Goal: Task Accomplishment & Management: Manage account settings

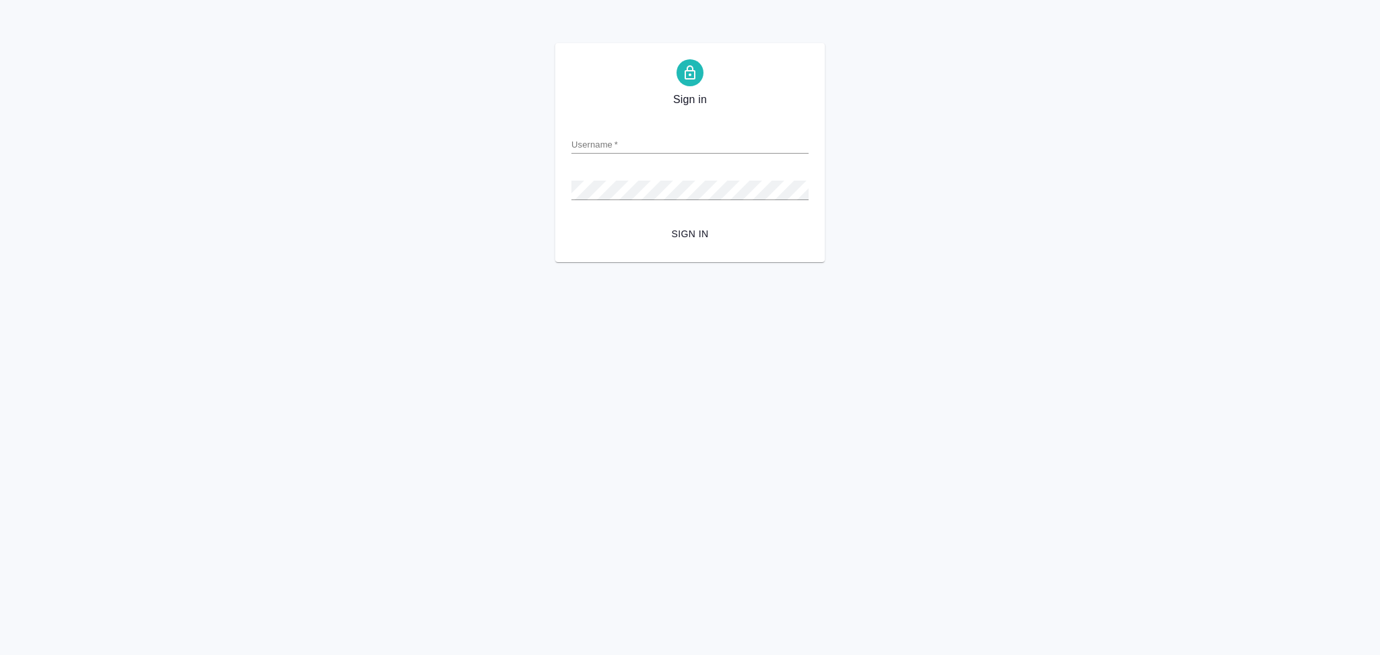
type input "s.aslanukova@awatera.com"
drag, startPoint x: 0, startPoint y: 0, endPoint x: 694, endPoint y: 230, distance: 731.1
click at [694, 230] on span "Sign in" at bounding box center [690, 234] width 216 height 17
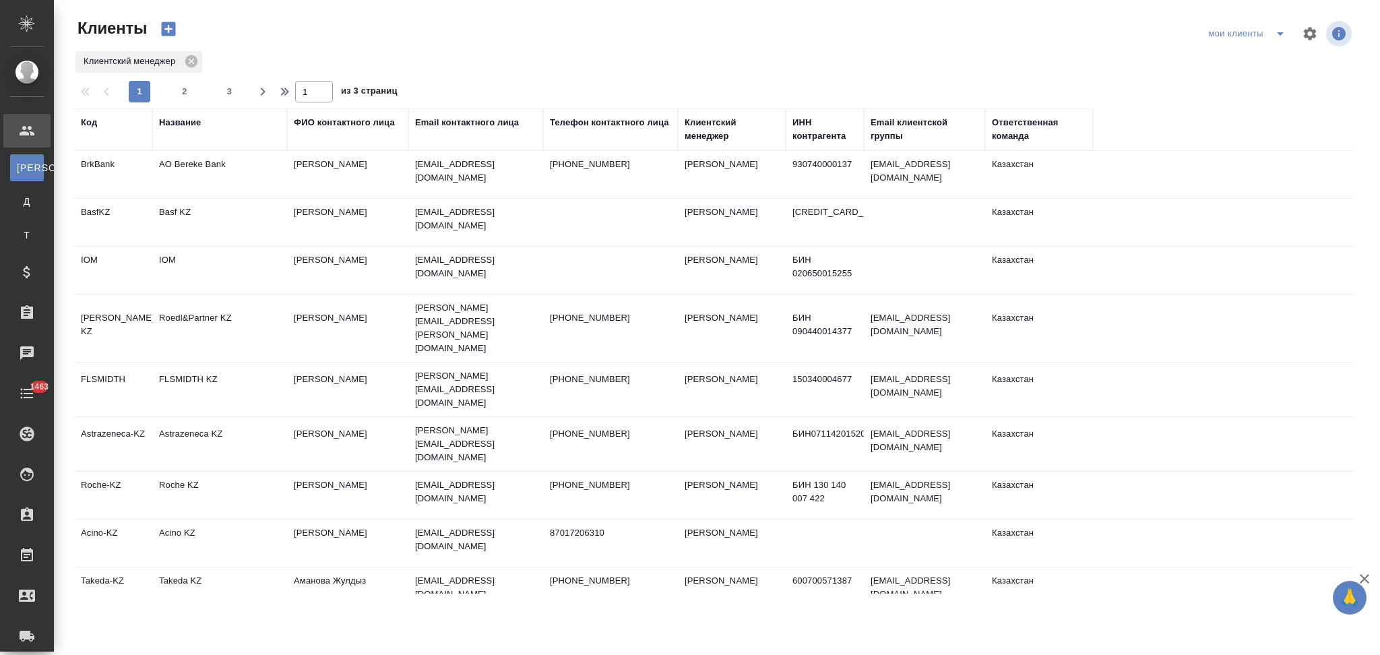
select select "RU"
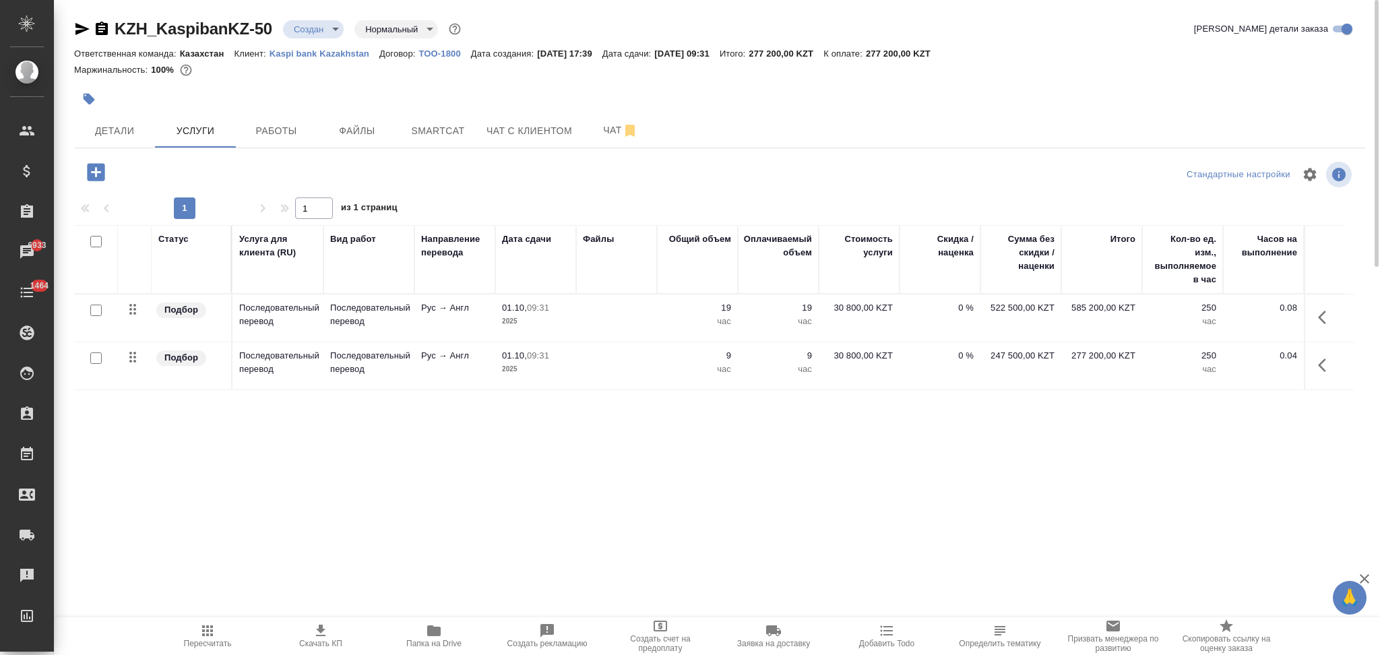
click at [1316, 317] on button "button" at bounding box center [1326, 317] width 32 height 32
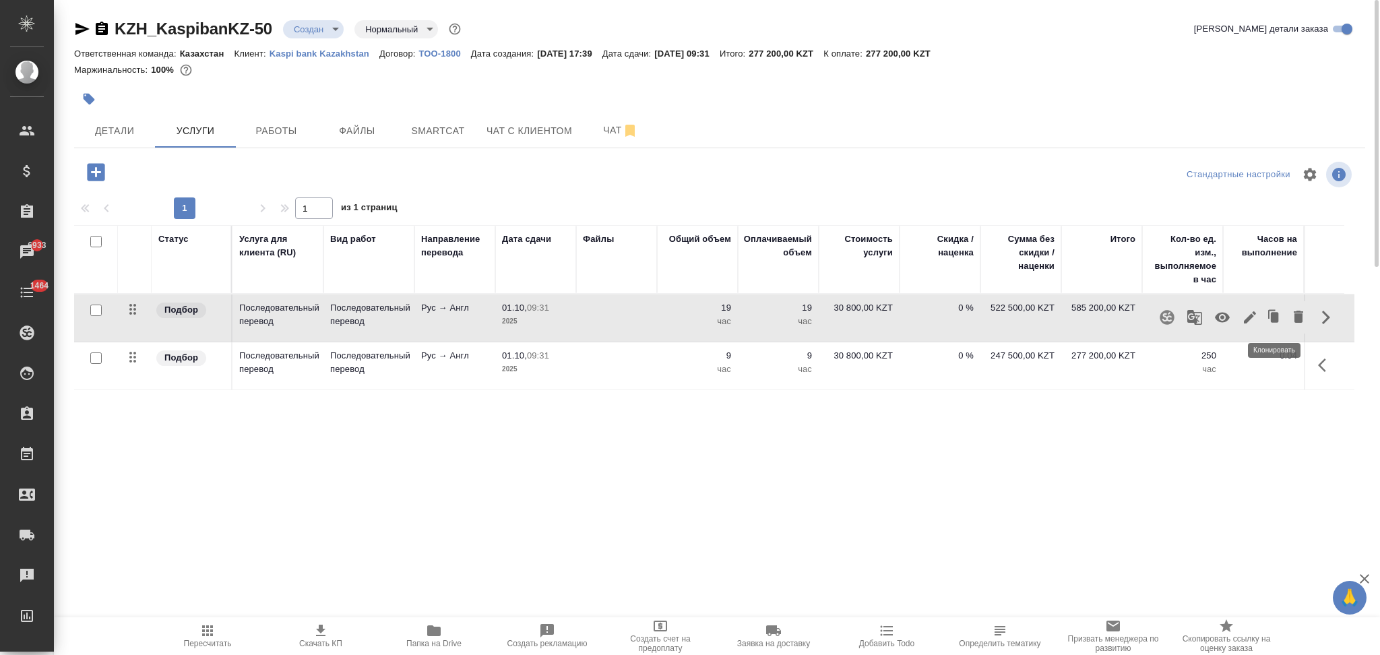
click at [1278, 315] on icon "button" at bounding box center [1275, 317] width 8 height 10
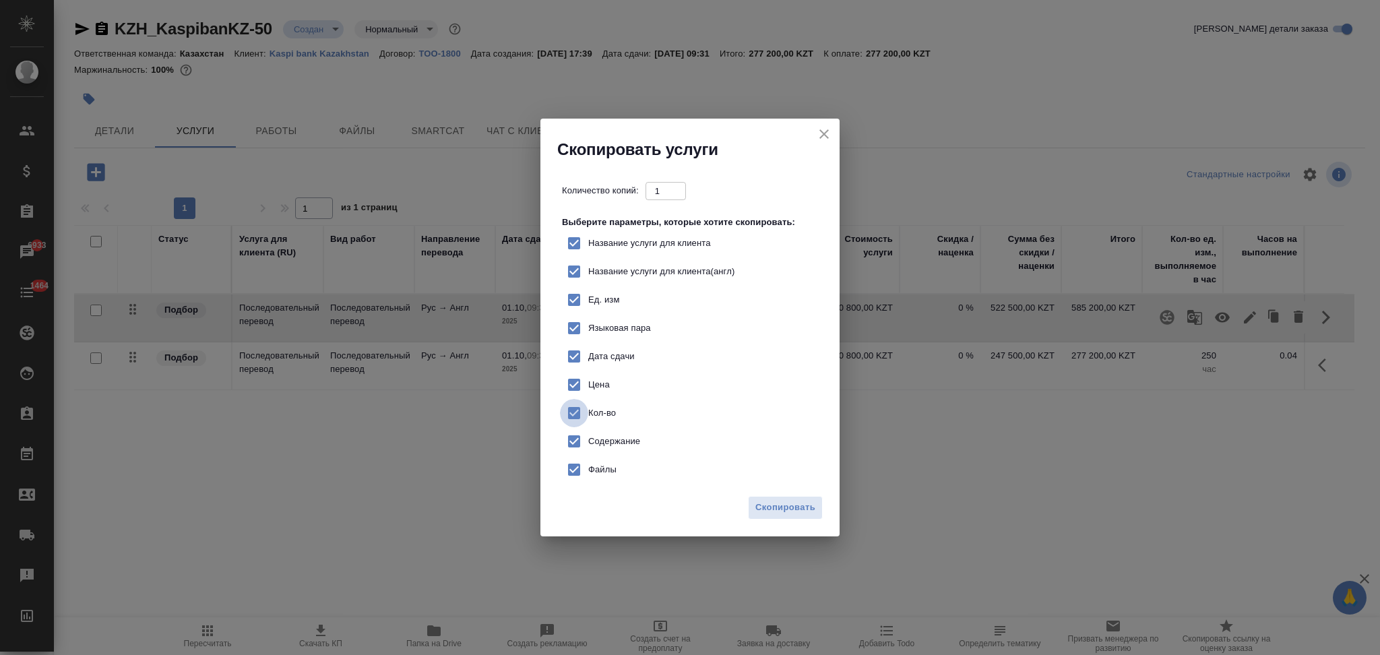
click at [567, 412] on input "Кол-во" at bounding box center [574, 413] width 28 height 28
checkbox input "false"
click at [770, 504] on span "Скопировать" at bounding box center [785, 507] width 60 height 15
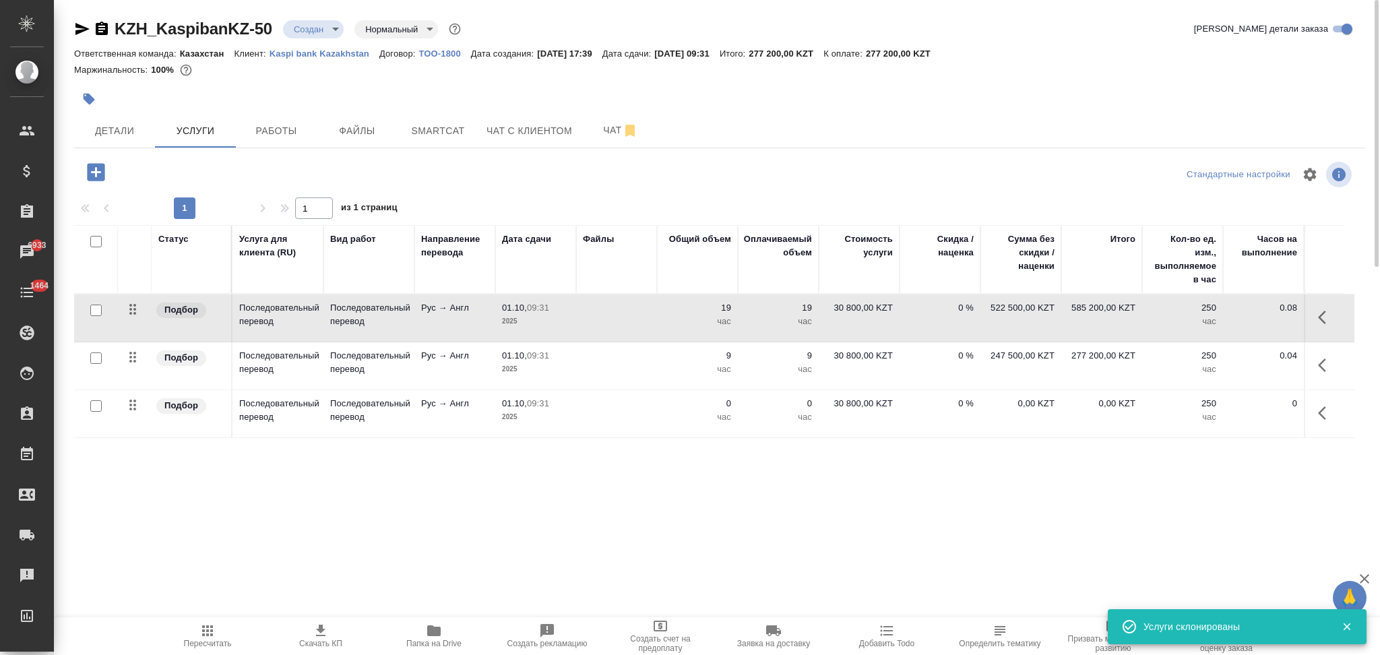
click at [634, 323] on td at bounding box center [616, 317] width 81 height 47
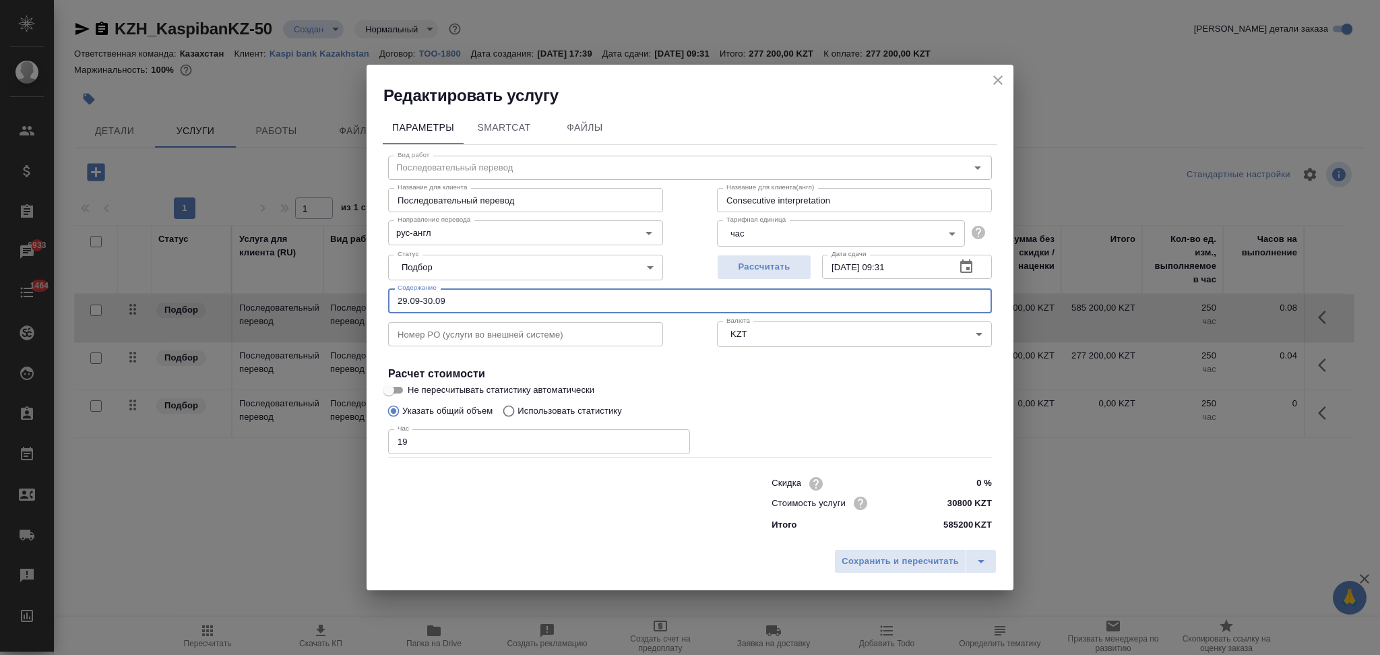
drag, startPoint x: 407, startPoint y: 300, endPoint x: 430, endPoint y: 299, distance: 22.9
click at [430, 299] on input "29.09-30.09" at bounding box center [690, 300] width 604 height 24
type input "29.09"
drag, startPoint x: 465, startPoint y: 445, endPoint x: 390, endPoint y: 437, distance: 75.2
click at [390, 437] on input "19" at bounding box center [539, 441] width 302 height 24
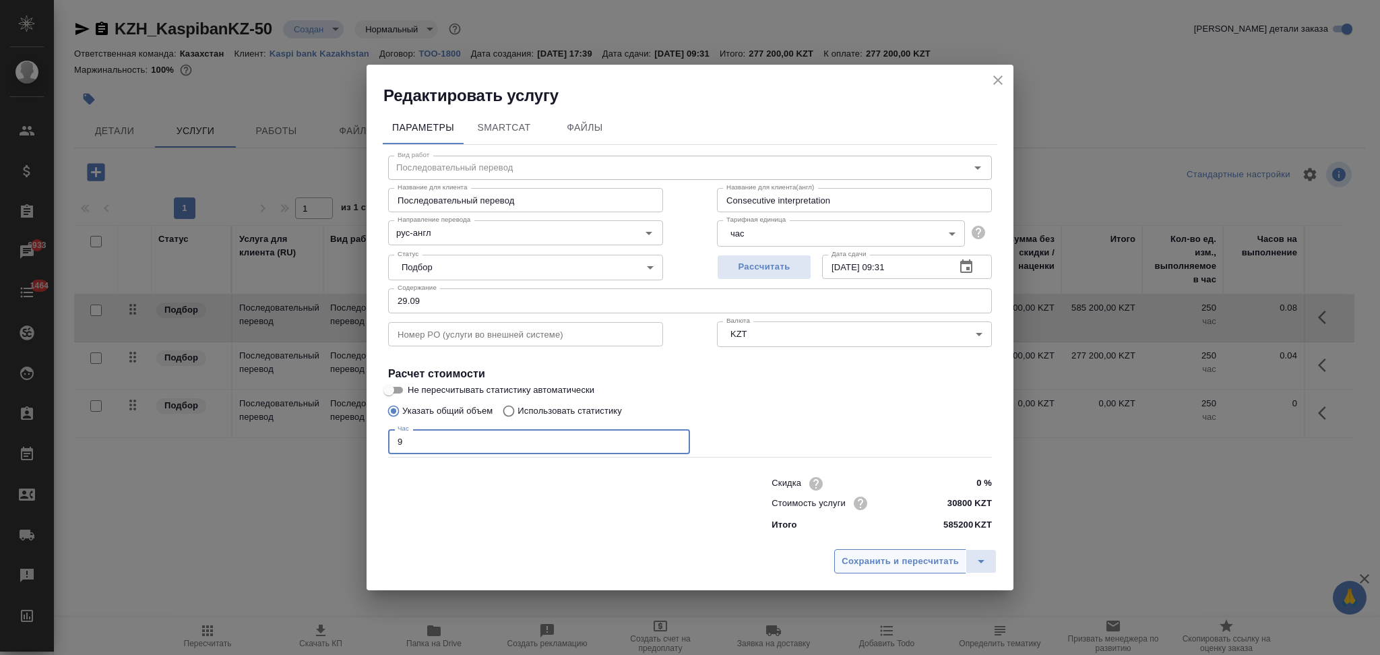
type input "9"
click at [892, 573] on button "Сохранить и пересчитать" at bounding box center [900, 561] width 132 height 24
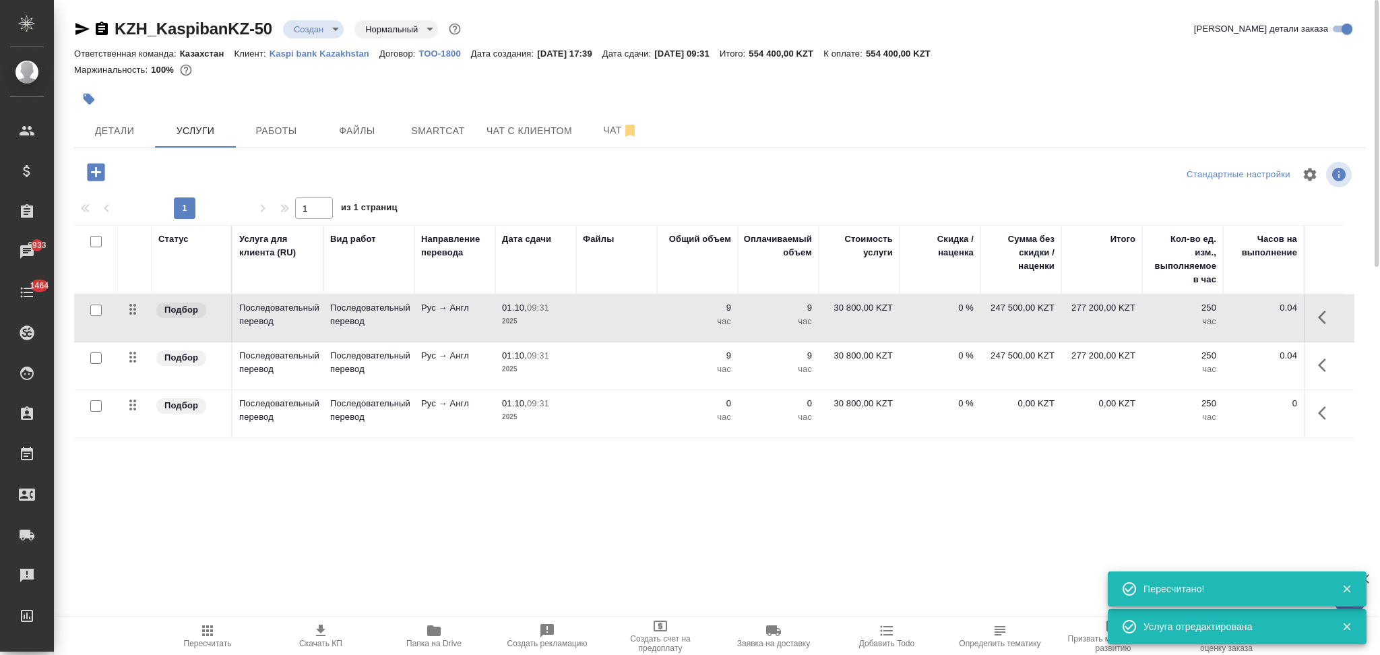
click at [643, 373] on td at bounding box center [616, 365] width 81 height 47
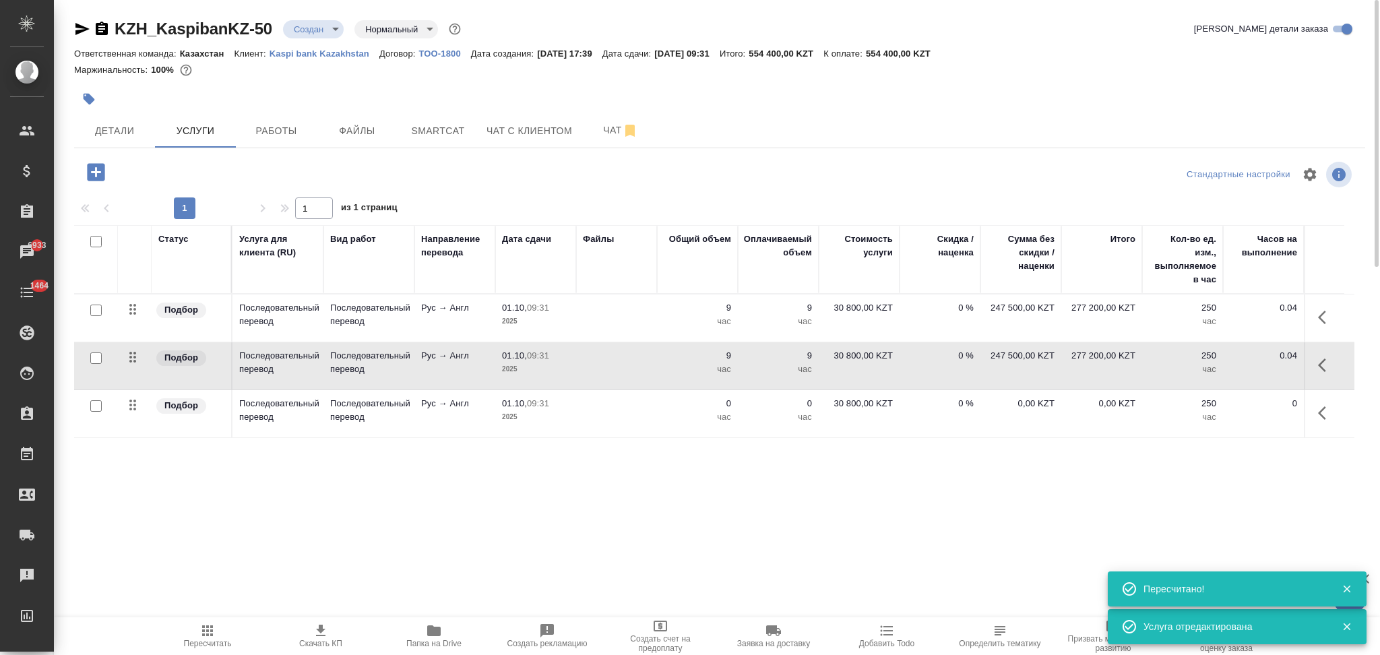
click at [643, 373] on td at bounding box center [616, 365] width 81 height 47
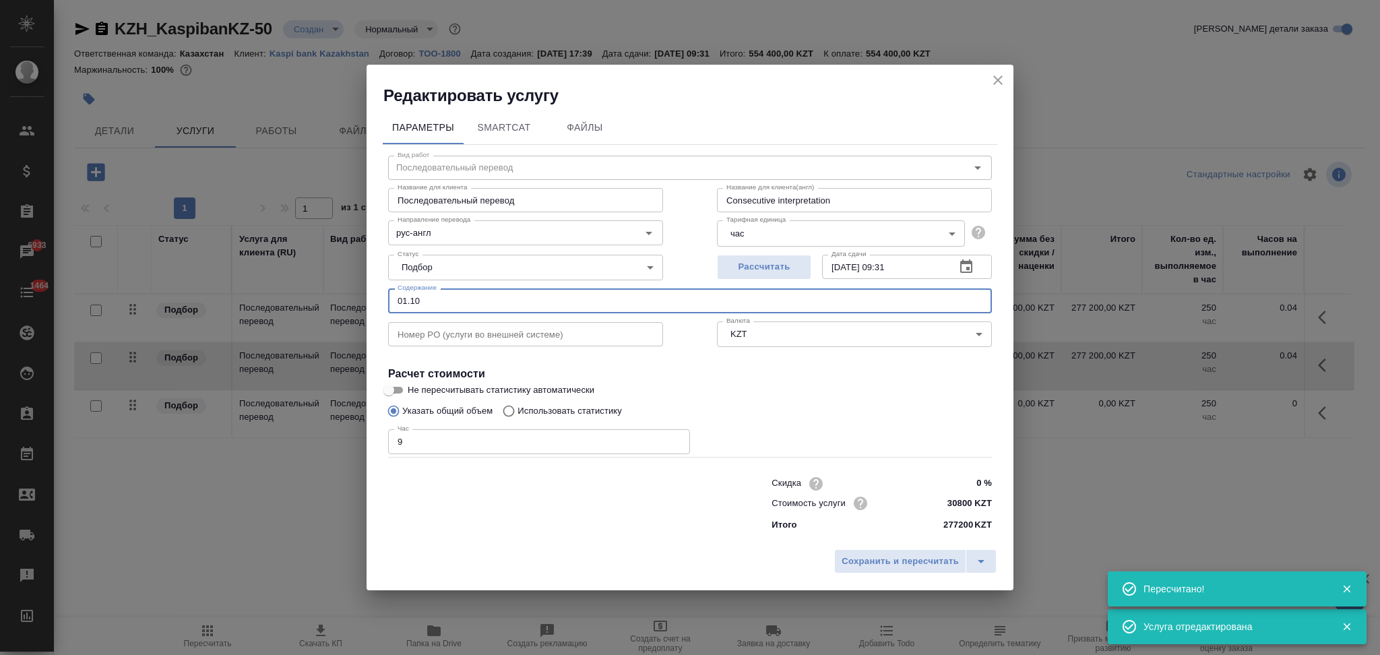
drag, startPoint x: 453, startPoint y: 301, endPoint x: 369, endPoint y: 293, distance: 84.6
click at [369, 293] on div "Параметры SmartCat Файлы Вид работ Последовательный перевод Вид работ Название …" at bounding box center [690, 324] width 647 height 437
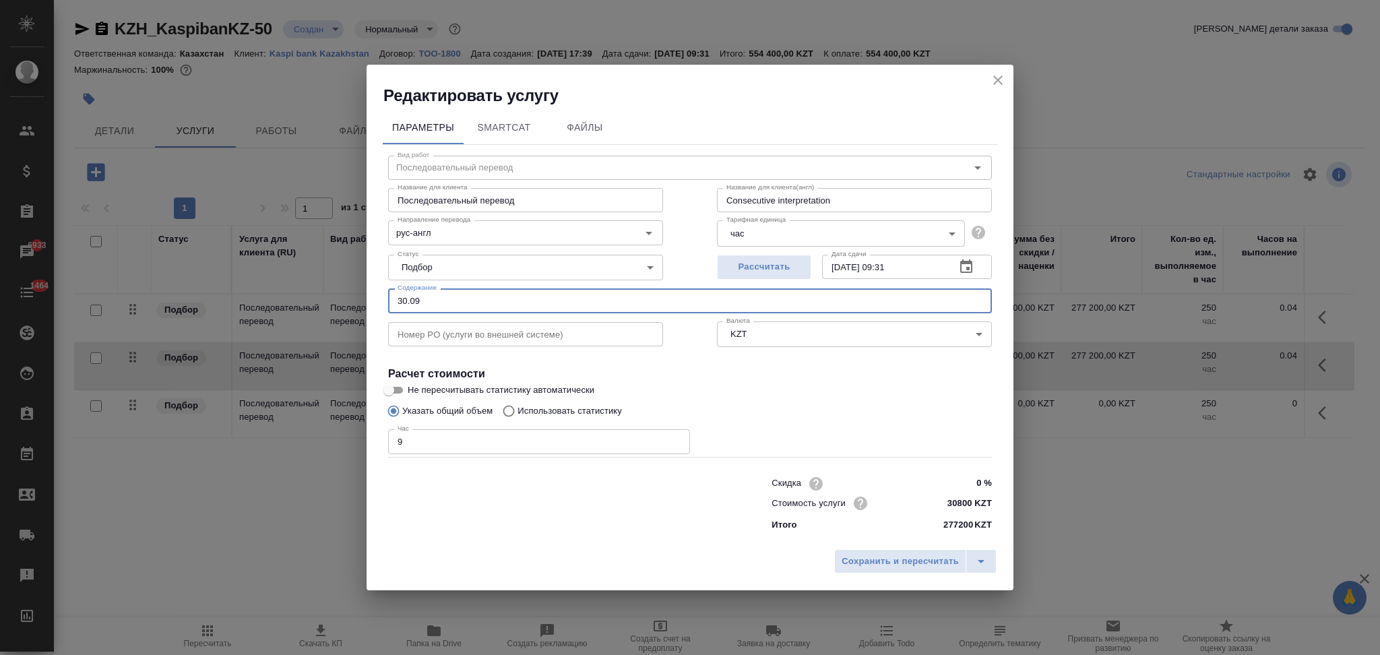
type input "30.09"
click at [433, 447] on input "9" at bounding box center [539, 441] width 302 height 24
drag, startPoint x: 426, startPoint y: 443, endPoint x: 394, endPoint y: 448, distance: 32.7
click at [394, 448] on input "9" at bounding box center [539, 441] width 302 height 24
type input "14"
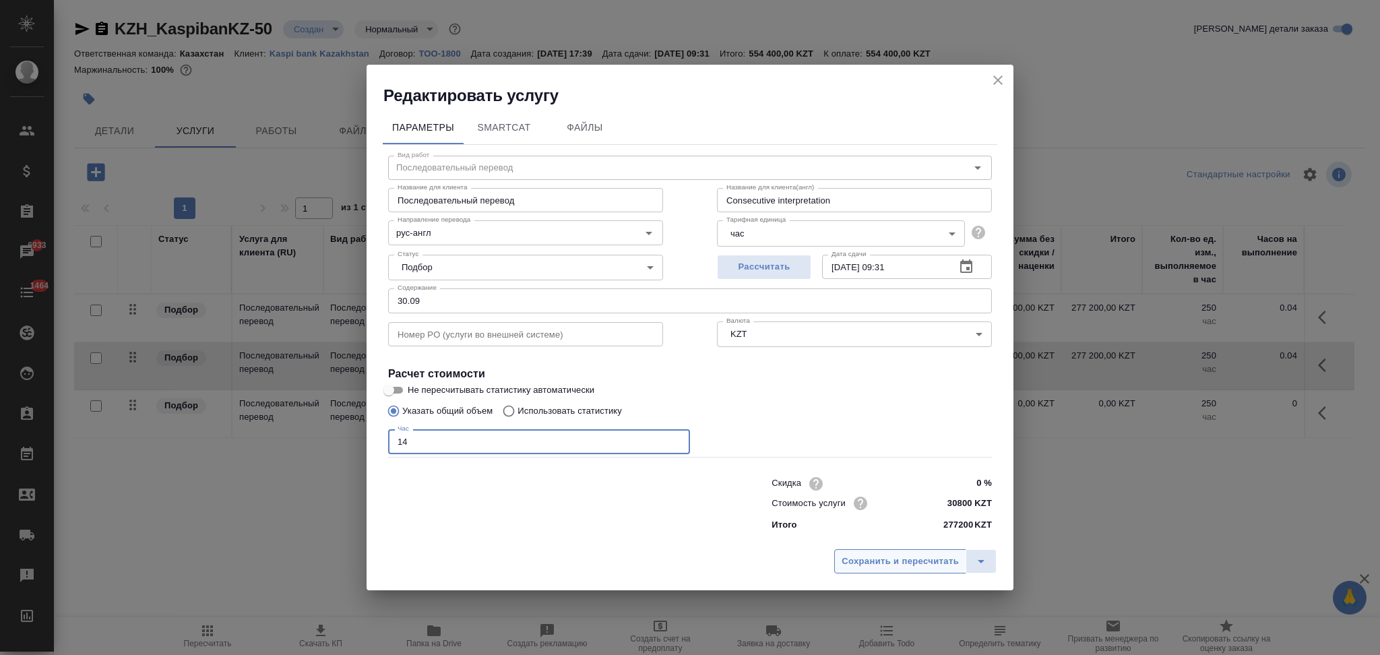
click at [885, 552] on button "Сохранить и пересчитать" at bounding box center [900, 561] width 132 height 24
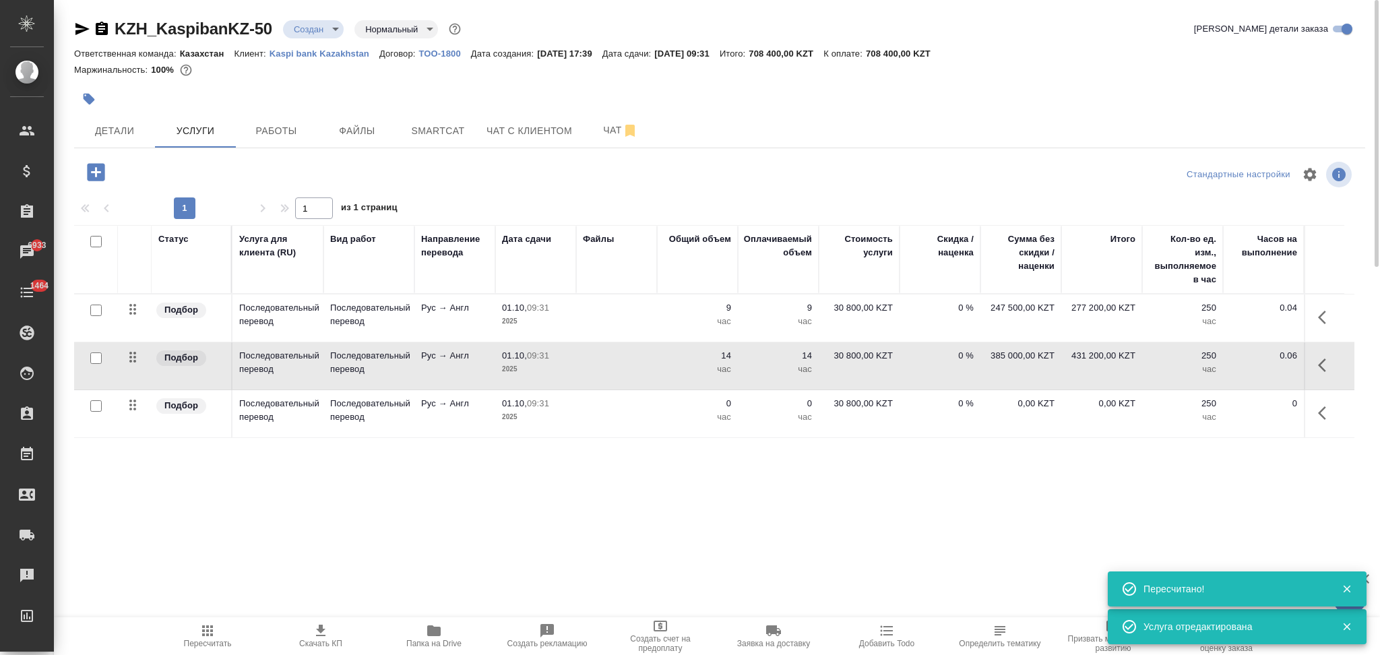
click at [646, 410] on td at bounding box center [616, 413] width 81 height 47
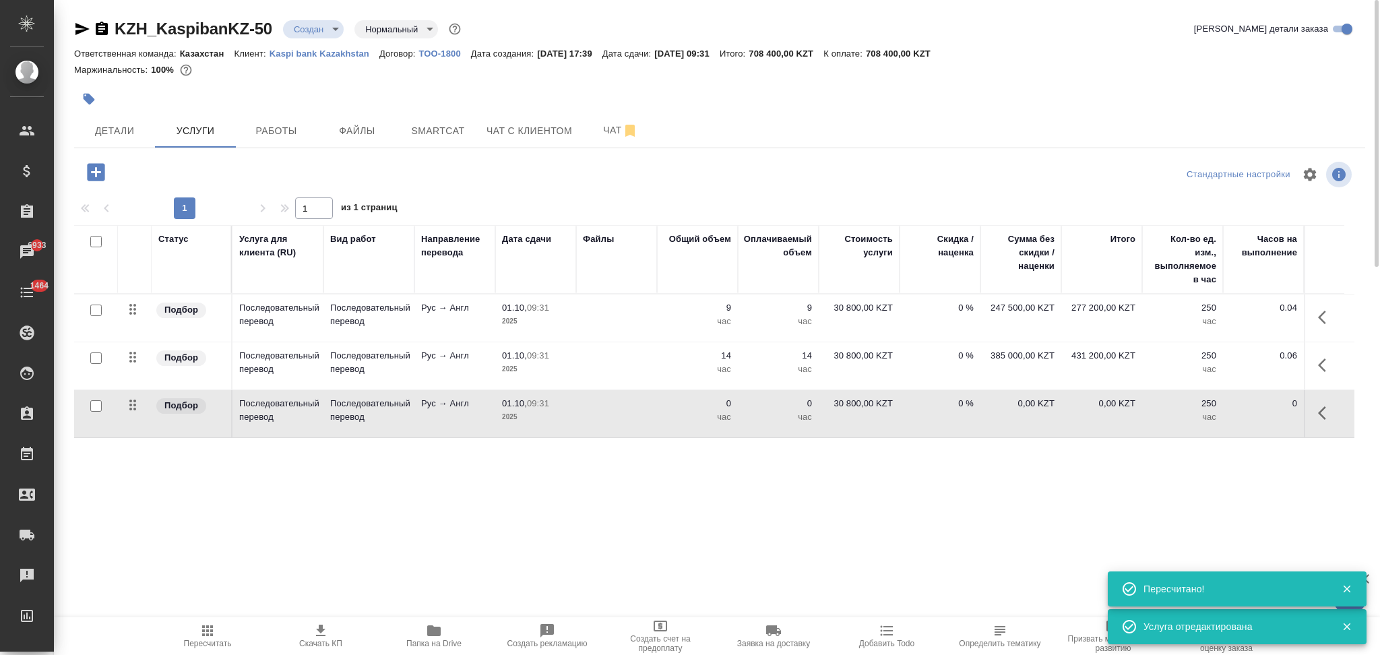
click at [646, 410] on td at bounding box center [616, 413] width 81 height 47
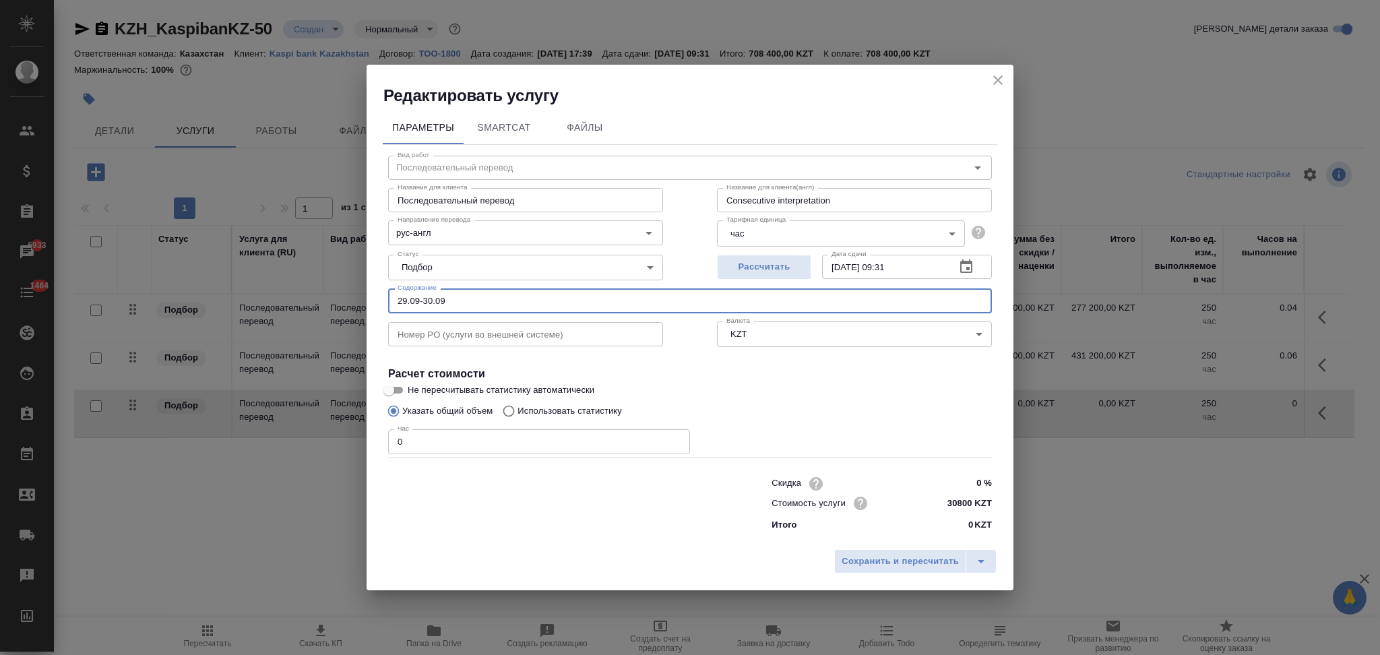
drag, startPoint x: 457, startPoint y: 303, endPoint x: 360, endPoint y: 311, distance: 97.4
click at [360, 311] on div "Редактировать услугу Параметры SmartCat Файлы Вид работ Последовательный перево…" at bounding box center [690, 327] width 1380 height 655
type input "01.10"
drag, startPoint x: 437, startPoint y: 443, endPoint x: 314, endPoint y: 443, distance: 123.3
click at [314, 443] on div "Редактировать услугу Параметры SmartCat Файлы Вид работ Последовательный перево…" at bounding box center [690, 327] width 1380 height 655
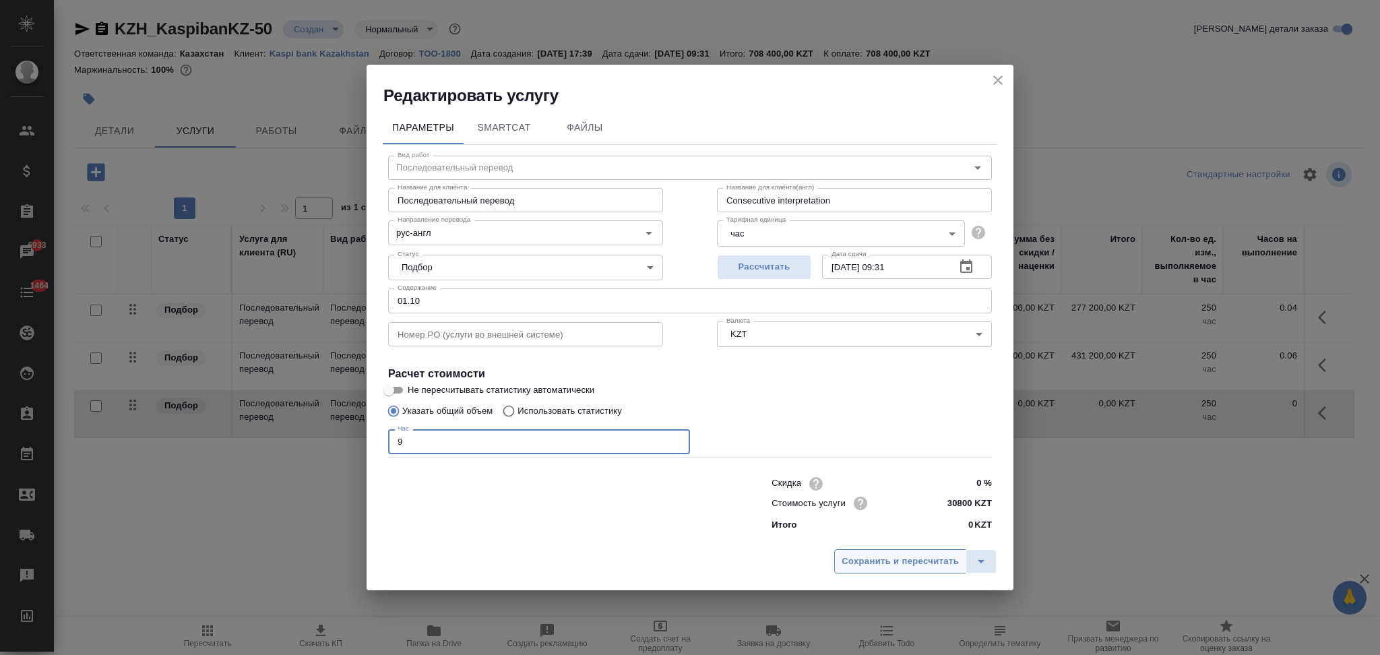
type input "9"
click at [860, 557] on span "Сохранить и пересчитать" at bounding box center [900, 561] width 117 height 15
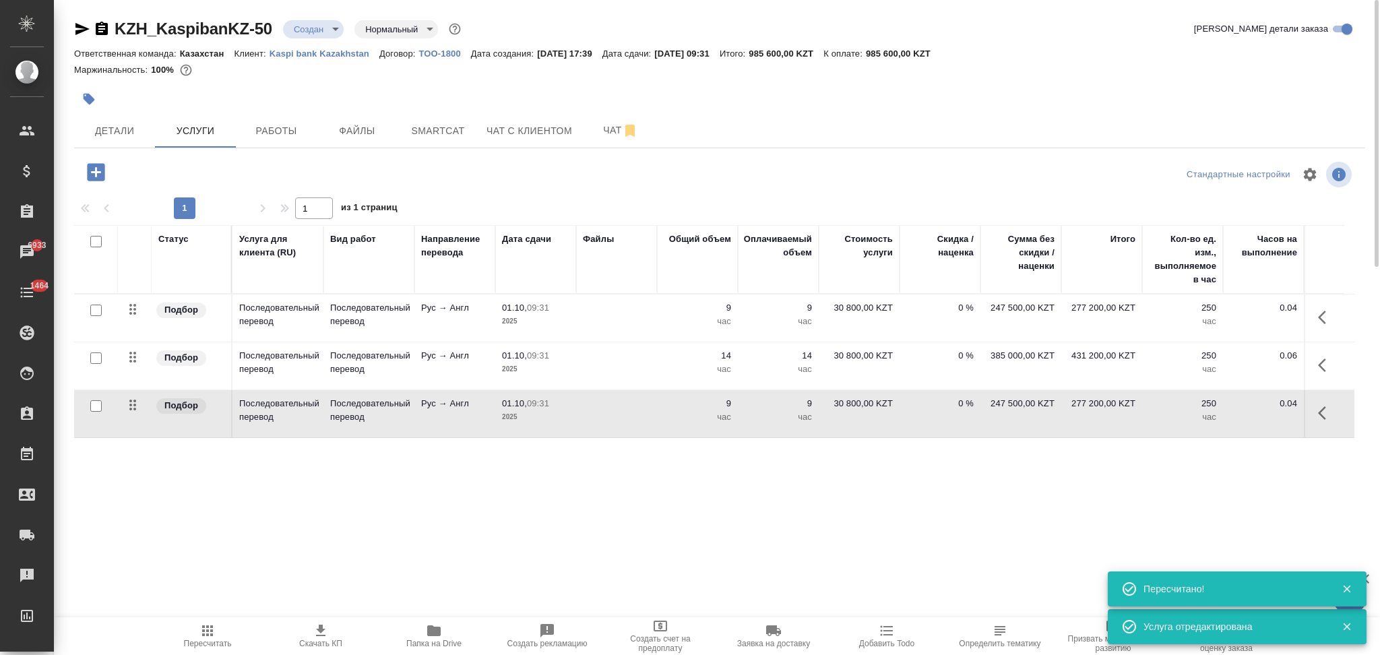
click at [650, 359] on td at bounding box center [616, 365] width 81 height 47
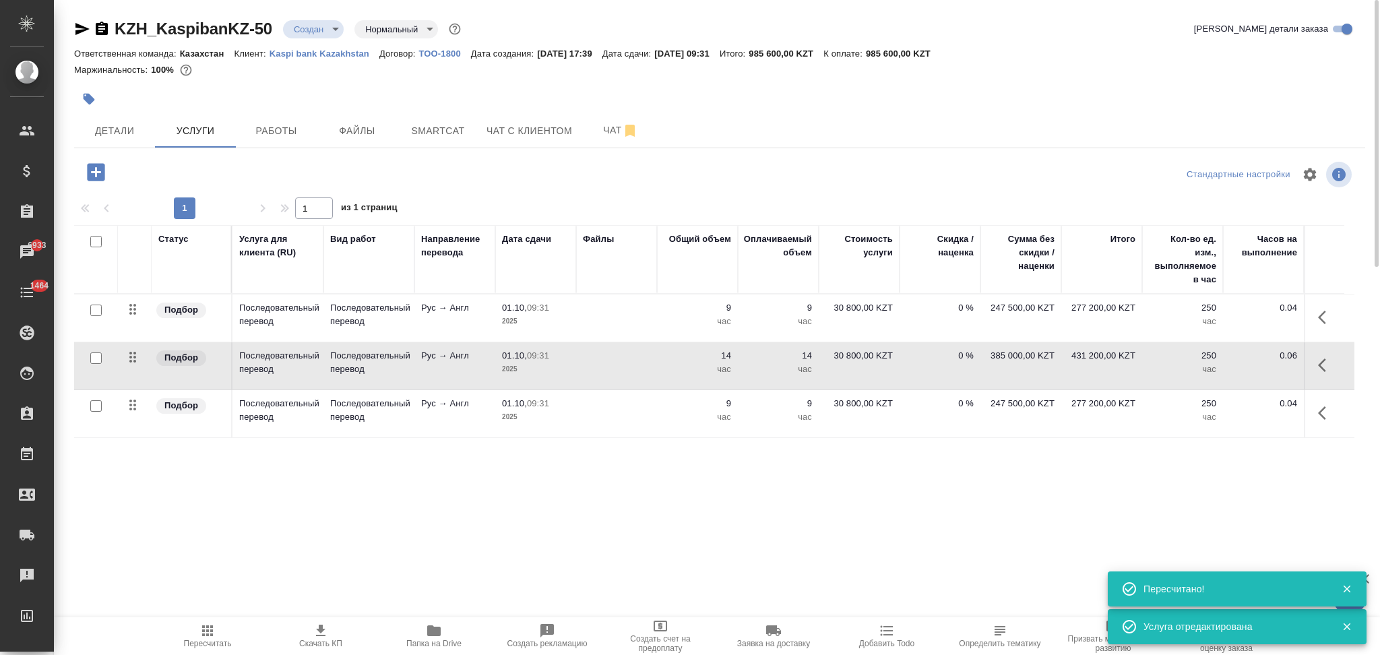
click at [650, 359] on td at bounding box center [616, 365] width 81 height 47
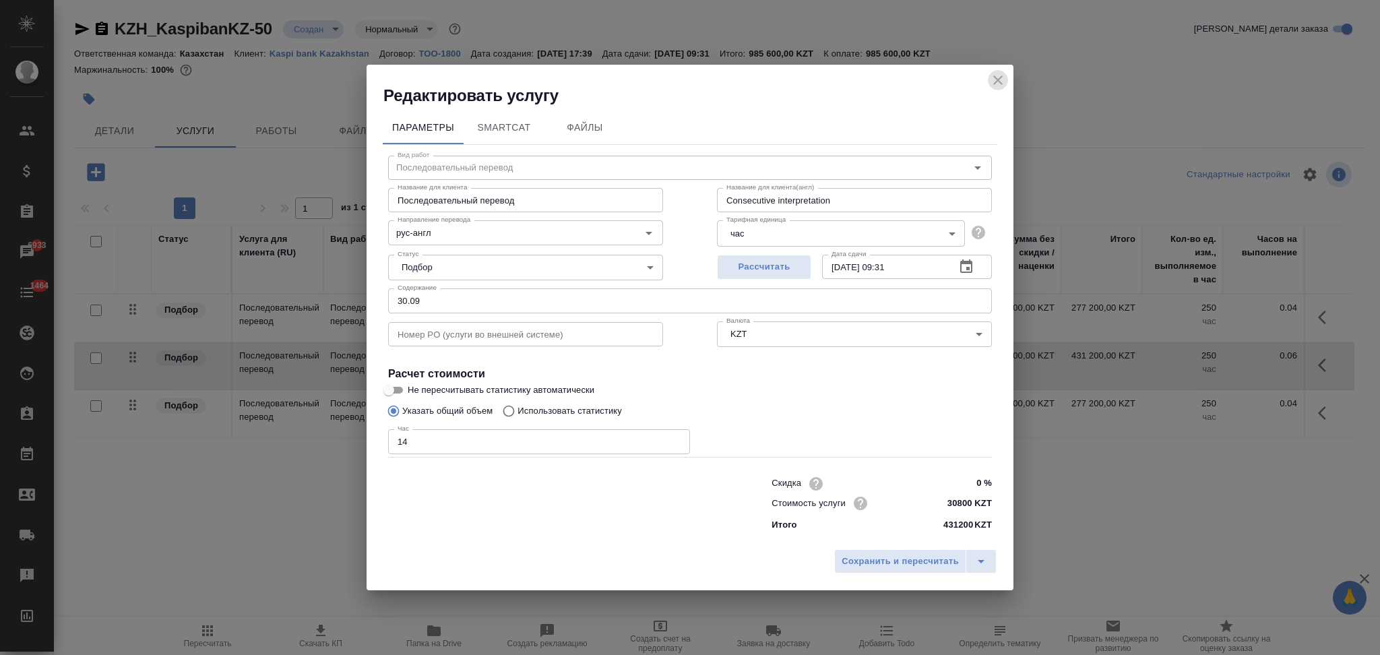
click at [991, 80] on icon "close" at bounding box center [998, 80] width 16 height 16
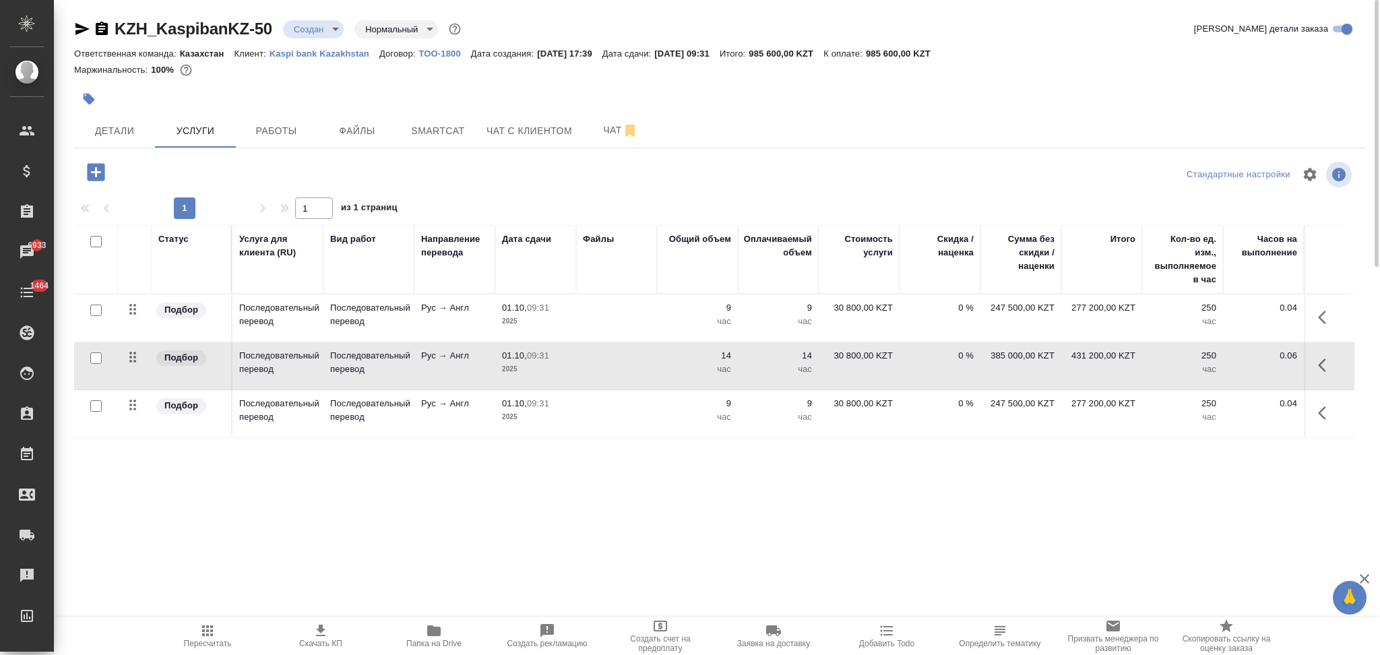
click at [610, 313] on td at bounding box center [616, 317] width 81 height 47
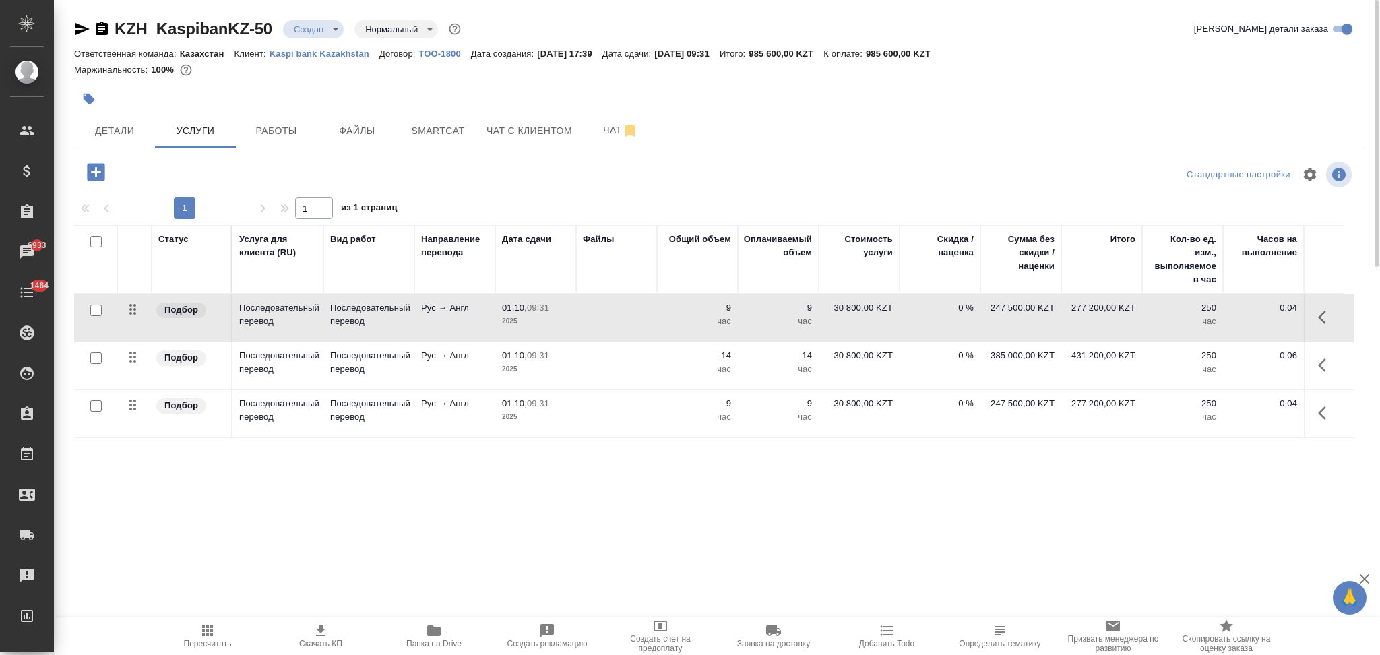
click at [610, 313] on td at bounding box center [616, 317] width 81 height 47
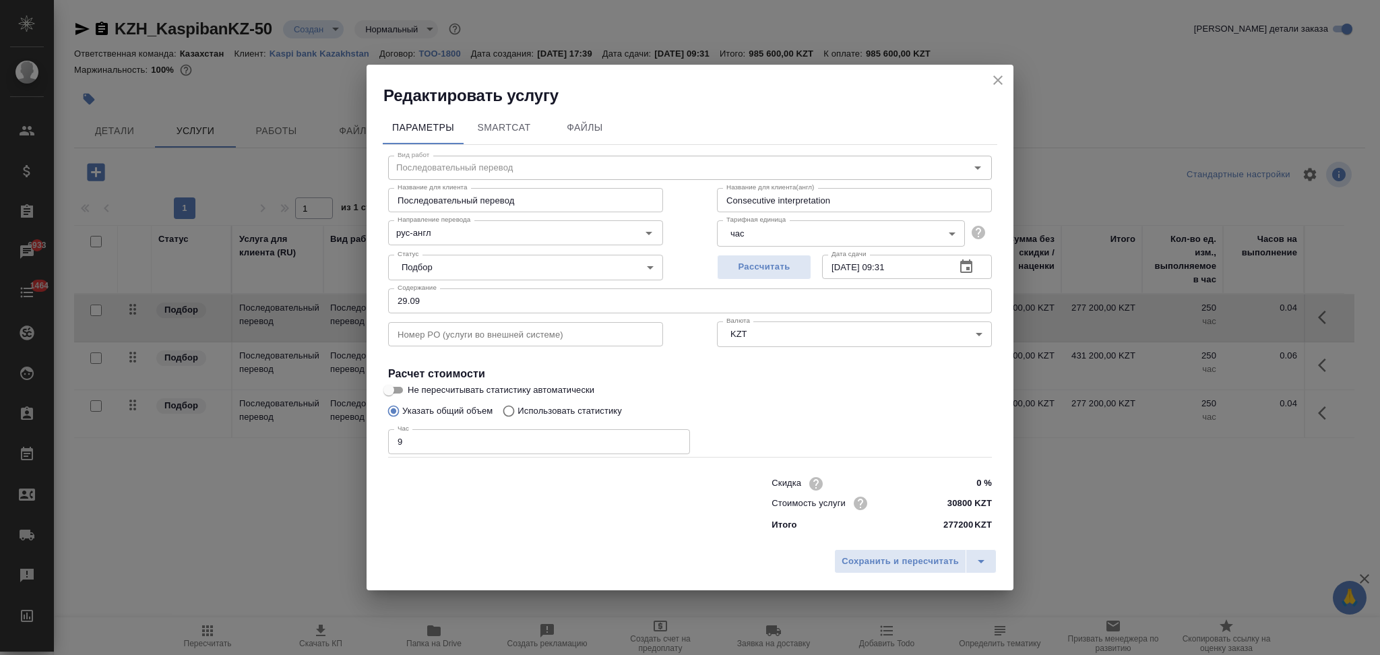
click at [992, 80] on icon "close" at bounding box center [998, 80] width 16 height 16
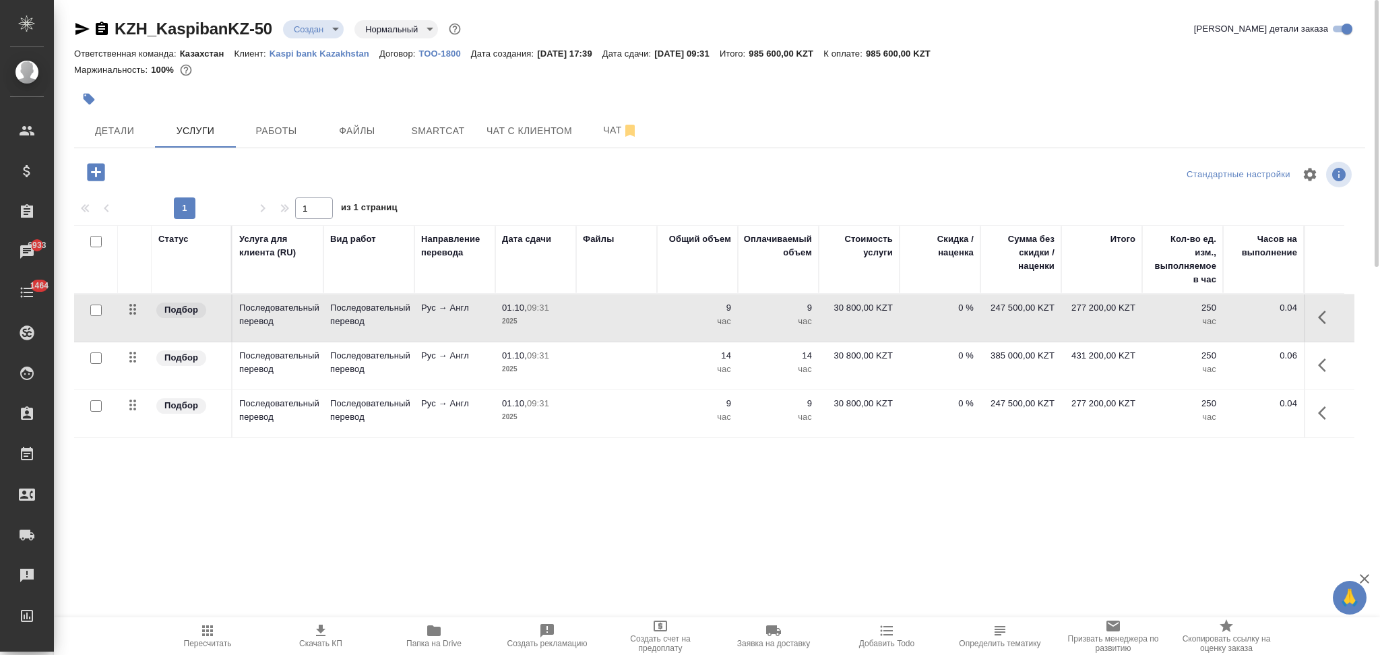
click at [618, 414] on td at bounding box center [616, 413] width 81 height 47
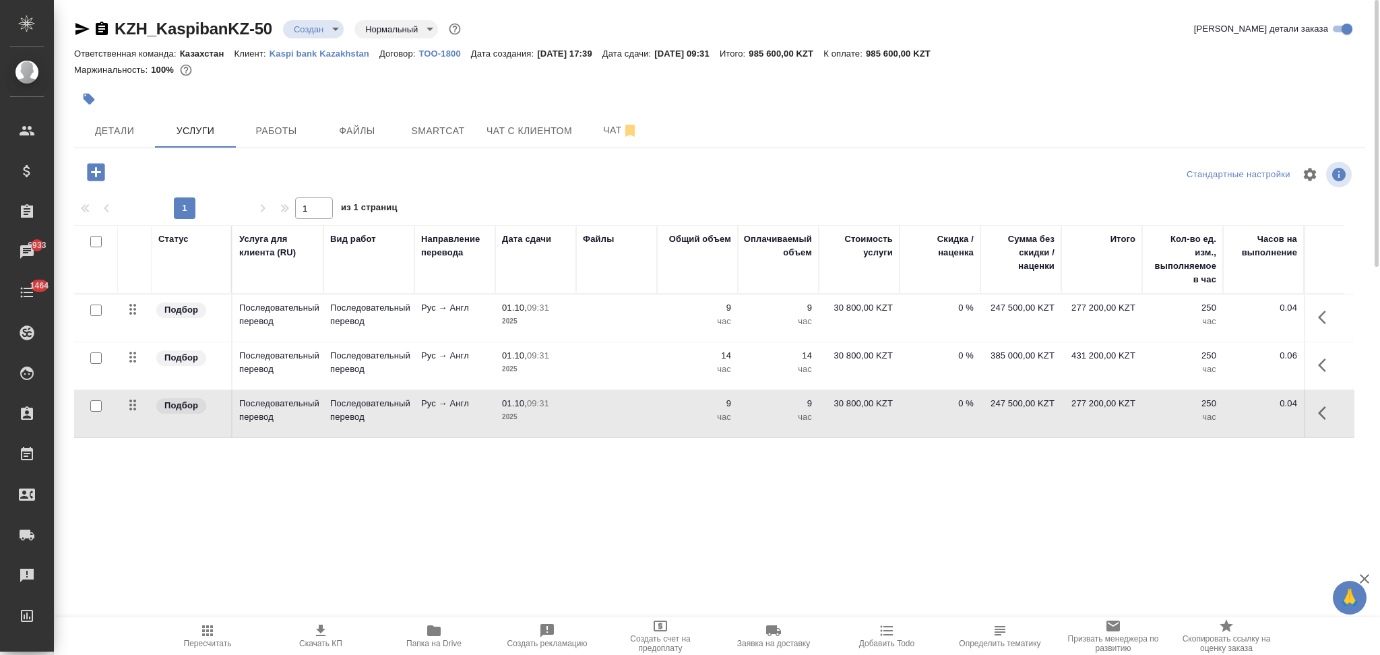
click at [618, 414] on td at bounding box center [616, 413] width 81 height 47
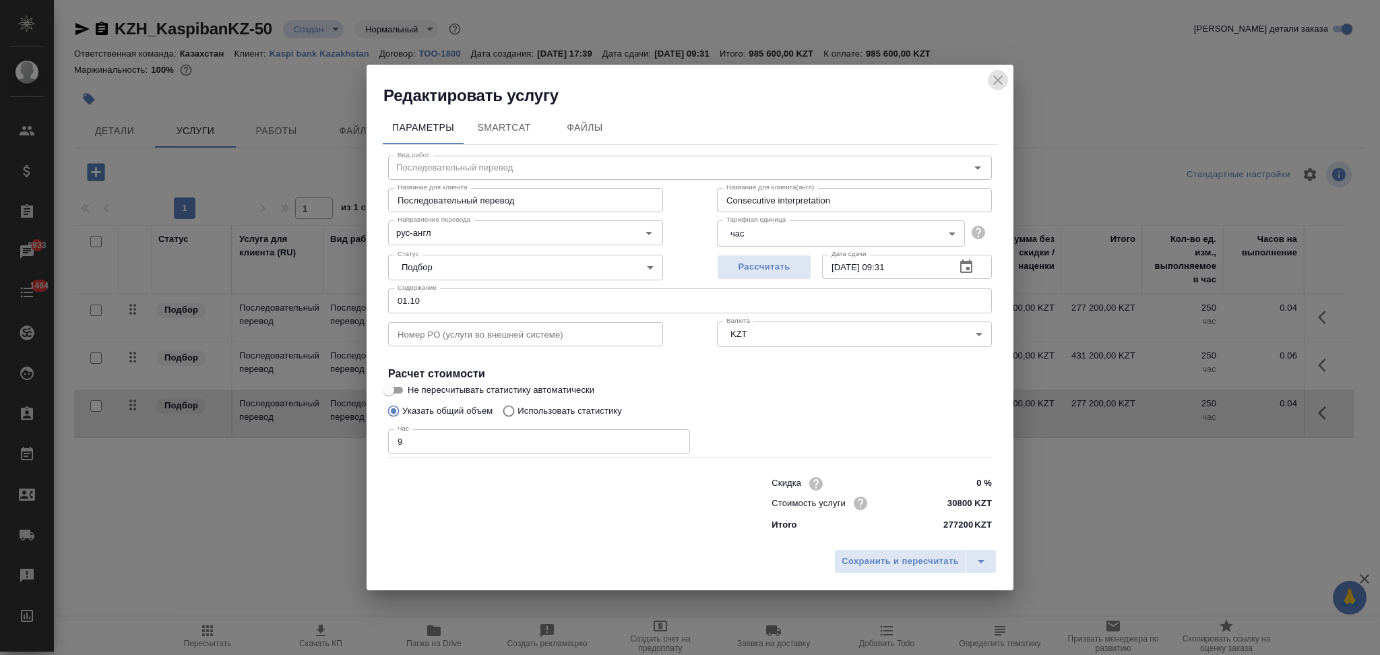
click at [995, 86] on icon "close" at bounding box center [998, 80] width 16 height 16
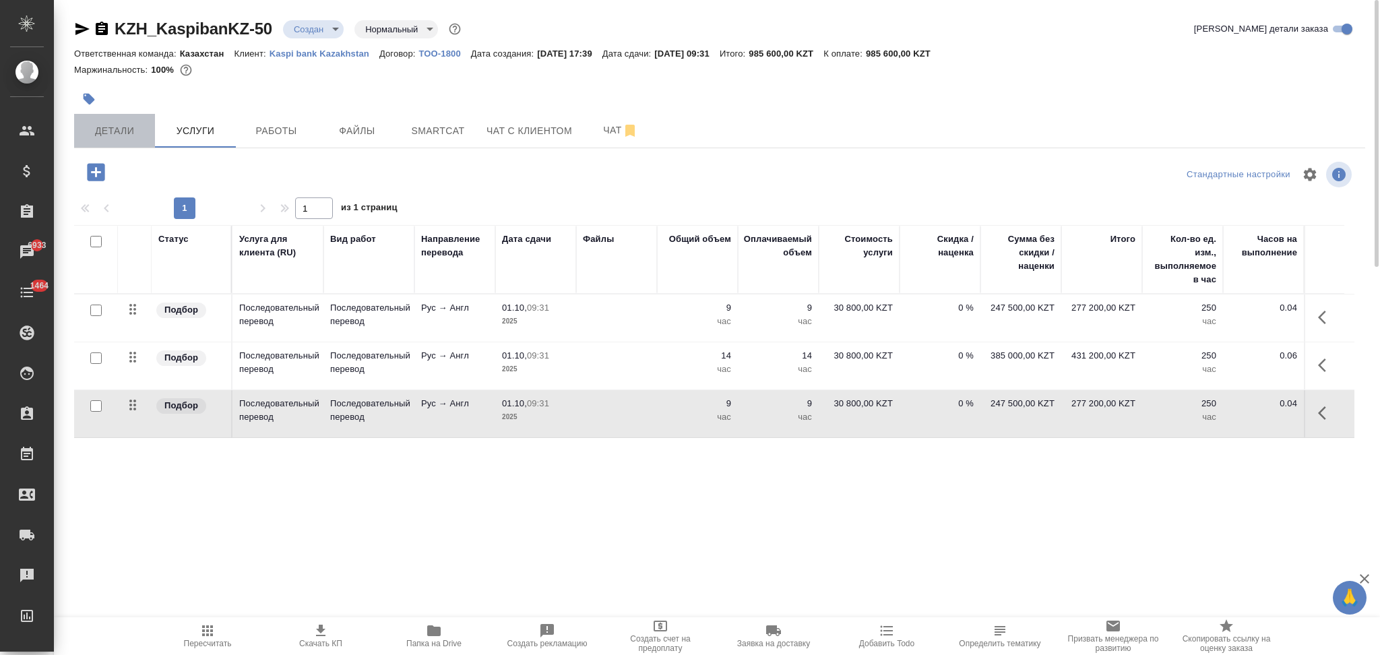
click at [122, 139] on button "Детали" at bounding box center [114, 131] width 81 height 34
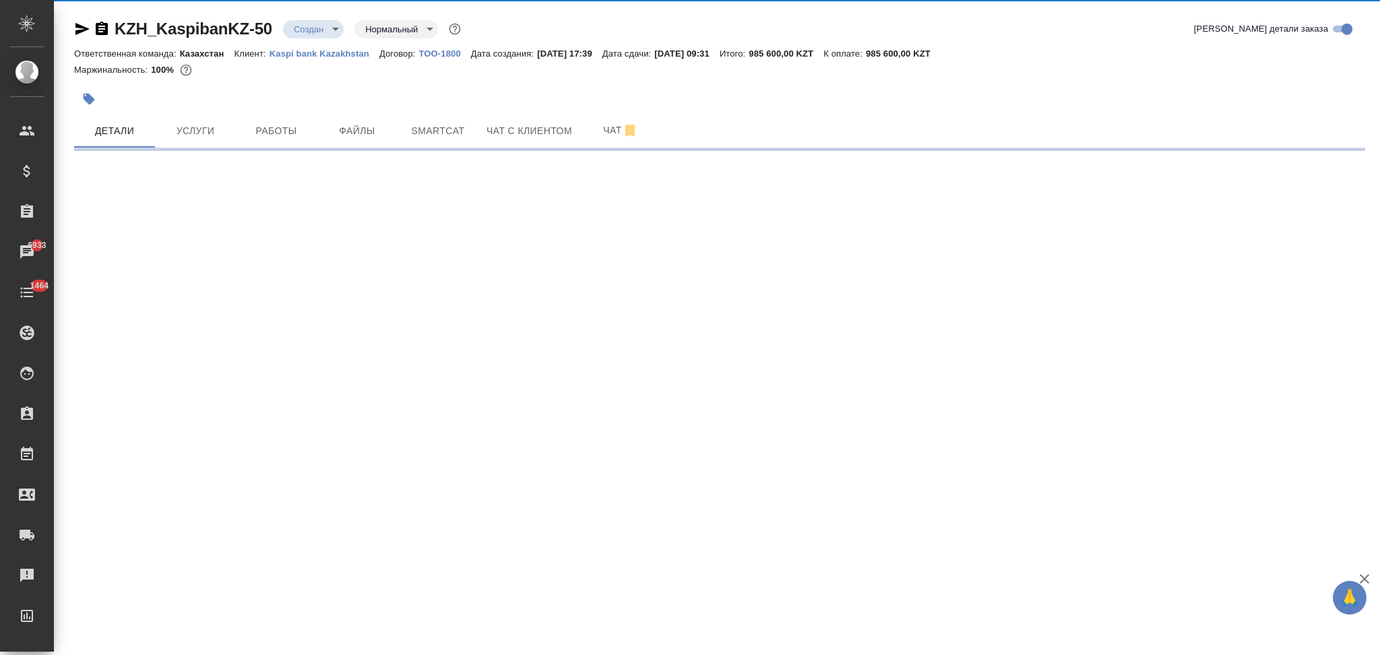
select select "RU"
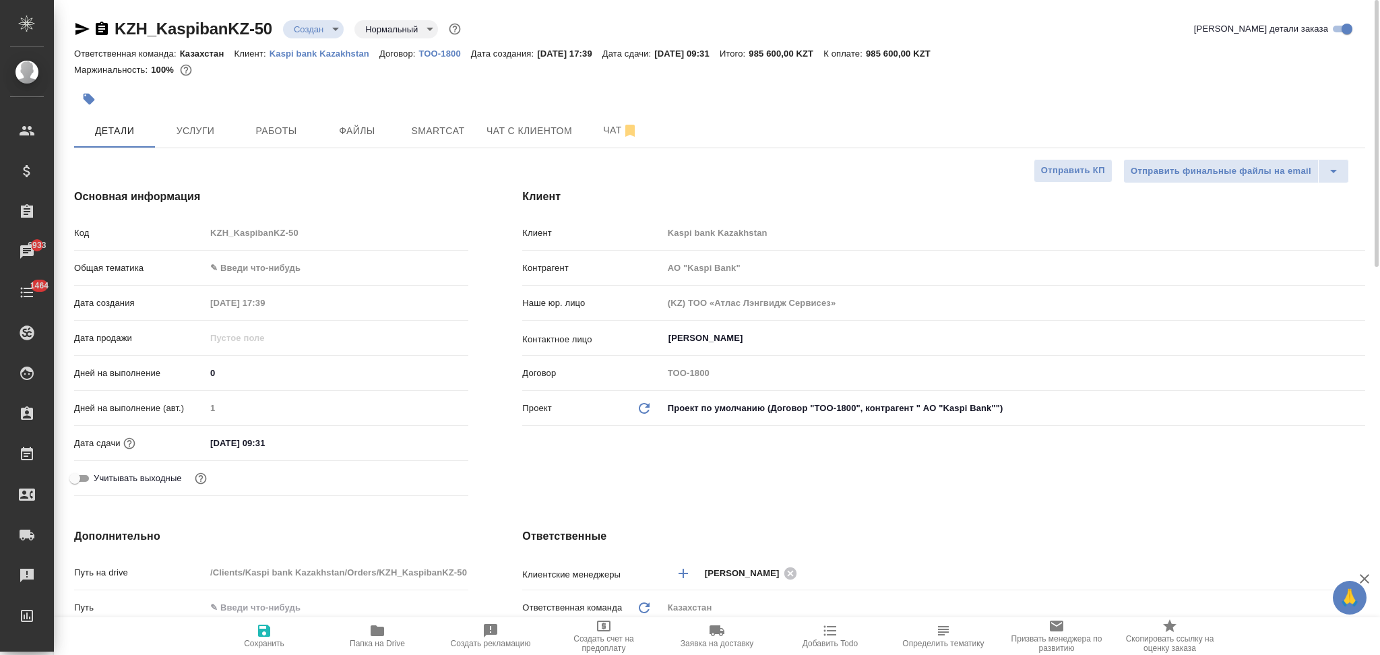
type textarea "x"
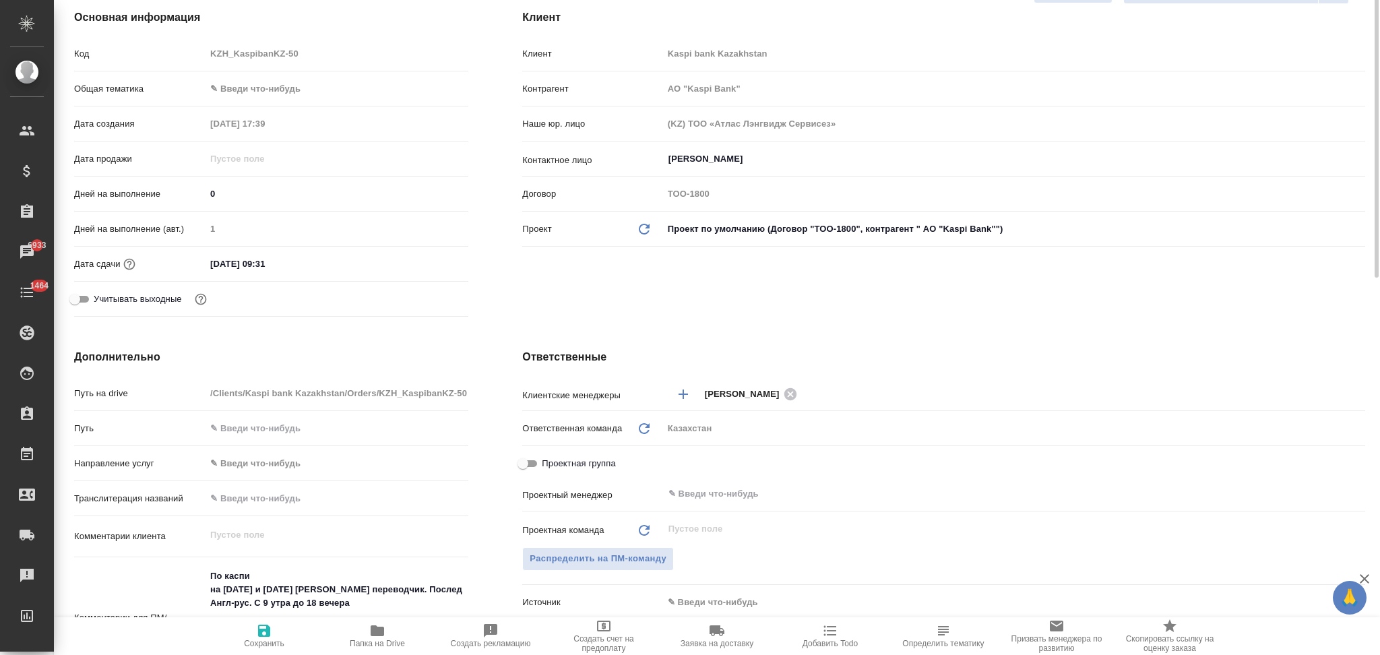
scroll to position [270, 0]
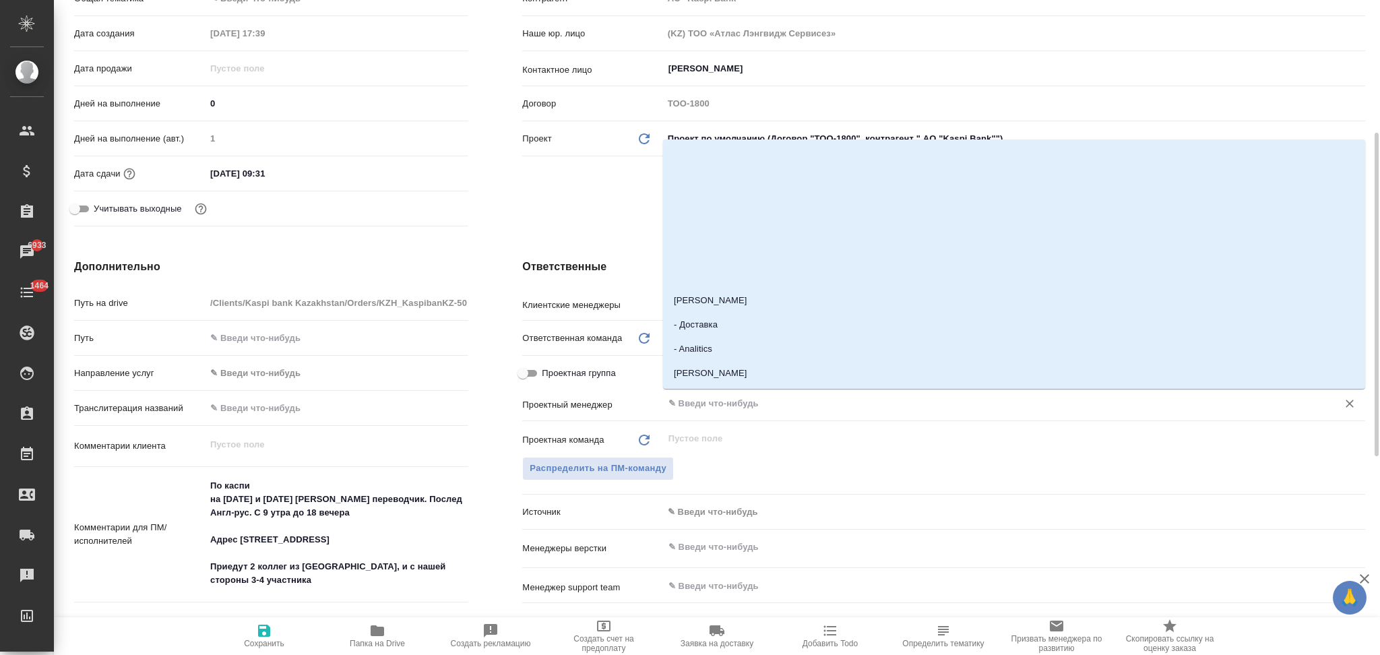
click at [729, 399] on input "text" at bounding box center [991, 404] width 649 height 16
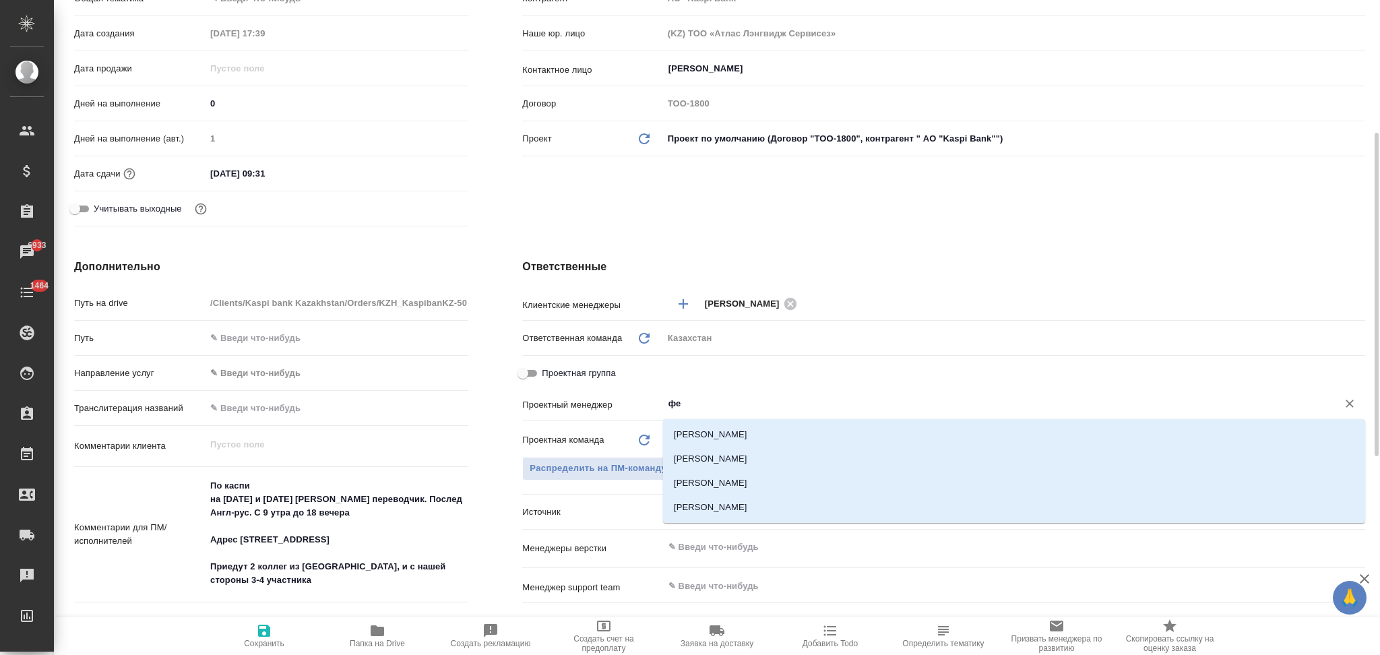
type input "фед"
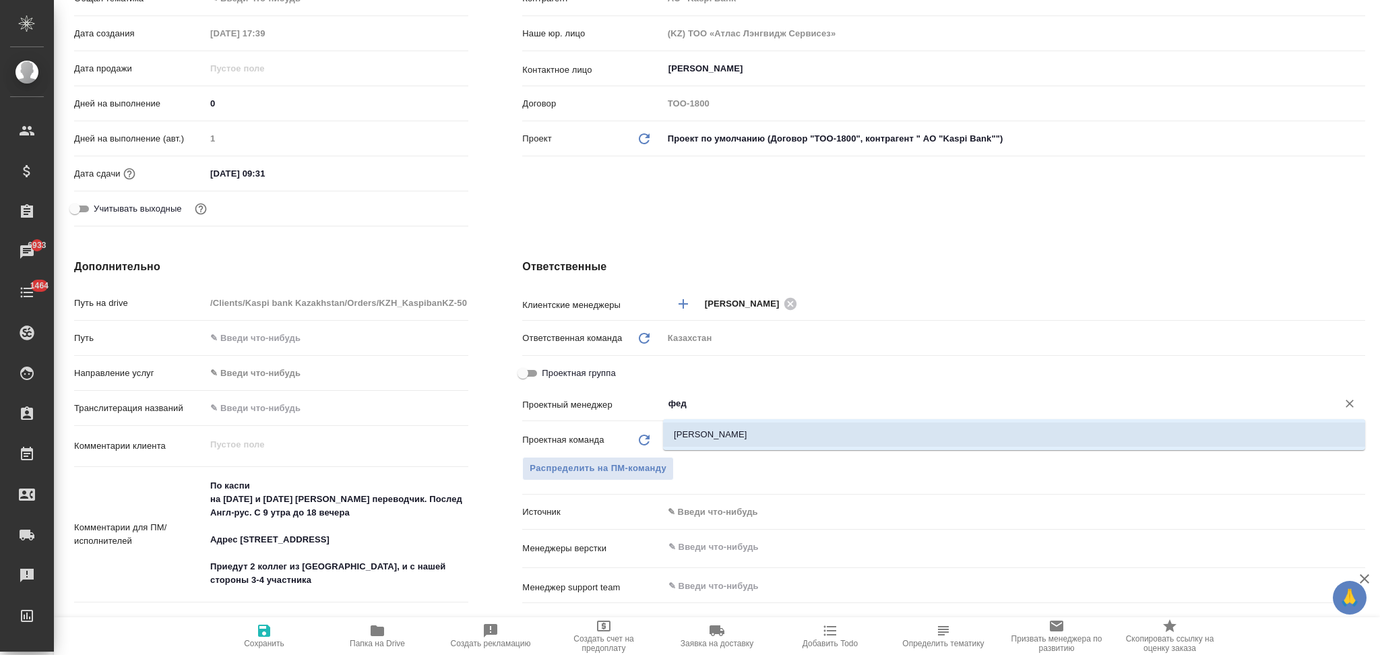
click at [687, 444] on li "Федотова Ирина" at bounding box center [1014, 434] width 702 height 24
type input "АО "Kaspi Bank""
type textarea "x"
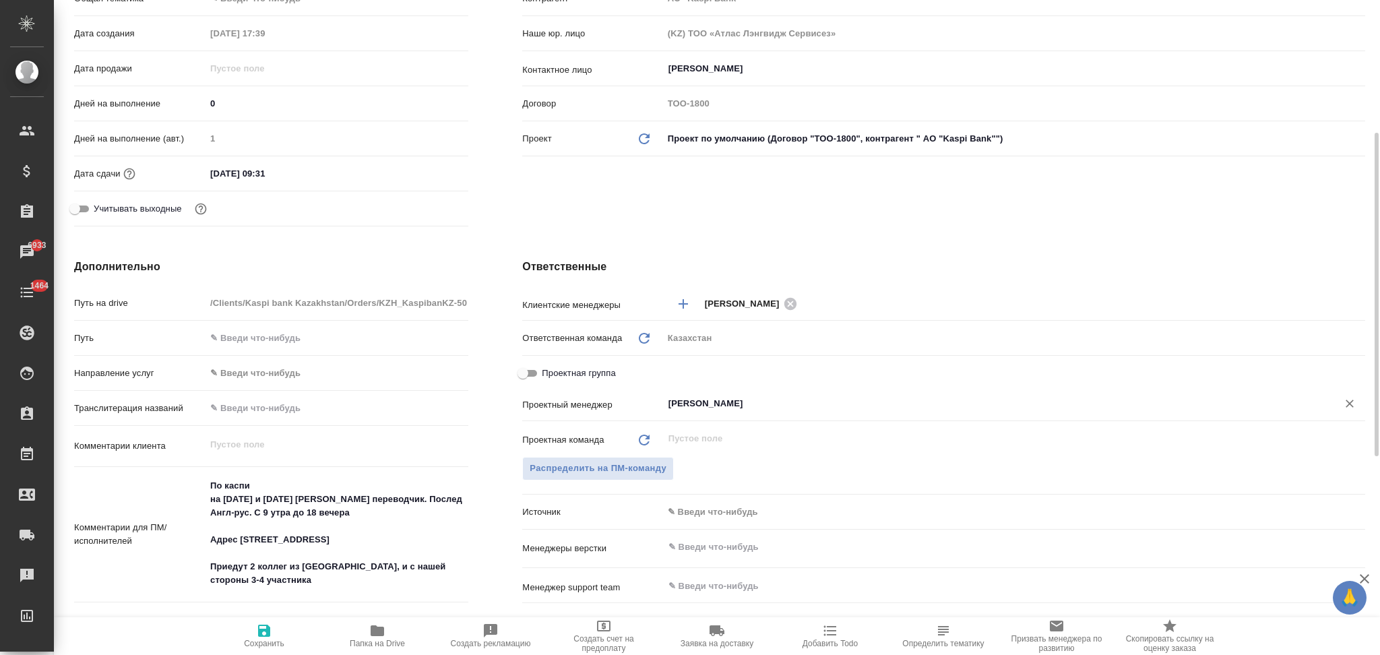
type input "Федотова Ирина"
click at [264, 637] on icon "button" at bounding box center [264, 631] width 12 height 12
type input "АО "Kaspi Bank""
type textarea "x"
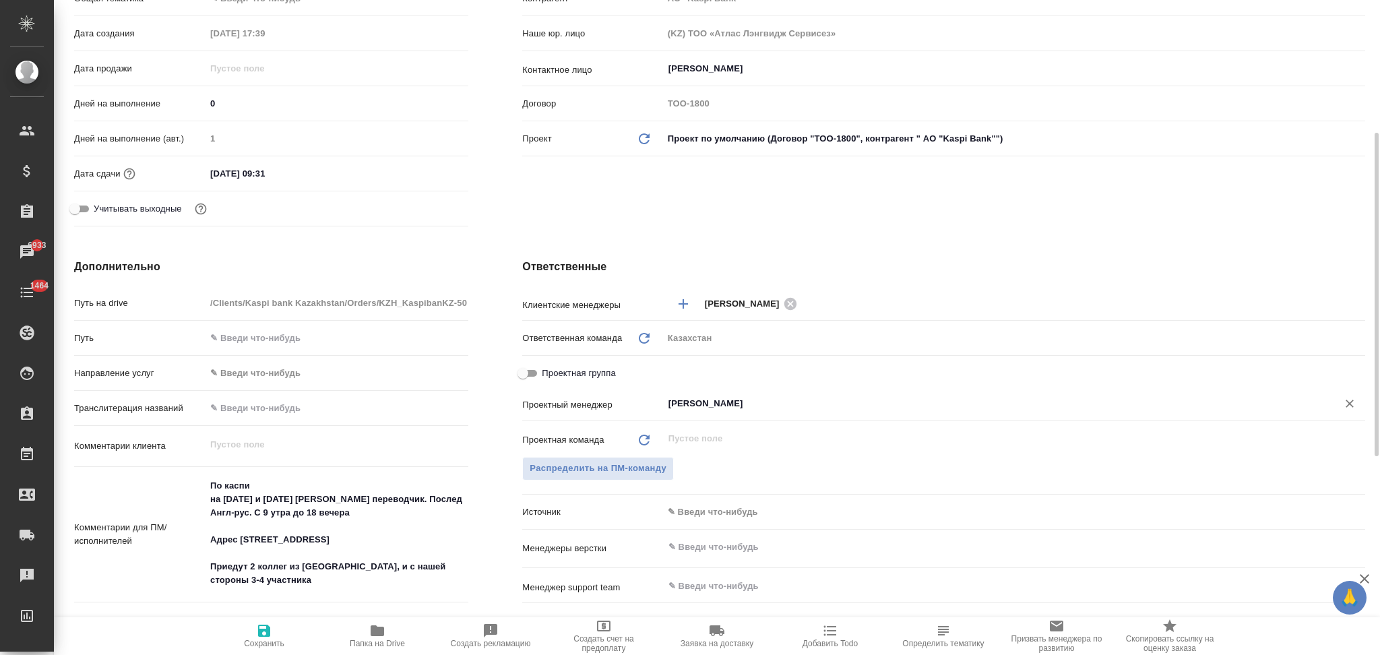
type textarea "x"
type input "АО "Kaspi Bank""
type textarea "x"
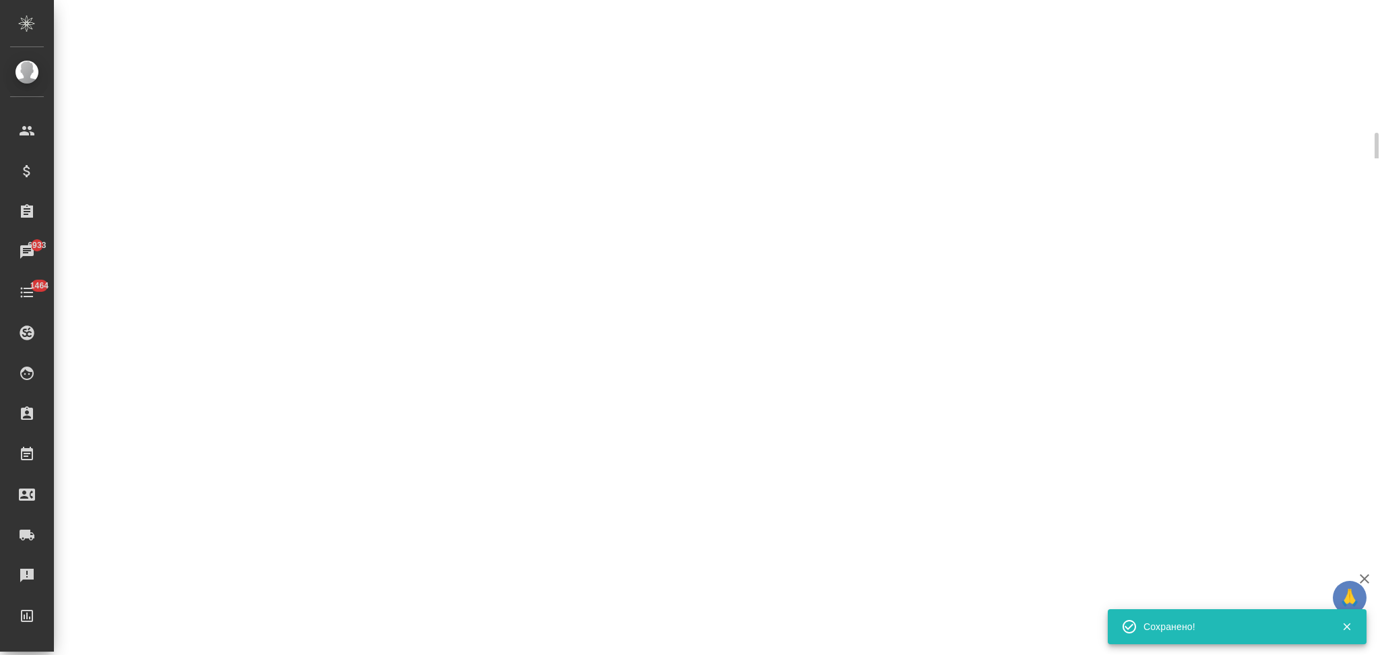
select select "RU"
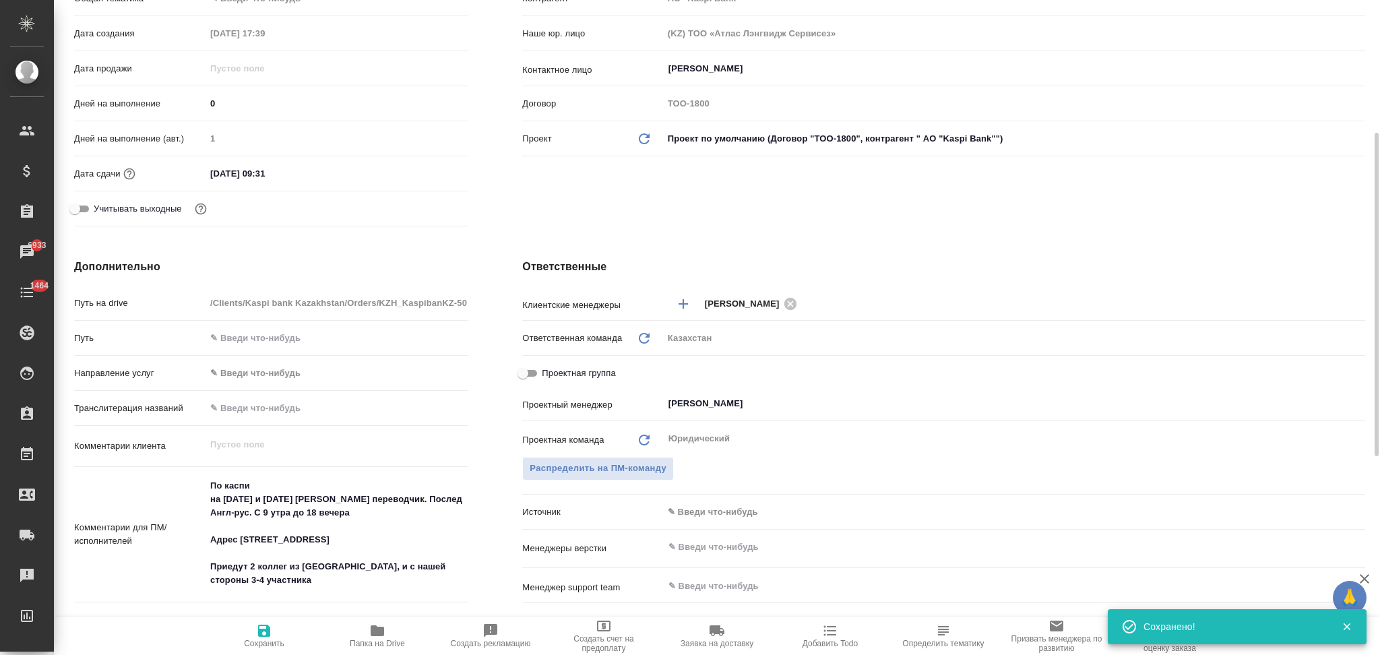
type textarea "x"
click at [218, 171] on input "01.10.2025 09:31" at bounding box center [265, 174] width 118 height 20
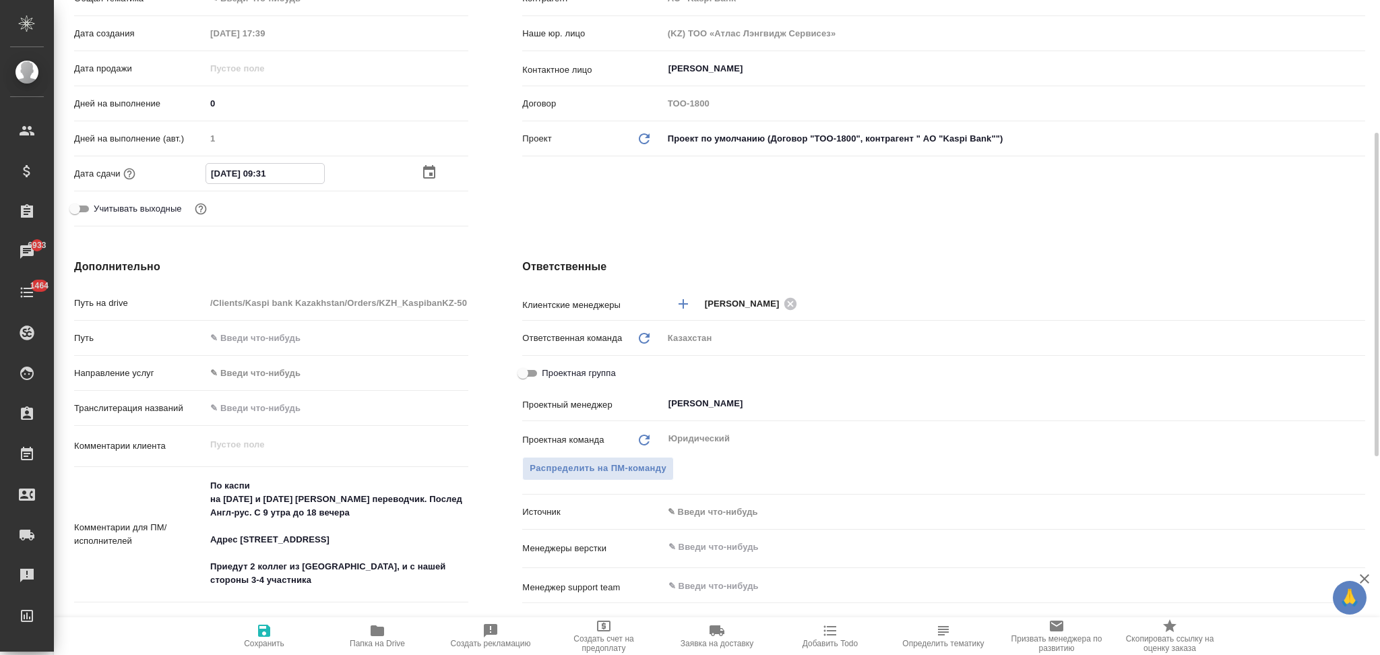
type input "02.10.2025 09:31"
type input "АО "Kaspi Bank""
type textarea "x"
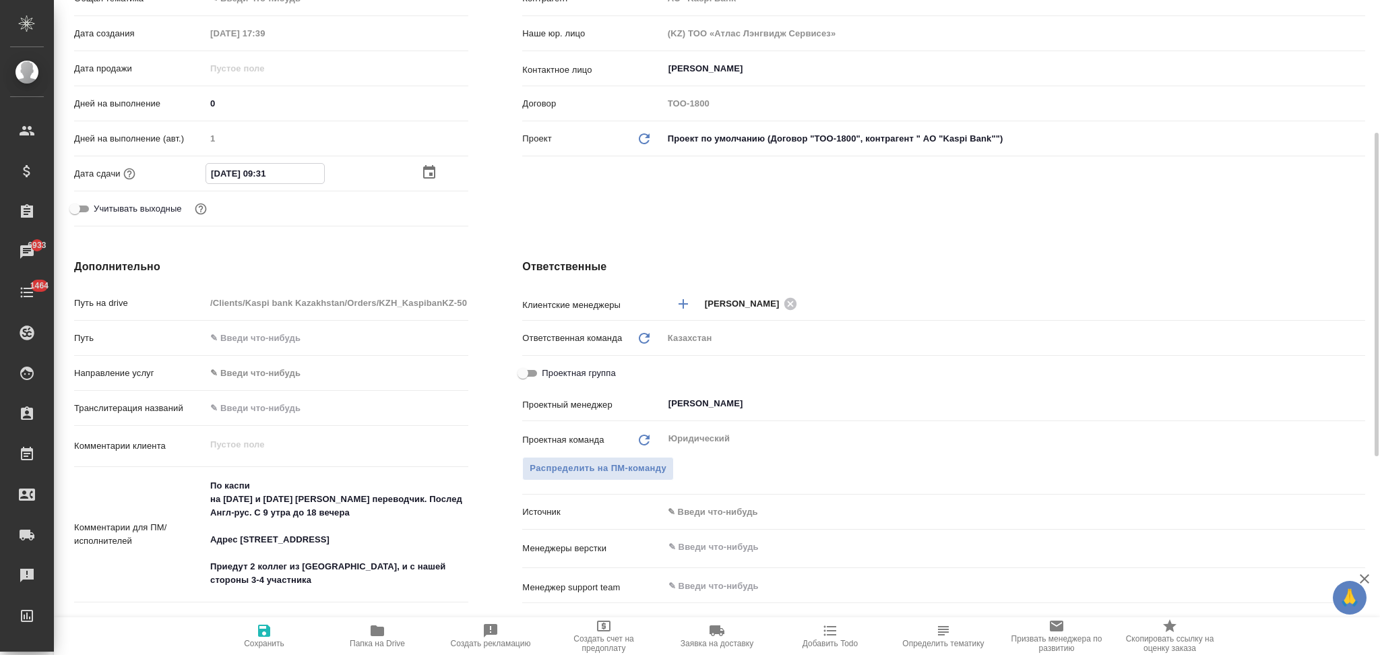
type input "02.10.2025 09:31"
type textarea "x"
drag, startPoint x: 327, startPoint y: 499, endPoint x: 245, endPoint y: 492, distance: 81.8
click at [245, 492] on textarea "По каспи на понедельник и вторник нужен оффлайн переводчик. Послед Англ-рус. С …" at bounding box center [336, 533] width 261 height 117
drag, startPoint x: 286, startPoint y: 488, endPoint x: 294, endPoint y: 491, distance: 8.8
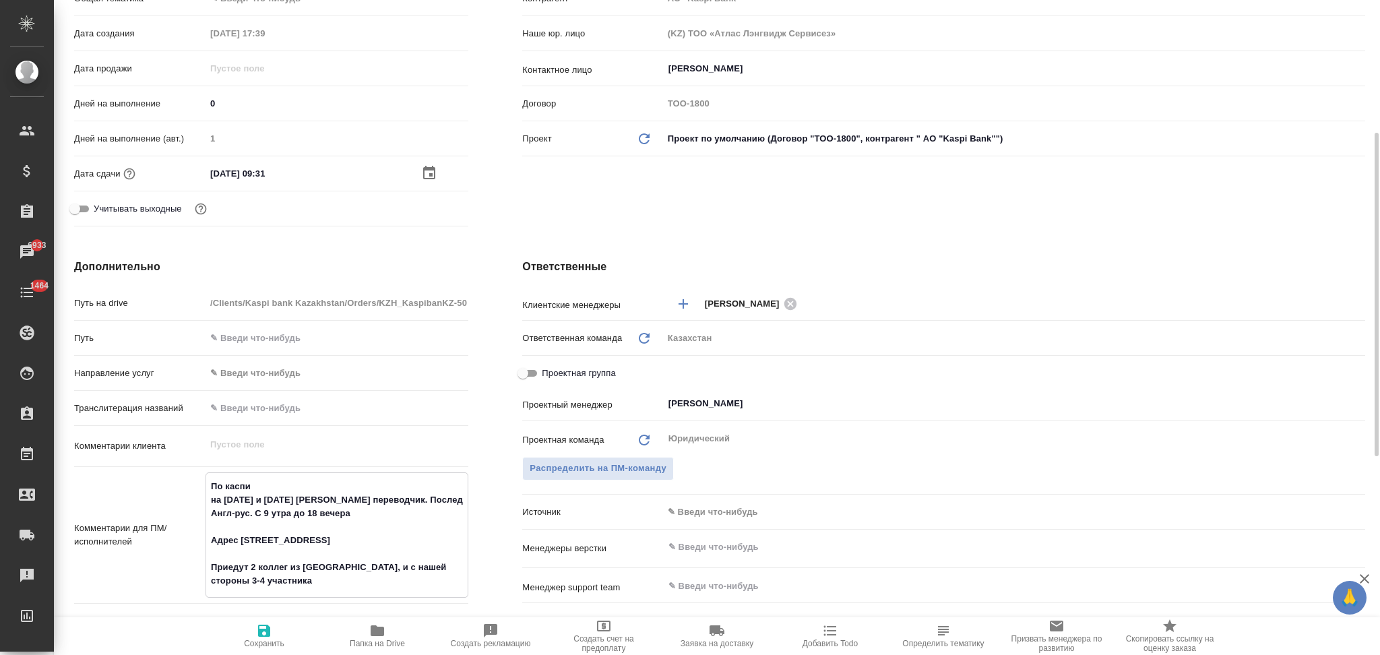
click at [286, 488] on textarea "По каспи на понедельник и вторник нужен оффлайн переводчик. Послед Англ-рус. С …" at bounding box center [336, 533] width 261 height 117
click at [323, 498] on textarea "По каспи на понедельник и вторник нужен оффлайн переводчик. Послед Англ-рус. С …" at bounding box center [336, 533] width 261 height 117
drag, startPoint x: 329, startPoint y: 499, endPoint x: 212, endPoint y: 499, distance: 117.2
click at [212, 499] on textarea "По каспи на понедельник и вторник нужен оффлайн переводчик. Послед Англ-рус. С …" at bounding box center [336, 533] width 261 height 117
type input "АО "Kaspi Bank""
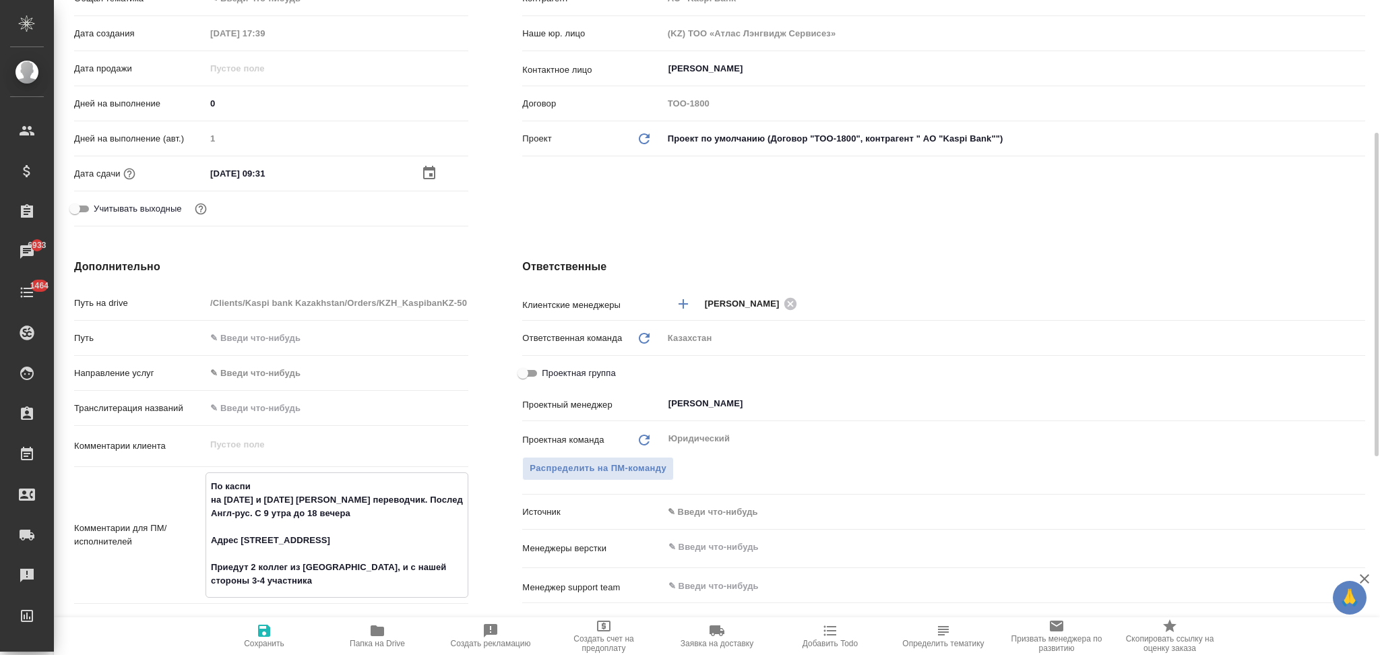
type textarea "x"
type textarea "По каспи нужен оффлайн переводчик. Послед Англ-рус. С 9 утра до 18 вечера Адрес…"
type textarea "x"
type input "АО "Kaspi Bank""
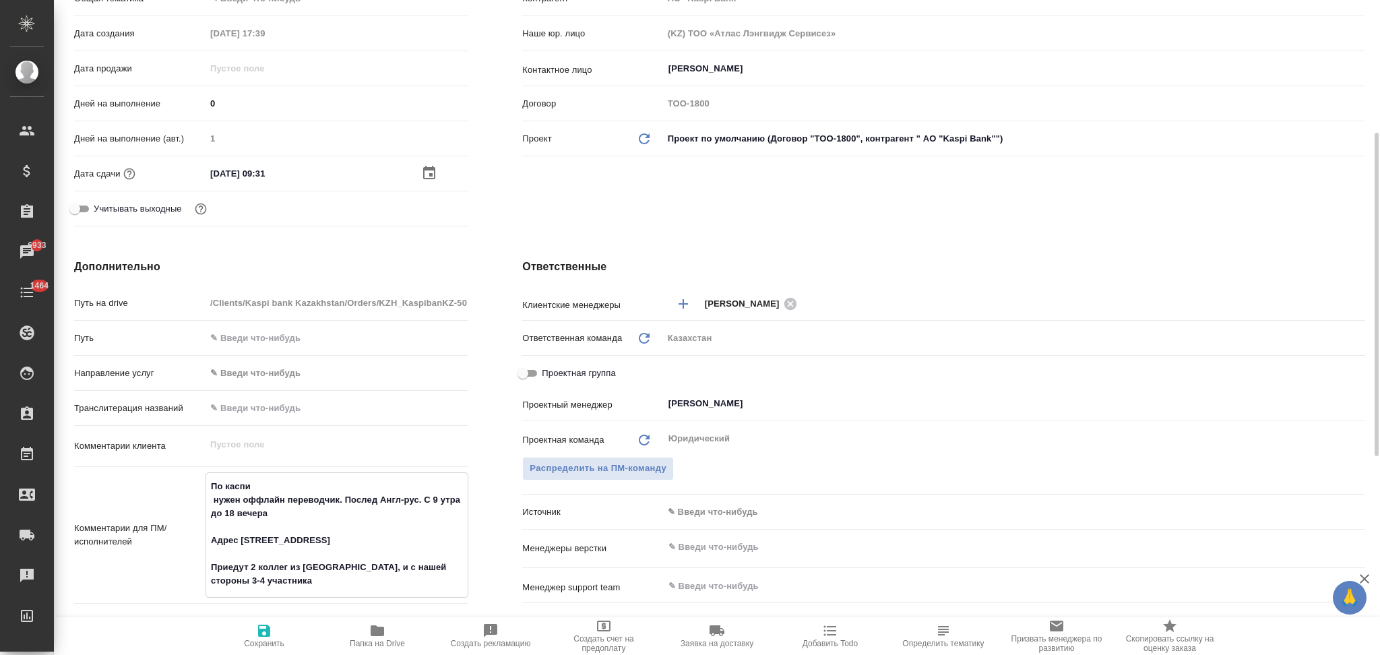
type textarea "x"
type textarea "По каспи нужен оффлайн переводчик. Послед Англ-рус. С 9 утра до 18 вечера Адрес…"
type textarea "x"
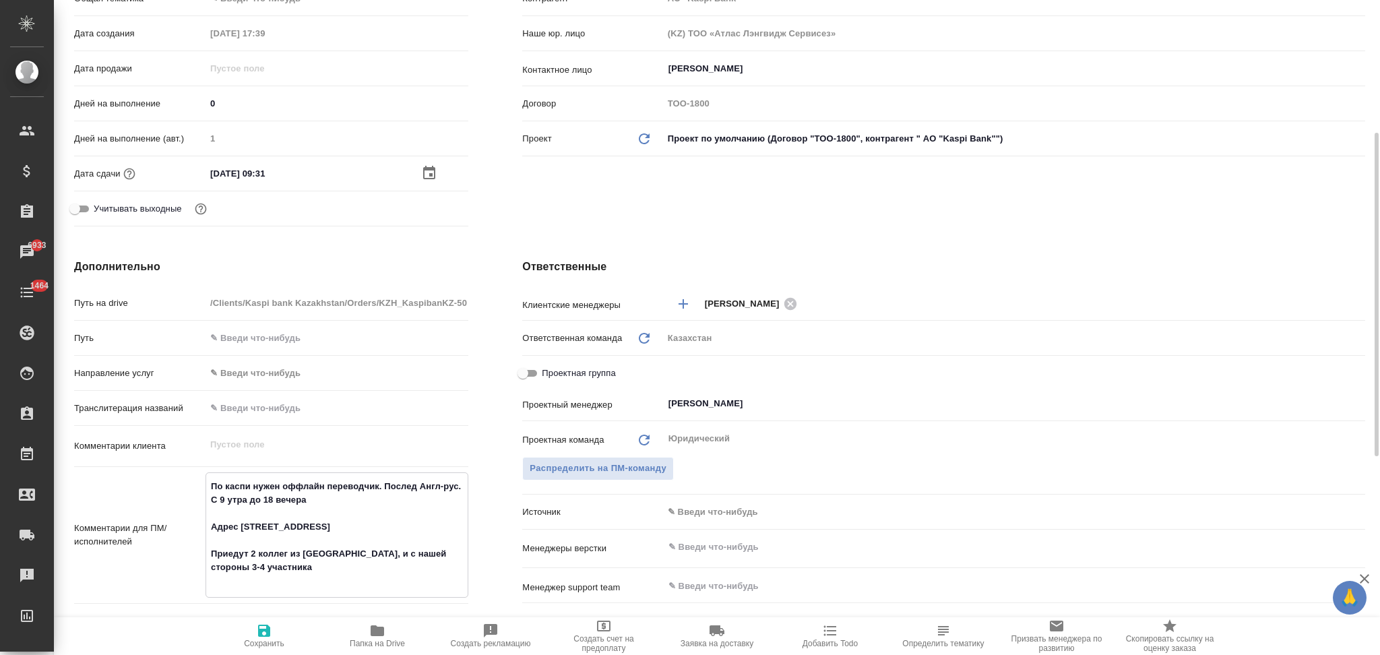
type input "АО "Kaspi Bank""
type textarea "x"
type textarea "По касп нужен оффлайн переводчик. Послед Англ-рус. С 9 утра до 18 вечера Адрес …"
type textarea "x"
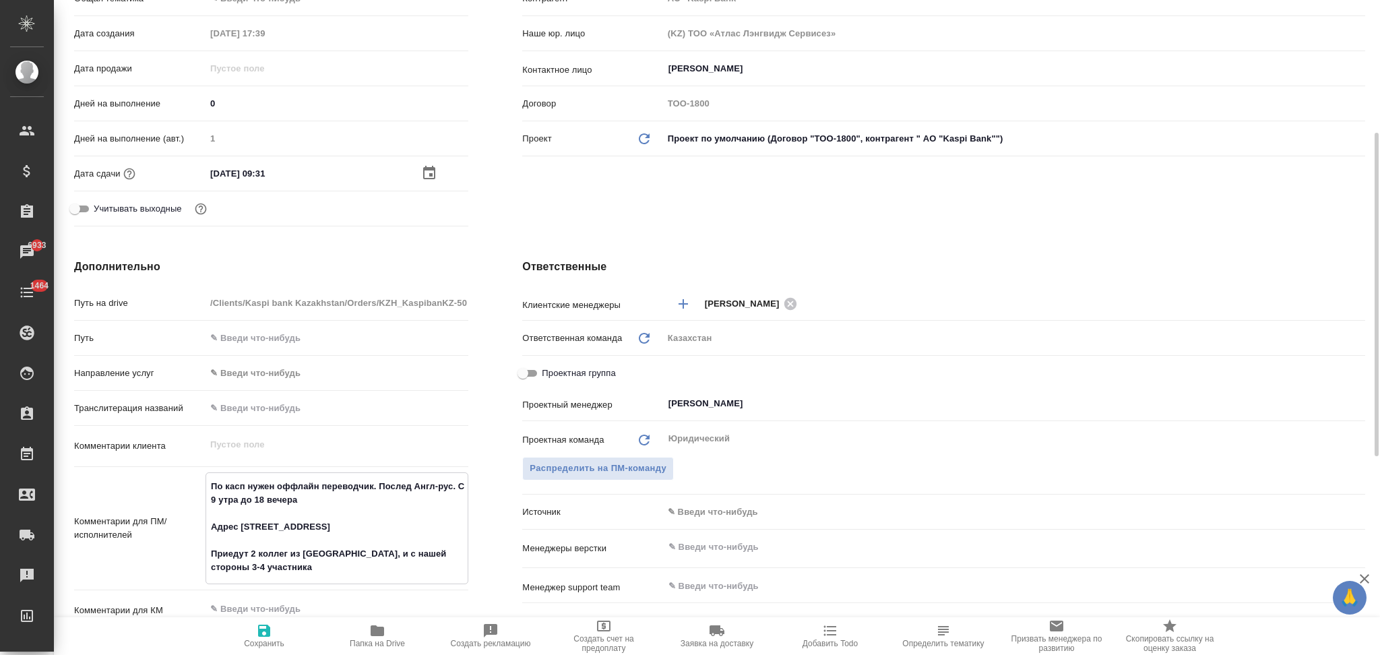
type input "АО "Kaspi Bank""
type textarea "x"
type textarea "По кас нужен оффлайн переводчик. Послед Англ-рус. С 9 утра до 18 вечера Адрес н…"
type textarea "x"
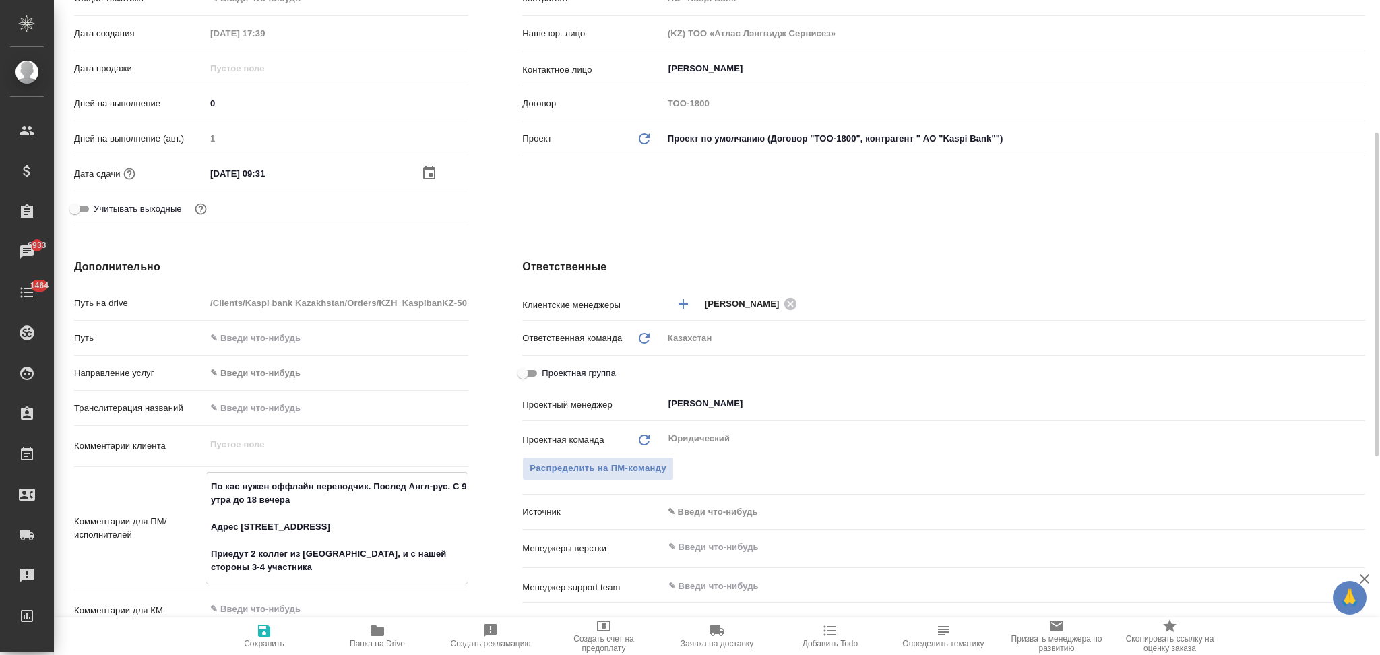
type input "АО "Kaspi Bank""
type textarea "x"
type textarea "По ка нужен оффлайн переводчик. Послед Англ-рус. С 9 утра до 18 вечера Адрес на…"
type textarea "x"
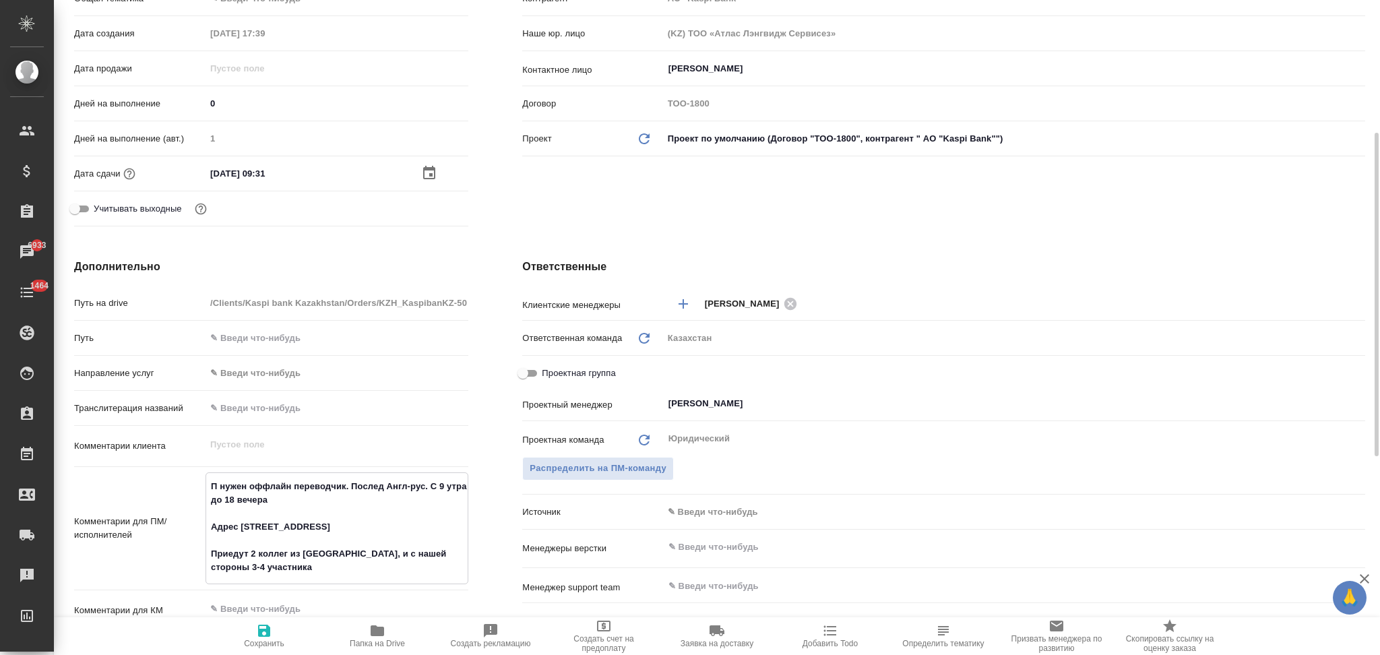
type textarea "нужен оффлайн переводчик. Послед Англ-рус. С 9 утра до 18 вечера Адрес наурызба…"
type input "АО "Kaspi Bank""
type textarea "x"
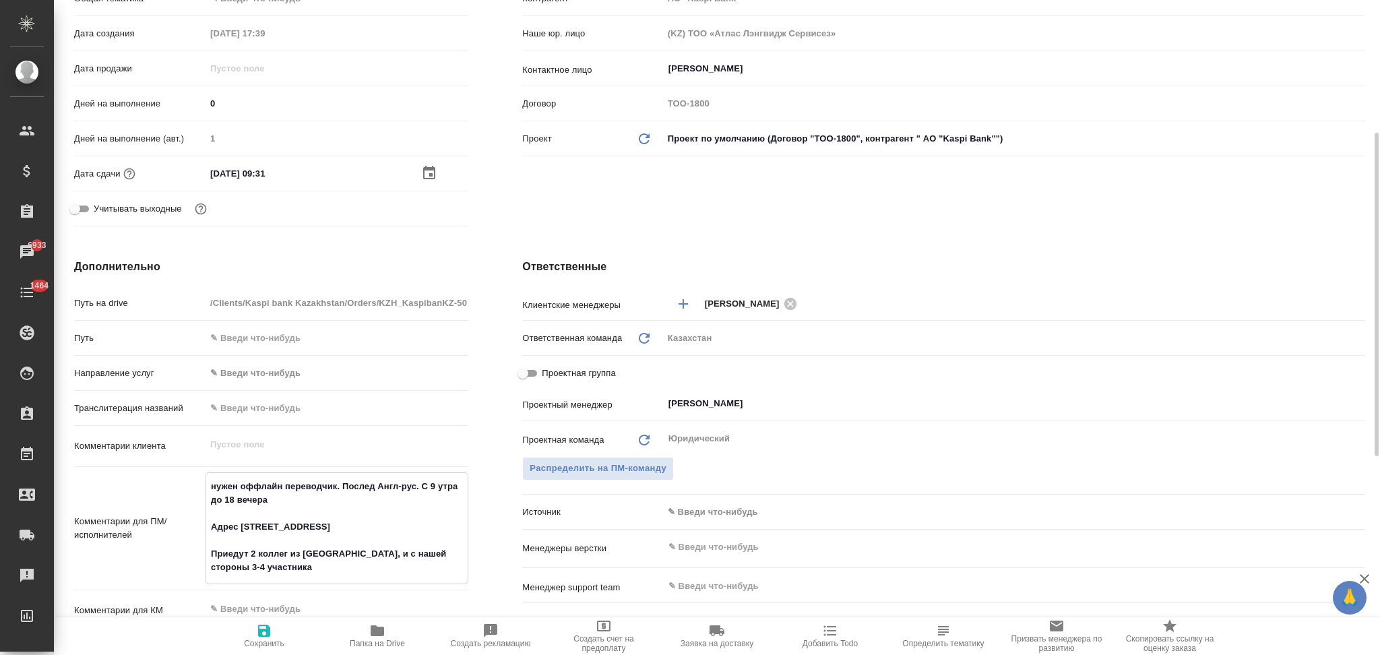
drag, startPoint x: 218, startPoint y: 489, endPoint x: 206, endPoint y: 479, distance: 15.4
click at [206, 479] on textarea "нужен оффлайн переводчик. Послед Англ-рус. С 9 утра до 18 вечера Адрес наурызба…" at bounding box center [336, 527] width 261 height 104
type input "АО "Kaspi Bank""
type textarea "x"
type textarea "Нужен оффлайн переводчик. Послед Англ-рус. С 9 утра до 18 вечера Адрес наурызба…"
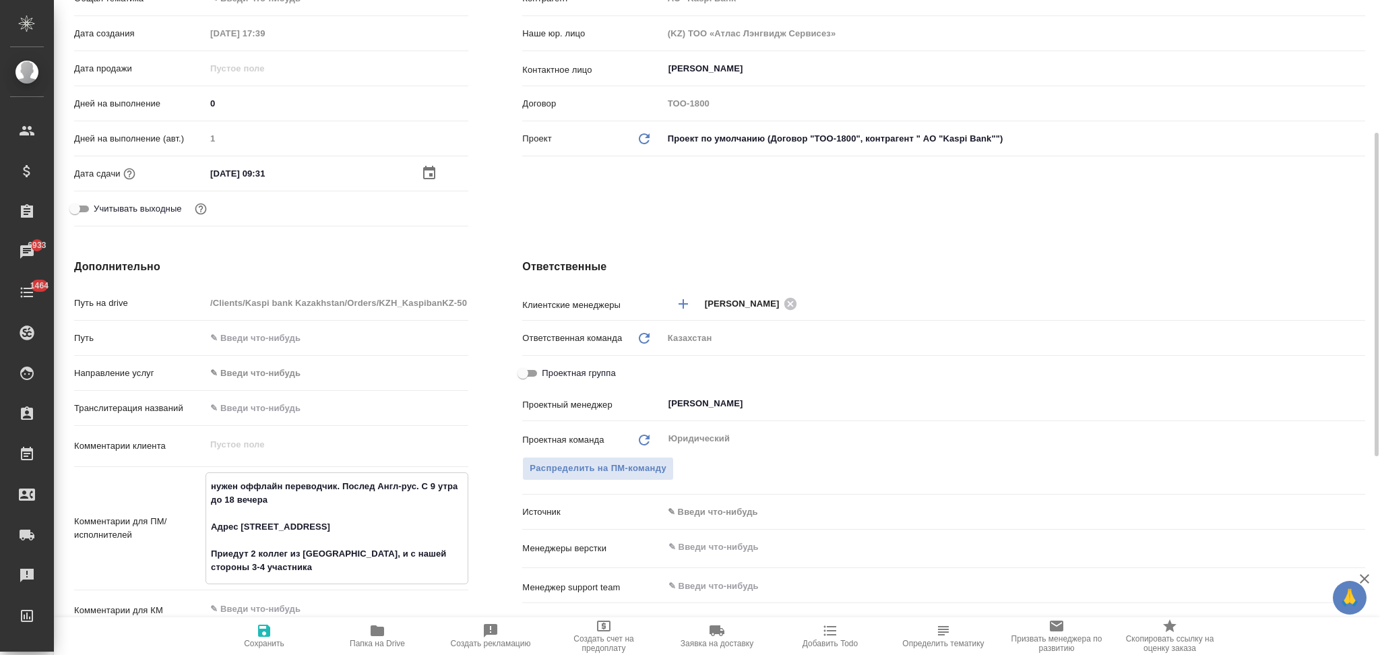
type textarea "x"
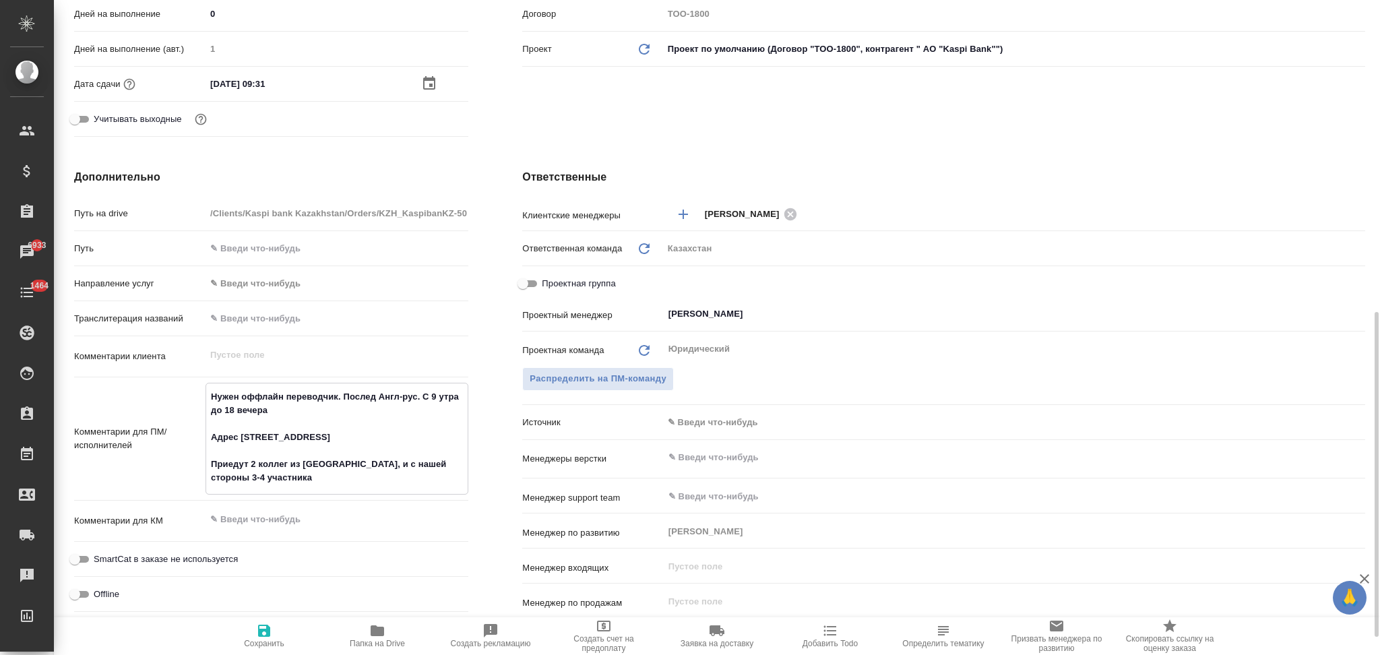
scroll to position [449, 0]
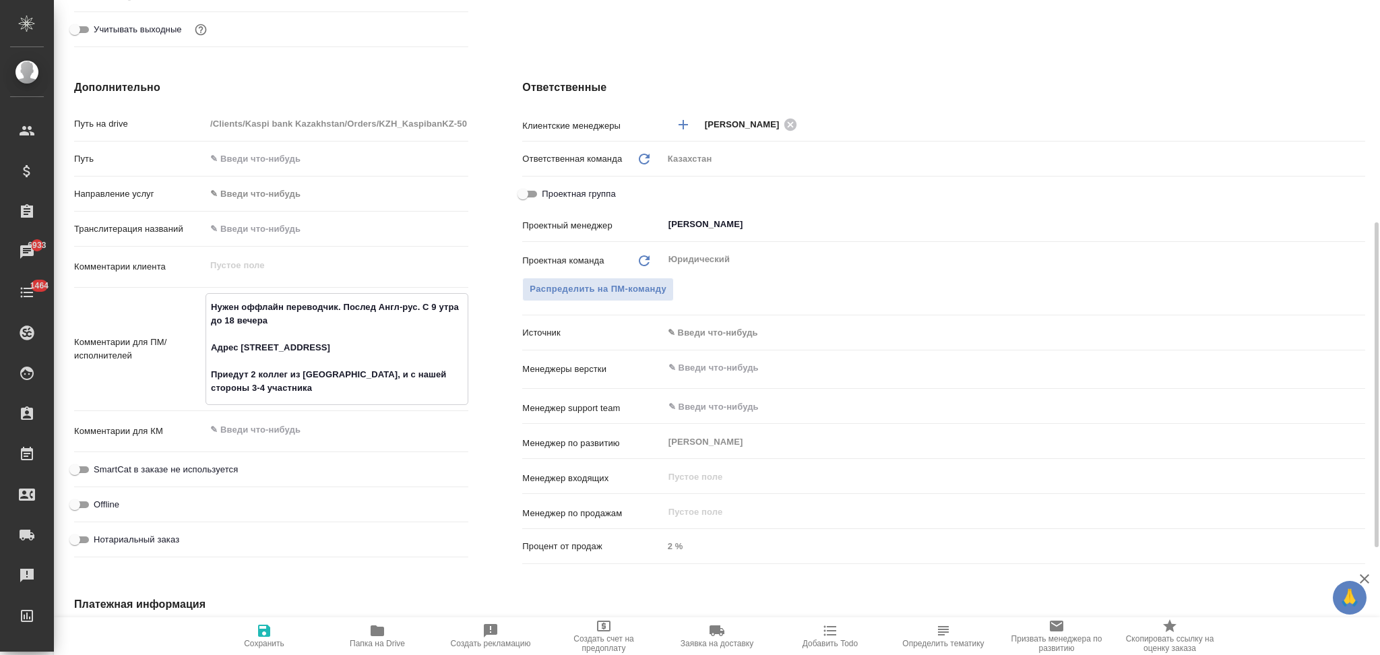
type textarea "Нужен оффлайн переводчик. Послед Англ-рус. С 9 утра до 18 вечера Адрес наурызба…"
type textarea "x"
click at [267, 628] on icon "button" at bounding box center [264, 631] width 12 height 12
type input "АО "Kaspi Bank""
type textarea "x"
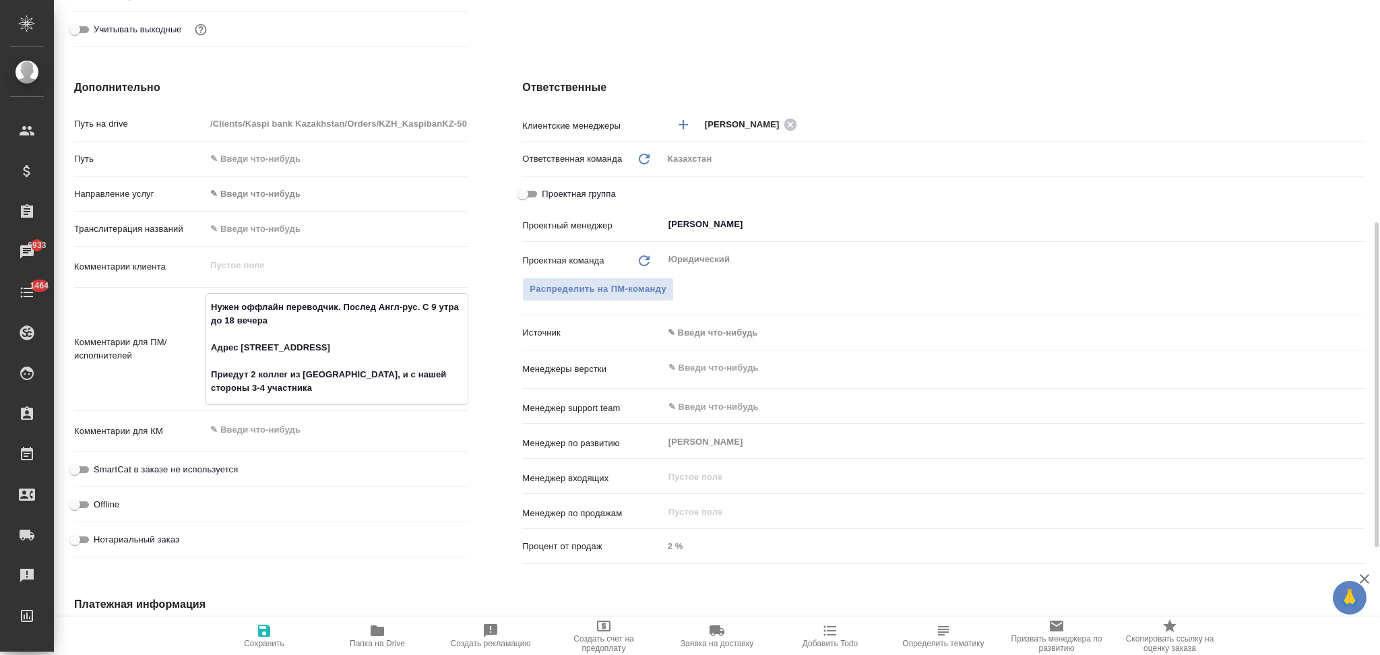
type textarea "x"
type input "АО "Kaspi Bank""
type textarea "x"
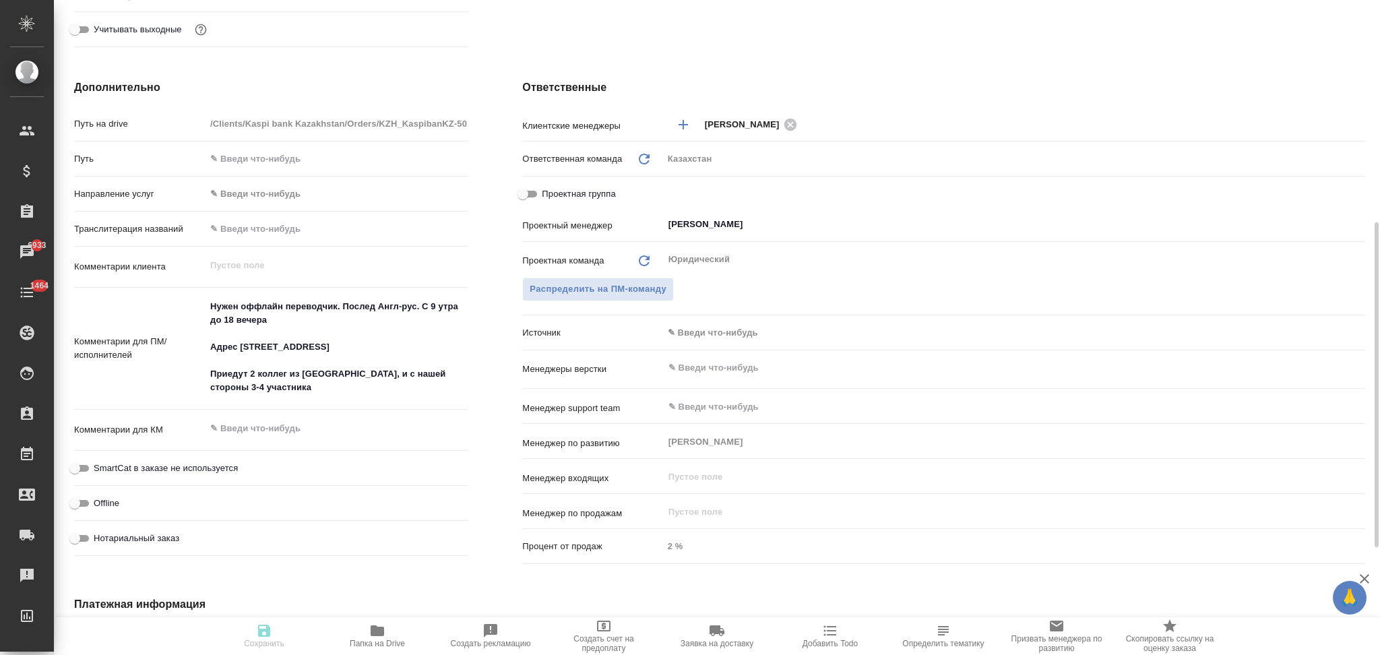
type textarea "x"
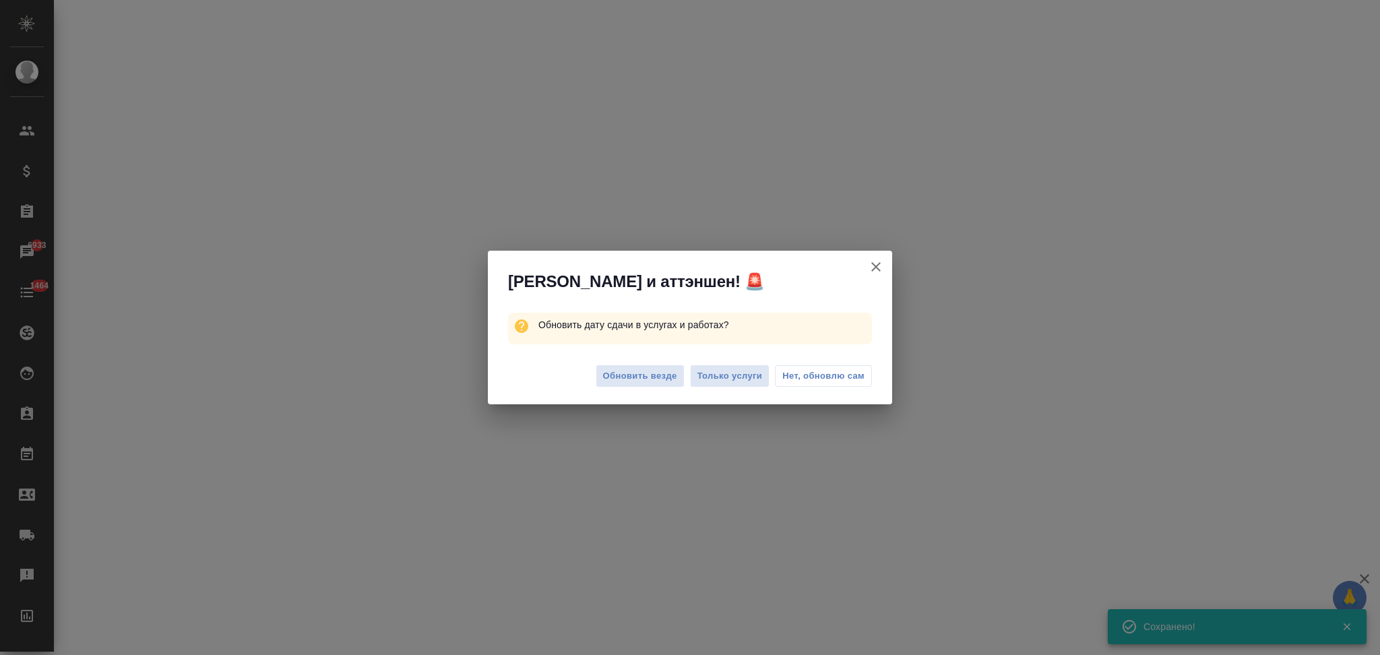
select select "RU"
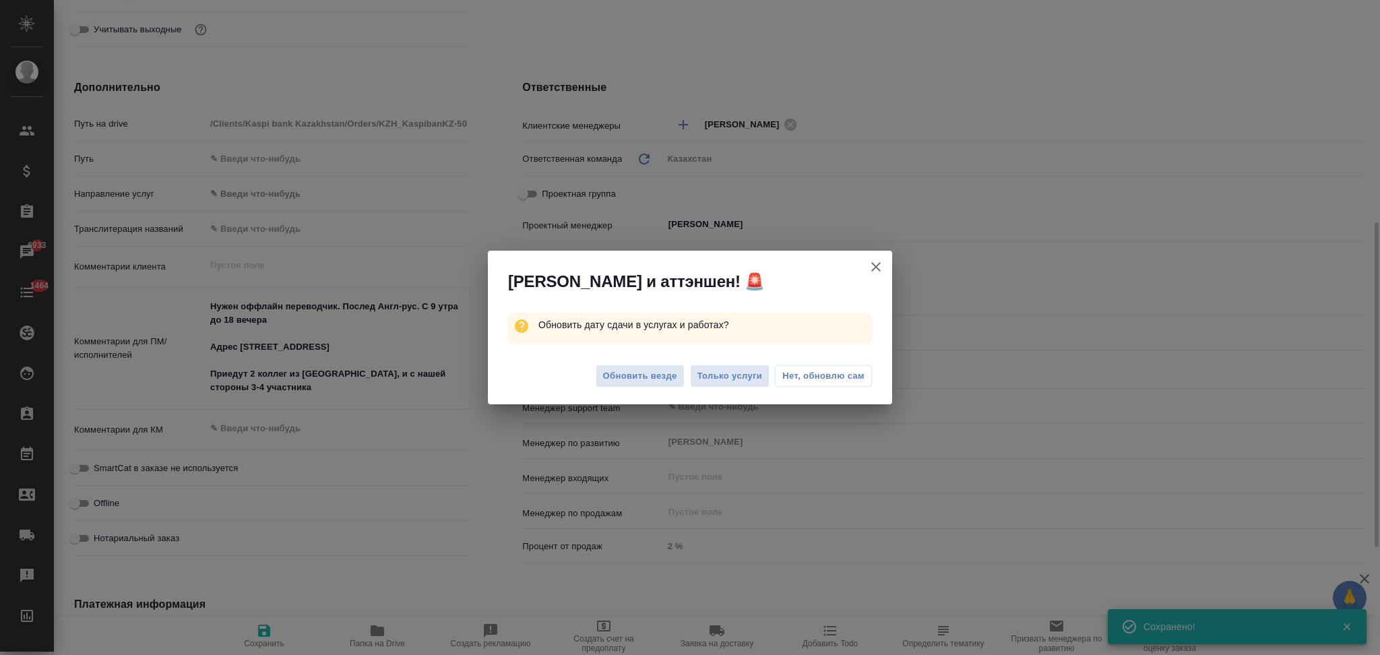
type textarea "x"
click at [746, 381] on span "Только услуги" at bounding box center [729, 376] width 65 height 15
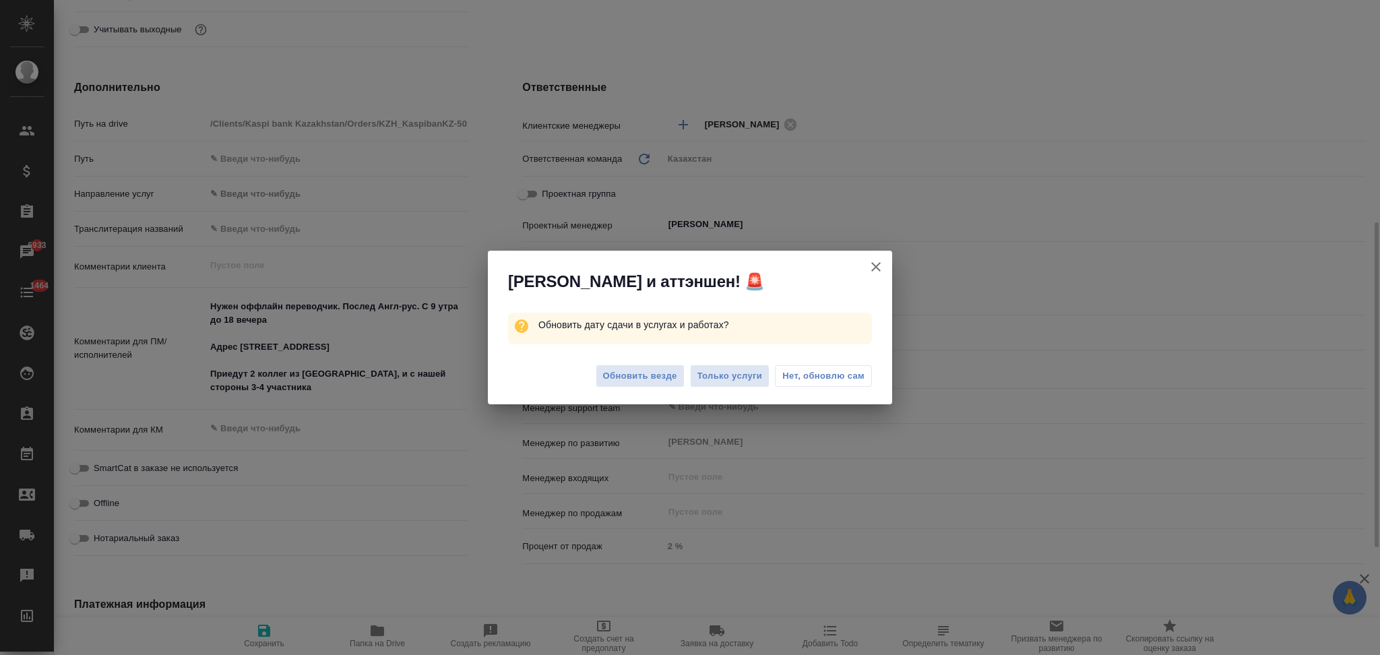
type input "АО "Kaspi Bank""
type textarea "x"
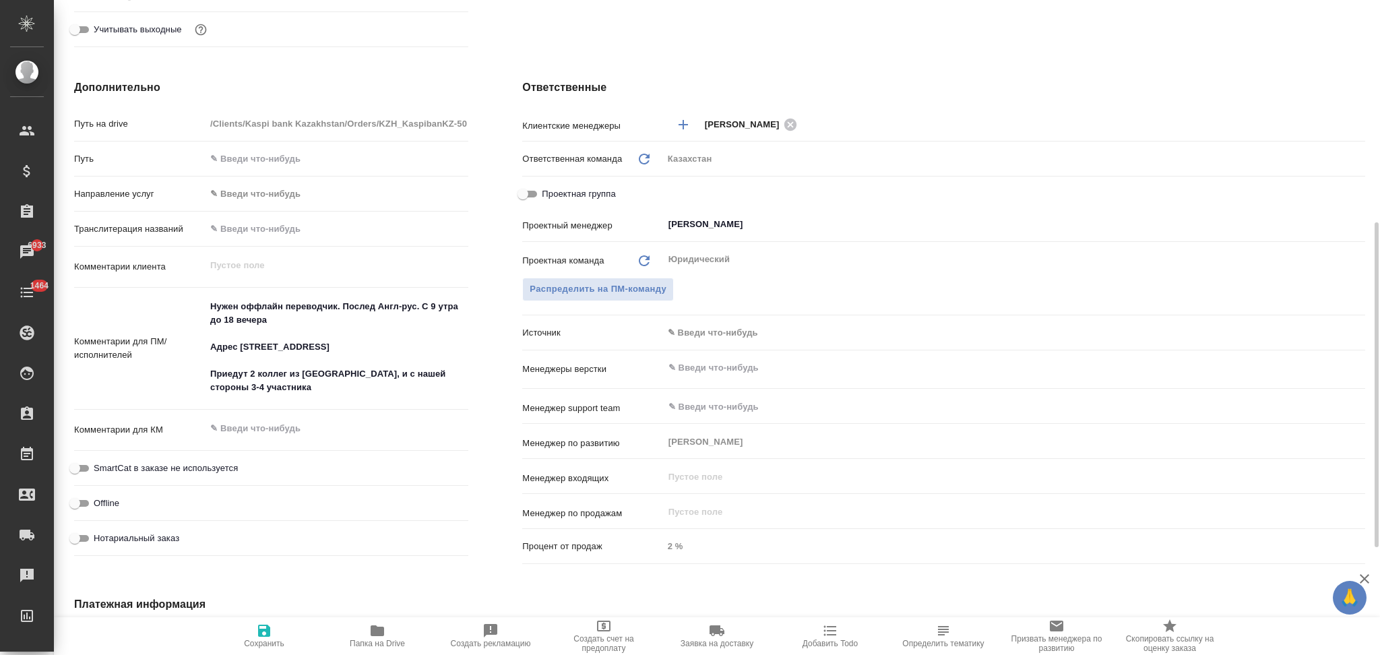
scroll to position [0, 0]
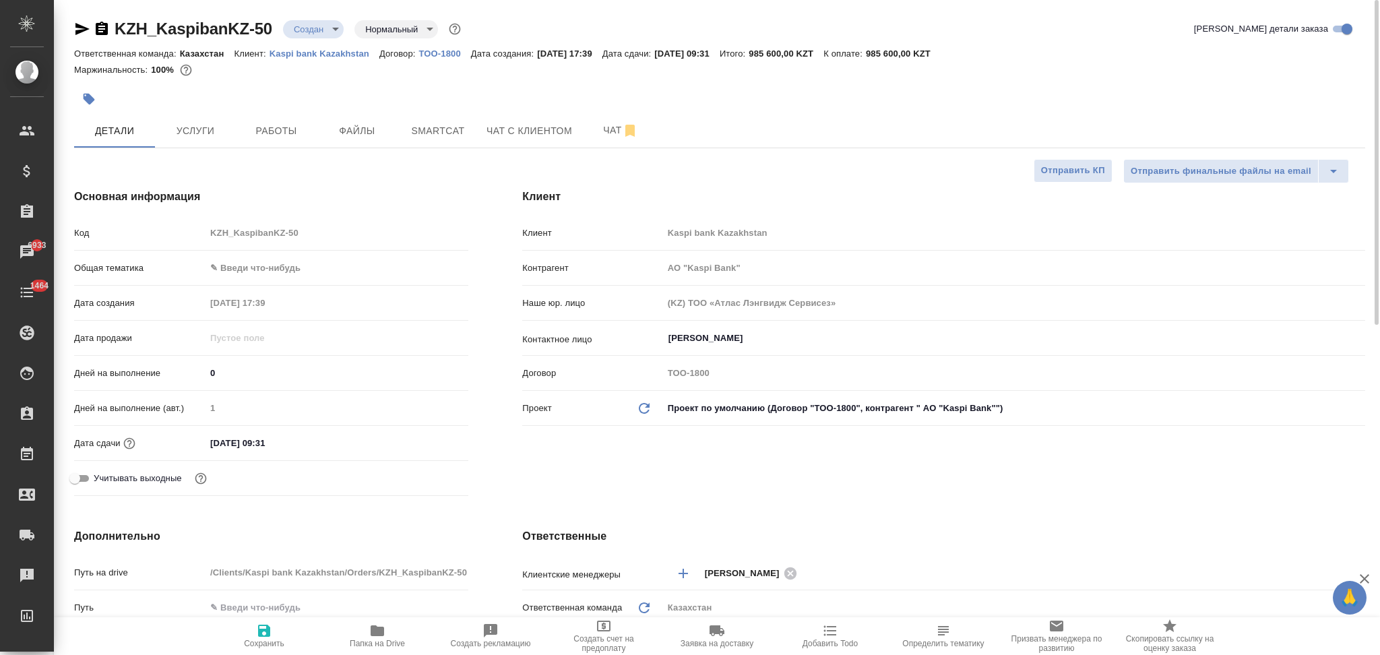
click at [292, 440] on input "02.10.2025 09:31" at bounding box center [265, 443] width 118 height 20
click at [433, 440] on icon "button" at bounding box center [429, 442] width 16 height 16
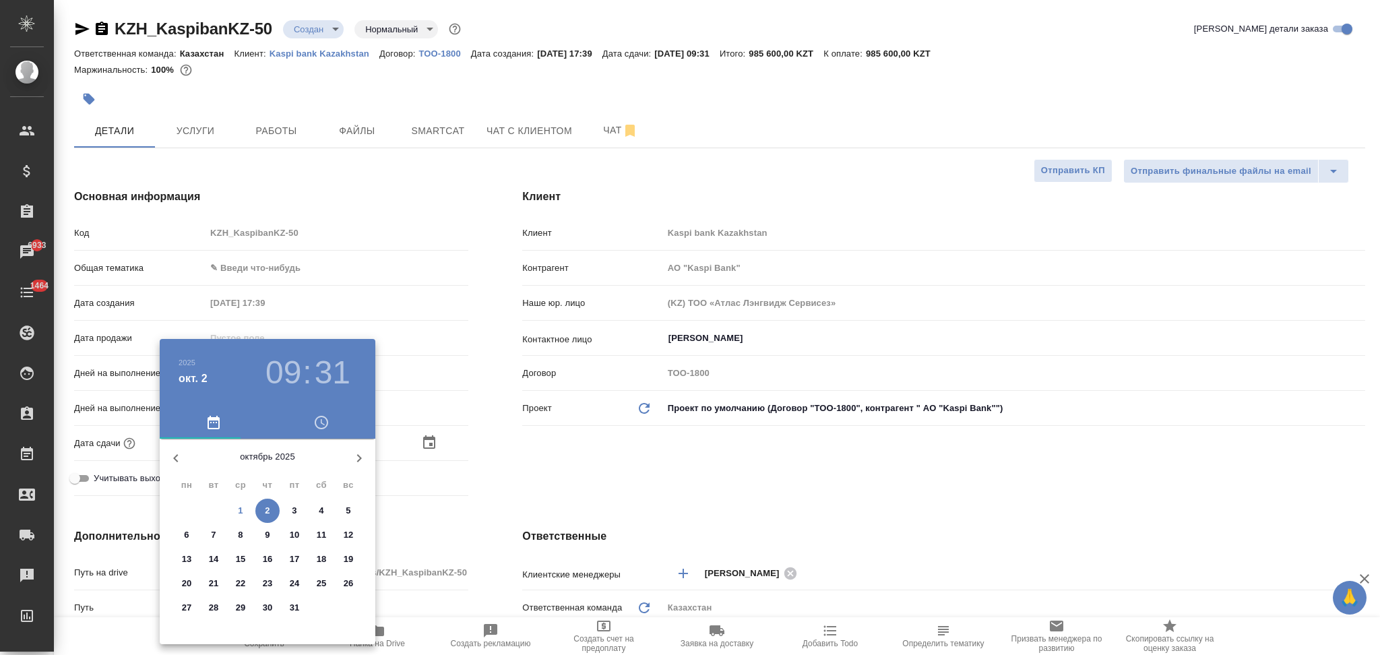
click at [272, 506] on span "2" at bounding box center [267, 510] width 24 height 13
type input "АО "Kaspi Bank""
type textarea "x"
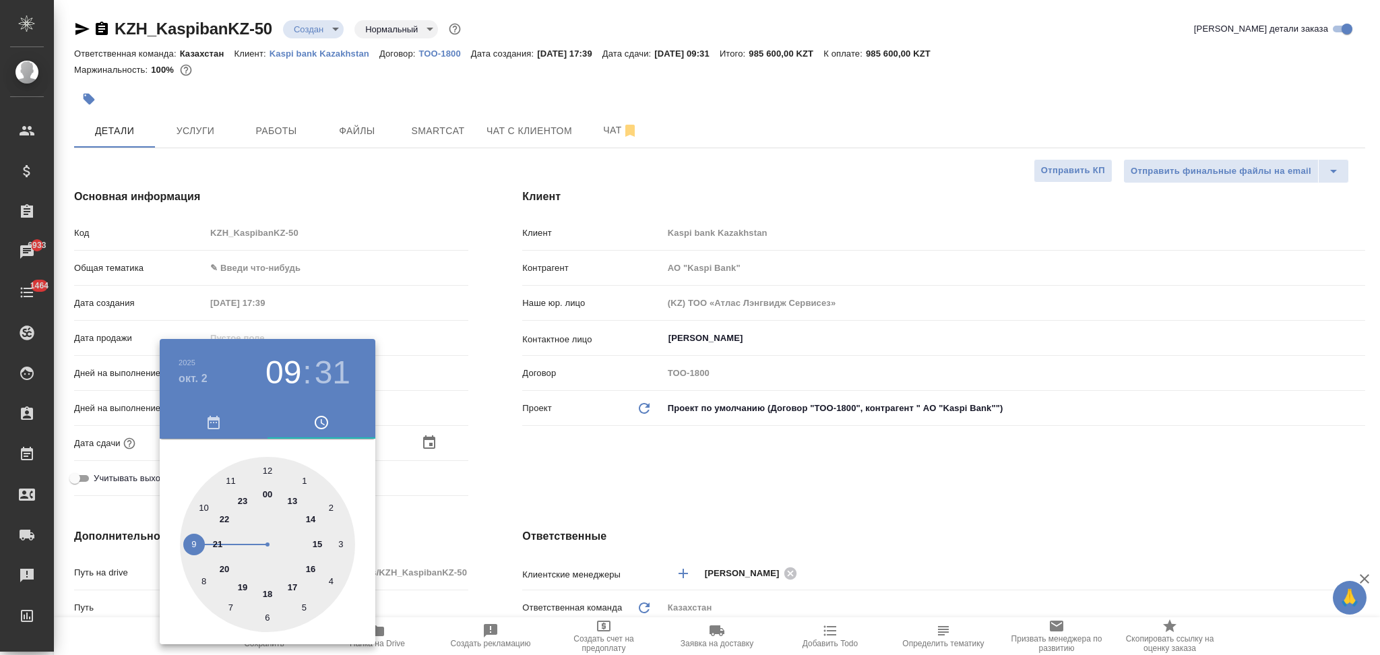
click at [310, 517] on div at bounding box center [267, 544] width 175 height 175
type input "02.10.2025 14:31"
type input "АО "Kaspi Bank""
type textarea "x"
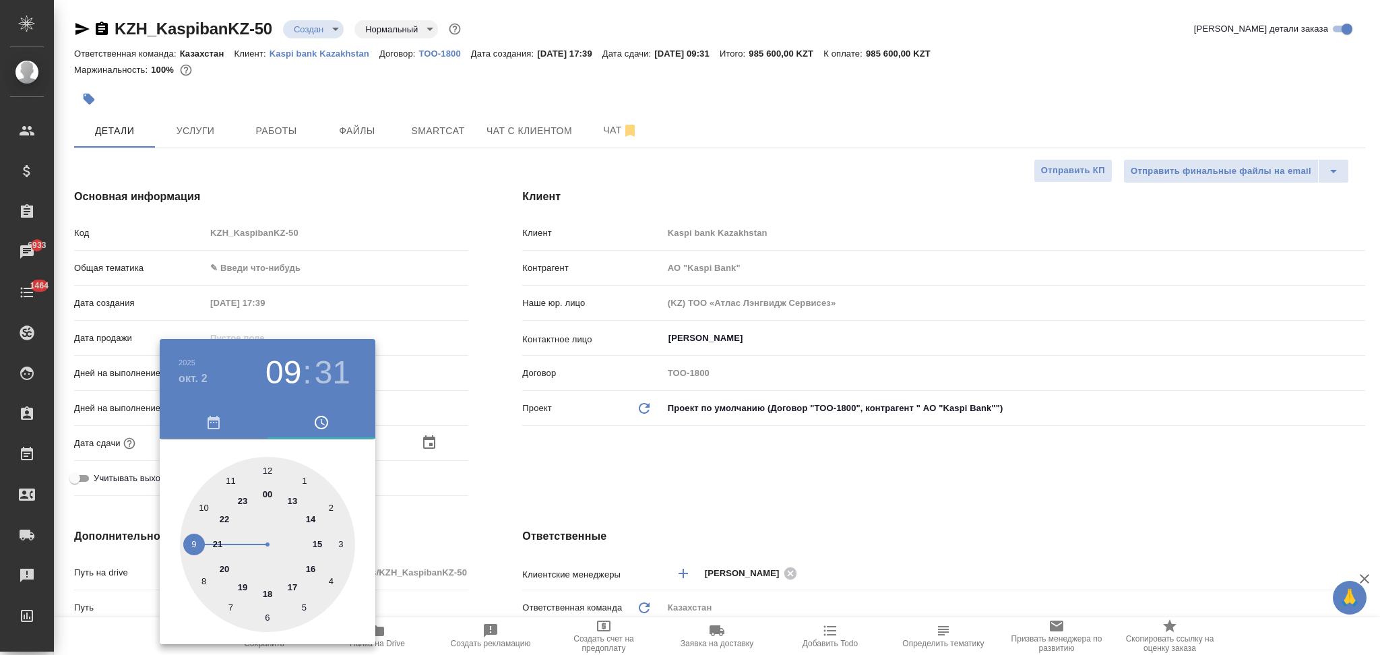
type textarea "x"
click at [265, 470] on div at bounding box center [267, 544] width 175 height 175
type input "02.10.2025 14:00"
type input "АО "Kaspi Bank""
type textarea "x"
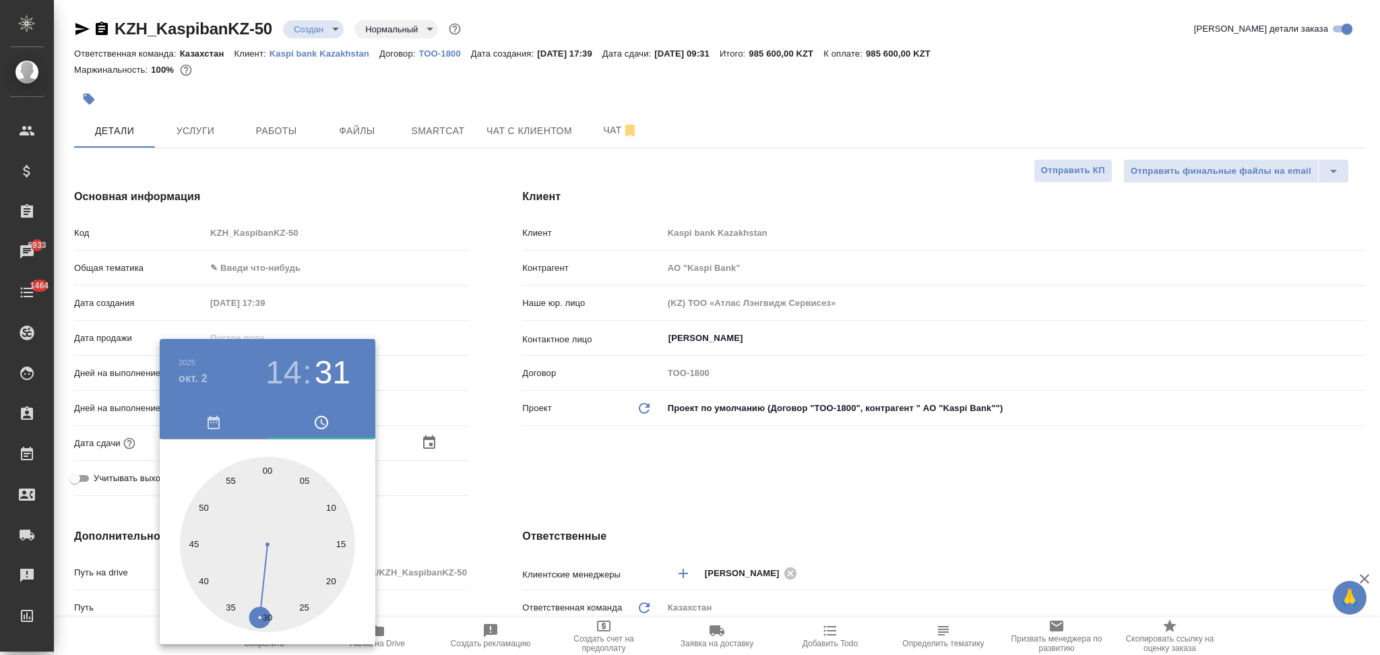
type textarea "x"
click at [478, 483] on div at bounding box center [690, 327] width 1380 height 655
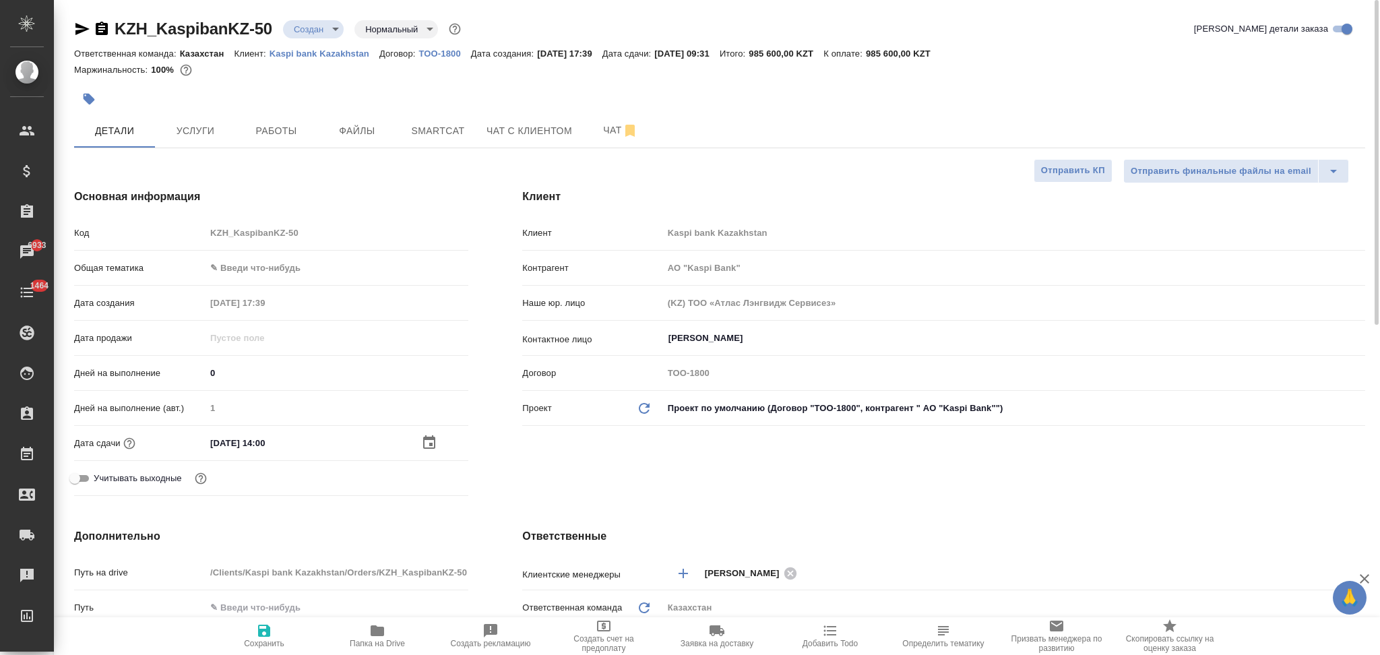
click at [259, 631] on icon "button" at bounding box center [264, 631] width 12 height 12
type input "АО "Kaspi Bank""
type textarea "x"
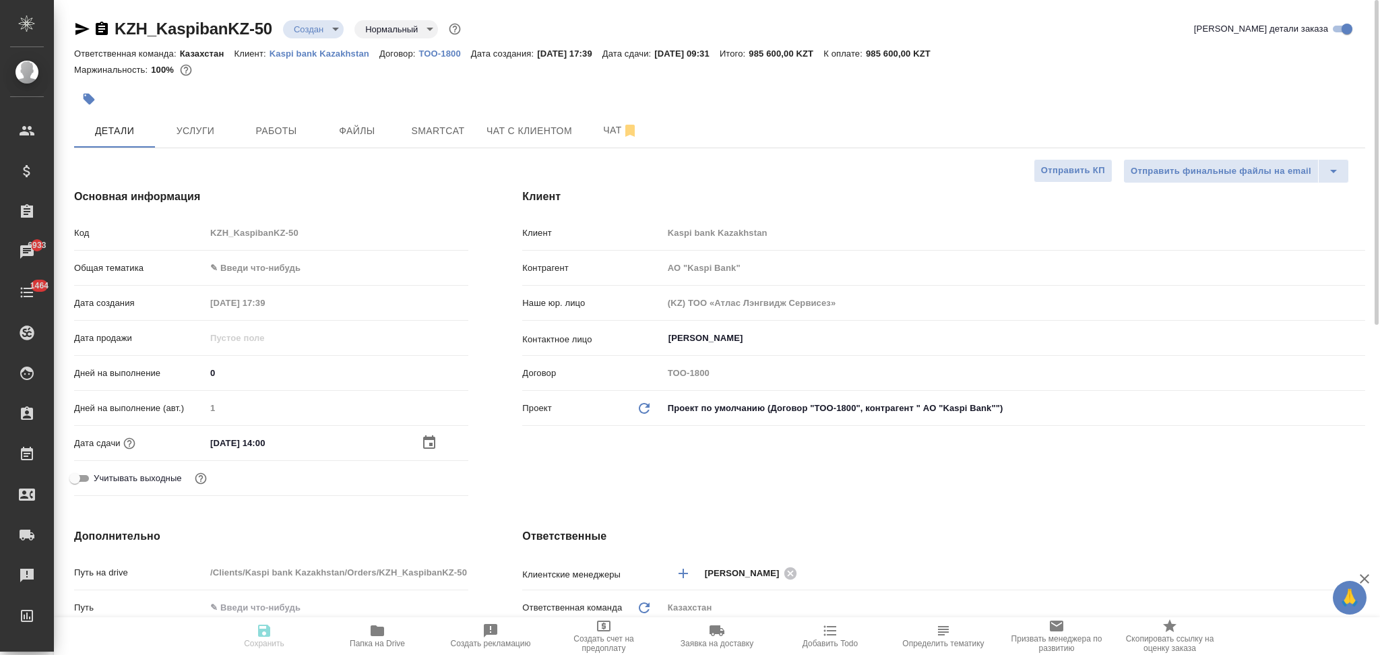
type input "АО "Kaspi Bank""
type textarea "x"
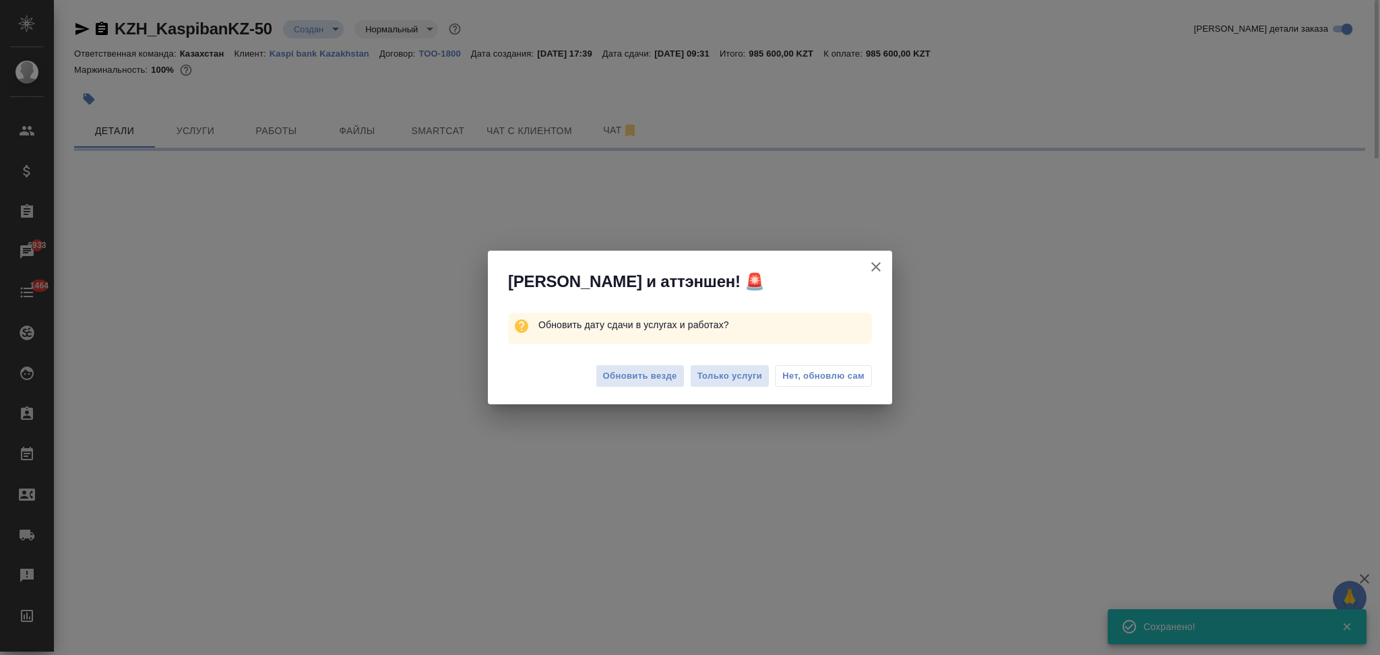
select select "RU"
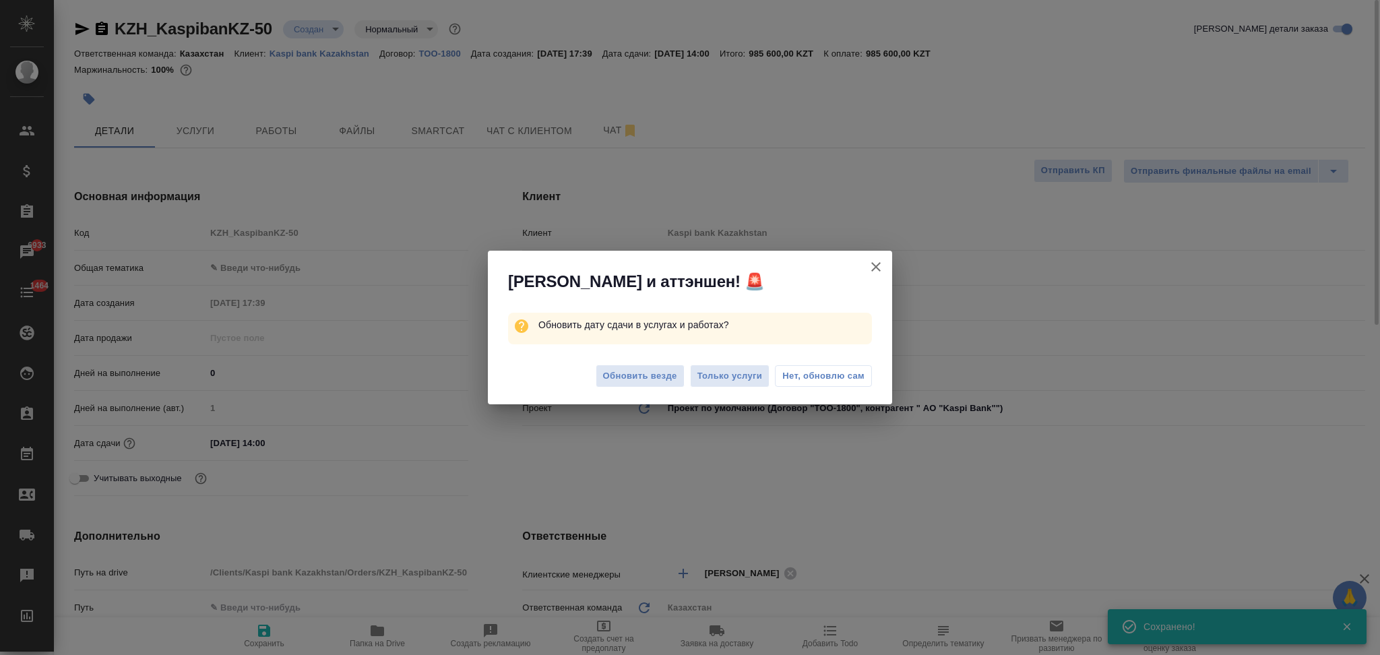
type textarea "x"
click at [721, 379] on span "Только услуги" at bounding box center [729, 376] width 65 height 15
type input "АО "Kaspi Bank""
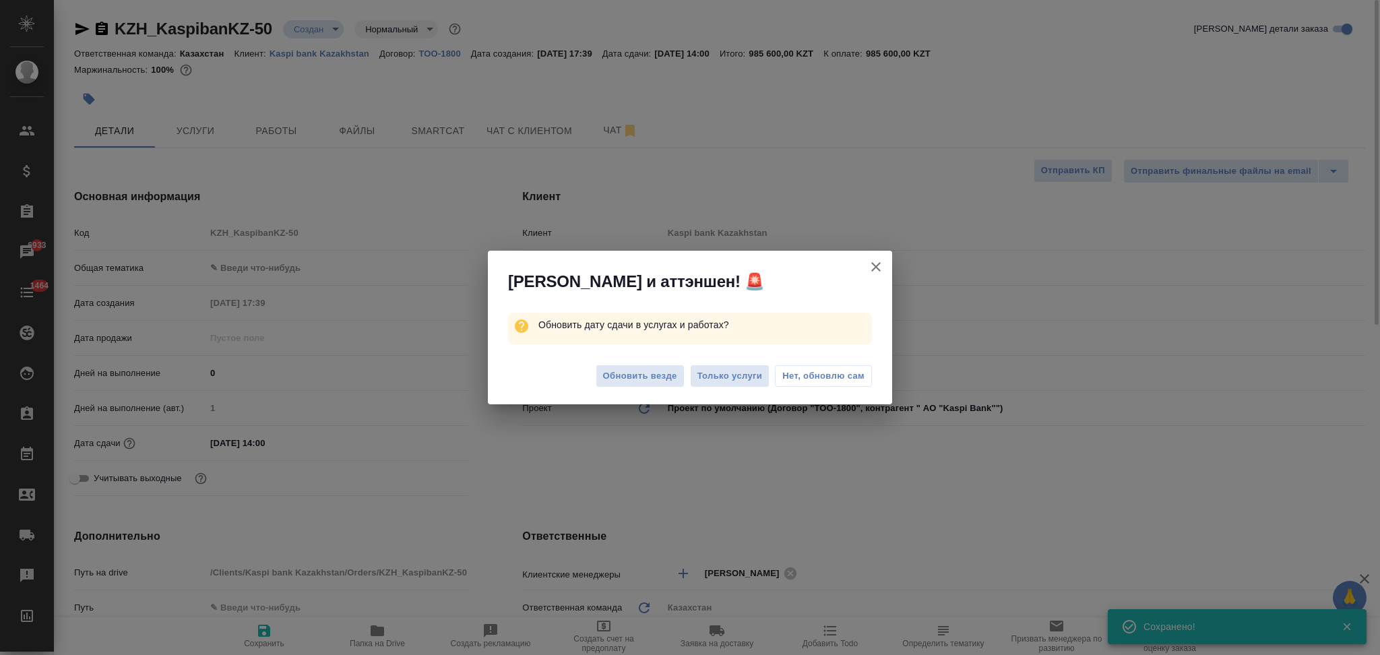
type textarea "x"
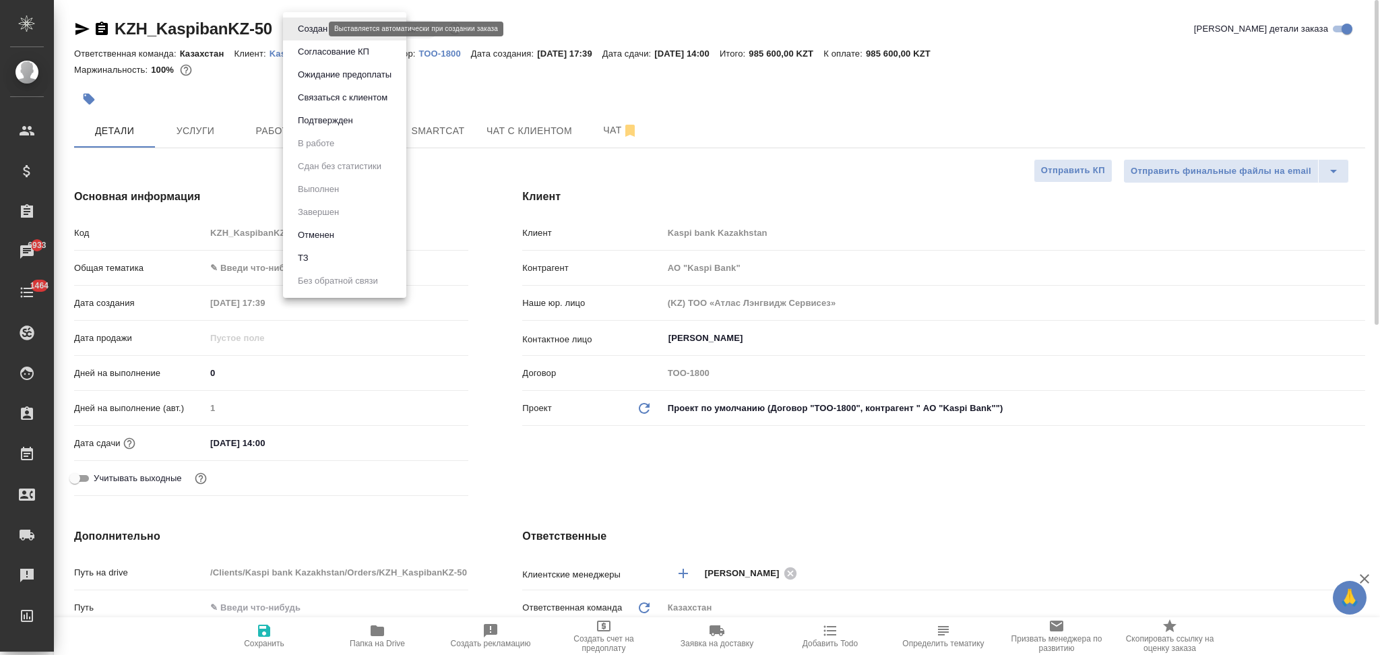
click at [307, 26] on body "🙏 .cls-1 fill:#fff; AWATERA Aslanukova Sati Клиенты Спецификации Заказы 6933 Ча…" at bounding box center [690, 327] width 1380 height 655
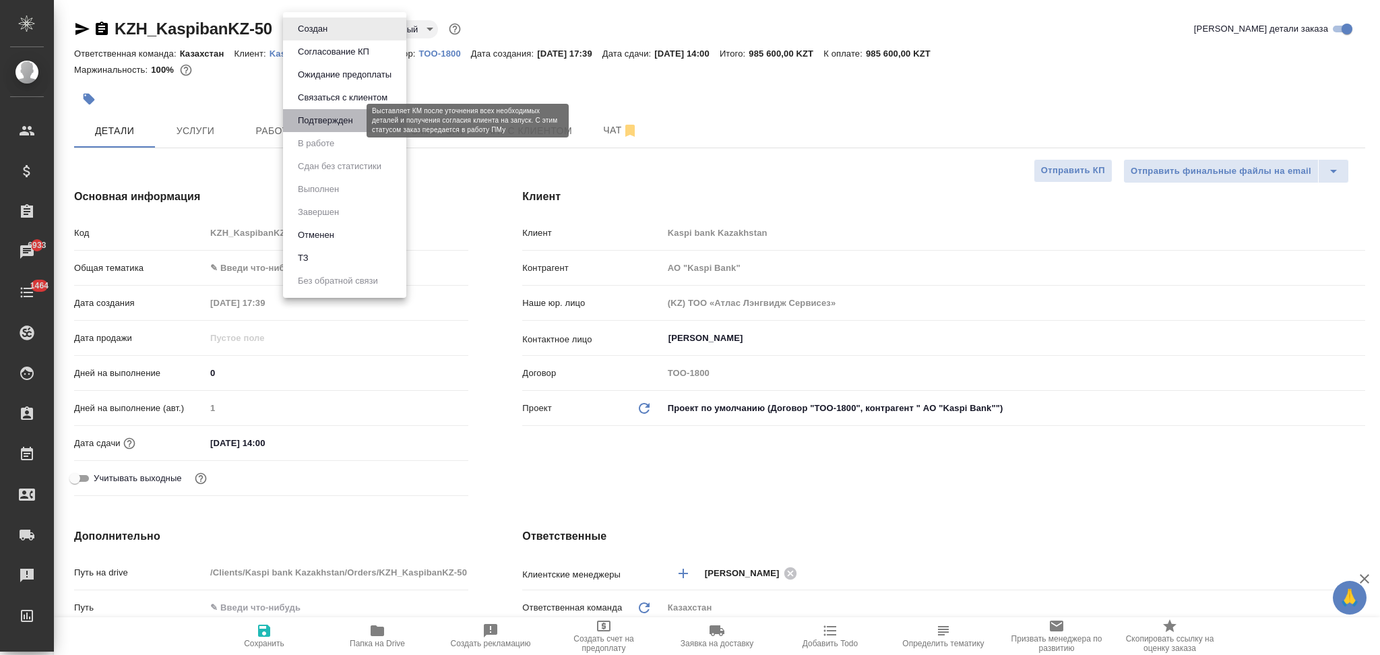
click at [309, 125] on button "Подтвержден" at bounding box center [325, 120] width 63 height 15
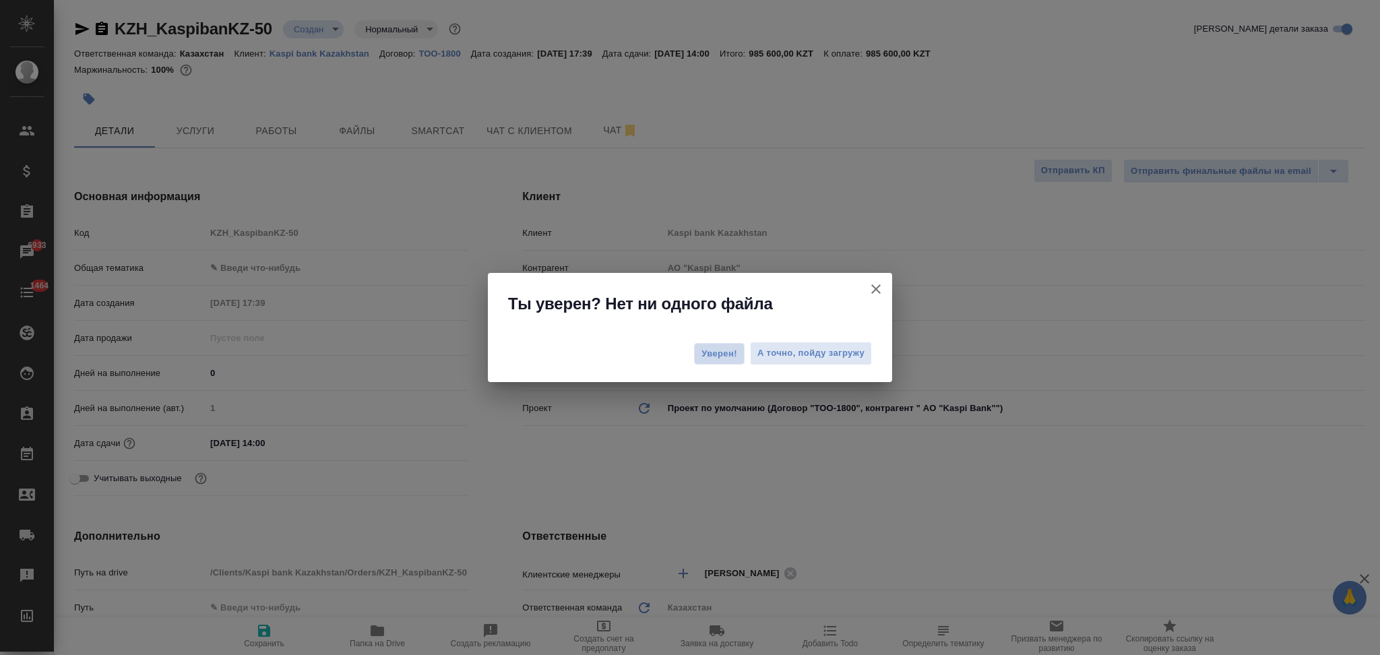
click at [712, 351] on span "Уверен!" at bounding box center [719, 353] width 36 height 13
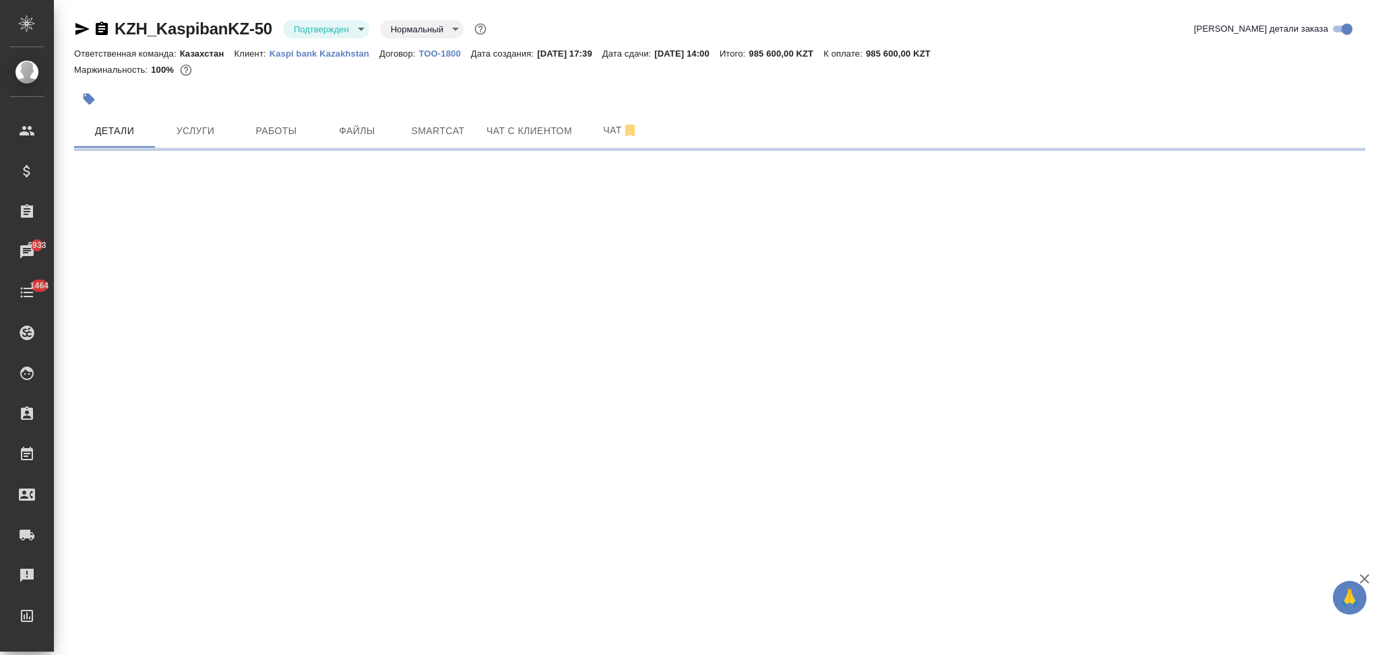
select select "RU"
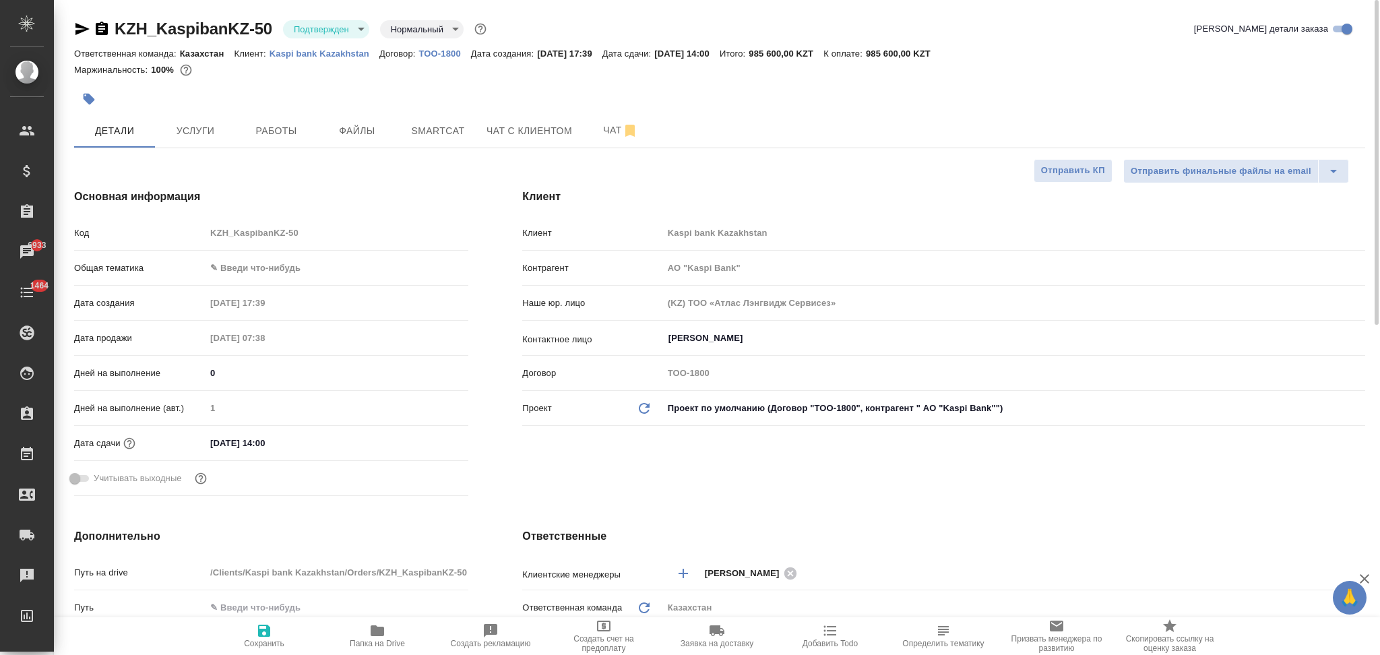
type textarea "x"
click at [192, 133] on span "Услуги" at bounding box center [195, 131] width 65 height 17
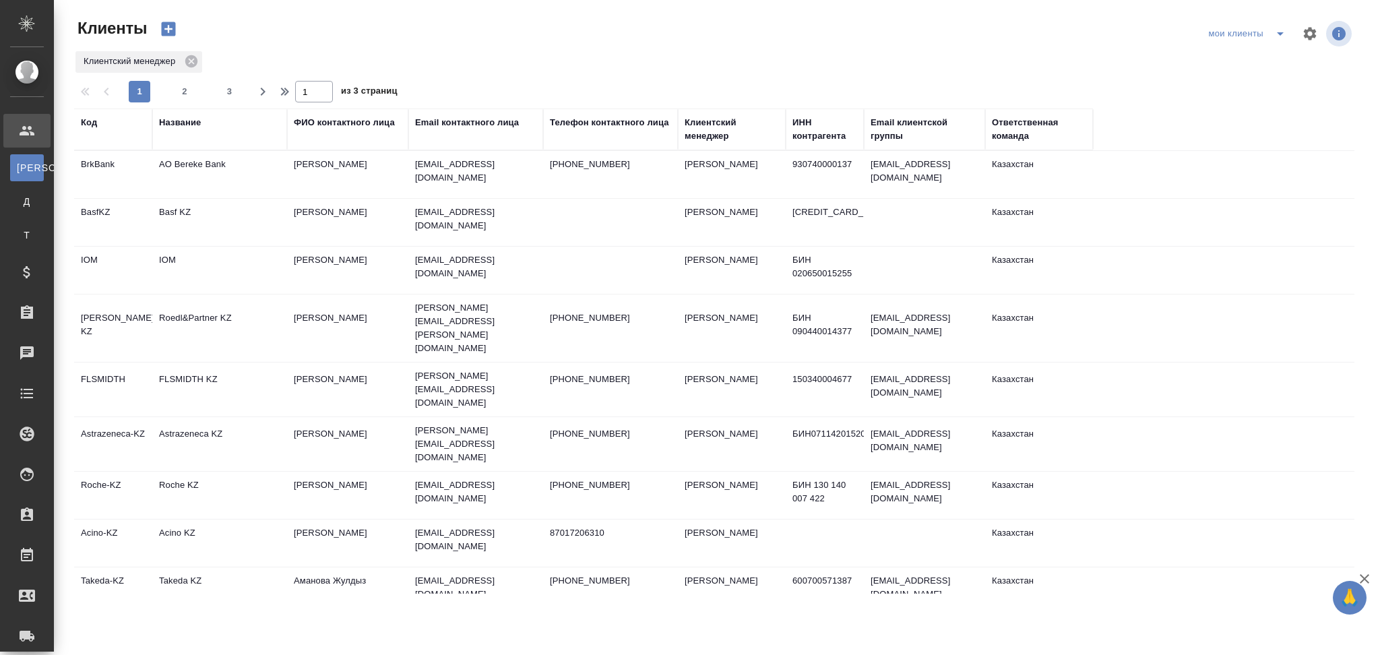
select select "RU"
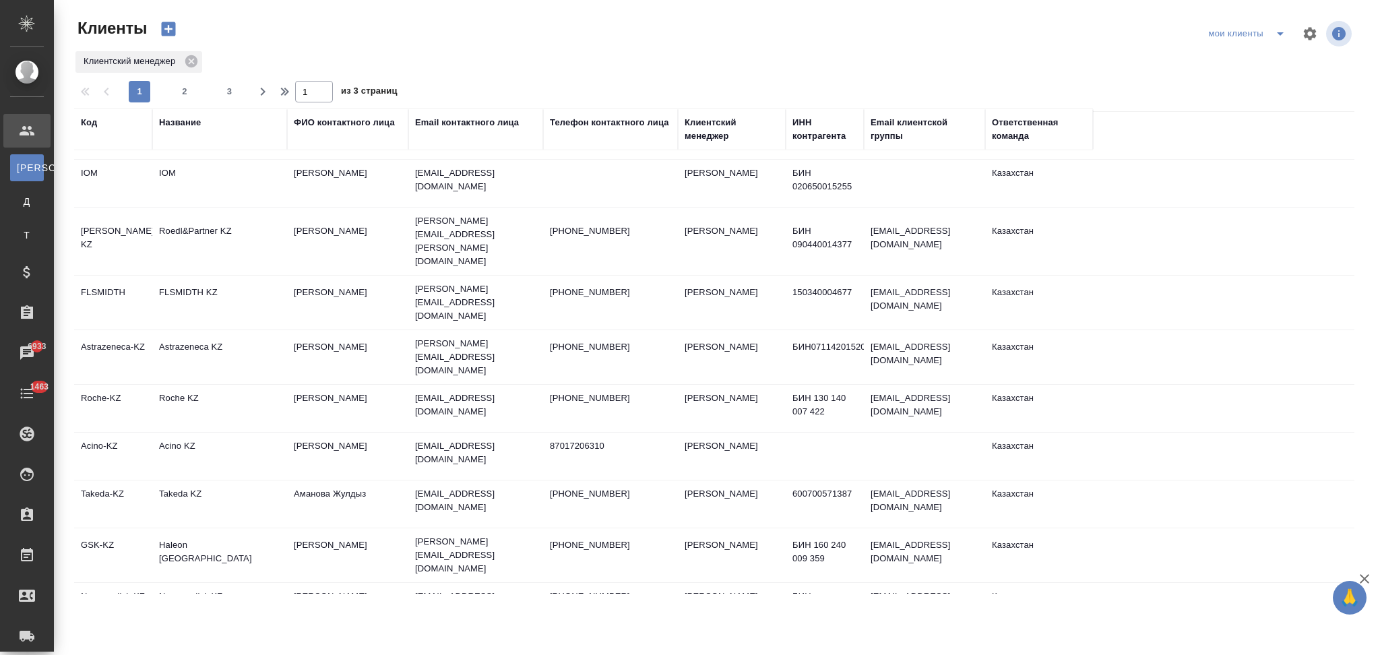
scroll to position [179, 0]
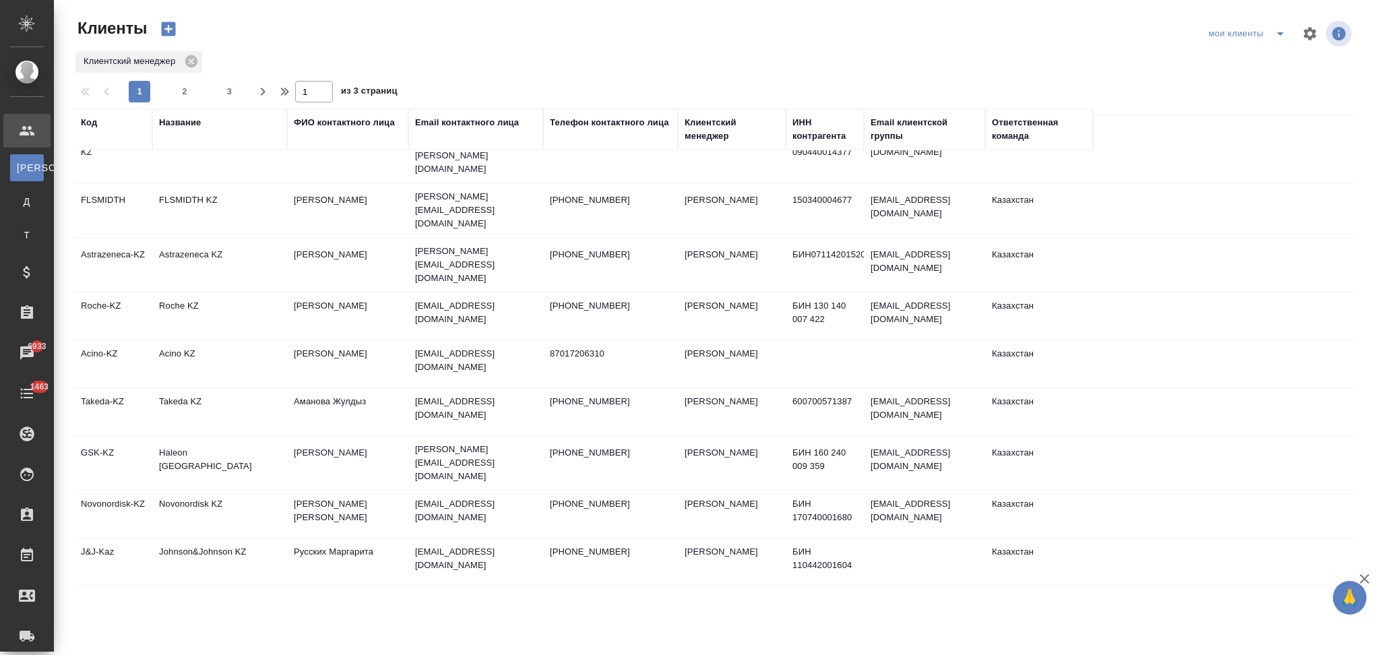
click at [231, 388] on td "Takeda KZ" at bounding box center [219, 411] width 135 height 47
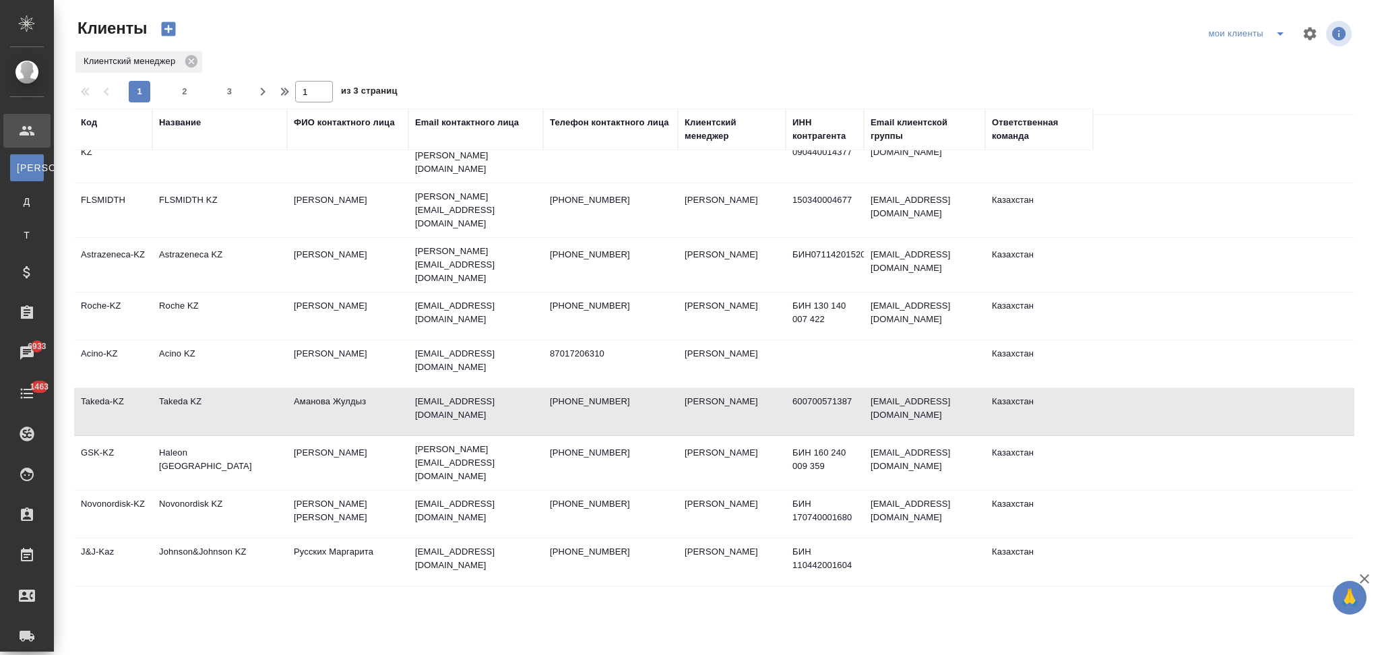
click at [231, 388] on td "Takeda KZ" at bounding box center [219, 411] width 135 height 47
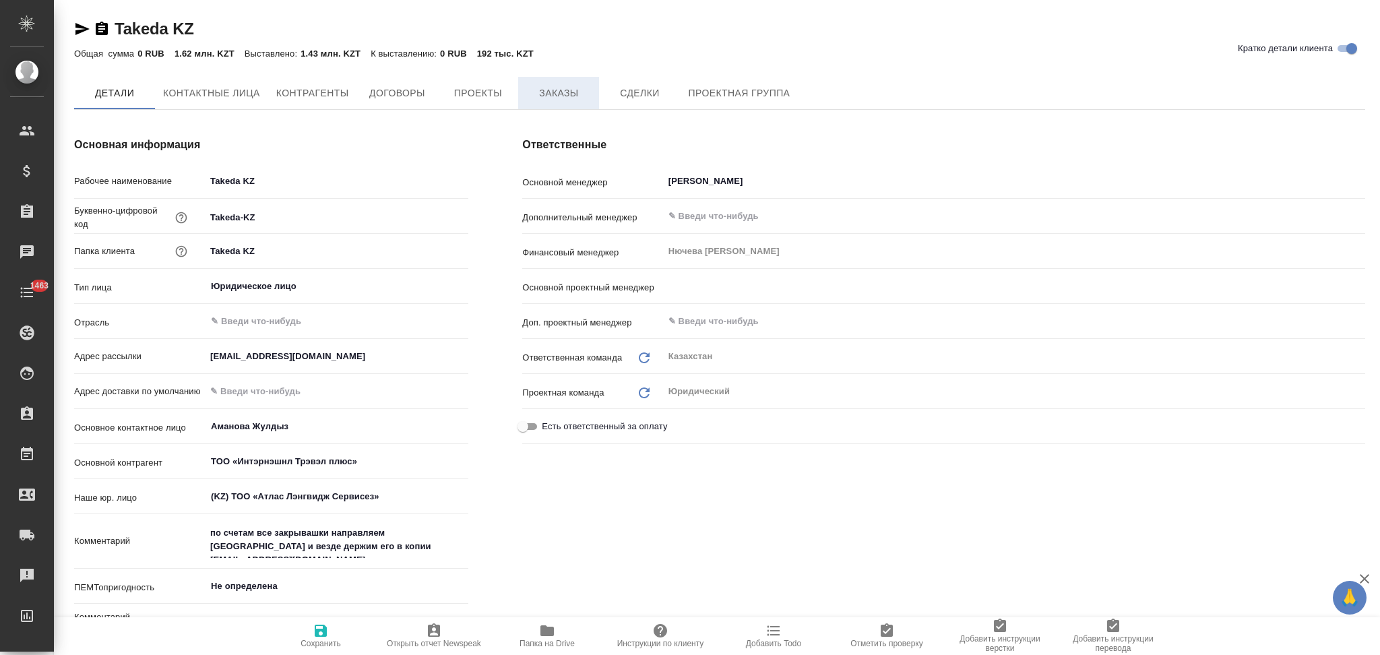
type textarea "x"
click at [565, 96] on span "Заказы" at bounding box center [558, 94] width 65 height 17
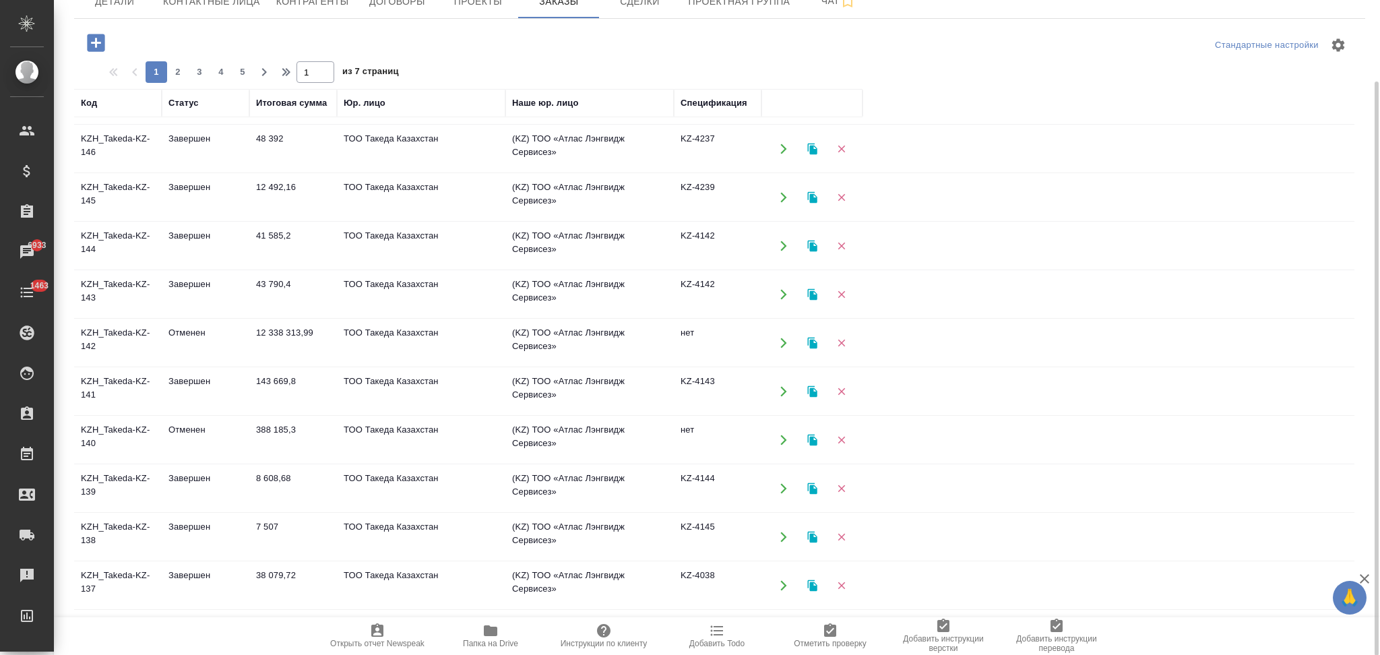
scroll to position [718, 0]
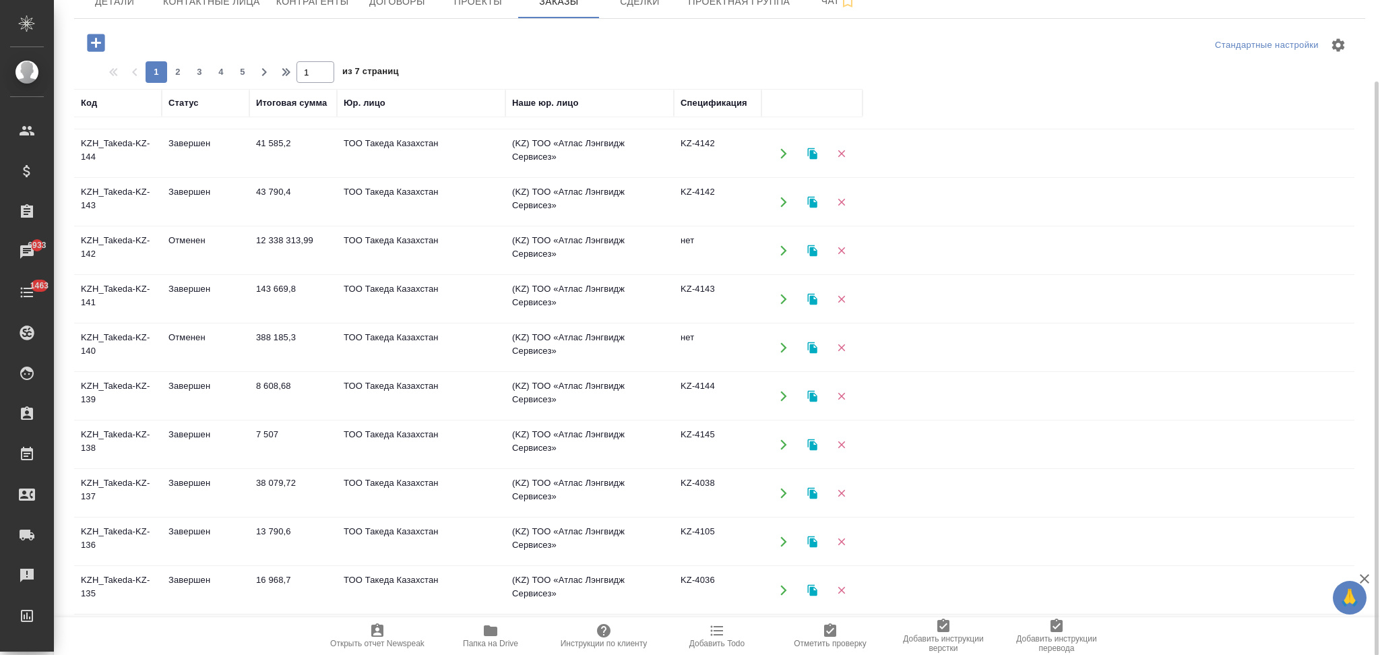
click at [781, 538] on icon "button" at bounding box center [784, 542] width 12 height 12
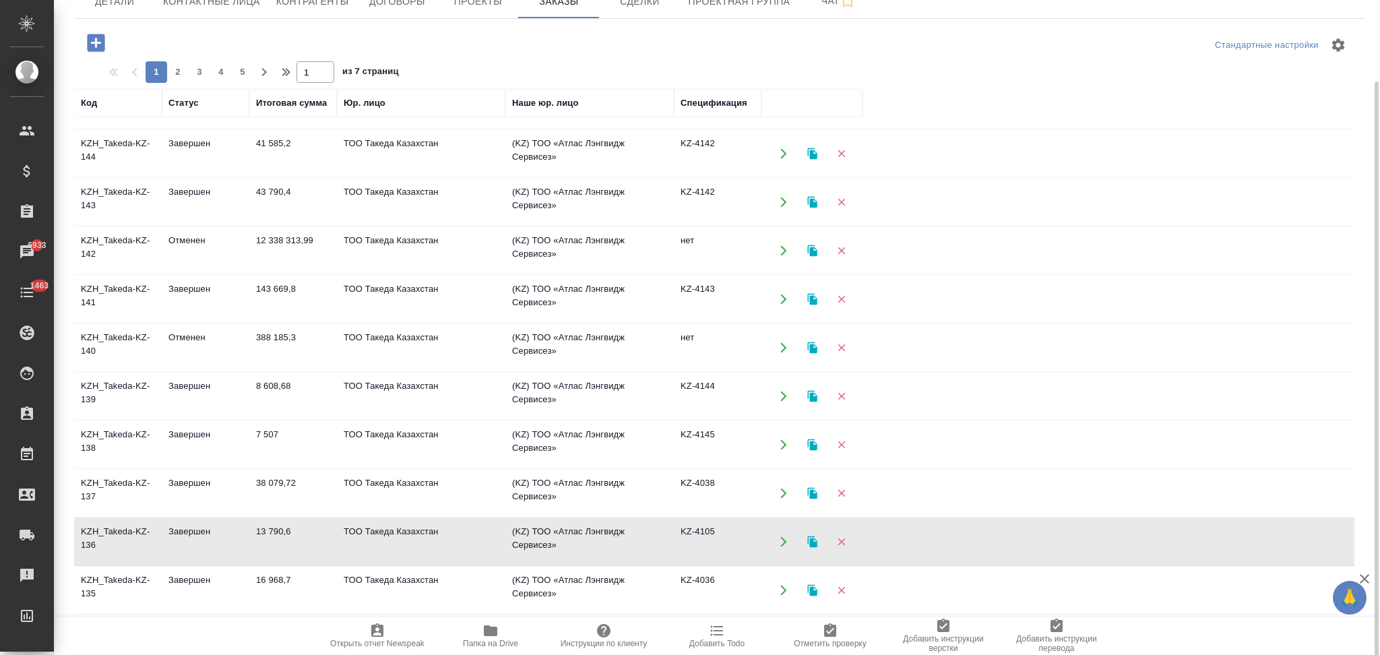
click at [782, 484] on button "button" at bounding box center [784, 493] width 28 height 28
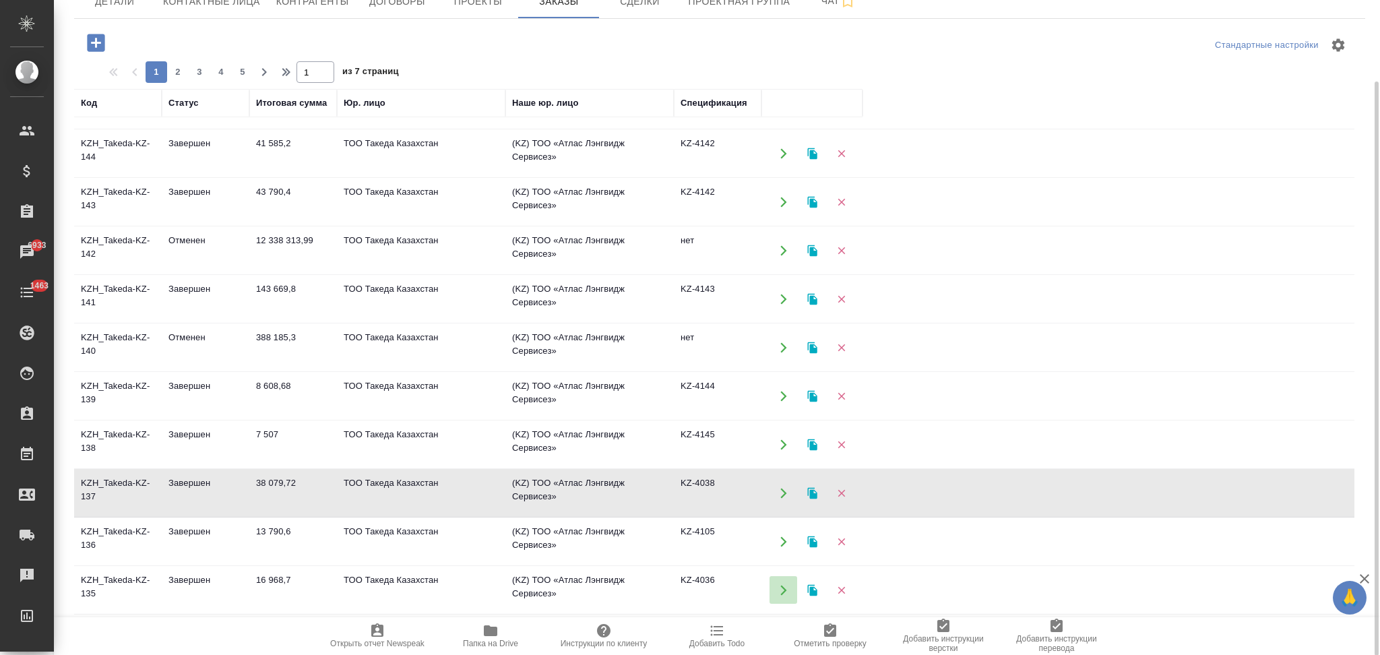
click at [782, 591] on icon "button" at bounding box center [783, 590] width 6 height 10
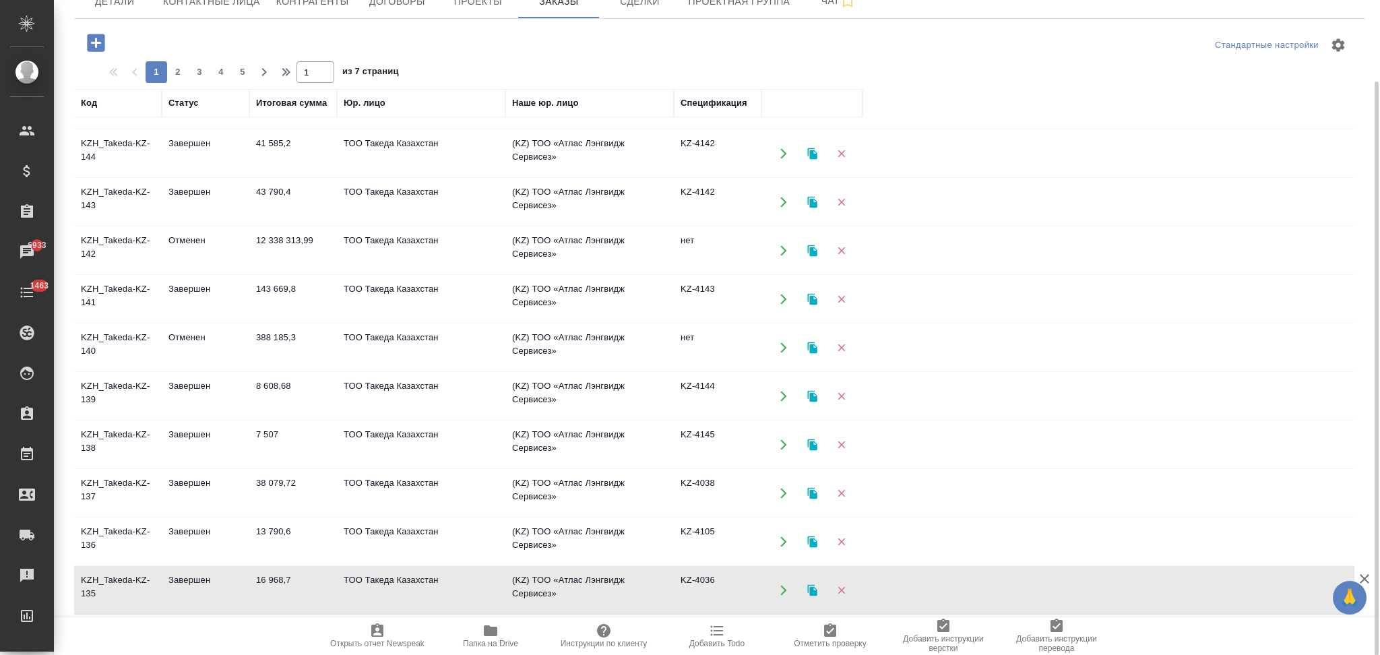
click at [780, 198] on icon "button" at bounding box center [784, 202] width 12 height 12
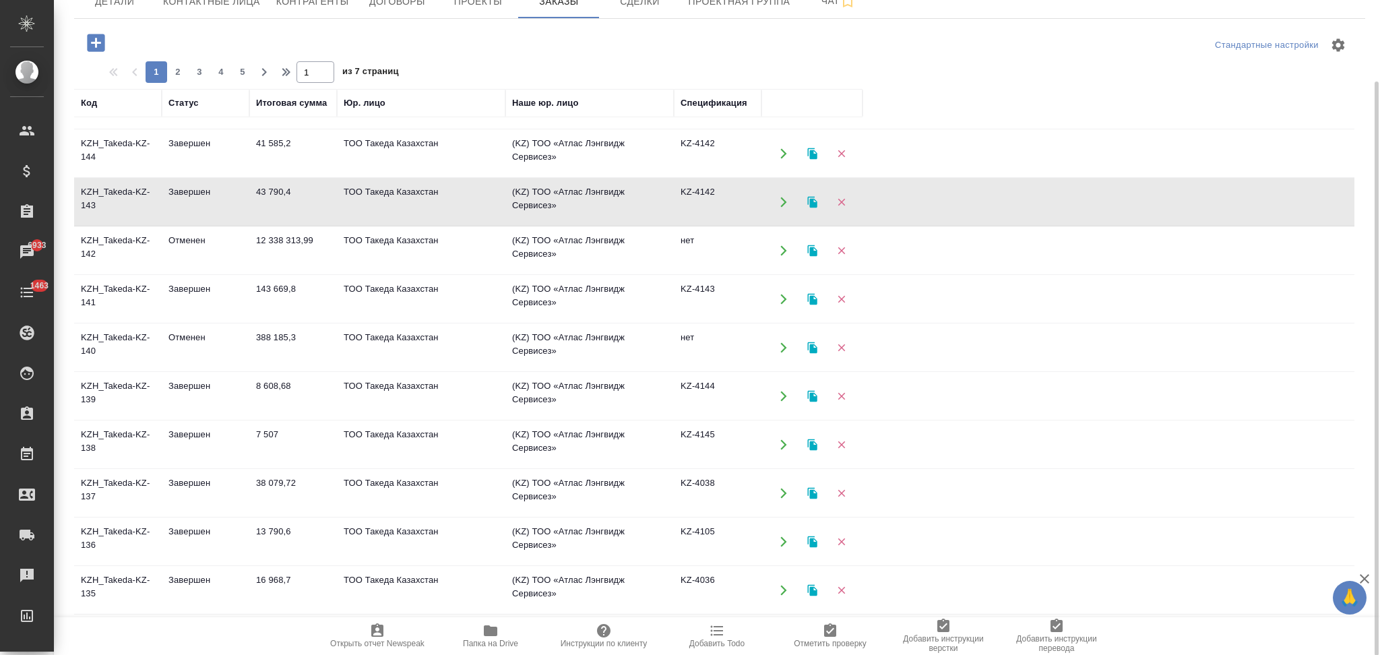
click at [813, 197] on icon "button" at bounding box center [811, 201] width 9 height 11
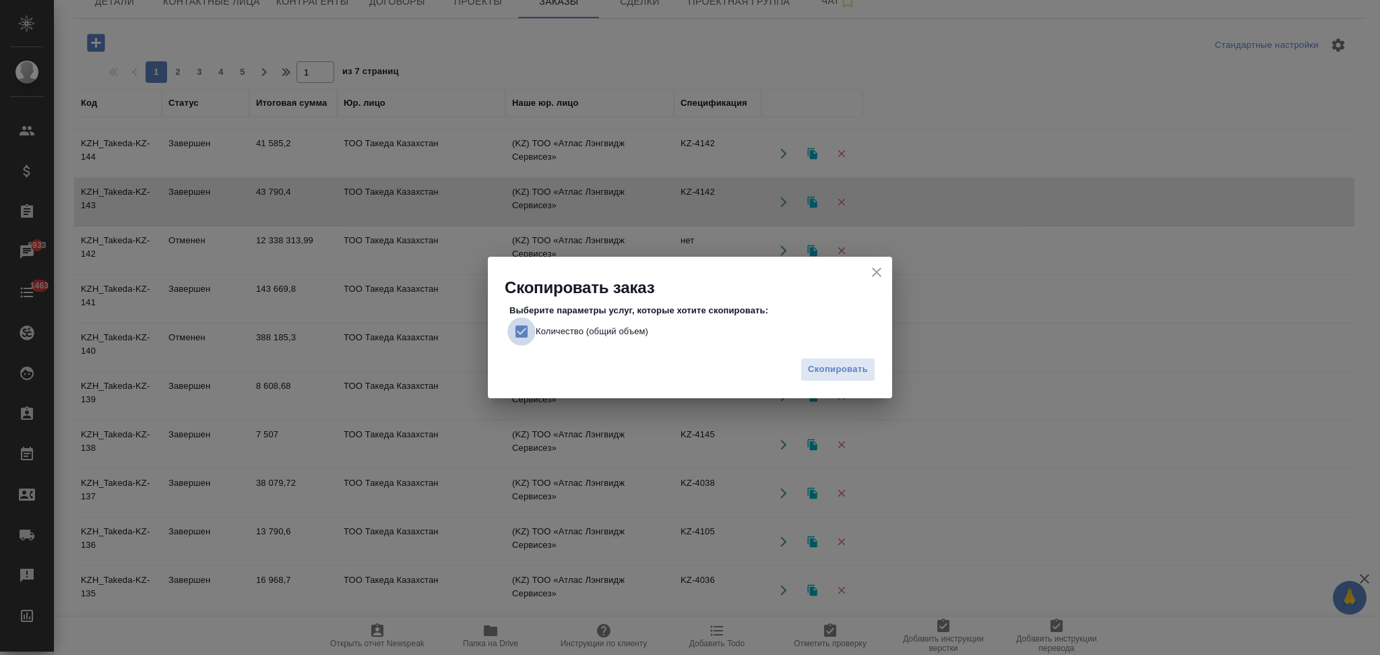
click at [519, 329] on input "Количество (общий объем)" at bounding box center [521, 331] width 28 height 28
checkbox input "false"
click at [852, 379] on button "Скопировать" at bounding box center [838, 370] width 75 height 24
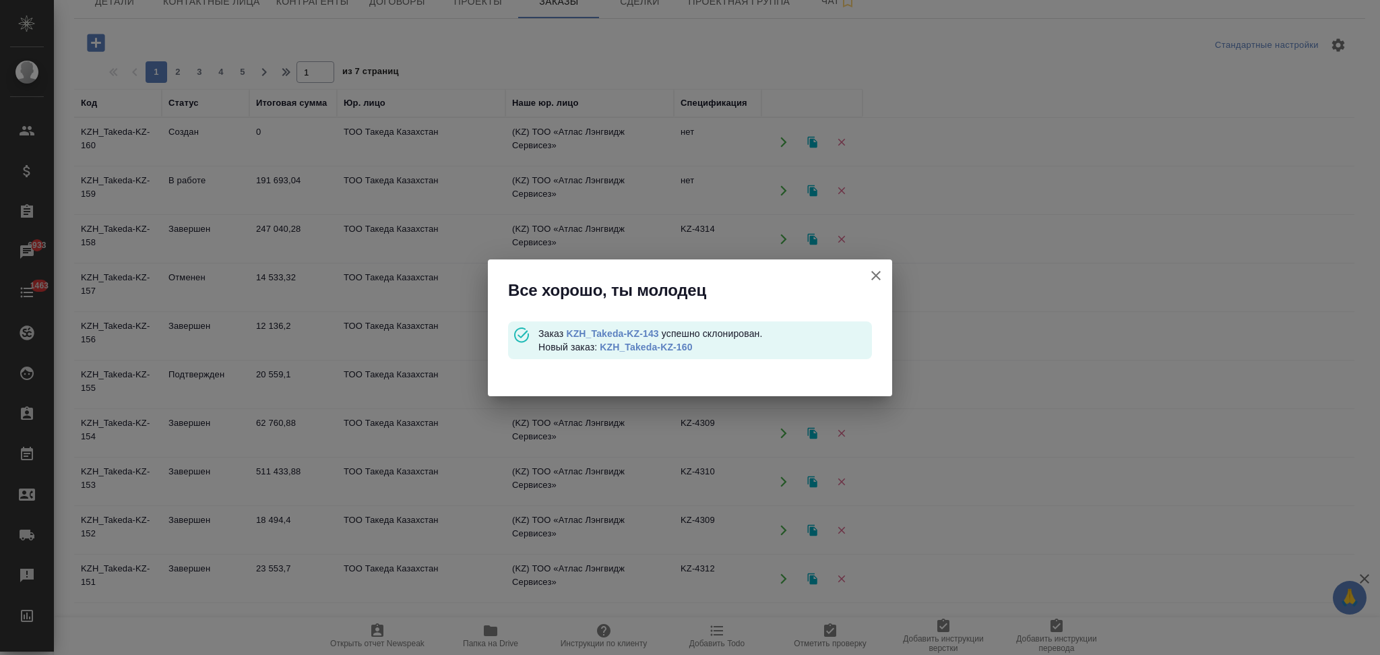
scroll to position [0, 0]
click at [643, 342] on link "KZH_Takeda-KZ-160" at bounding box center [646, 347] width 92 height 11
click at [633, 333] on link "KZH_Takeda-KZ-143" at bounding box center [612, 333] width 92 height 11
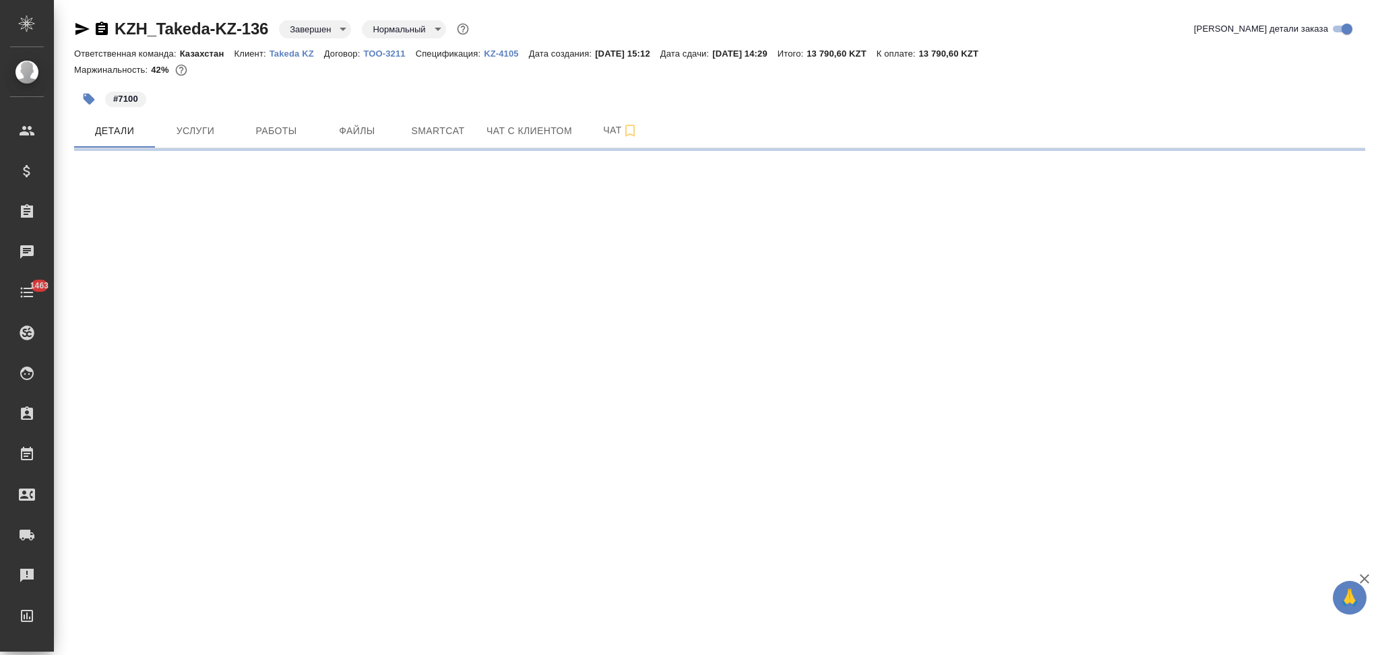
select select "RU"
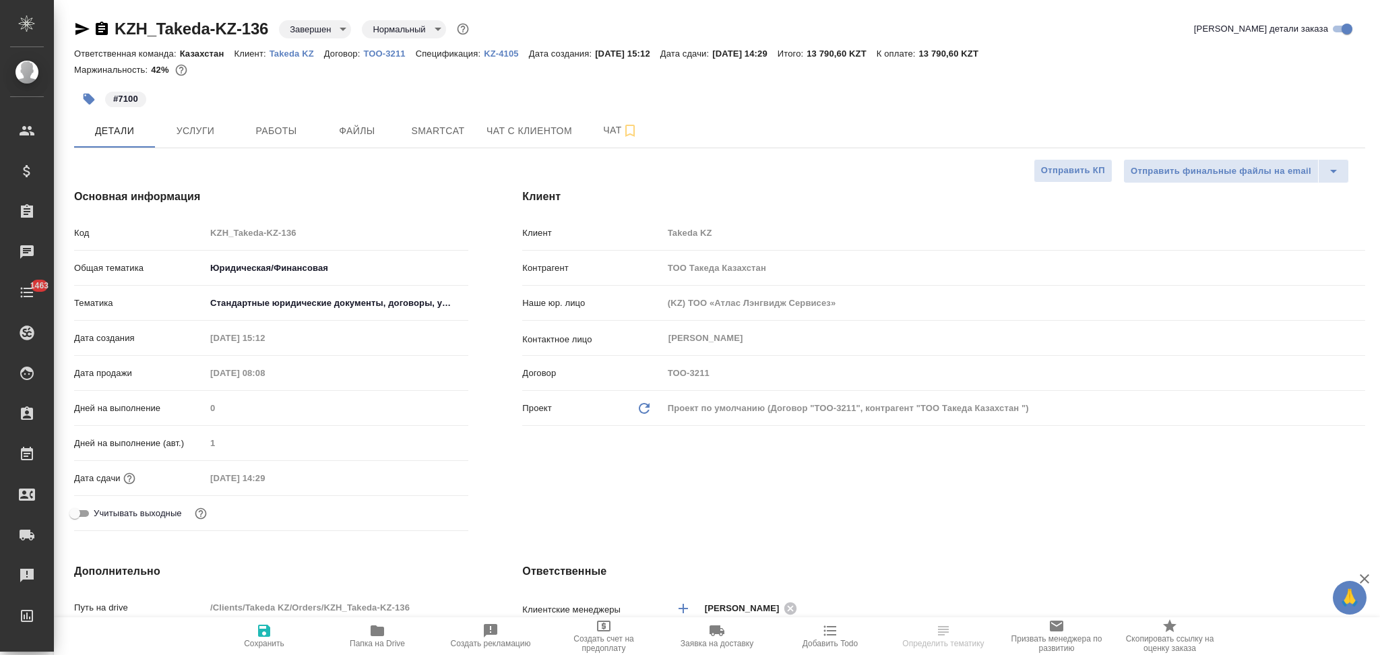
type textarea "x"
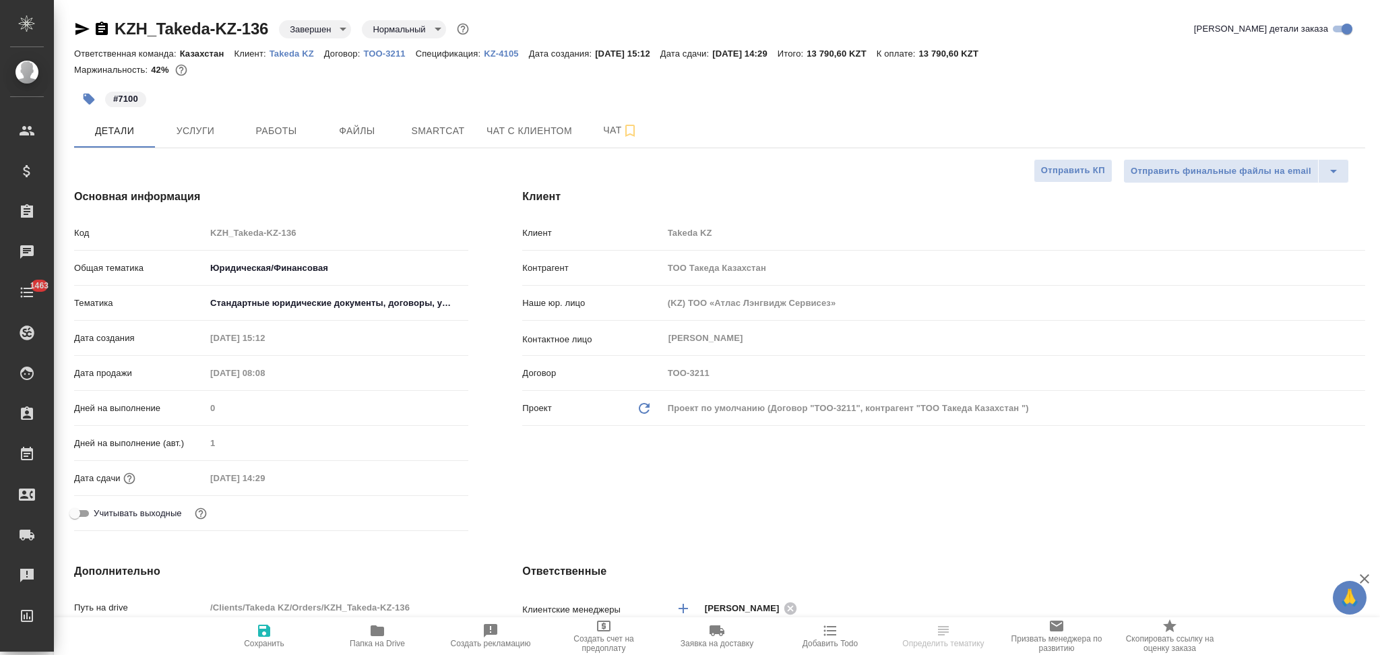
type textarea "x"
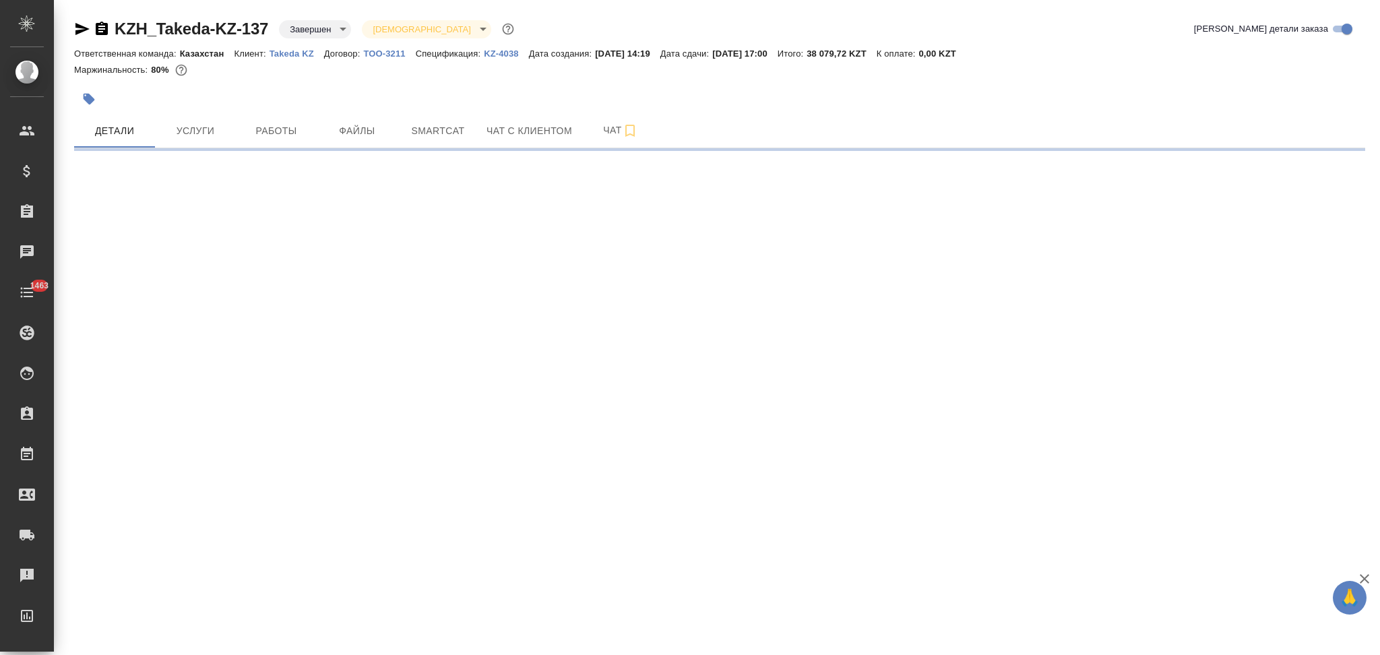
select select "RU"
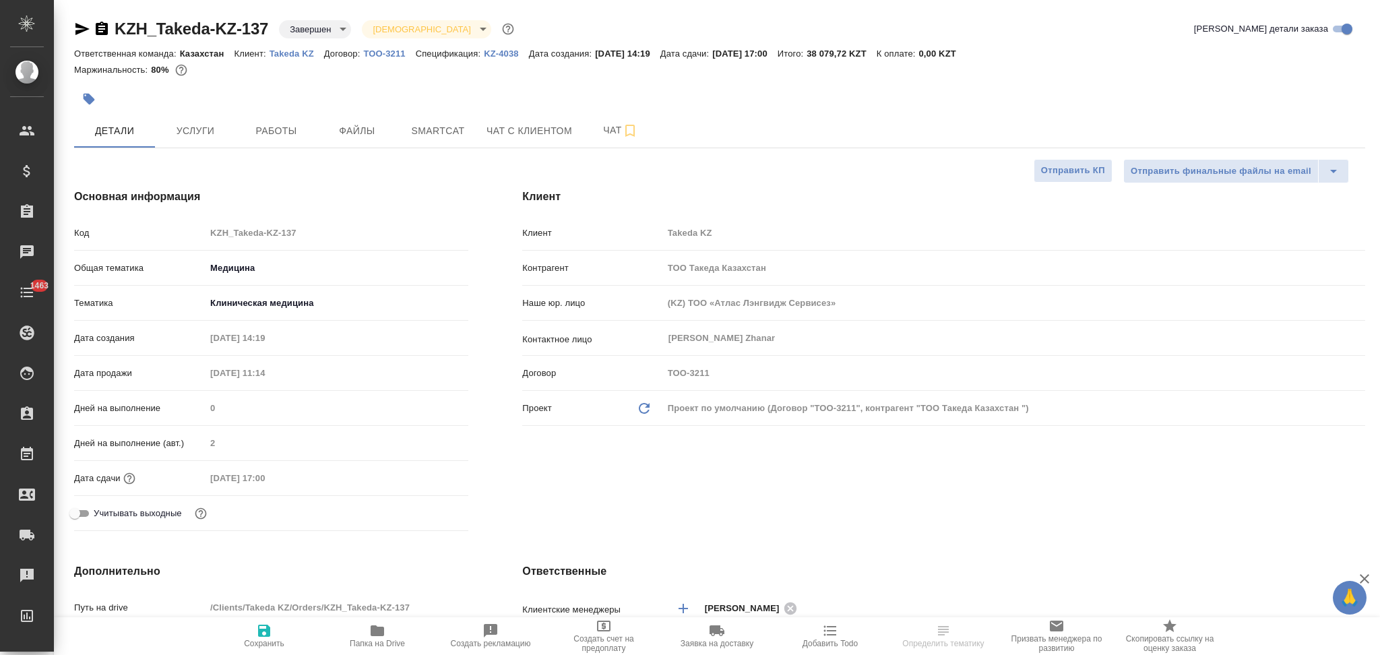
type textarea "x"
type input "Юридический"
type textarea "x"
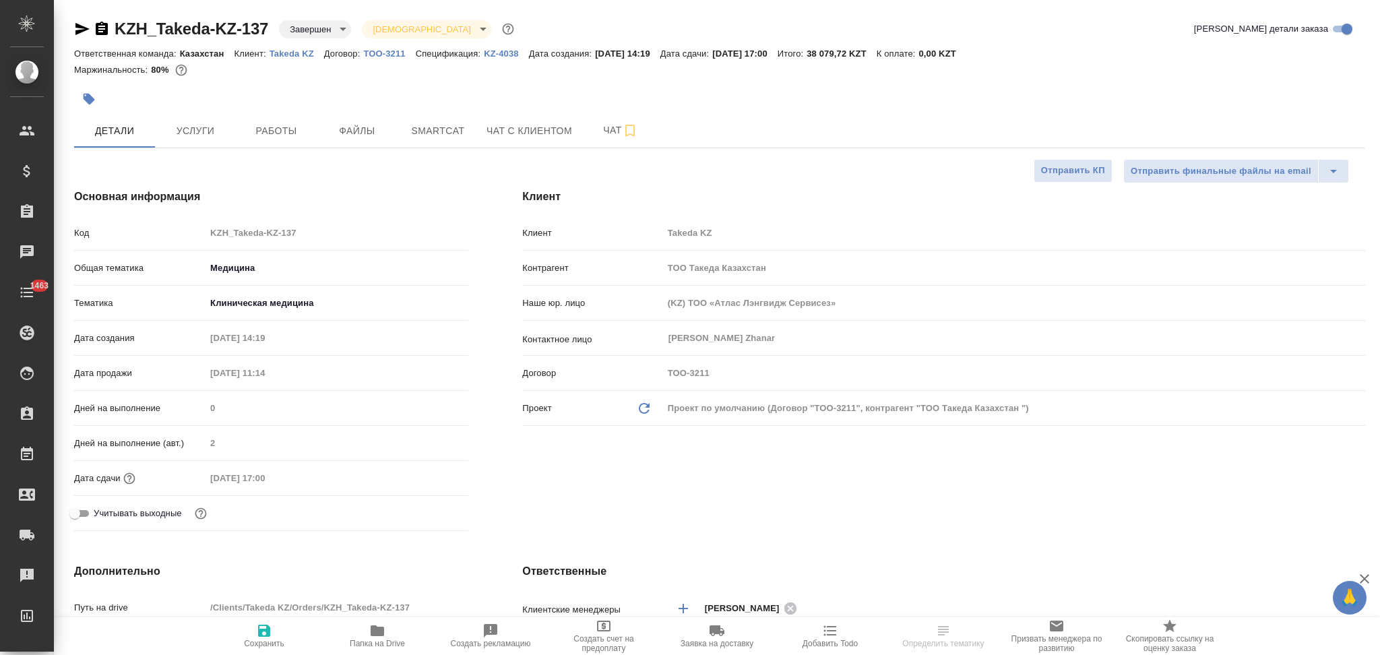
type textarea "x"
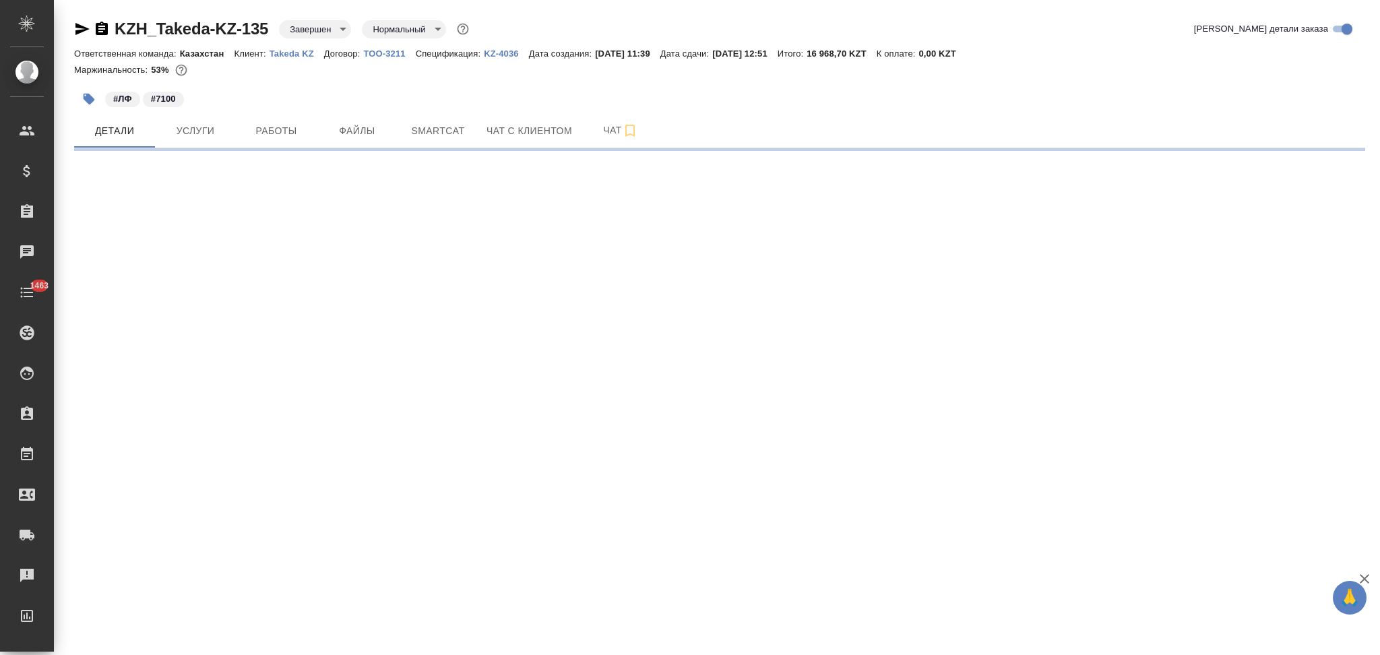
select select "RU"
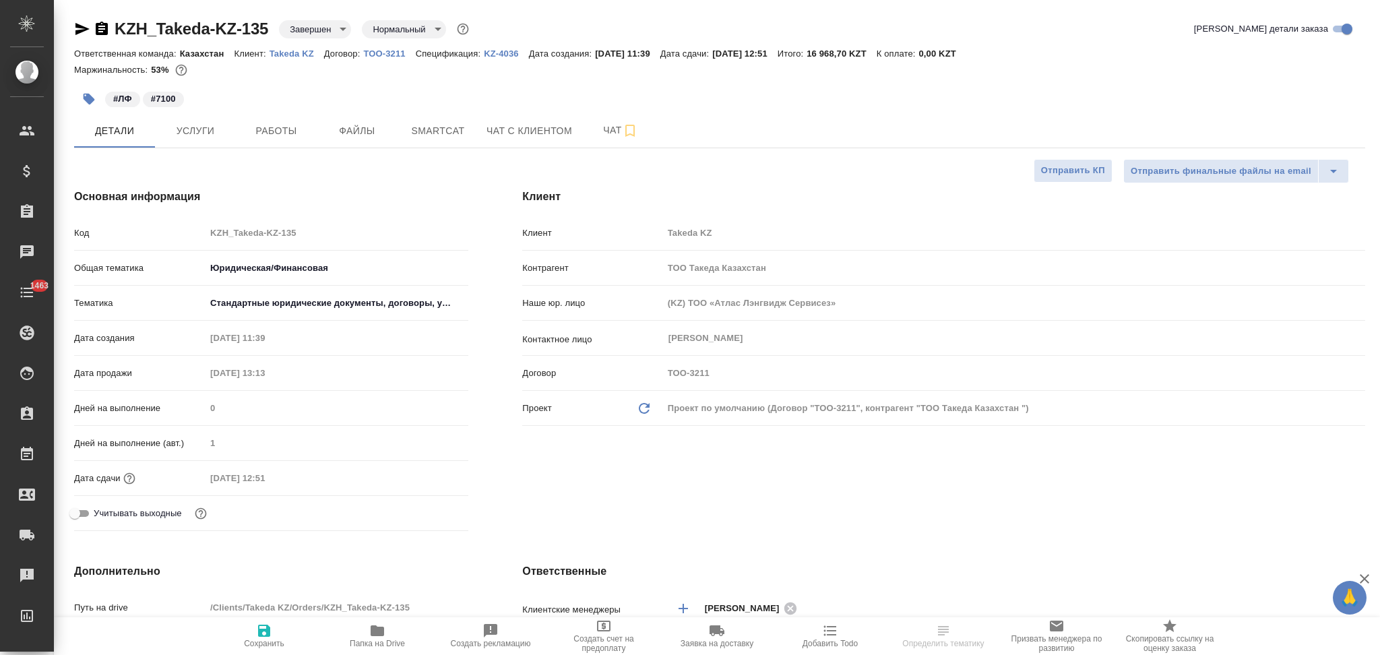
type textarea "x"
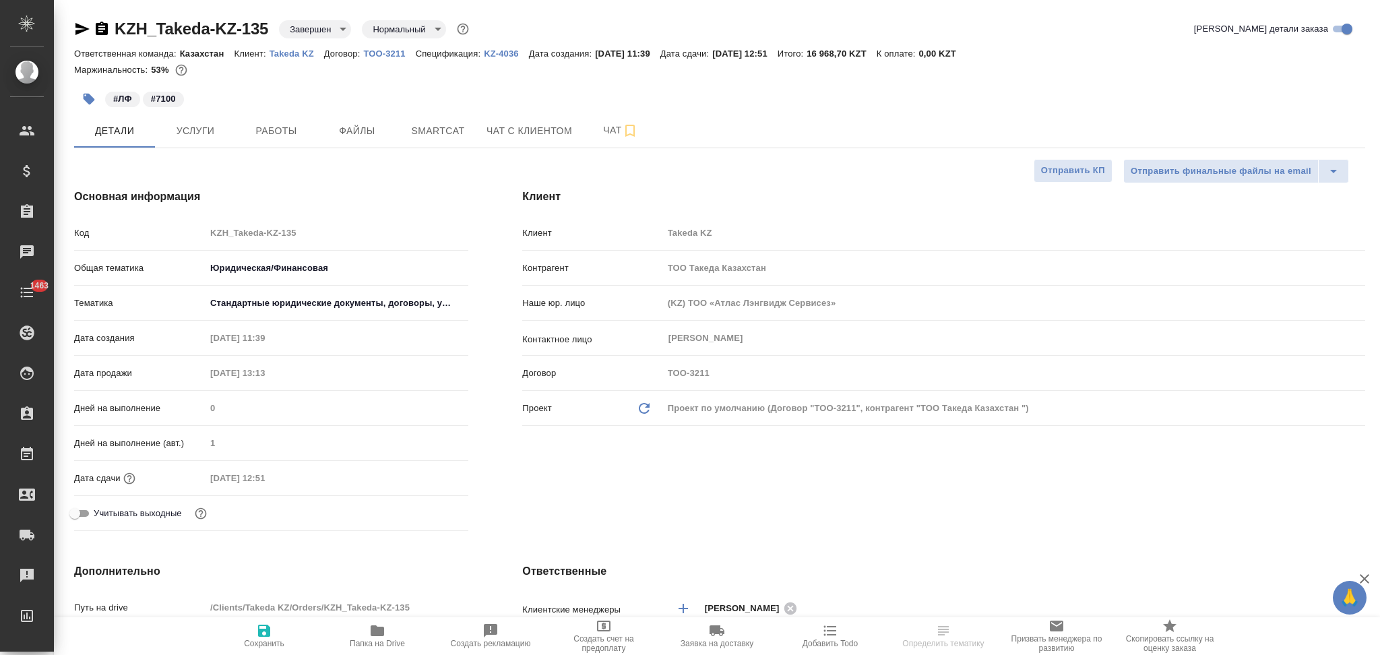
type textarea "x"
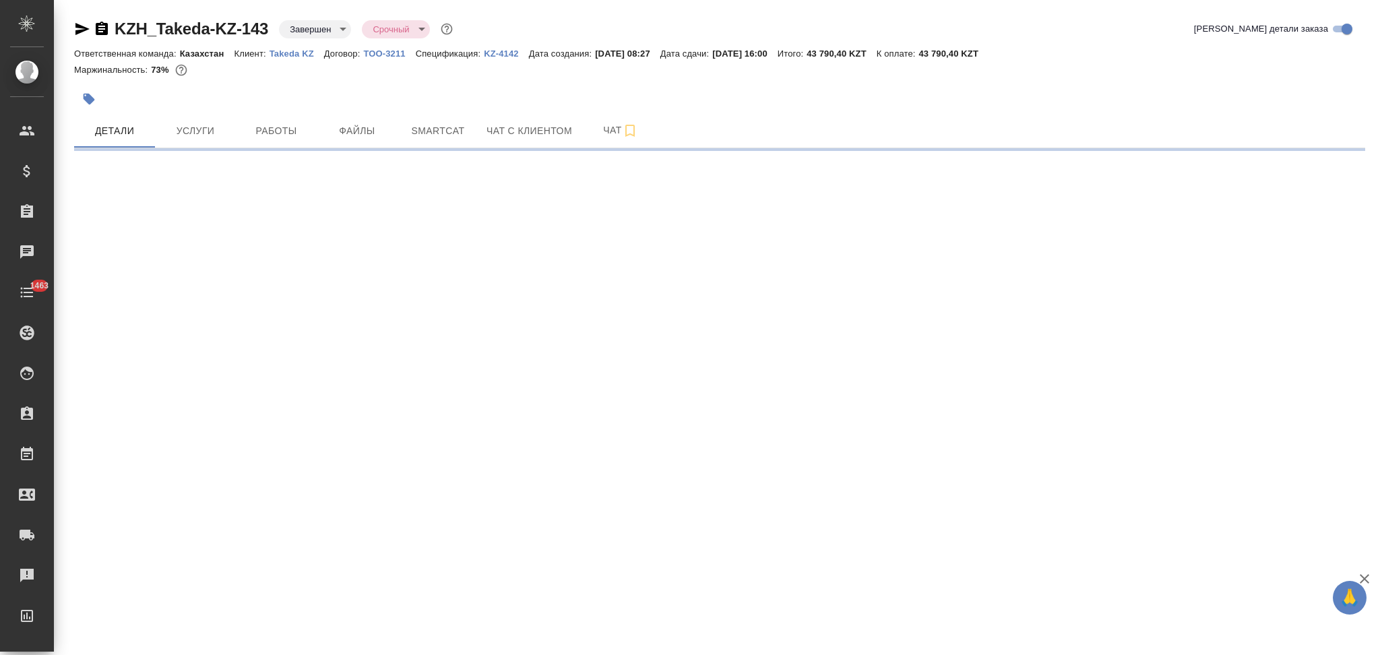
select select "RU"
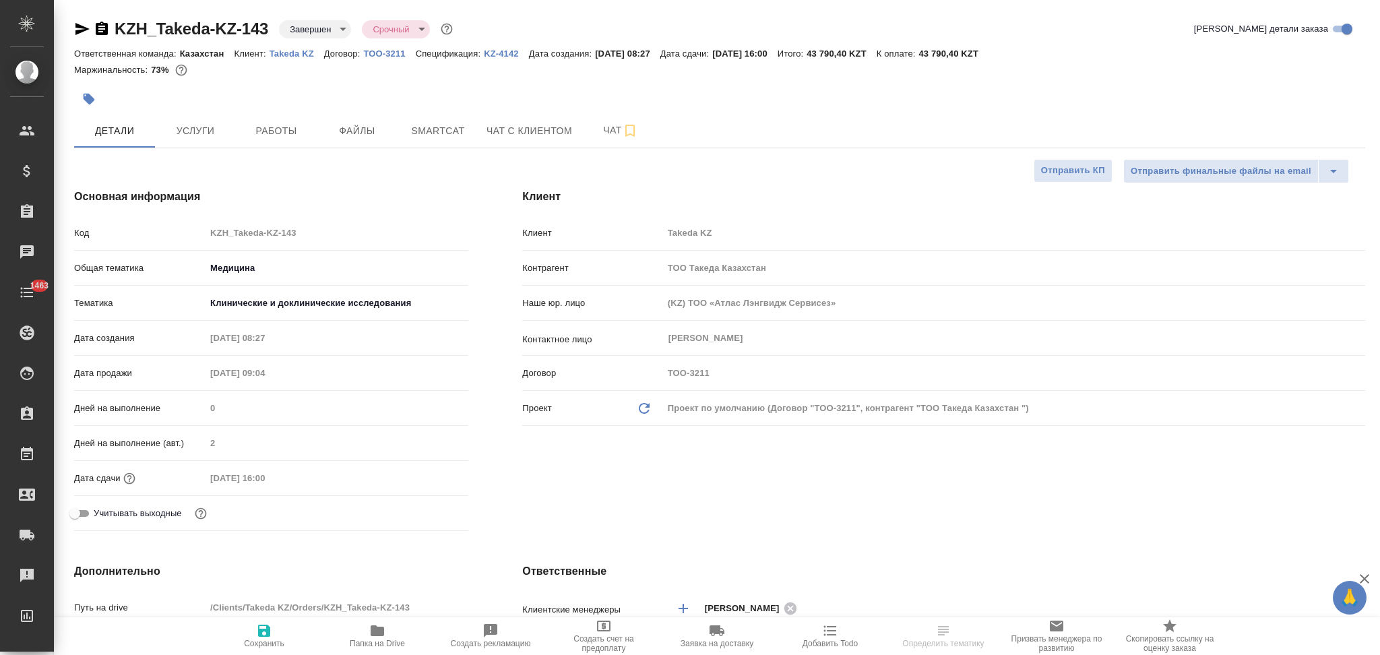
type textarea "x"
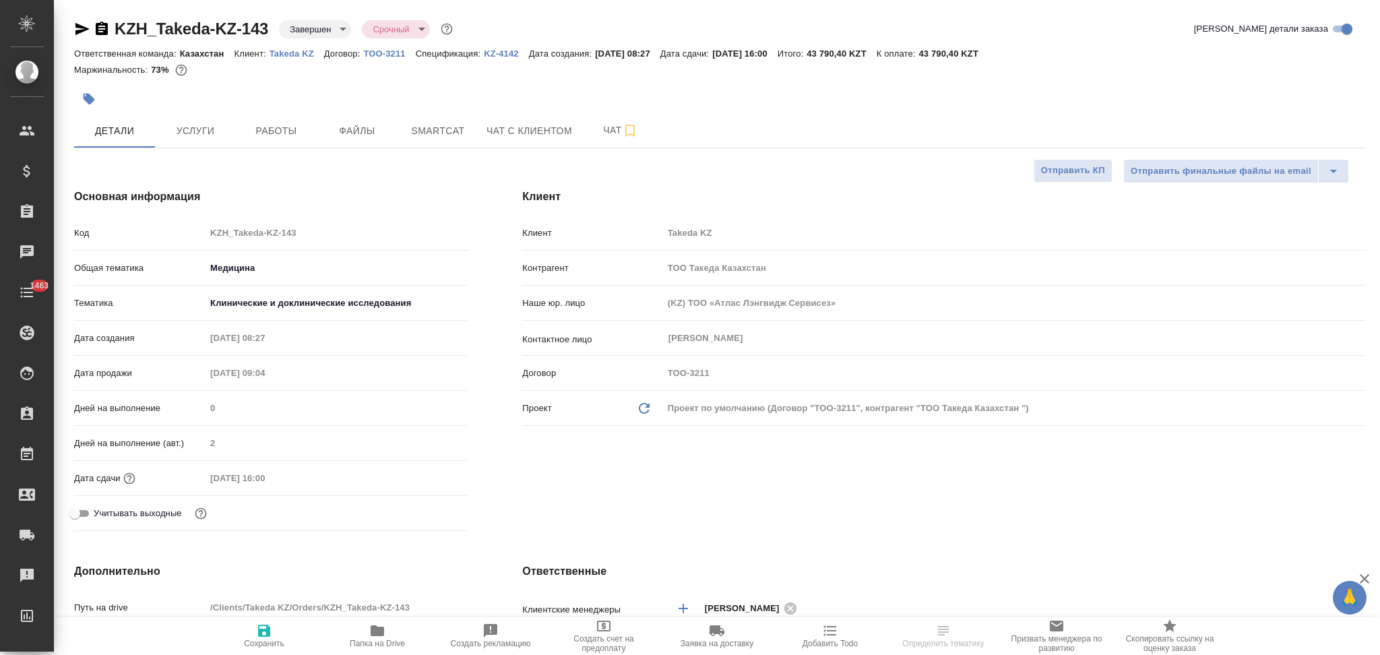
type textarea "x"
click at [179, 105] on div at bounding box center [504, 99] width 860 height 30
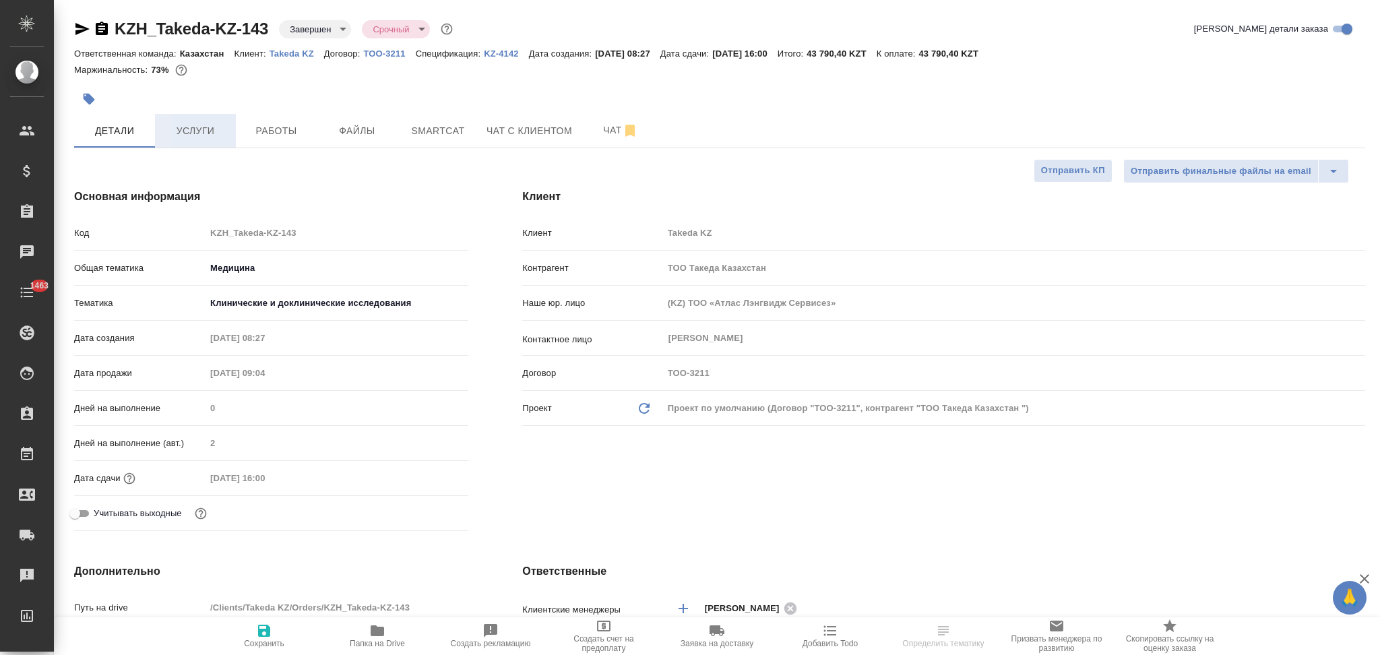
click at [188, 131] on span "Услуги" at bounding box center [195, 131] width 65 height 17
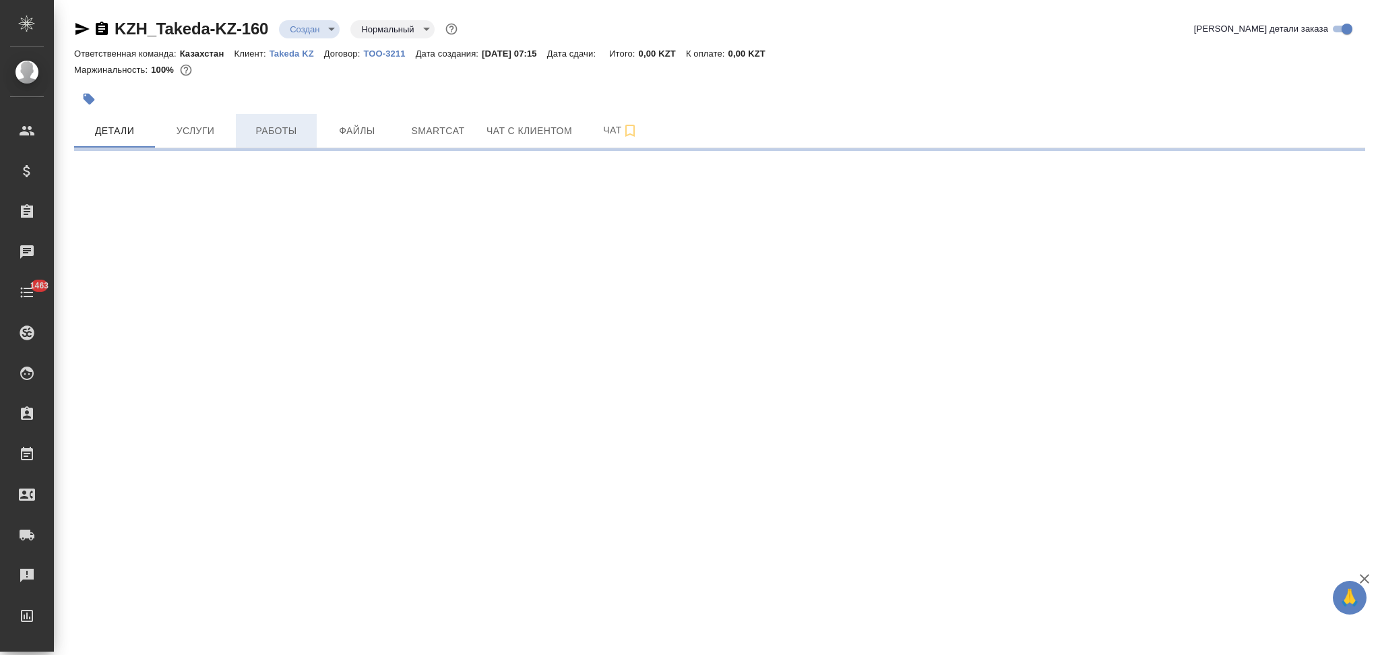
select select "RU"
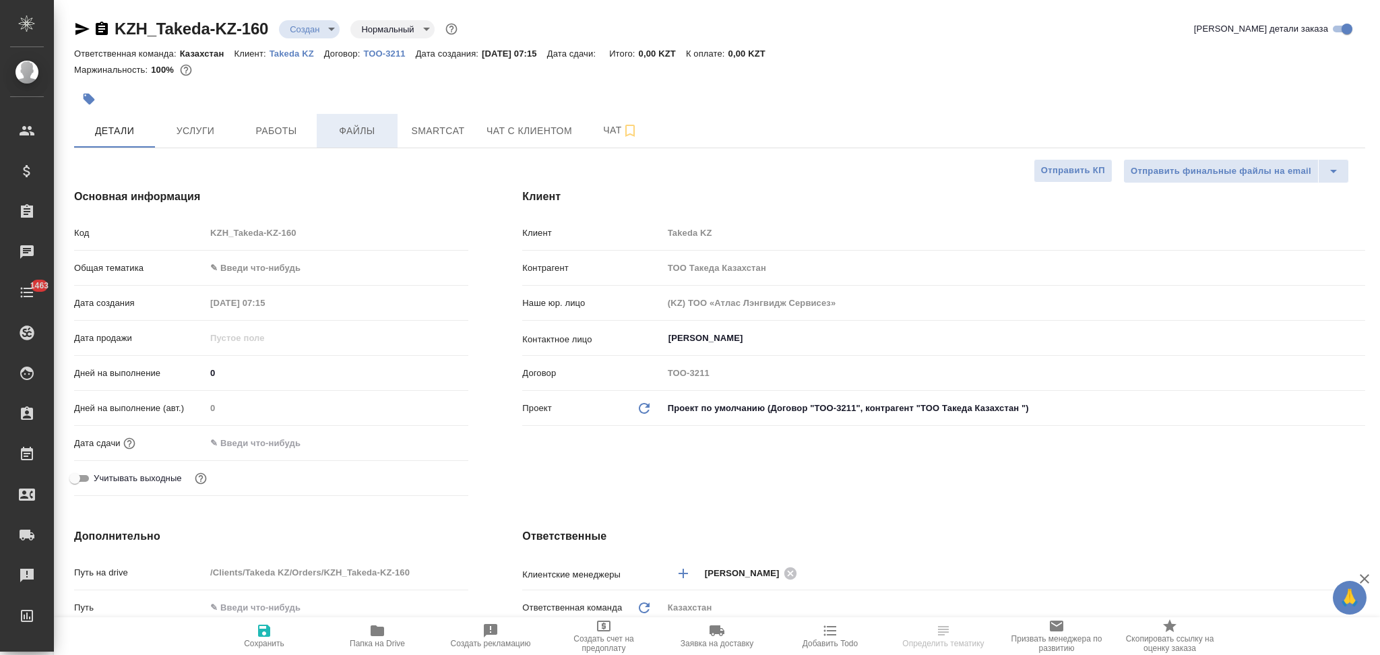
type textarea "x"
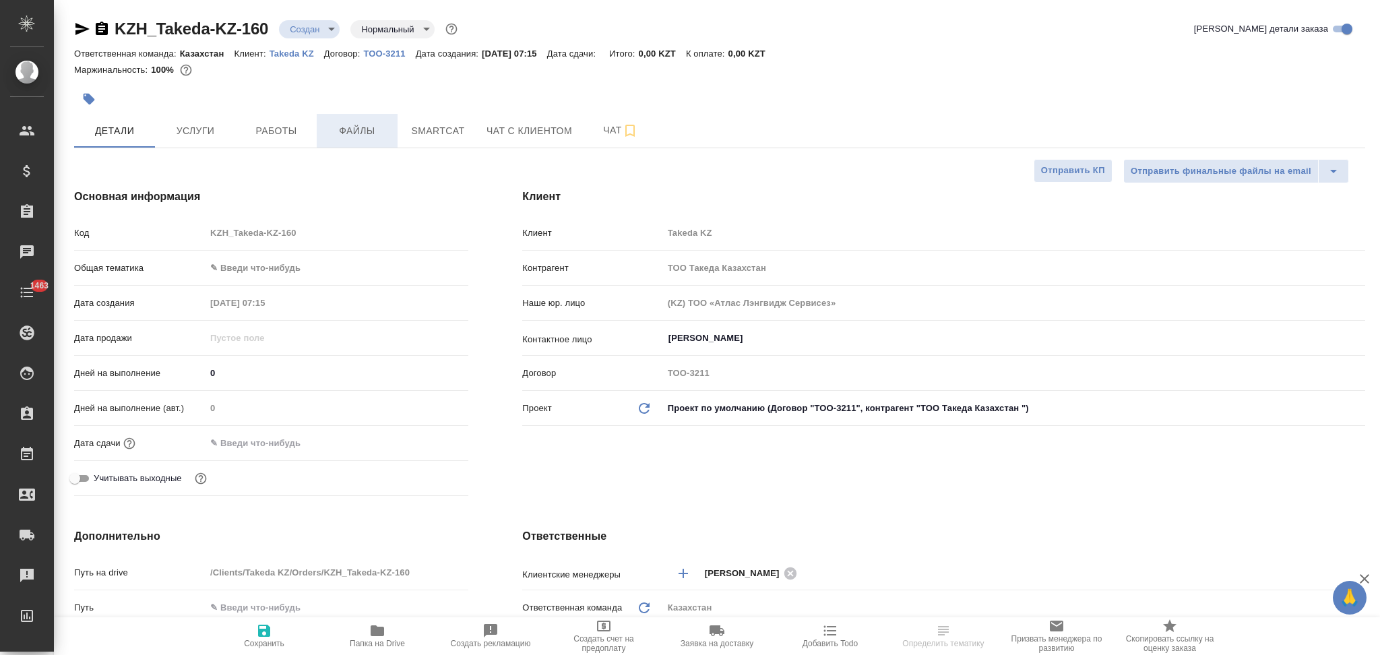
type textarea "x"
click at [350, 142] on button "Файлы" at bounding box center [357, 131] width 81 height 34
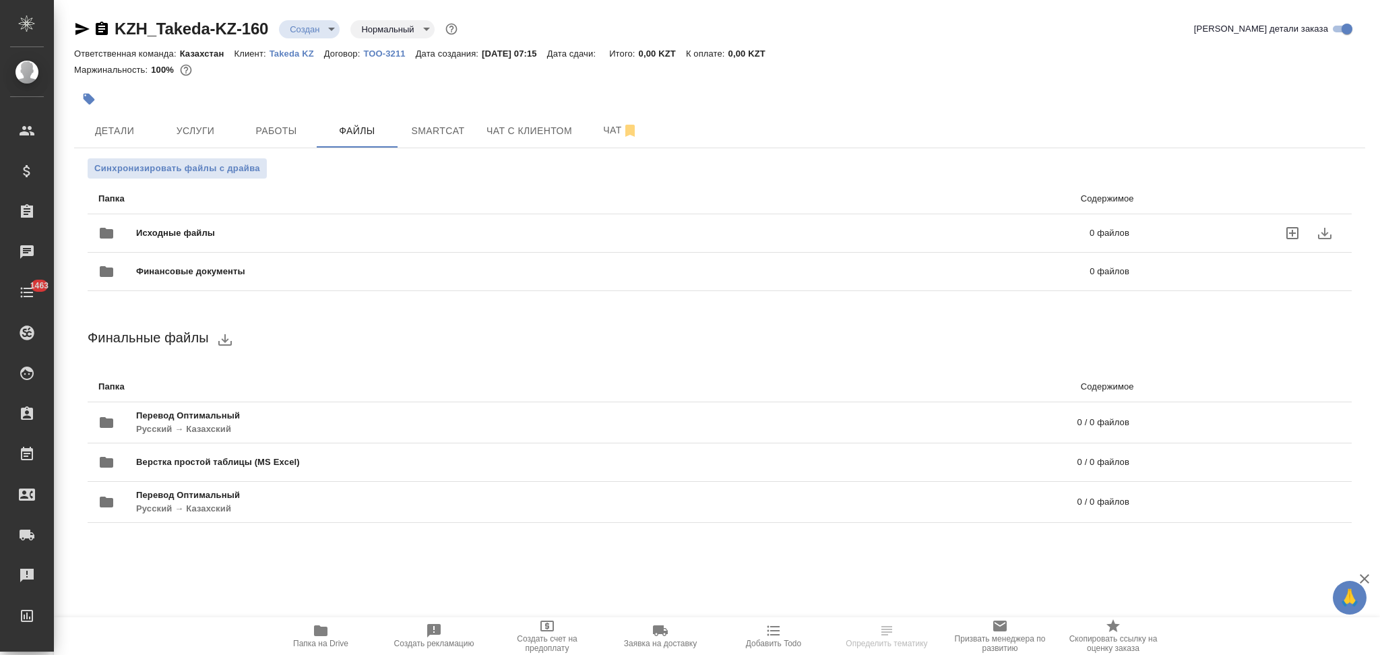
click at [195, 231] on span "Исходные файлы" at bounding box center [394, 232] width 516 height 13
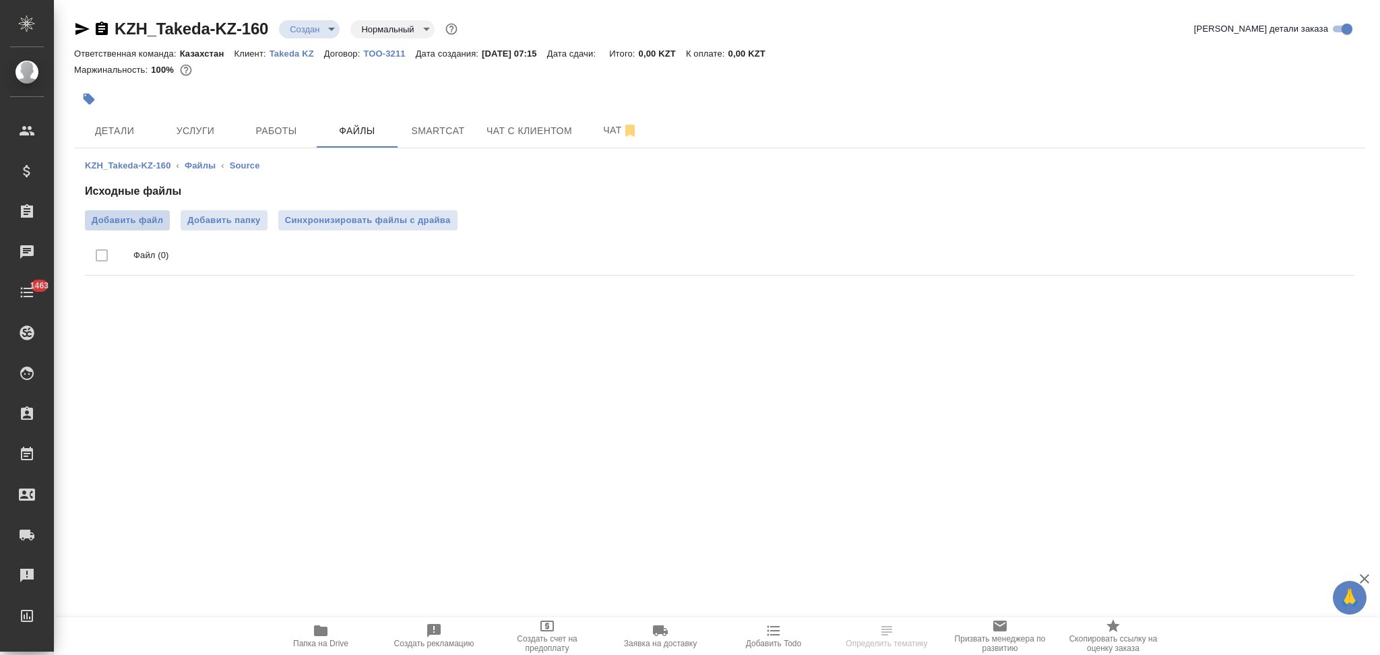
click at [144, 220] on span "Добавить файл" at bounding box center [127, 220] width 71 height 13
click at [0, 0] on input "Добавить файл" at bounding box center [0, 0] width 0 height 0
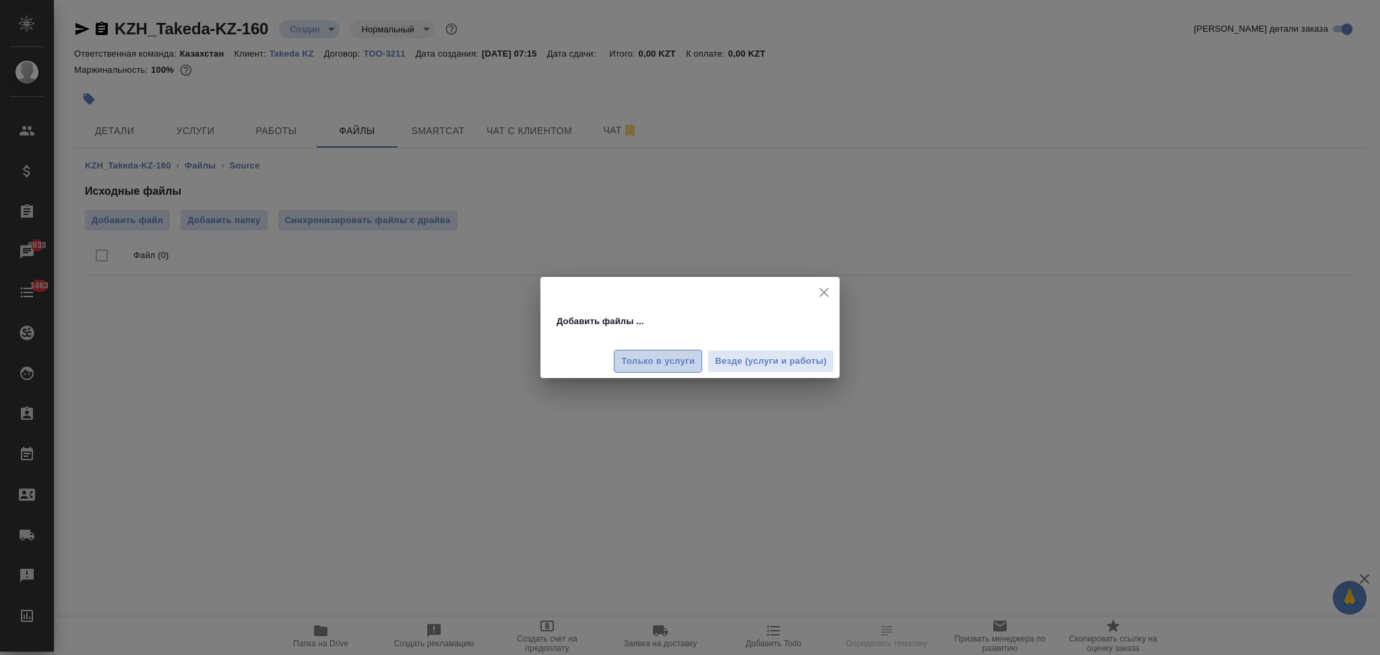
click at [681, 368] on span "Только в услуги" at bounding box center [657, 361] width 73 height 15
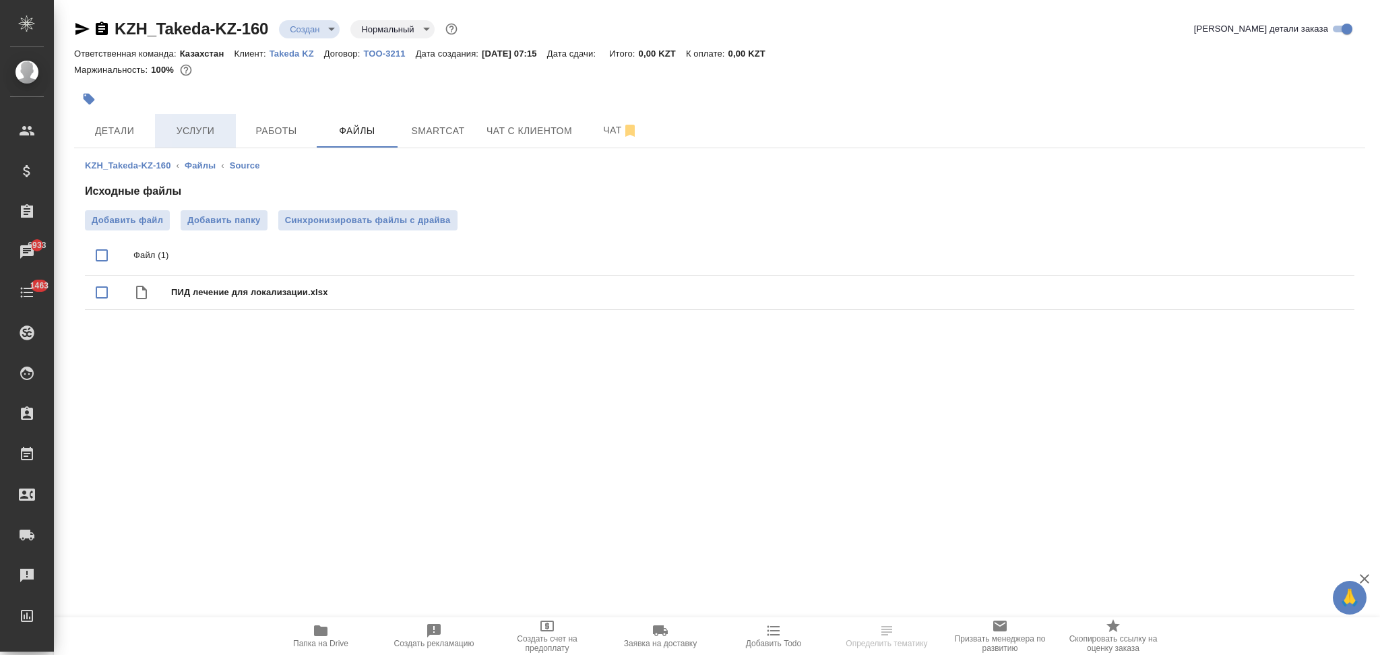
click at [201, 134] on span "Услуги" at bounding box center [195, 131] width 65 height 17
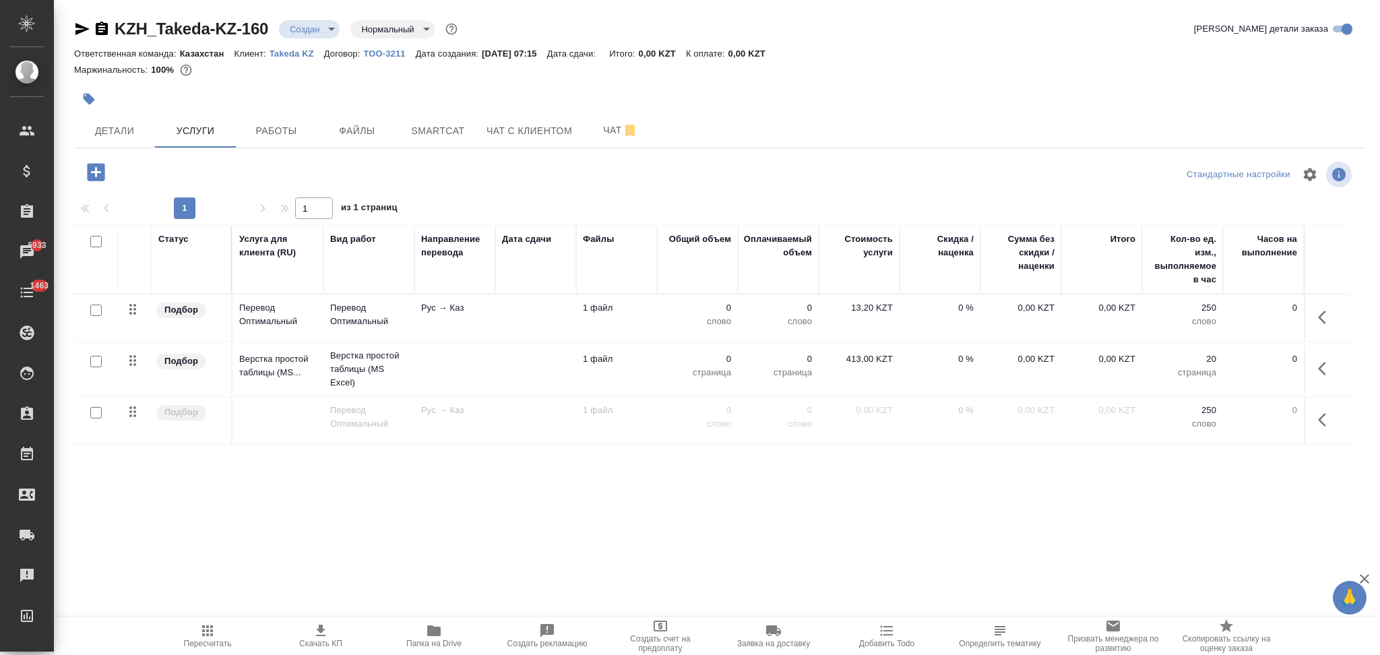
click at [95, 309] on input "checkbox" at bounding box center [95, 310] width 11 height 11
checkbox input "true"
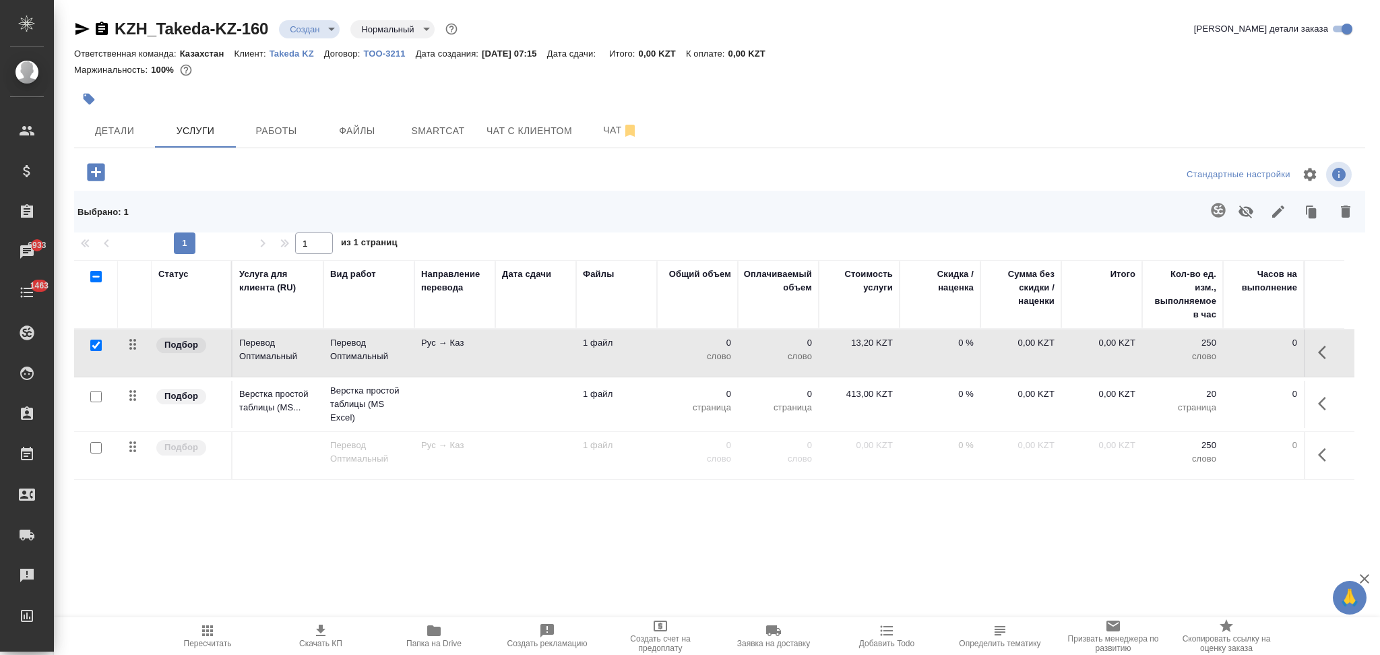
click at [1211, 213] on icon "button" at bounding box center [1218, 210] width 16 height 16
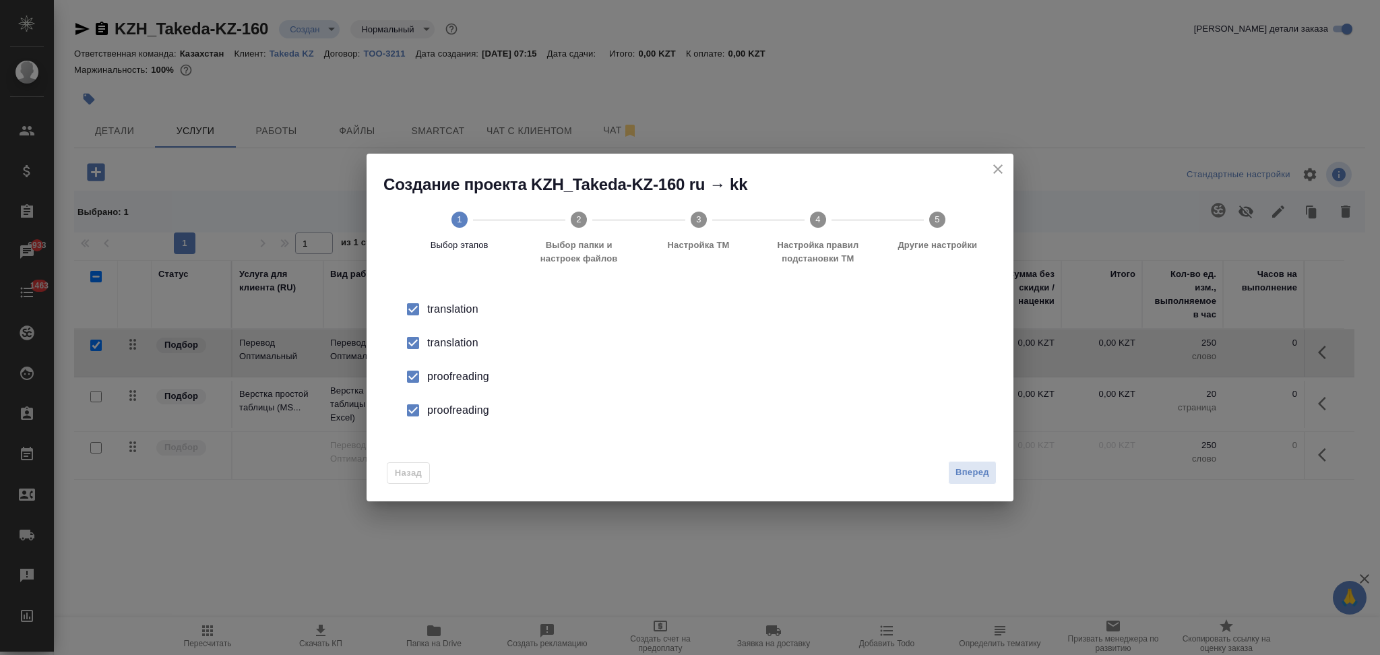
click at [440, 345] on div "translation" at bounding box center [704, 343] width 554 height 16
click at [449, 377] on div "proofreading" at bounding box center [704, 377] width 554 height 16
click at [451, 402] on div "proofreading" at bounding box center [704, 410] width 554 height 16
click at [968, 470] on span "Вперед" at bounding box center [973, 472] width 34 height 15
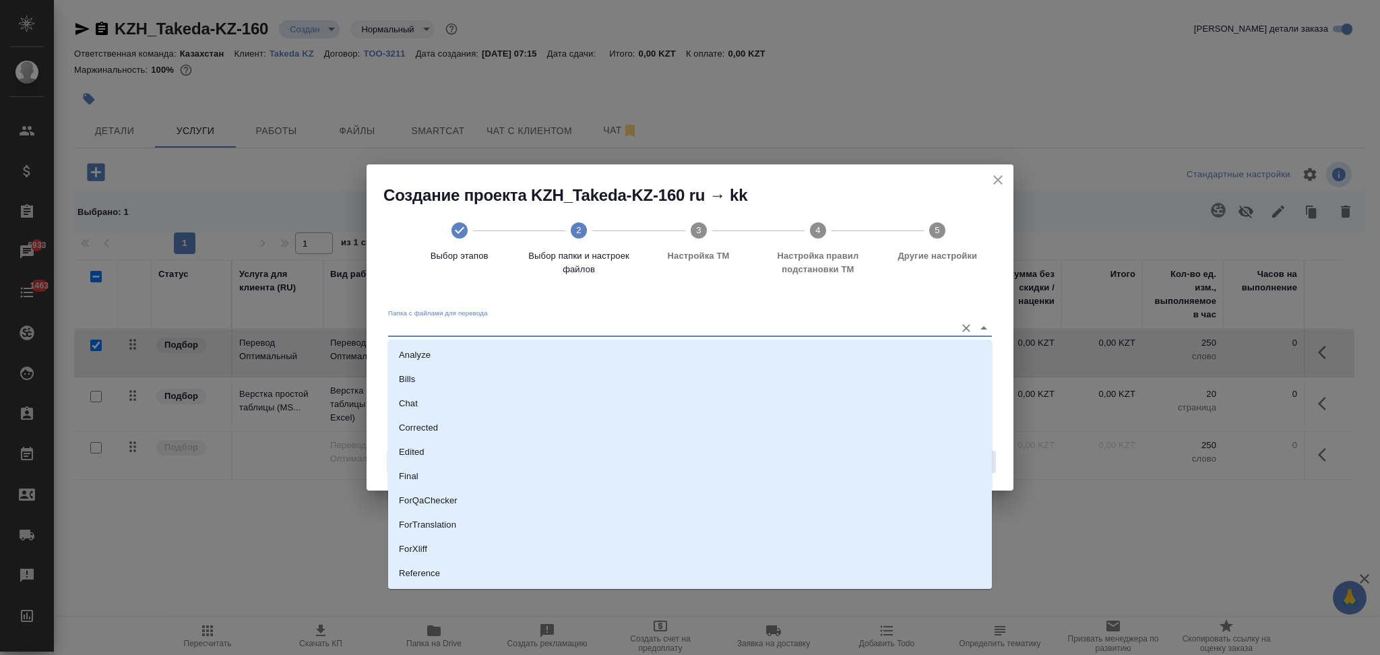
click at [507, 327] on input "Папка с файлами для перевода" at bounding box center [668, 327] width 561 height 16
click at [451, 518] on li "Source" at bounding box center [690, 528] width 604 height 24
type input "Source"
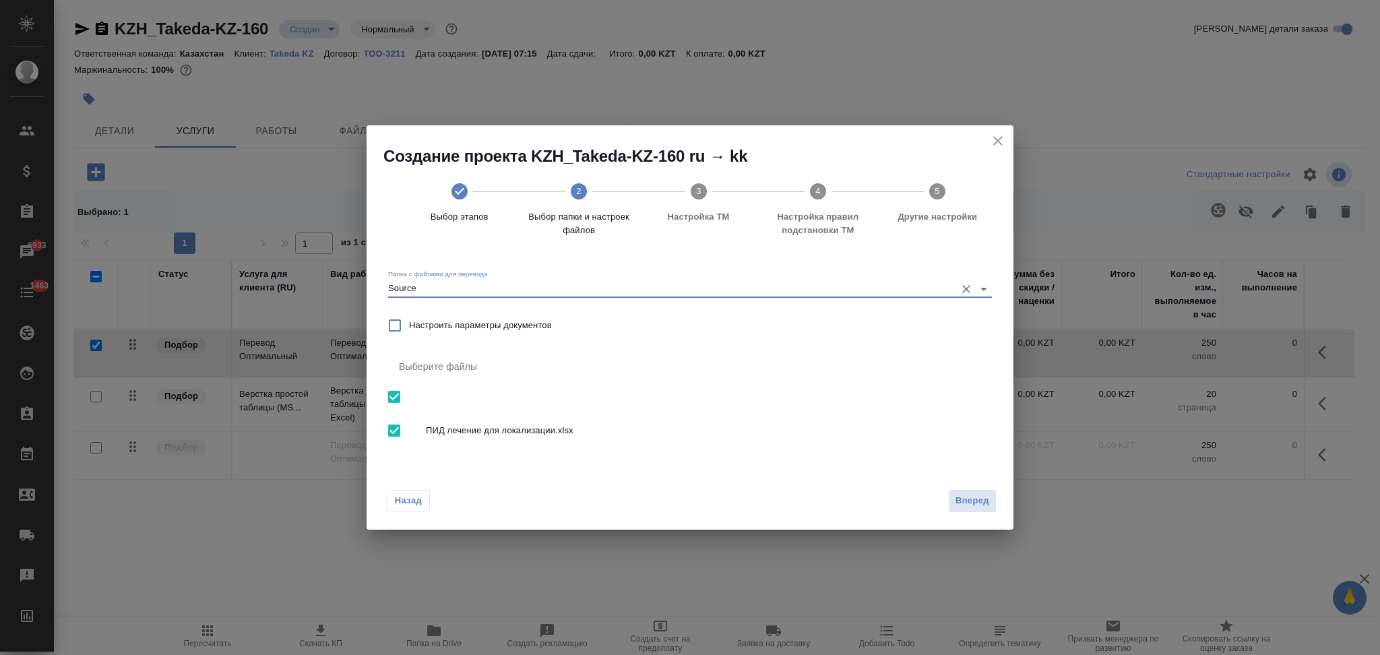
click at [983, 488] on div "Назад Вперед" at bounding box center [690, 497] width 647 height 63
click at [974, 492] on button "Вперед" at bounding box center [972, 501] width 49 height 24
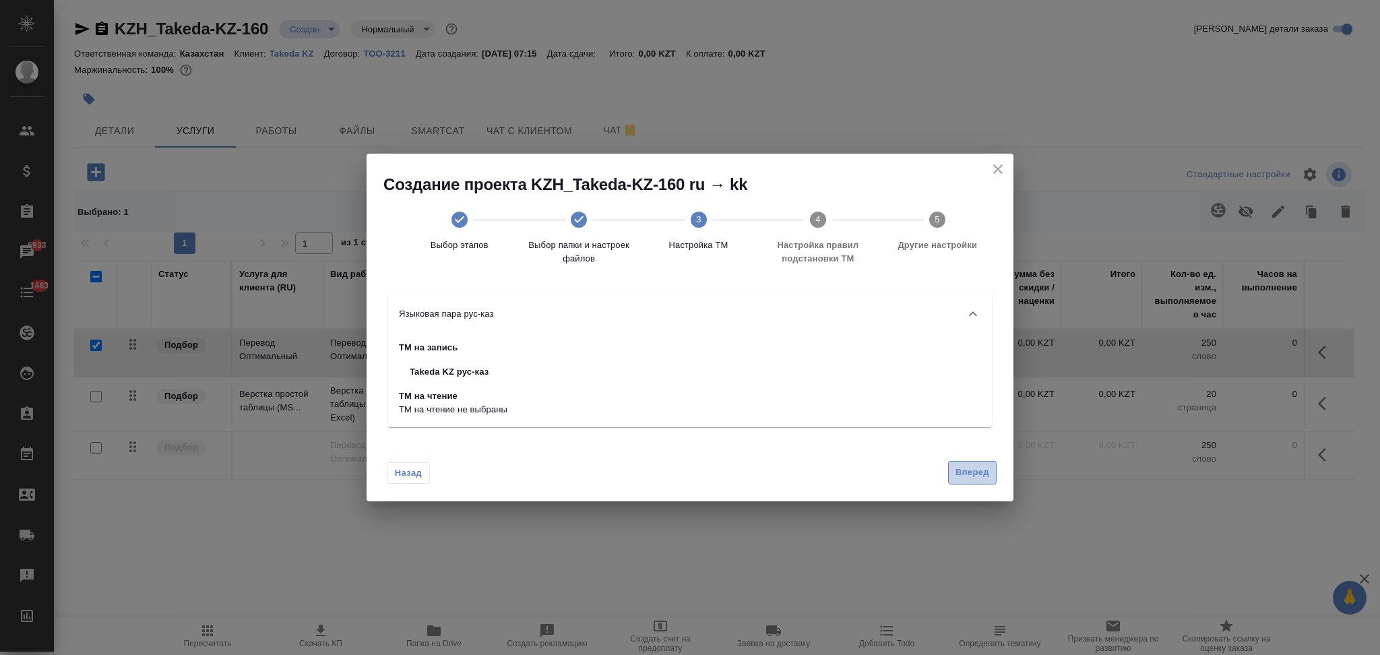
click at [966, 464] on button "Вперед" at bounding box center [972, 473] width 49 height 24
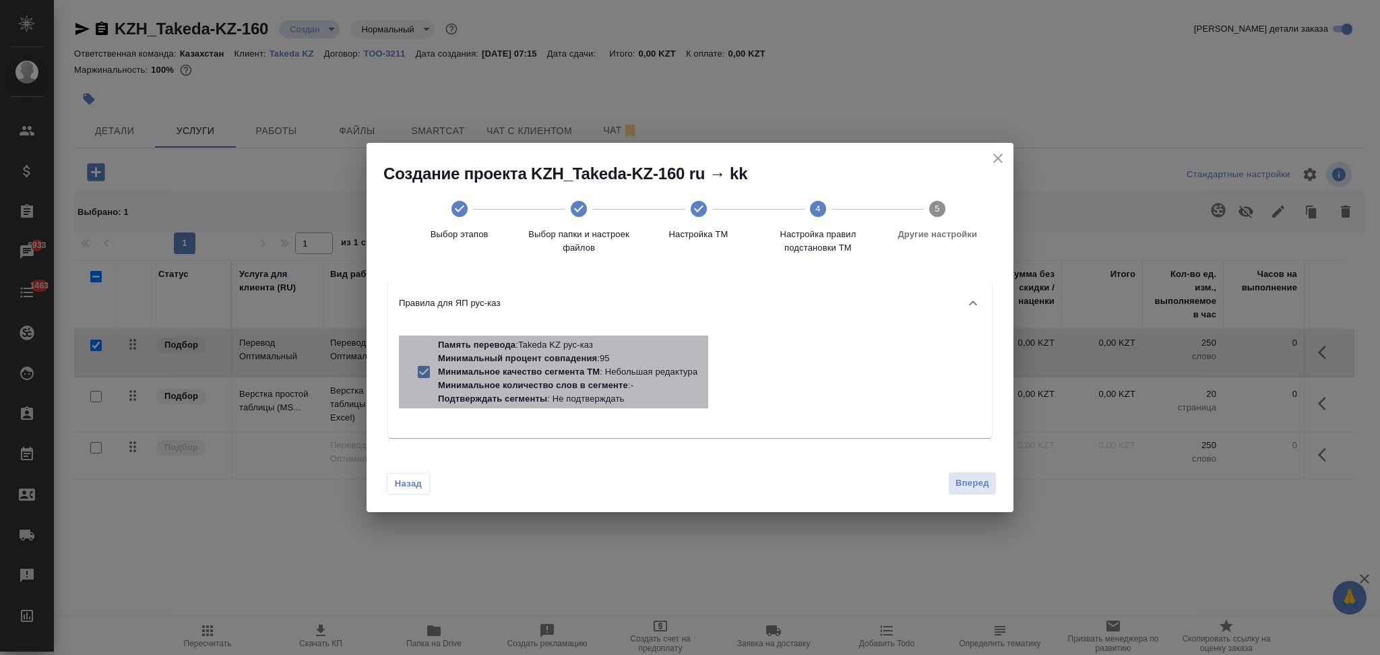
click at [638, 383] on p "Минимальное количество слов в сегменте : -" at bounding box center [567, 385] width 259 height 13
checkbox input "false"
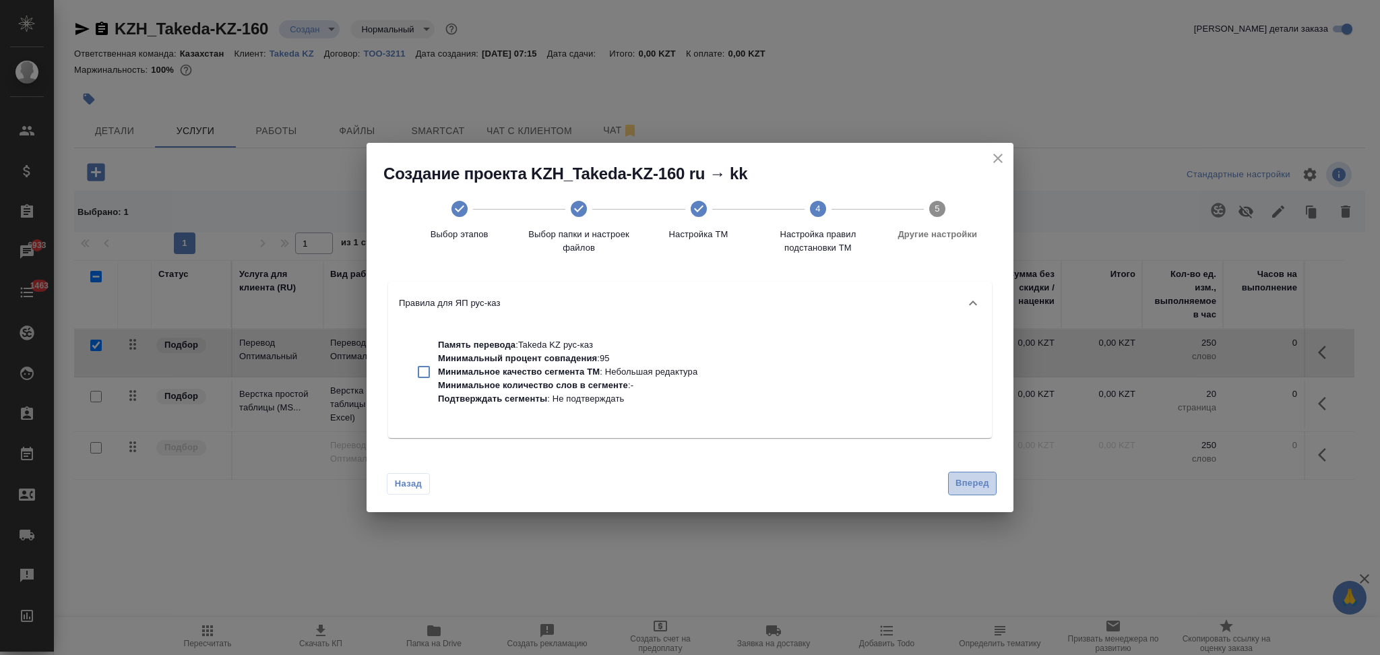
click at [973, 481] on span "Вперед" at bounding box center [973, 483] width 34 height 15
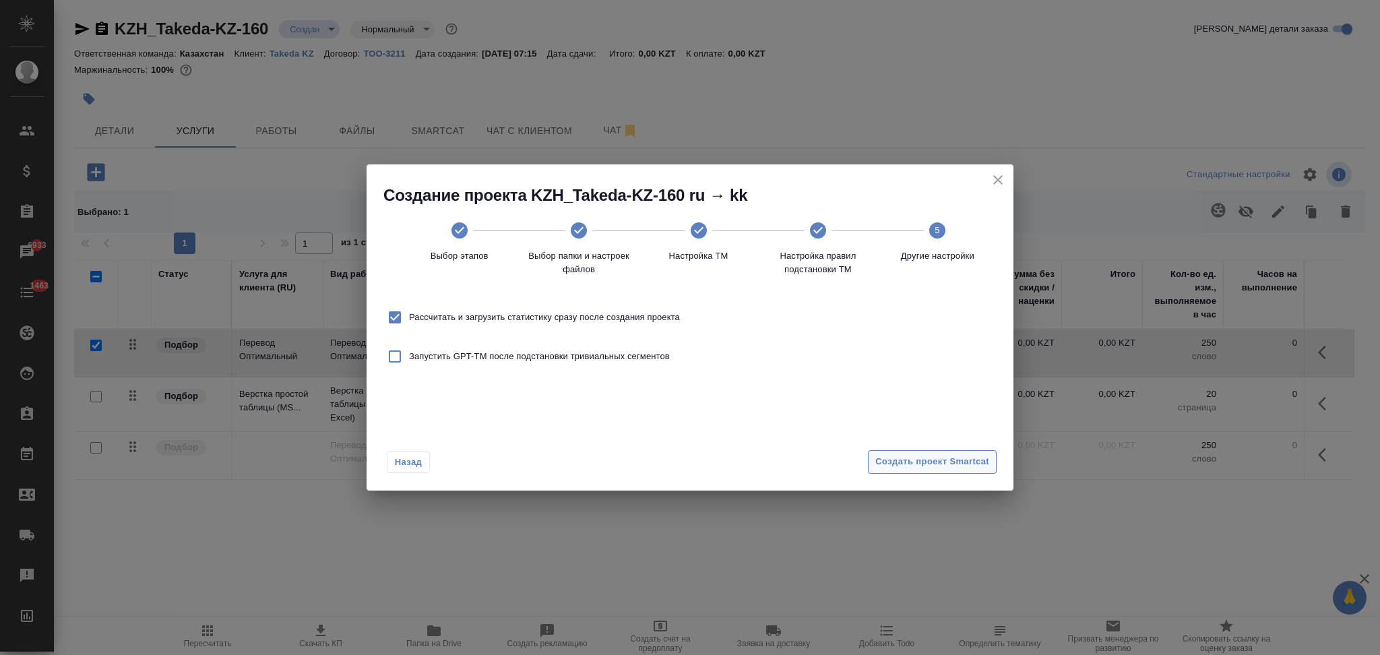
click at [967, 462] on span "Создать проект Smartcat" at bounding box center [932, 461] width 114 height 15
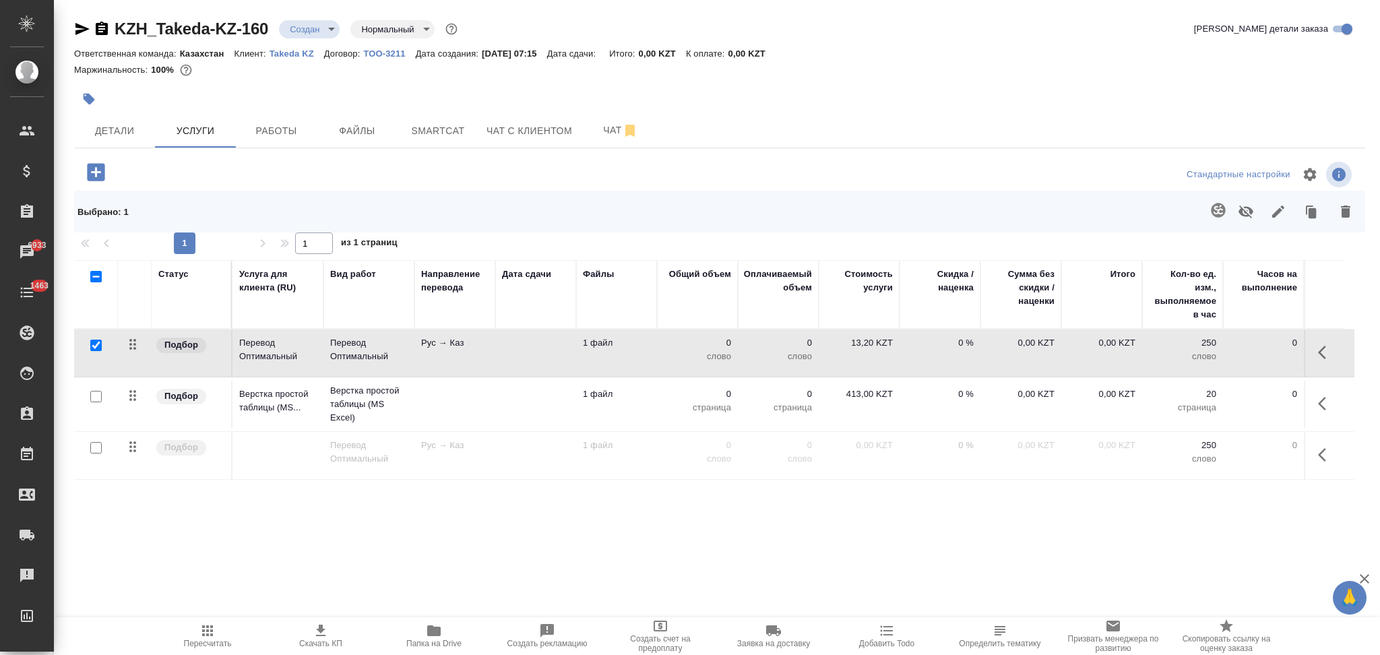
click at [507, 399] on td at bounding box center [535, 404] width 81 height 47
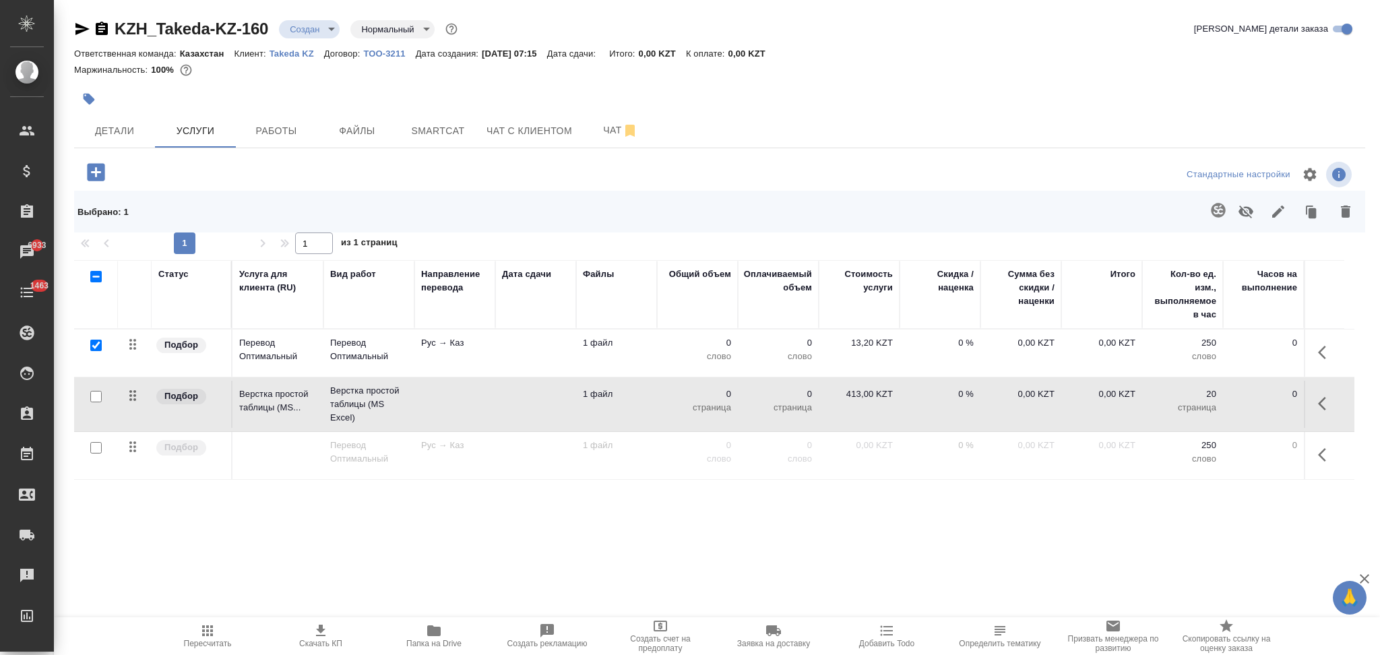
click at [507, 399] on td at bounding box center [535, 404] width 81 height 47
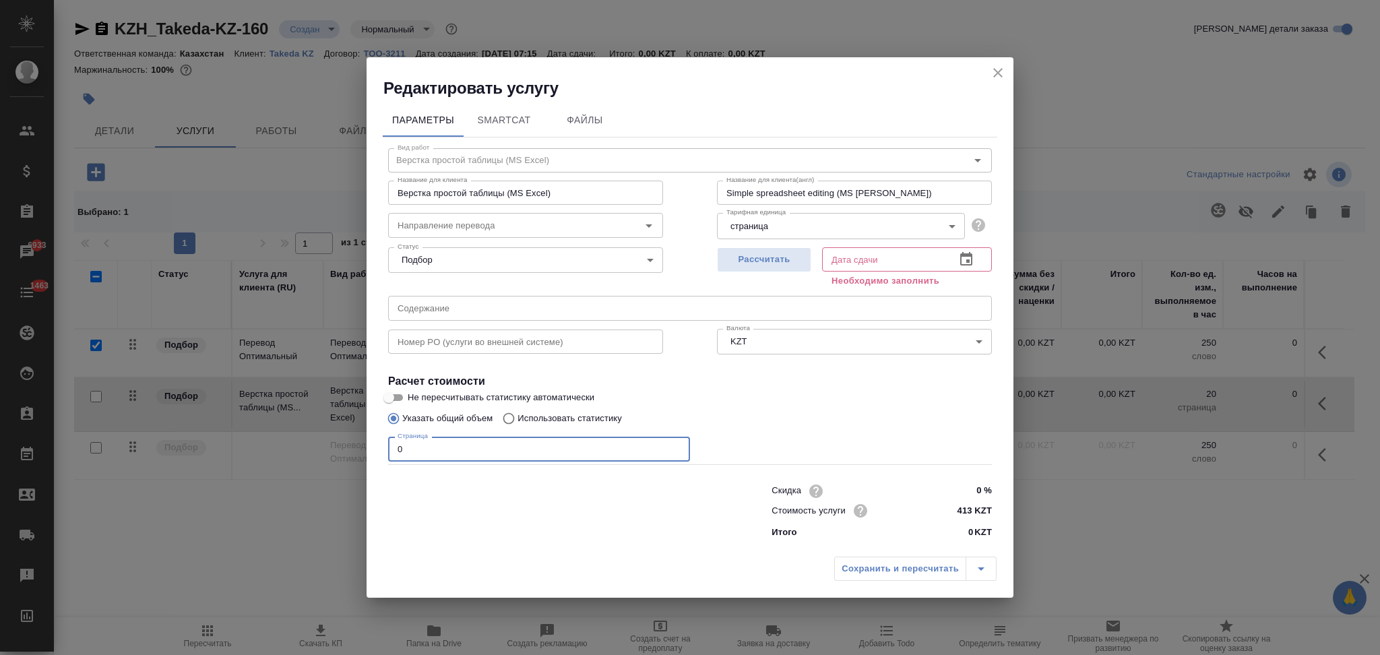
drag, startPoint x: 412, startPoint y: 452, endPoint x: 322, endPoint y: 468, distance: 91.0
click at [322, 468] on div "Редактировать услугу Параметры SmartCat Файлы Вид работ Верстка простой таблицы…" at bounding box center [690, 327] width 1380 height 655
type input "1"
click at [730, 261] on span "Рассчитать" at bounding box center [764, 259] width 80 height 15
type input "01.10.2025 10:03"
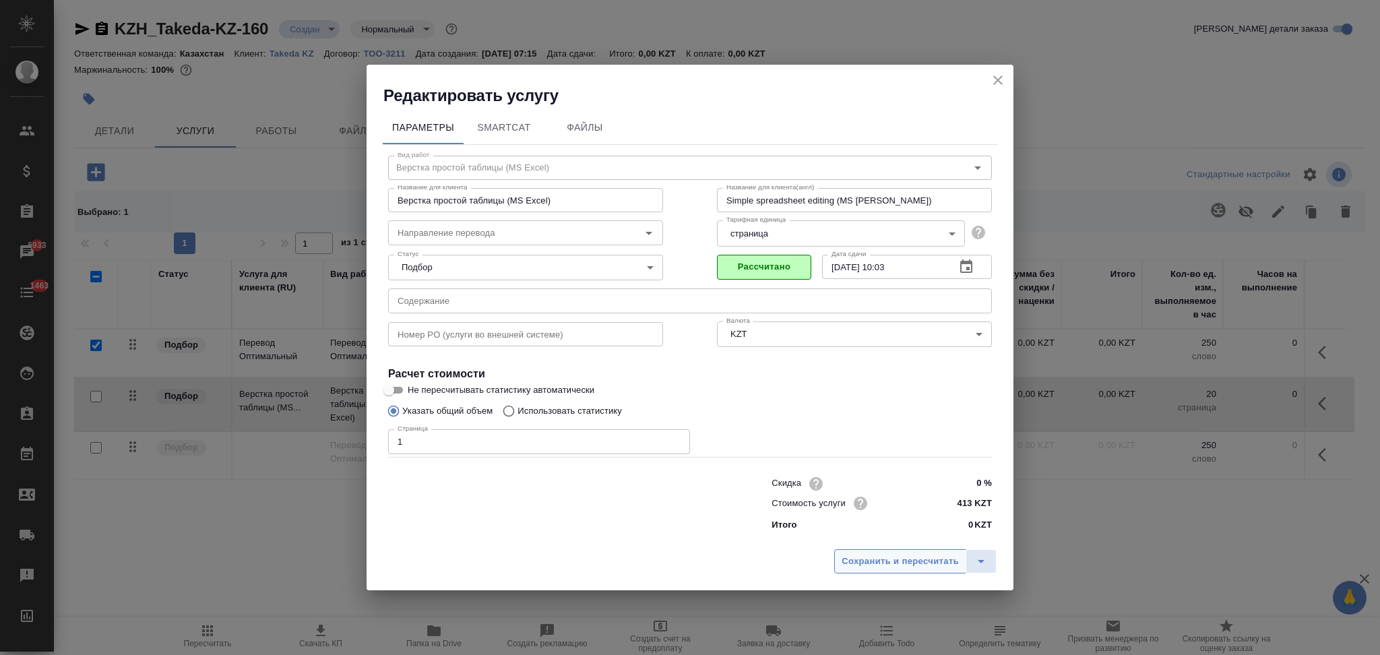
click at [925, 563] on span "Сохранить и пересчитать" at bounding box center [900, 561] width 117 height 15
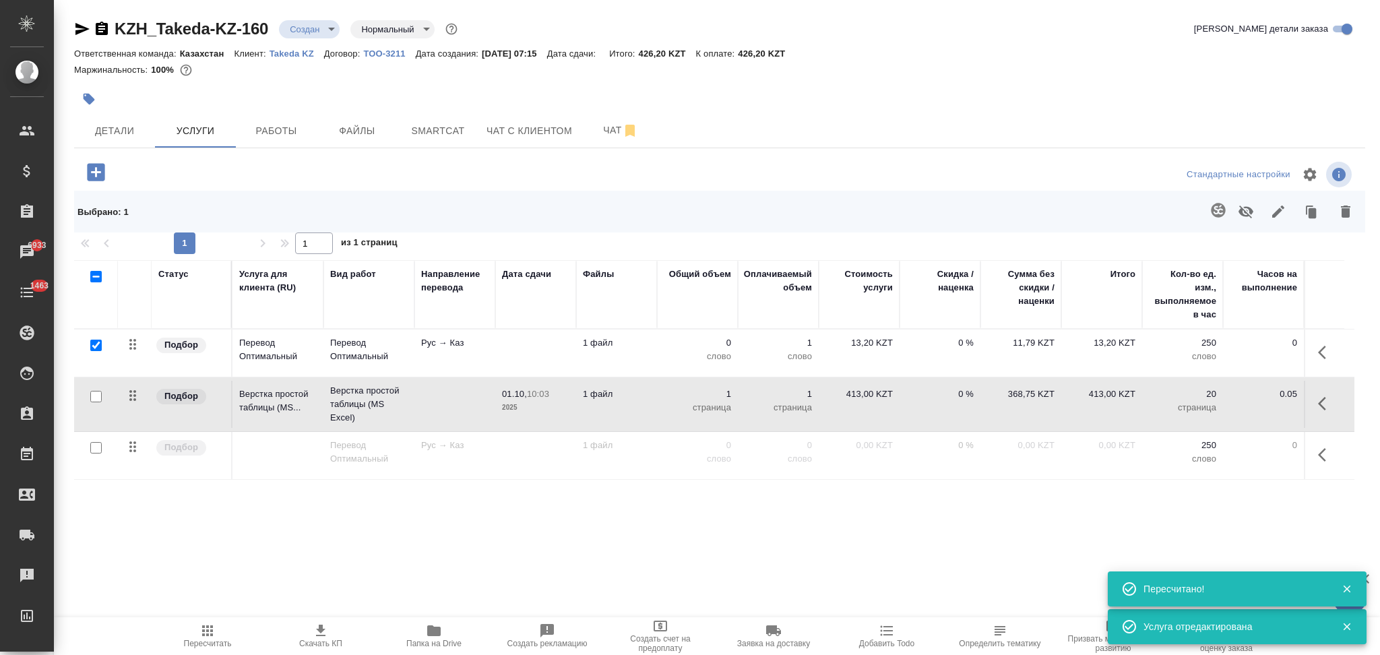
click at [499, 355] on td at bounding box center [535, 353] width 81 height 47
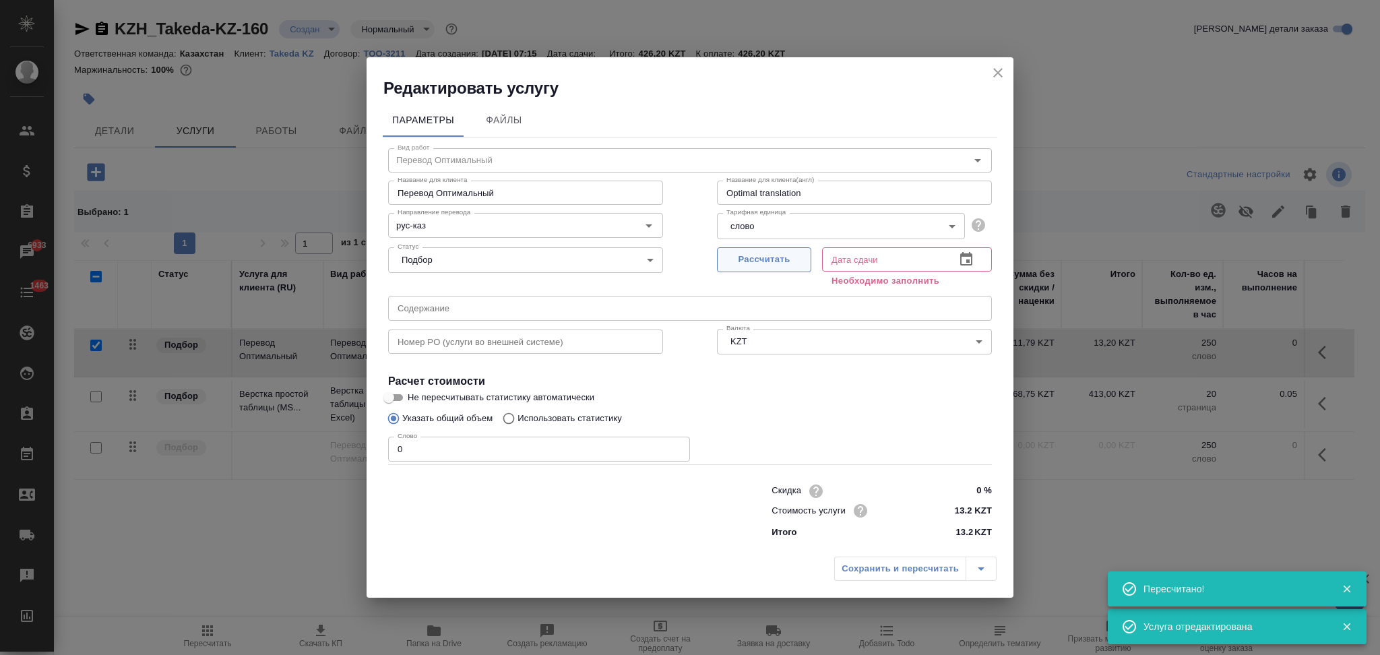
click at [770, 256] on span "Рассчитать" at bounding box center [764, 259] width 80 height 15
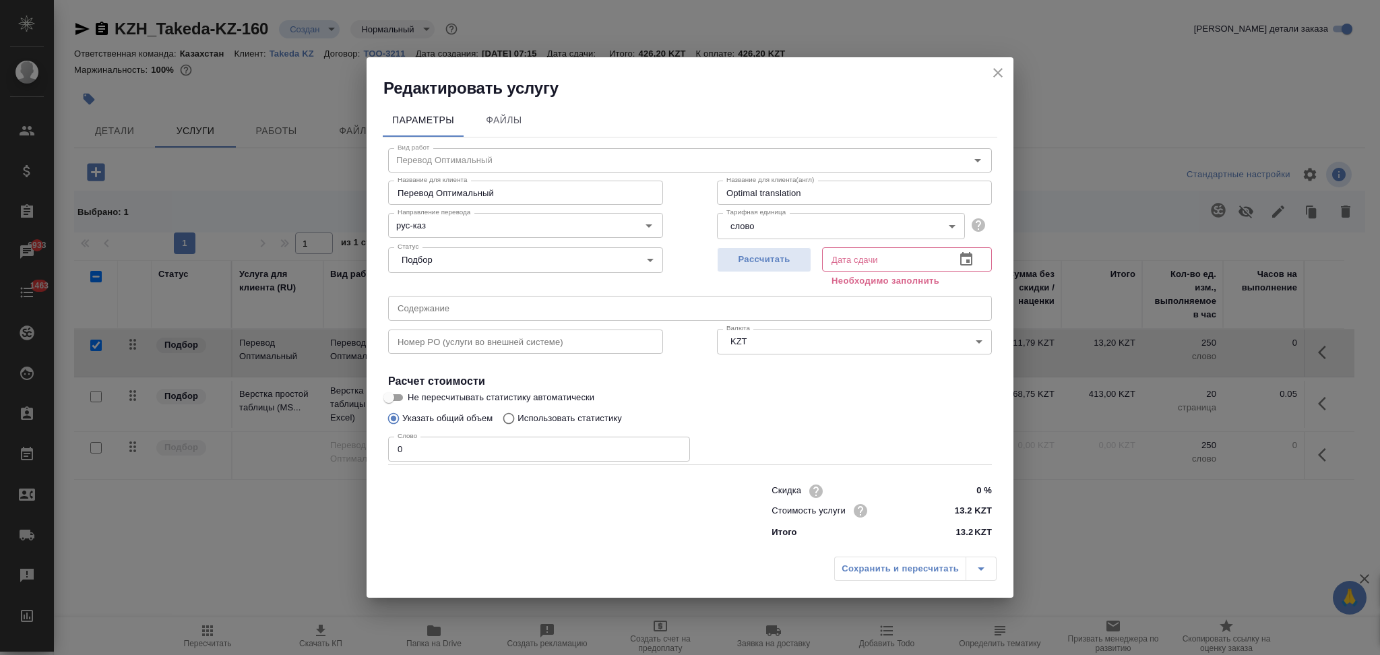
type input "01.10.2025 07:16"
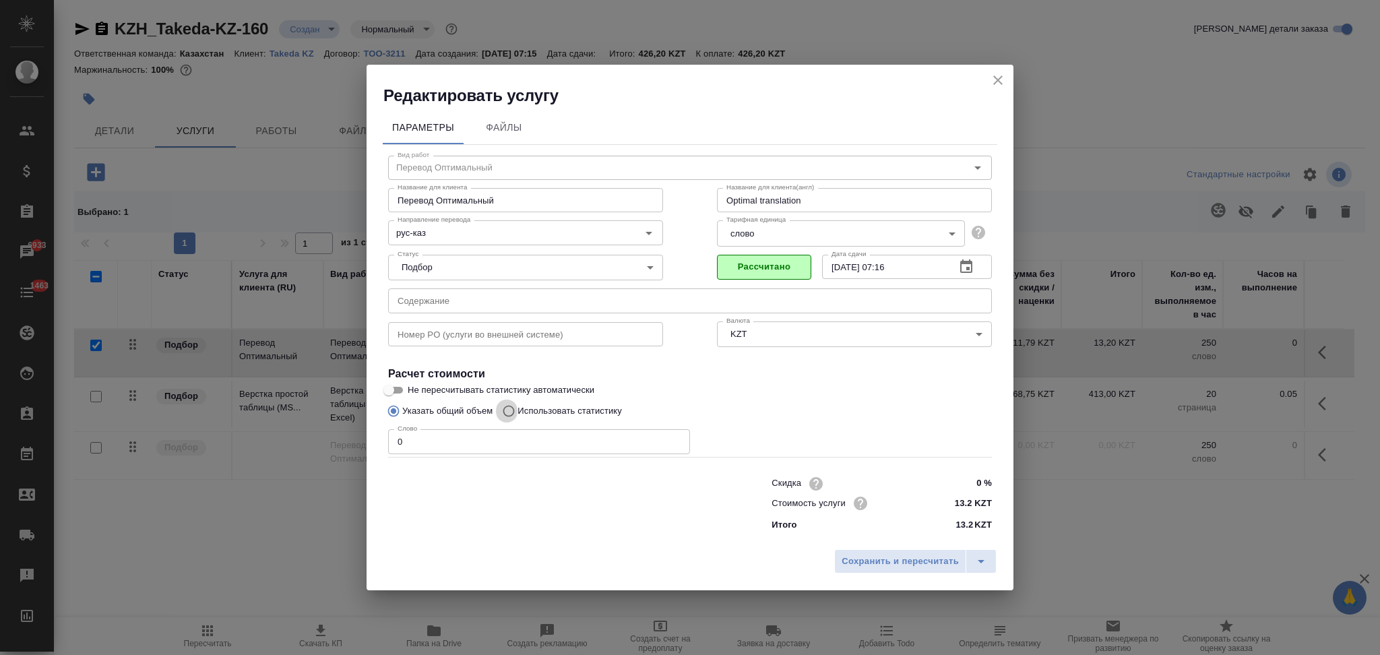
click at [510, 406] on input "Использовать статистику" at bounding box center [507, 411] width 22 height 26
radio input "true"
radio input "false"
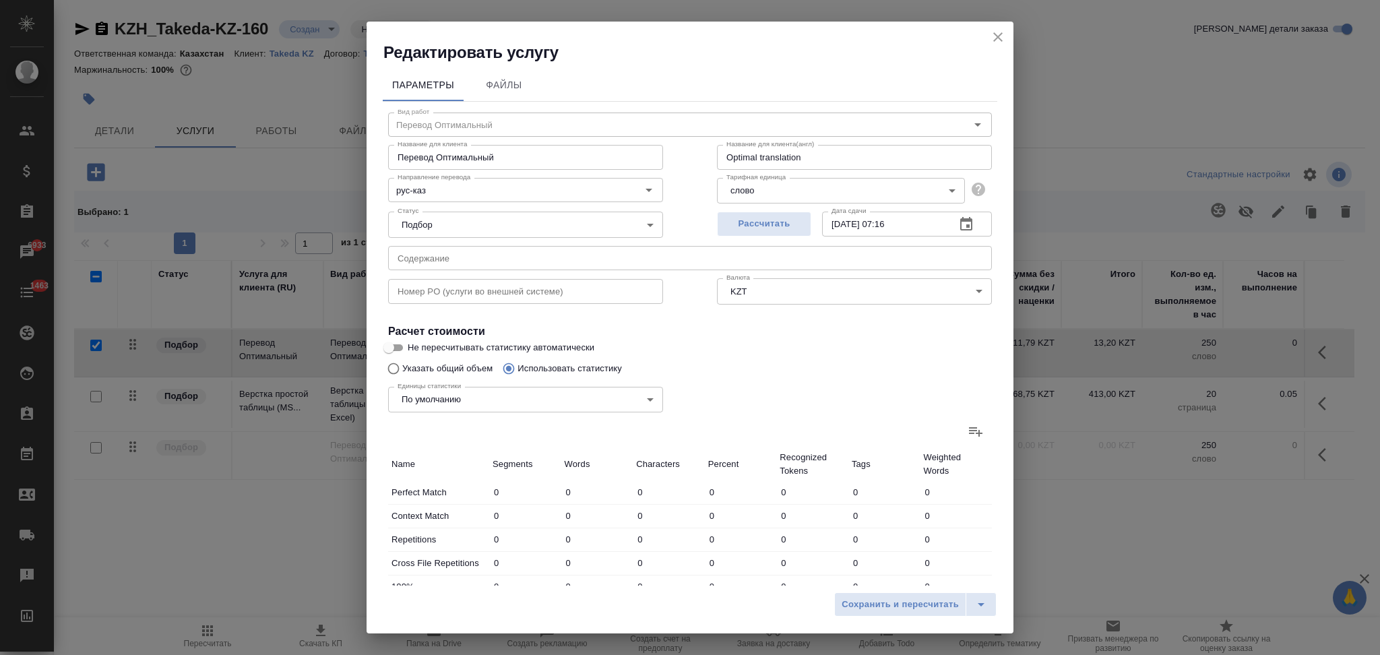
click at [968, 425] on icon at bounding box center [976, 431] width 16 height 16
click at [0, 0] on input "file" at bounding box center [0, 0] width 0 height 0
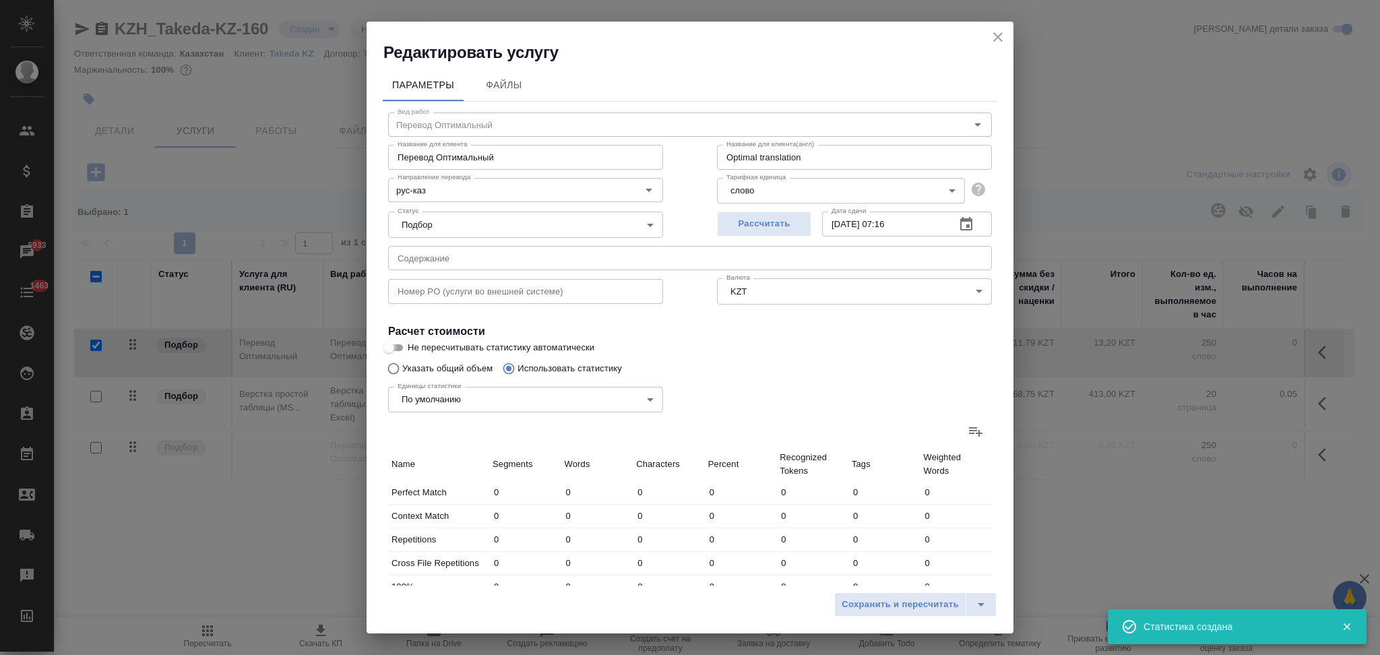
click at [398, 348] on input "Не пересчитывать статистику автоматически" at bounding box center [389, 348] width 49 height 16
checkbox input "true"
type input "1"
type input "10"
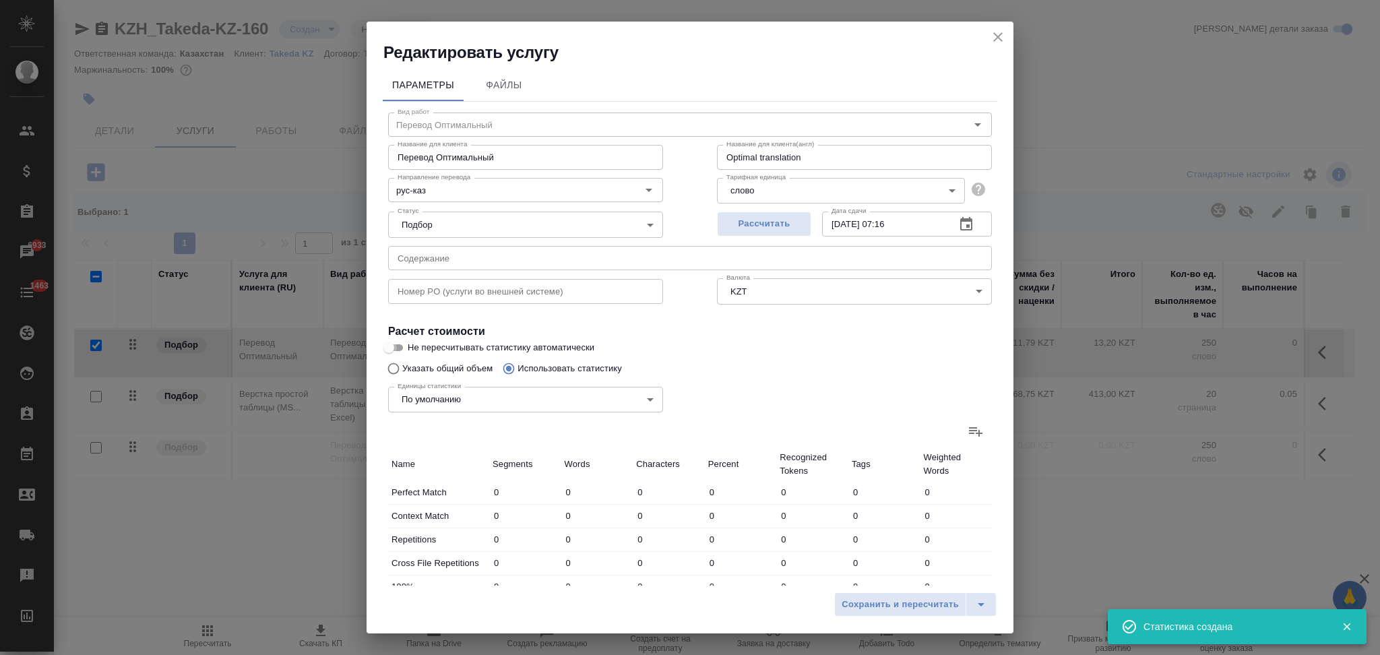
type input "1"
type input "5"
type input "50"
type input "4"
type input "12"
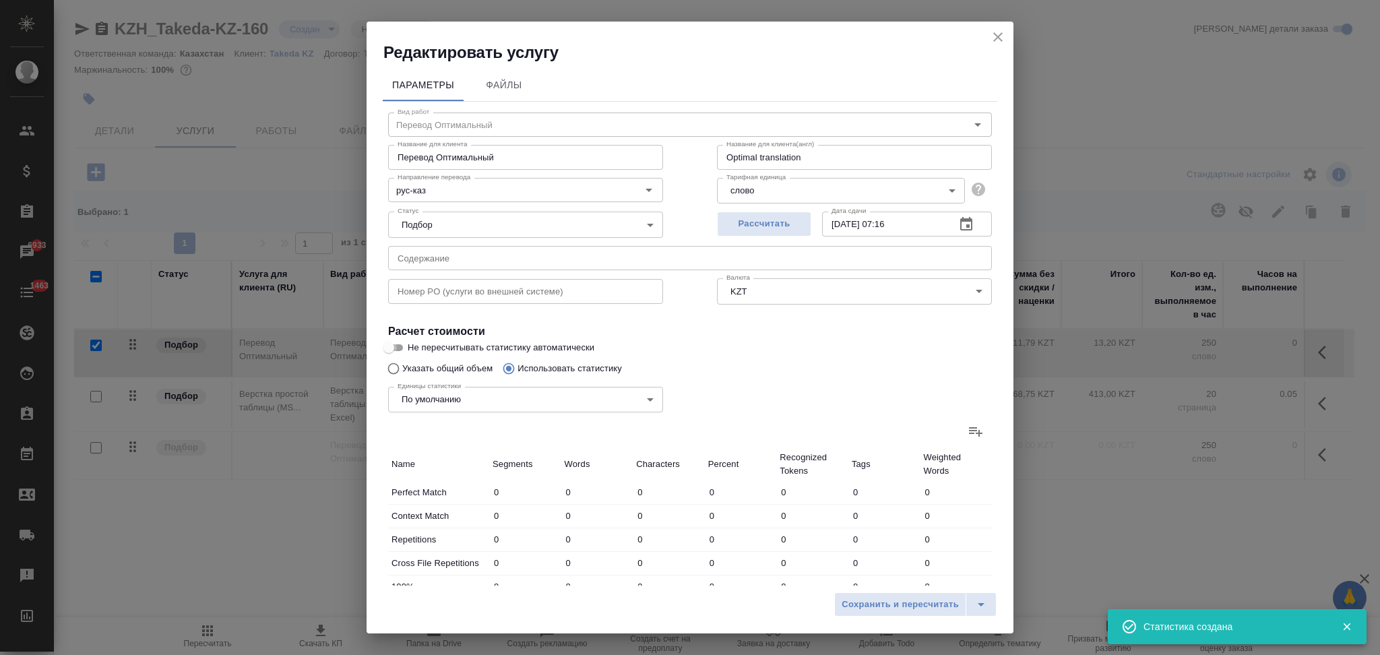
type input "106"
type input "44"
type input "482"
type input "4687"
type input "50"
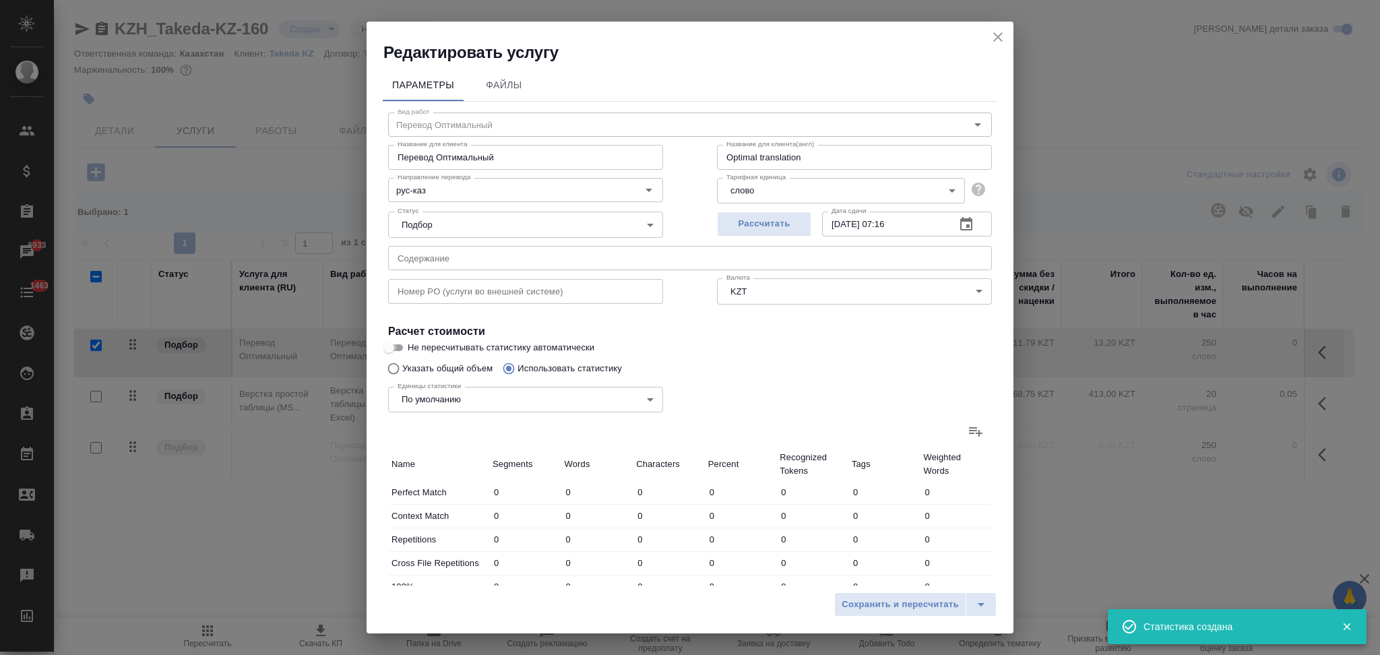
type input "500"
type input "4853"
type input "50"
type input "500"
type input "4853"
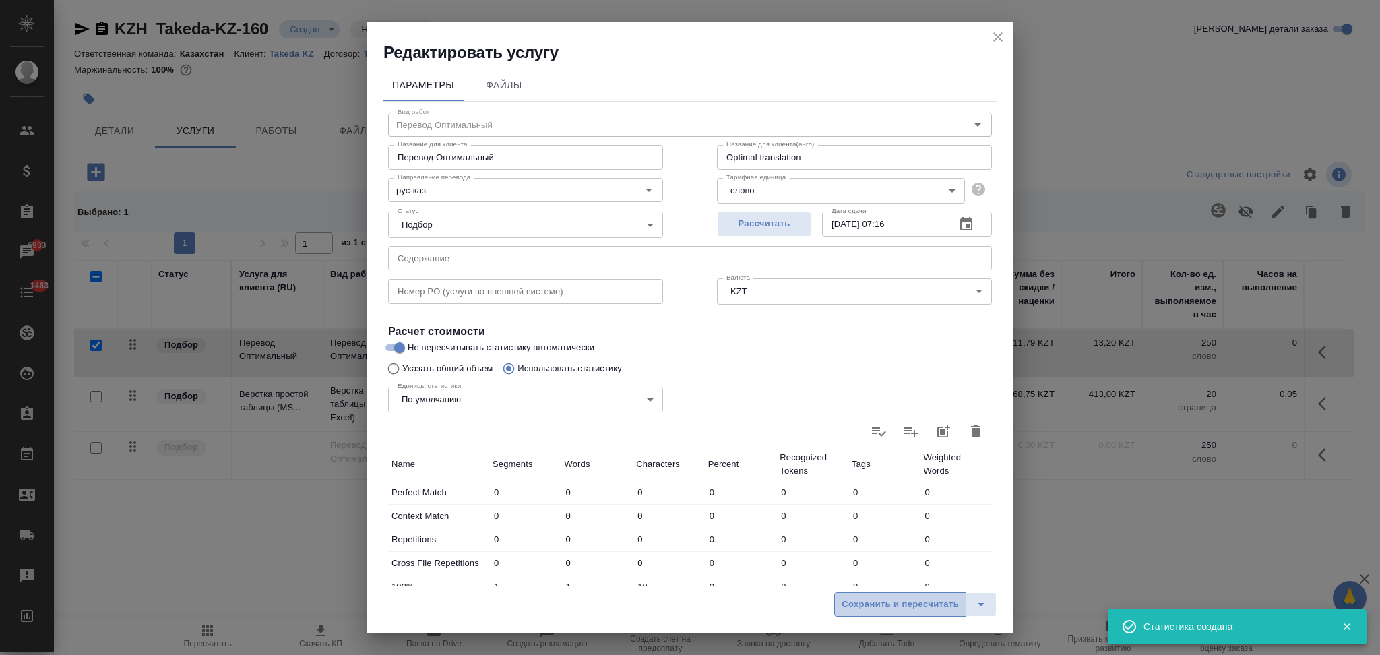
click at [873, 615] on button "Сохранить и пересчитать" at bounding box center [900, 604] width 132 height 24
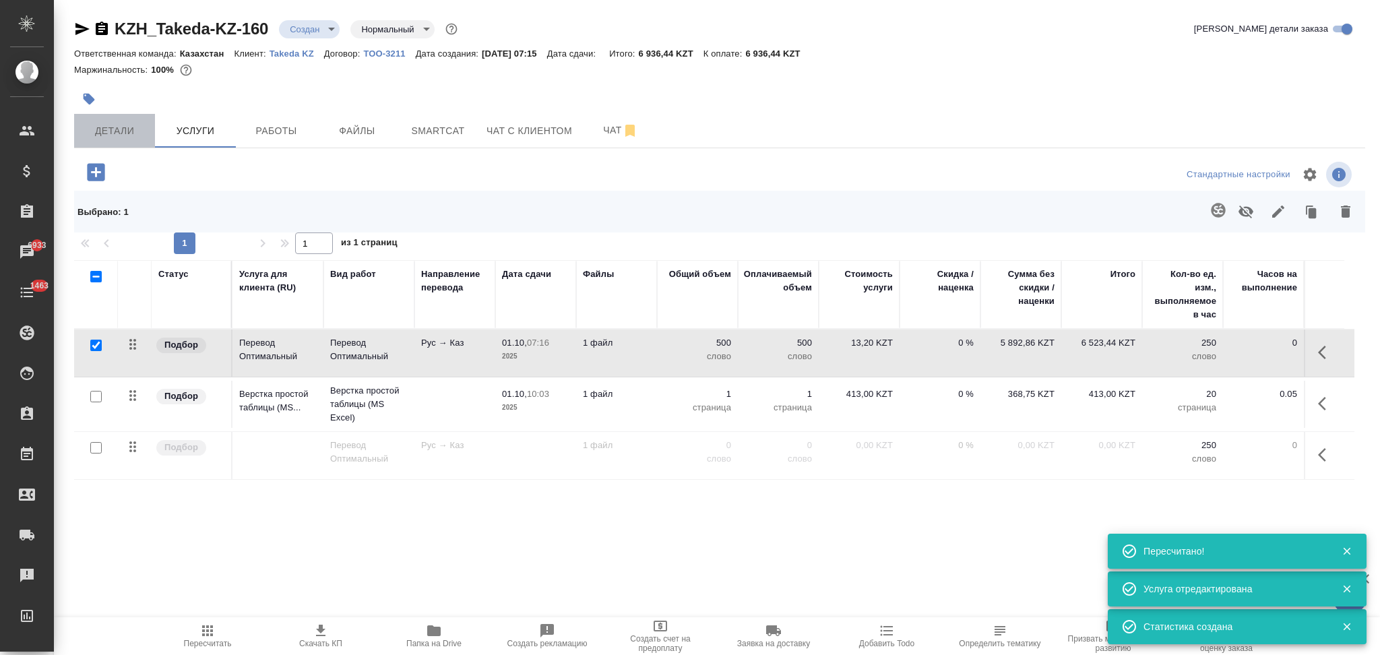
click at [116, 131] on span "Детали" at bounding box center [114, 131] width 65 height 17
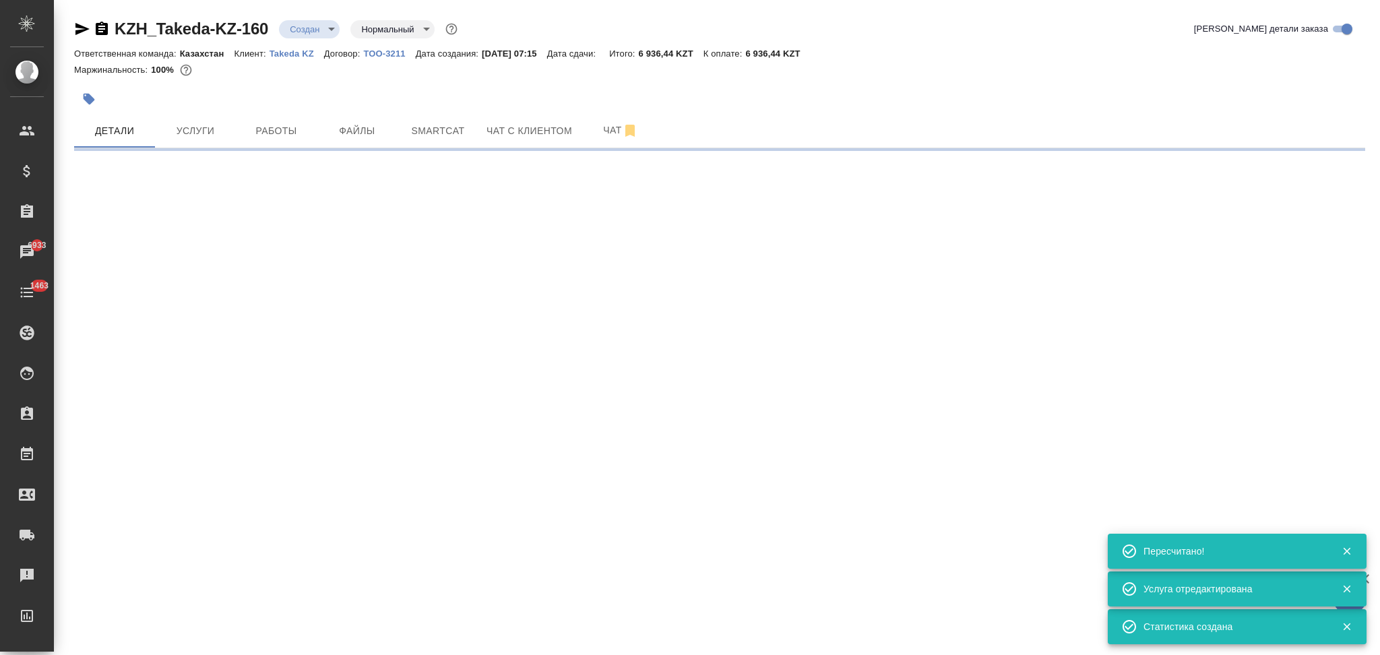
select select "RU"
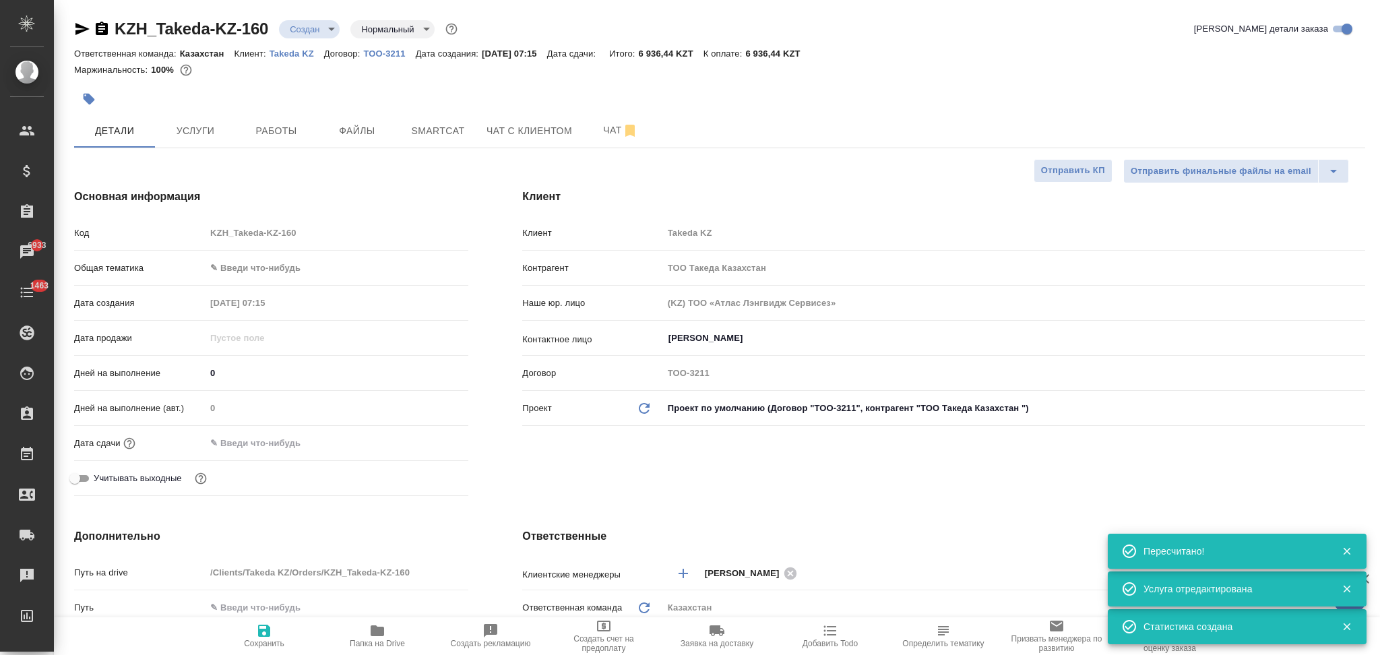
type textarea "x"
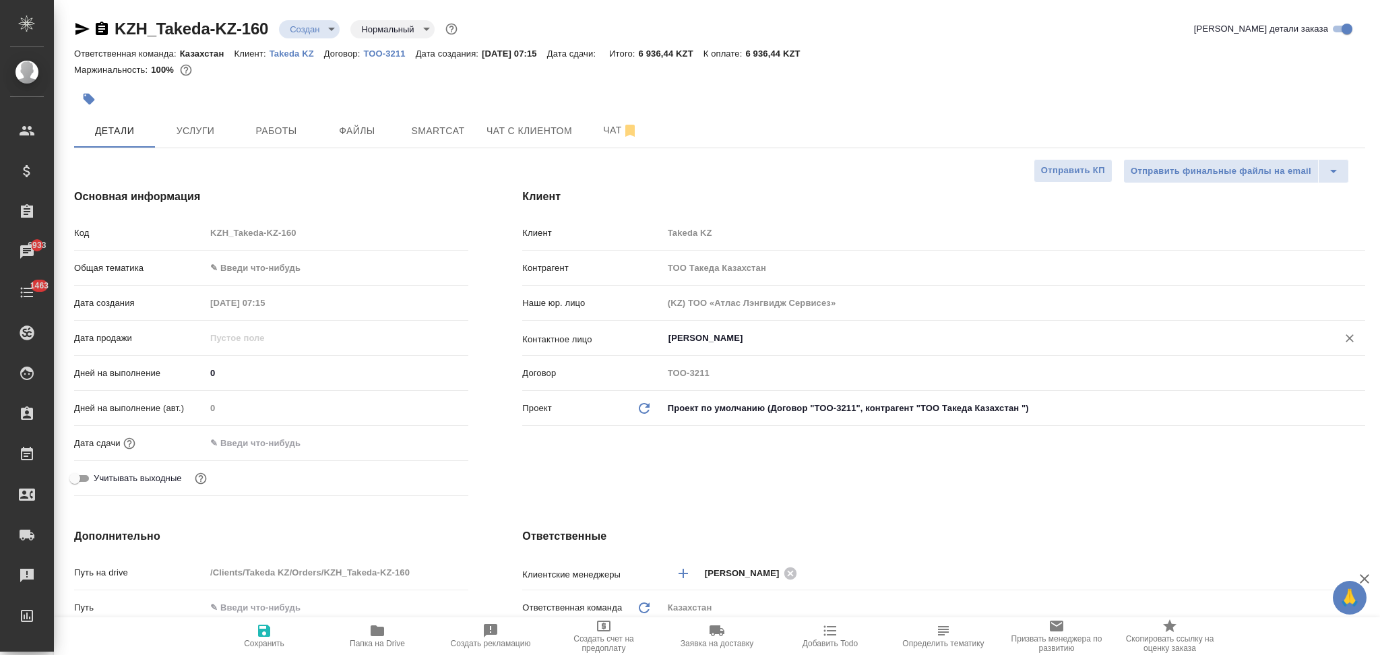
click at [763, 339] on input "Davydova Elena" at bounding box center [991, 338] width 649 height 16
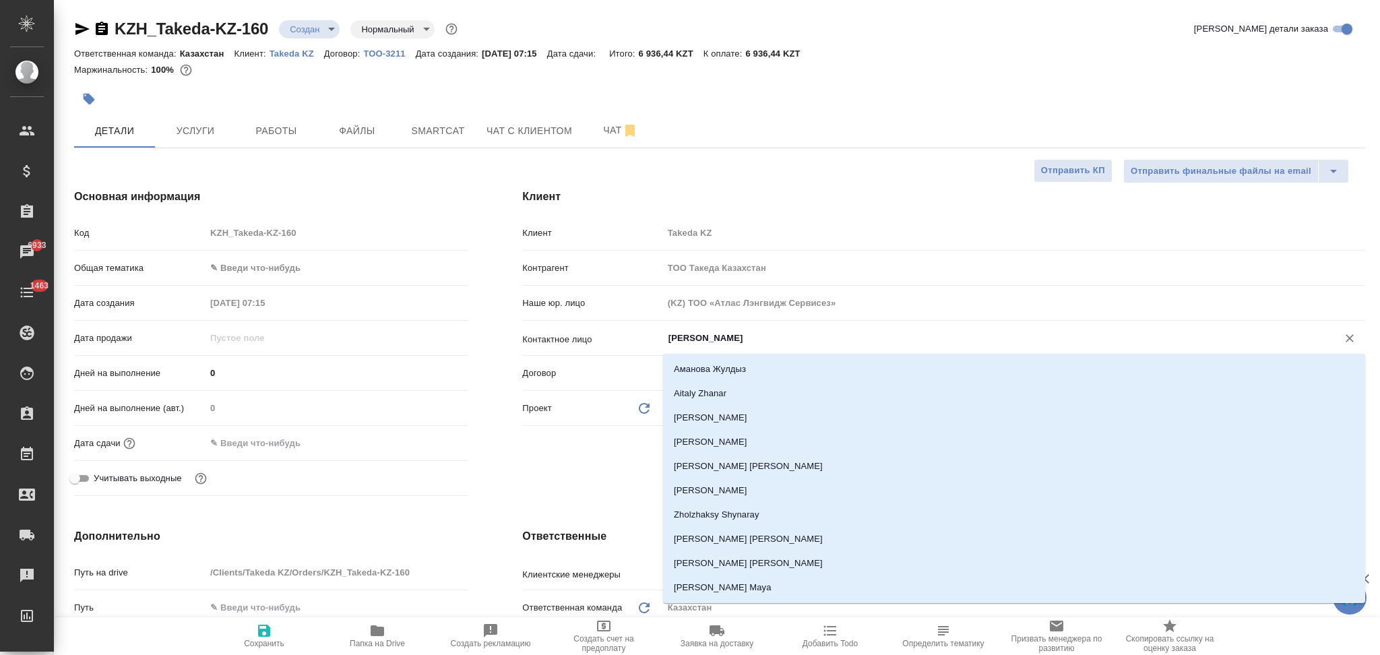
paste input "kaisar.taukebayev"
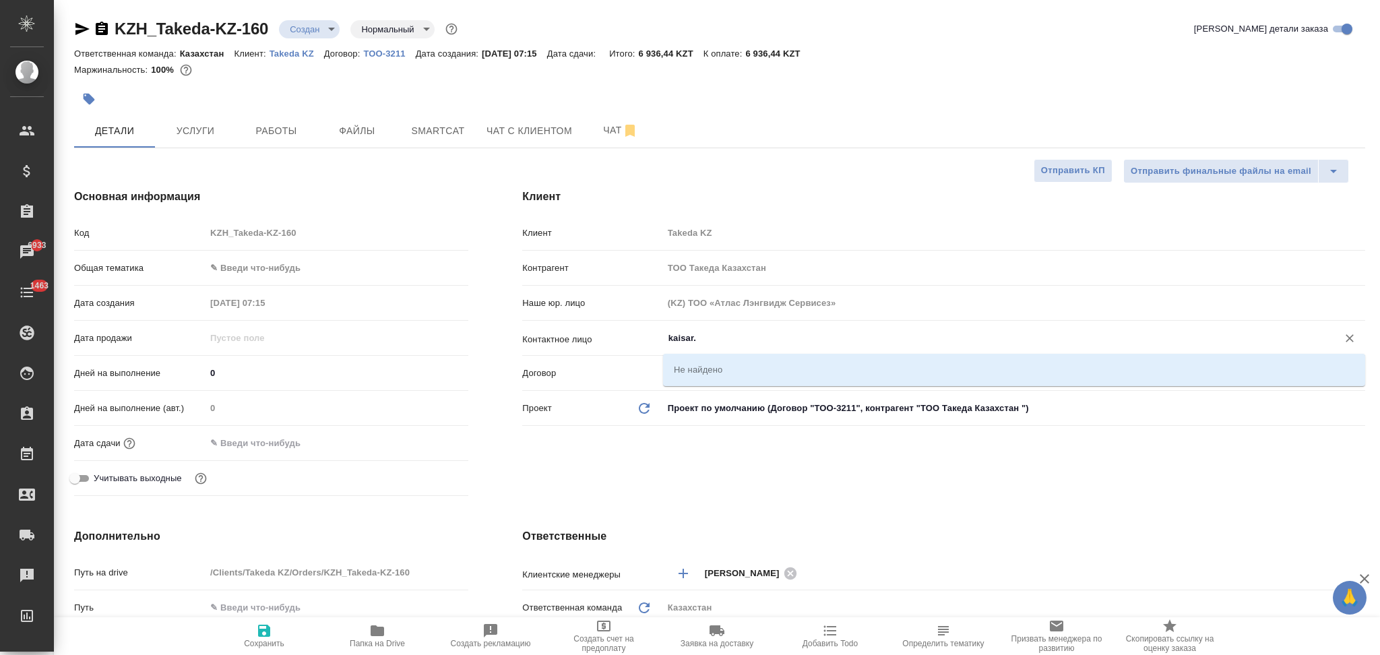
type input "kaisar"
type textarea "x"
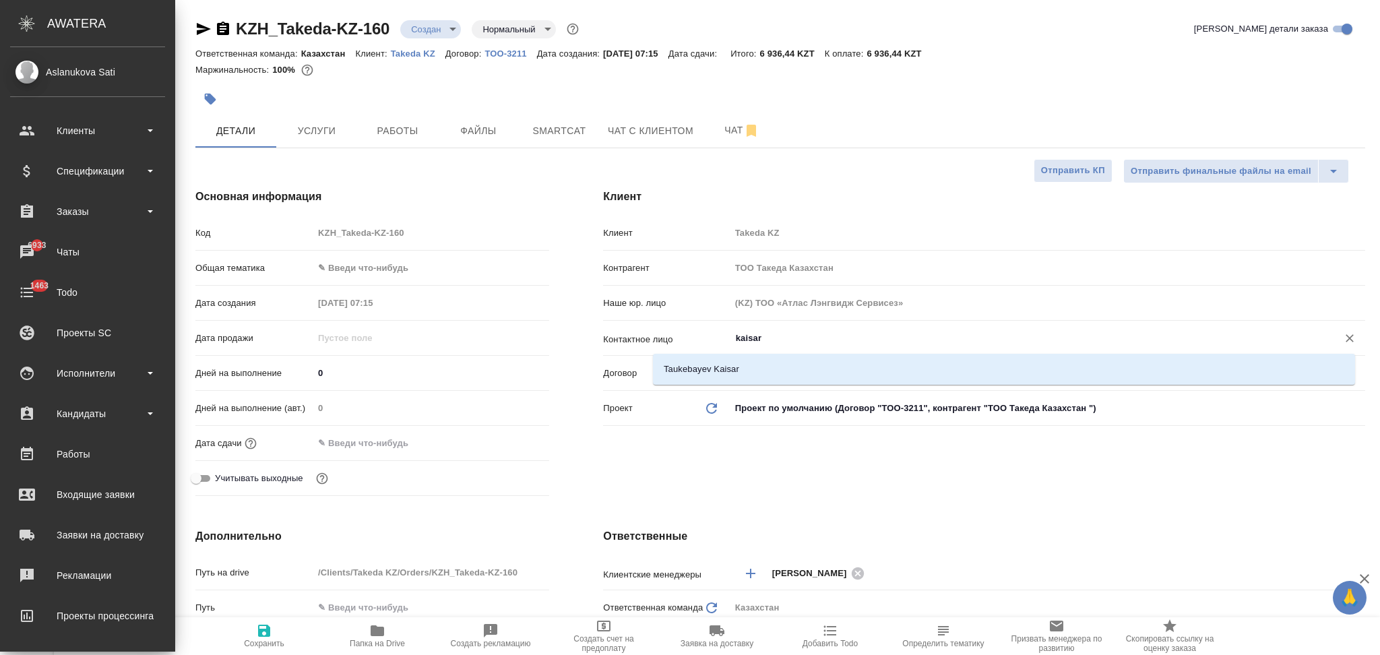
type textarea "x"
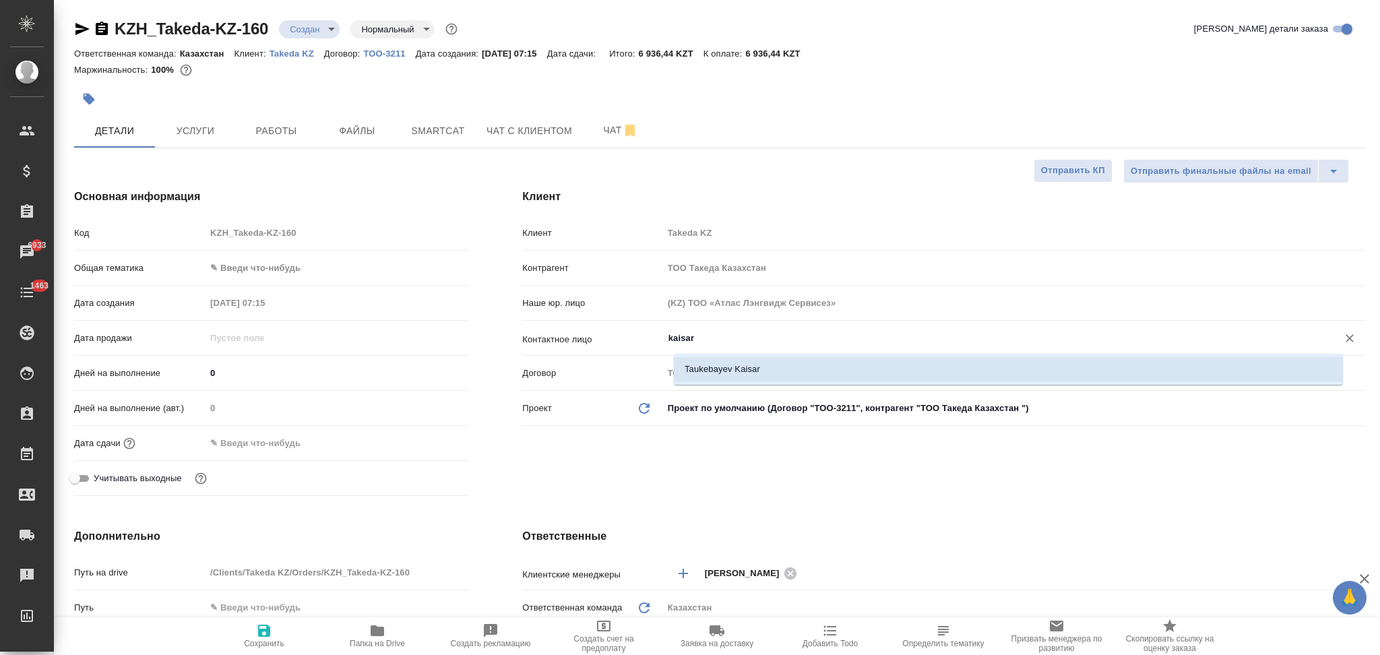
click at [784, 373] on li "Taukebayev Kaisar" at bounding box center [1008, 369] width 669 height 24
type input "Taukebayev Kaisar"
type textarea "x"
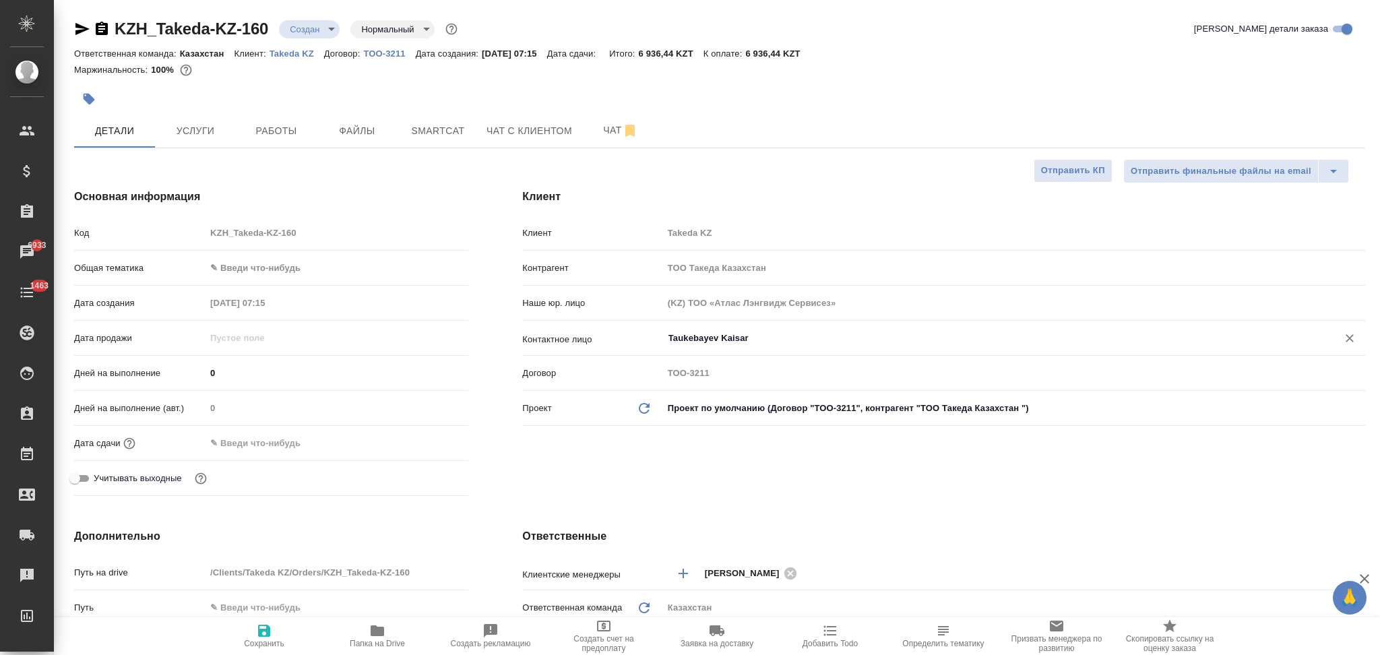
type input "Taukebayev Kaisar"
click at [265, 637] on icon "button" at bounding box center [264, 631] width 12 height 12
type textarea "x"
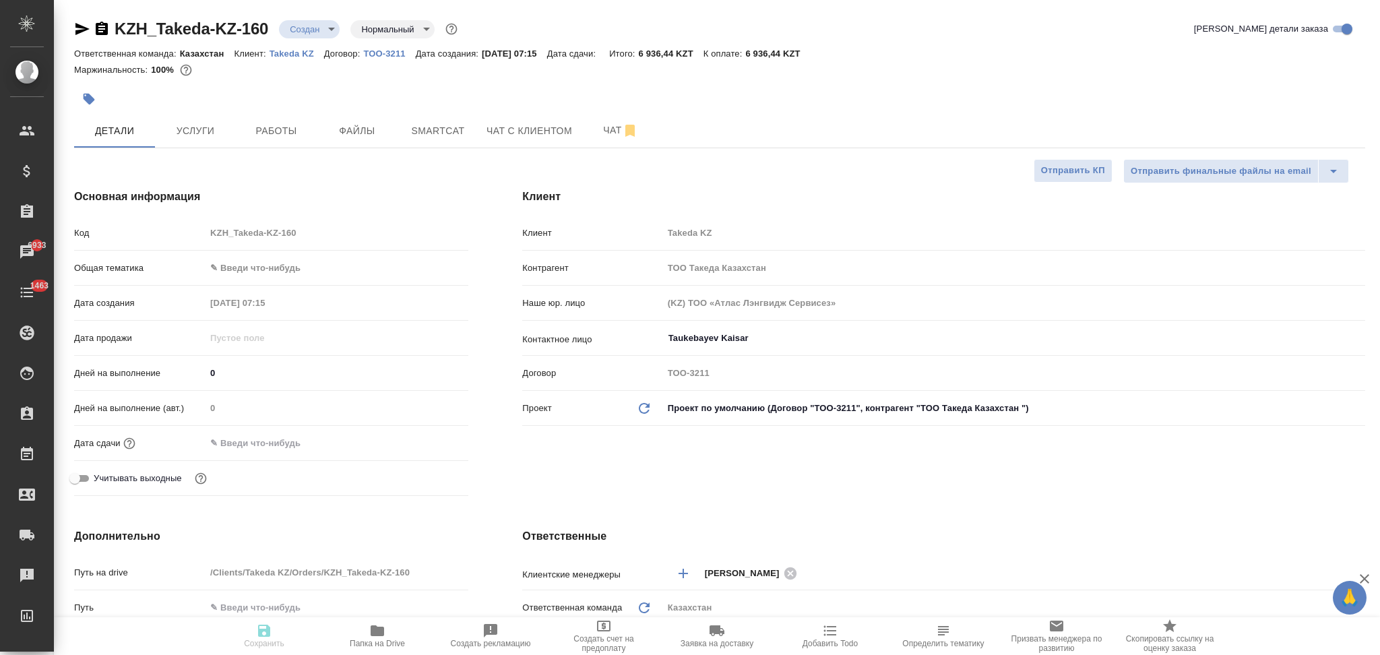
type textarea "x"
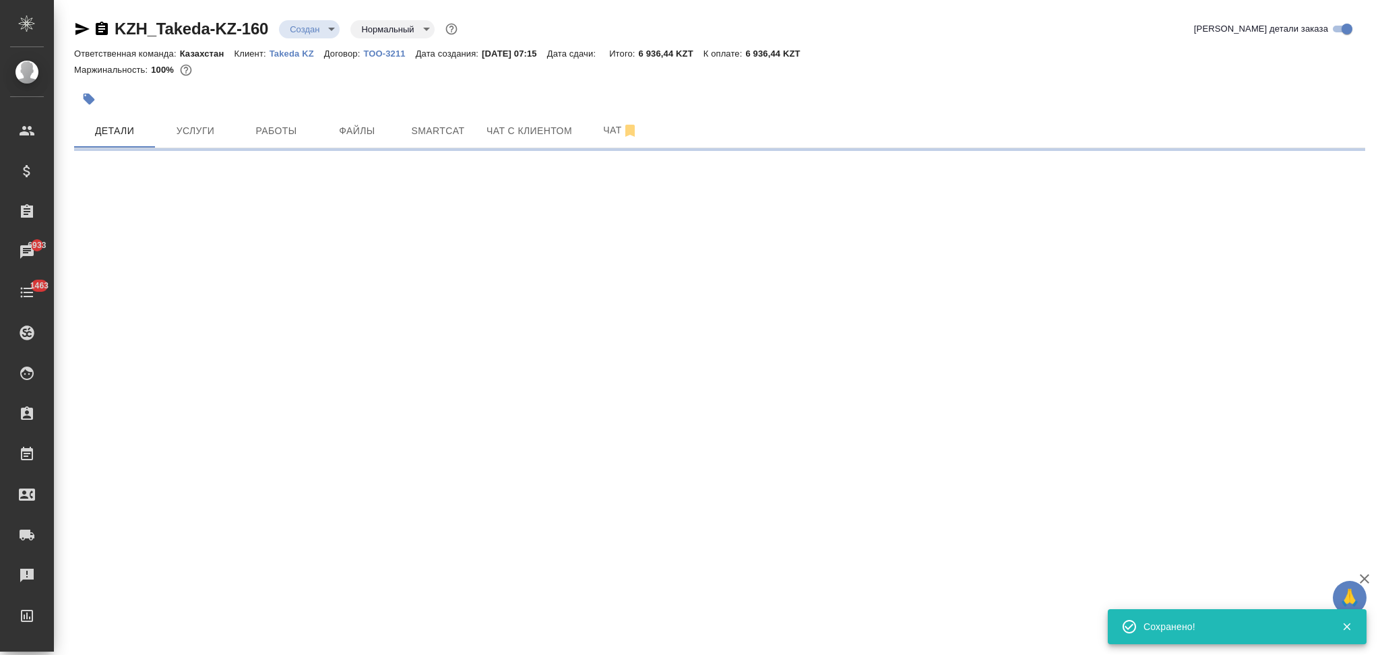
type input "holyTrinity"
select select "RU"
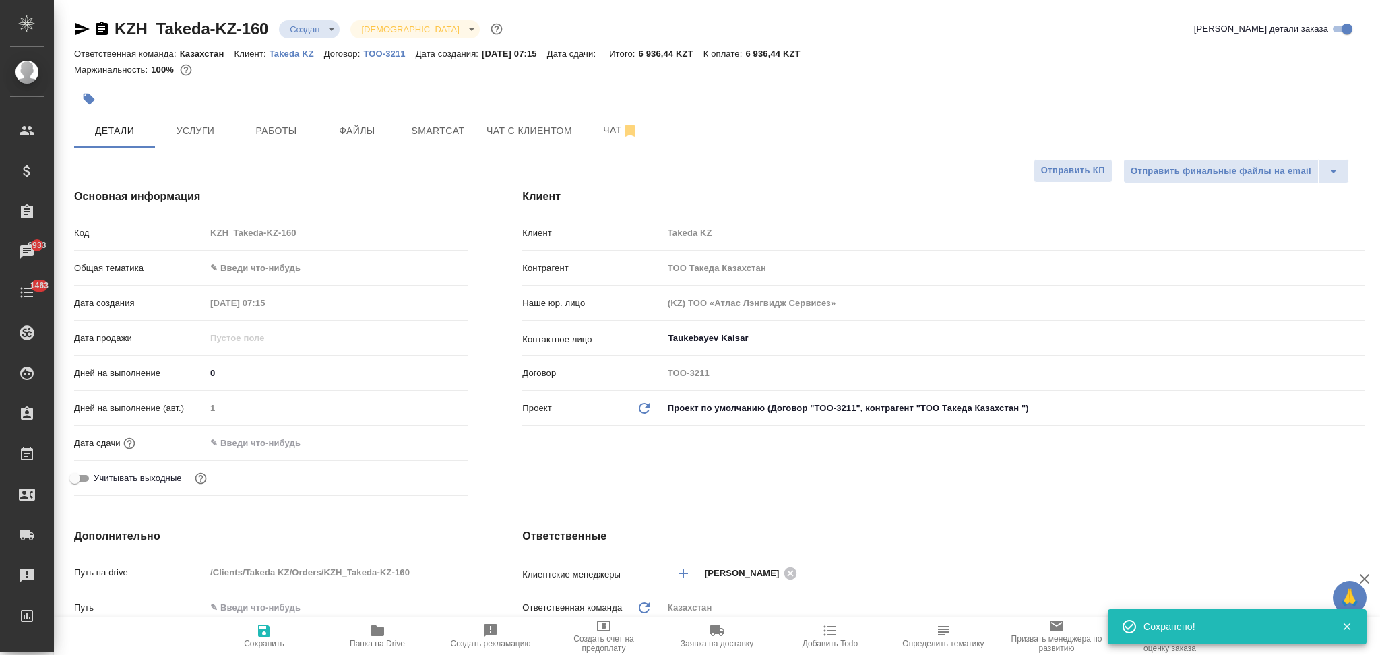
type textarea "x"
click at [260, 446] on input "text" at bounding box center [265, 443] width 118 height 20
click at [423, 441] on icon "button" at bounding box center [429, 441] width 12 height 13
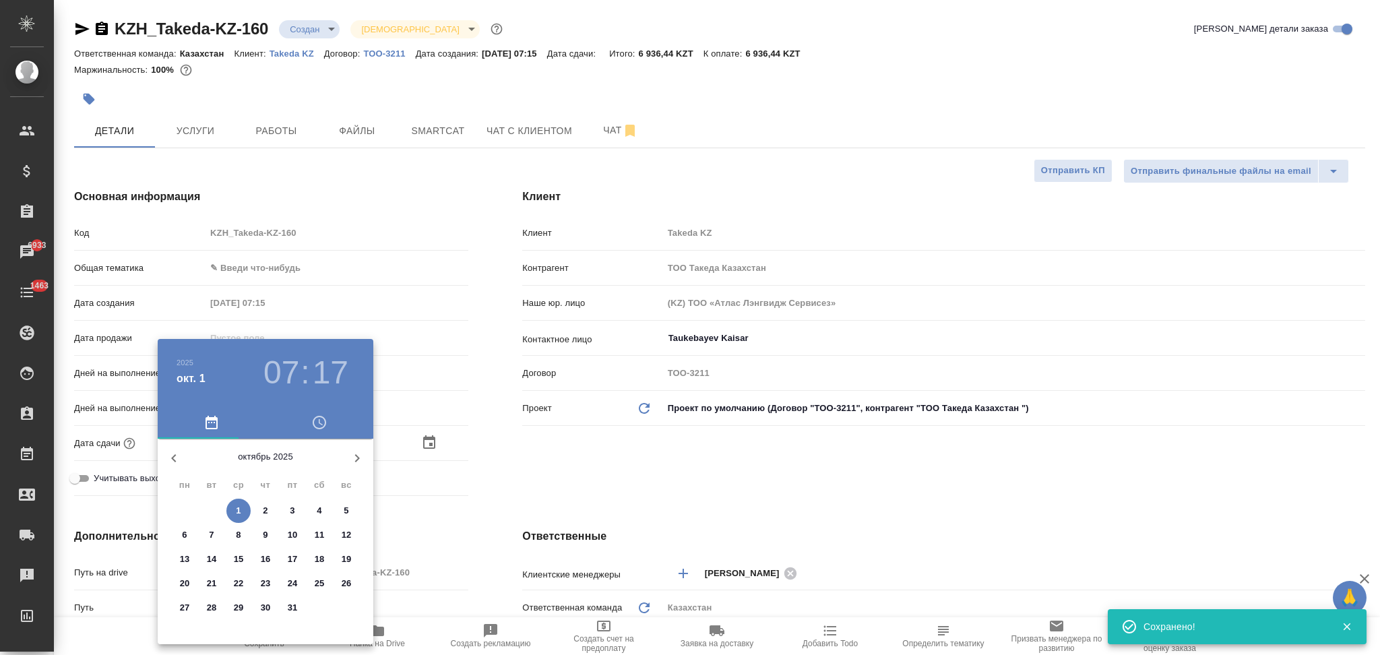
click at [236, 511] on p "1" at bounding box center [238, 510] width 5 height 13
type input "01.10.2025 07:17"
type textarea "x"
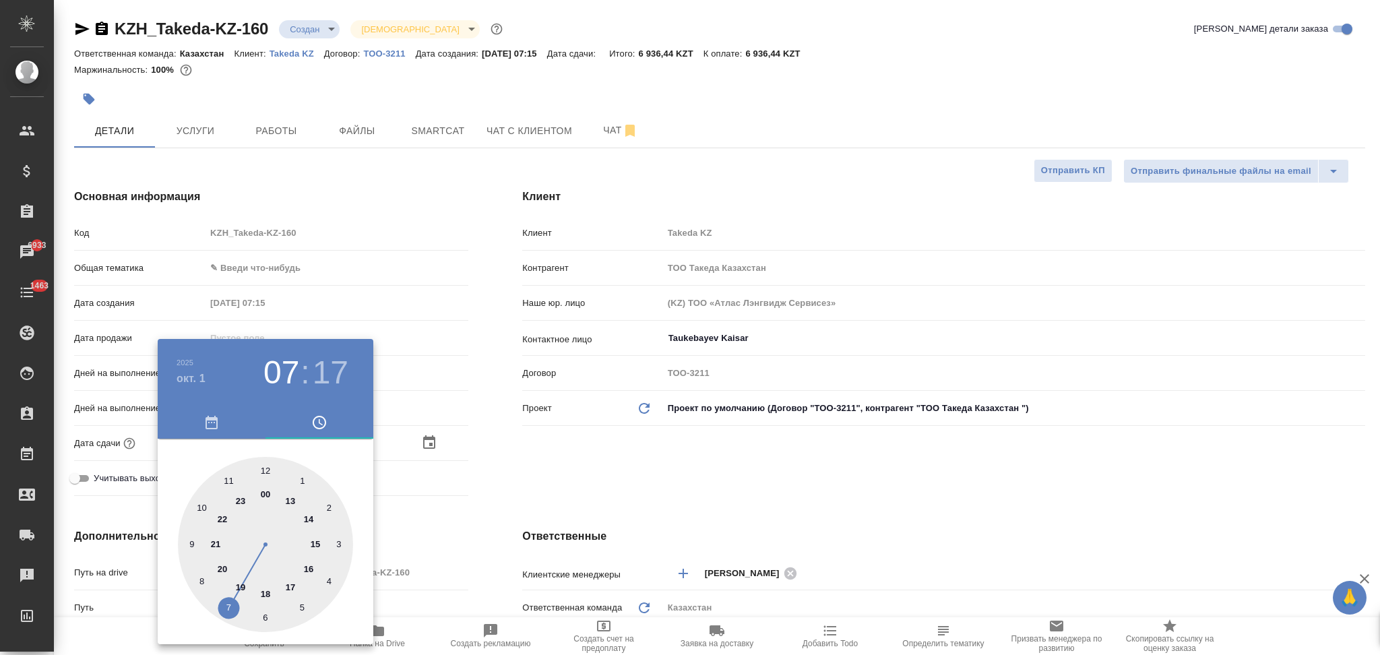
click at [313, 565] on div at bounding box center [265, 544] width 175 height 175
type input "01.10.2025 16:17"
type textarea "x"
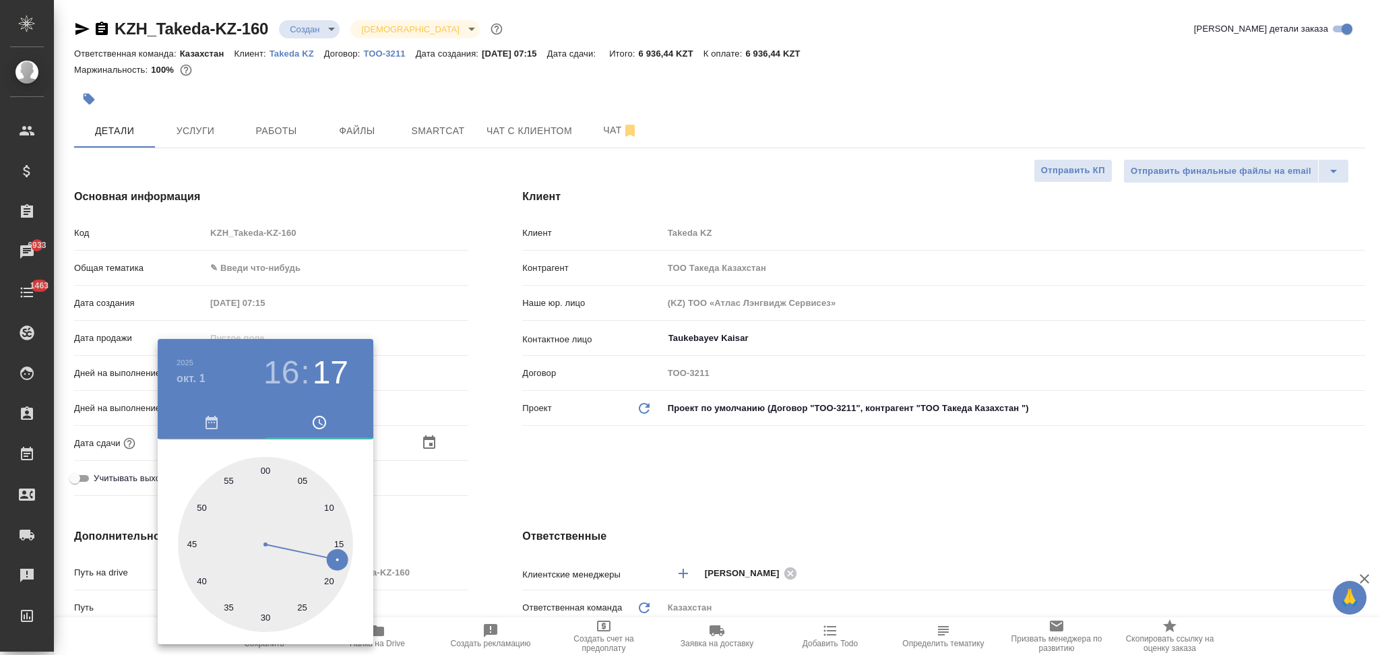
click at [263, 469] on div at bounding box center [265, 544] width 175 height 175
type input "01.10.2025 16:00"
type textarea "x"
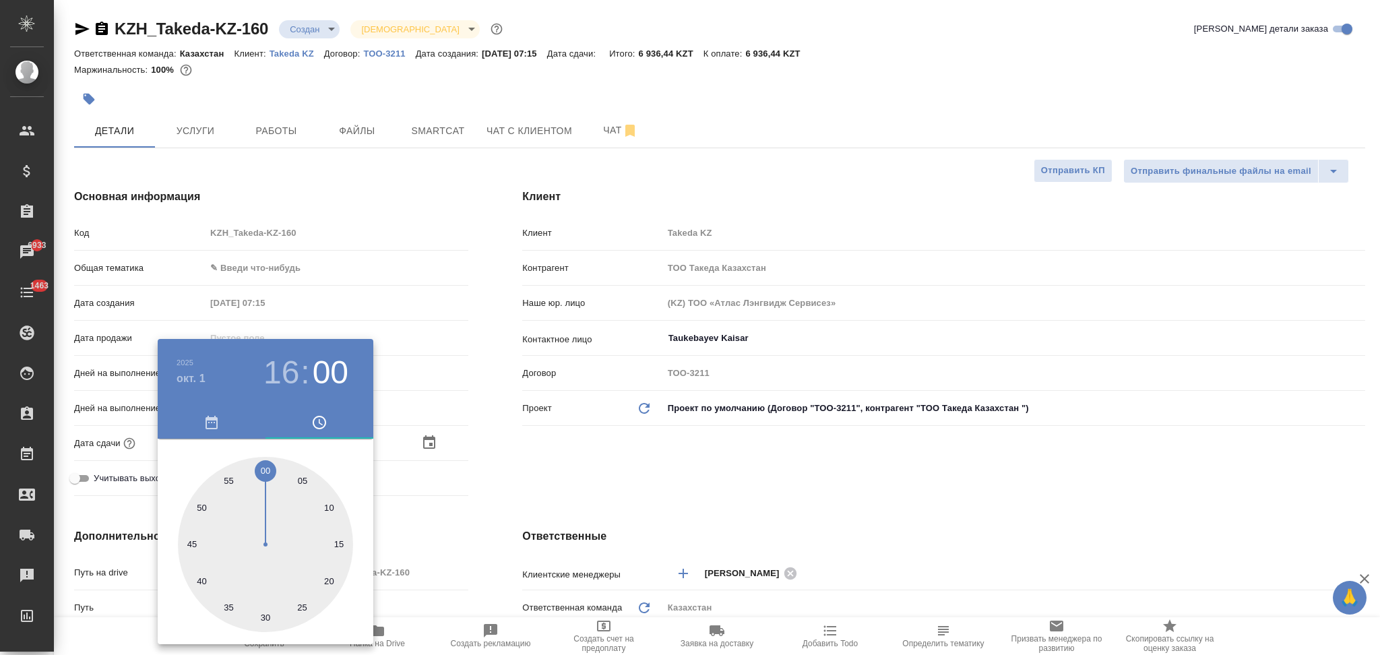
click at [458, 530] on div at bounding box center [690, 327] width 1380 height 655
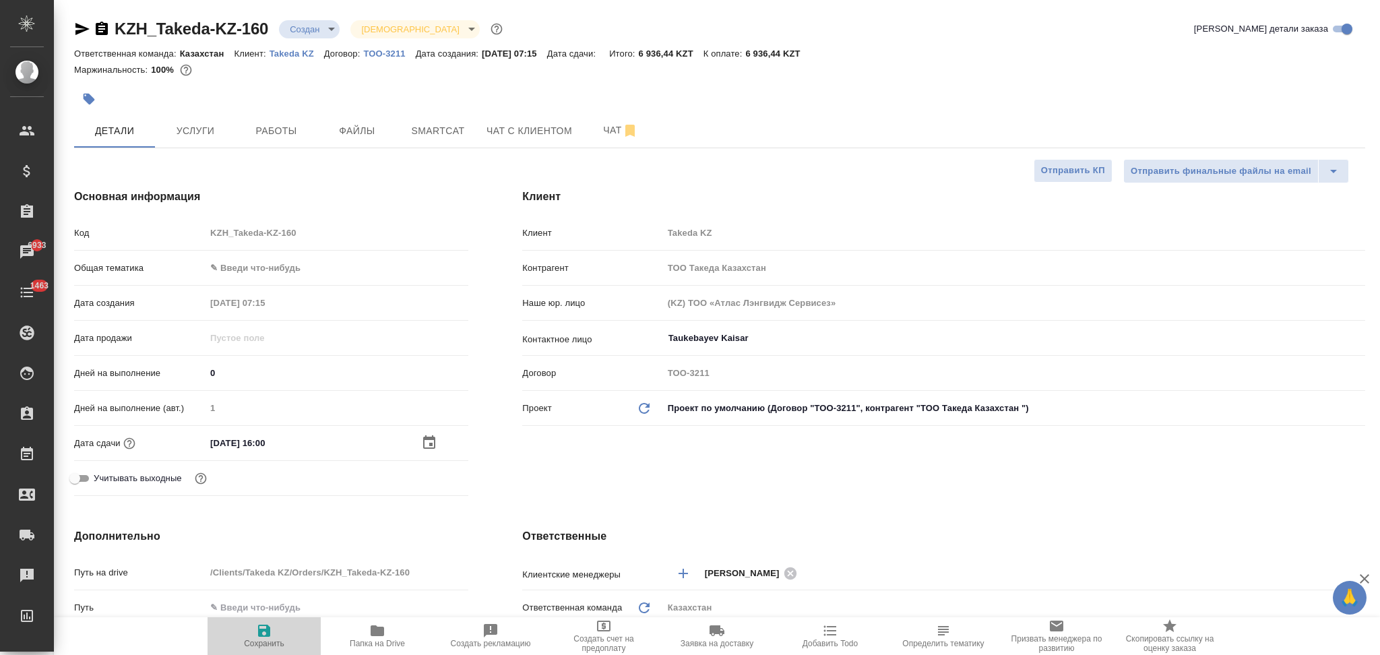
click at [261, 627] on icon "button" at bounding box center [264, 631] width 12 height 12
type textarea "x"
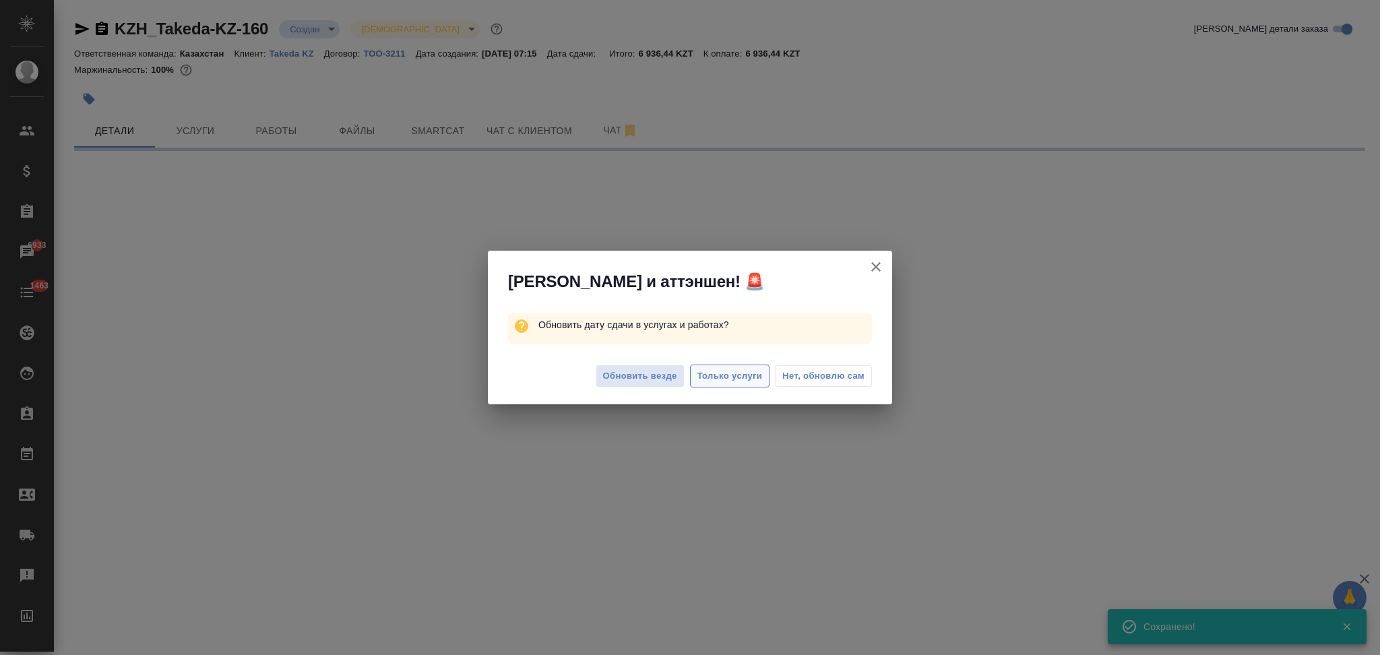
select select "RU"
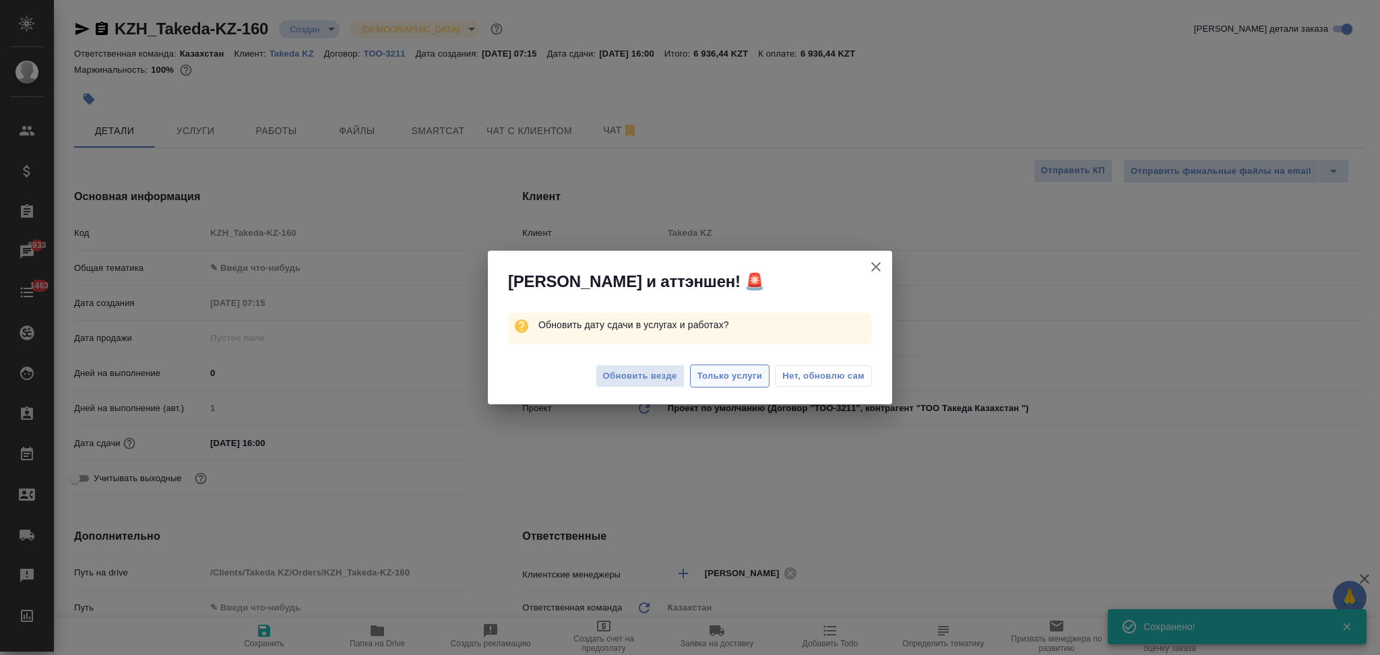
type textarea "x"
click at [737, 373] on span "Только услуги" at bounding box center [729, 376] width 65 height 15
type textarea "x"
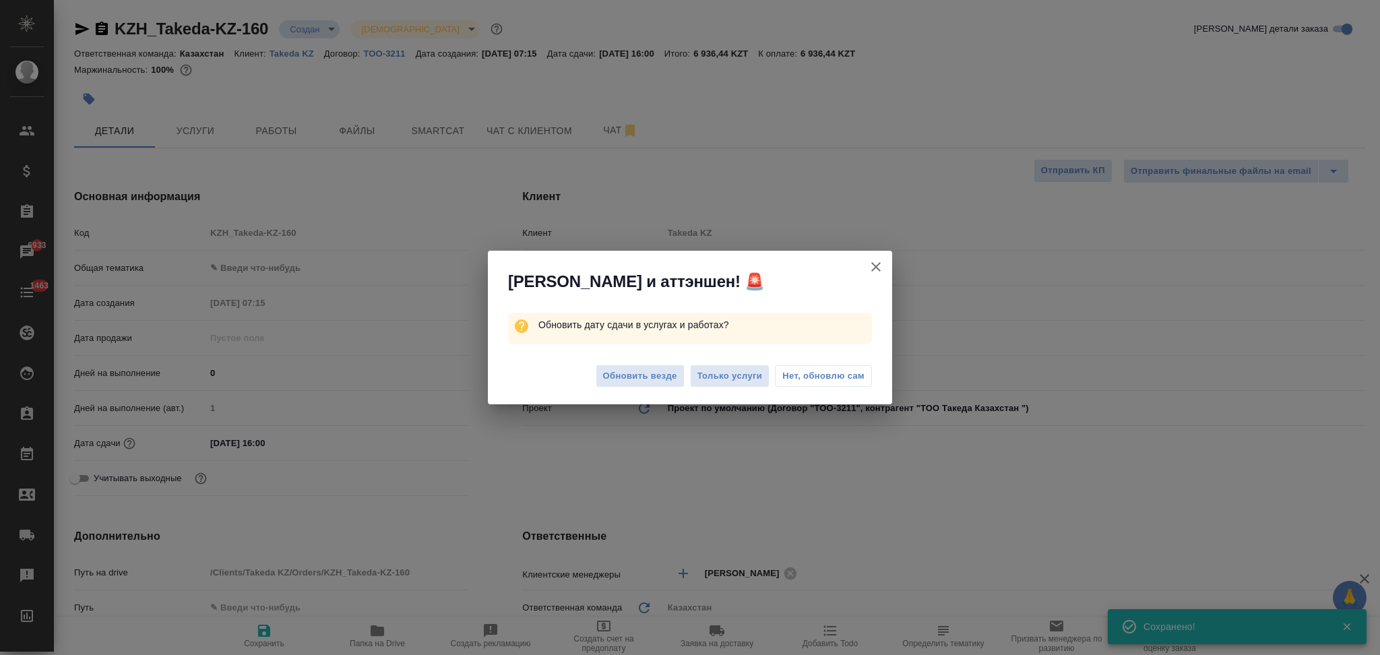
type textarea "x"
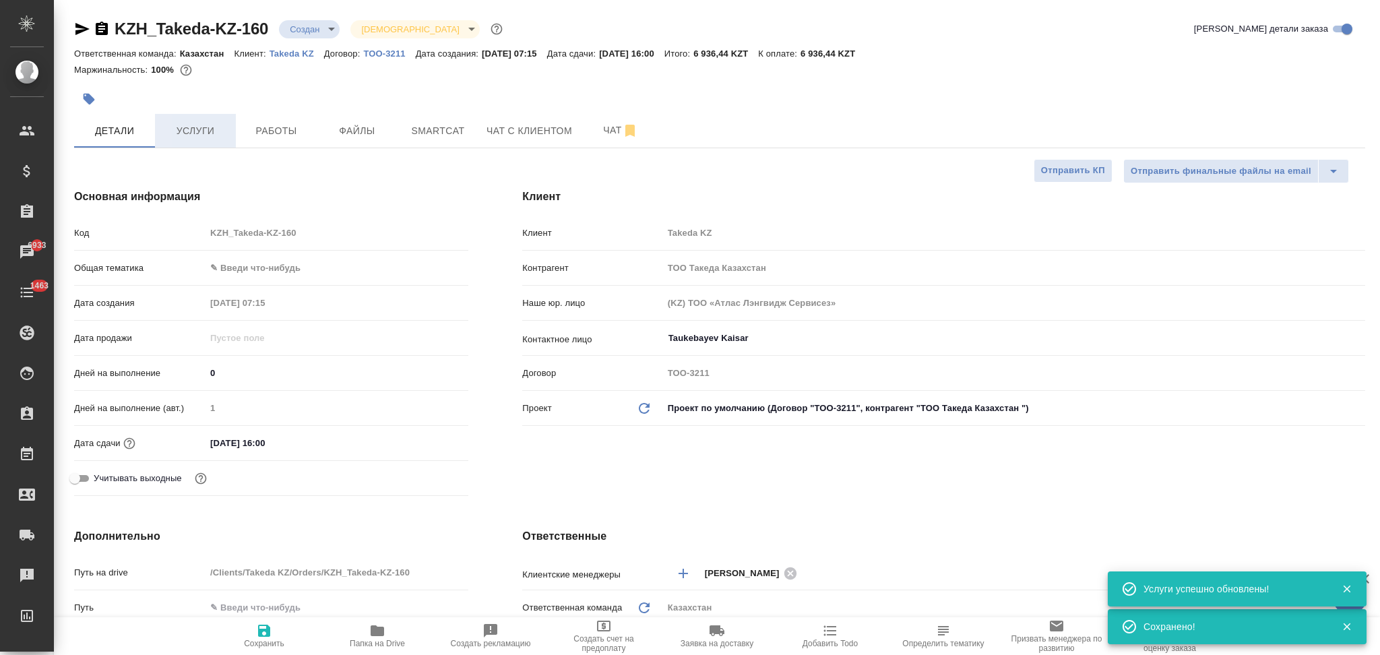
click at [203, 129] on span "Услуги" at bounding box center [195, 131] width 65 height 17
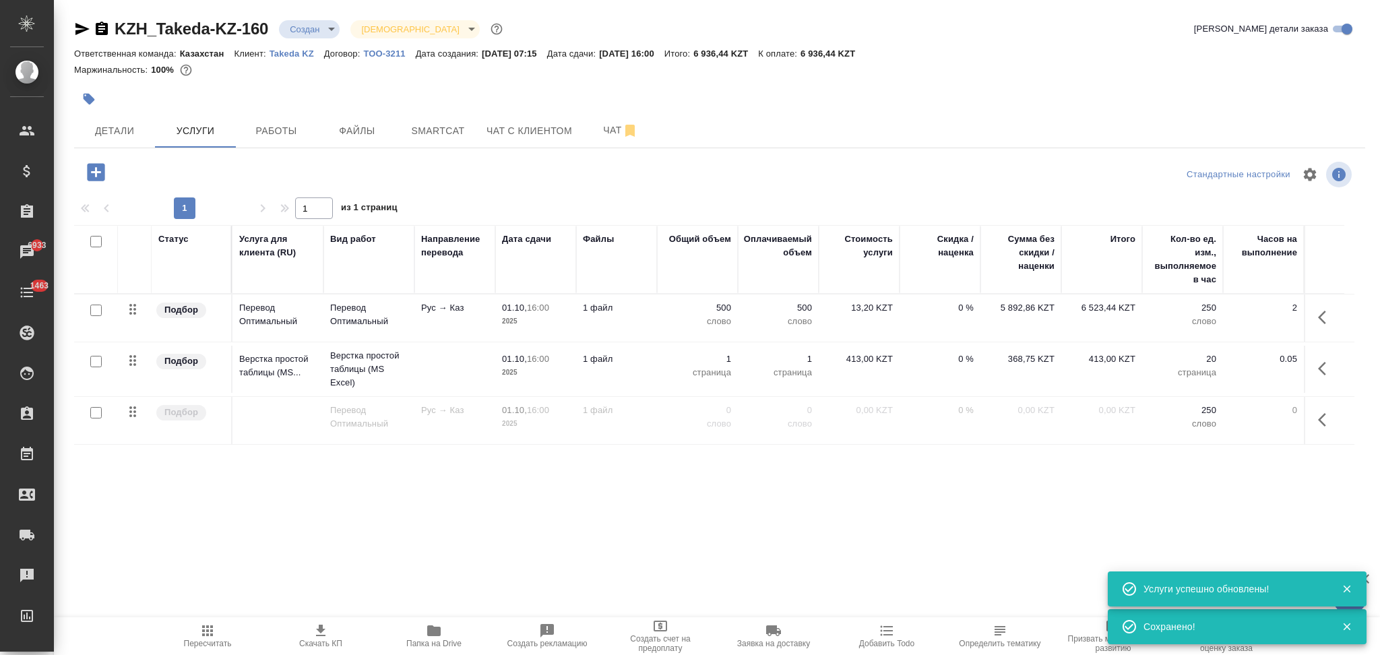
click at [319, 627] on icon "button" at bounding box center [321, 631] width 16 height 16
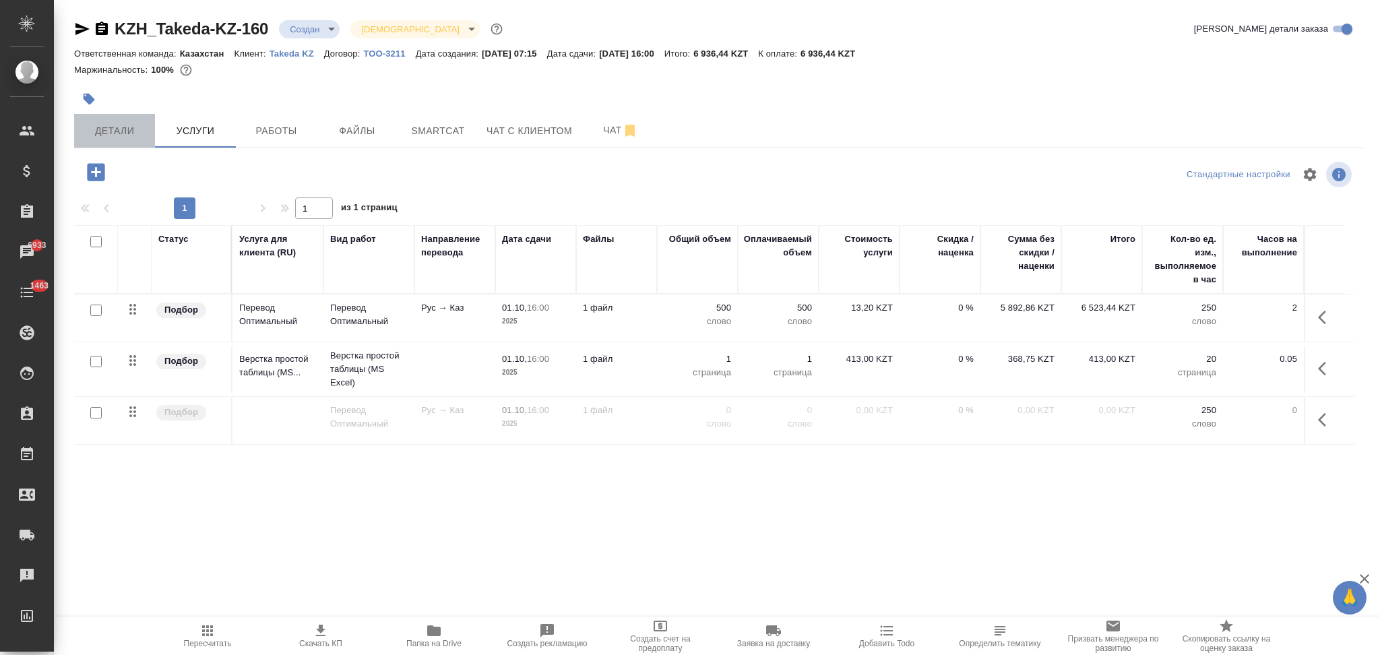
click at [108, 131] on span "Детали" at bounding box center [114, 131] width 65 height 17
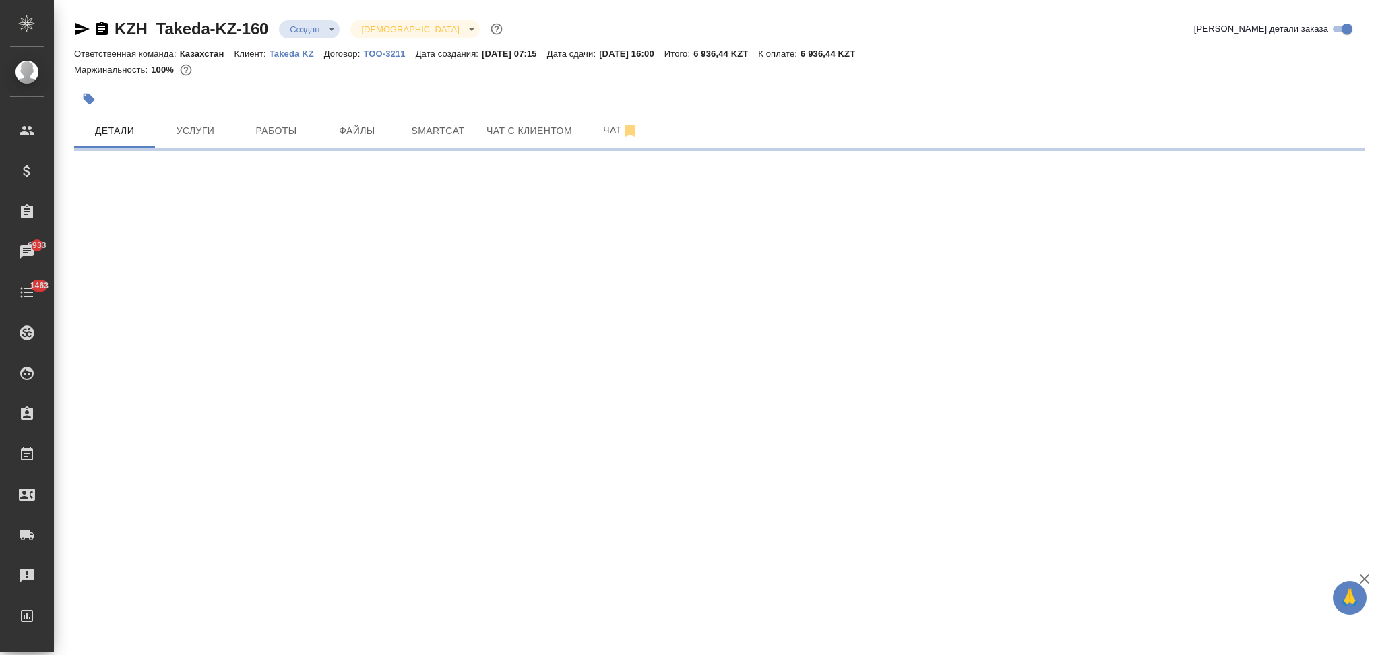
select select "RU"
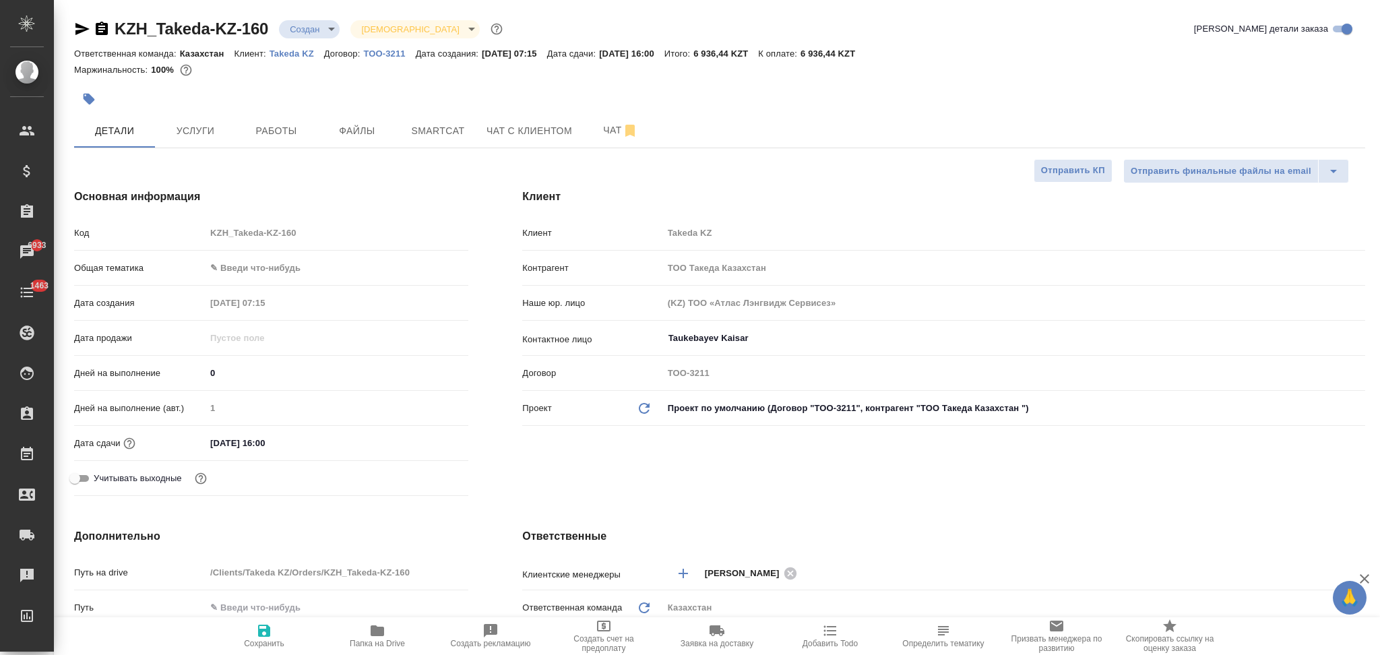
type textarea "x"
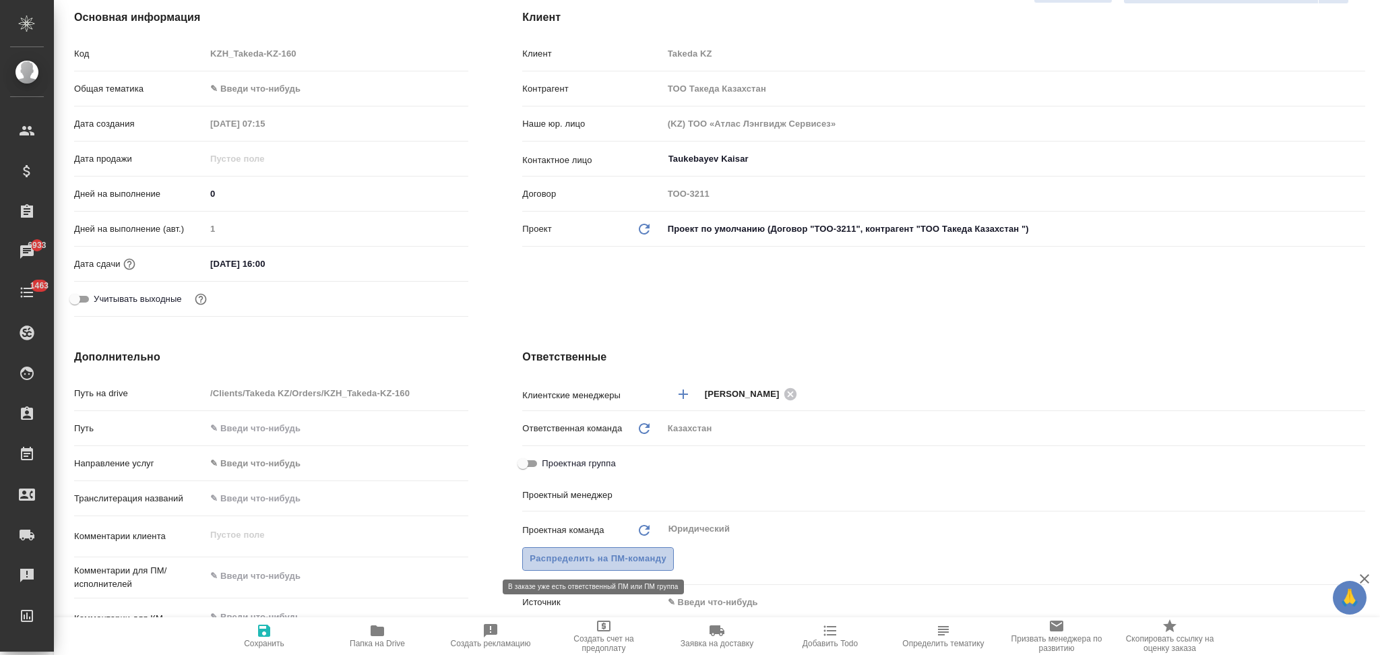
click at [602, 561] on span "Распределить на ПМ-команду" at bounding box center [598, 558] width 137 height 15
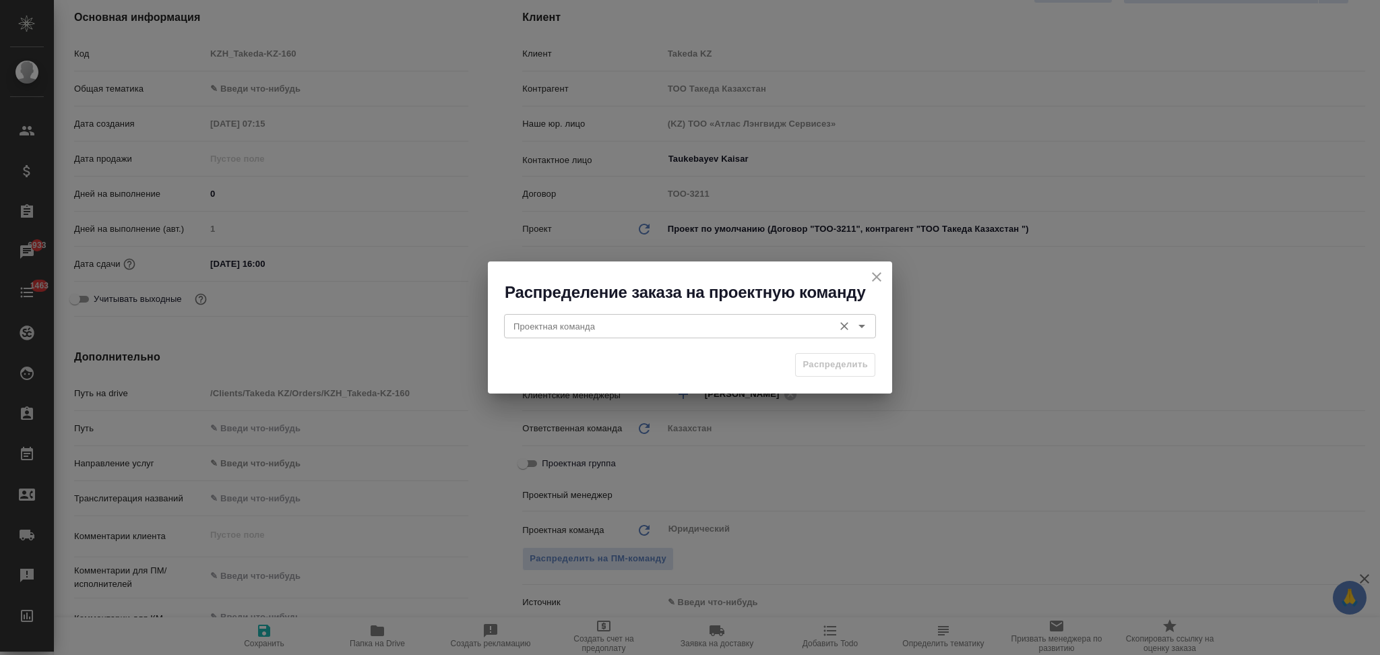
click at [600, 325] on input "Проектная команда" at bounding box center [667, 326] width 319 height 16
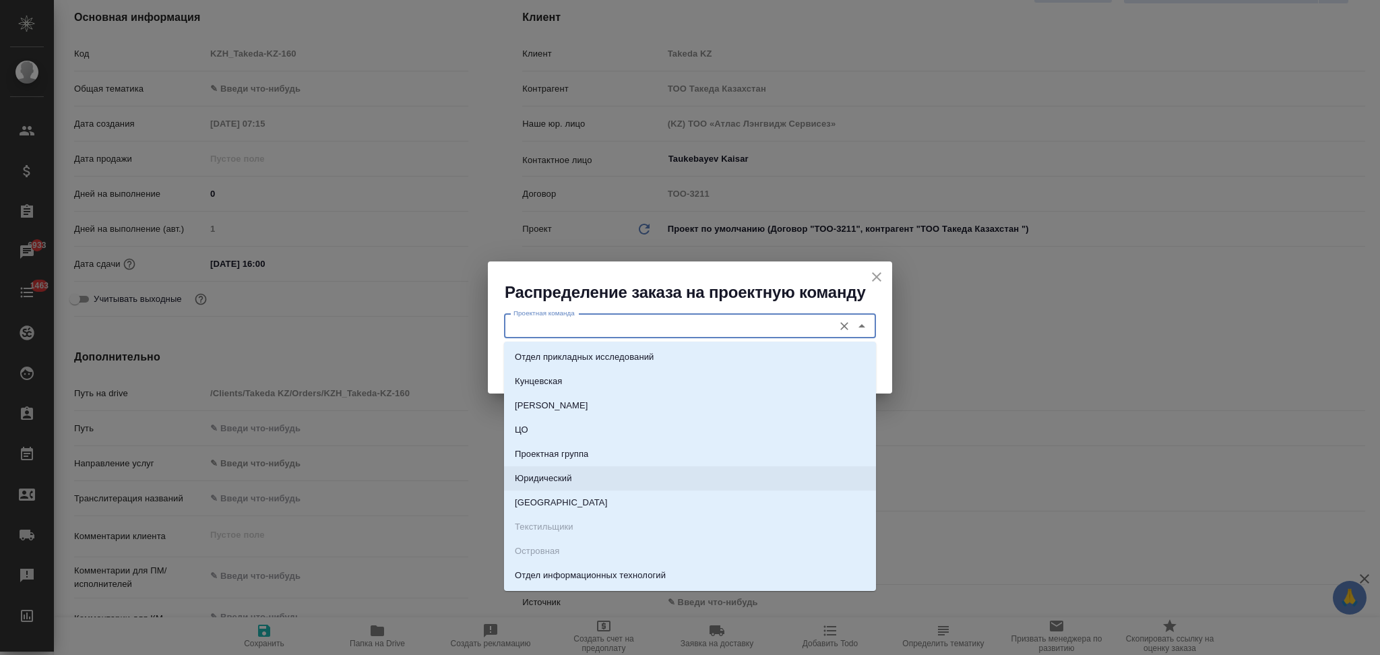
click at [562, 477] on p "Юридический" at bounding box center [543, 478] width 57 height 13
type input "Юридический"
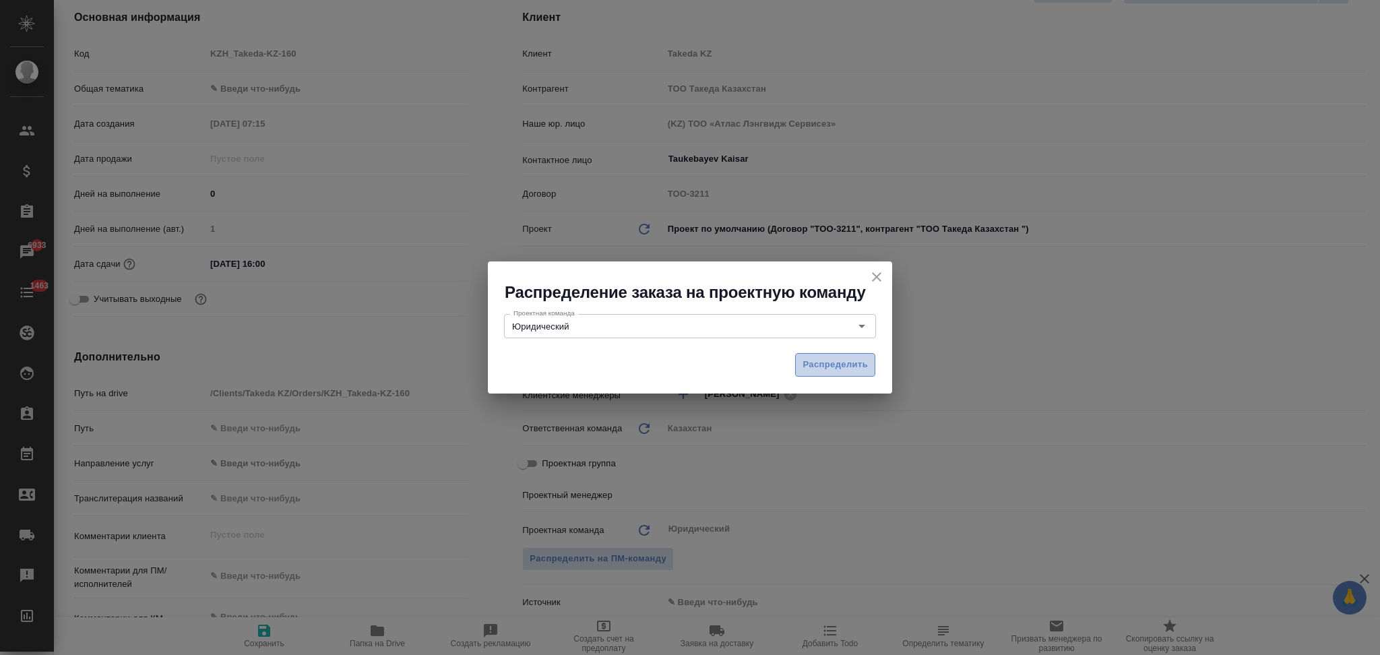
click at [821, 371] on span "Распределить" at bounding box center [835, 364] width 65 height 15
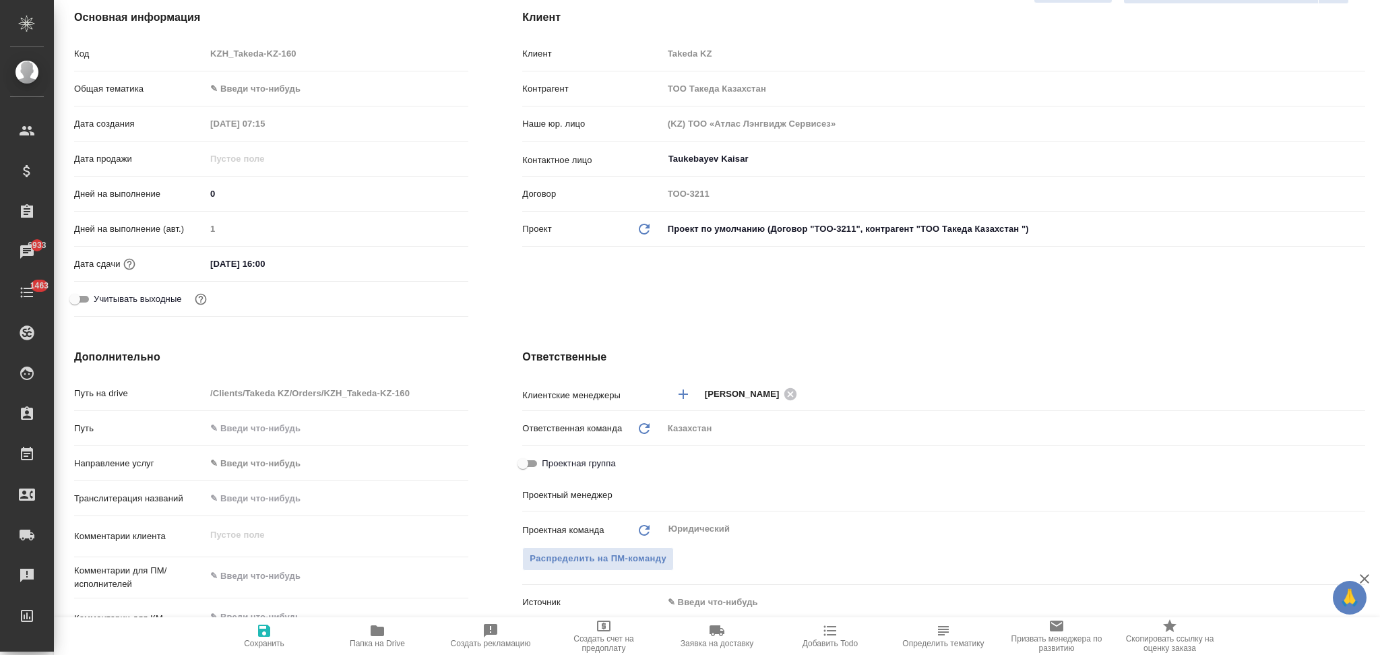
type textarea "x"
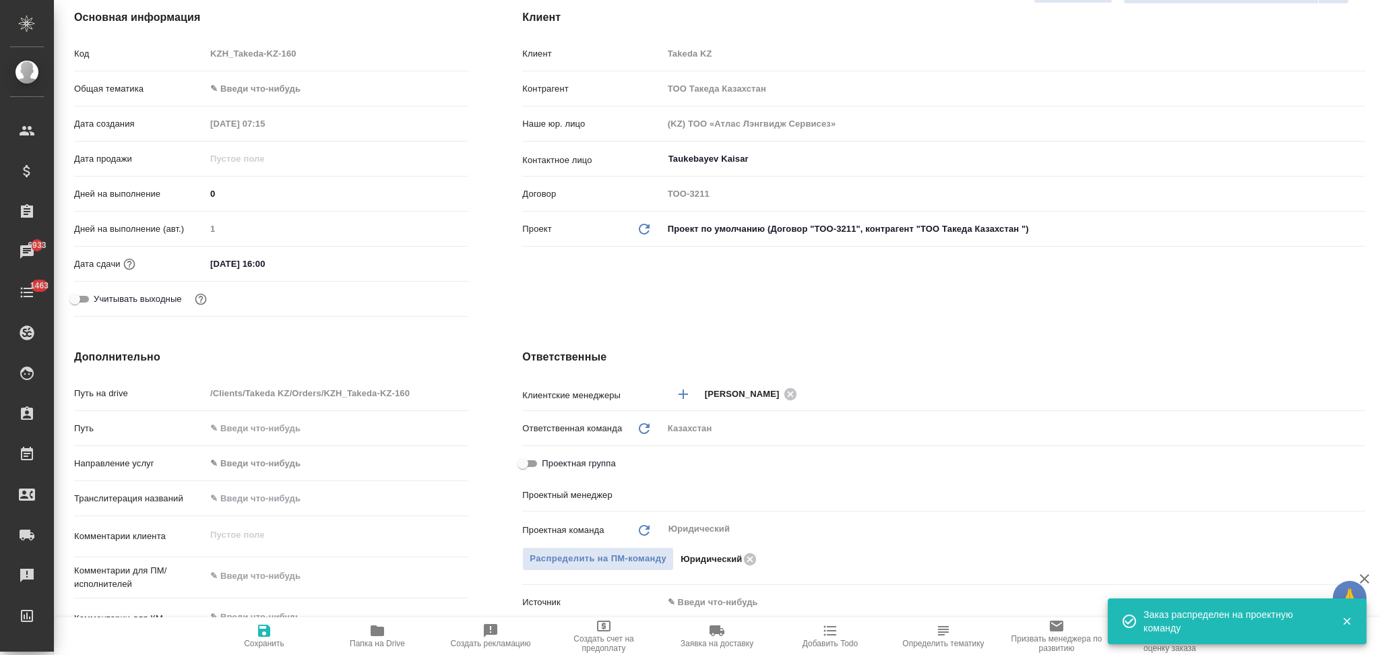
type textarea "x"
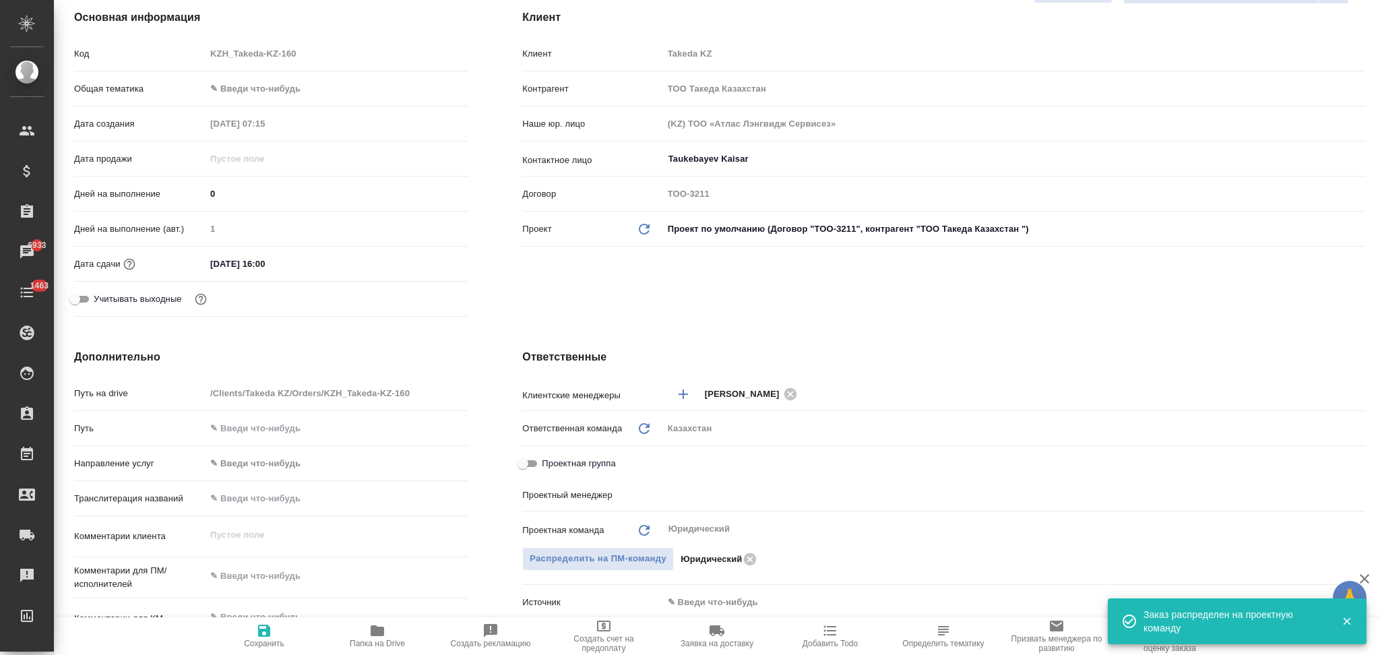
type textarea "x"
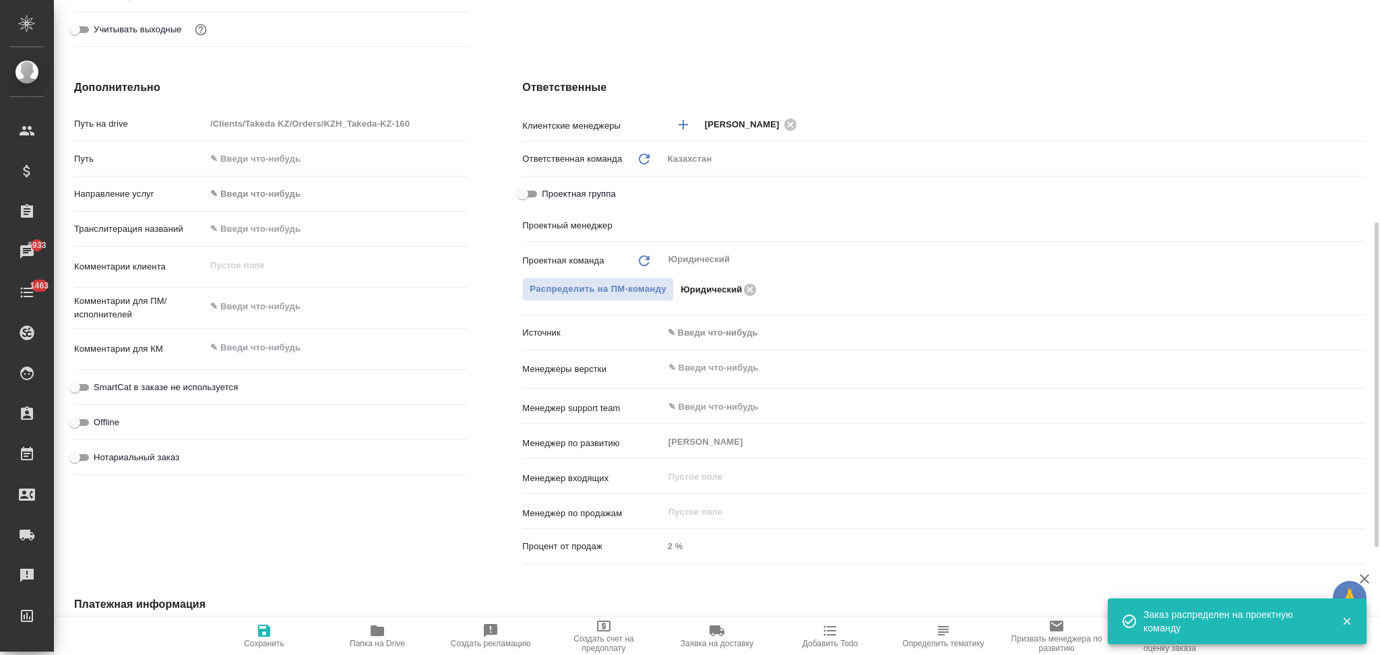
type textarea "x"
click at [239, 304] on textarea at bounding box center [336, 307] width 261 height 23
type textarea "x"
type textarea "н"
type textarea "x"
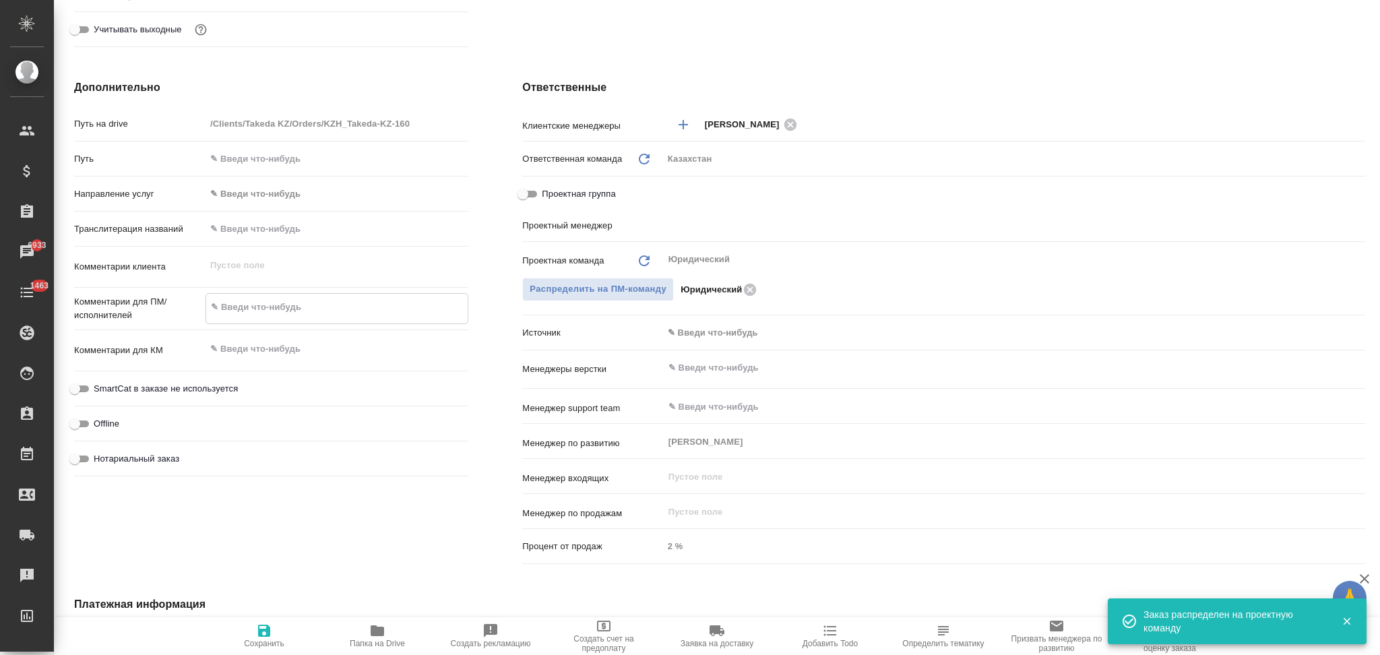
type textarea "x"
type textarea "на"
type textarea "x"
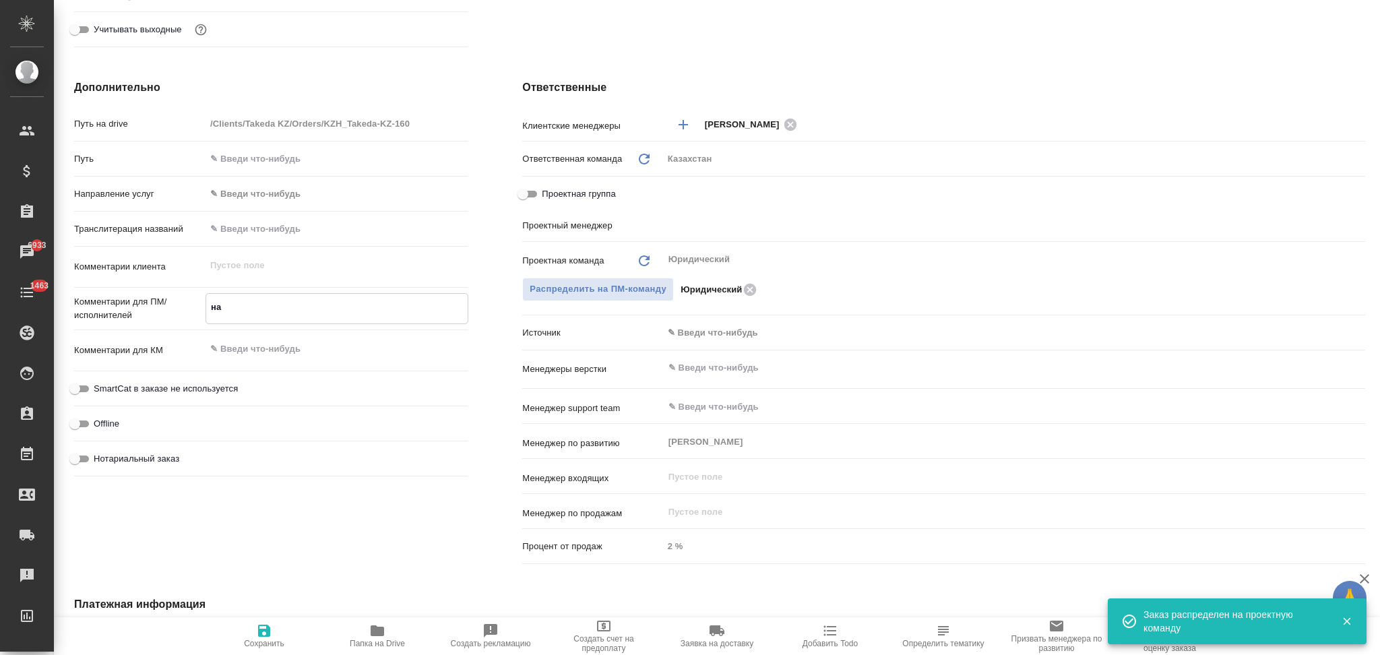
type textarea "x"
type textarea "на"
type textarea "x"
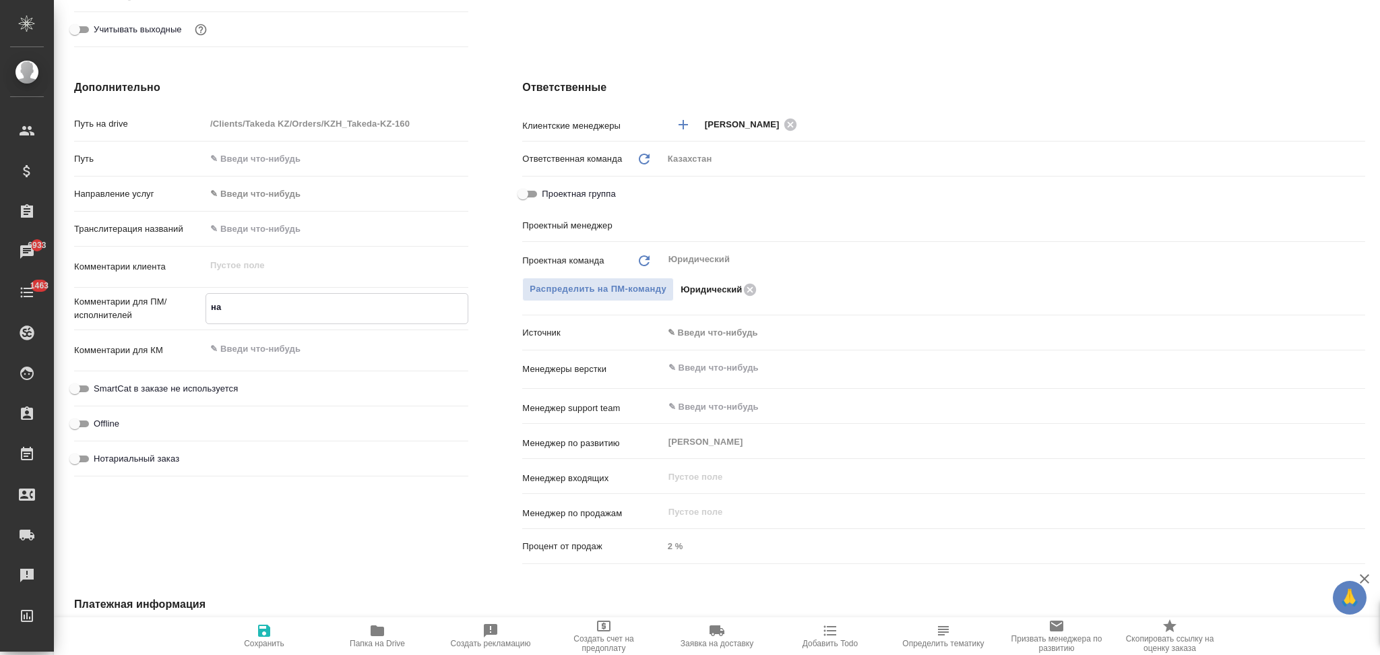
type textarea "на к"
type textarea "x"
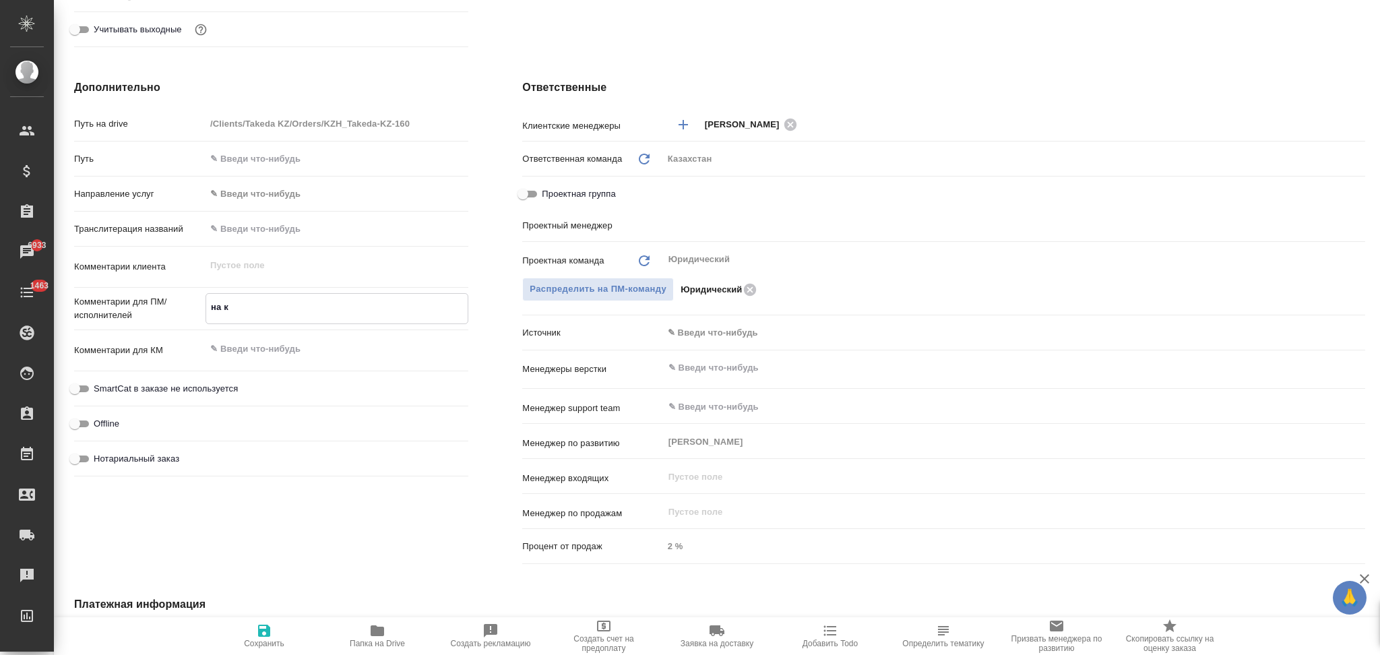
type textarea "на ка"
type textarea "x"
type textarea "на каз"
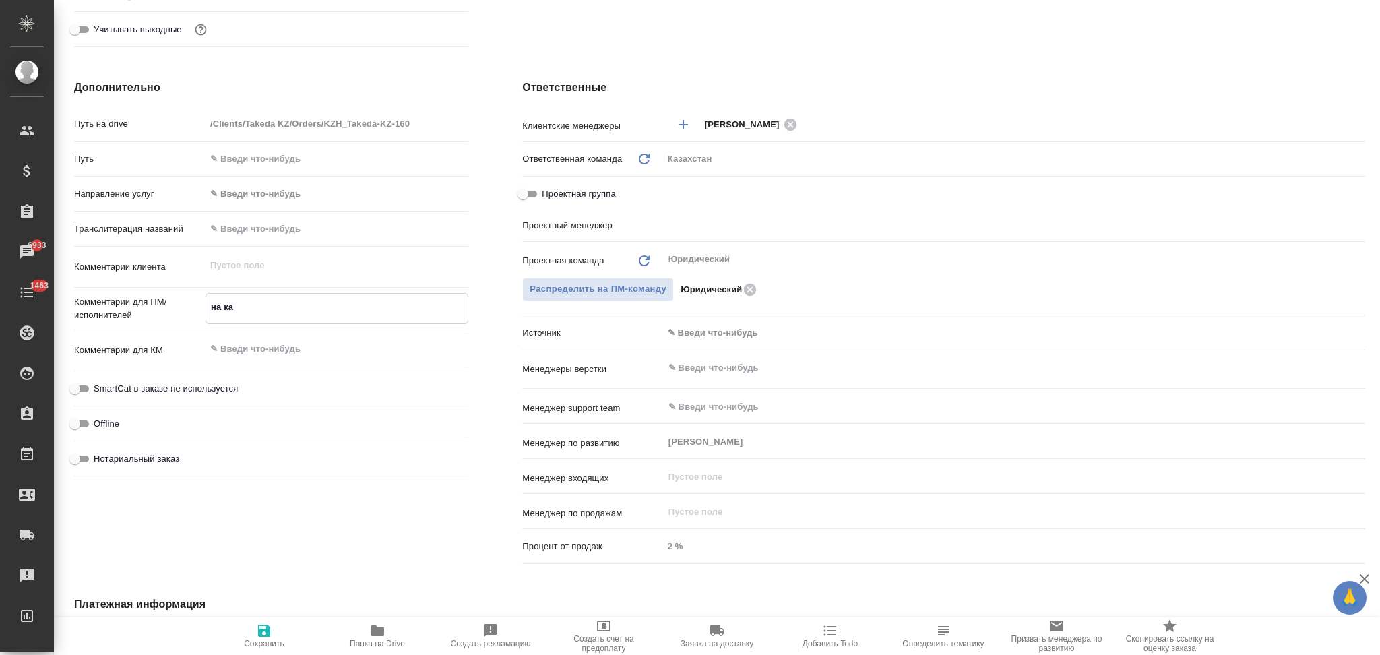
type textarea "x"
type textarea "на каз"
type textarea "x"
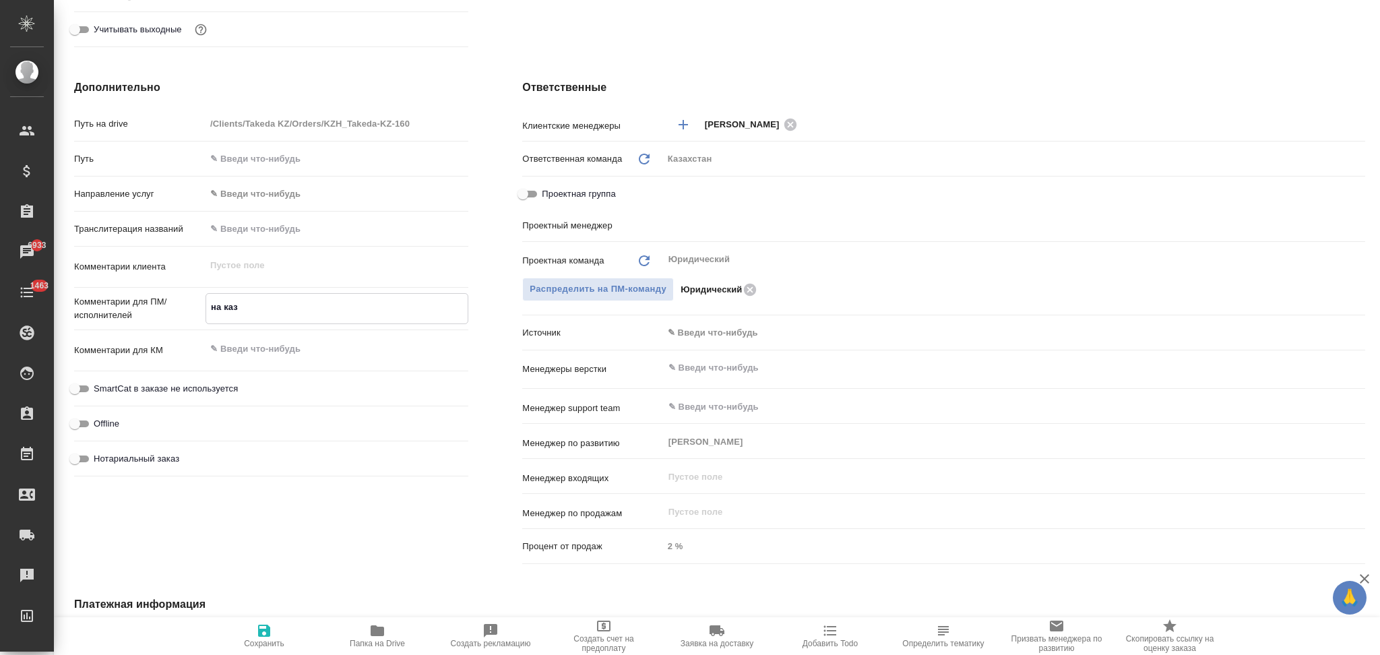
type textarea "x"
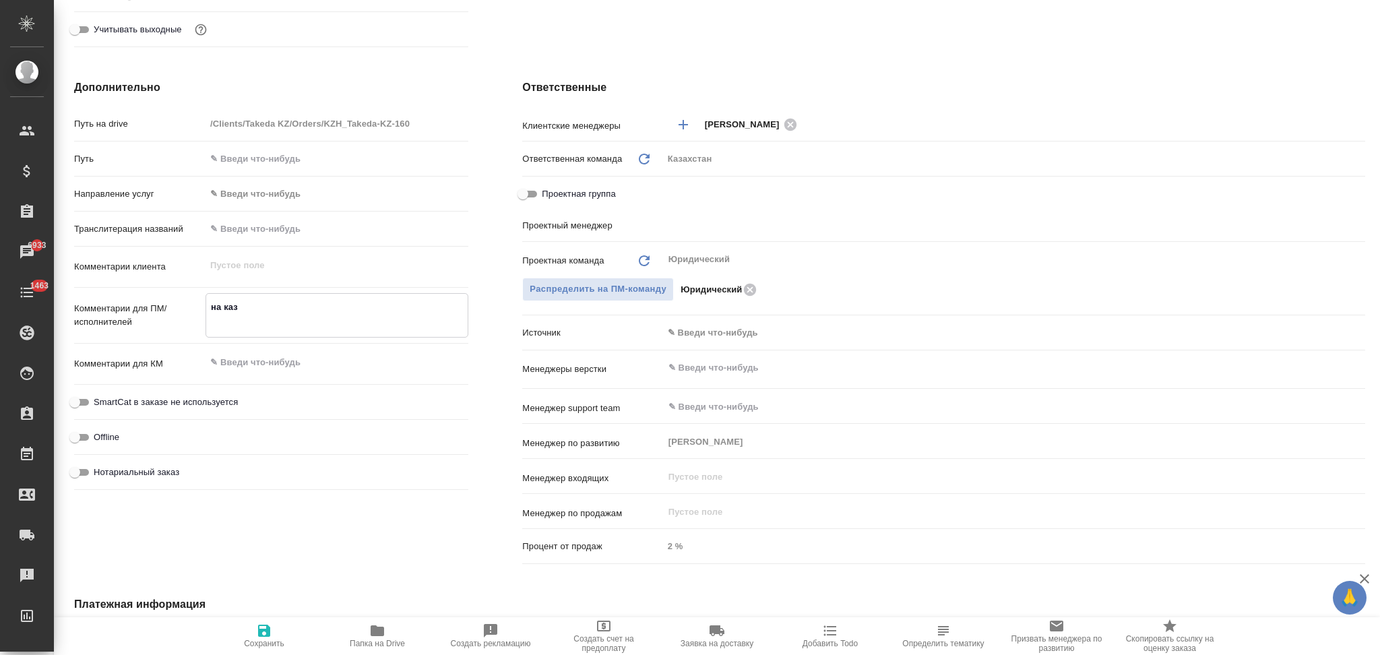
paste textarea "В Ск подгрузила к переводу сразу"
type textarea "x"
type textarea "на каз В Ск подгрузила к переводу сразу"
type textarea "x"
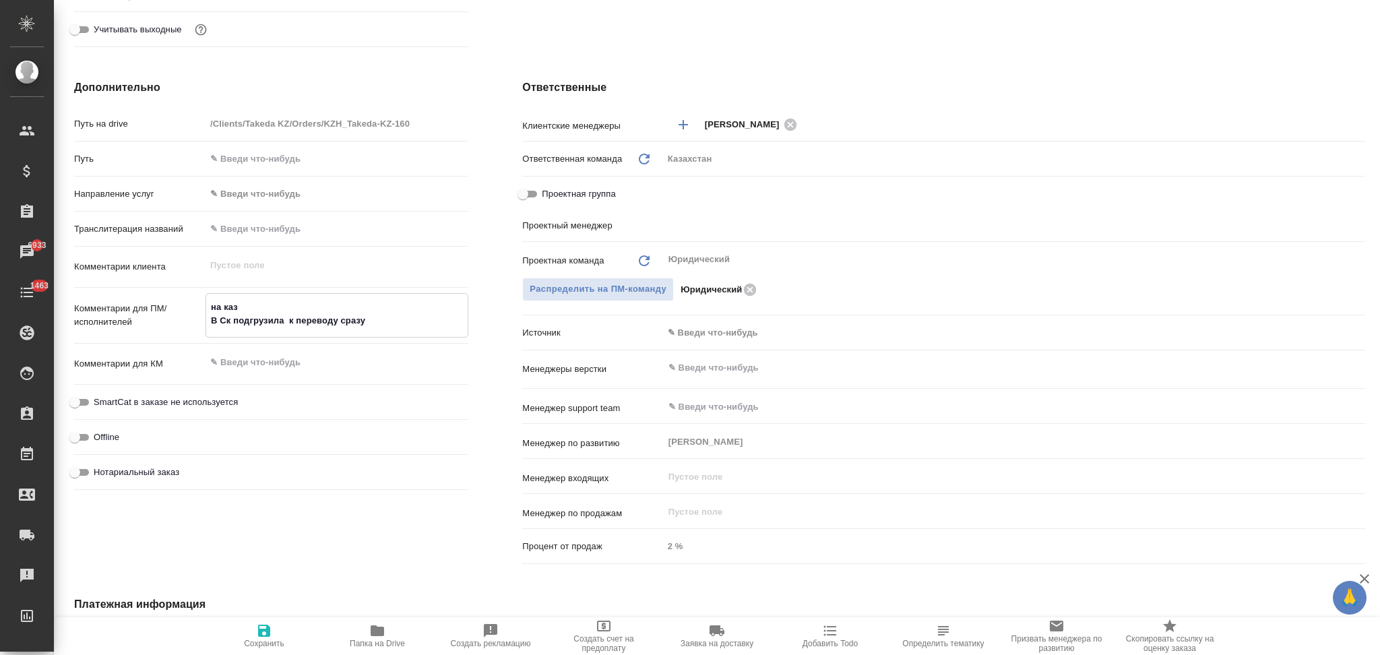
type textarea "на каз В Ск подгрузила к переводу сразу"
type textarea "x"
click at [261, 639] on span "Сохранить" at bounding box center [264, 643] width 40 height 9
type textarea "x"
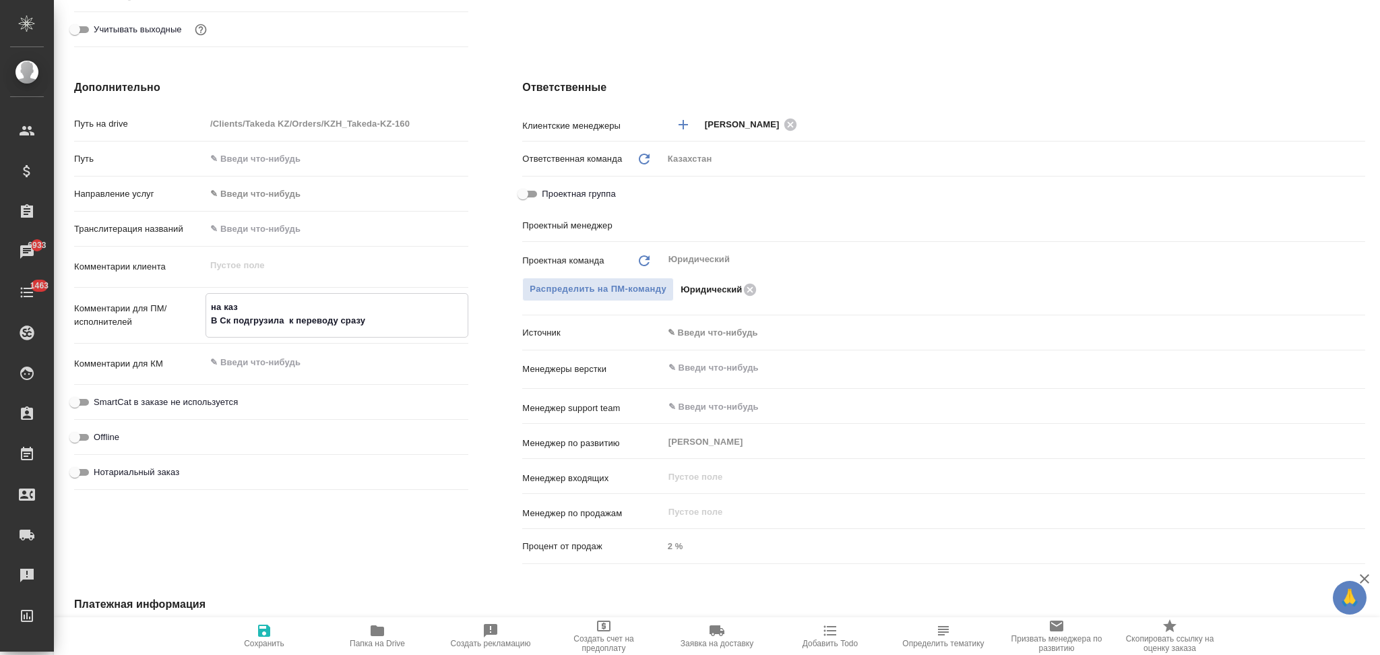
type textarea "x"
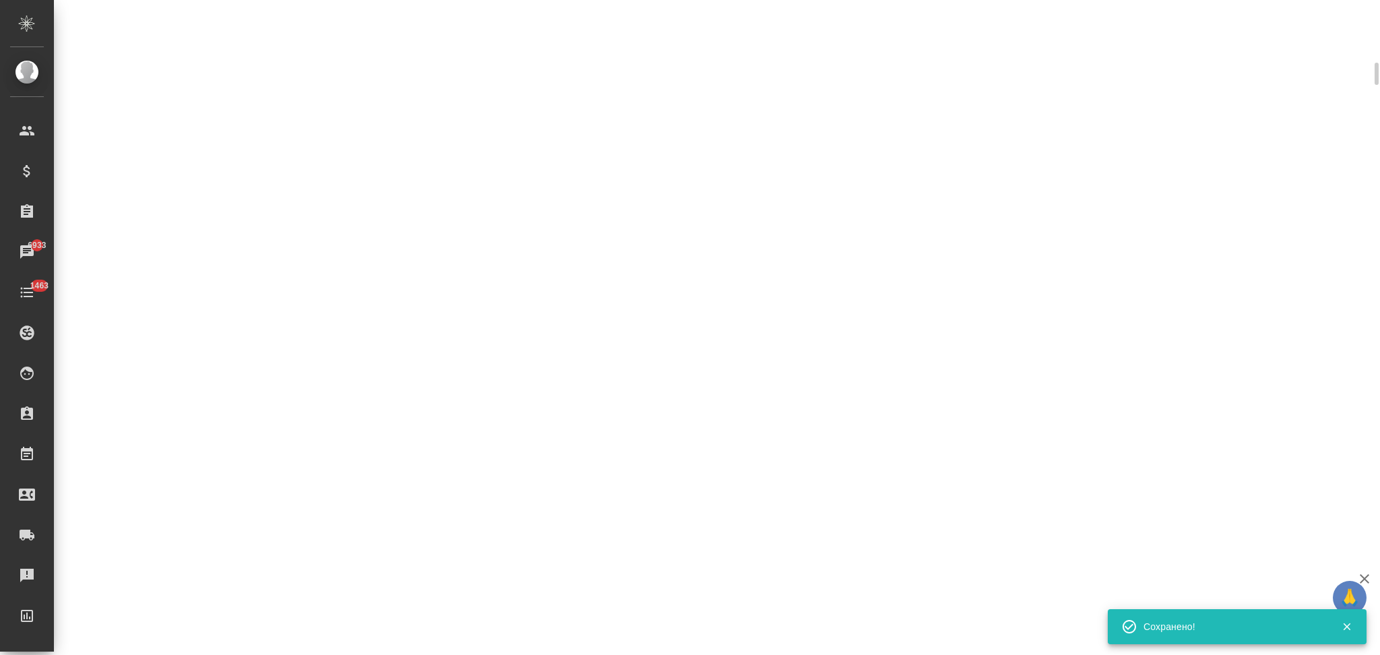
select select "RU"
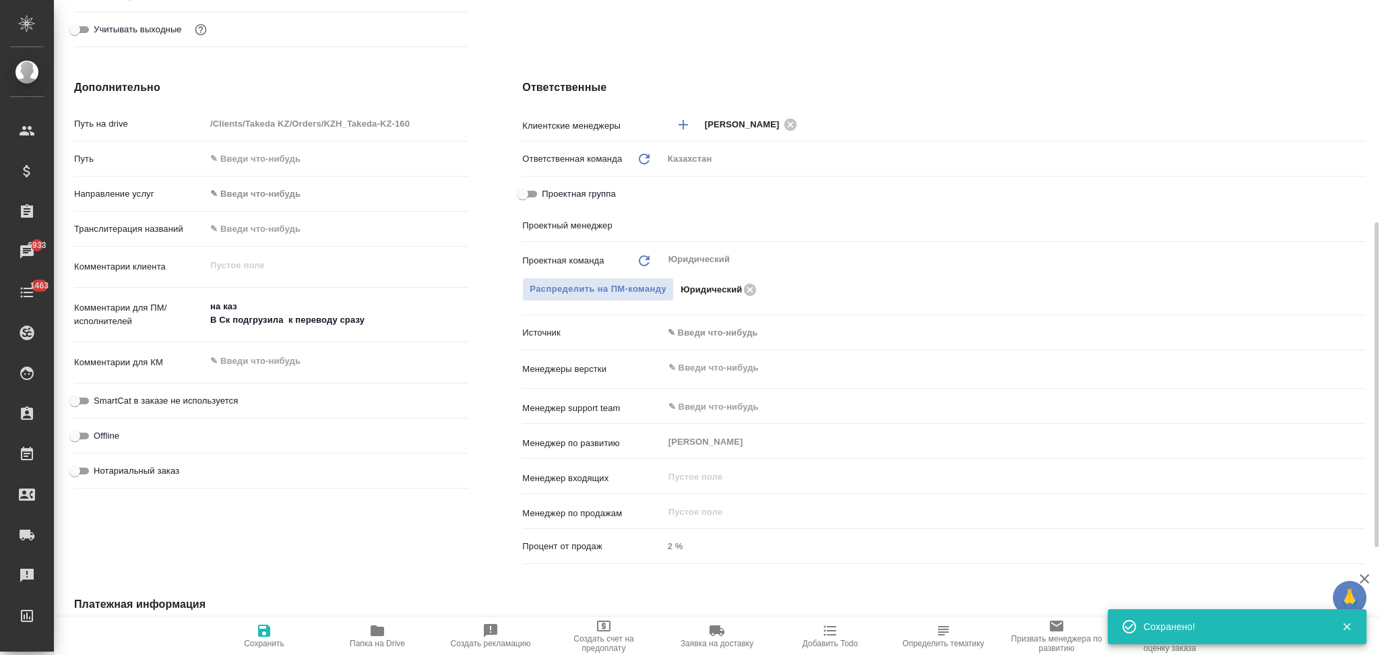
type textarea "x"
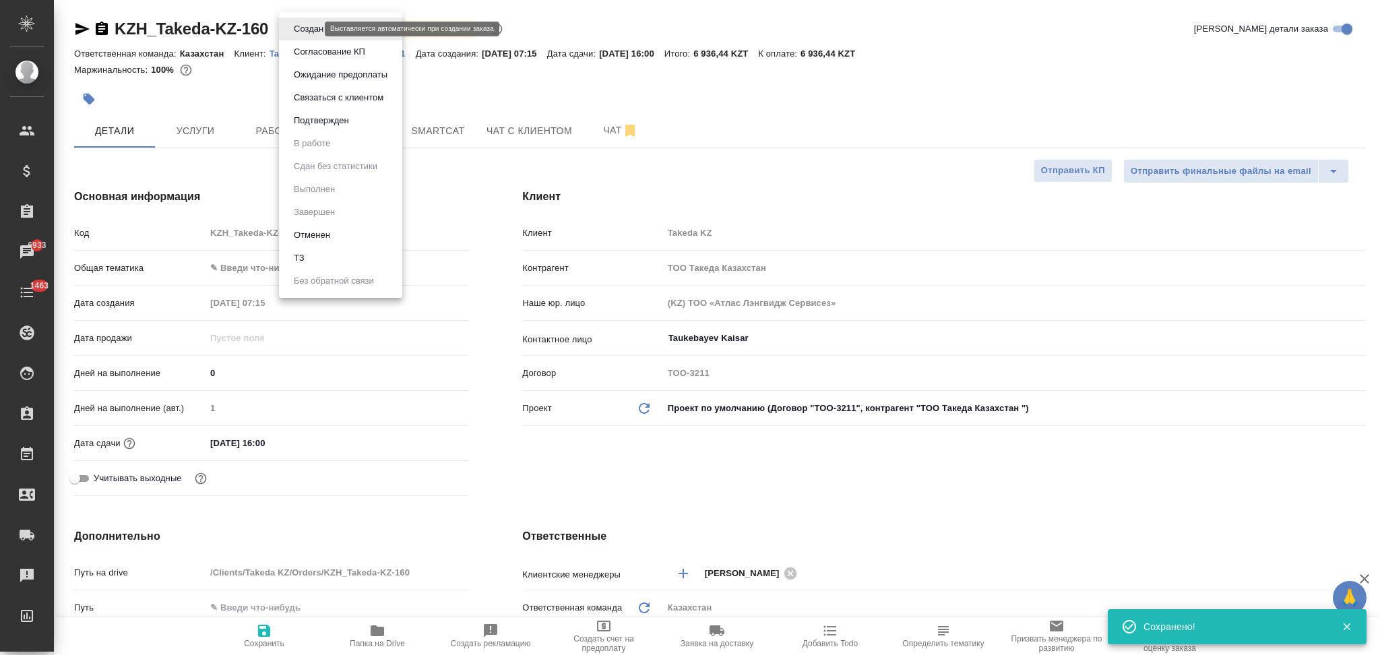
click at [287, 26] on body "🙏 .cls-1 fill:#fff; AWATERA Aslanukova Sati Клиенты Спецификации Заказы 6933 Ча…" at bounding box center [690, 327] width 1380 height 655
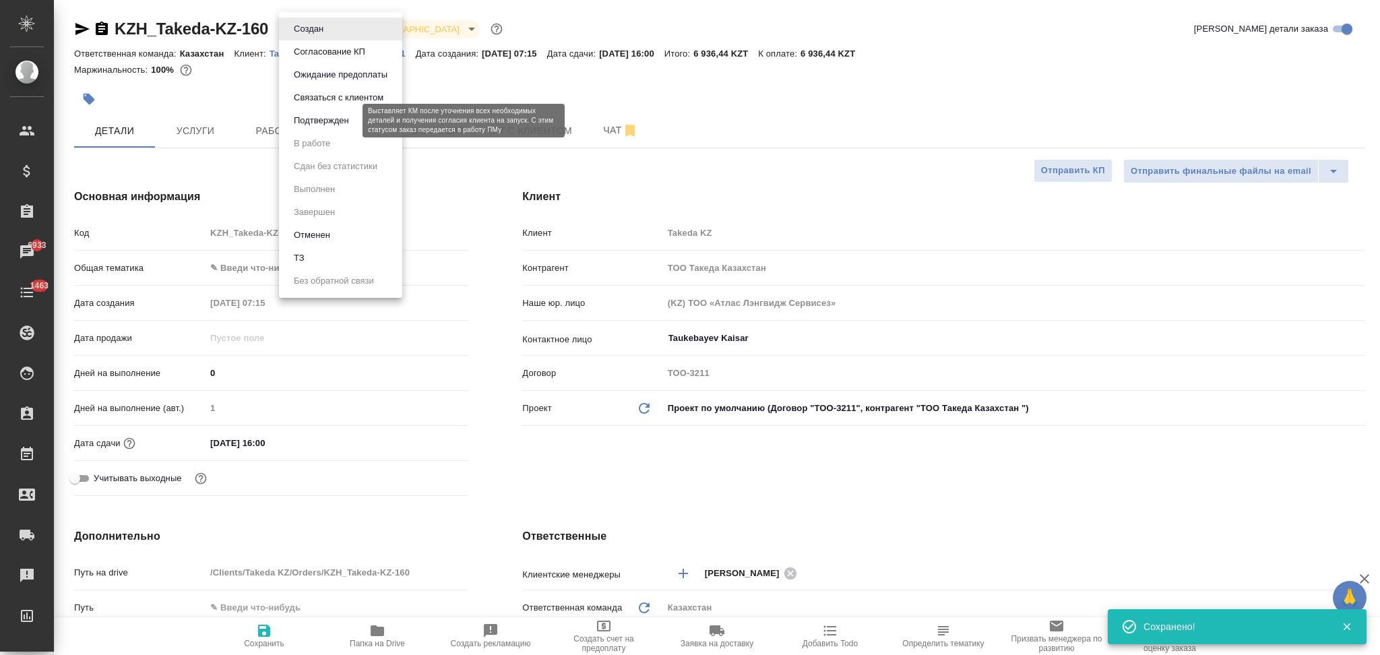
click at [299, 119] on button "Подтвержден" at bounding box center [321, 120] width 63 height 15
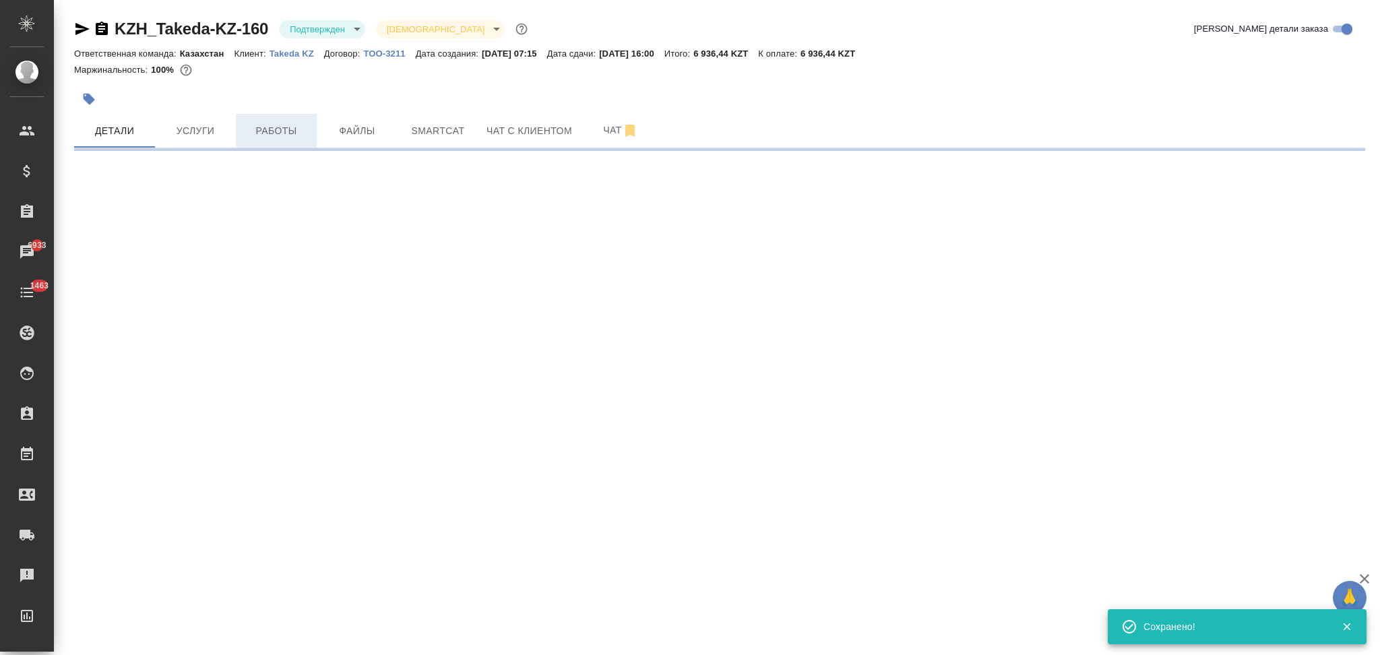
select select "RU"
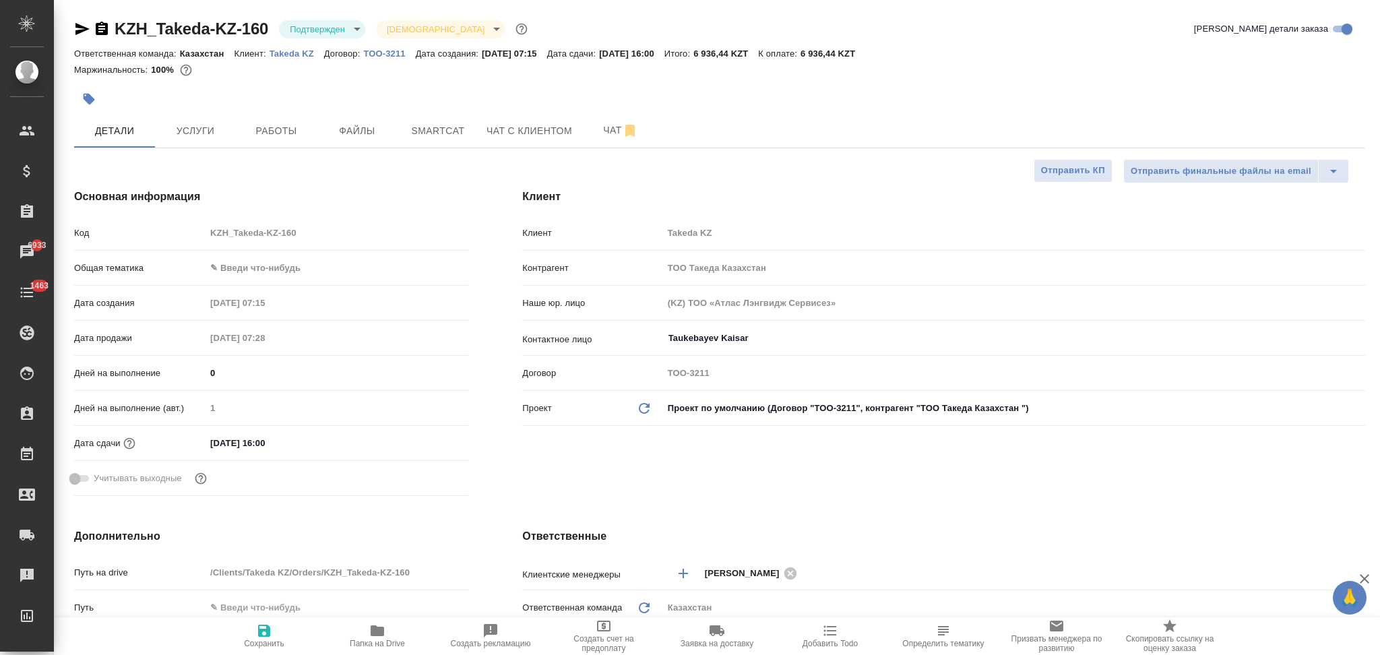
type textarea "x"
click at [77, 24] on icon "button" at bounding box center [82, 29] width 14 height 12
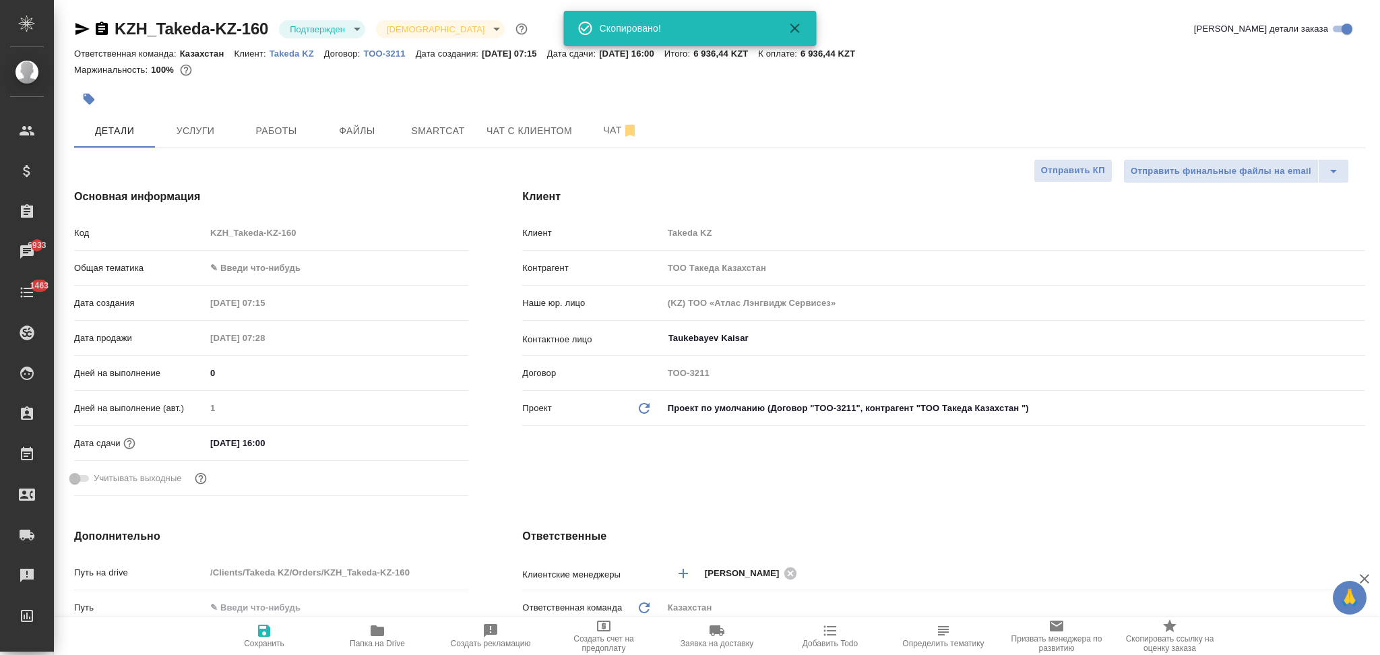
type textarea "x"
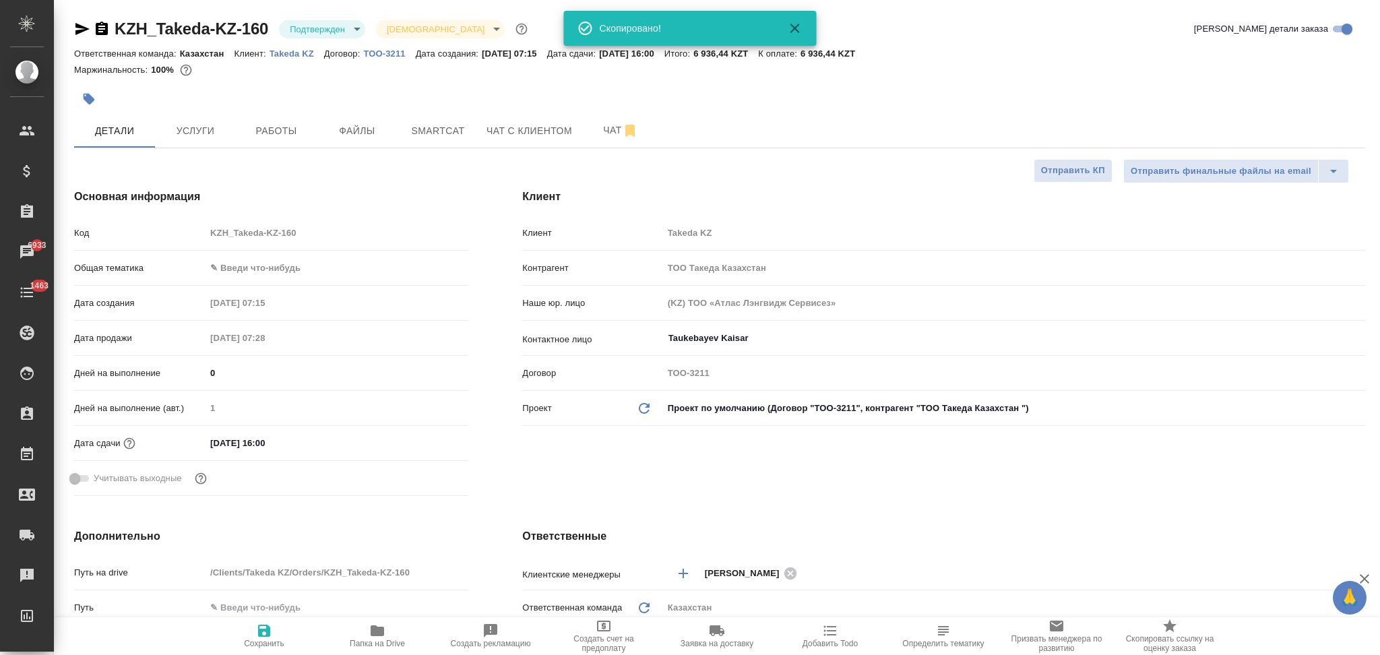
type textarea "x"
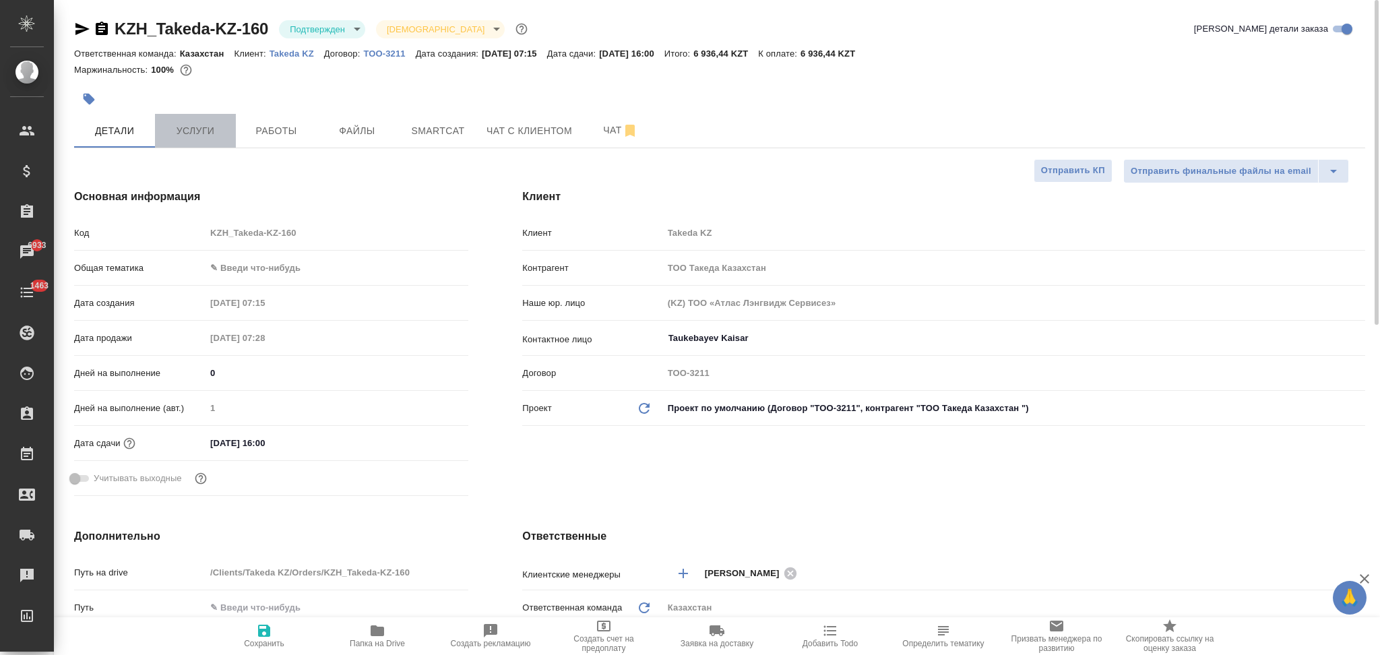
click at [189, 129] on span "Услуги" at bounding box center [195, 131] width 65 height 17
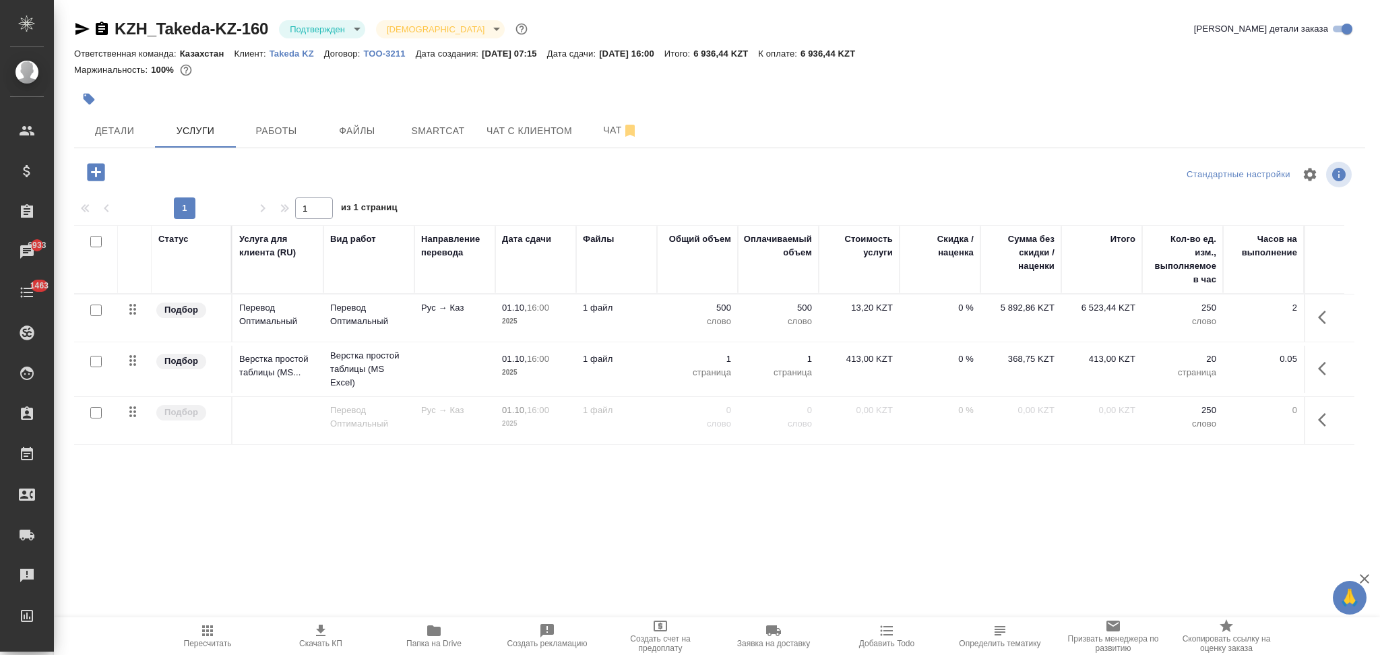
click at [1319, 418] on icon "button" at bounding box center [1326, 420] width 16 height 16
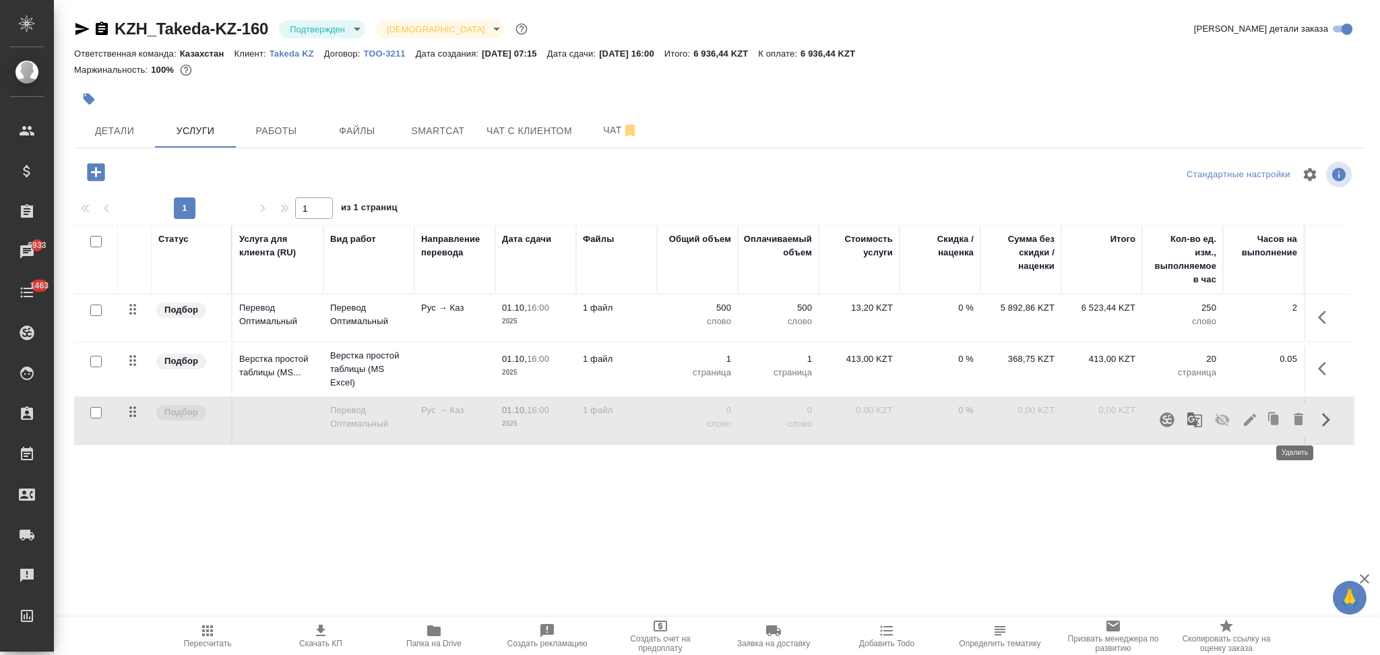
click at [1290, 422] on icon "button" at bounding box center [1298, 419] width 16 height 16
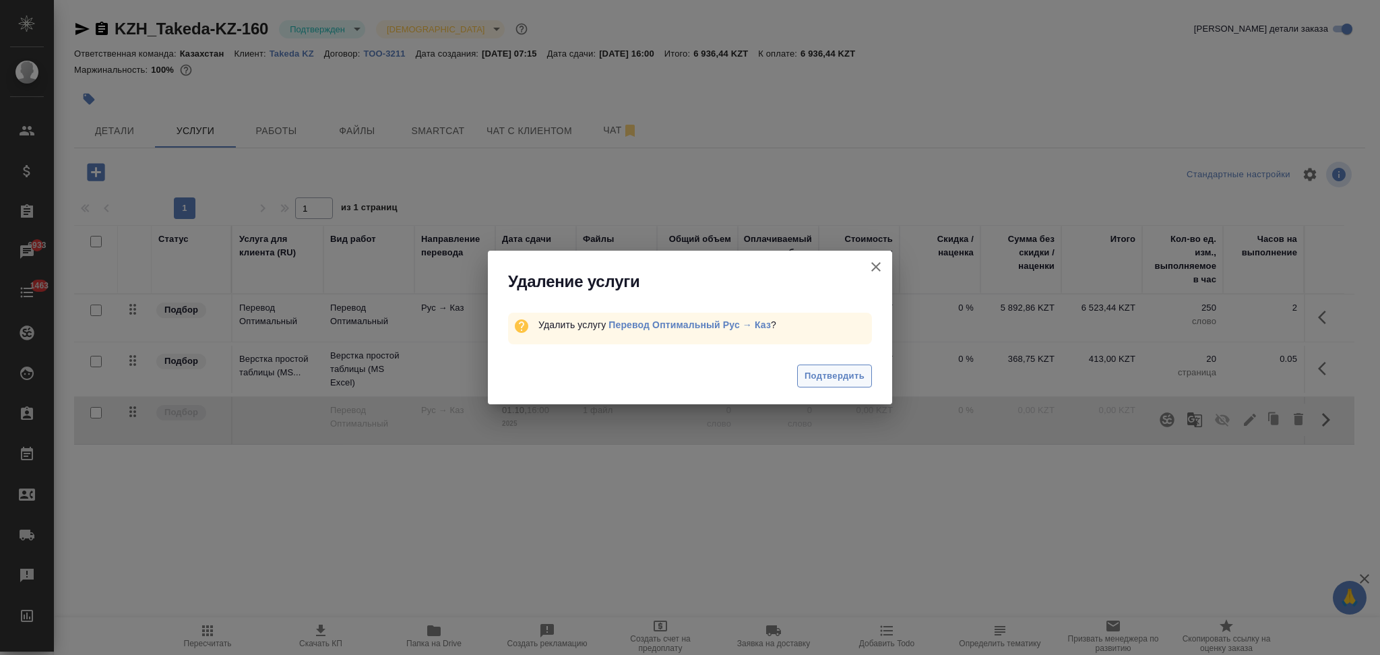
click at [847, 367] on button "Подтвердить" at bounding box center [834, 377] width 75 height 24
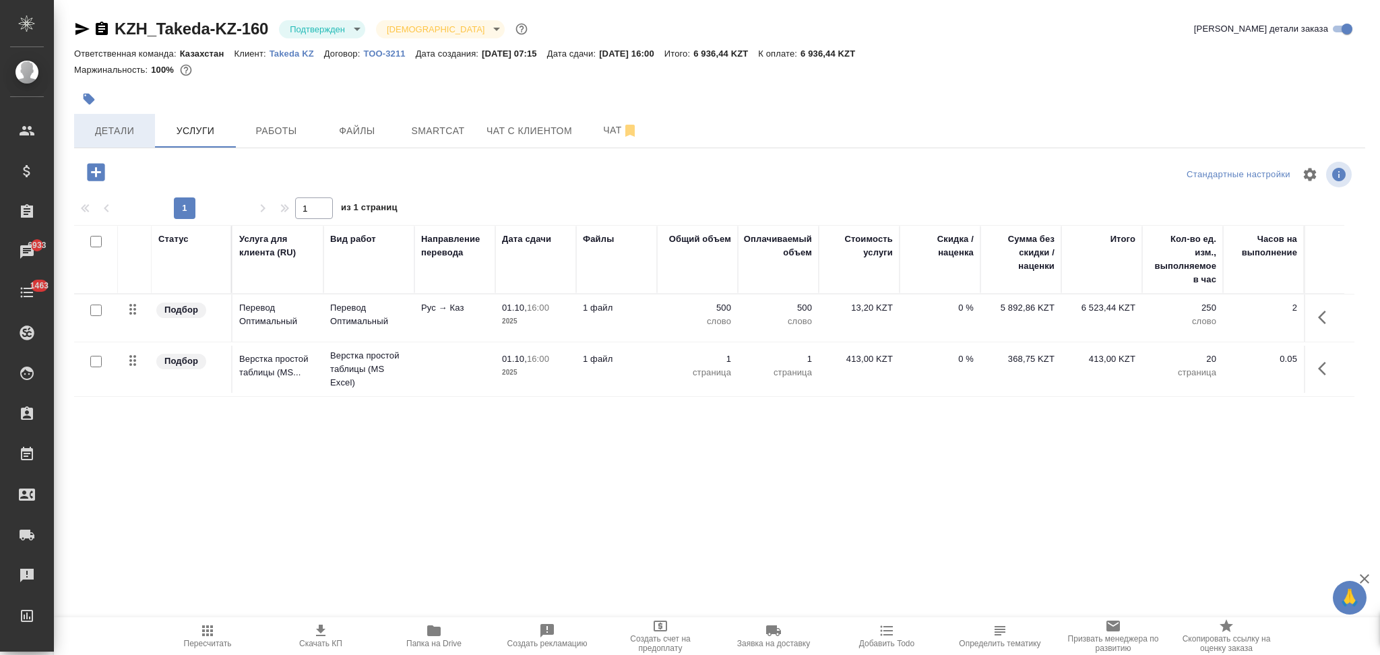
click at [130, 131] on span "Детали" at bounding box center [114, 131] width 65 height 17
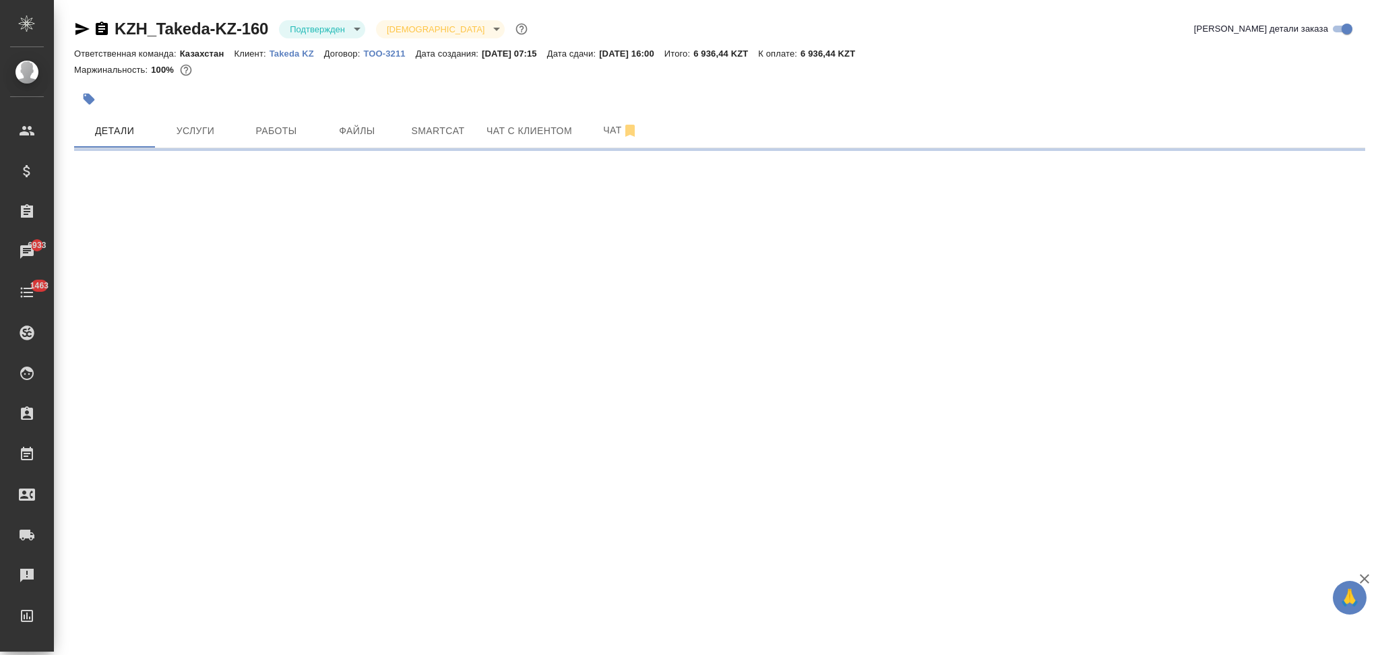
select select "RU"
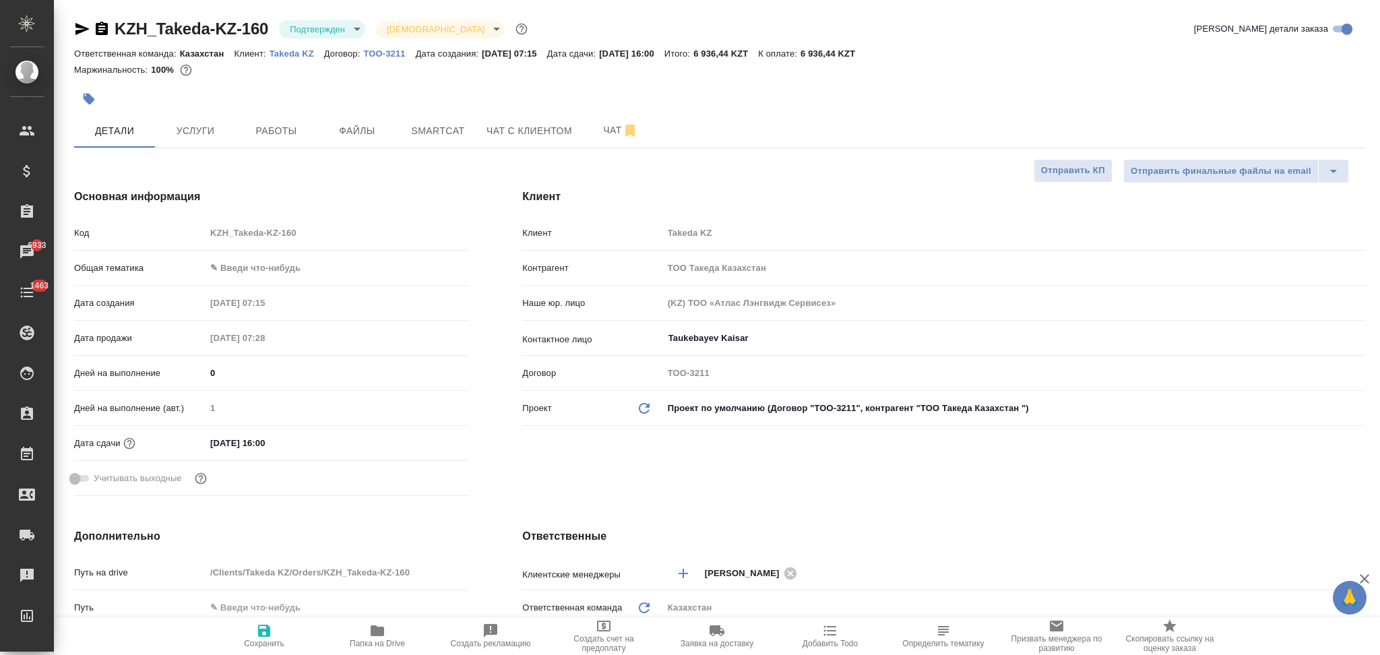
type textarea "x"
click at [832, 630] on icon "button" at bounding box center [830, 631] width 16 height 16
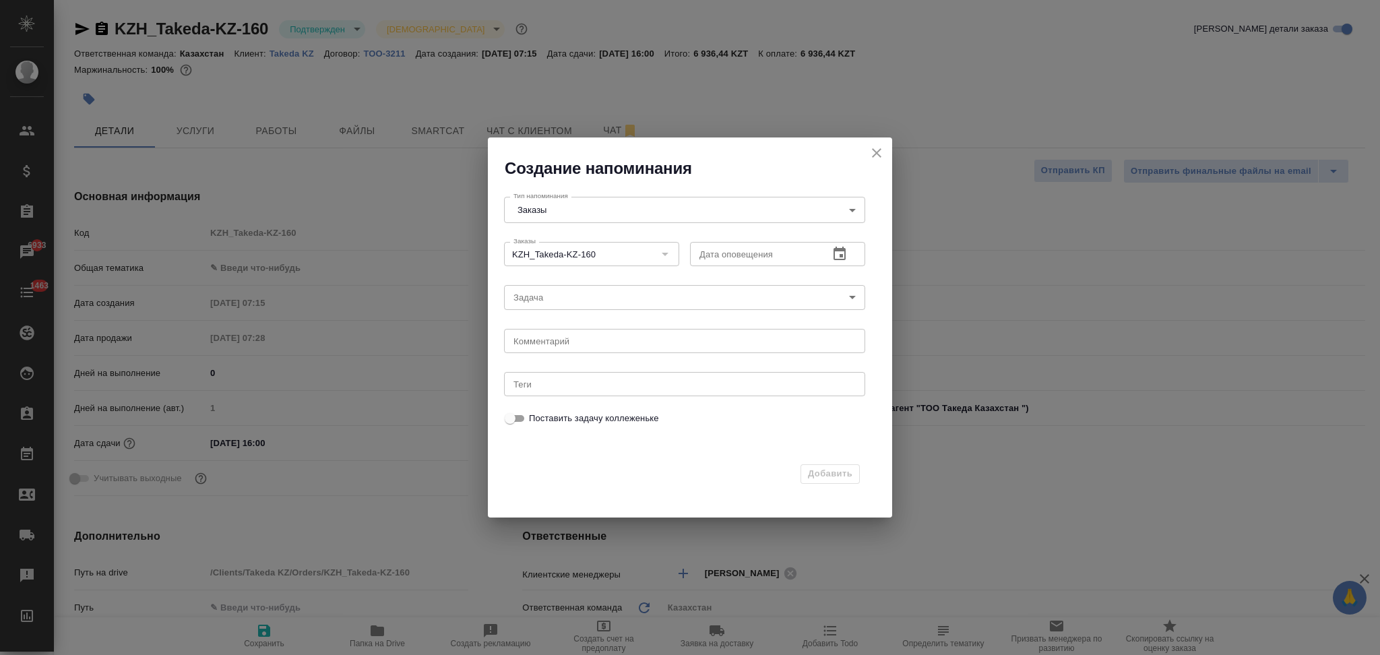
click at [845, 248] on icon "button" at bounding box center [840, 254] width 16 height 16
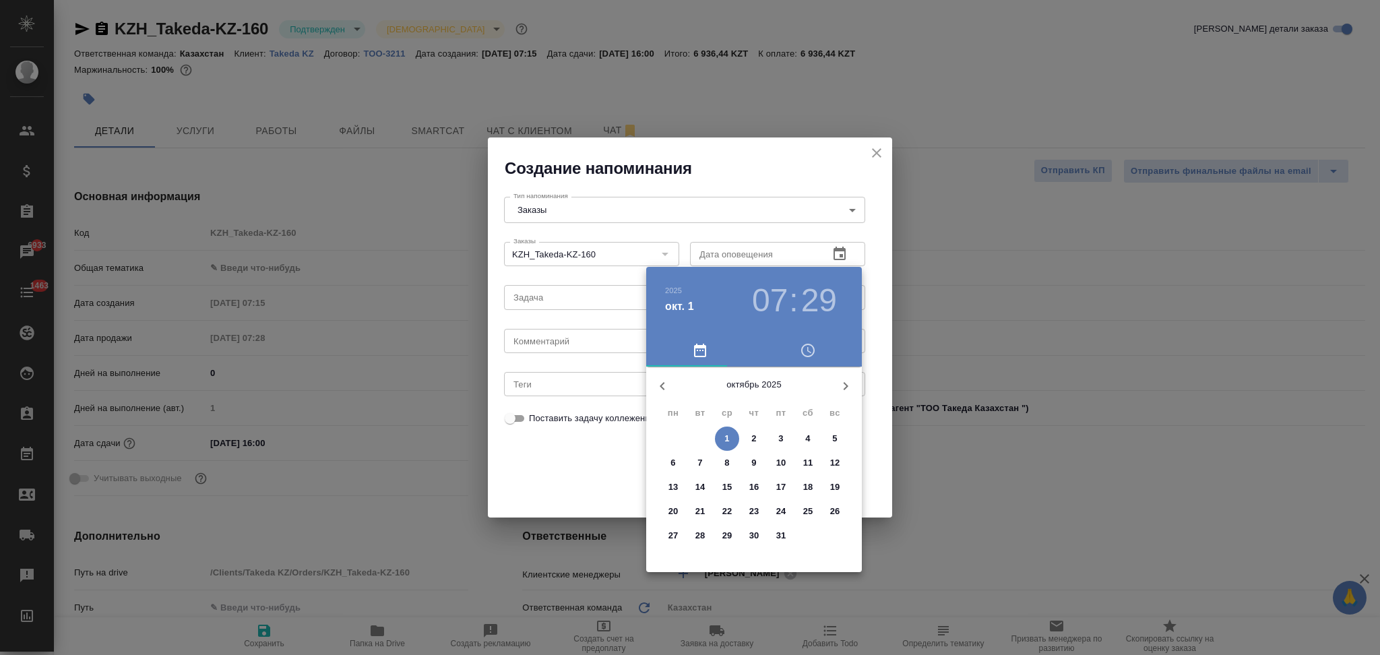
click at [725, 434] on p "1" at bounding box center [726, 438] width 5 height 13
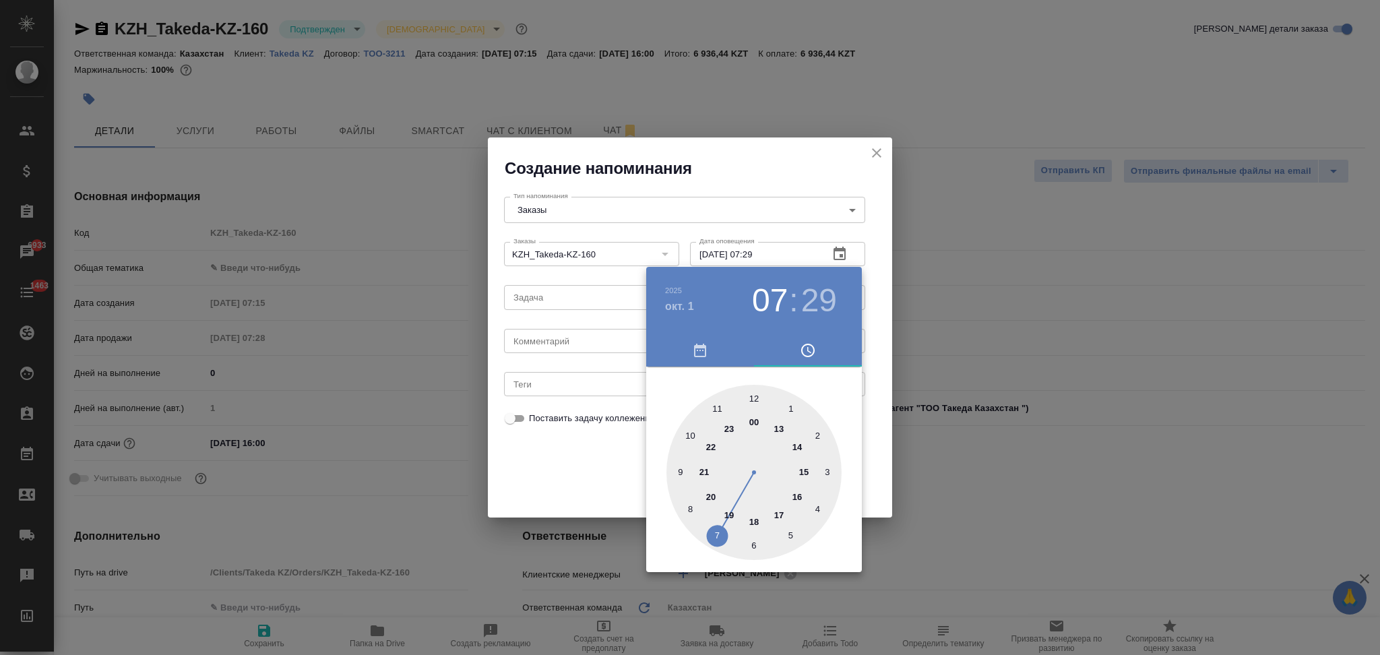
click at [798, 496] on div at bounding box center [753, 472] width 175 height 175
click at [756, 395] on div at bounding box center [753, 472] width 175 height 175
type input "01.10.2025 16:00"
click at [563, 445] on div at bounding box center [690, 327] width 1380 height 655
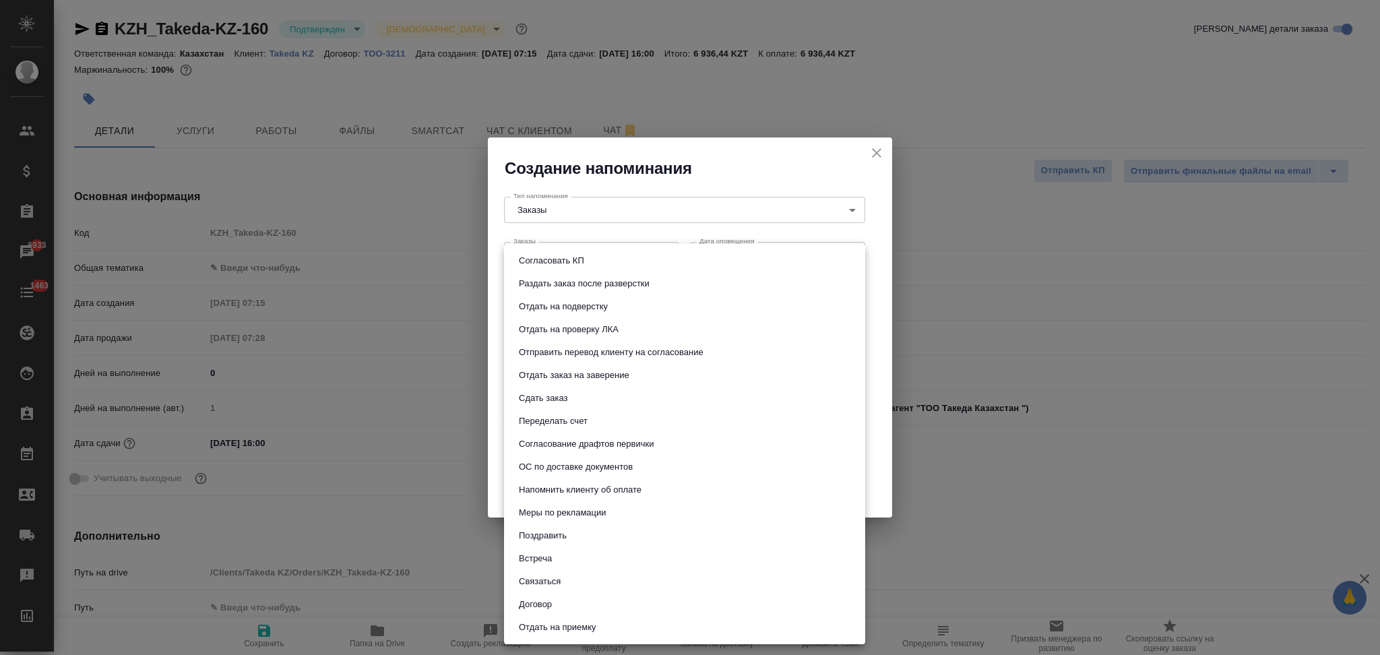
click at [552, 294] on body "🙏 .cls-1 fill:#fff; AWATERA Aslanukova Sati Клиенты Спецификации Заказы 6933 Ча…" at bounding box center [690, 327] width 1380 height 655
click at [548, 392] on button "Сдать заказ" at bounding box center [543, 398] width 57 height 15
type input "Сдать заказ"
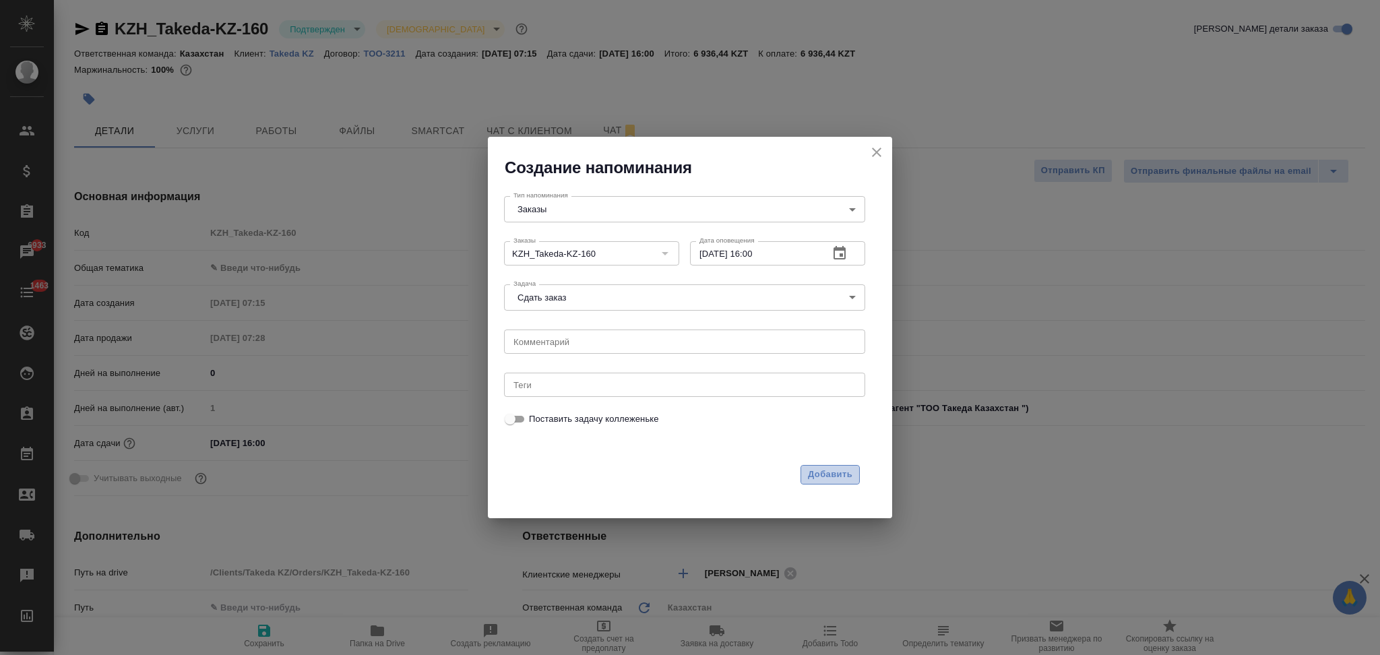
click at [834, 478] on span "Добавить" at bounding box center [830, 474] width 44 height 15
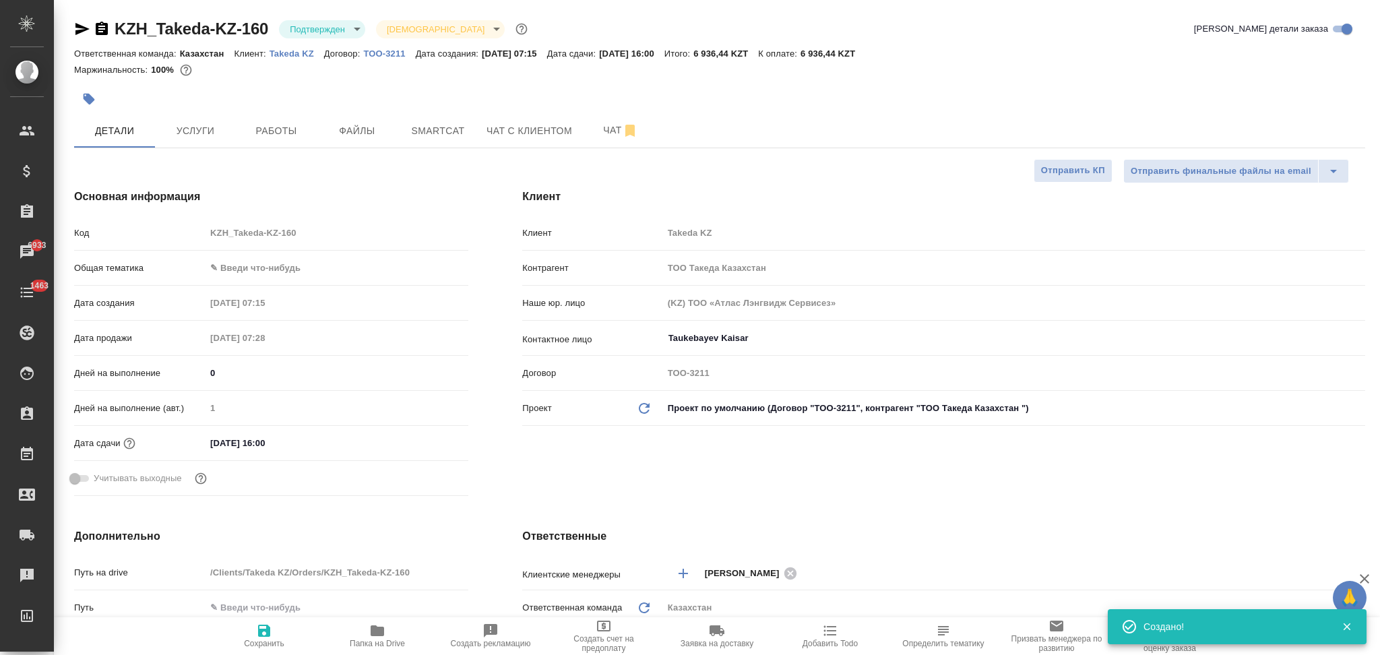
type textarea "x"
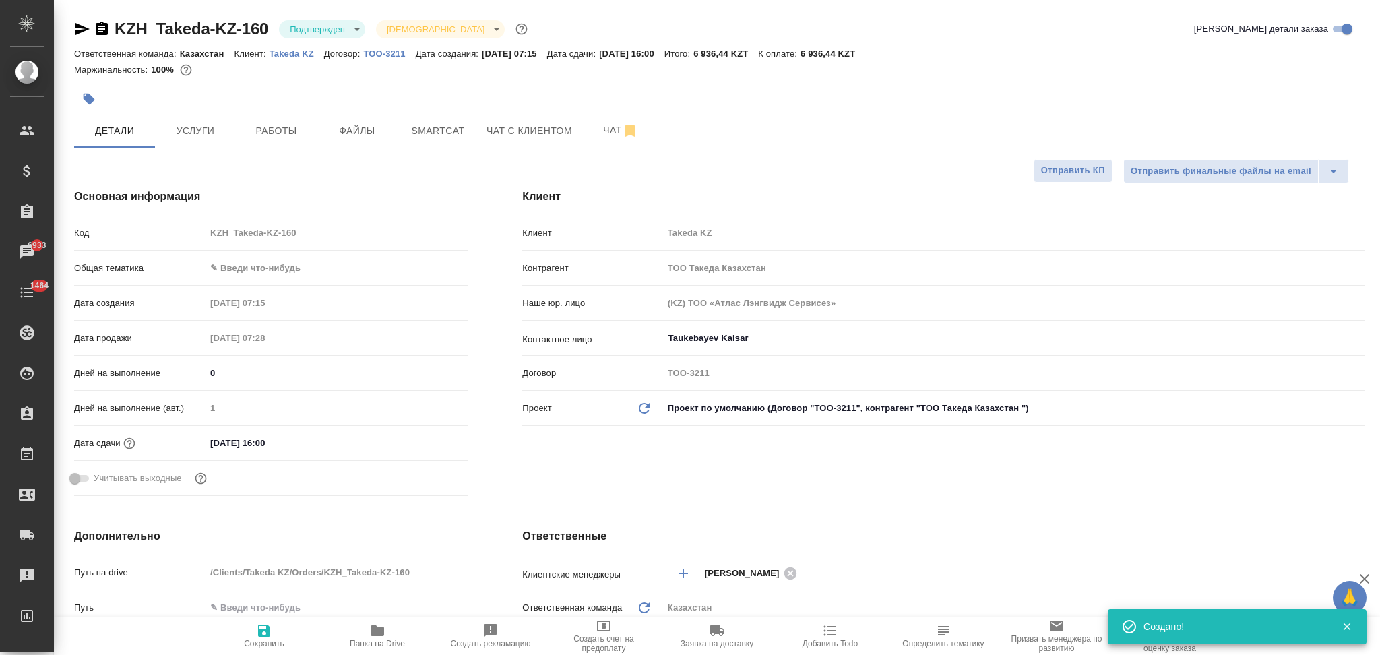
type textarea "x"
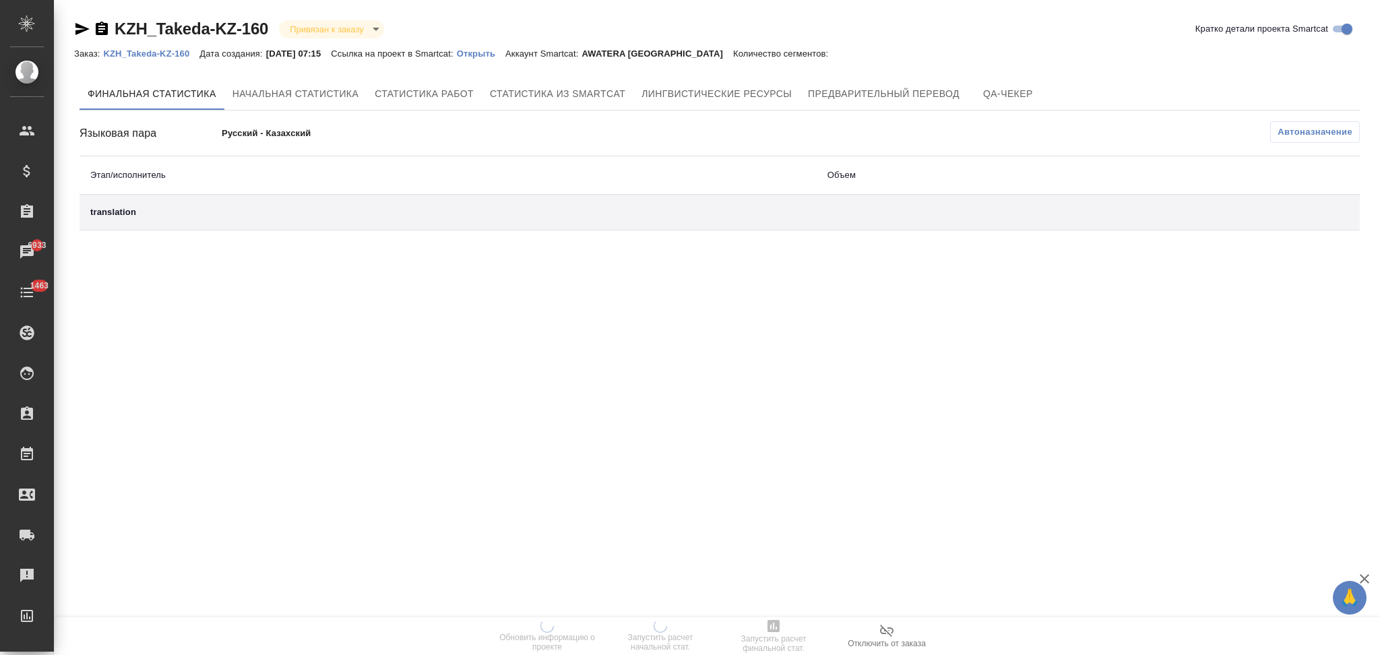
click at [487, 57] on p "Открыть" at bounding box center [481, 54] width 49 height 10
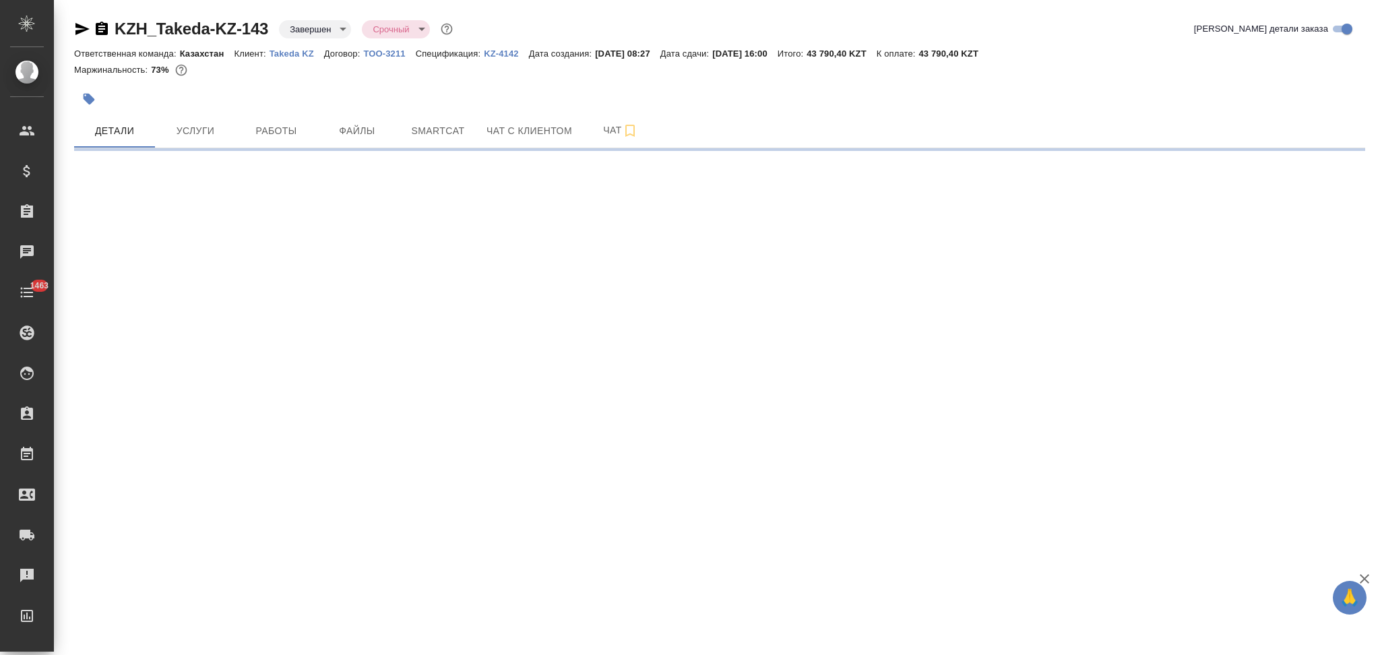
select select "RU"
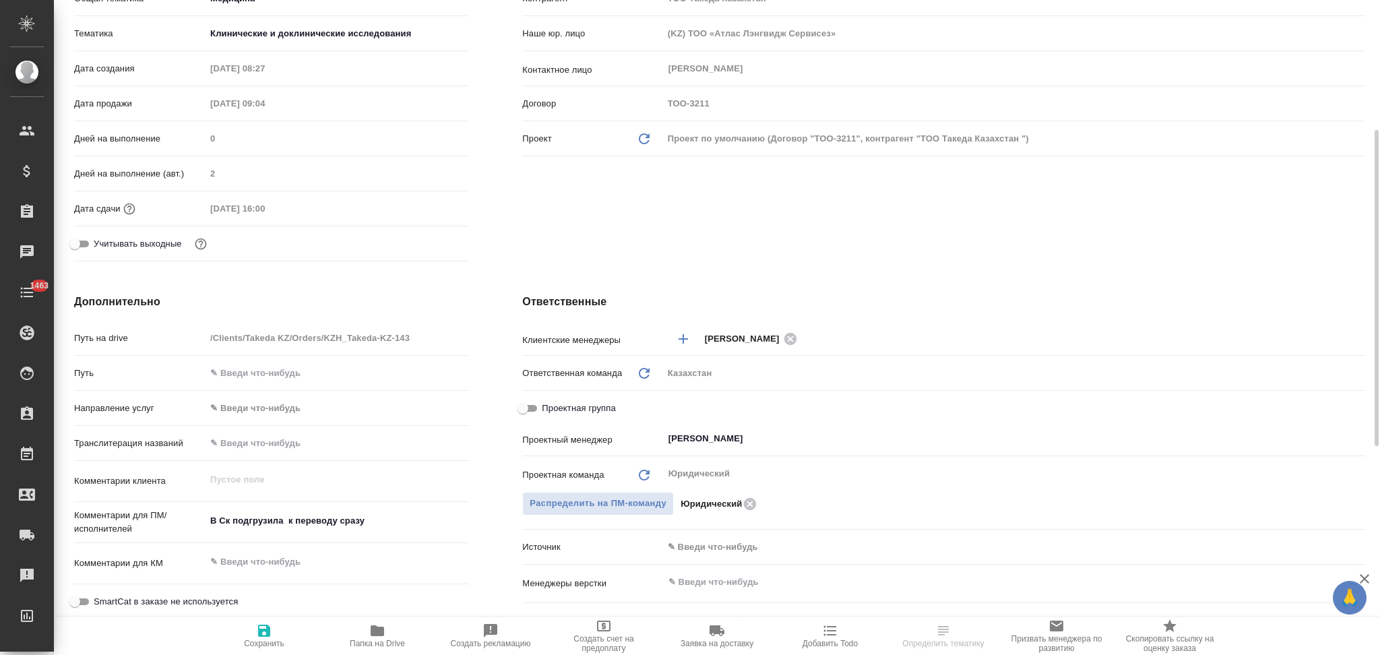
scroll to position [449, 0]
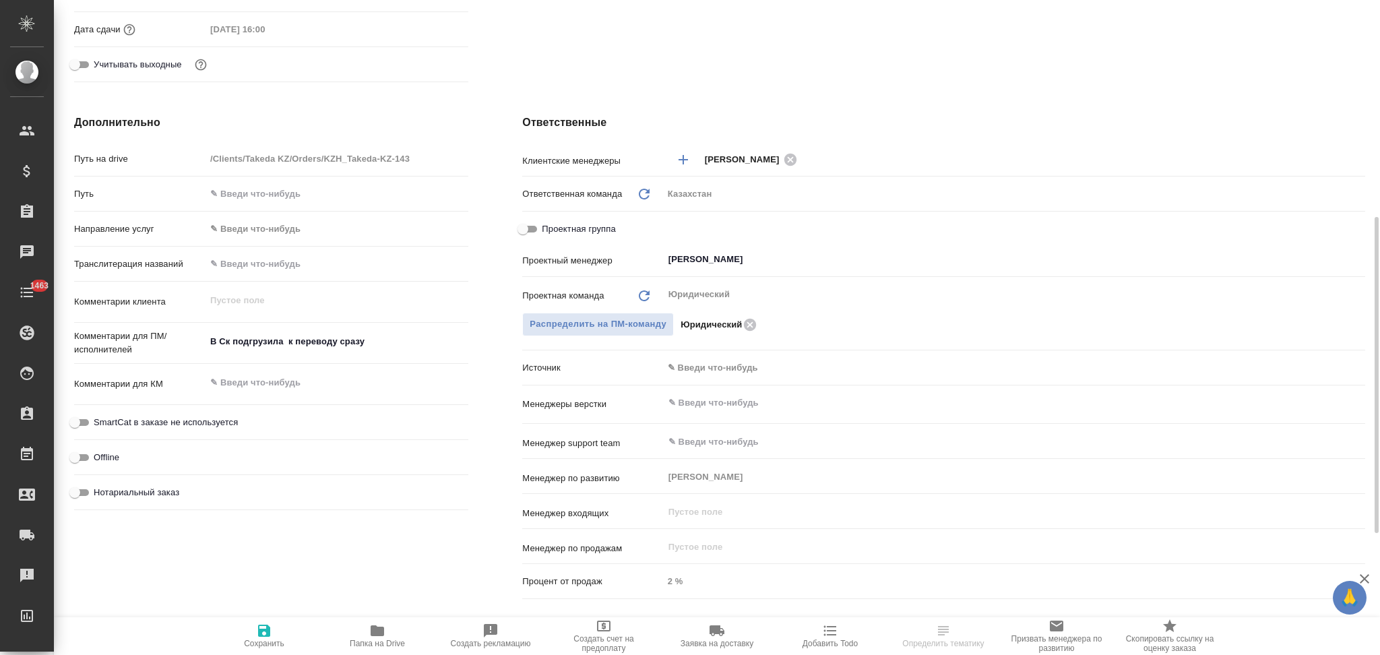
type textarea "x"
drag, startPoint x: 377, startPoint y: 347, endPoint x: 187, endPoint y: 338, distance: 190.9
click at [187, 338] on div "Комментарии для ПМ/исполнителей В Ск подгрузила к переводу сразу x" at bounding box center [271, 343] width 394 height 31
select select "RU"
type textarea "x"
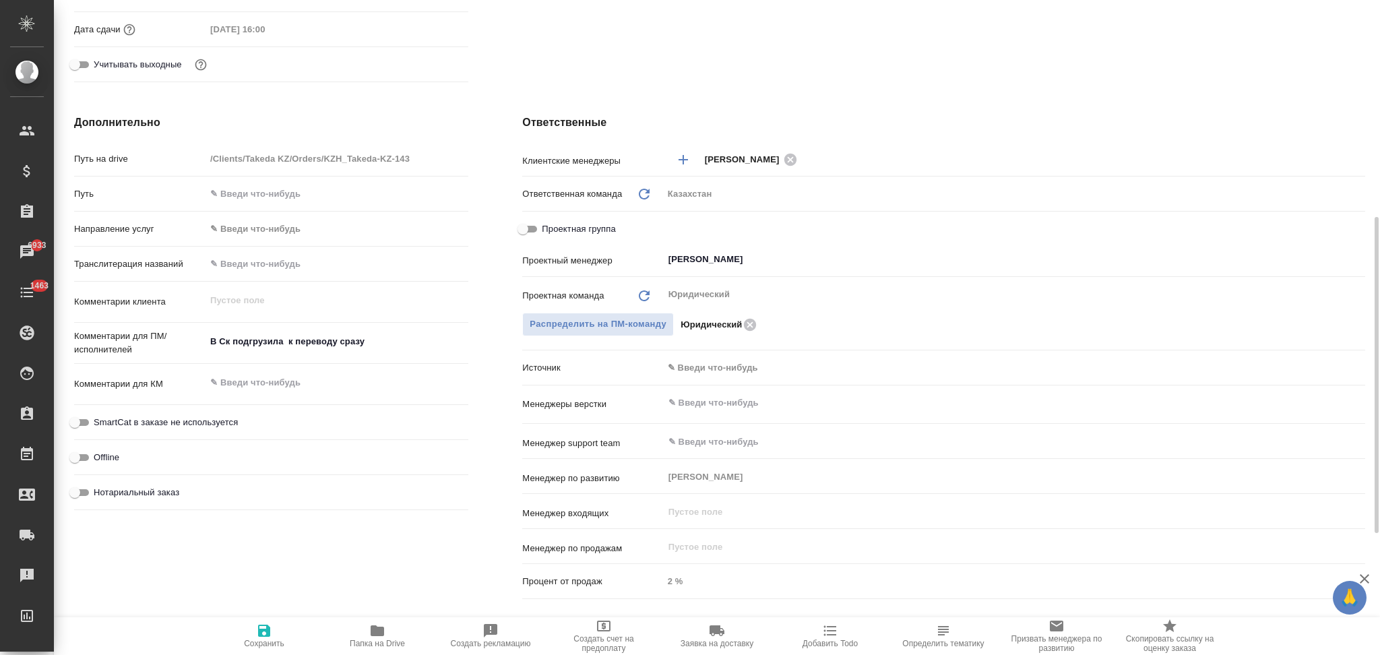
type textarea "x"
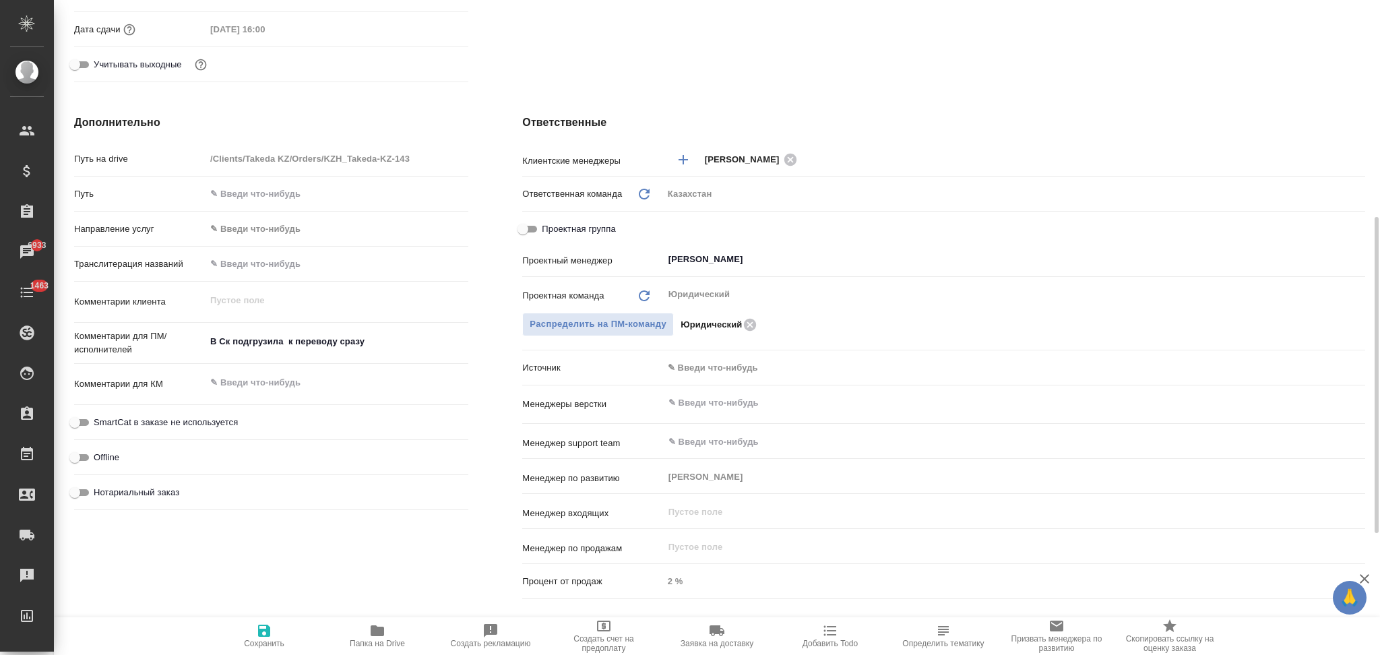
type textarea "x"
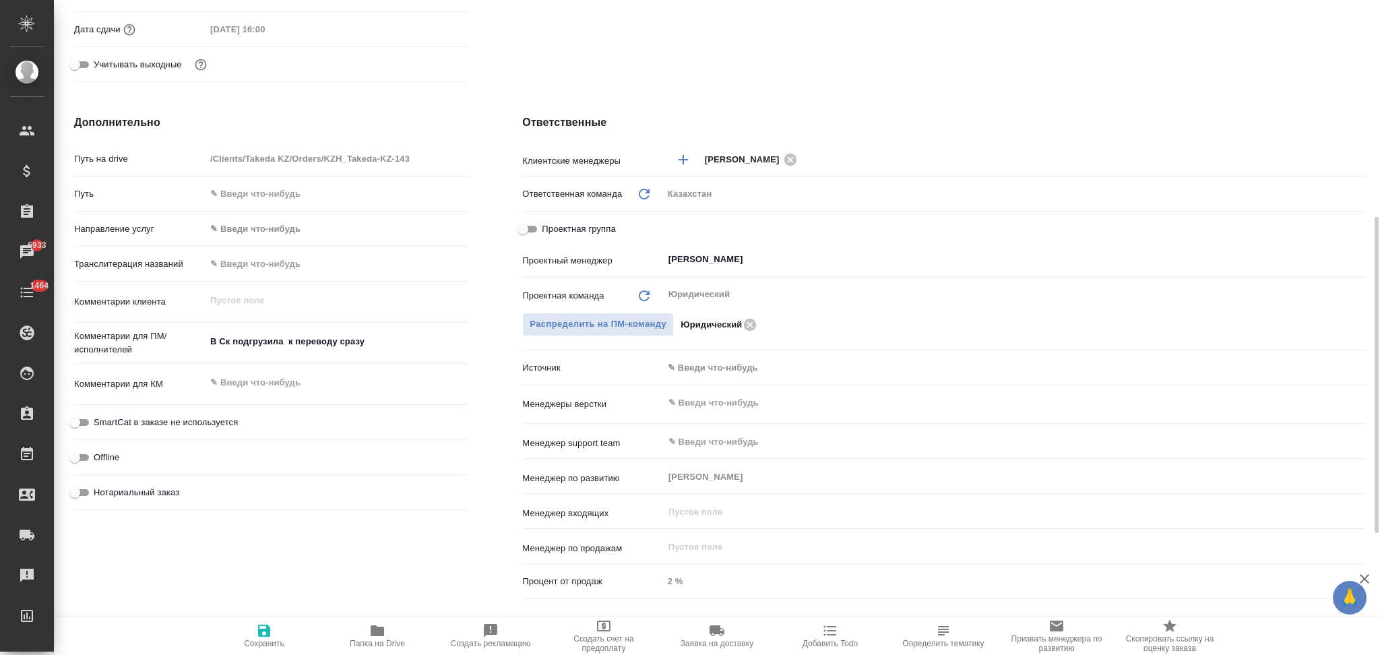
type textarea "x"
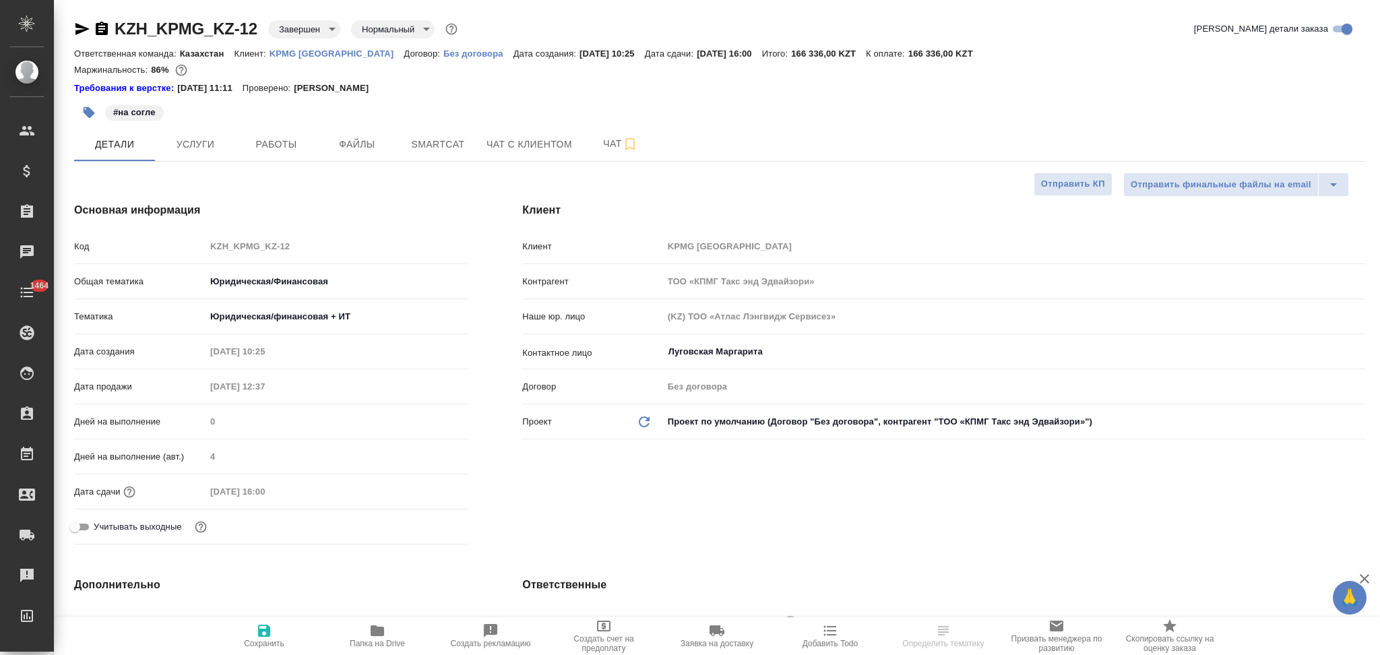
select select "RU"
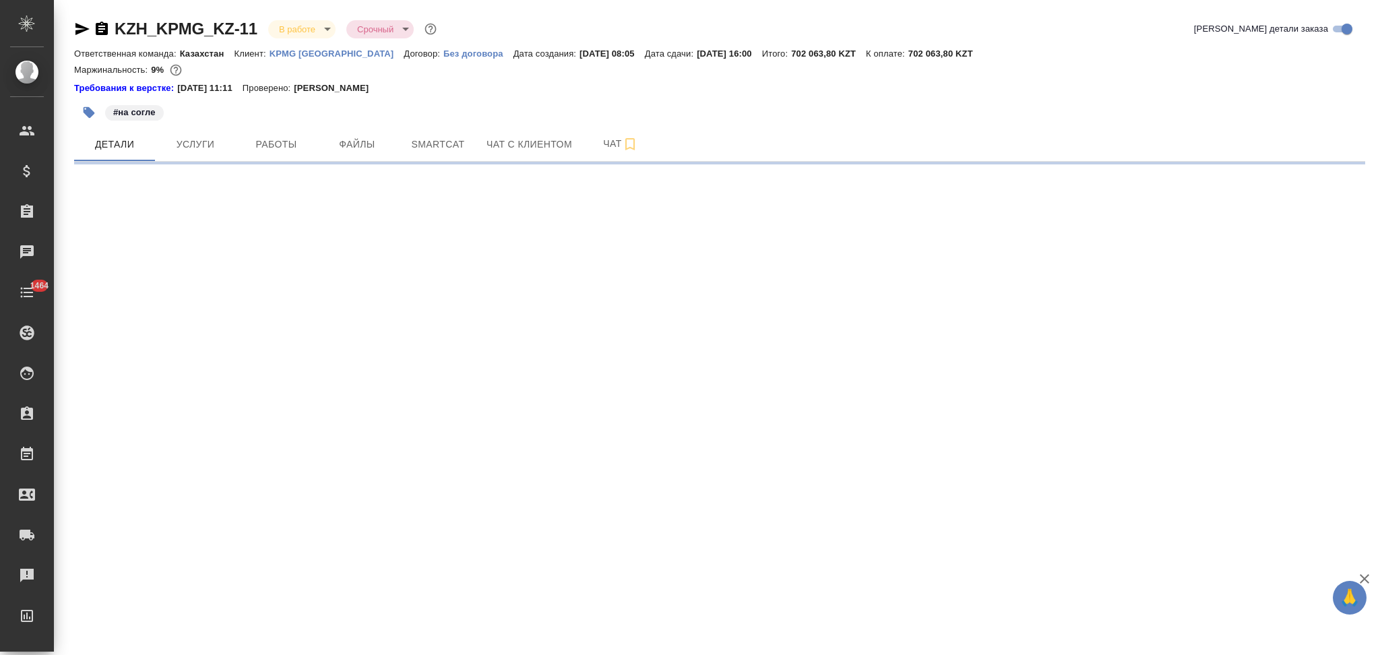
select select "RU"
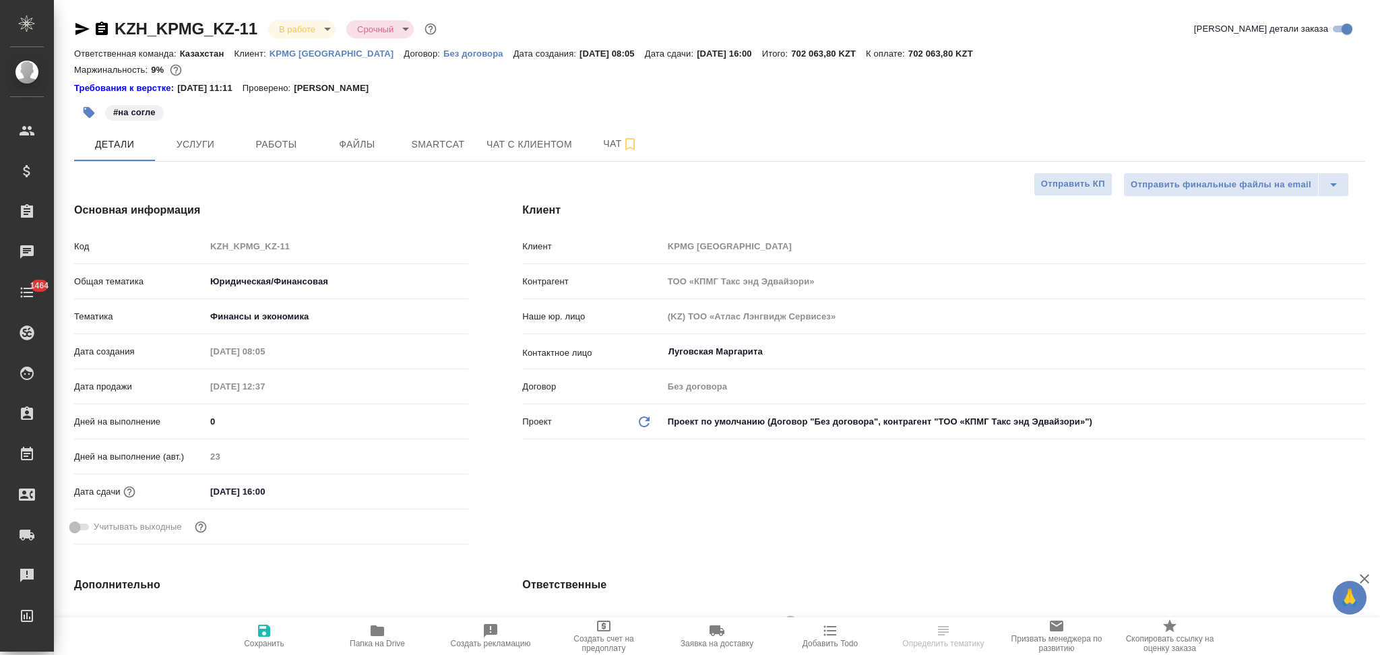
type textarea "x"
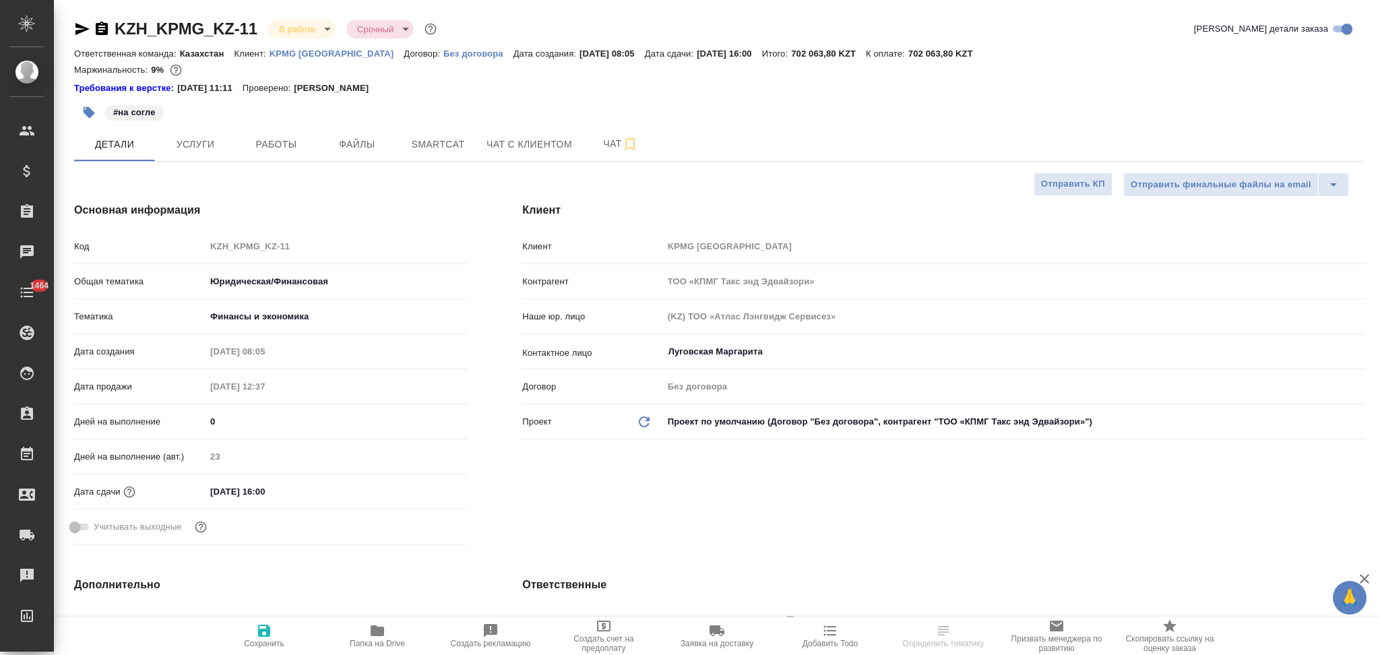
type textarea "x"
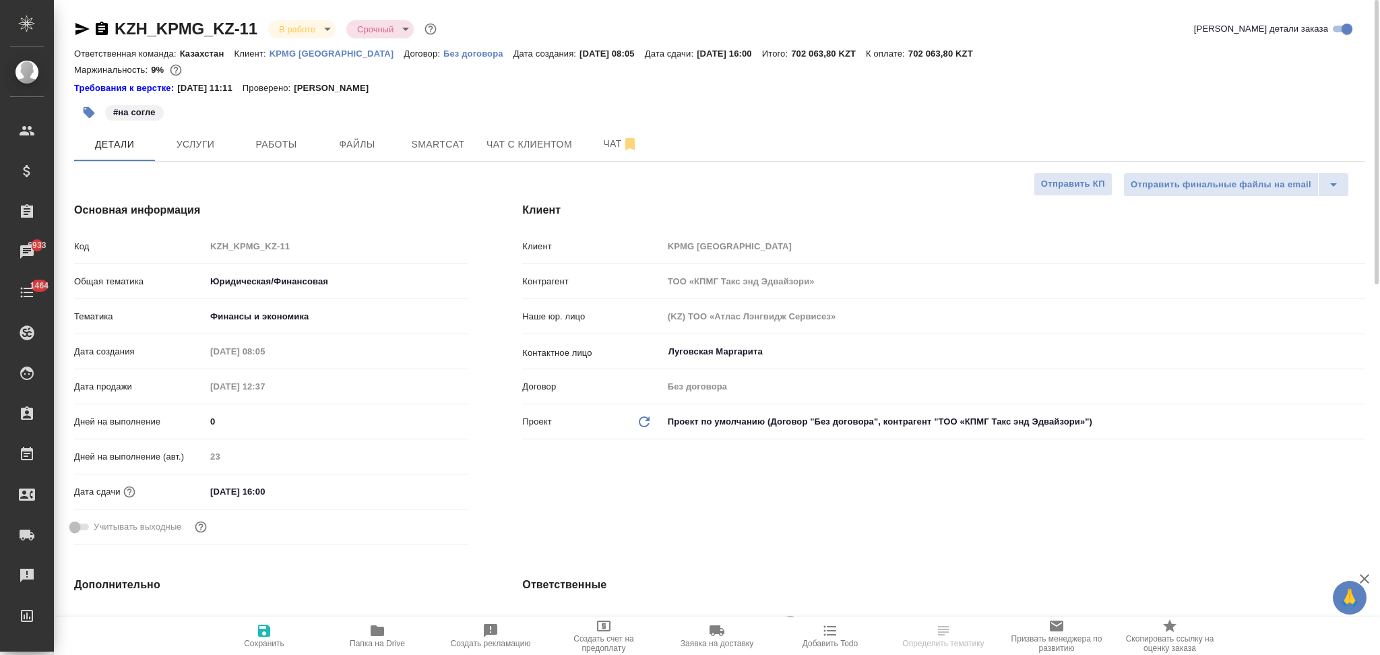
type textarea "x"
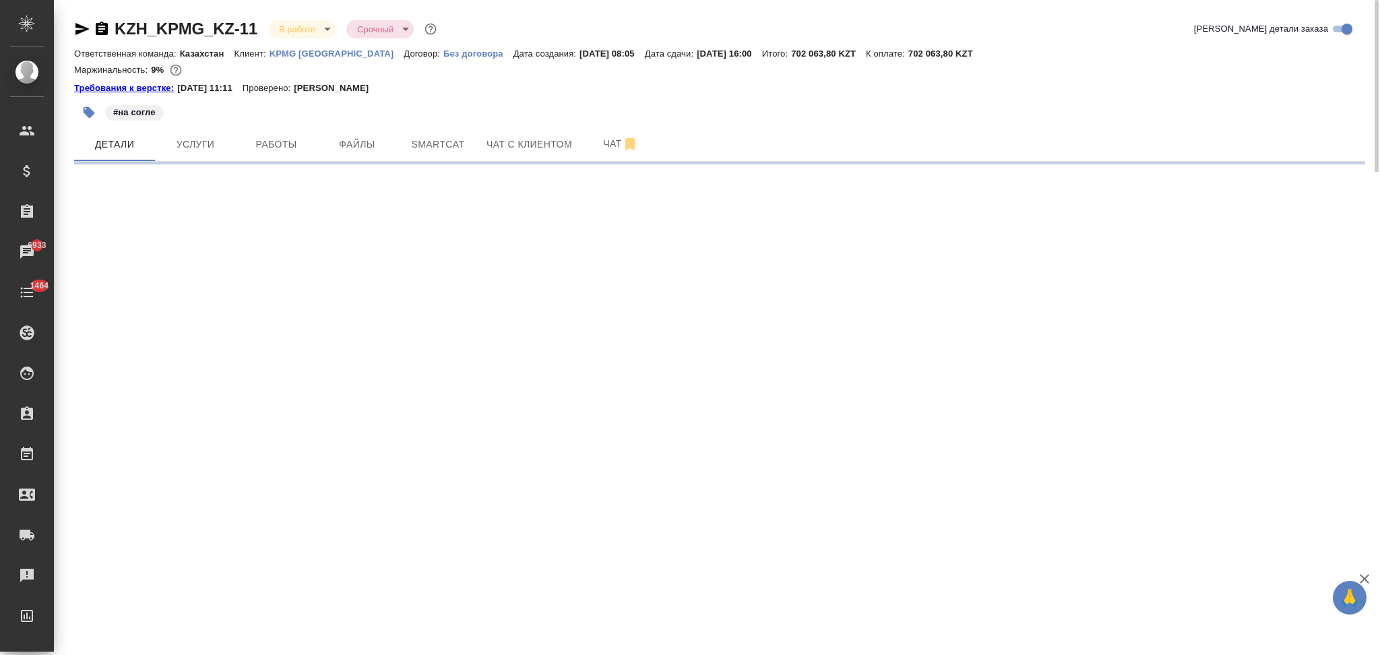
select select "RU"
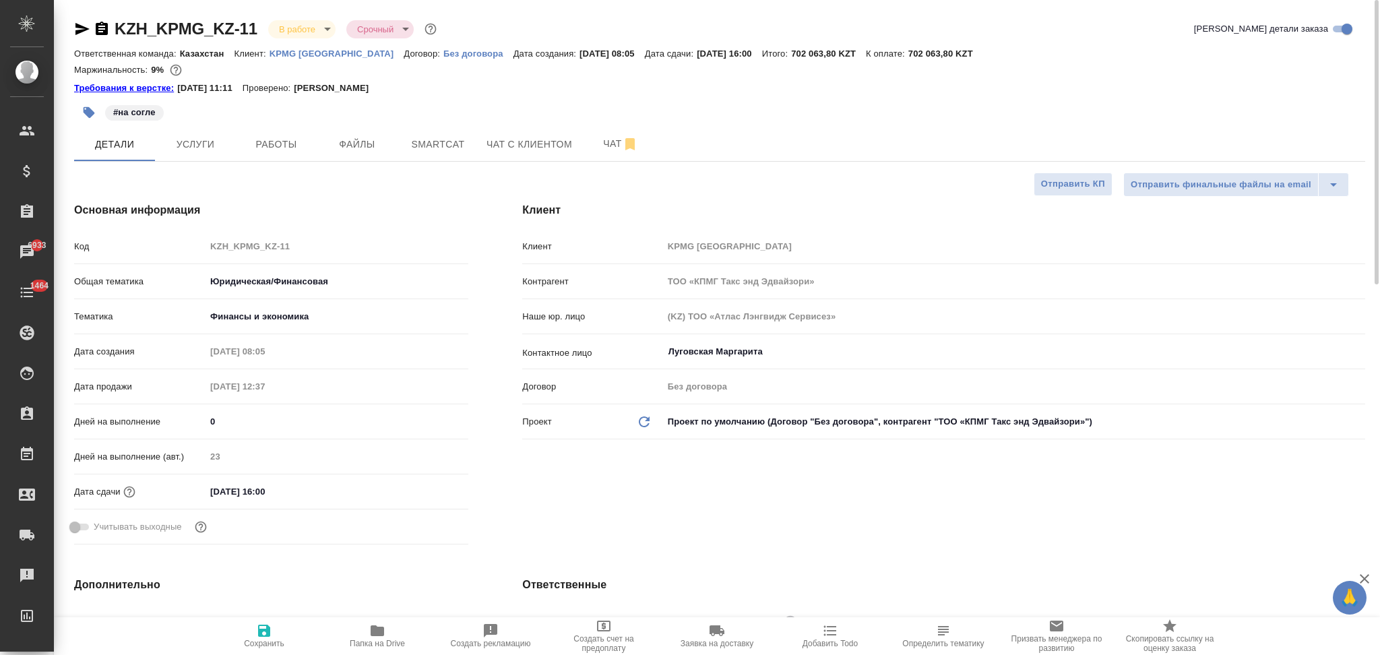
type textarea "x"
click at [206, 144] on span "Услуги" at bounding box center [195, 144] width 65 height 17
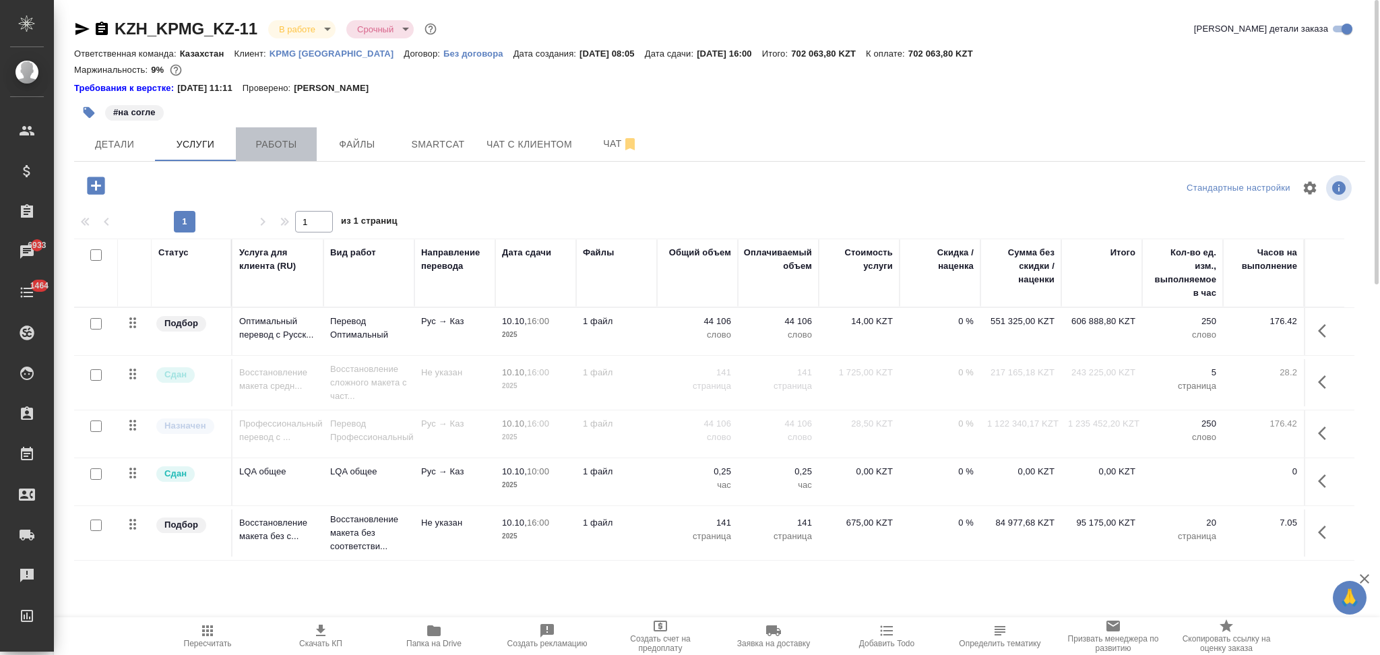
click at [263, 136] on span "Работы" at bounding box center [276, 144] width 65 height 17
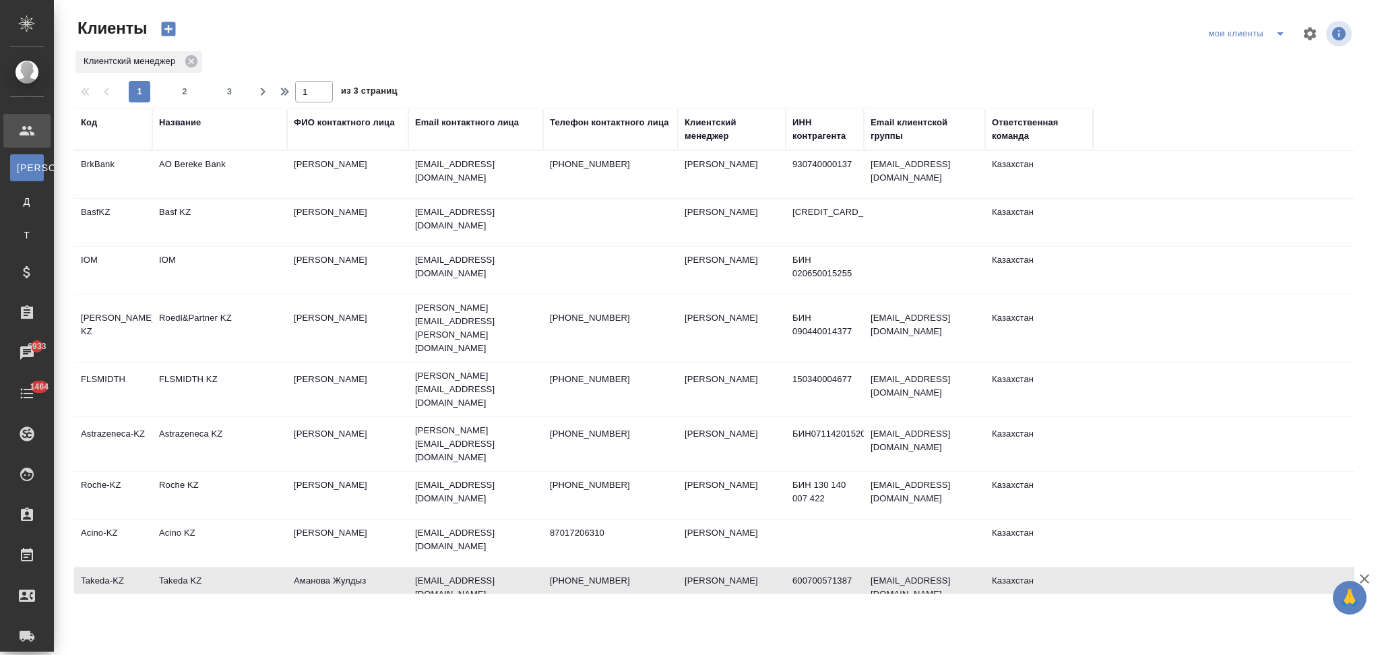
select select "RU"
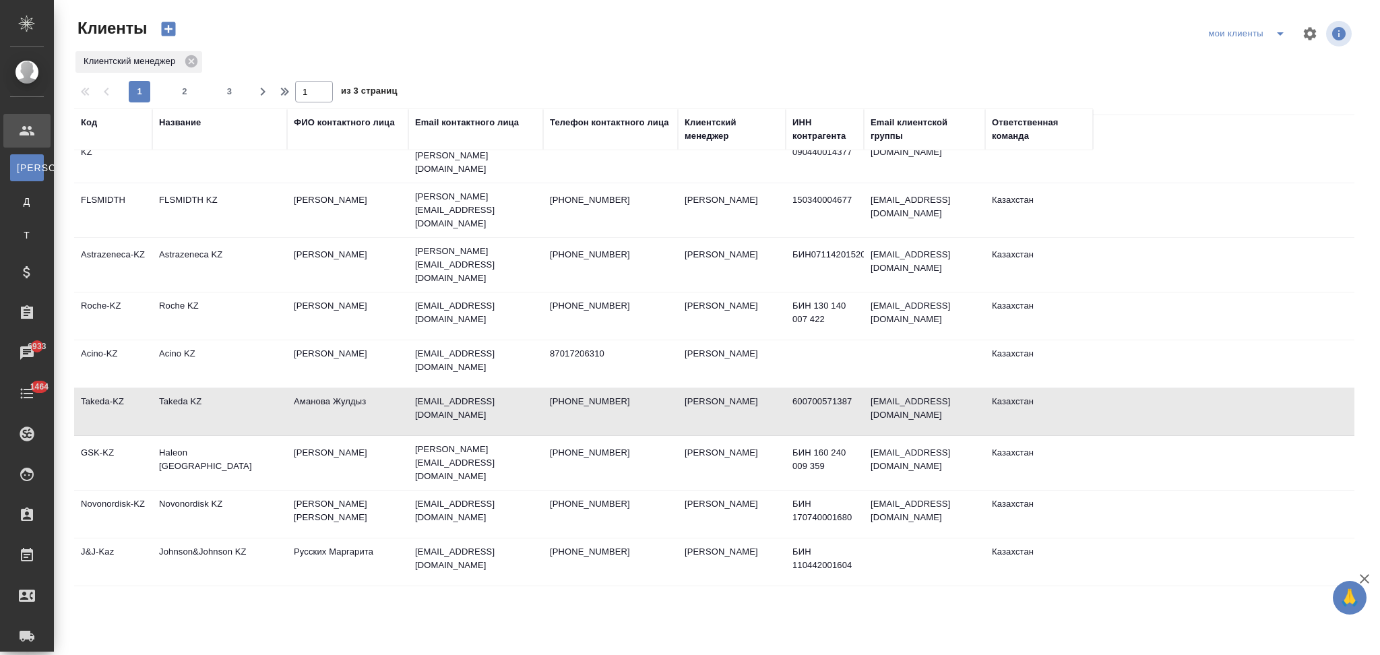
click at [185, 123] on div "Название" at bounding box center [180, 122] width 42 height 13
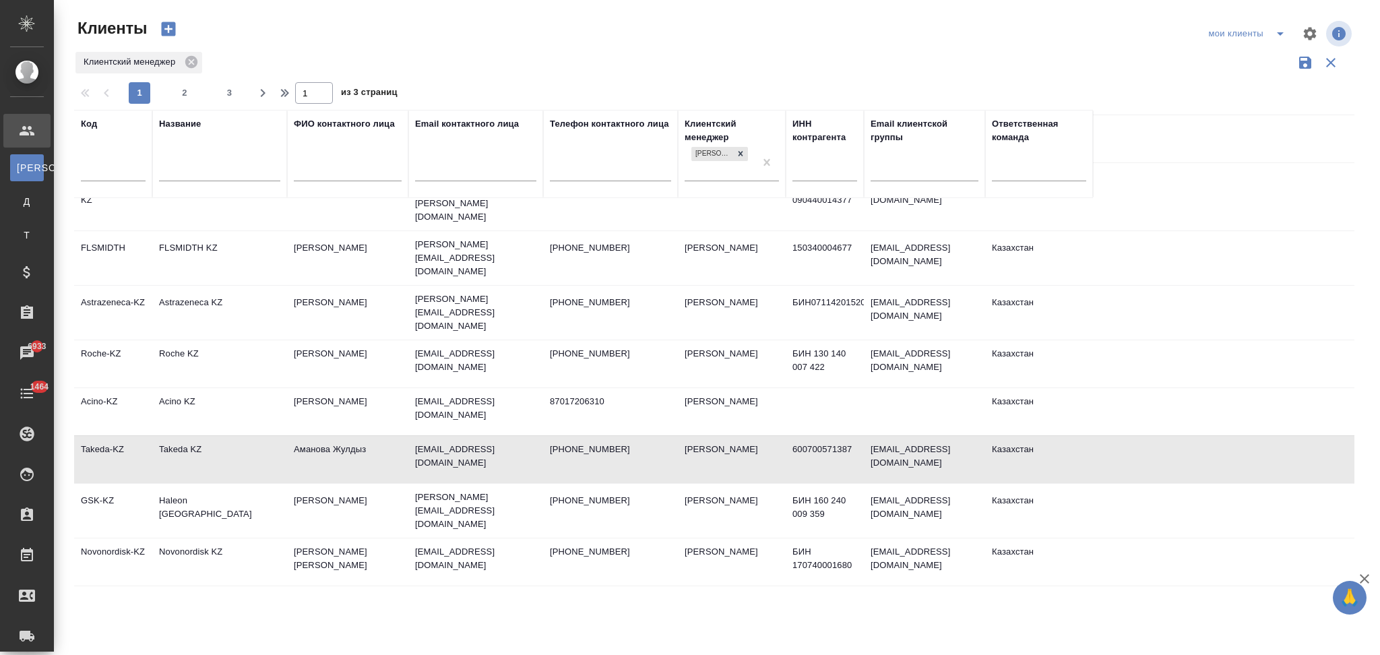
scroll to position [225, 0]
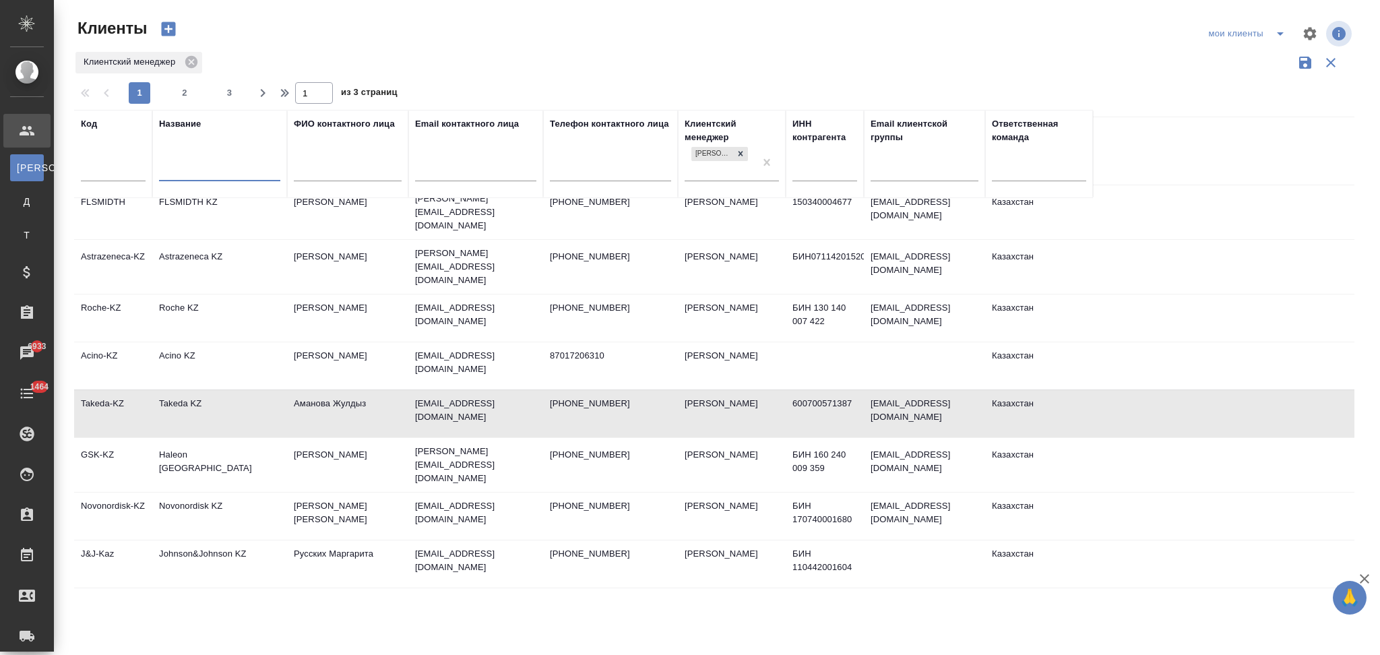
click at [218, 165] on input "text" at bounding box center [219, 172] width 121 height 17
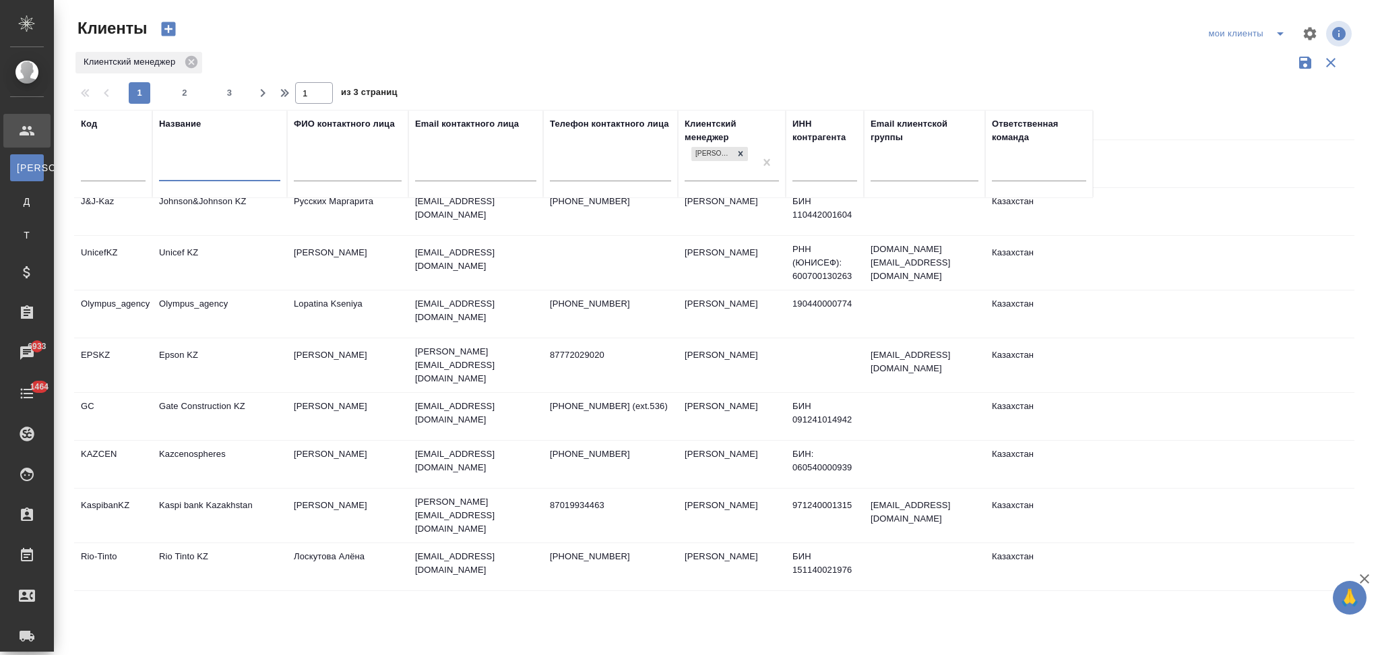
scroll to position [585, 0]
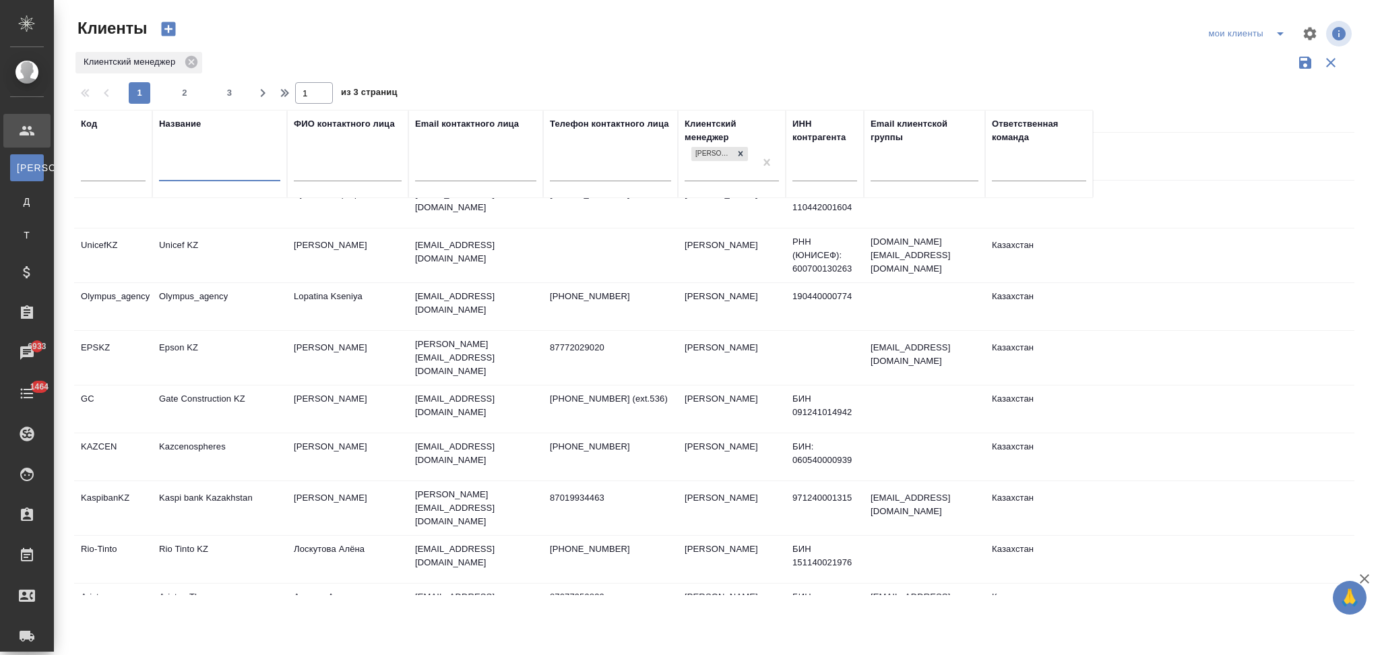
click at [230, 536] on td "Rio Tinto KZ" at bounding box center [219, 559] width 135 height 47
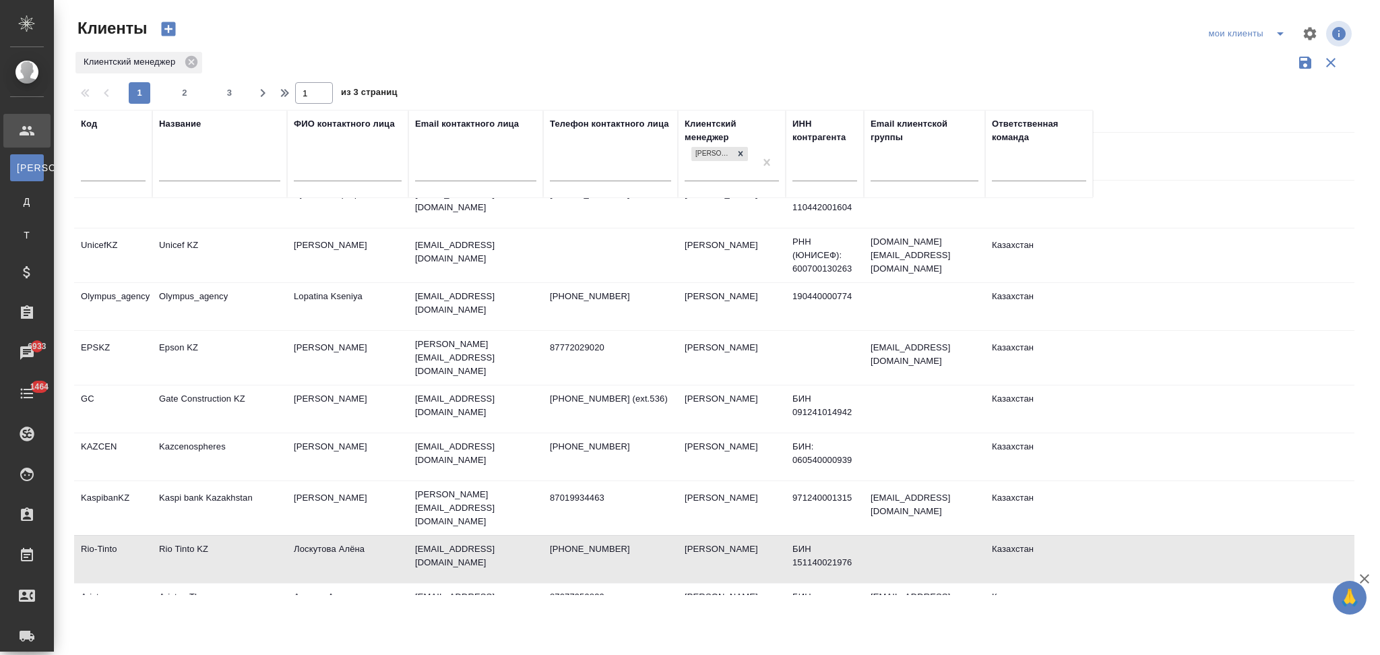
click at [230, 536] on td "Rio Tinto KZ" at bounding box center [219, 559] width 135 height 47
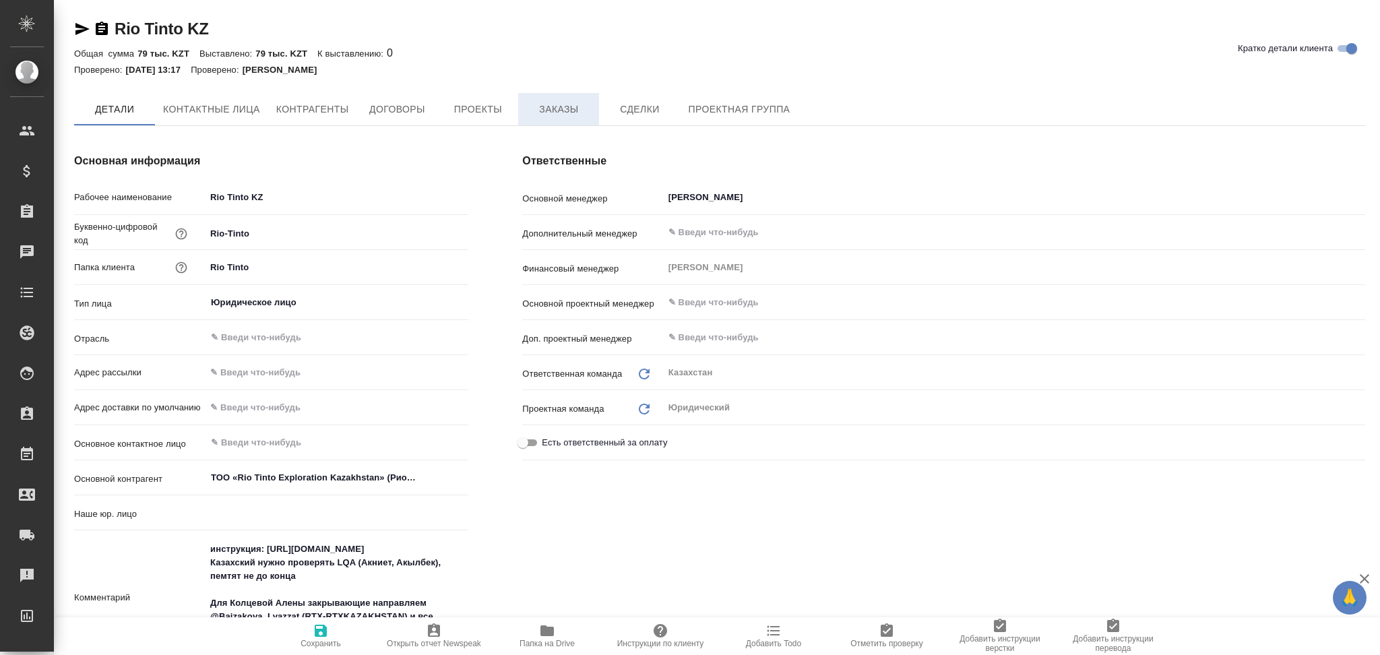
type input "ТОО «Rio Tinto Exploration Kazakhstan» (Рио Тинто Эксплорэйшн Казахстан)»"
type input "(KZ) ТОО «Атлас Лэнгвидж Сервисез»"
type textarea "x"
type input "ТОО «Rio Tinto Exploration Kazakhstan» (Рио Тинто Эксплорэйшн Казахстан)»"
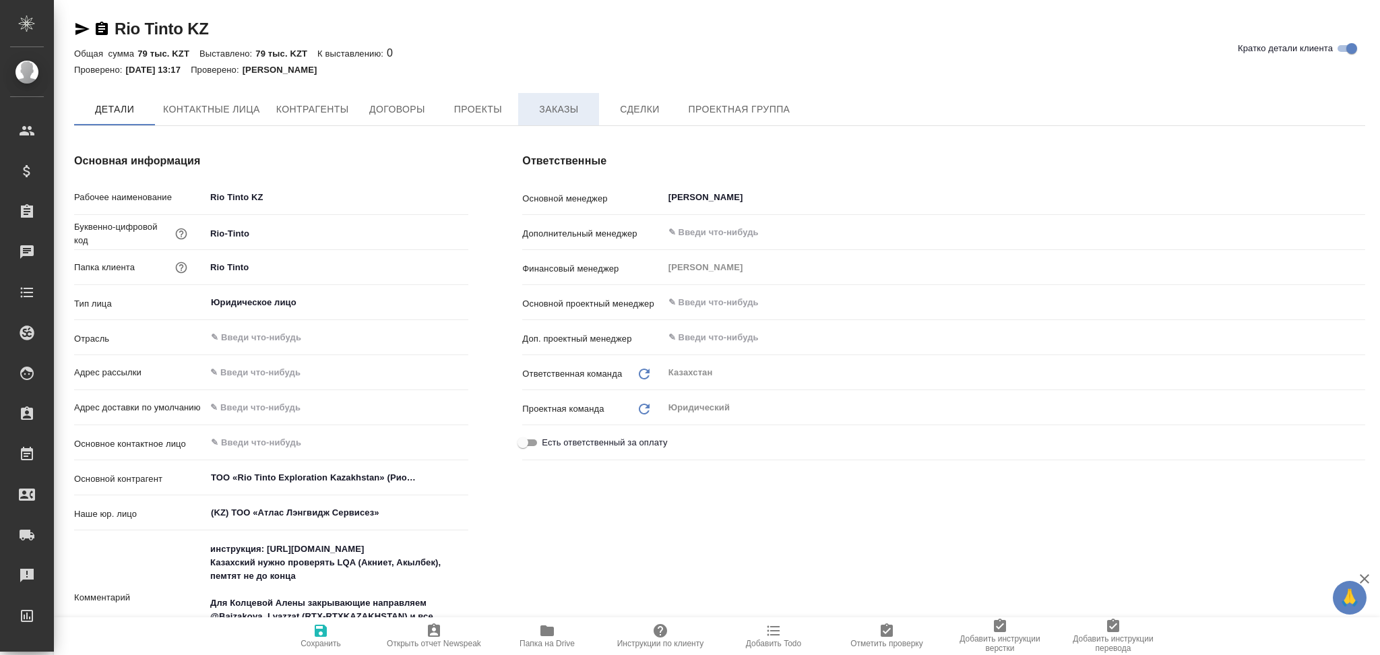
type textarea "x"
click at [568, 117] on span "Заказы" at bounding box center [558, 109] width 65 height 17
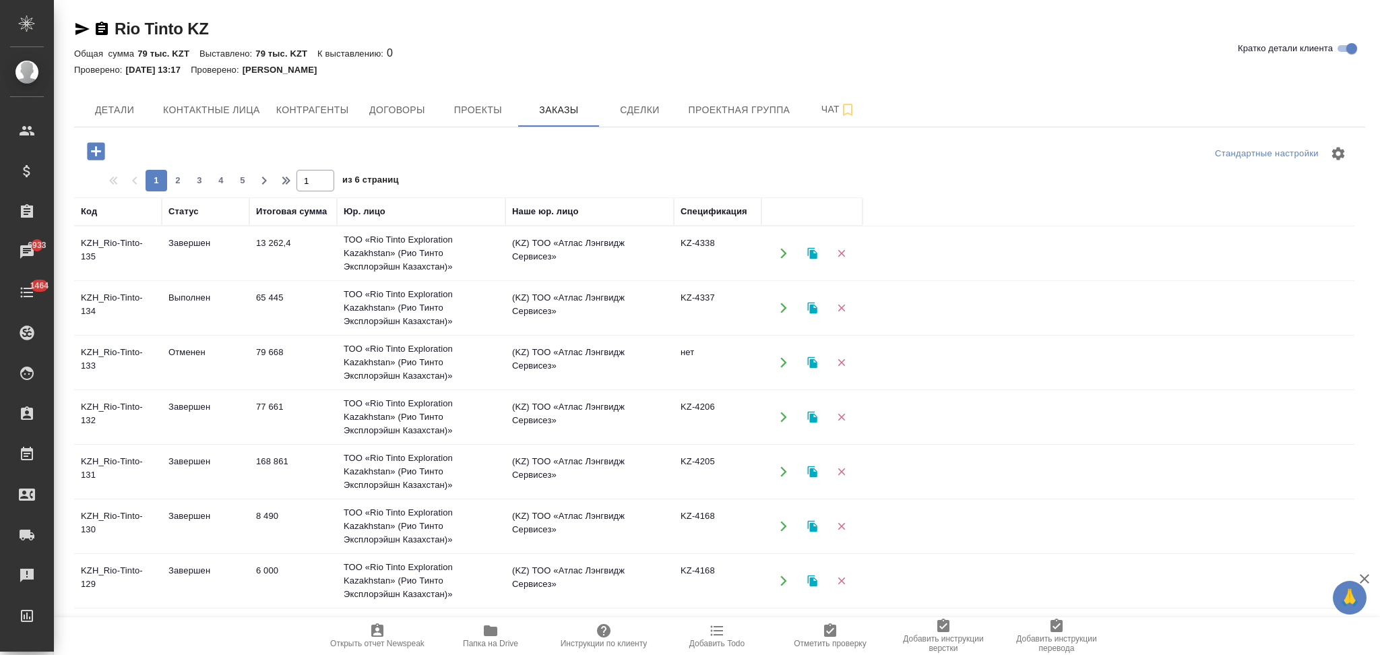
click at [775, 310] on button "button" at bounding box center [784, 308] width 28 height 28
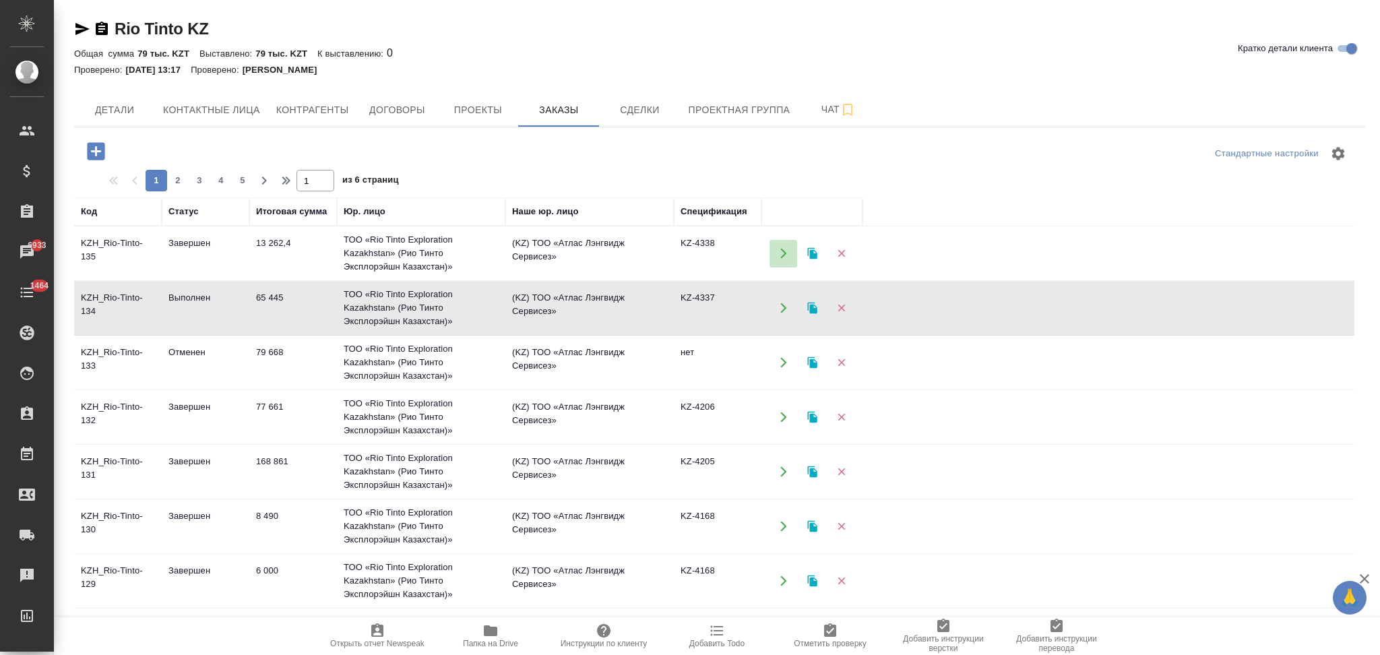
click at [778, 251] on icon "button" at bounding box center [784, 253] width 12 height 12
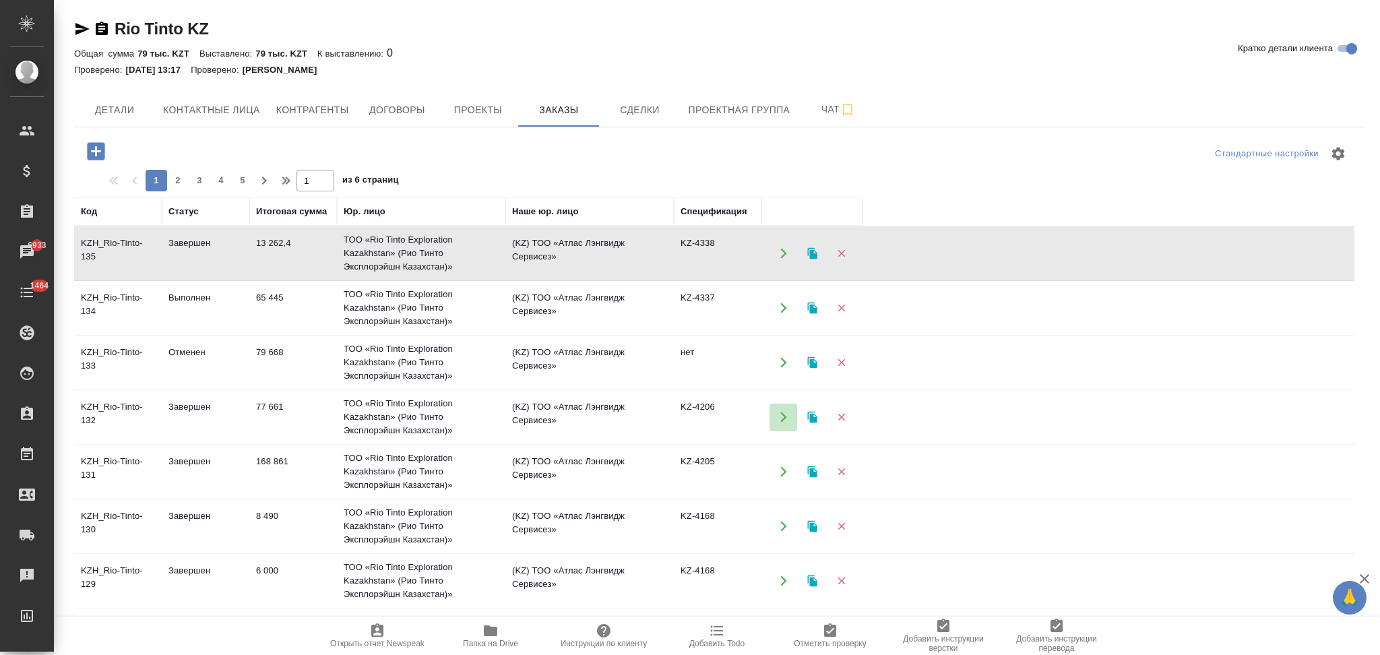
click at [784, 420] on icon "button" at bounding box center [784, 417] width 12 height 12
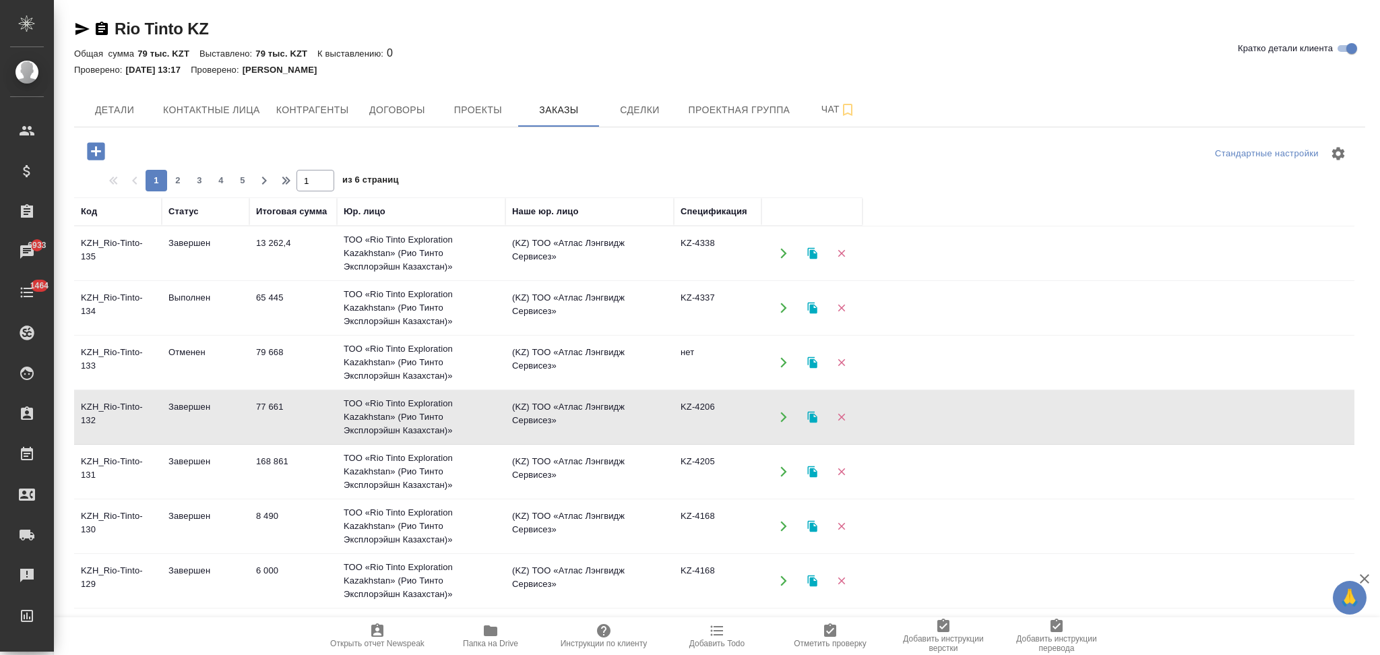
click at [813, 419] on icon "button" at bounding box center [811, 417] width 9 height 11
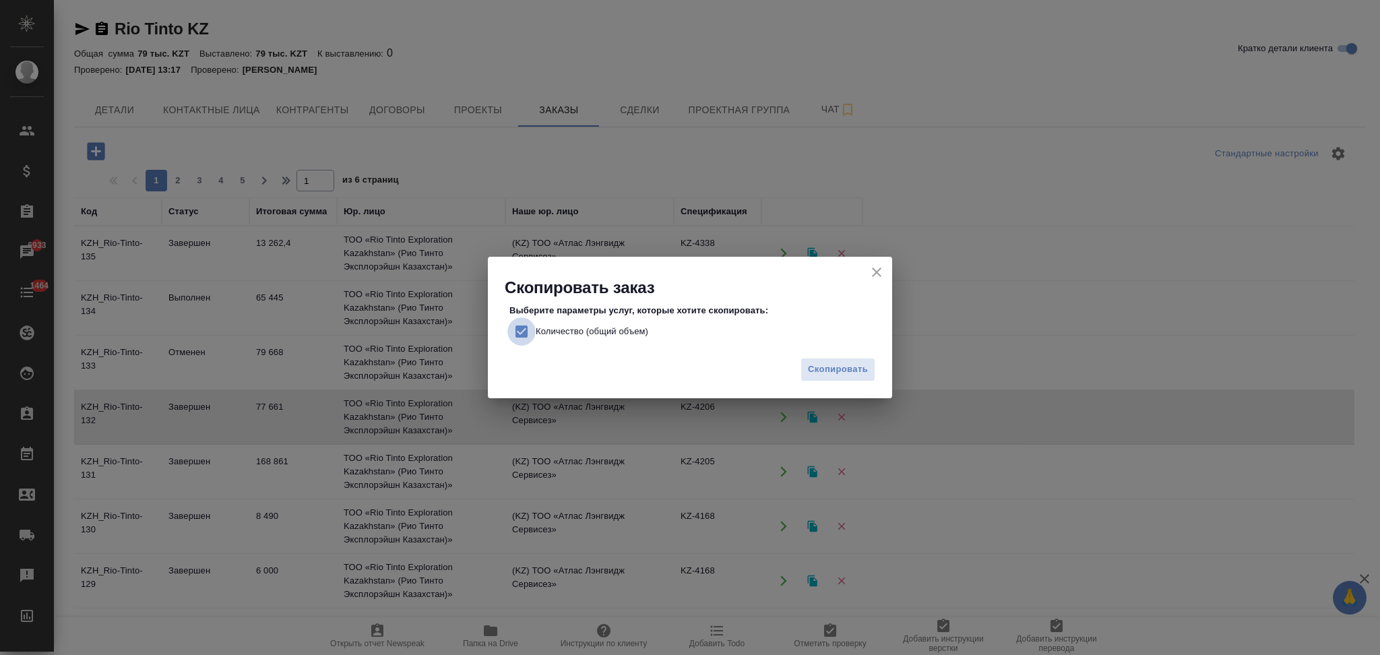
click at [526, 329] on input "Количество (общий объем)" at bounding box center [521, 331] width 28 height 28
checkbox input "false"
click at [829, 366] on span "Скопировать" at bounding box center [838, 369] width 60 height 15
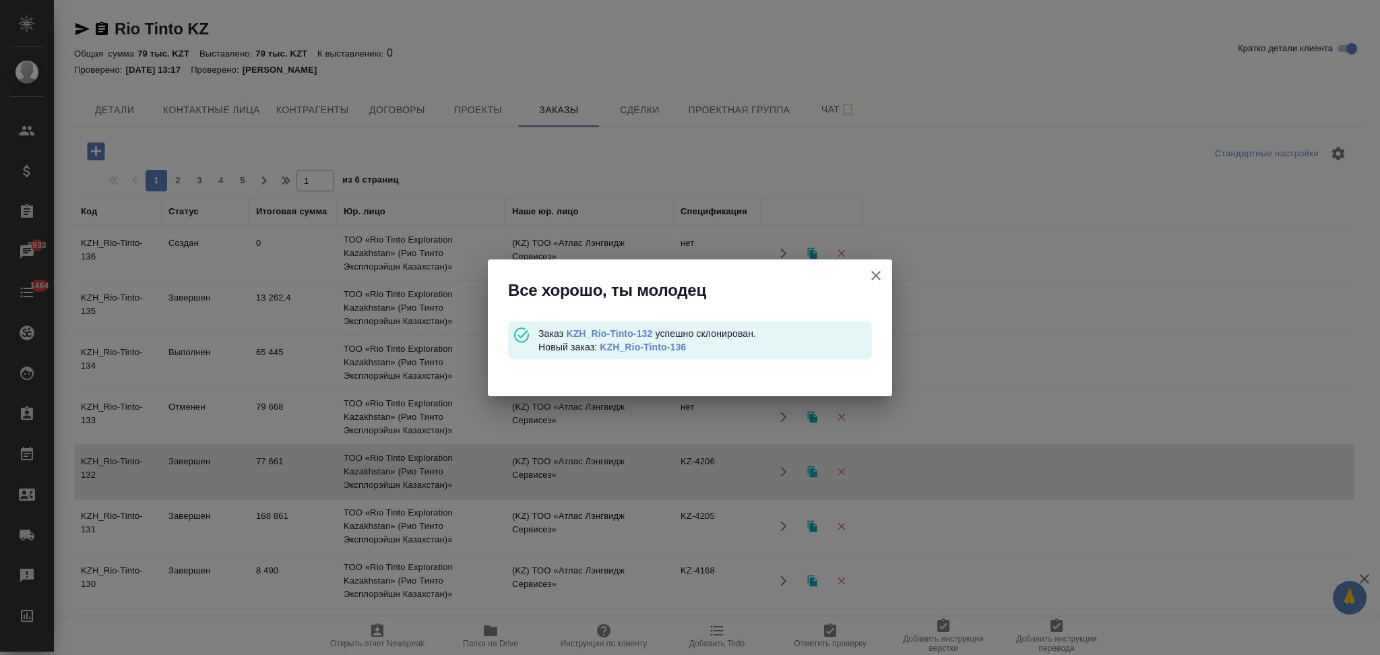
click at [645, 342] on link "KZH_Rio-Tinto-136" at bounding box center [643, 347] width 86 height 11
click at [619, 335] on link "KZH_Rio-Tinto-132" at bounding box center [609, 333] width 86 height 11
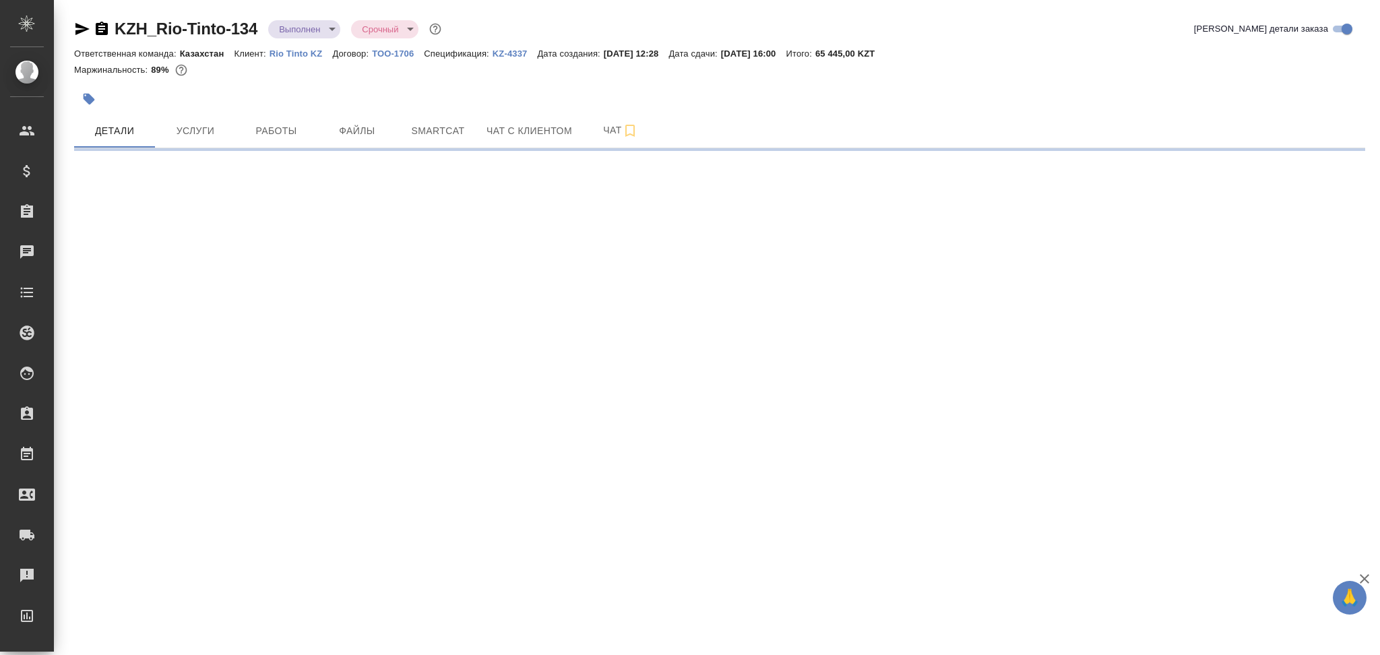
select select "RU"
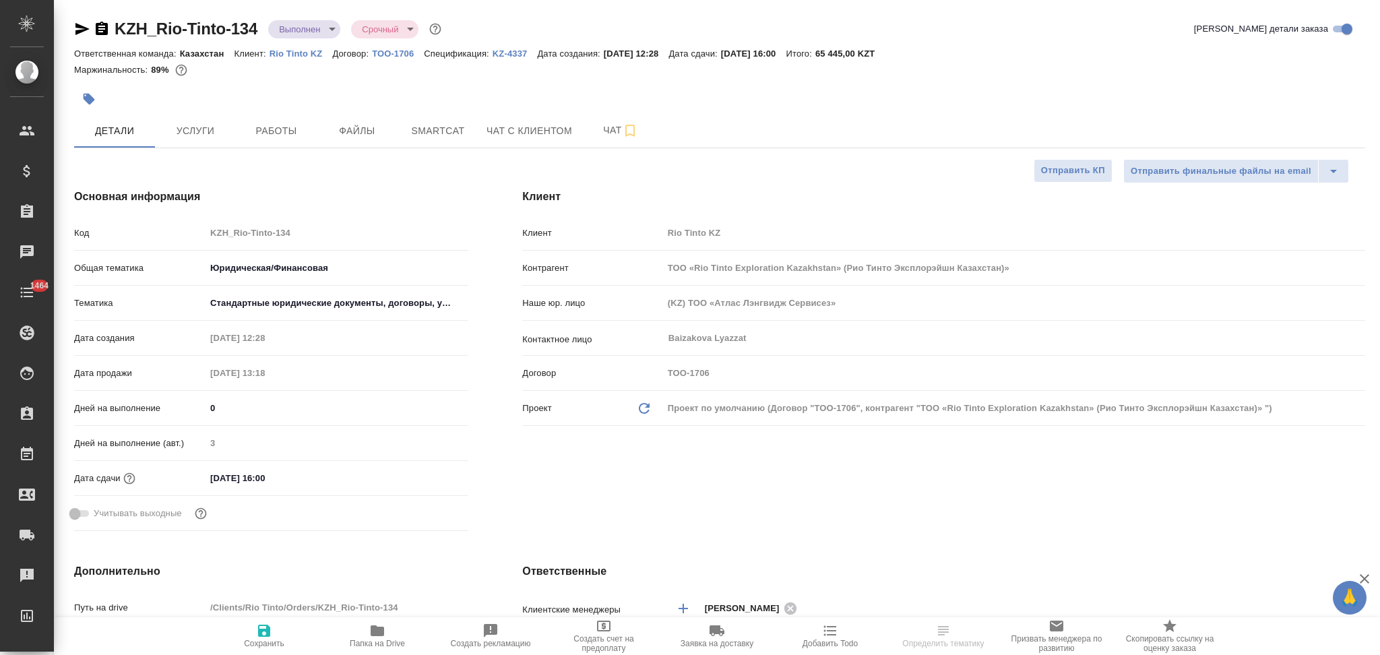
type textarea "x"
type input "ТОО «Rio Tinto Exploration Kazakhstan» (Рио Тинто Эксплорэйшн Казахстан)»"
type textarea "x"
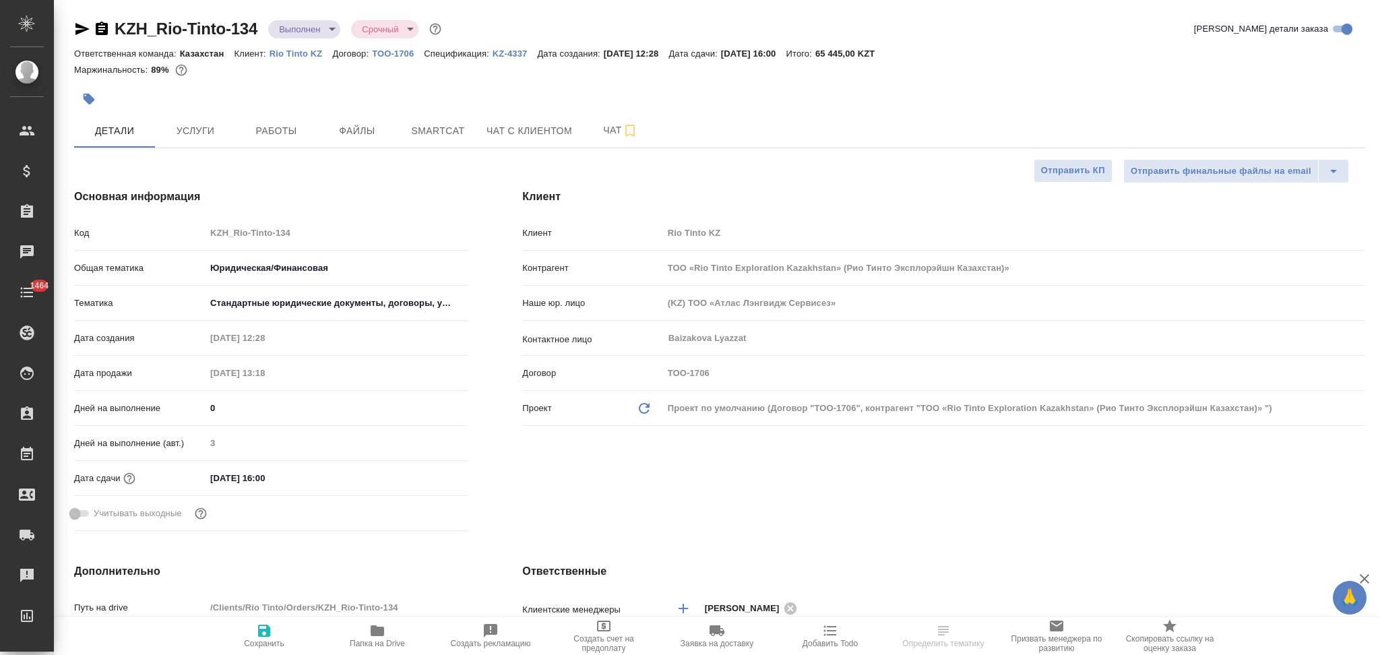
type textarea "x"
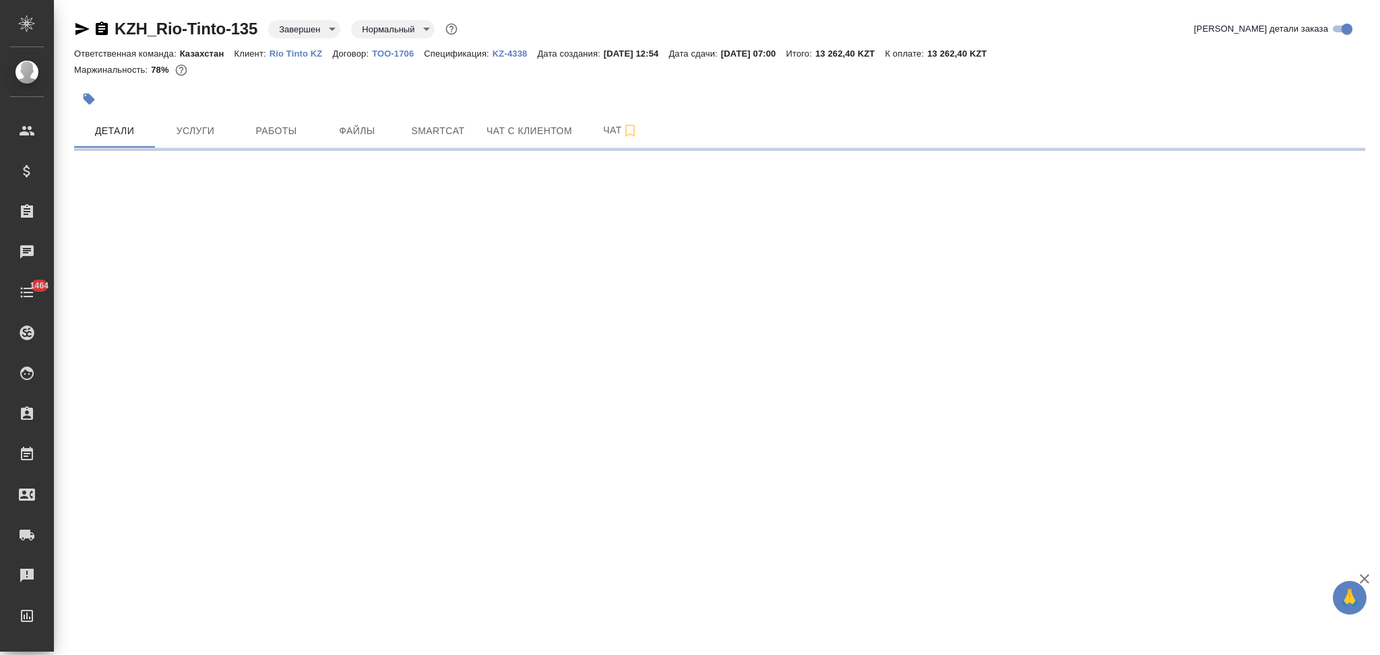
select select "RU"
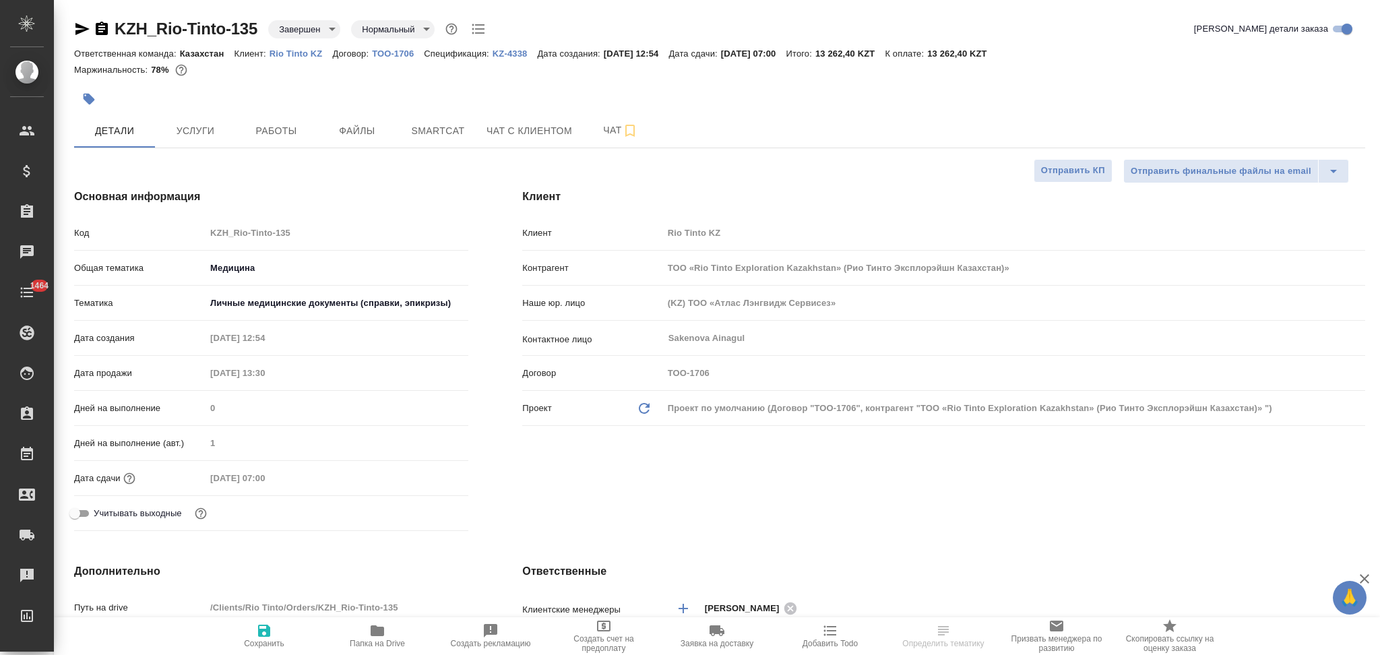
type textarea "x"
type input "ТОО «Rio Tinto Exploration Kazakhstan» (Рио Тинто Эксплорэйшн Казахстан)»"
type textarea "x"
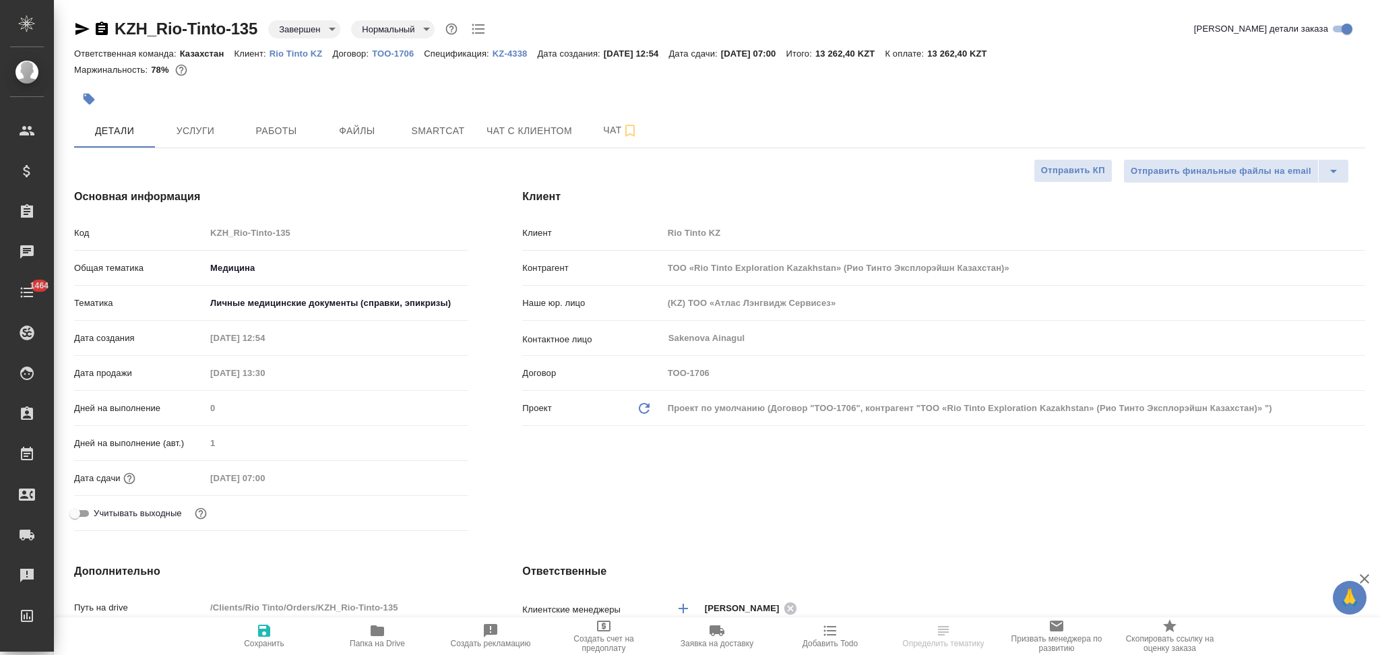
type textarea "x"
type input "ТОО «Rio Tinto Exploration Kazakhstan» (Рио Тинто Эксплорэйшн Казахстан)»"
type textarea "x"
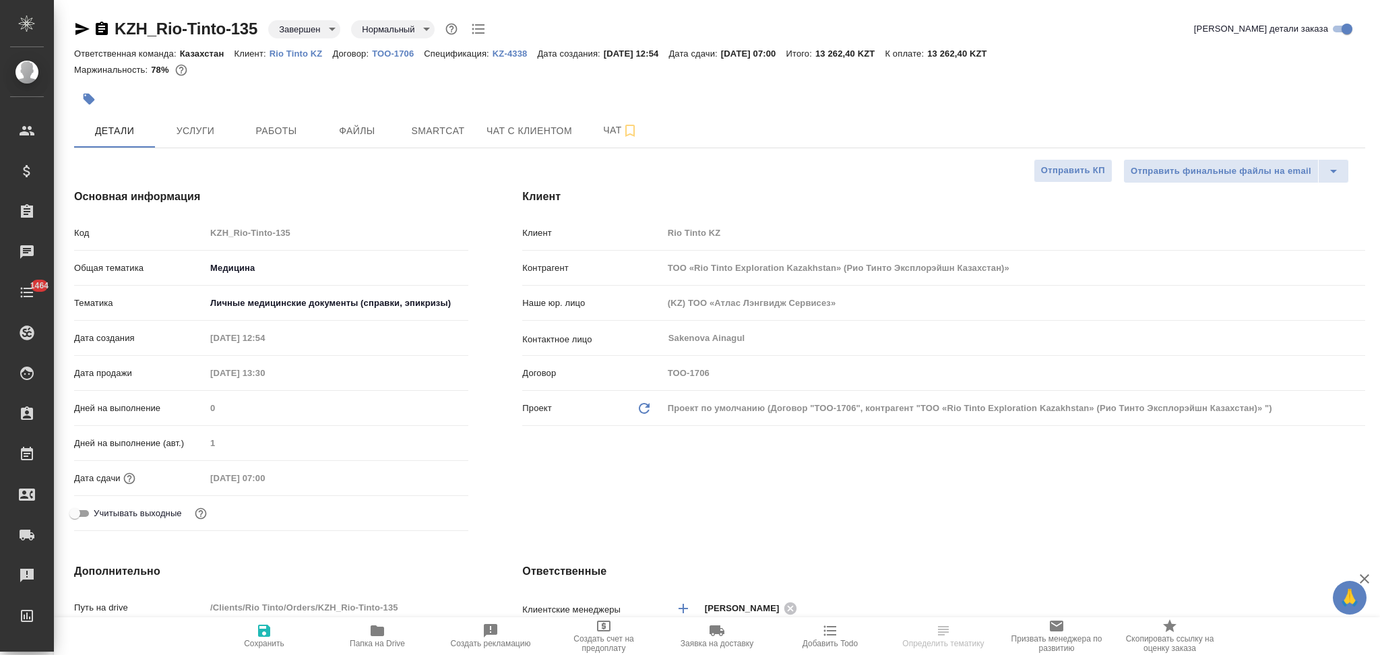
type textarea "x"
click at [199, 131] on span "Услуги" at bounding box center [195, 131] width 65 height 17
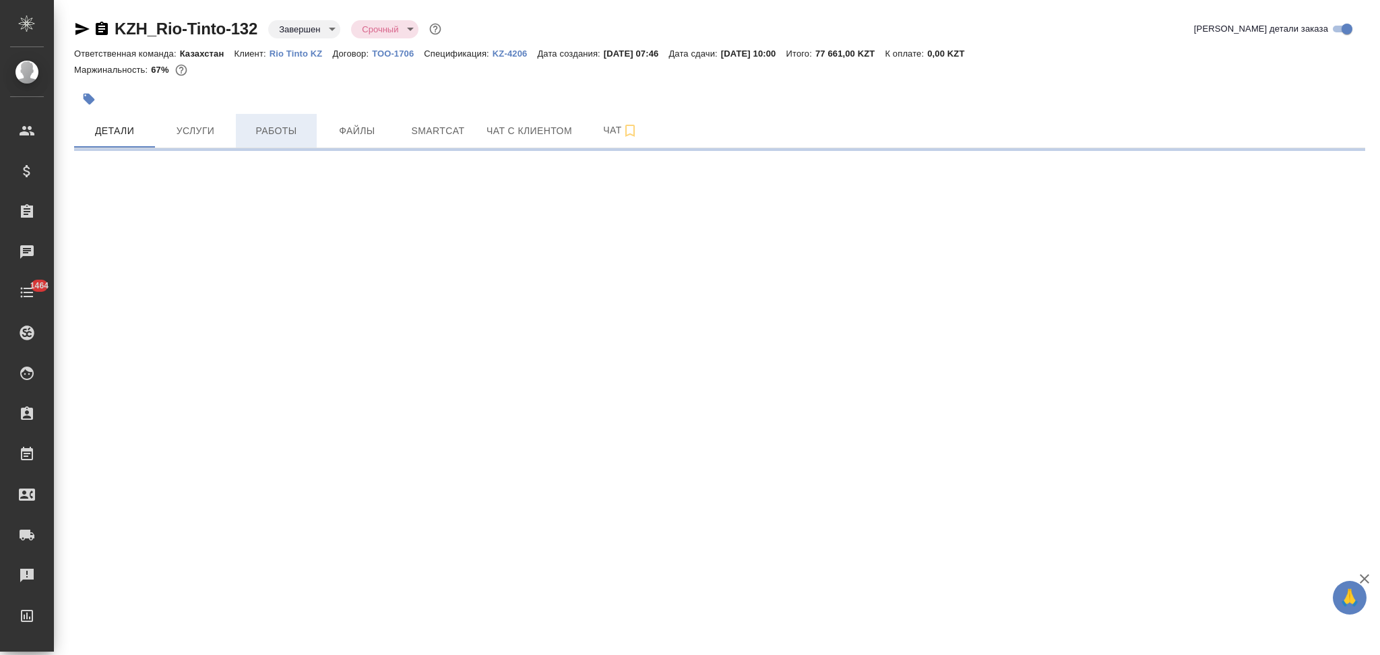
select select "RU"
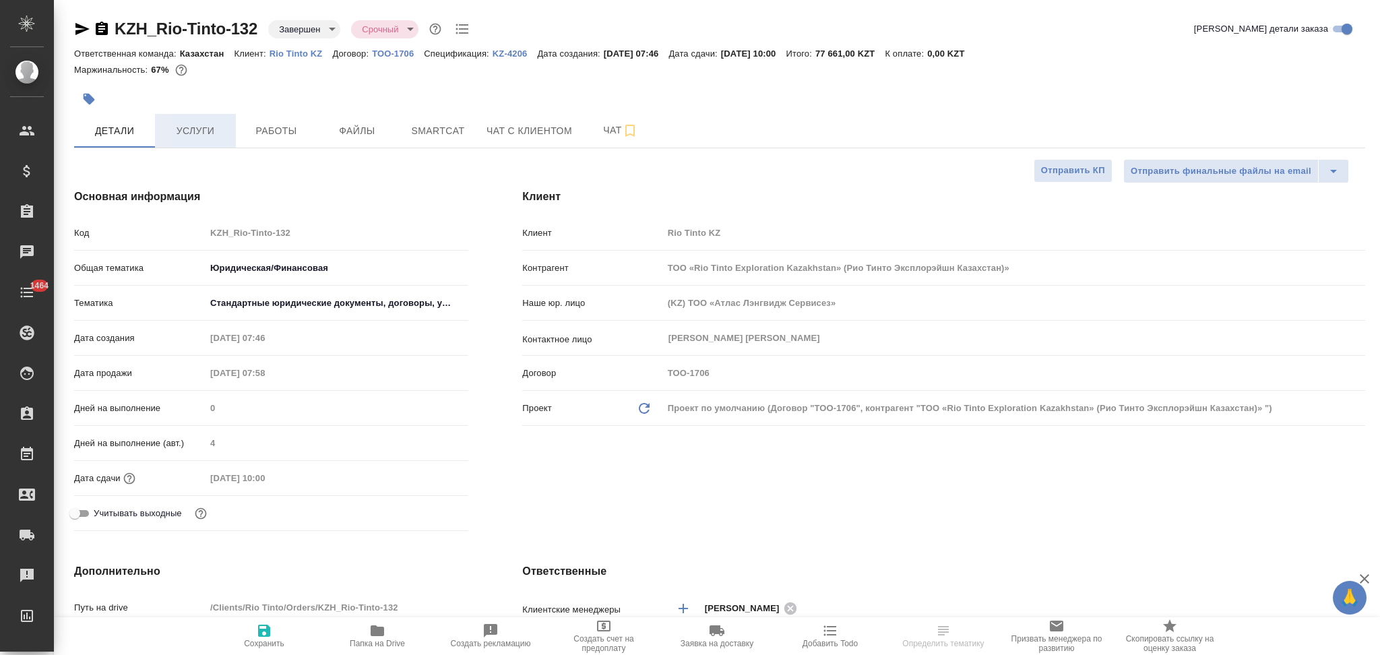
type textarea "x"
type input "ТОО «Rio Tinto Exploration Kazakhstan» (Рио Тинто Эксплорэйшн Казахстан)»"
type textarea "x"
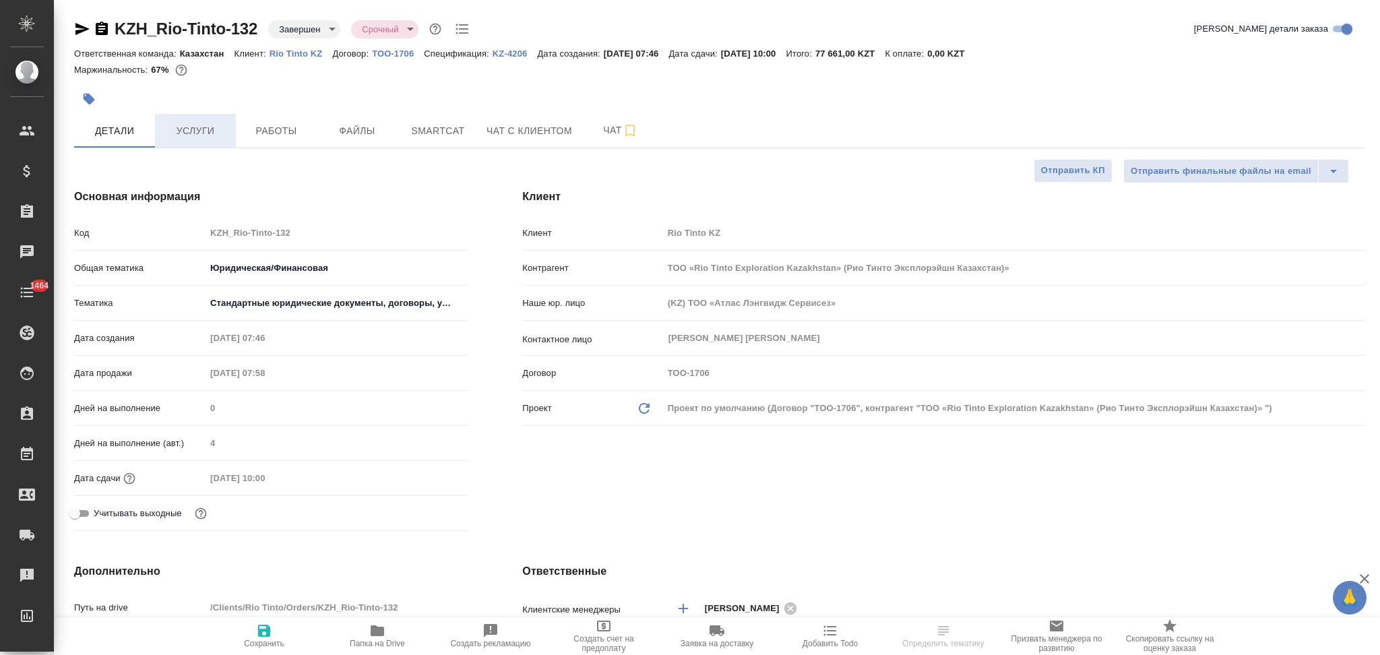
type textarea "x"
type input "ТОО «Rio Tinto Exploration Kazakhstan» (Рио Тинто Эксплорэйшн Казахстан)»"
type textarea "x"
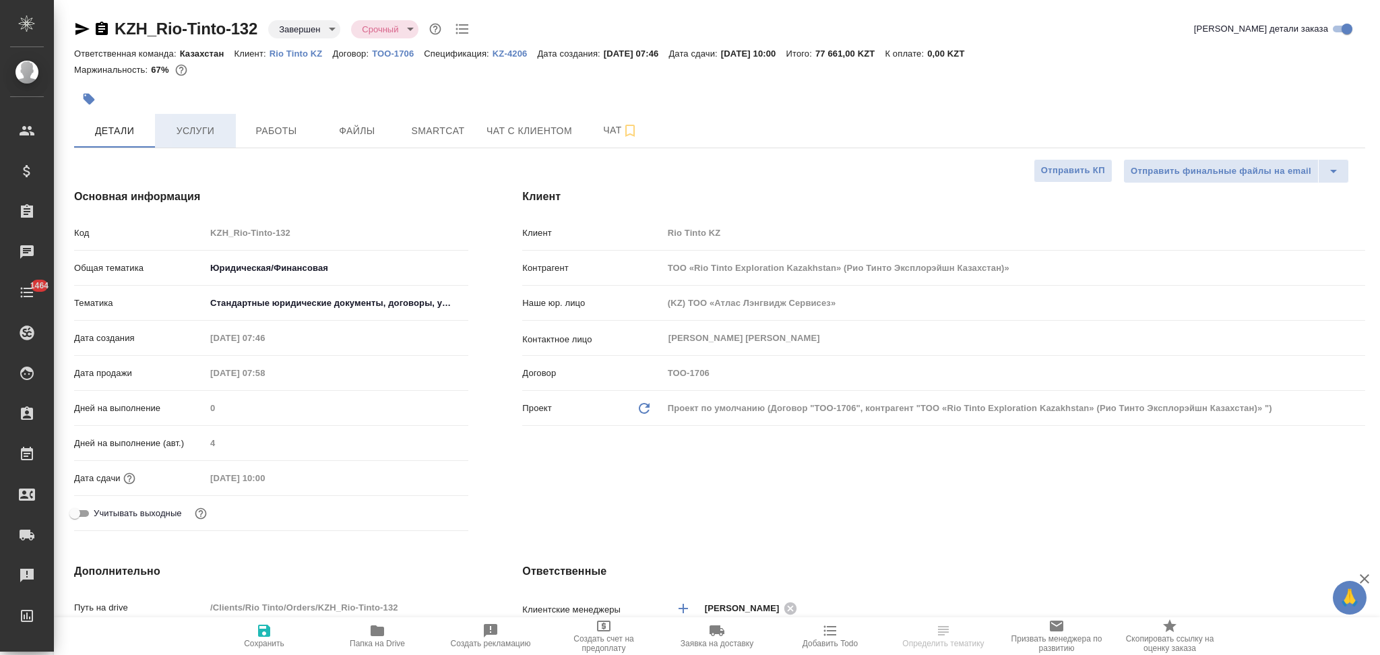
type textarea "x"
click at [201, 116] on button "Услуги" at bounding box center [195, 131] width 81 height 34
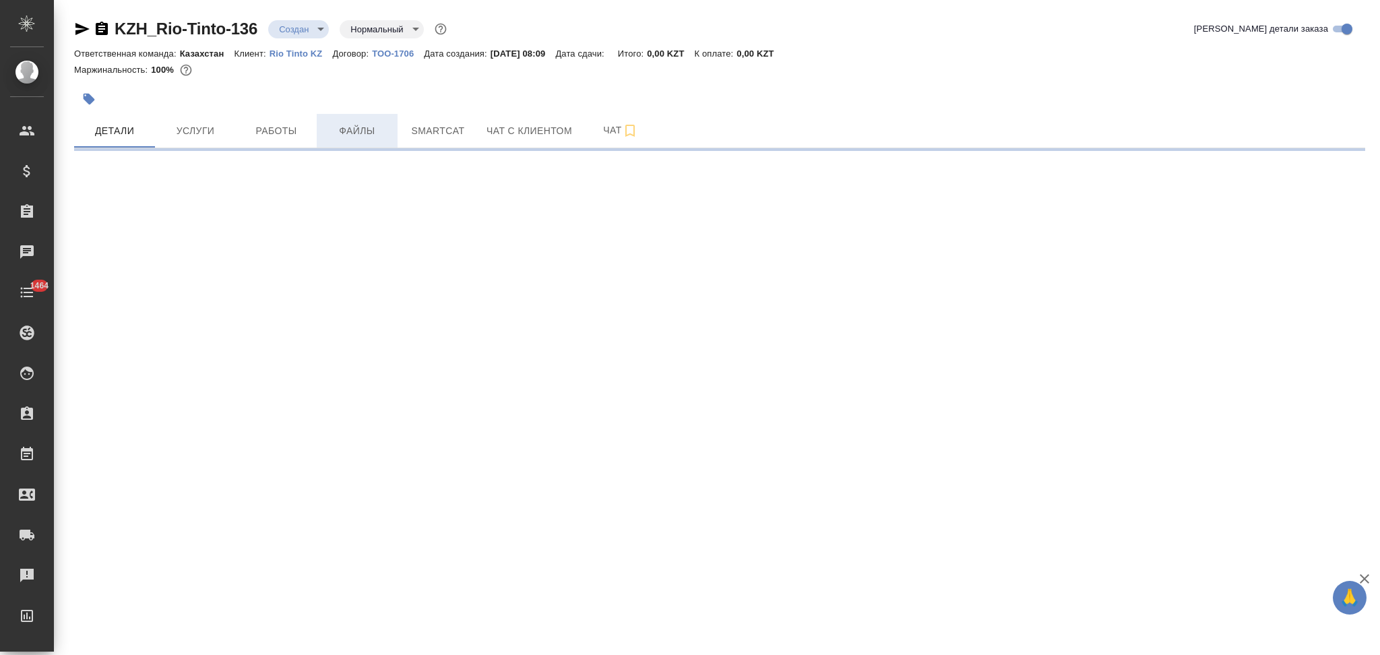
select select "RU"
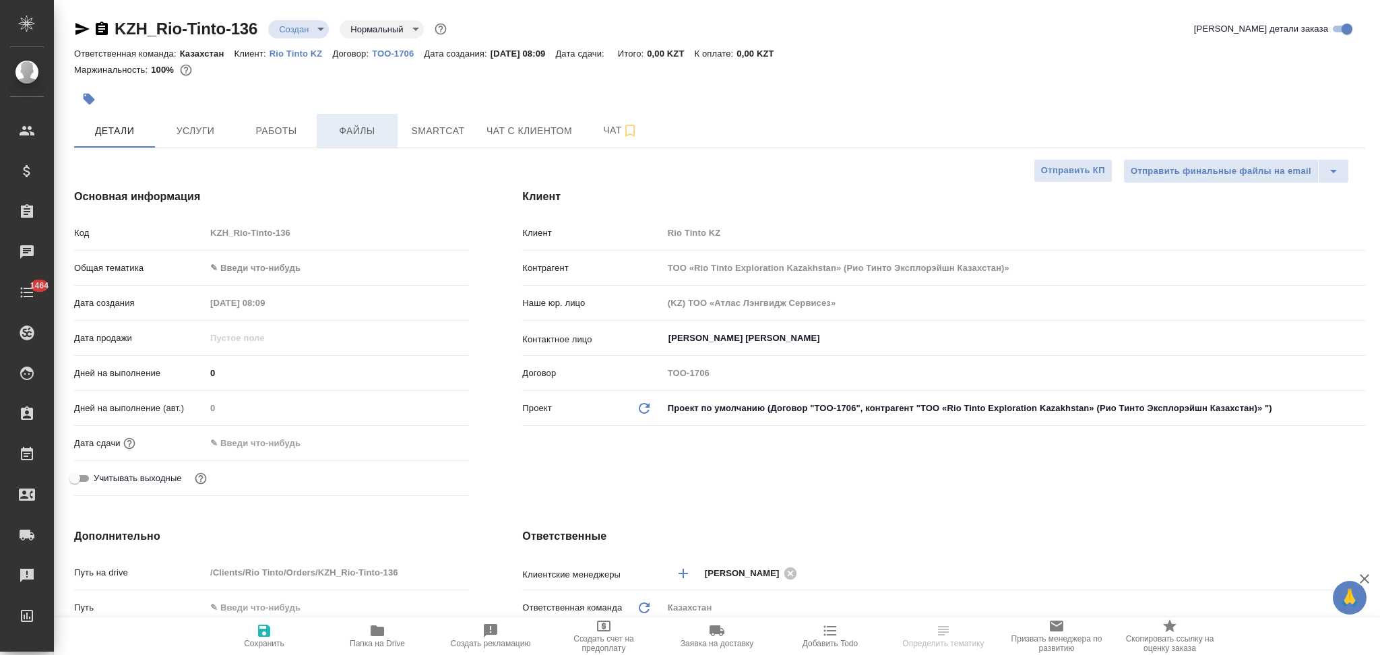
type textarea "x"
type input "ТОО «Rio Tinto Exploration Kazakhstan» (Рио Тинто Эксплорэйшн Казахстан)»"
type textarea "x"
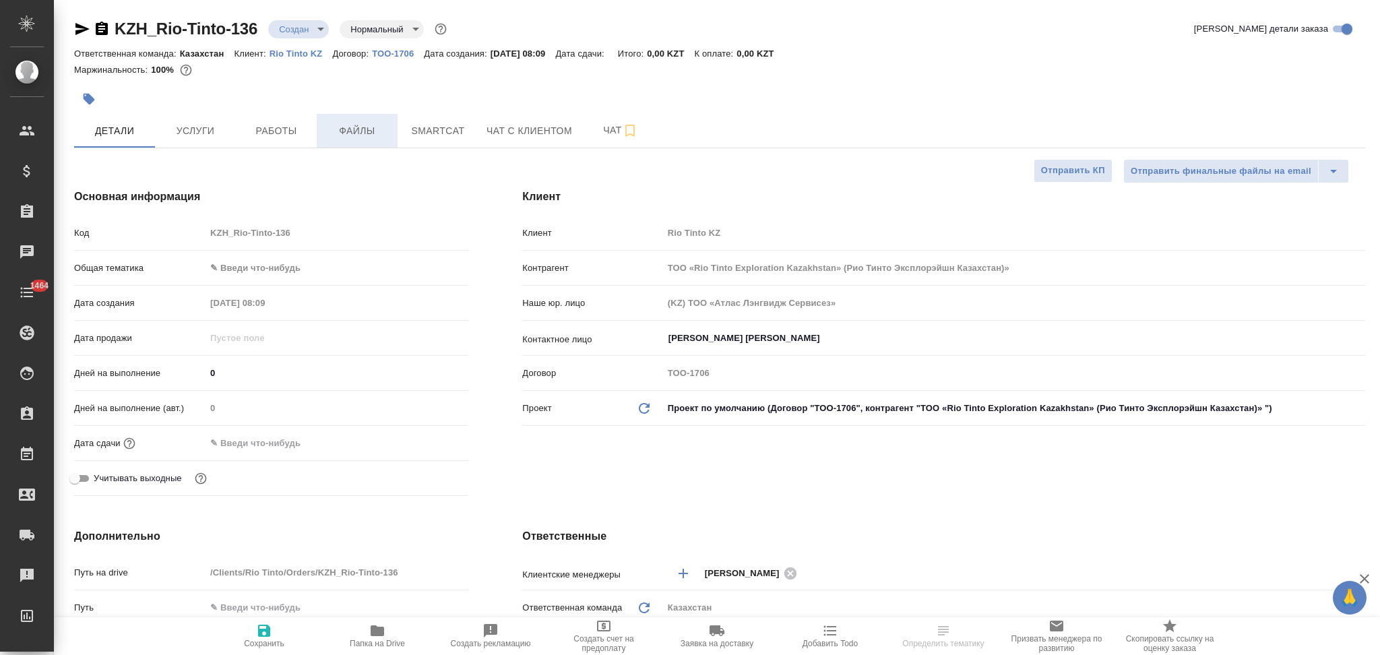
type textarea "x"
click at [367, 131] on span "Файлы" at bounding box center [357, 131] width 65 height 17
type input "ТОО «Rio Tinto Exploration Kazakhstan» (Рио Тинто Эксплорэйшн Казахстан)»"
type textarea "x"
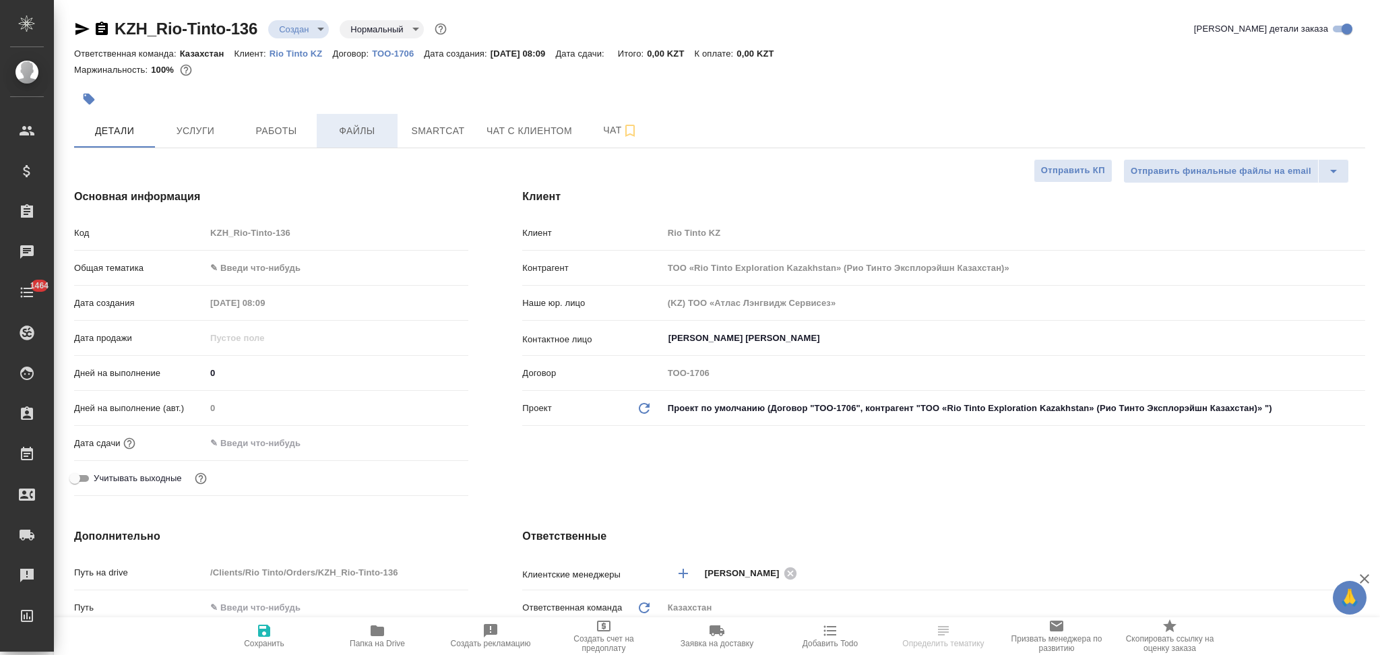
type textarea "x"
type input "[PERSON_NAME]"
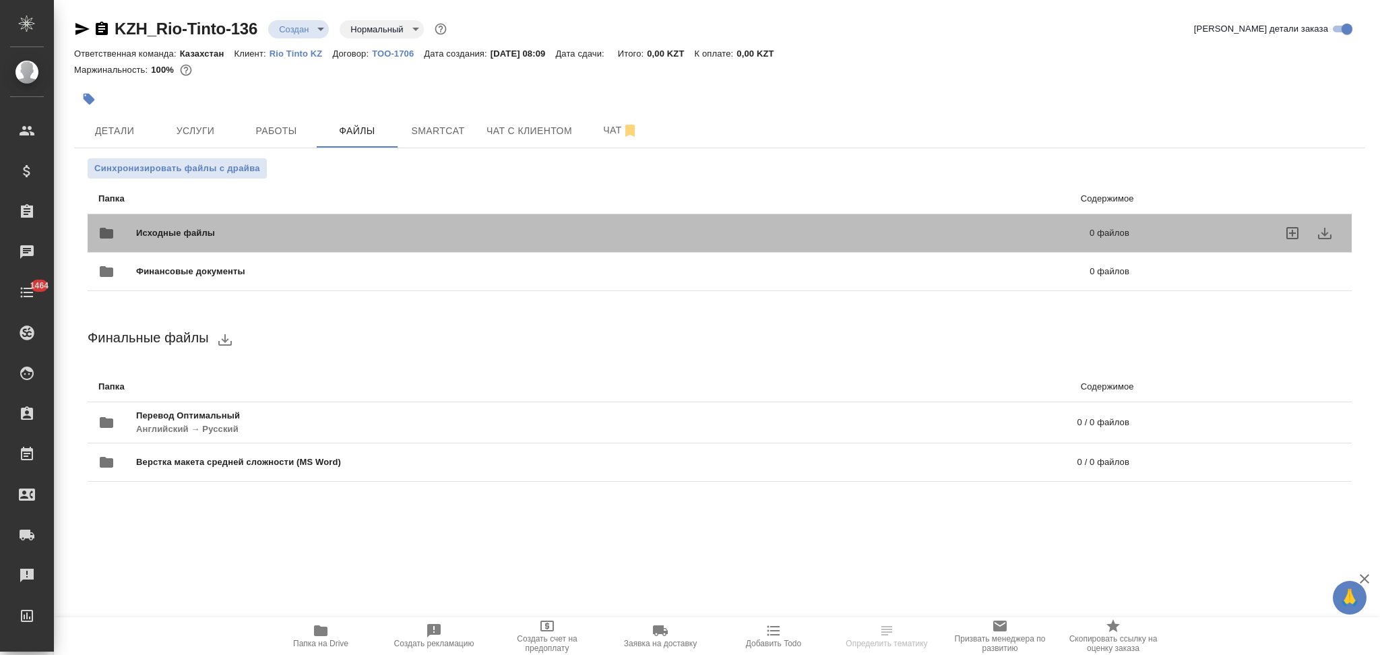
click at [253, 224] on div "Исходные файлы 0 файлов" at bounding box center [613, 233] width 1031 height 32
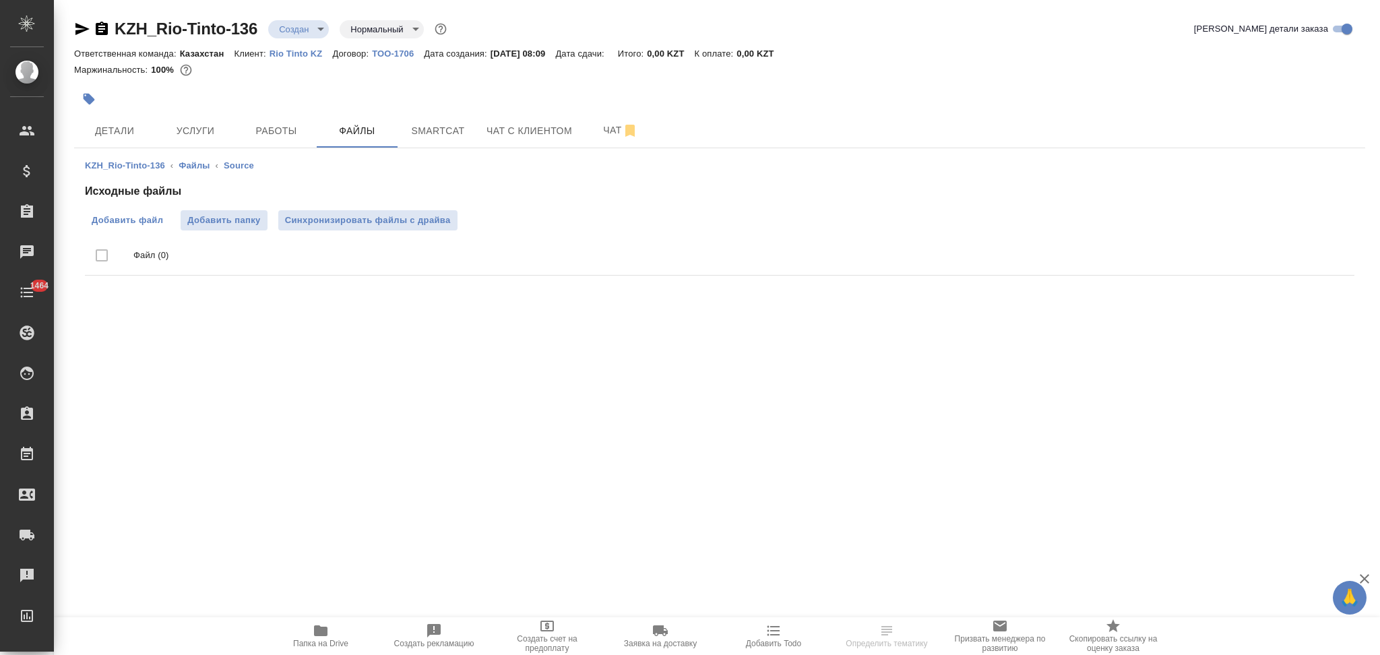
click at [136, 219] on span "Добавить файл" at bounding box center [127, 220] width 71 height 13
click at [0, 0] on input "Добавить файл" at bounding box center [0, 0] width 0 height 0
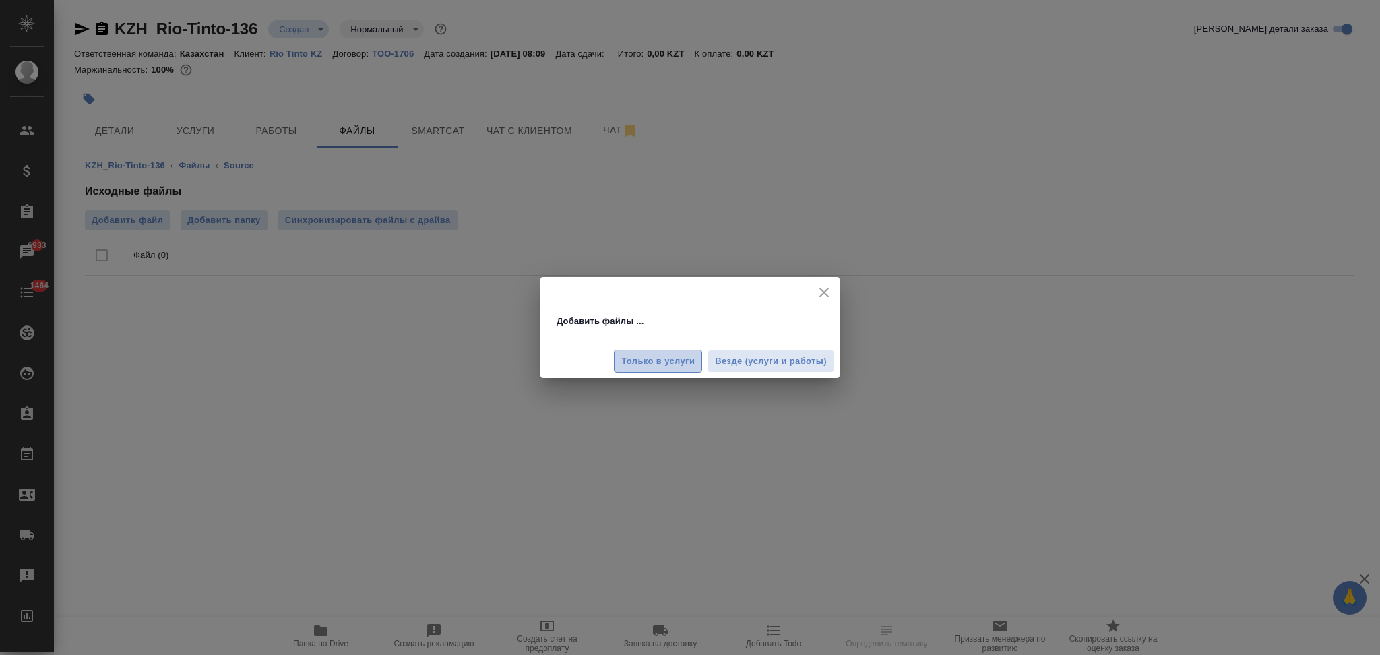
click at [666, 356] on span "Только в услуги" at bounding box center [657, 361] width 73 height 15
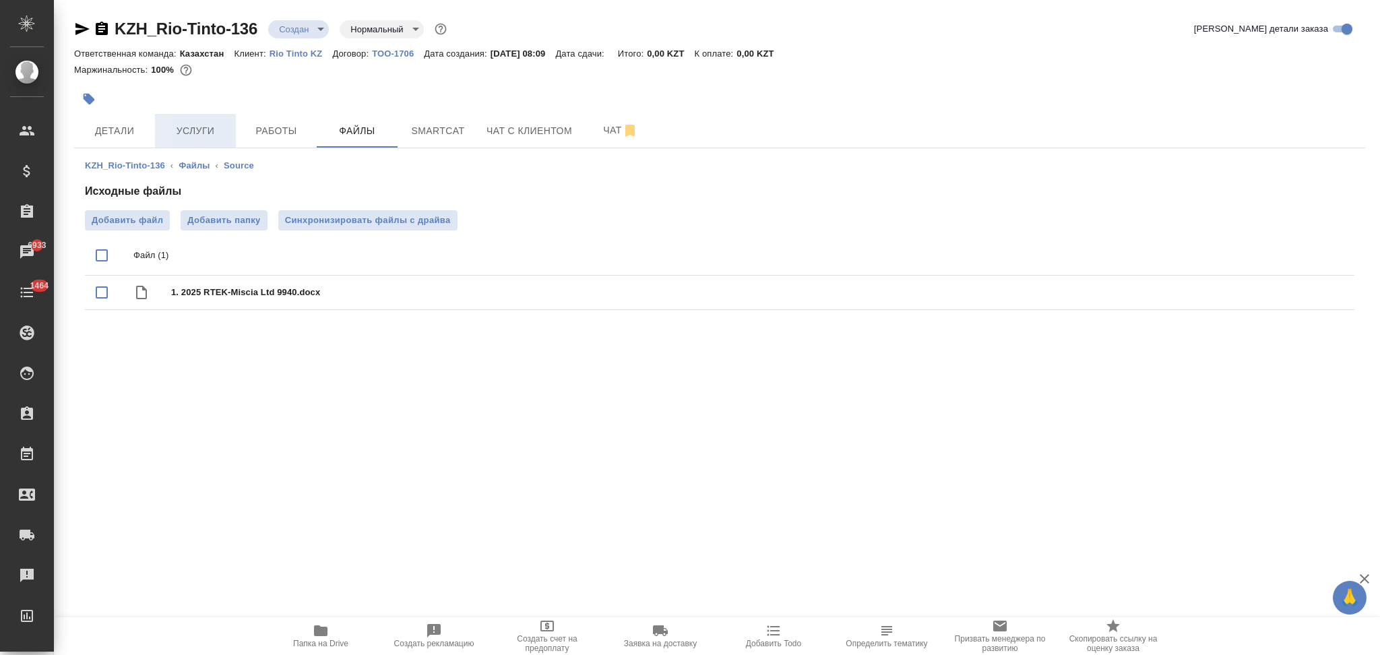
click at [198, 133] on span "Услуги" at bounding box center [195, 131] width 65 height 17
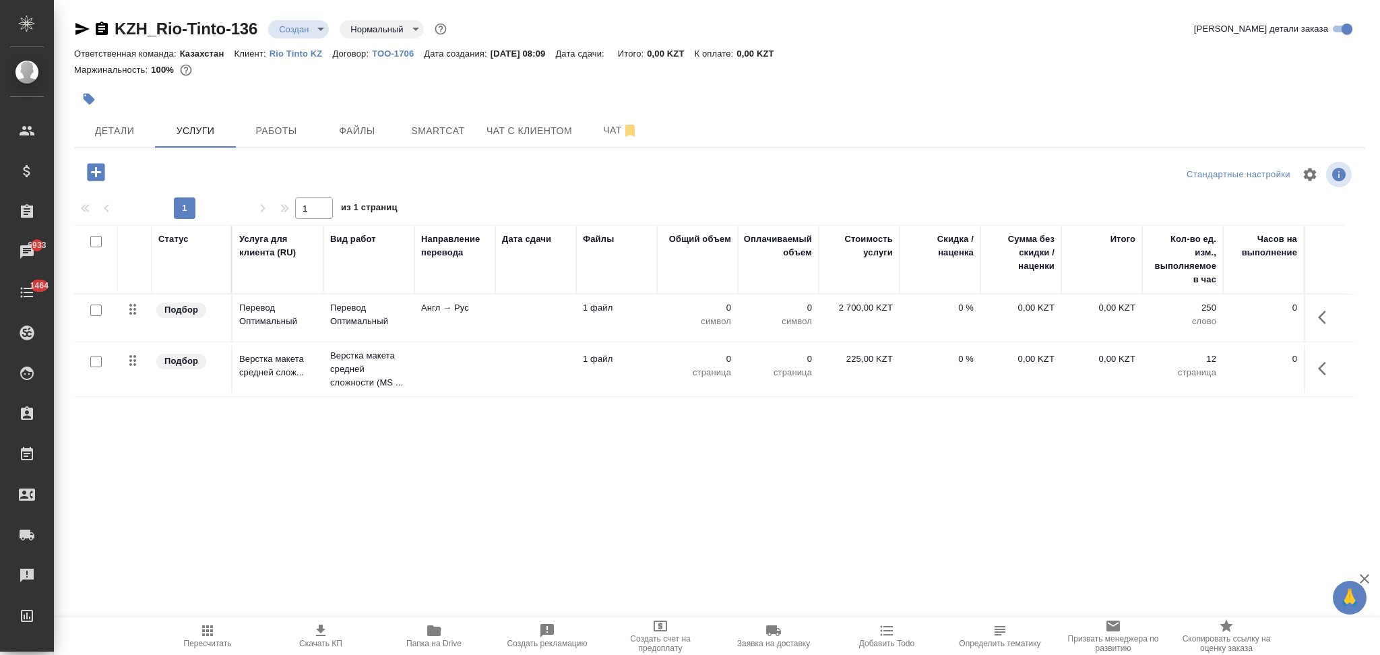
click at [98, 310] on input "checkbox" at bounding box center [95, 310] width 11 height 11
checkbox input "true"
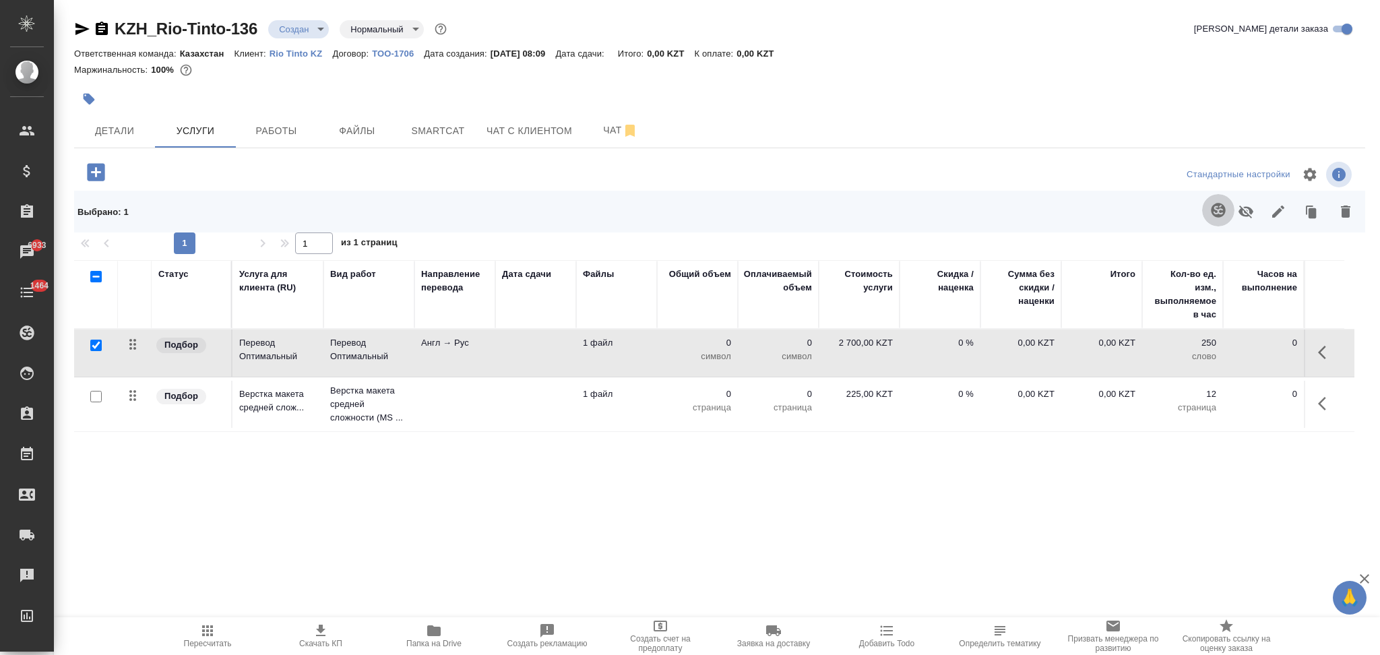
click at [1205, 209] on button "button" at bounding box center [1218, 210] width 32 height 32
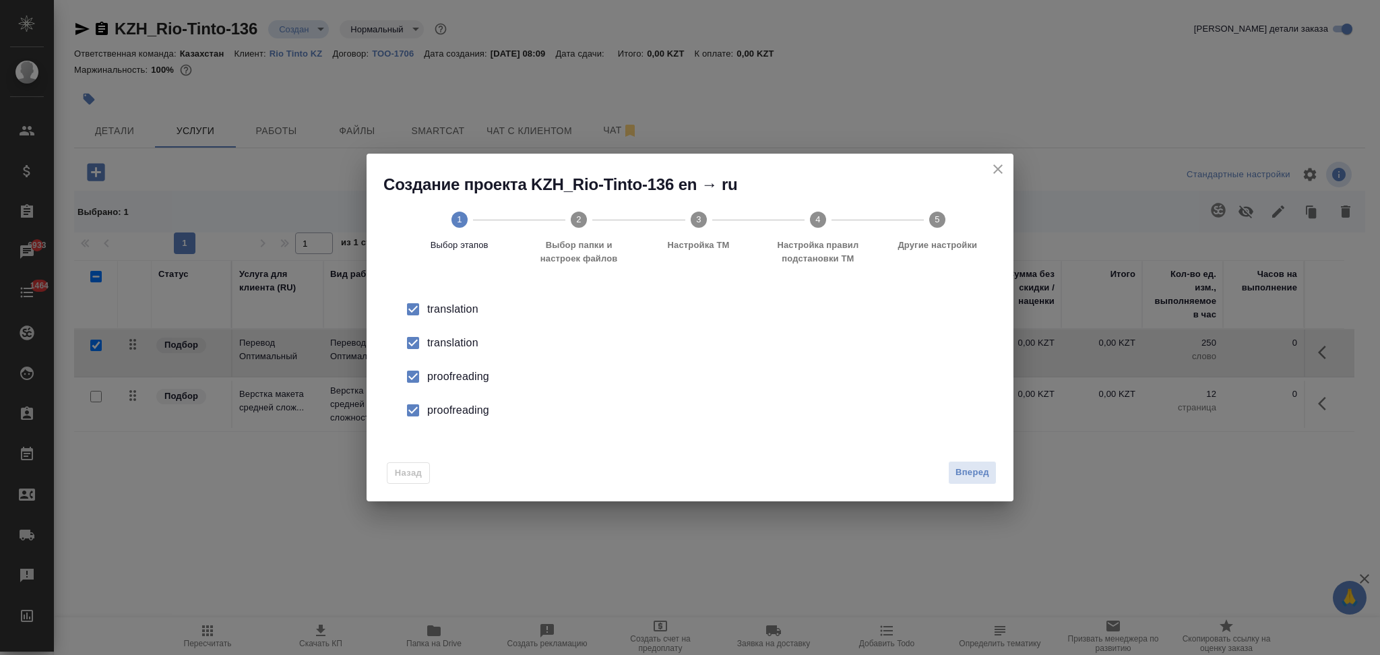
click at [450, 340] on div "translation" at bounding box center [704, 343] width 554 height 16
click at [449, 375] on div "proofreading" at bounding box center [704, 377] width 554 height 16
click at [453, 407] on div "proofreading" at bounding box center [704, 410] width 554 height 16
click at [971, 469] on span "Вперед" at bounding box center [973, 472] width 34 height 15
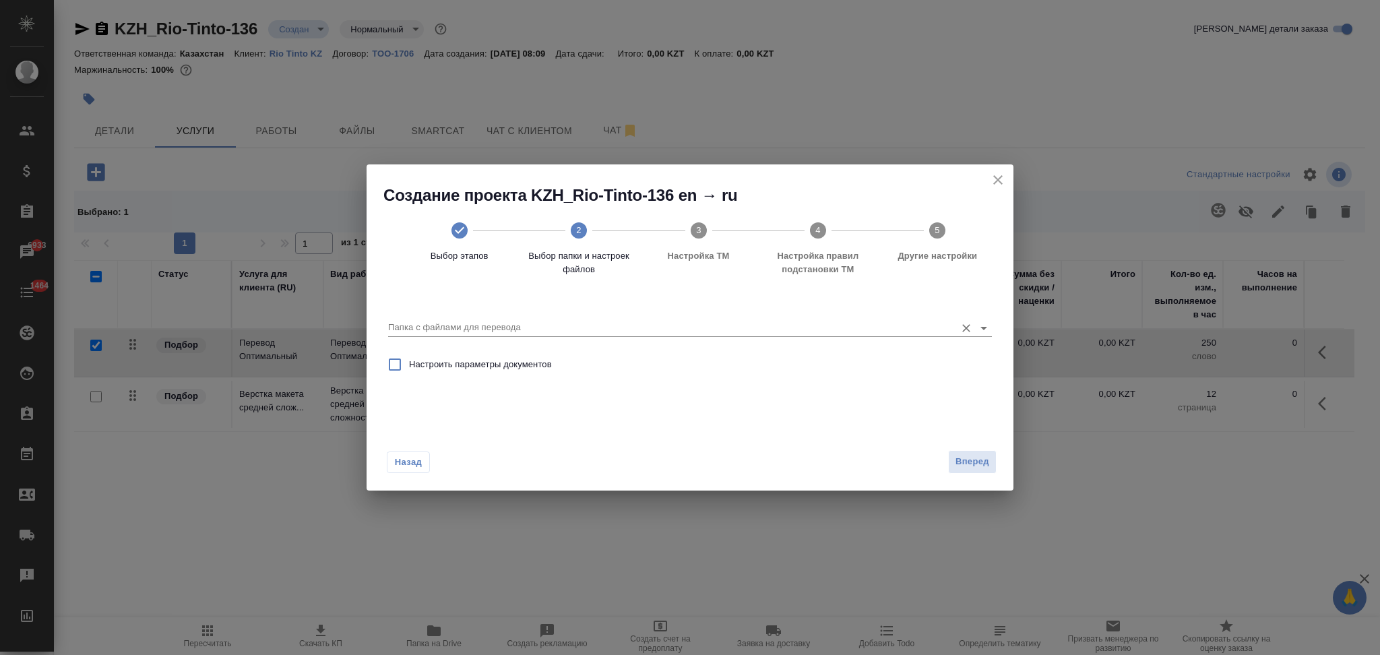
click at [515, 323] on input "Папка с файлами для перевода" at bounding box center [668, 327] width 561 height 16
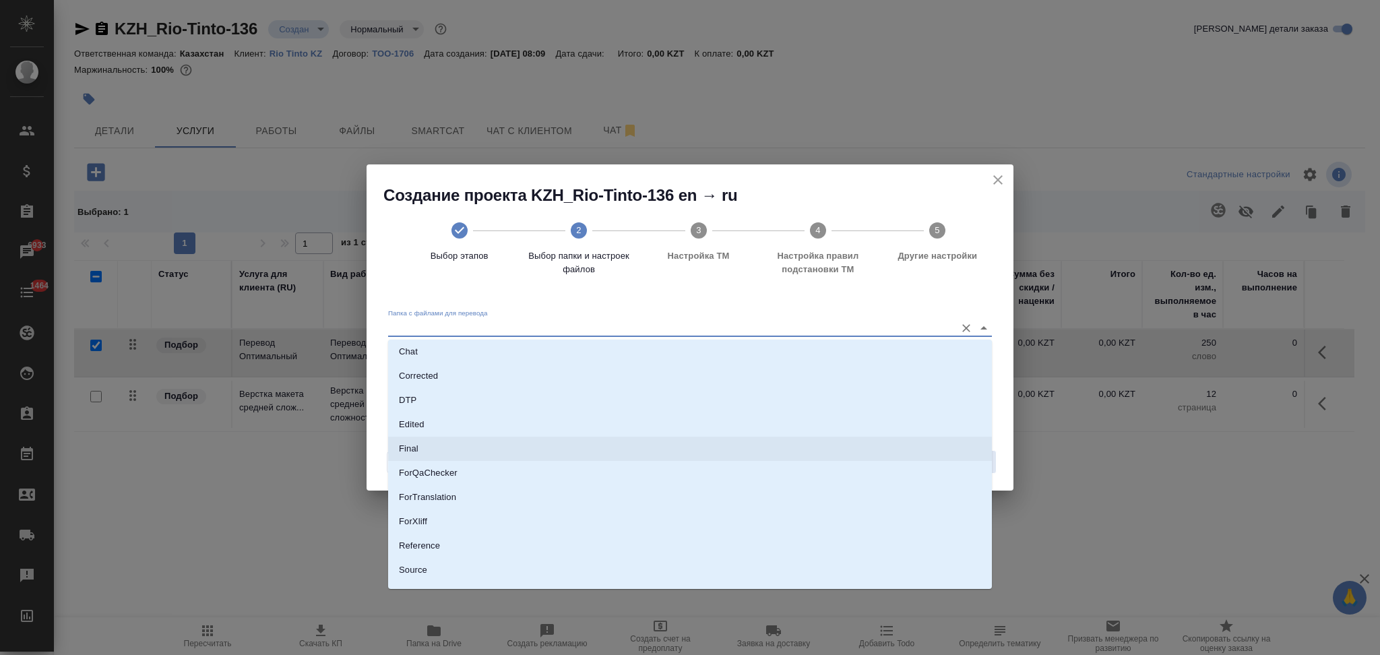
scroll to position [94, 0]
click at [449, 528] on li "Source" at bounding box center [690, 528] width 604 height 24
type input "Source"
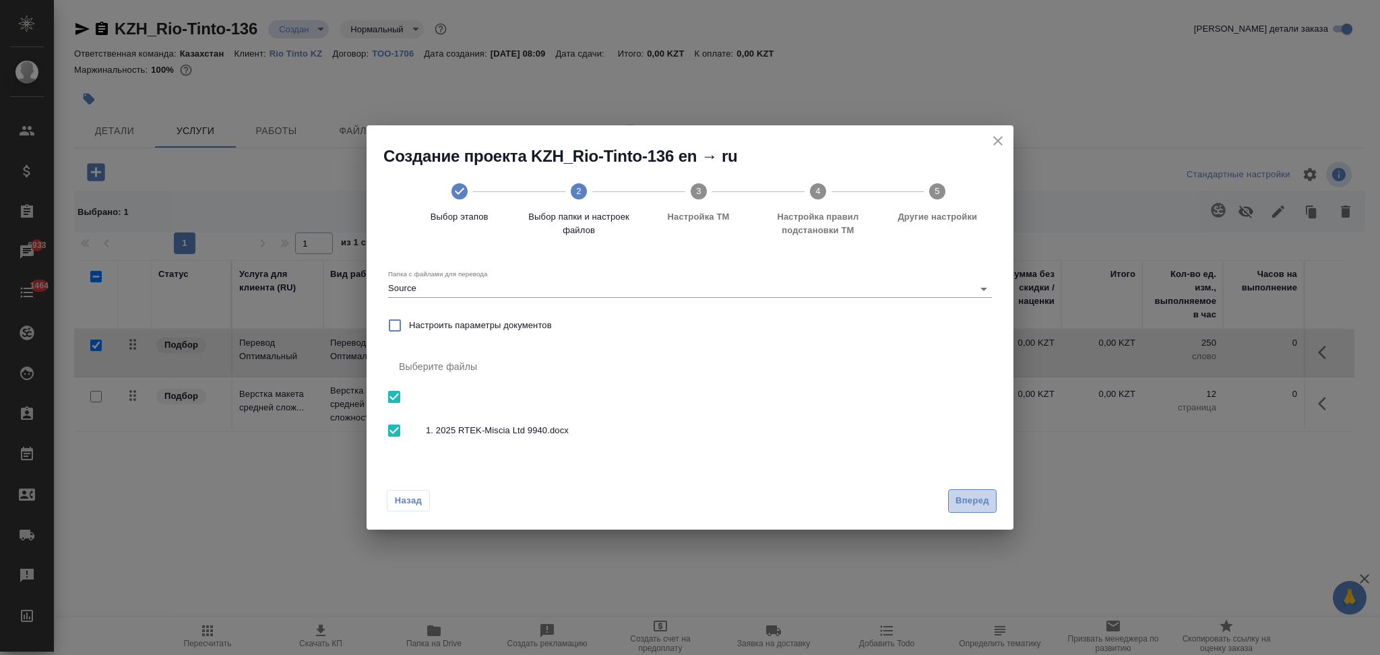
click at [958, 501] on span "Вперед" at bounding box center [973, 500] width 34 height 15
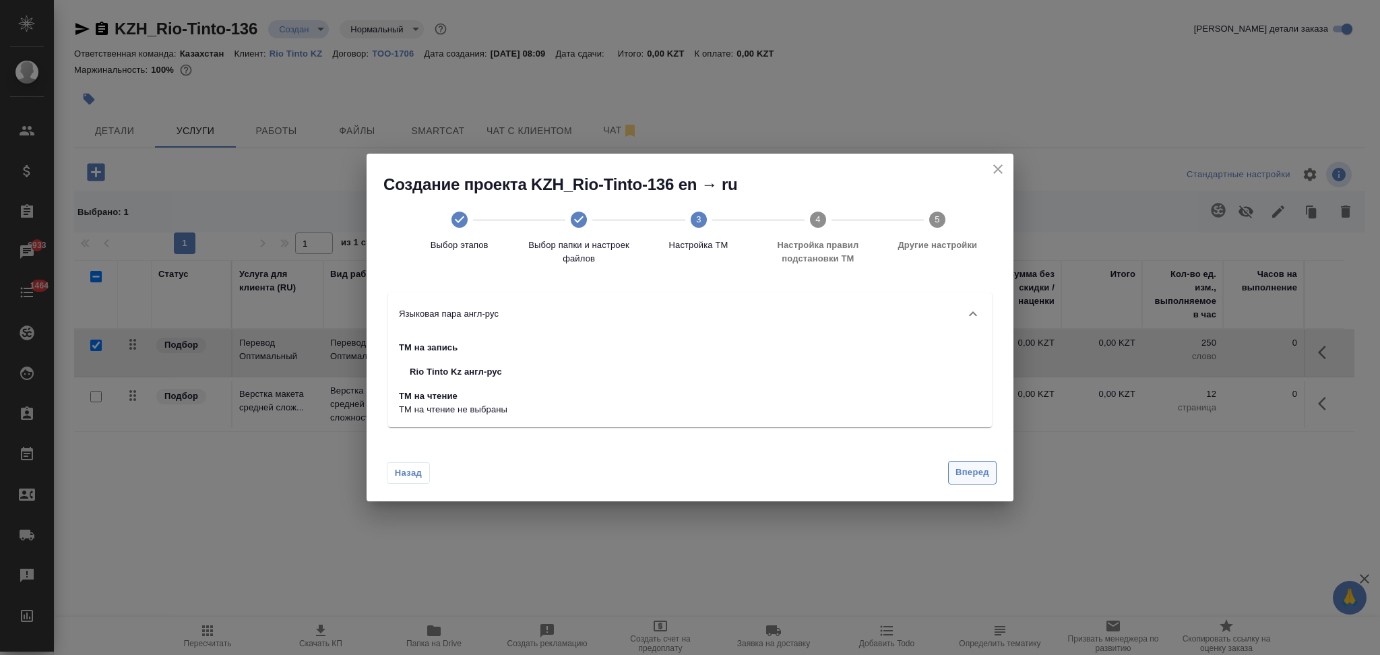
click at [976, 472] on span "Вперед" at bounding box center [973, 472] width 34 height 15
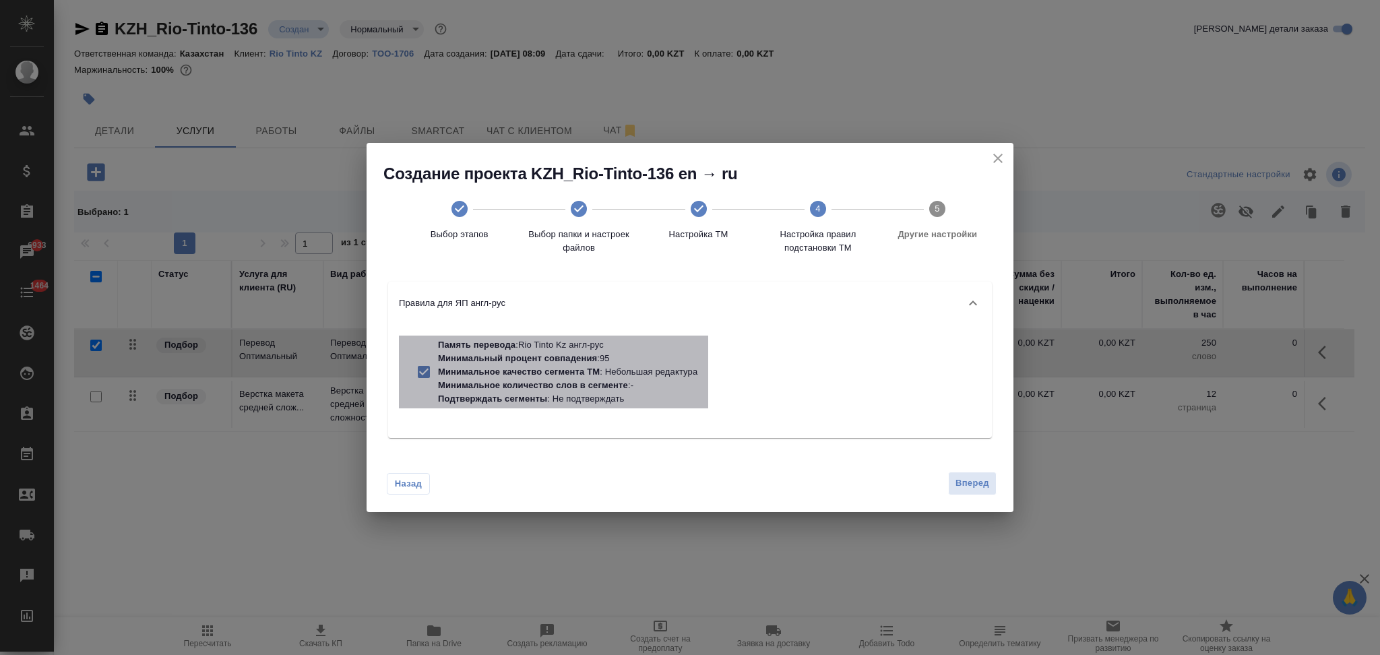
click at [567, 367] on p "Минимальное качество сегмента ТМ" at bounding box center [519, 372] width 162 height 10
checkbox input "false"
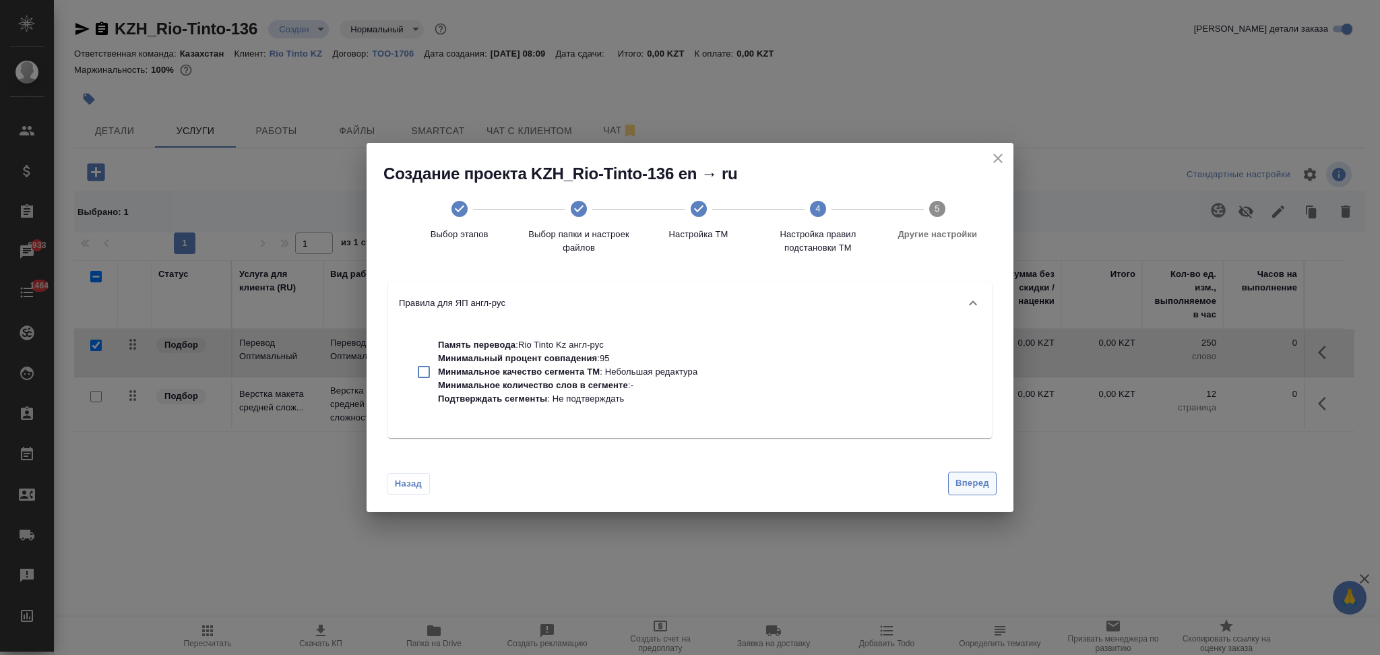
click at [954, 478] on button "Вперед" at bounding box center [972, 484] width 49 height 24
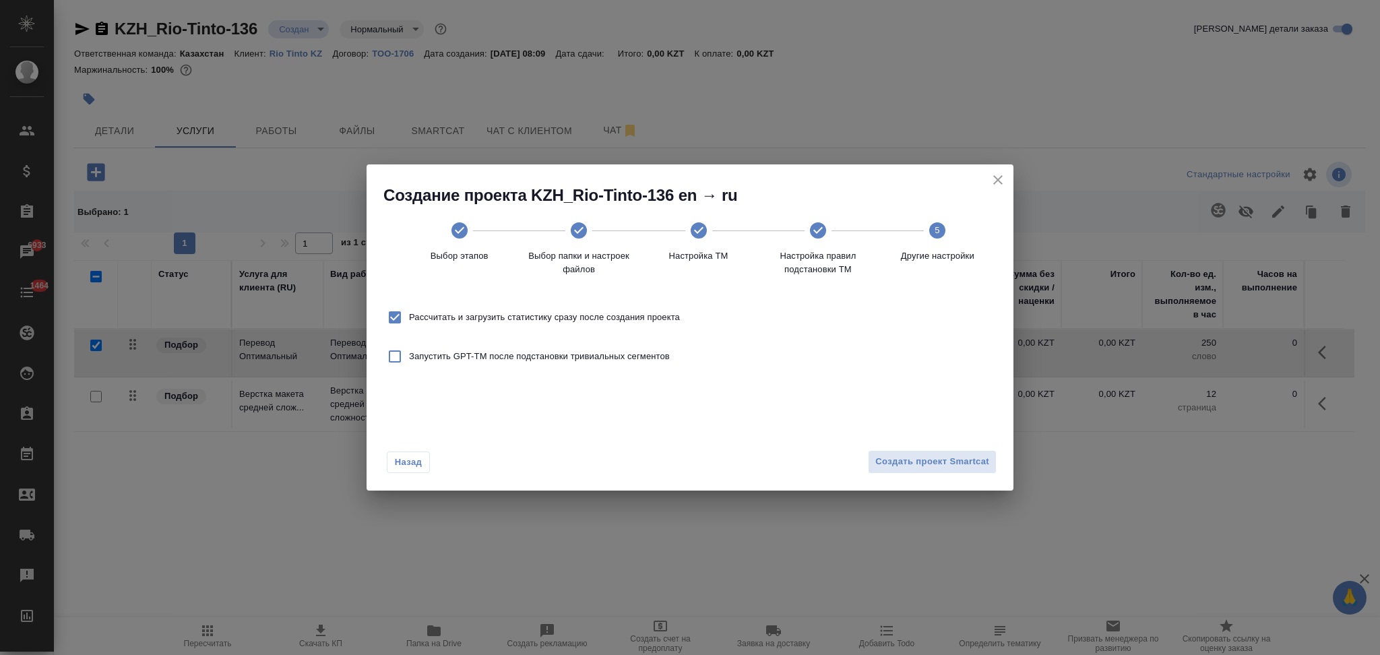
click at [881, 476] on div "Назад Создать проект Smartcat" at bounding box center [690, 458] width 647 height 63
click at [883, 457] on span "Создать проект Smartcat" at bounding box center [932, 461] width 114 height 15
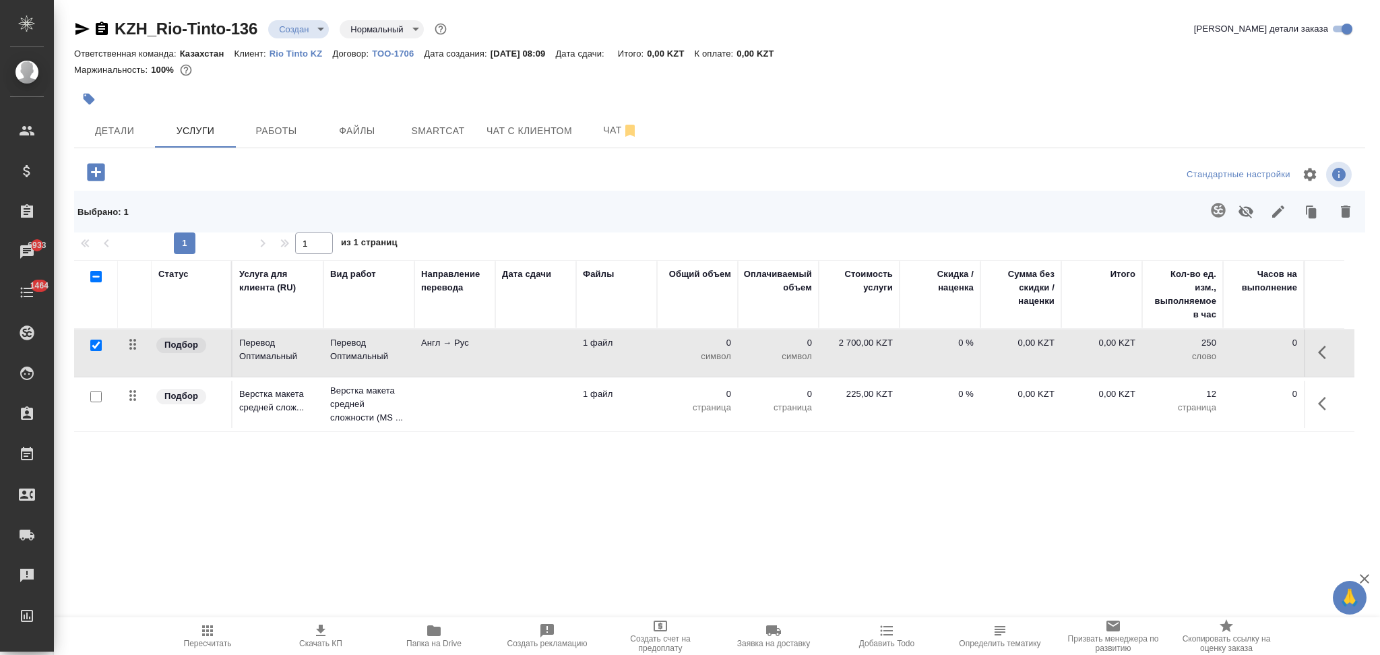
click at [508, 398] on td at bounding box center [535, 404] width 81 height 47
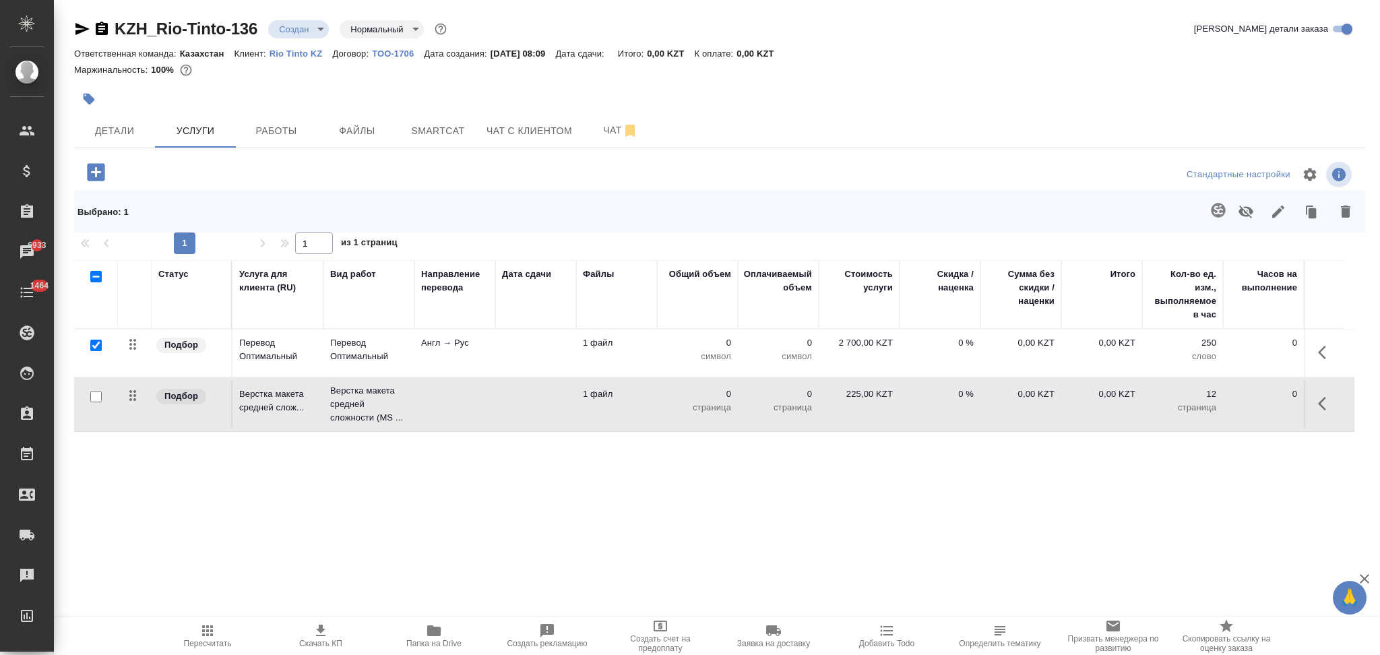
click at [508, 398] on td at bounding box center [535, 404] width 81 height 47
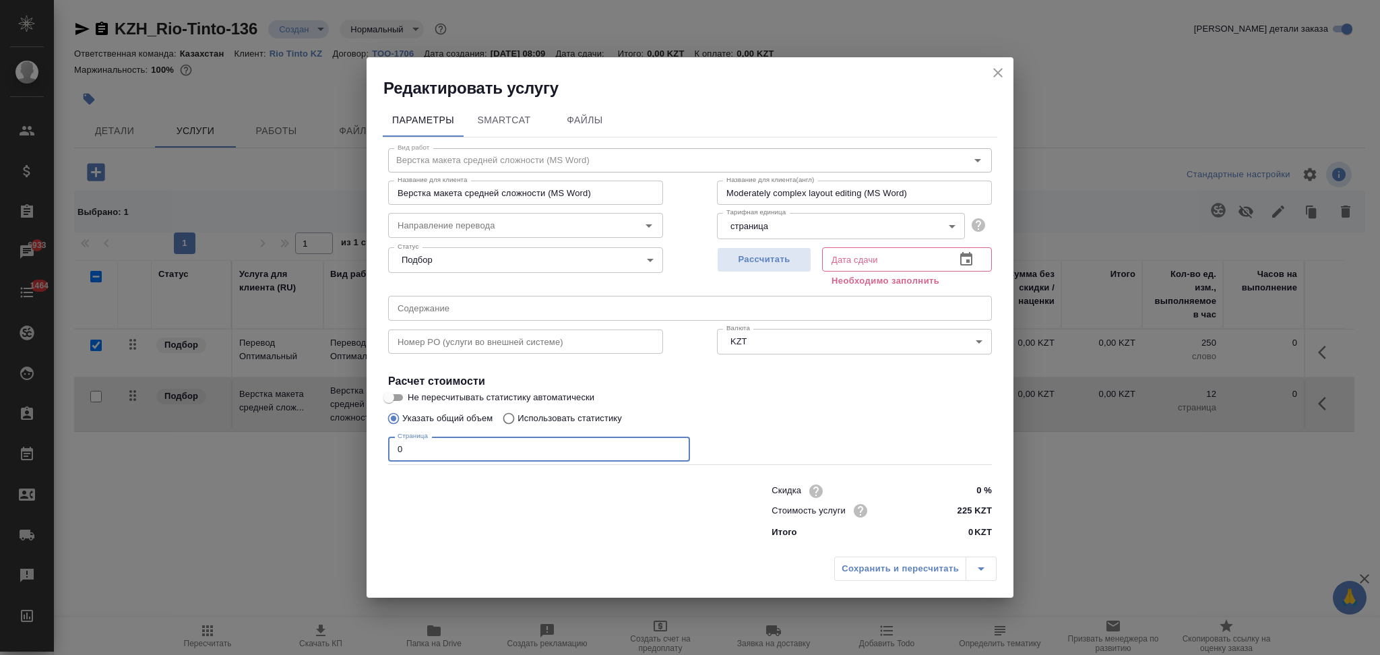
drag, startPoint x: 473, startPoint y: 441, endPoint x: 356, endPoint y: 466, distance: 119.7
click at [356, 466] on div "Редактировать услугу Параметры SmartCat Файлы Вид работ Верстка макета средней …" at bounding box center [690, 327] width 1380 height 655
type input "16"
drag, startPoint x: 748, startPoint y: 253, endPoint x: 807, endPoint y: 425, distance: 180.9
click at [749, 256] on span "Рассчитать" at bounding box center [764, 259] width 80 height 15
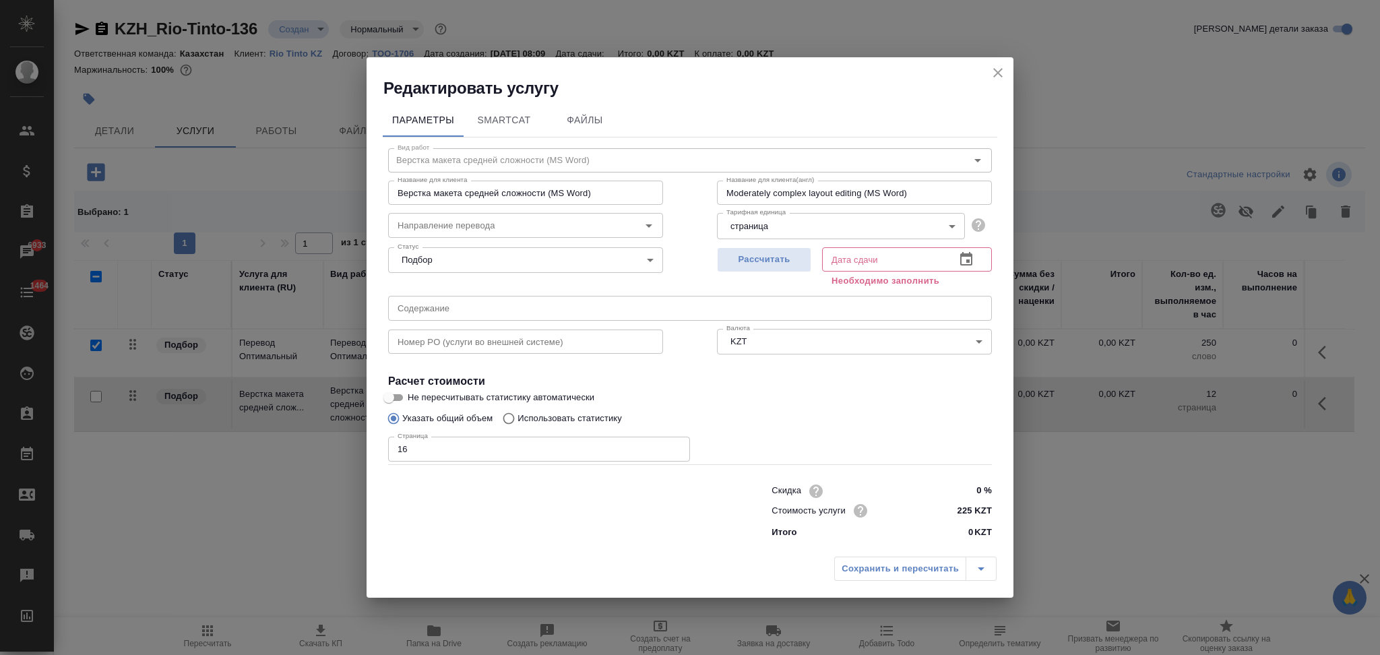
type input "01.10.2025 11:19"
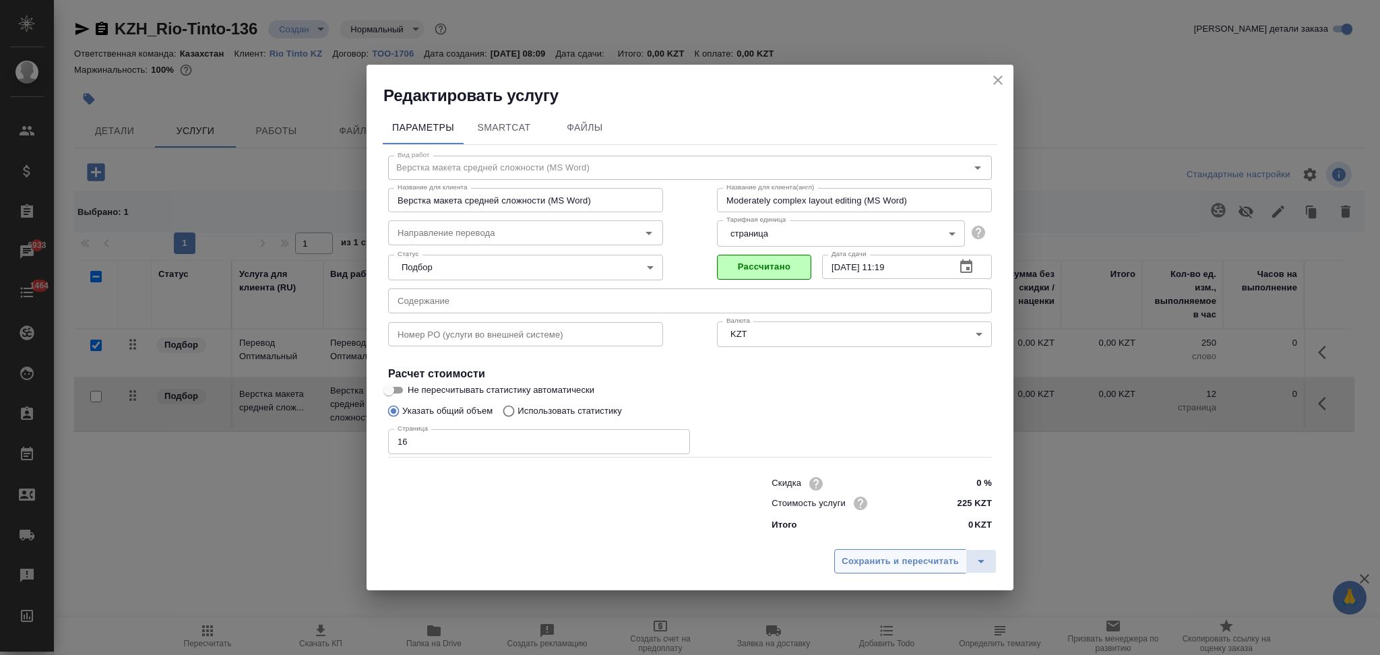
click at [850, 564] on span "Сохранить и пересчитать" at bounding box center [900, 561] width 117 height 15
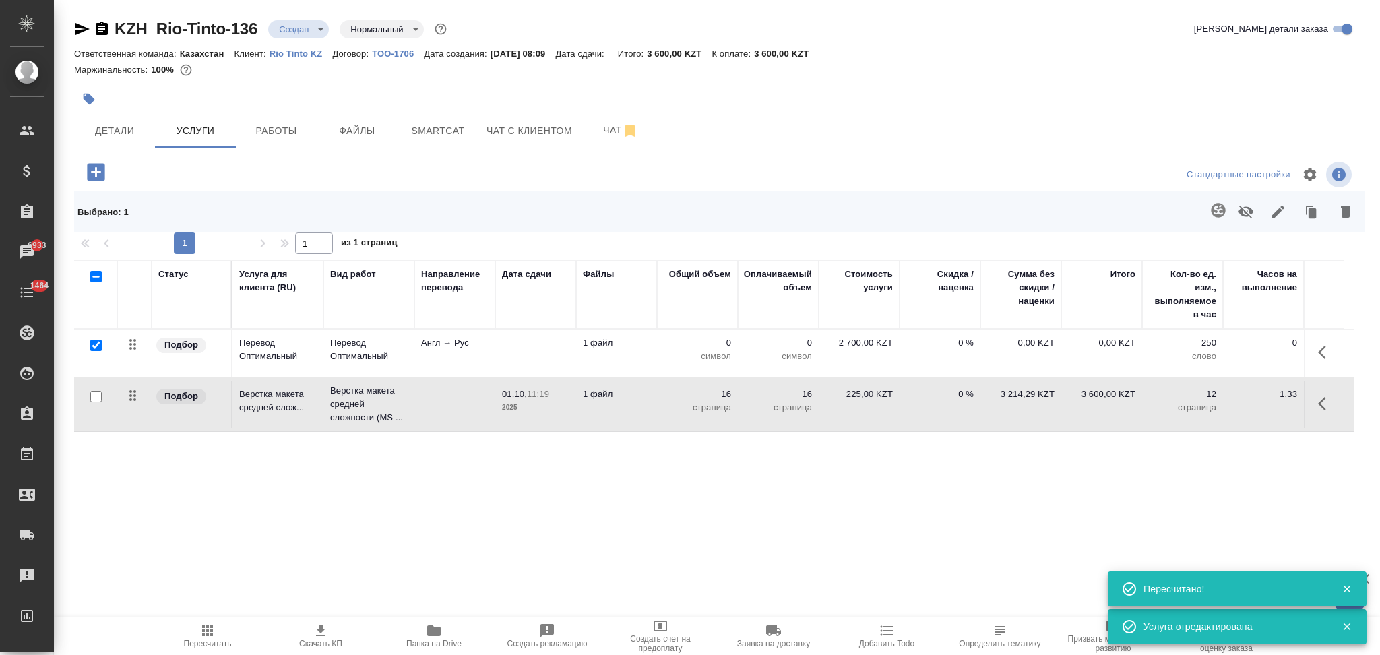
click at [494, 353] on td "Англ → Рус" at bounding box center [454, 353] width 81 height 47
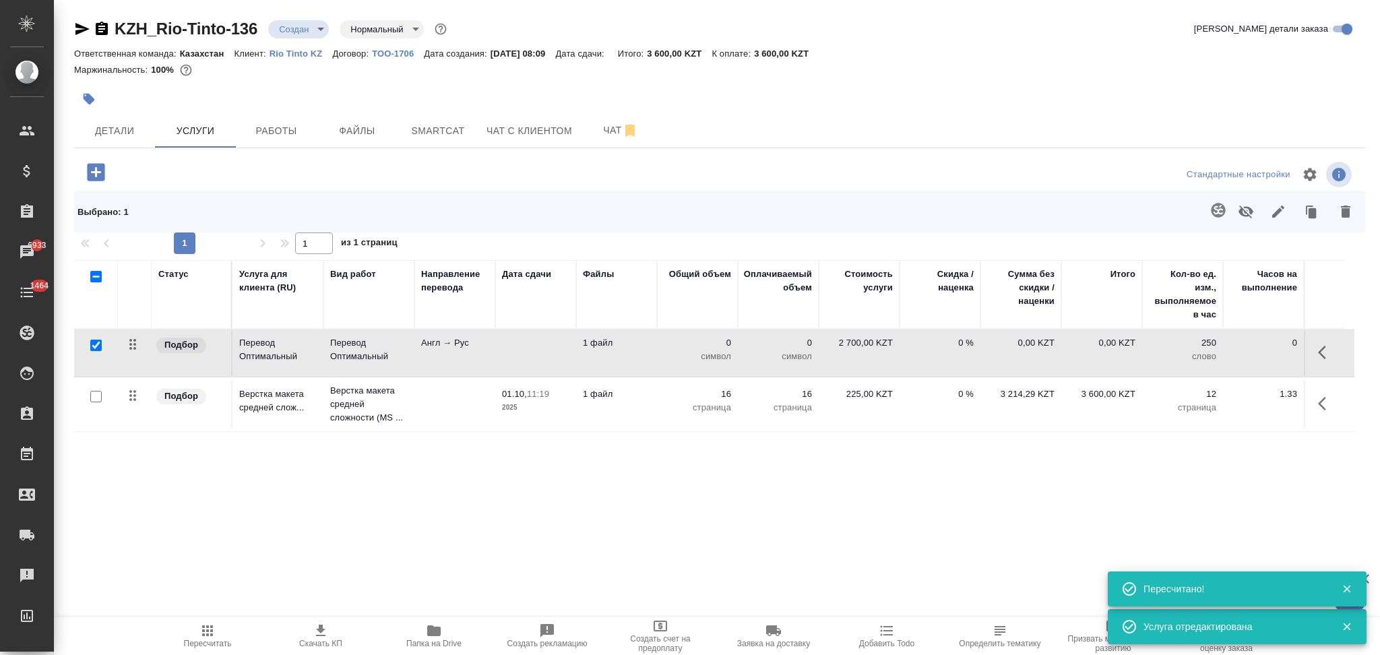
click at [494, 353] on td "Англ → Рус" at bounding box center [454, 353] width 81 height 47
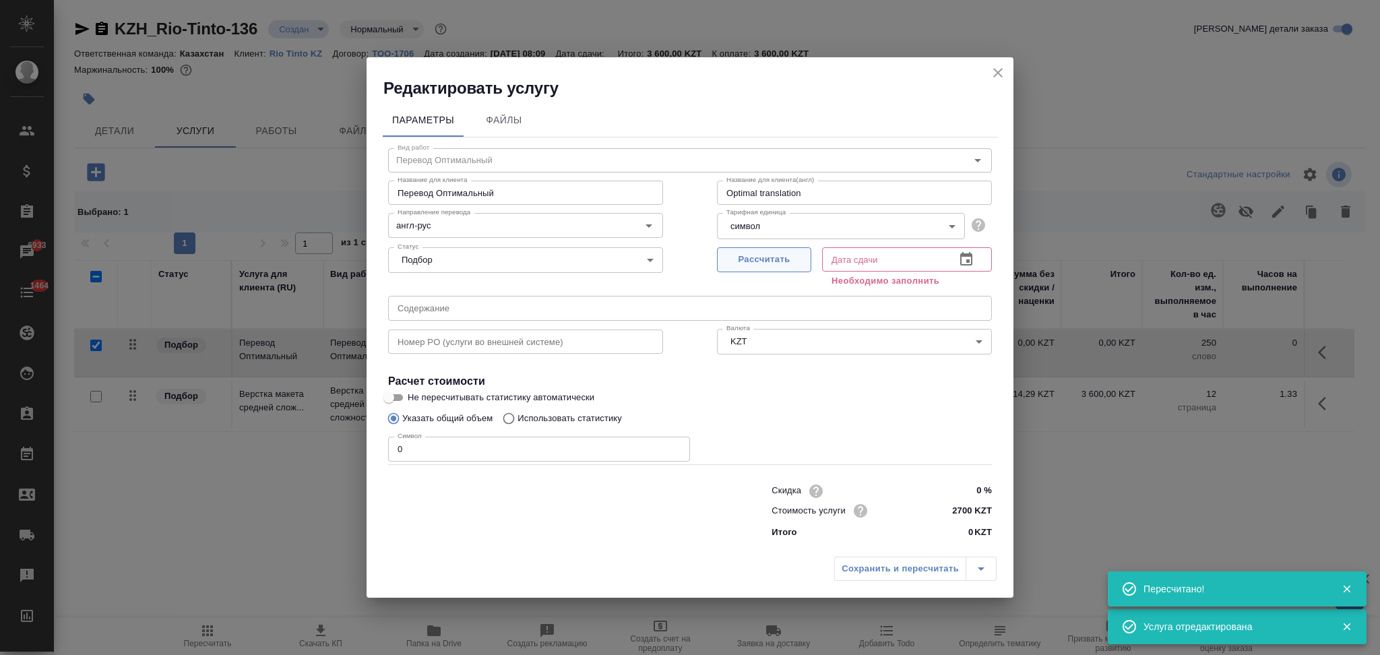
click at [743, 255] on span "Рассчитать" at bounding box center [764, 259] width 80 height 15
type input "01.10.2025 08:12"
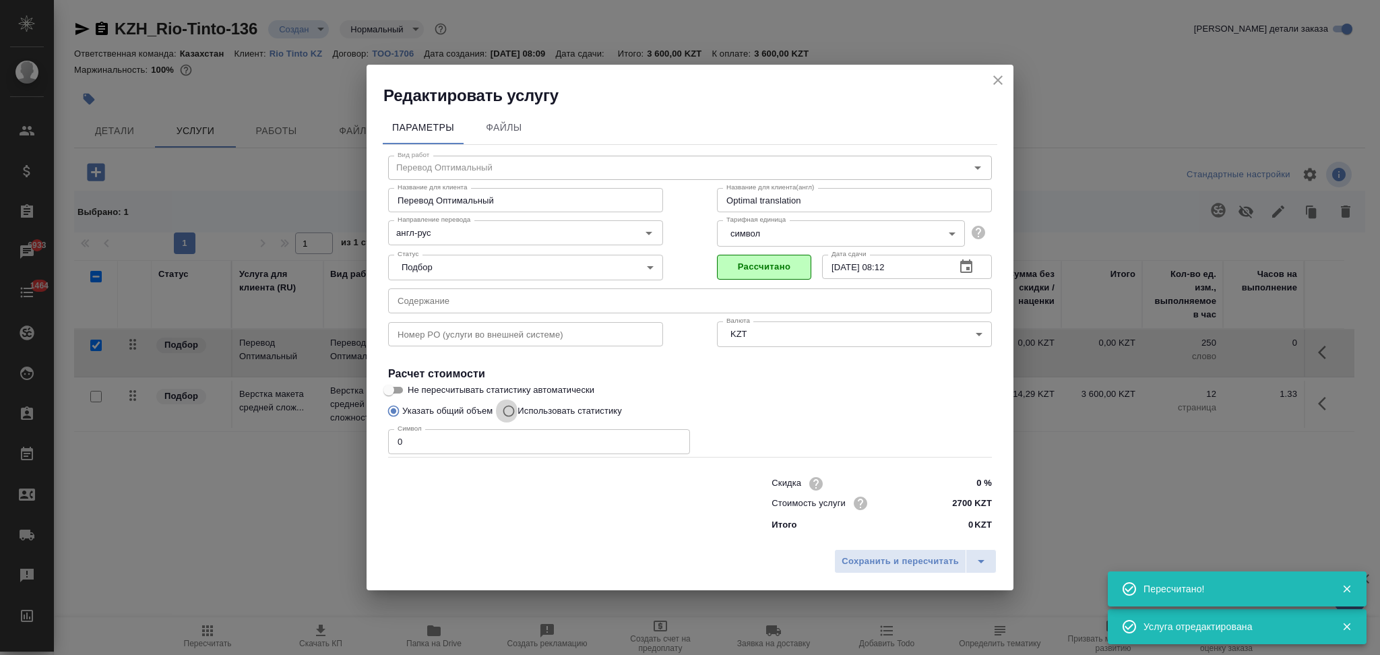
click at [513, 408] on input "Использовать статистику" at bounding box center [507, 411] width 22 height 26
radio input "true"
radio input "false"
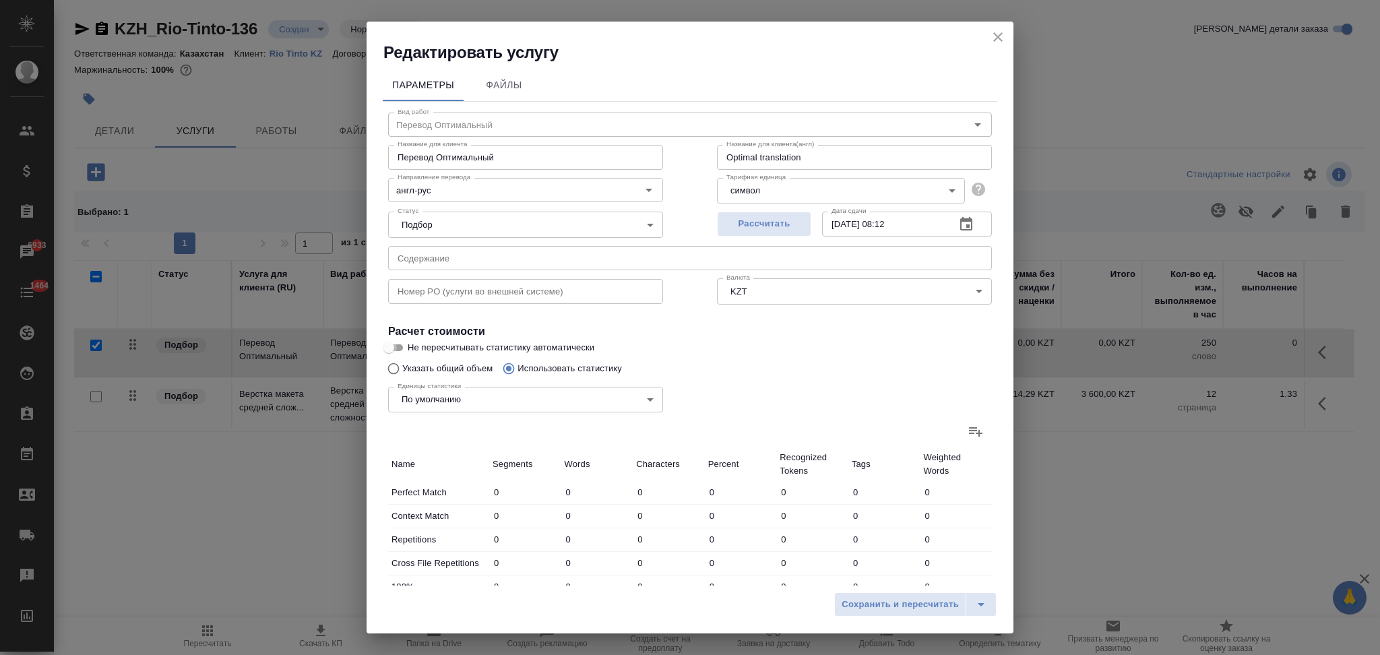
click at [397, 347] on input "Не пересчитывать статистику автоматически" at bounding box center [389, 348] width 49 height 16
checkbox input "true"
click at [390, 367] on input "Указать общий объем" at bounding box center [392, 369] width 22 height 26
radio input "true"
radio input "false"
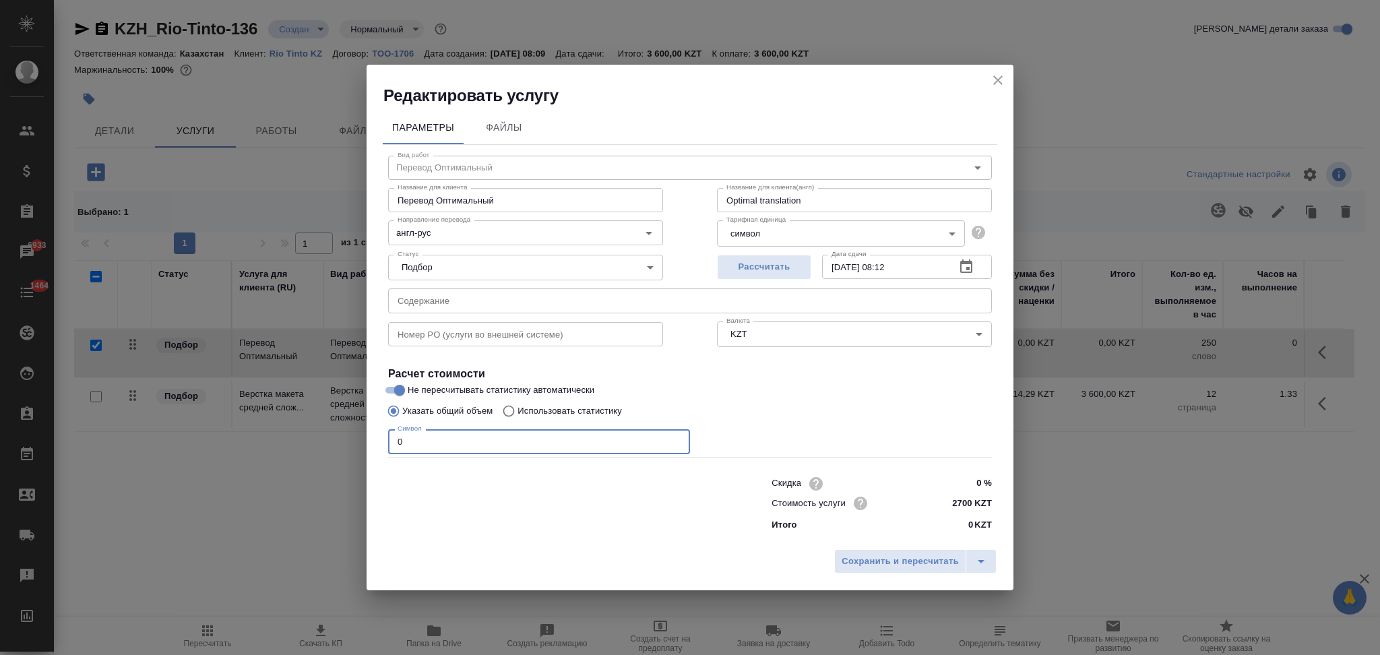
drag, startPoint x: 446, startPoint y: 447, endPoint x: 294, endPoint y: 479, distance: 155.7
click at [294, 479] on div "Редактировать услугу Параметры Файлы Вид работ Перевод Оптимальный Вид работ На…" at bounding box center [690, 327] width 1380 height 655
type input "26955"
click at [866, 561] on span "Сохранить и пересчитать" at bounding box center [900, 561] width 117 height 15
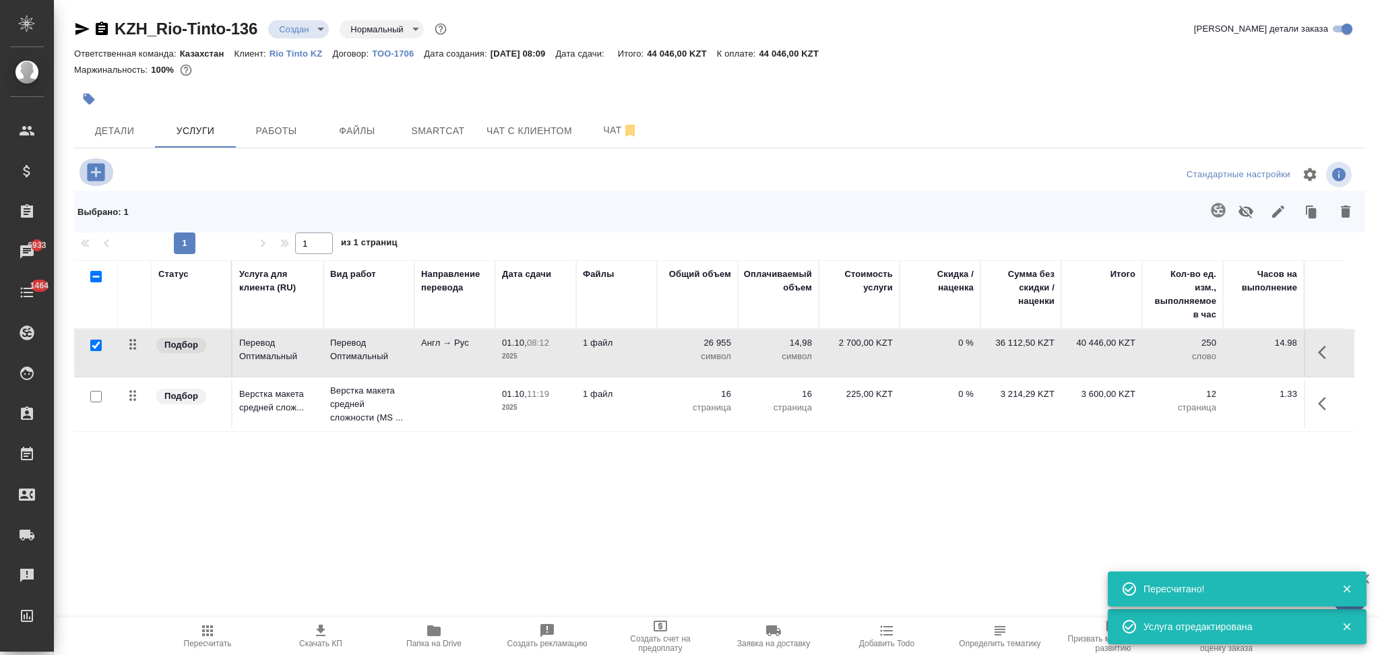
click at [94, 168] on icon "button" at bounding box center [96, 172] width 18 height 18
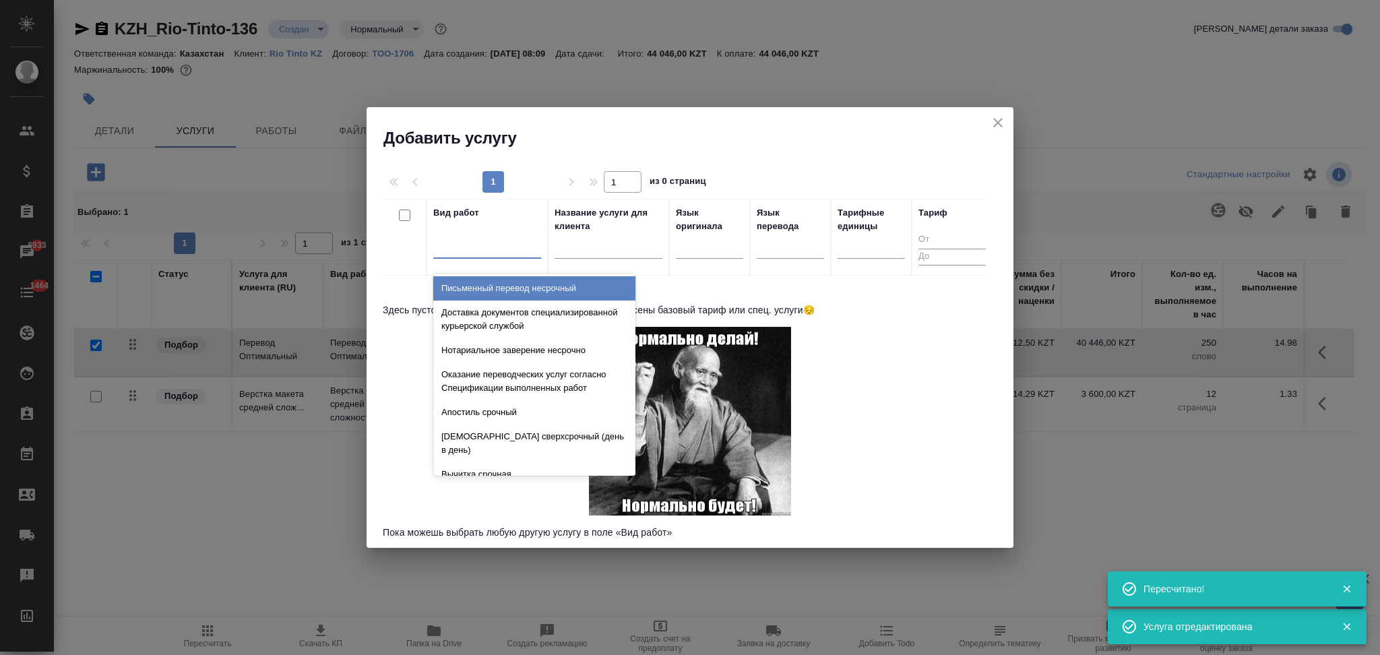
click at [467, 254] on div at bounding box center [487, 245] width 108 height 20
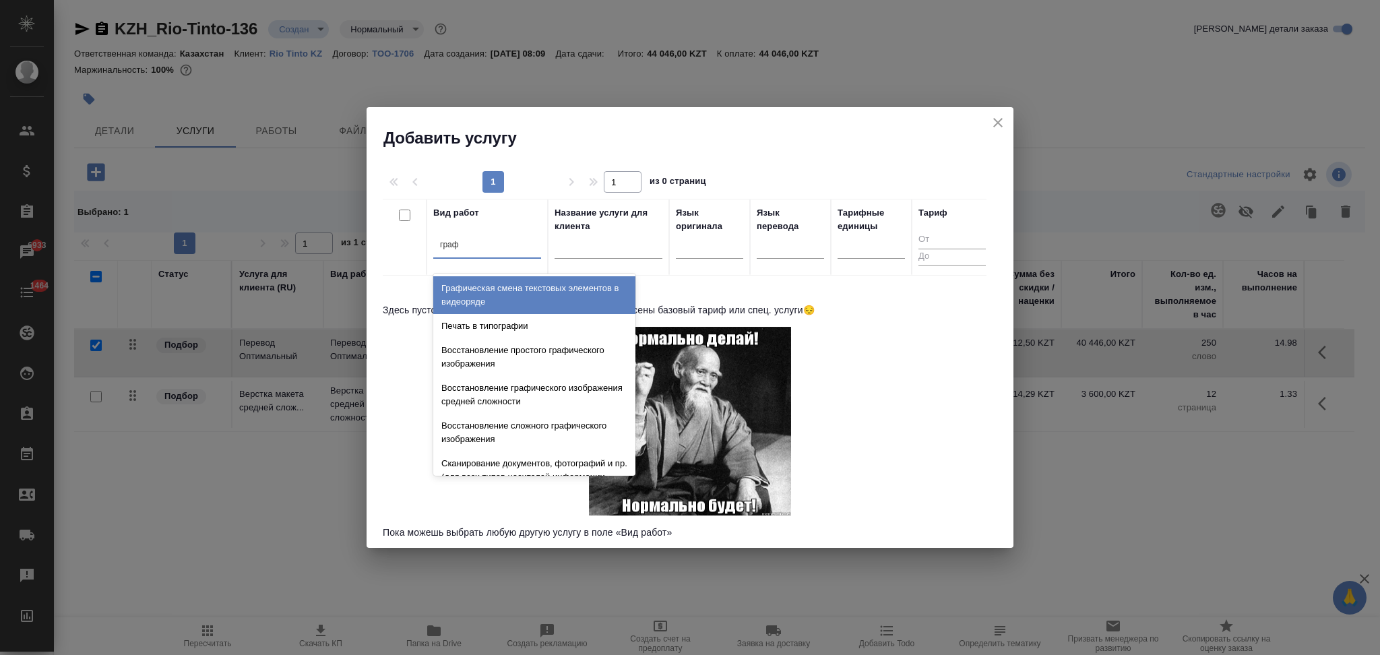
type input "графи"
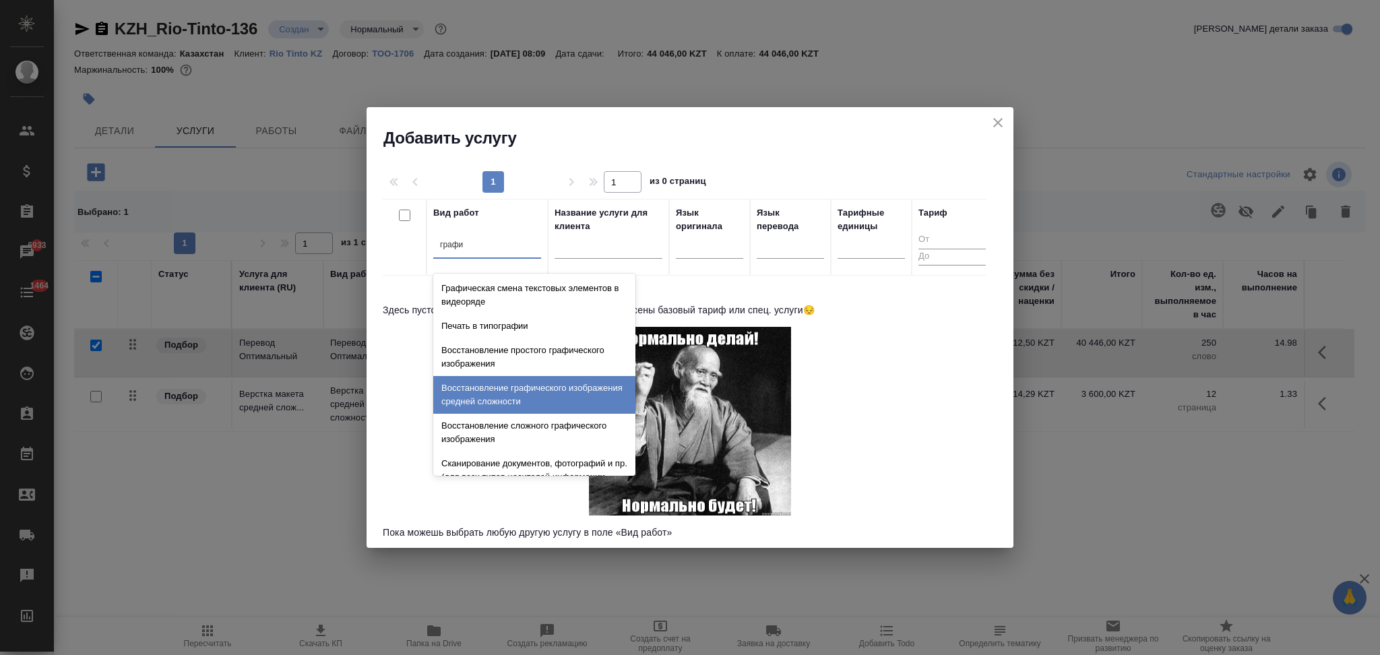
click at [478, 401] on div "Восстановление графического изображения средней сложности" at bounding box center [534, 395] width 202 height 38
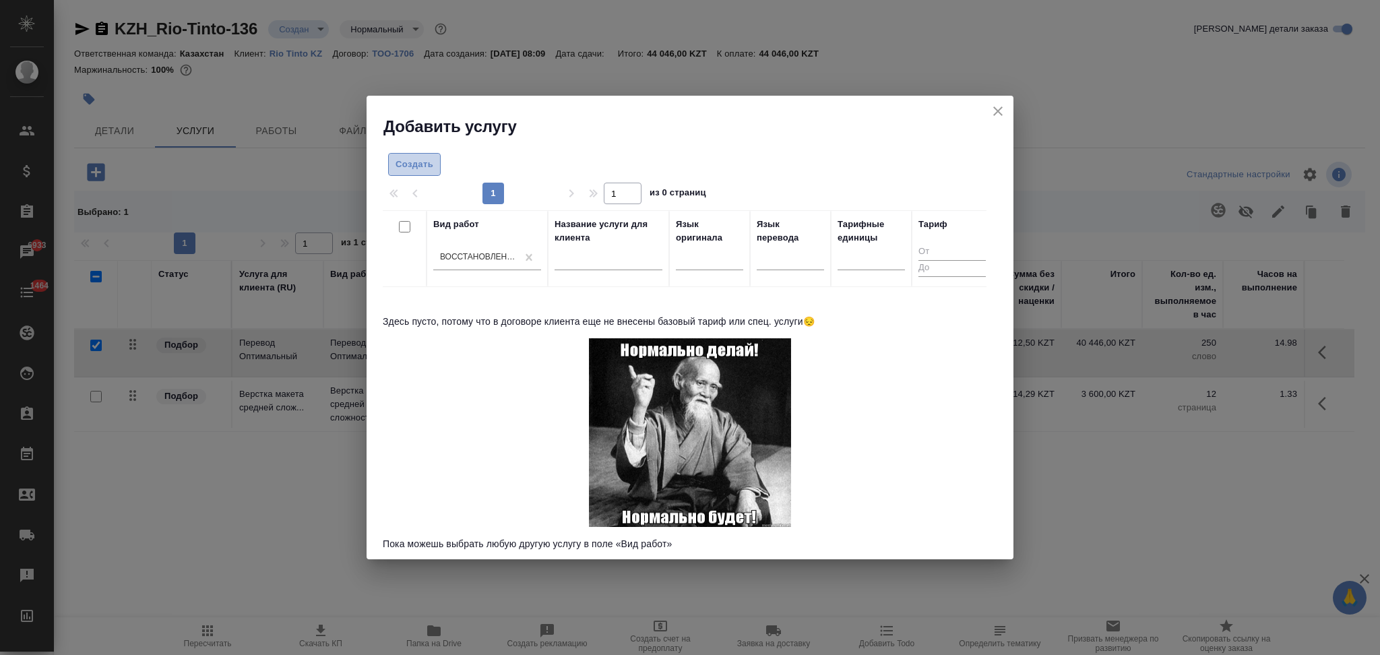
click at [415, 160] on span "Создать" at bounding box center [415, 164] width 38 height 15
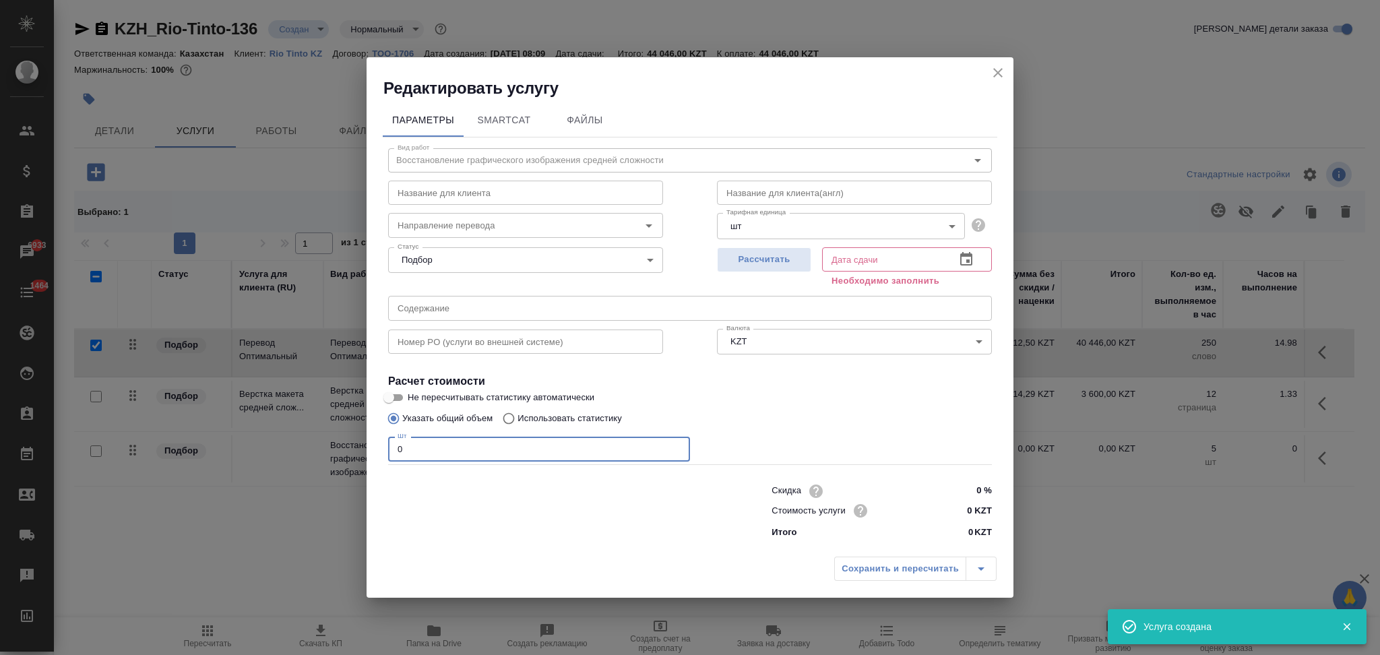
drag, startPoint x: 421, startPoint y: 456, endPoint x: 346, endPoint y: 433, distance: 78.7
click at [346, 433] on div "Редактировать услугу Параметры SmartCat Файлы Вид работ Восстановление графичес…" at bounding box center [690, 327] width 1380 height 655
type input "3"
click at [768, 275] on div "Рассчитать" at bounding box center [764, 266] width 94 height 49
click at [771, 267] on span "Рассчитать" at bounding box center [764, 259] width 80 height 15
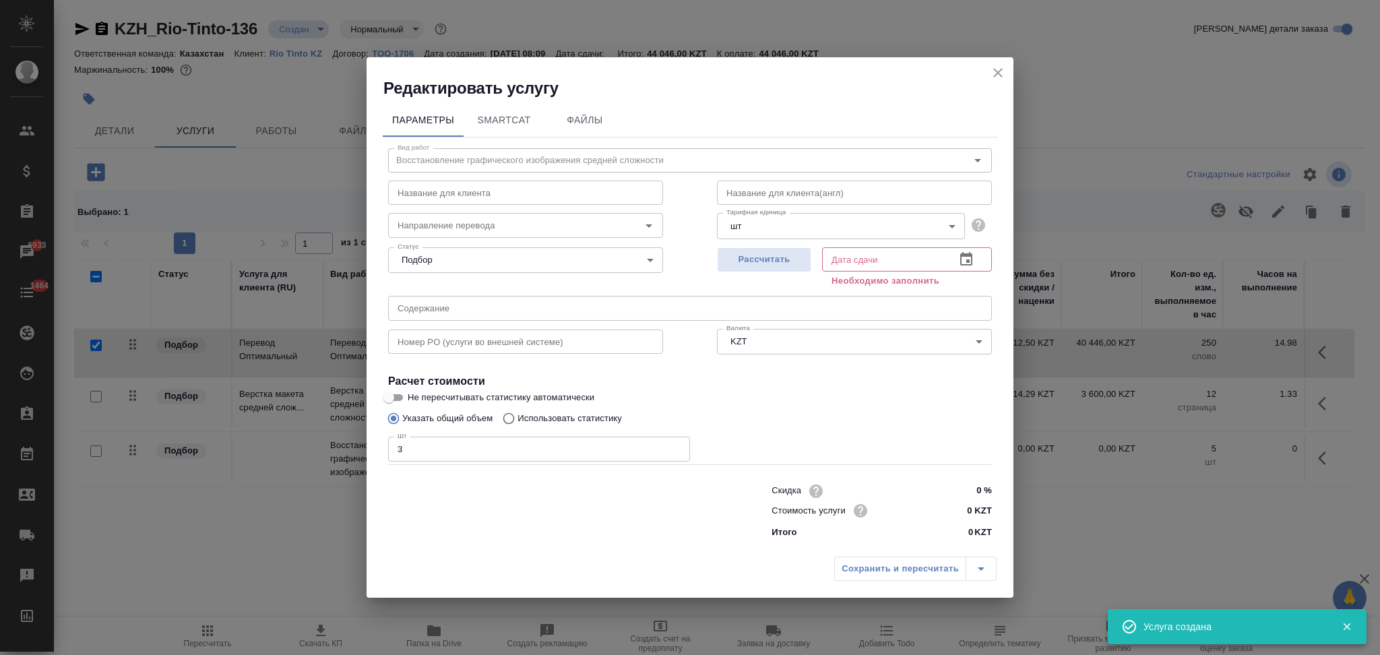
type input "01.10.2025 10:36"
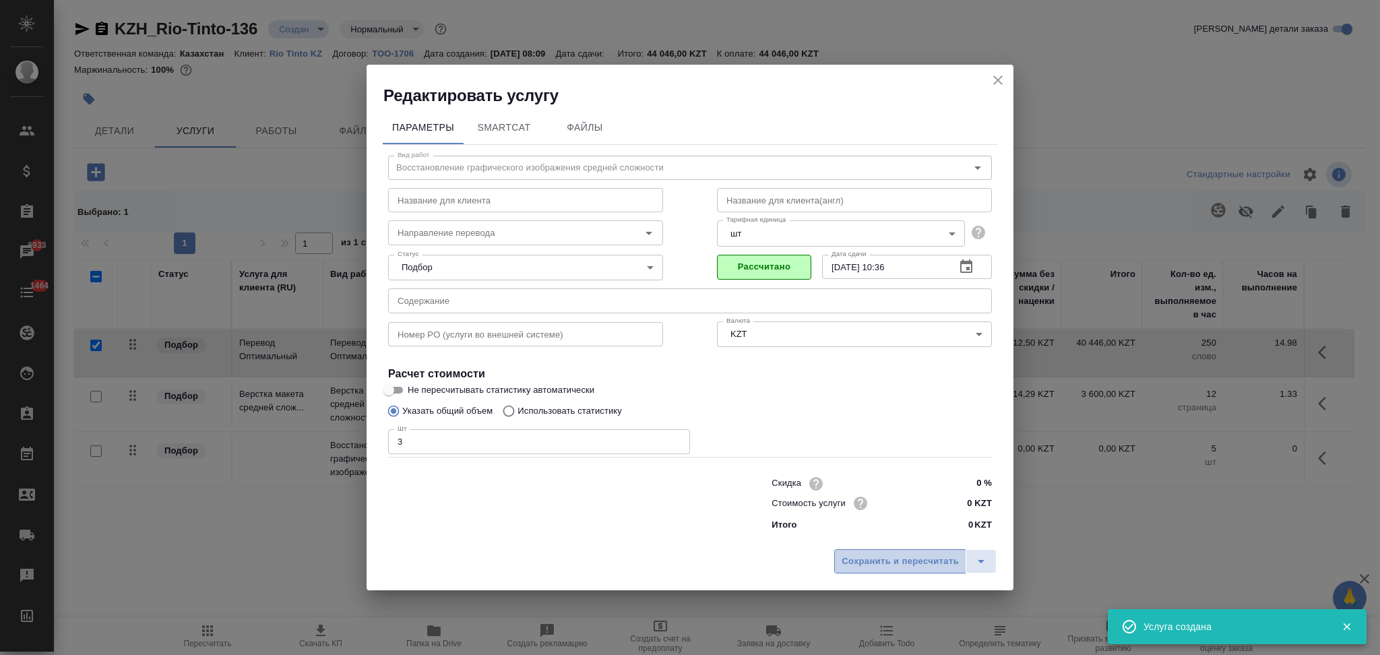
click at [891, 551] on button "Сохранить и пересчитать" at bounding box center [900, 561] width 132 height 24
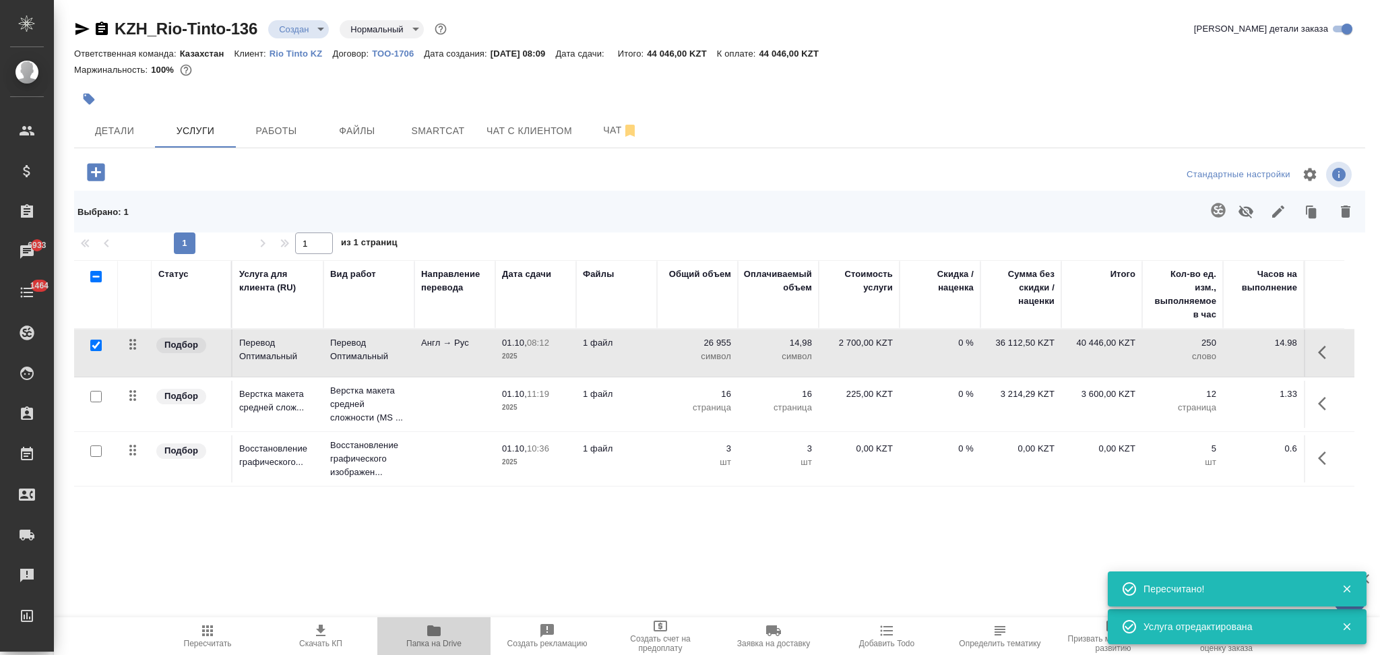
click at [432, 635] on icon "button" at bounding box center [433, 630] width 13 height 11
click at [638, 470] on td "1 файл" at bounding box center [616, 458] width 81 height 47
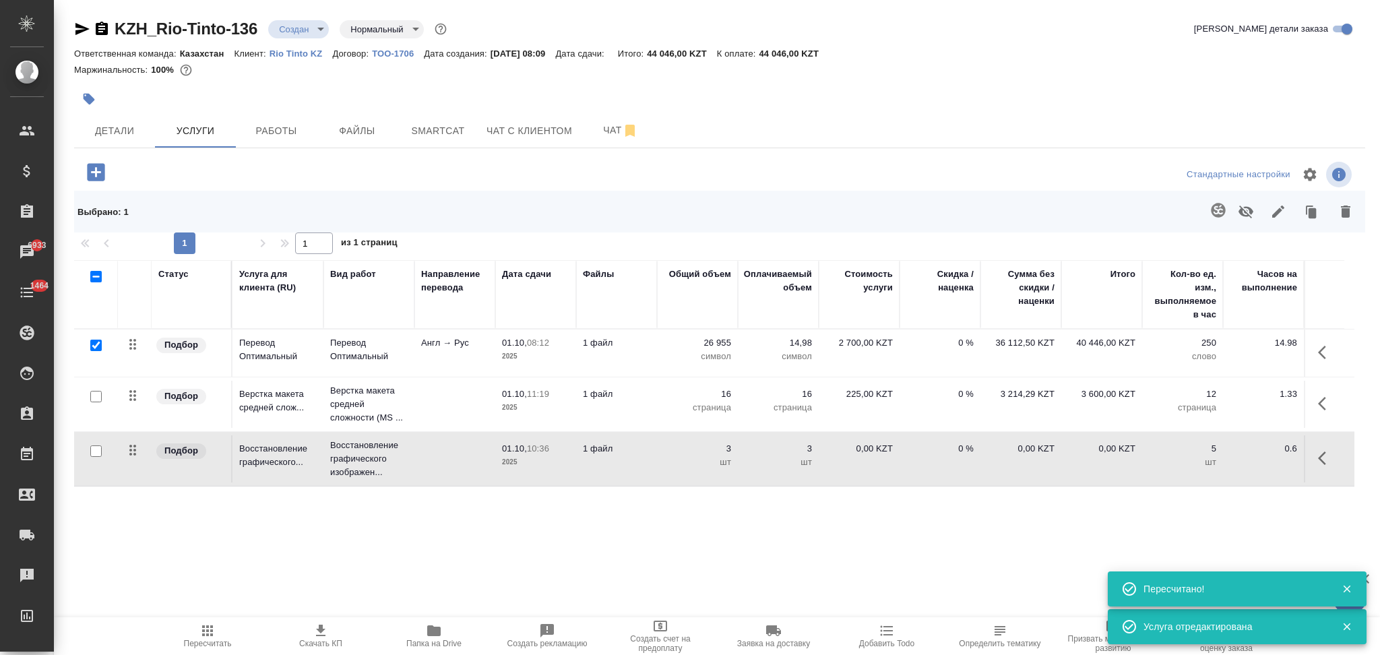
click at [639, 470] on td "1 файл" at bounding box center [616, 458] width 81 height 47
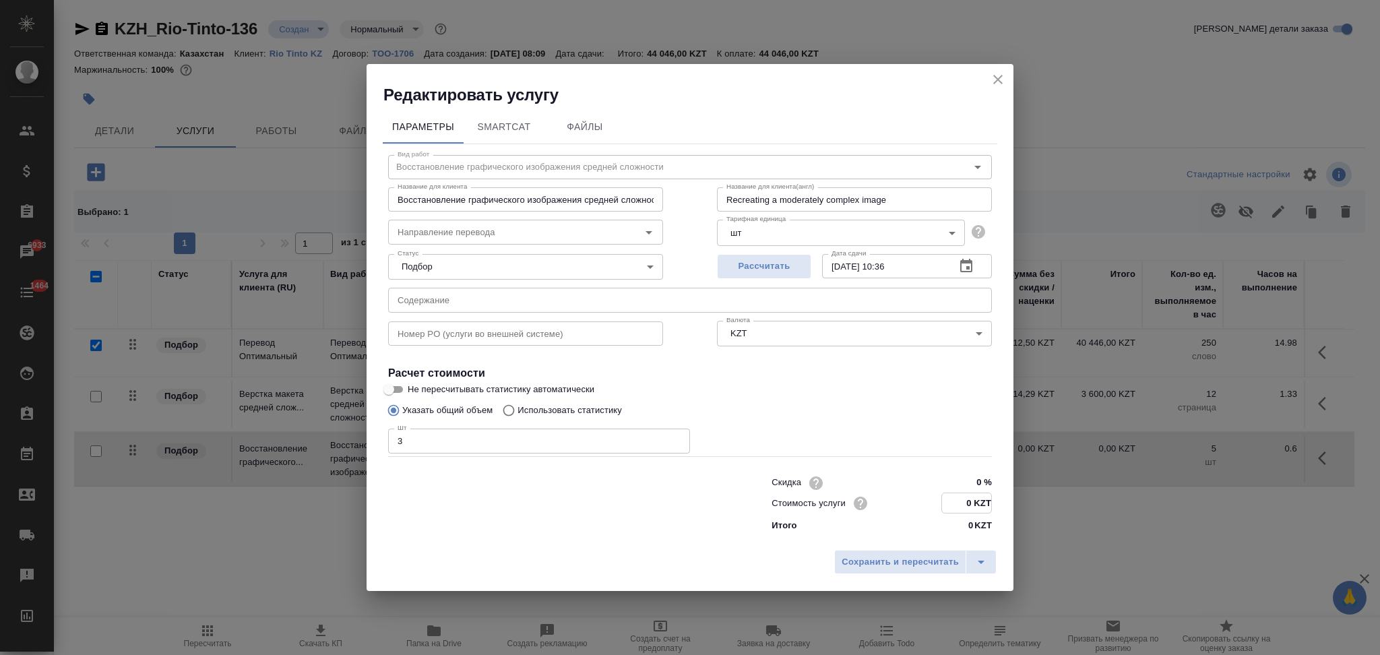
click at [972, 502] on input "0 KZT" at bounding box center [966, 503] width 49 height 20
type input "1200 KZT"
click at [933, 555] on span "Сохранить и пересчитать" at bounding box center [900, 562] width 117 height 15
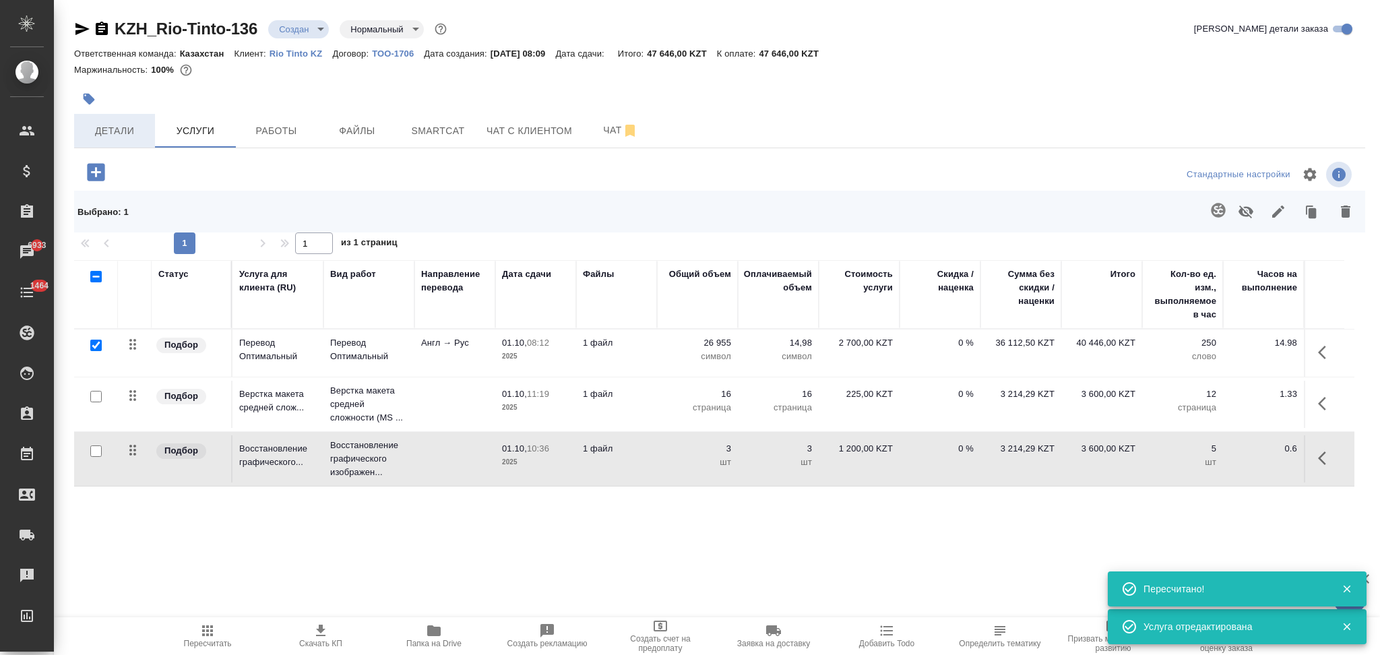
click at [121, 129] on span "Детали" at bounding box center [114, 131] width 65 height 17
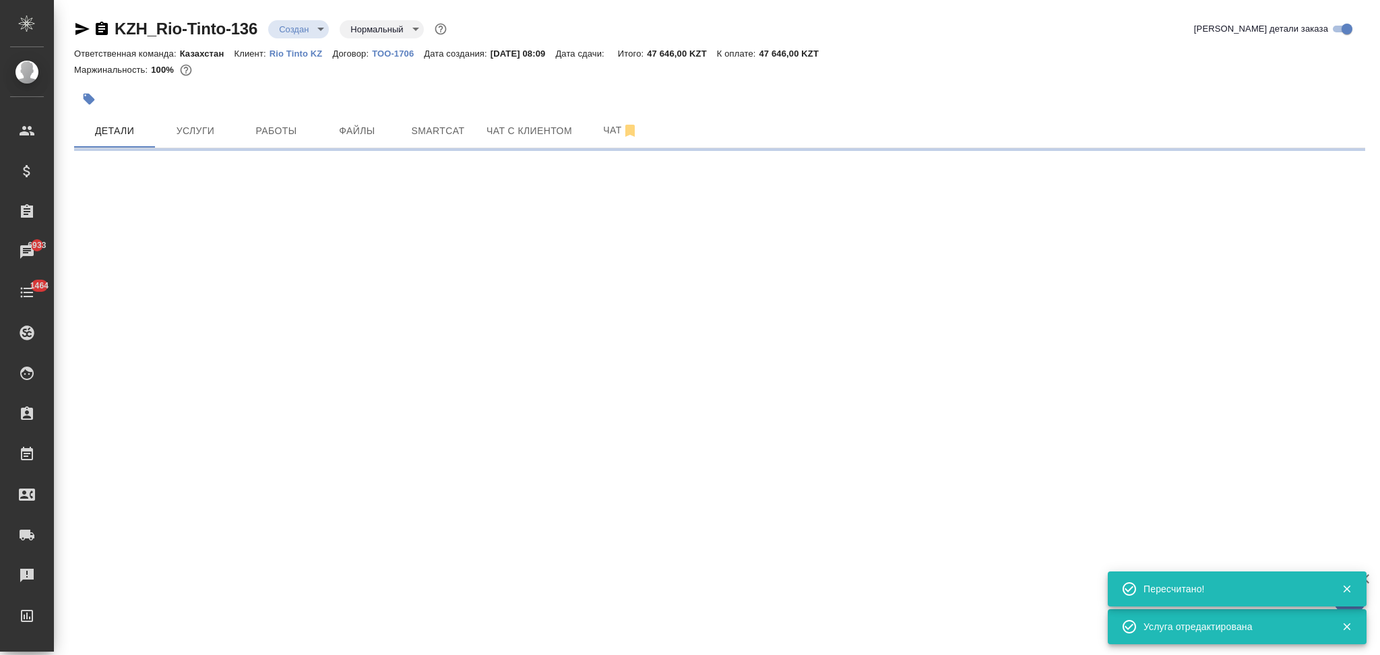
select select "RU"
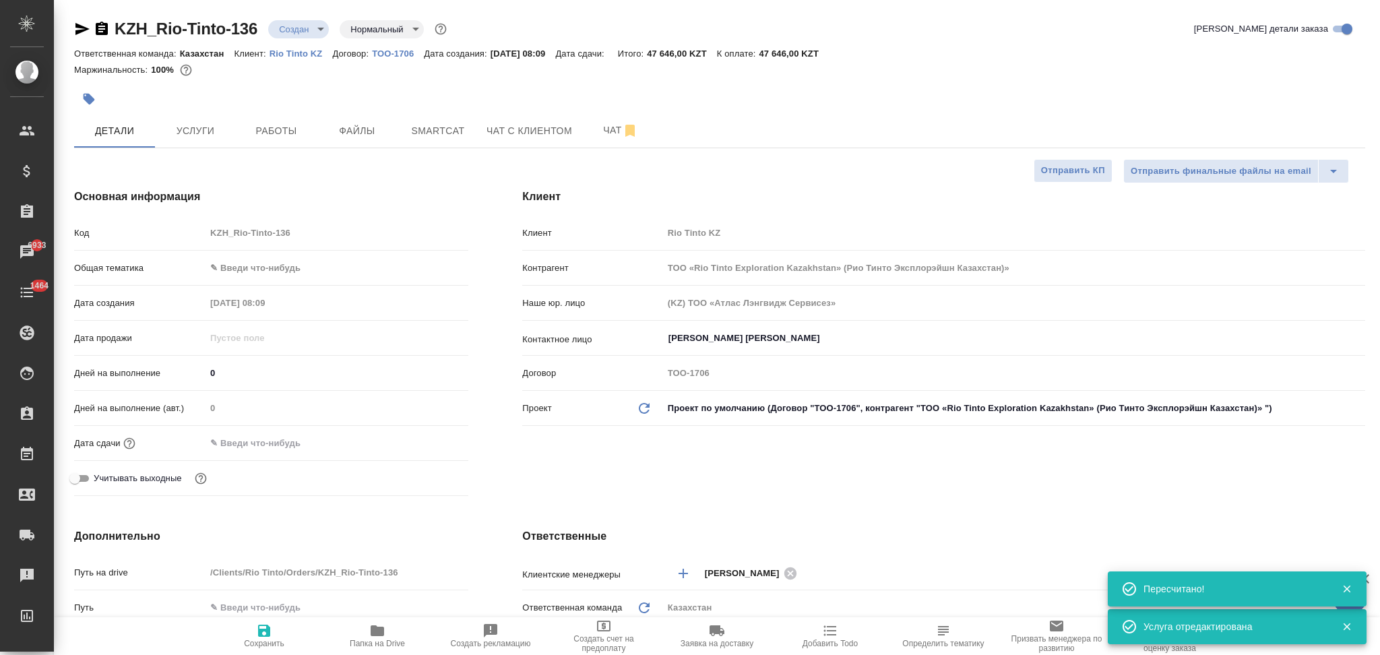
type textarea "x"
click at [319, 449] on input "text" at bounding box center [265, 443] width 118 height 20
click at [436, 437] on icon "button" at bounding box center [429, 443] width 16 height 16
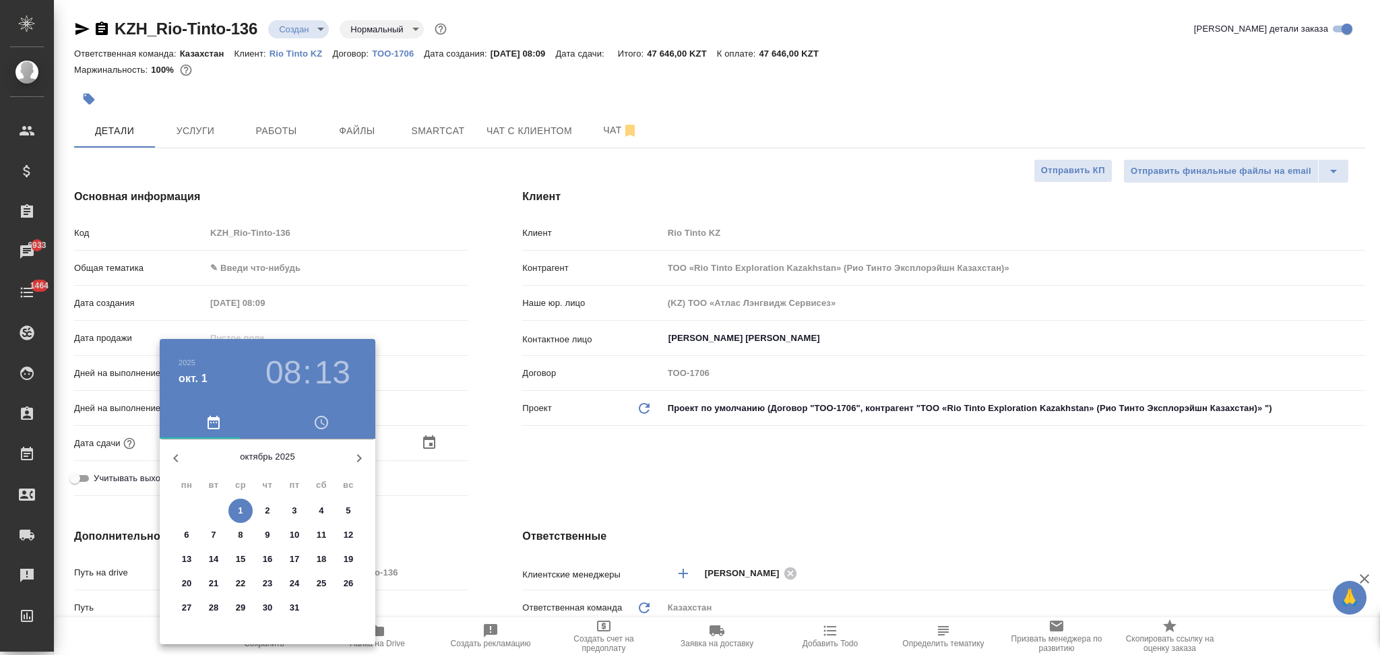
click at [296, 513] on p "3" at bounding box center [294, 510] width 5 height 13
type input "03.10.2025 08:13"
type input "ТОО «Rio Tinto Exploration Kazakhstan» (Рио Тинто Эксплорэйшн Казахстан)»"
type textarea "x"
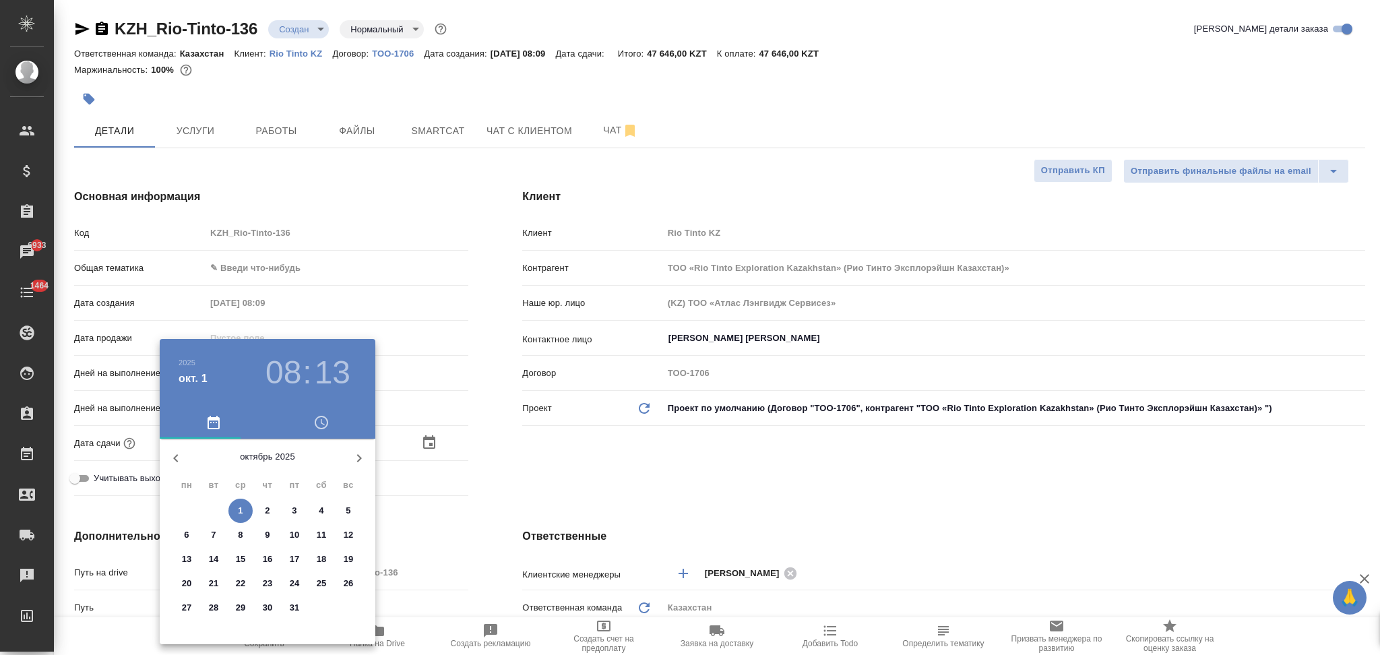
type textarea "x"
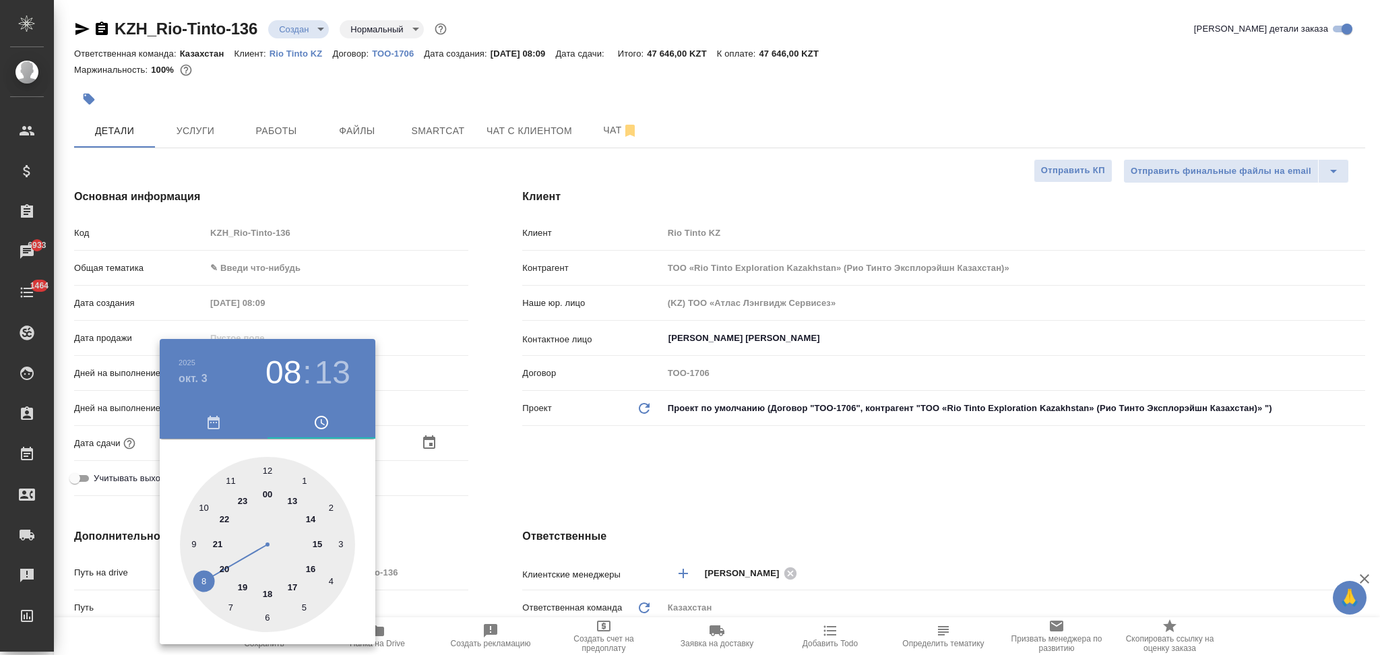
click at [229, 477] on div at bounding box center [267, 544] width 175 height 175
type input "03.10.2025 11:13"
type input "ТОО «Rio Tinto Exploration Kazakhstan» (Рио Тинто Эксплорэйшн Казахстан)»"
type textarea "x"
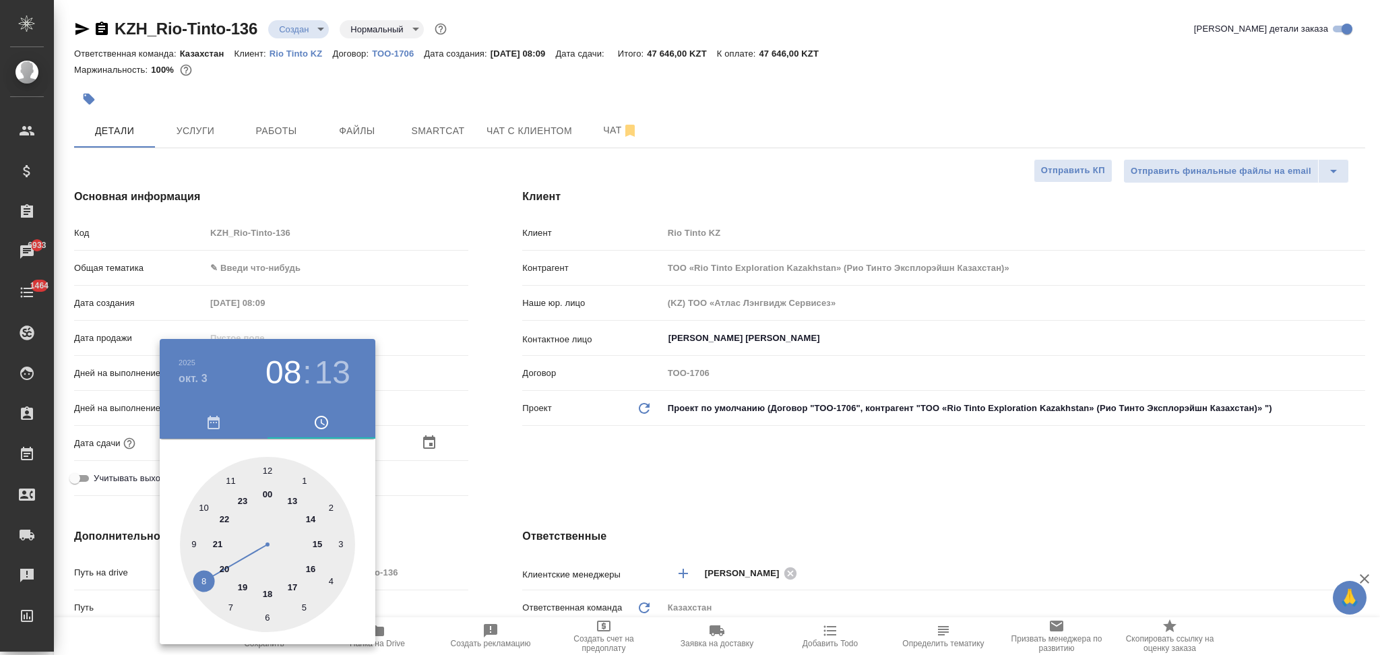
type textarea "x"
click at [266, 613] on div at bounding box center [267, 544] width 175 height 175
type input "03.10.2025 11:30"
type input "ТОО «Rio Tinto Exploration Kazakhstan» (Рио Тинто Эксплорэйшн Казахстан)»"
type textarea "x"
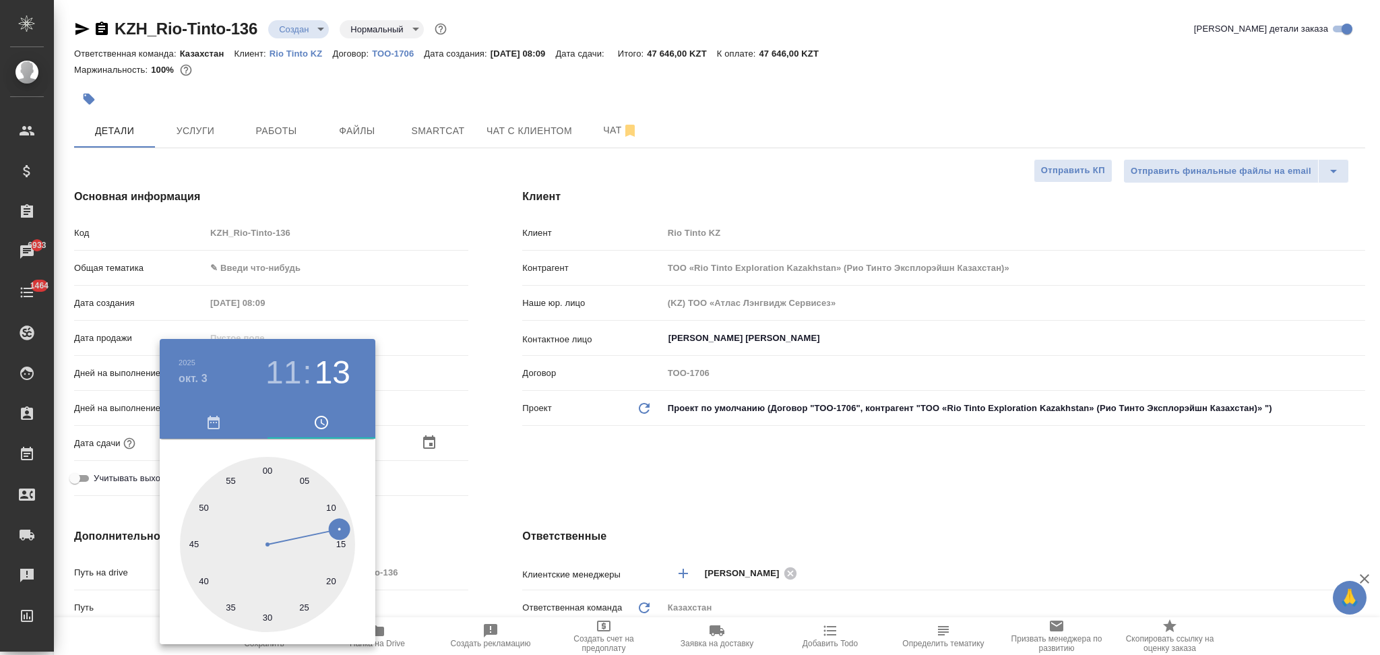
type textarea "x"
click at [511, 531] on div at bounding box center [690, 327] width 1380 height 655
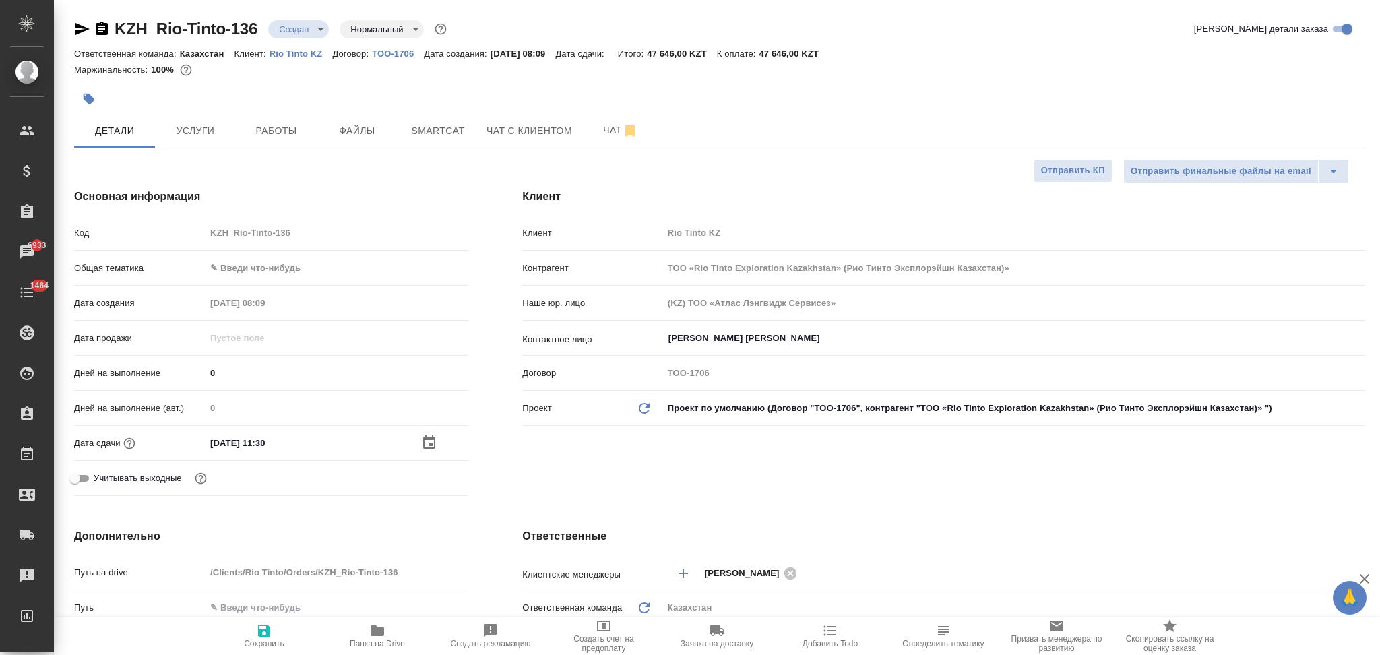
click at [263, 631] on icon "button" at bounding box center [264, 631] width 12 height 12
type input "ТОО «Rio Tinto Exploration Kazakhstan» (Рио Тинто Эксплорэйшн Казахстан)»"
type textarea "x"
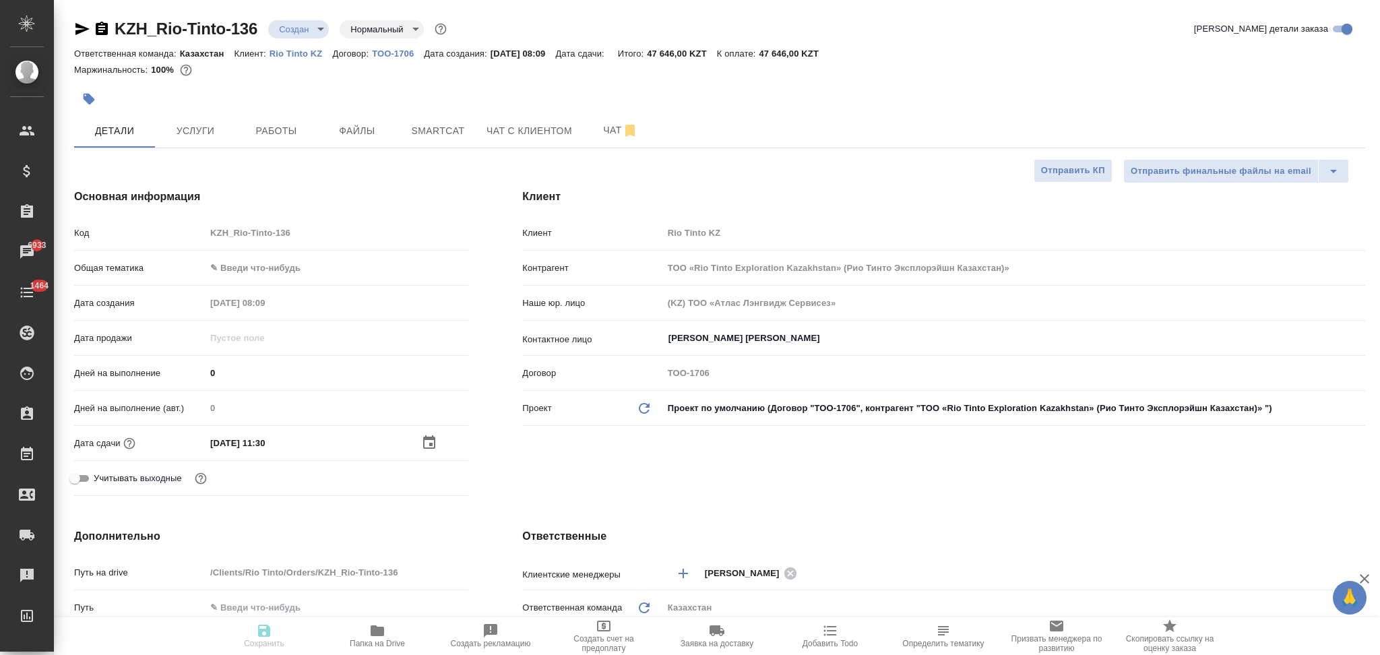
type input "ТОО «Rio Tinto Exploration Kazakhstan» (Рио Тинто Эксплорэйшн Казахстан)»"
type textarea "x"
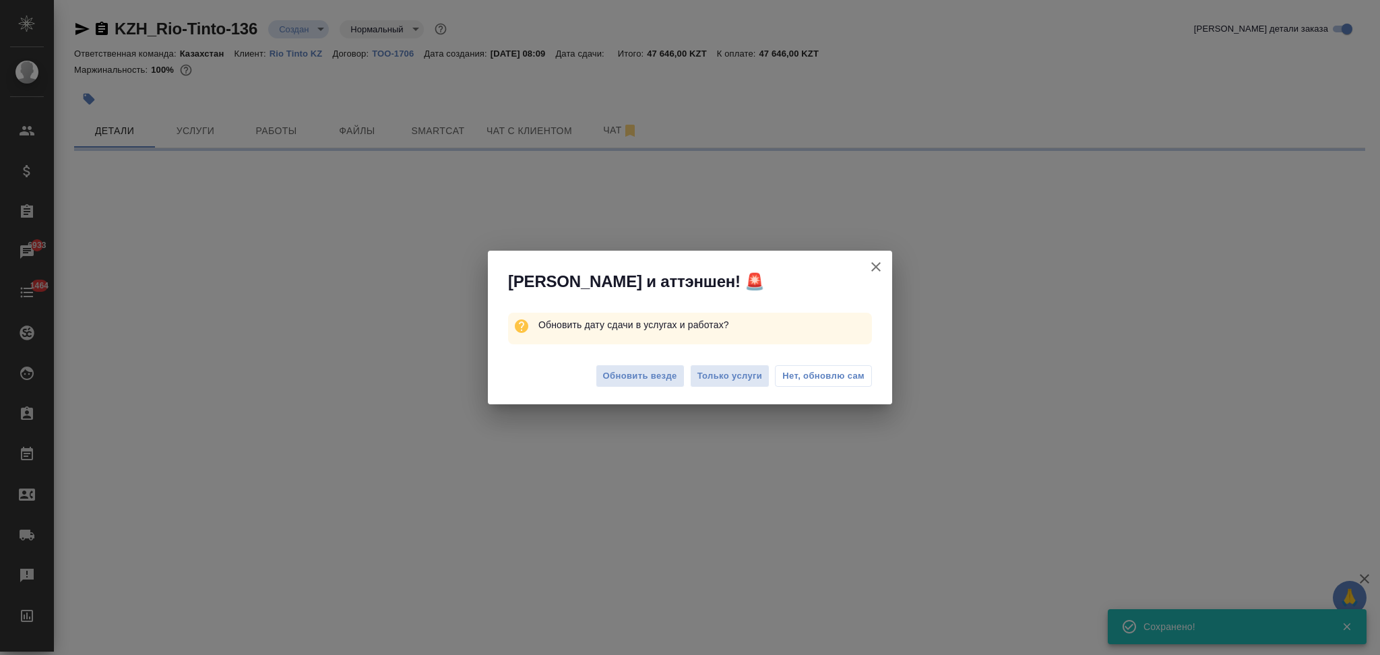
select select "RU"
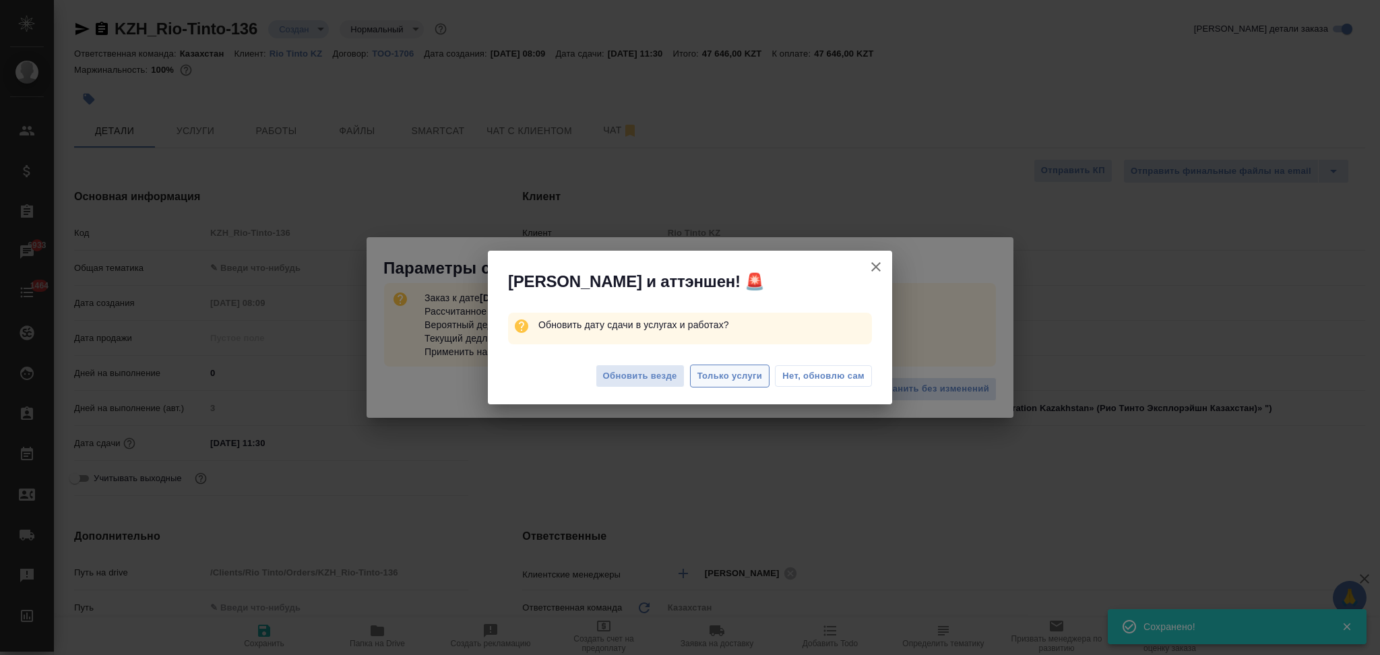
type textarea "x"
click at [737, 375] on span "Только услуги" at bounding box center [729, 376] width 65 height 15
type input "ТОО «Rio Tinto Exploration Kazakhstan» (Рио Тинто Эксплорэйшн Казахстан)»"
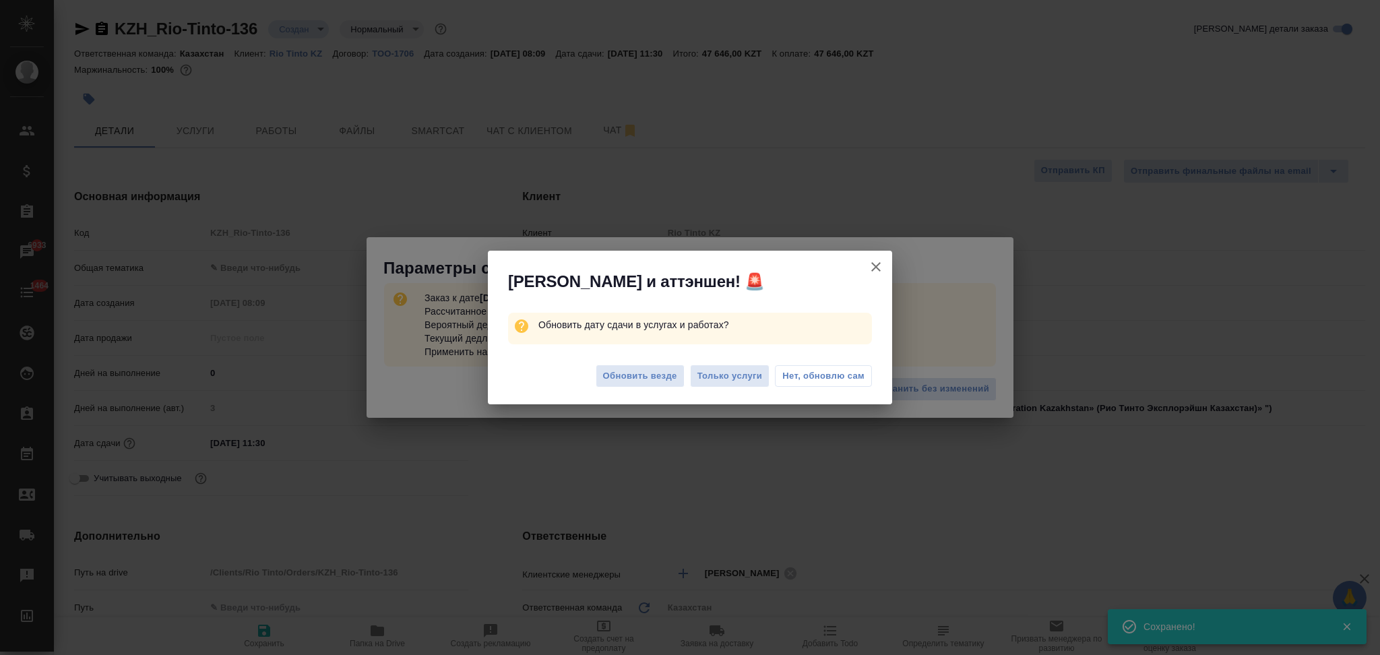
type textarea "x"
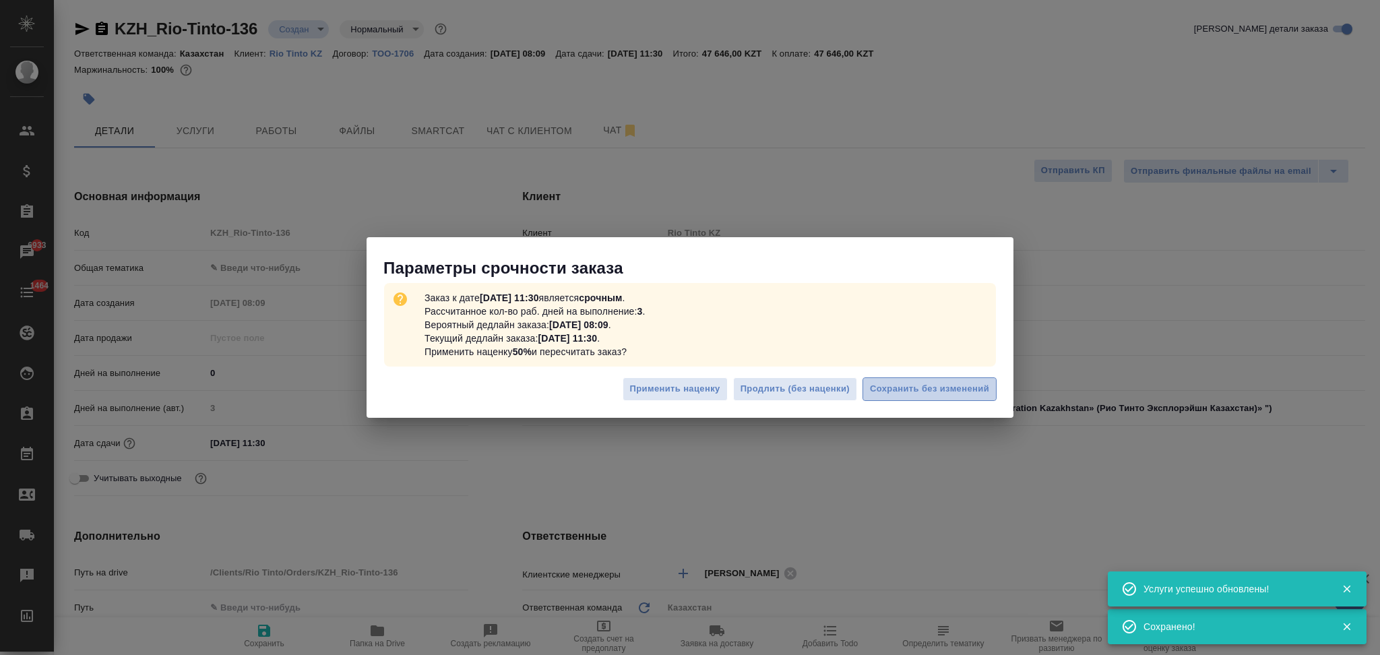
click at [890, 387] on span "Сохранить без изменений" at bounding box center [929, 388] width 119 height 15
type input "ТОО «Rio Tinto Exploration Kazakhstan» (Рио Тинто Эксплорэйшн Казахстан)»"
type textarea "x"
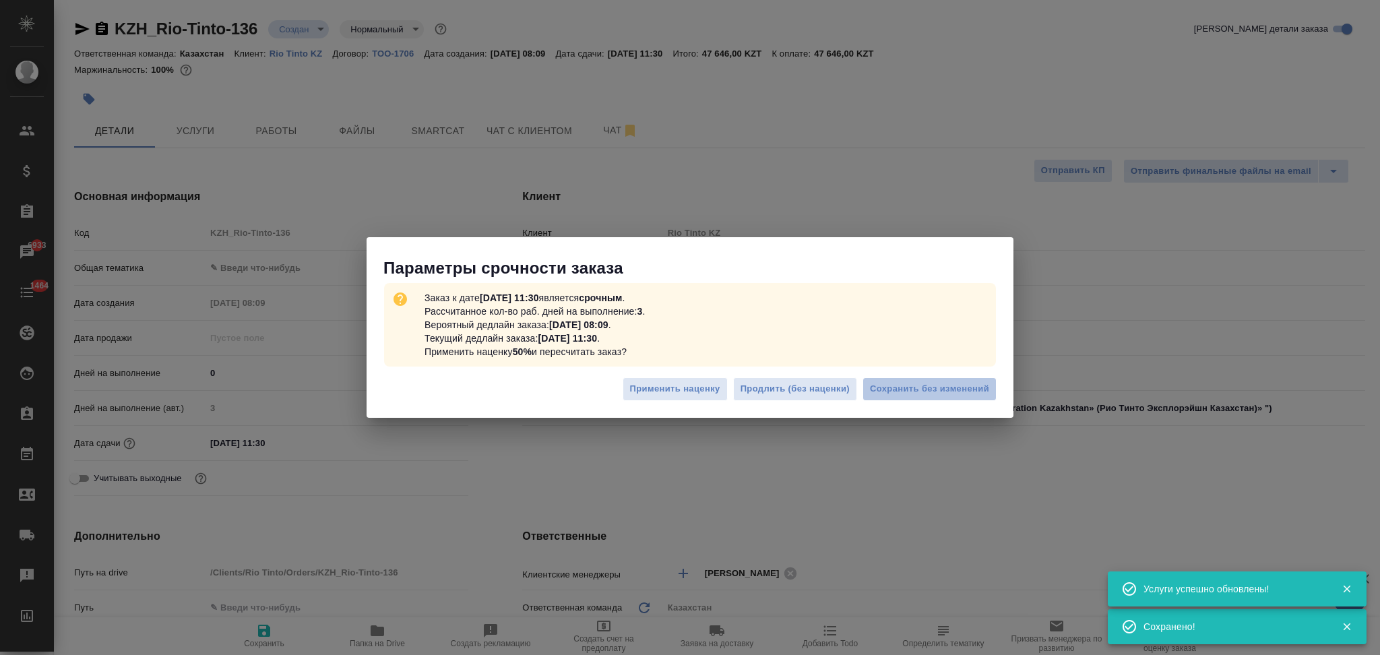
type input "ТОО «Rio Tinto Exploration Kazakhstan» (Рио Тинто Эксплорэйшн Казахстан)»"
type textarea "x"
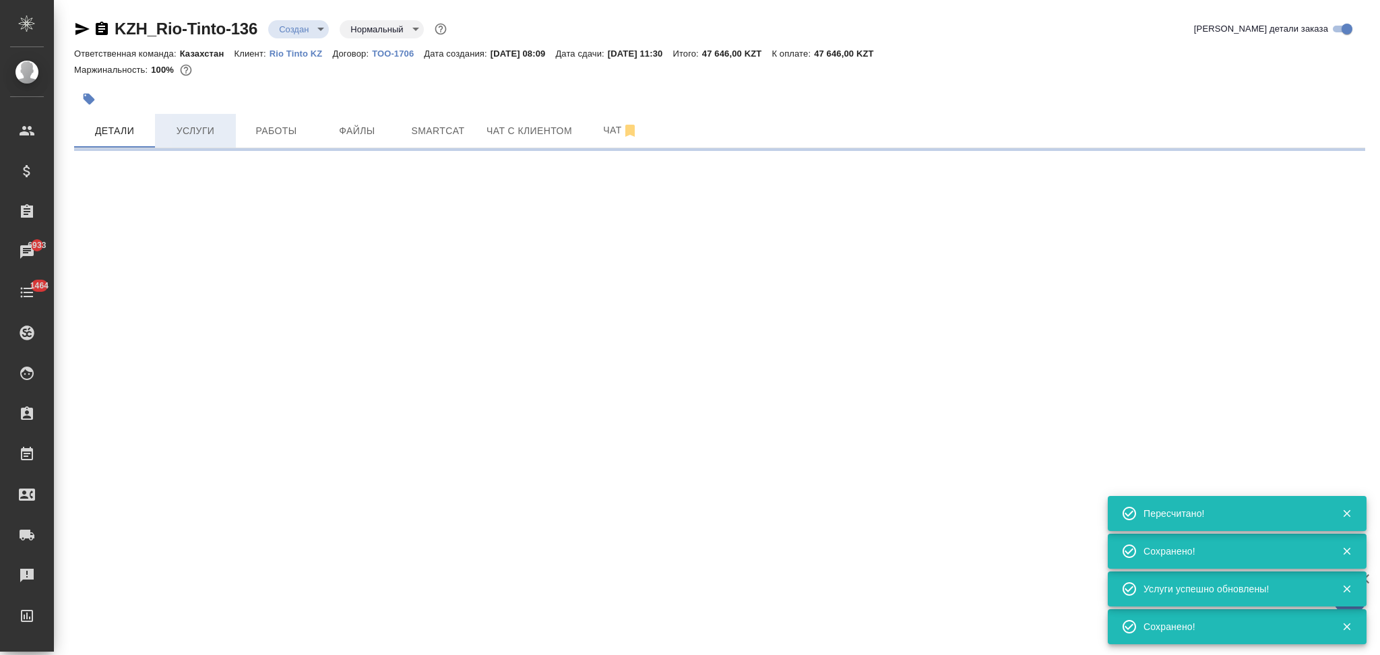
type input "urgent"
select select "RU"
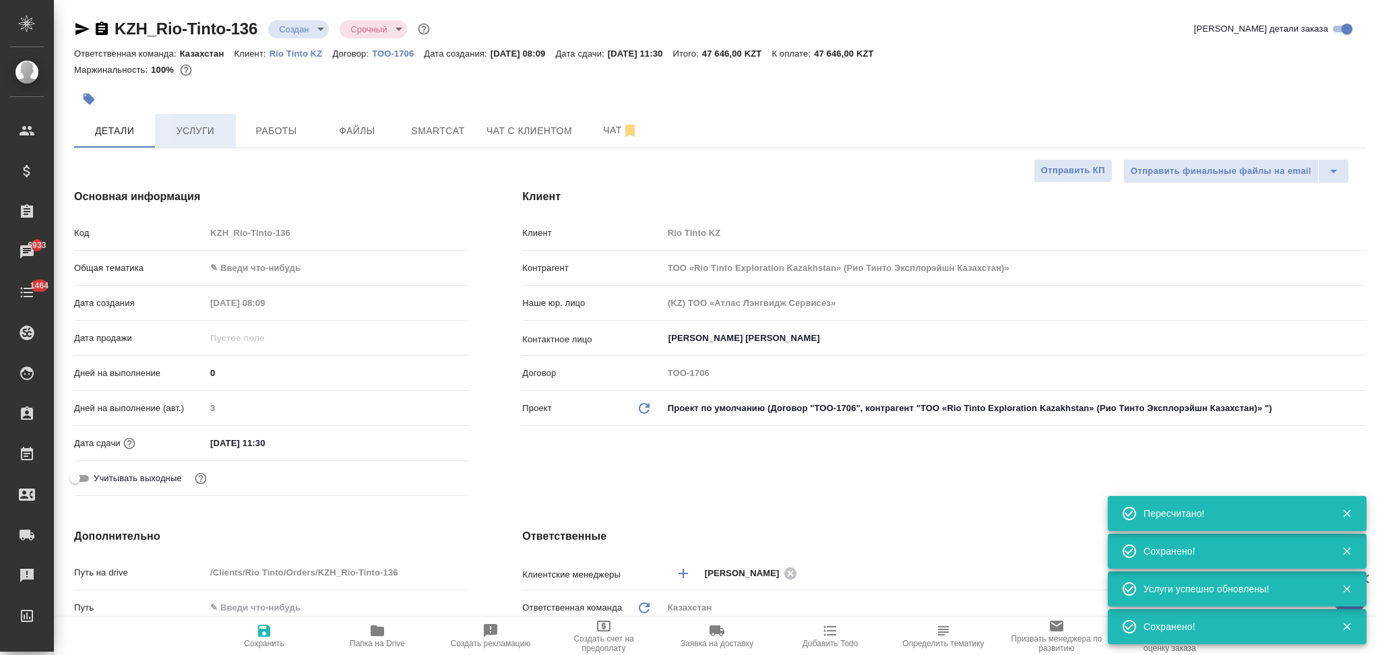
type textarea "x"
click at [199, 137] on span "Услуги" at bounding box center [195, 131] width 65 height 17
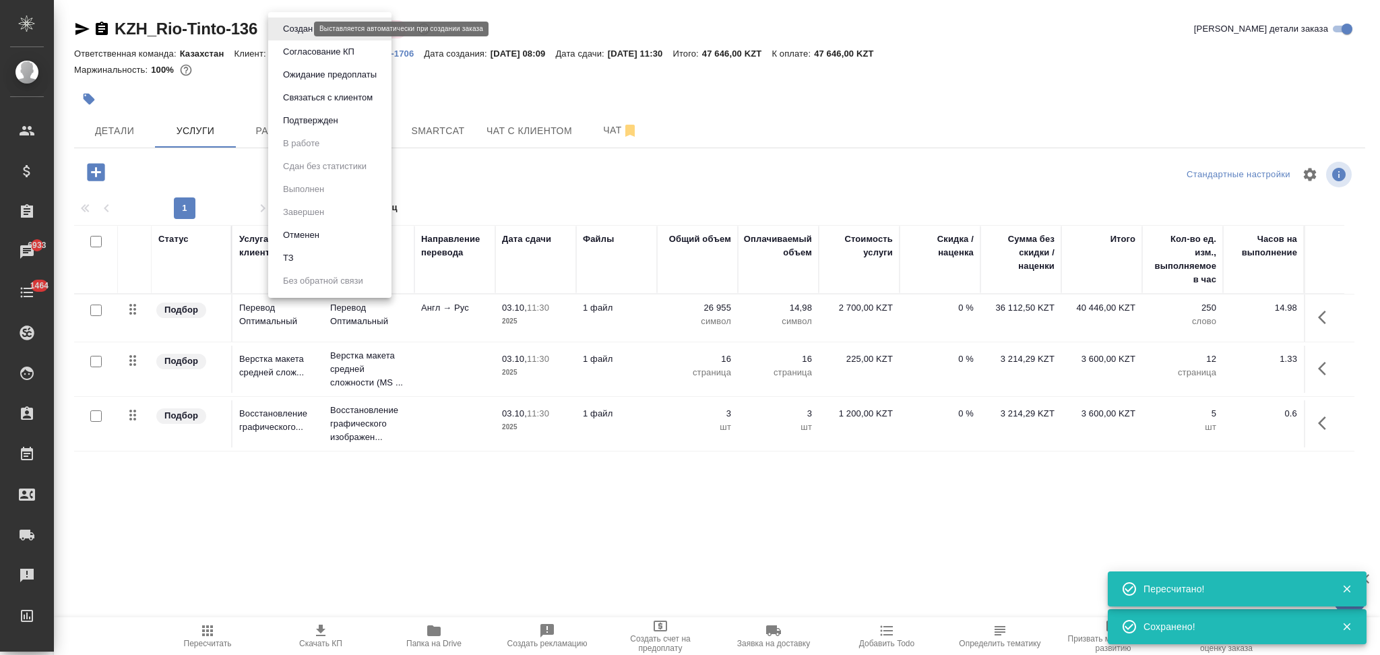
click at [281, 28] on body "🙏 .cls-1 fill:#fff; AWATERA Aslanukova Sati Клиенты Спецификации Заказы 6933 Ча…" at bounding box center [690, 327] width 1380 height 655
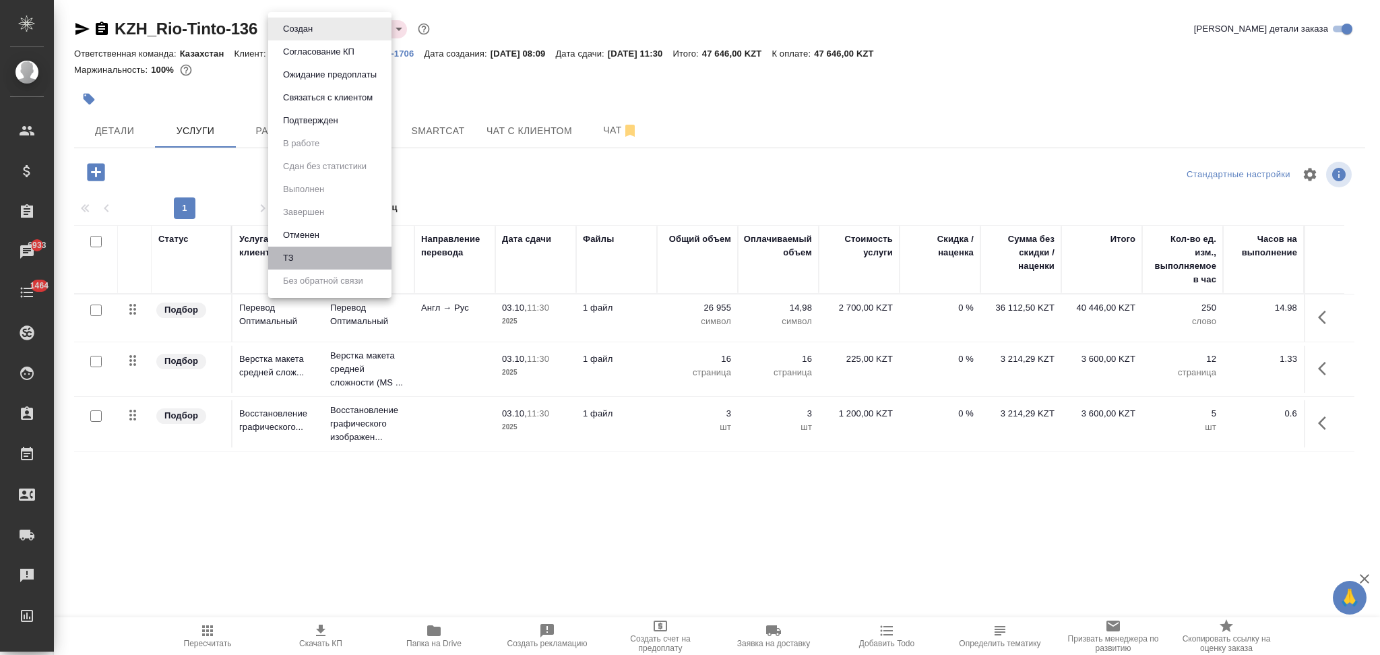
click at [325, 250] on li "ТЗ" at bounding box center [329, 258] width 123 height 23
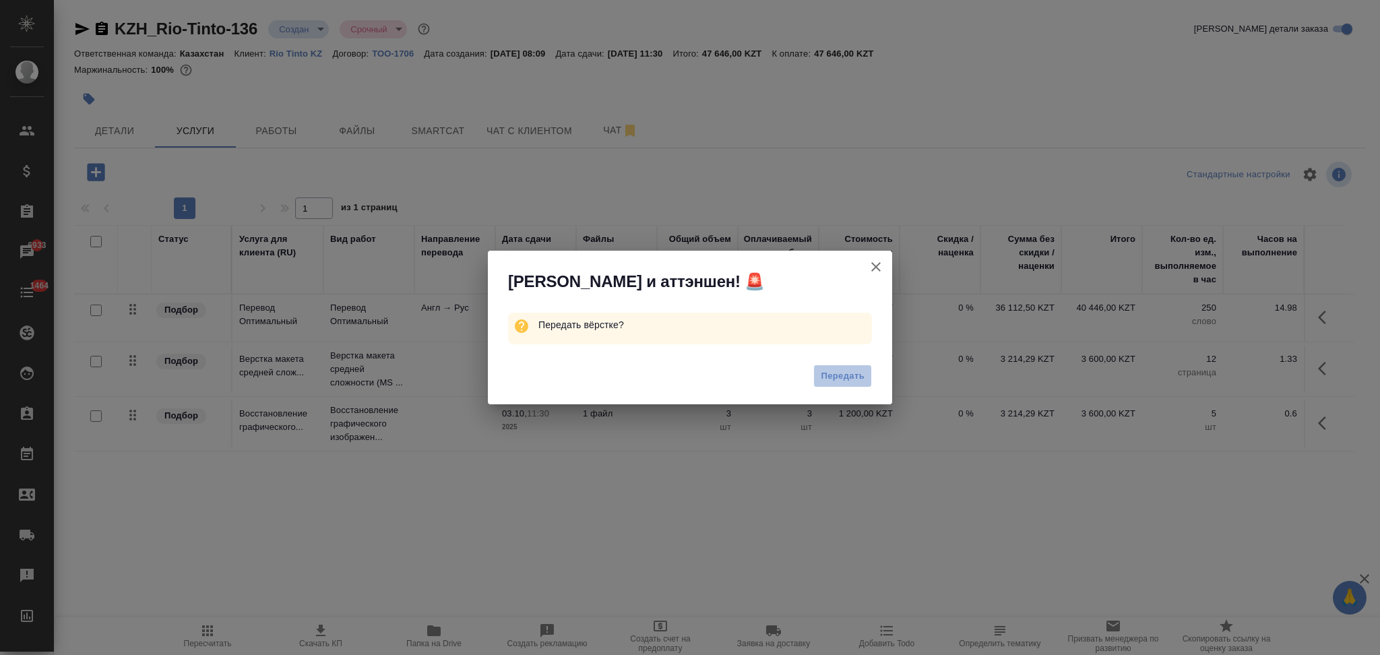
click at [813, 375] on button "Передать" at bounding box center [842, 377] width 59 height 24
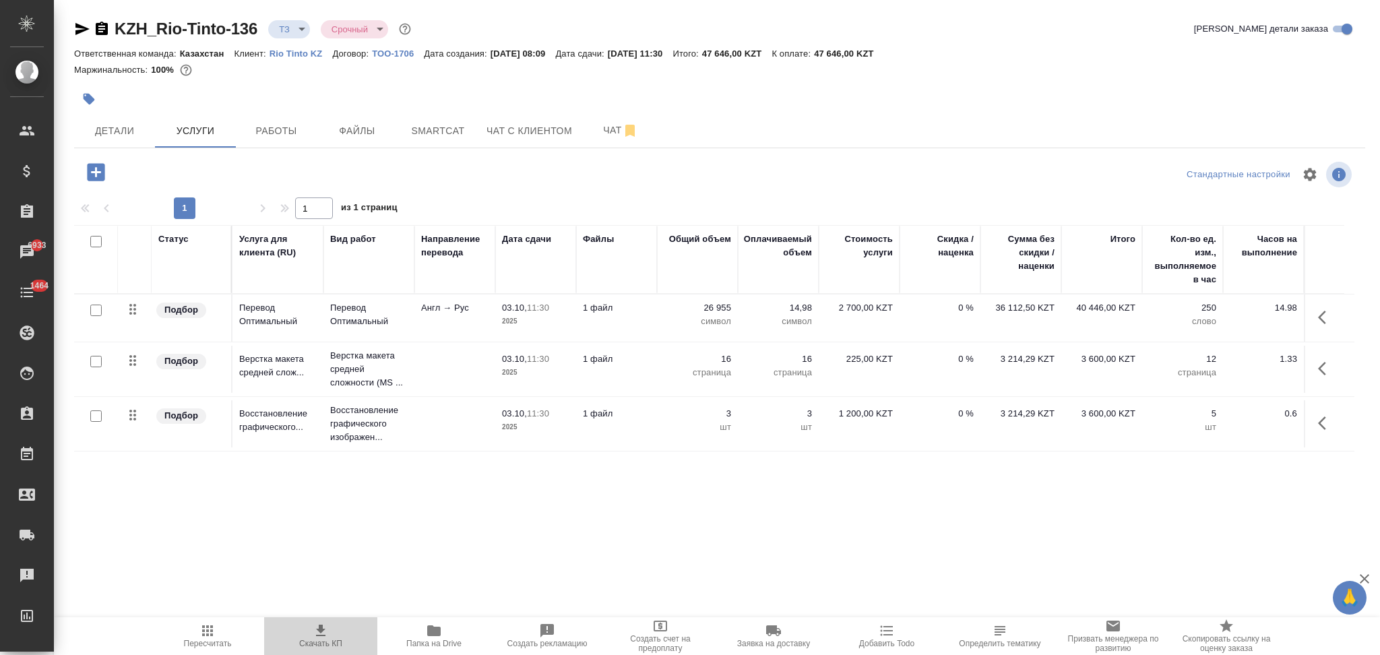
click at [325, 631] on icon "button" at bounding box center [321, 631] width 16 height 16
click at [126, 125] on span "Детали" at bounding box center [114, 131] width 65 height 17
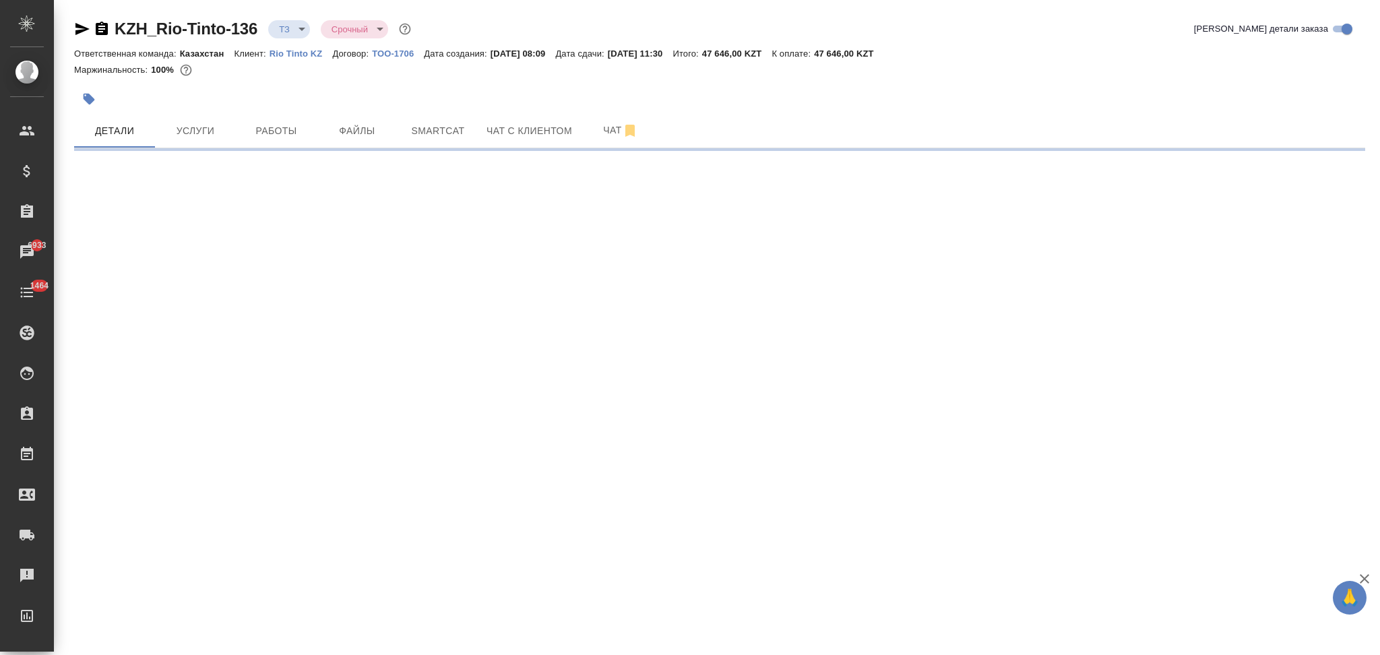
select select "RU"
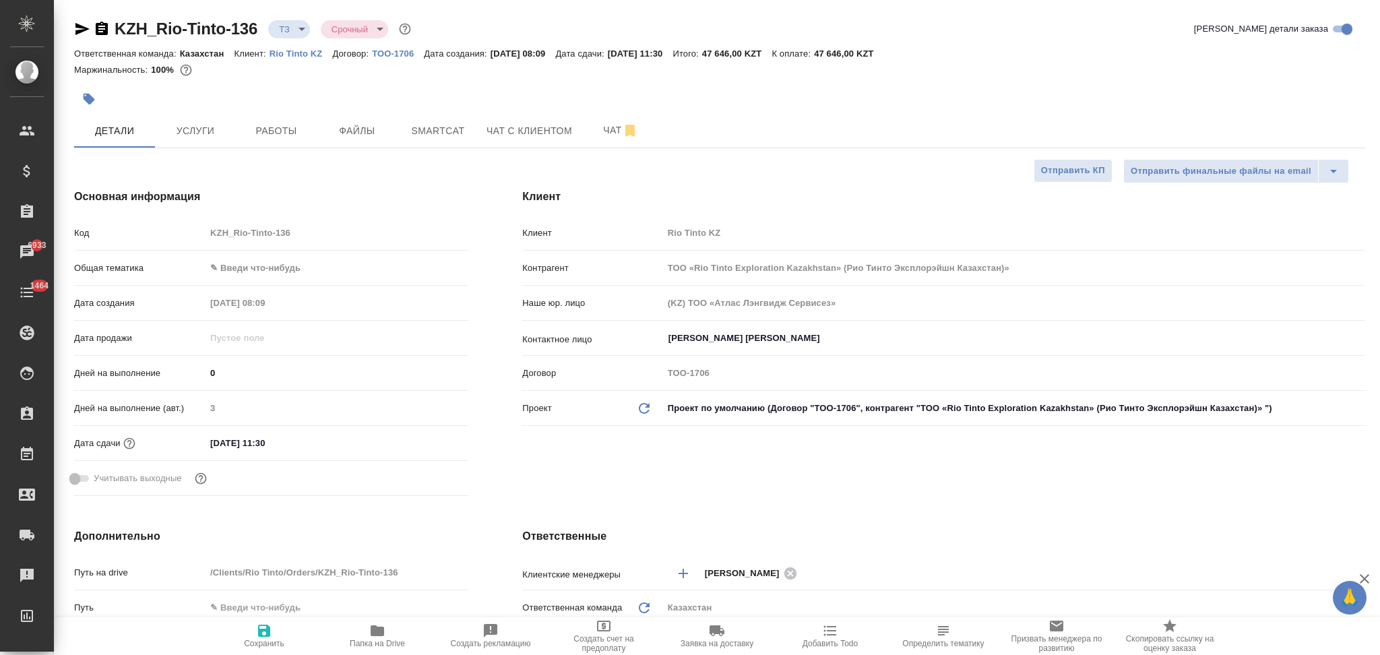
type textarea "x"
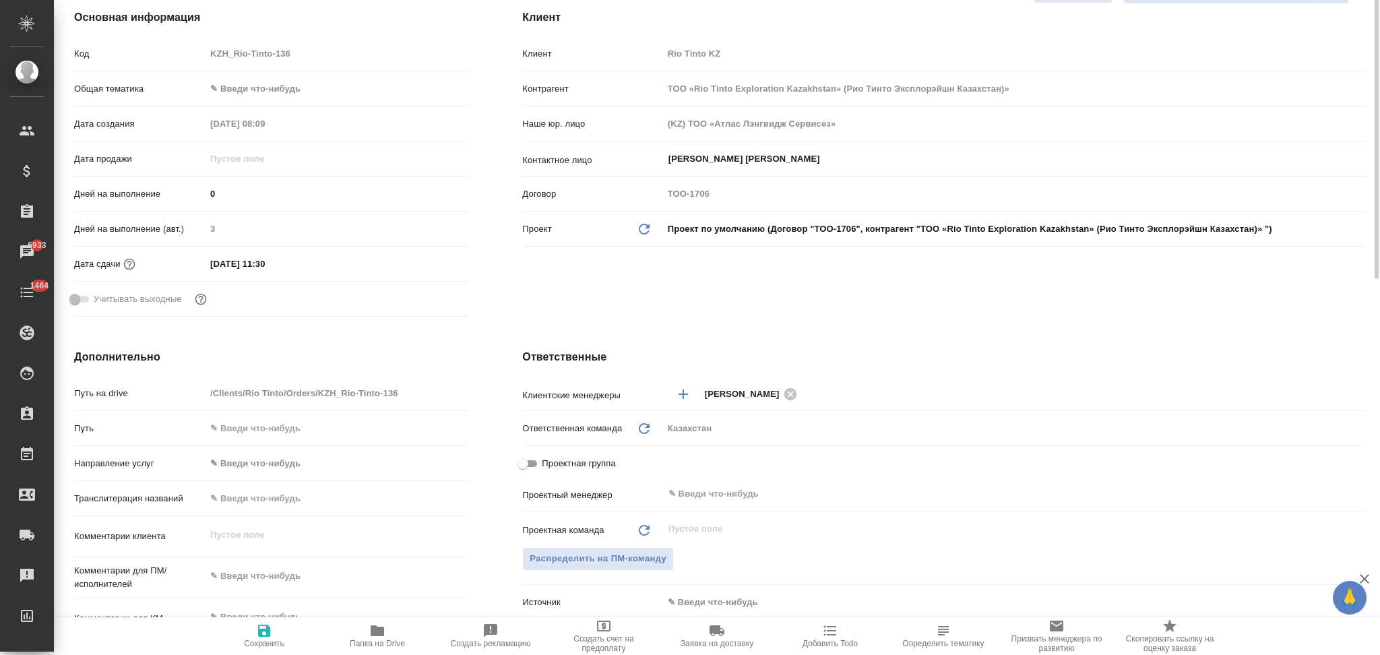
scroll to position [270, 0]
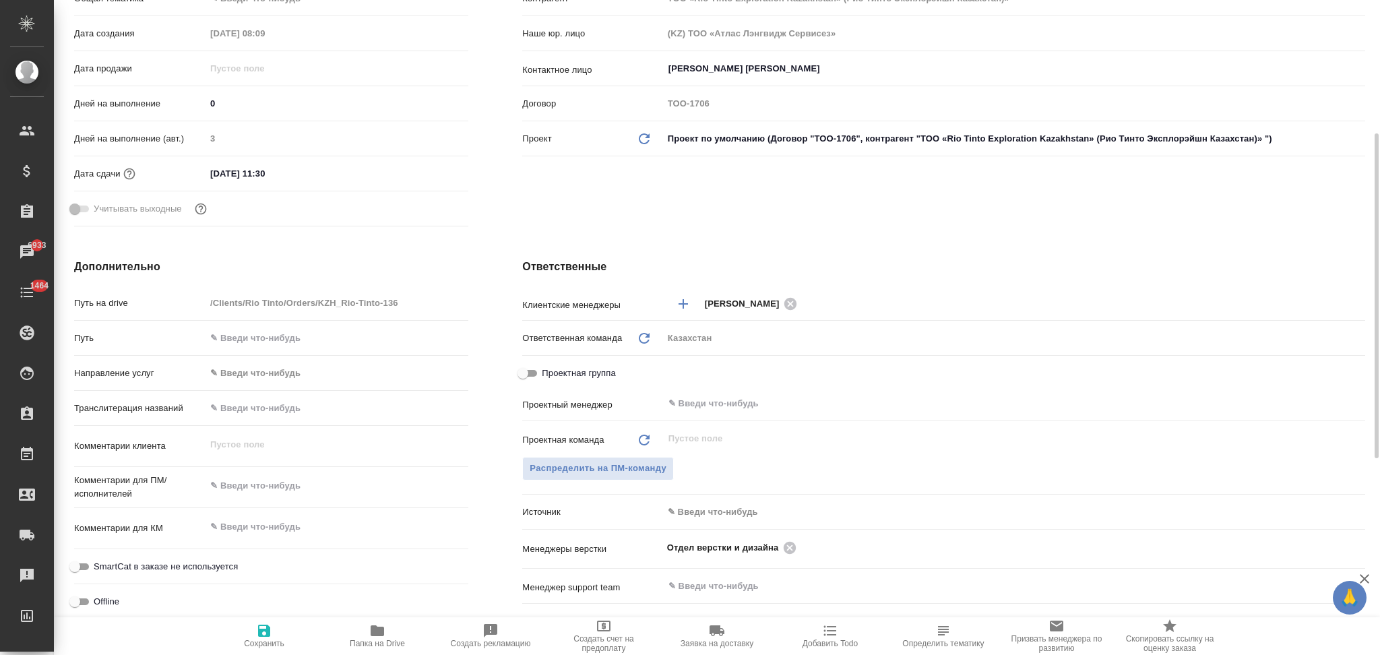
type textarea "x"
click at [278, 496] on textarea at bounding box center [336, 486] width 261 height 23
type input "ТОО «Rio Tinto Exploration Kazakhstan» (Рио Тинто Эксплорэйшн Казахстан)»"
type textarea "x"
type textarea "а"
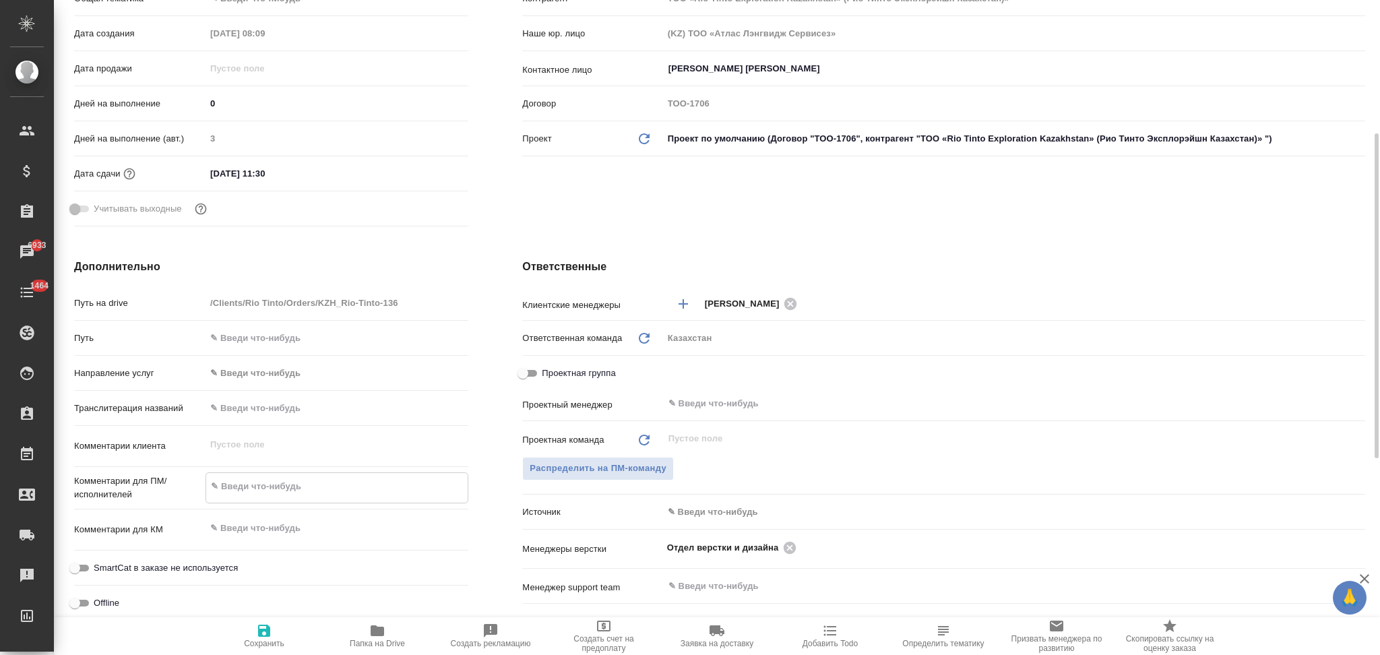
type textarea "x"
type textarea "ан"
type input "ТОО «Rio Tinto Exploration Kazakhstan» (Рио Тинто Эксплорэйшн Казахстан)»"
type textarea "x"
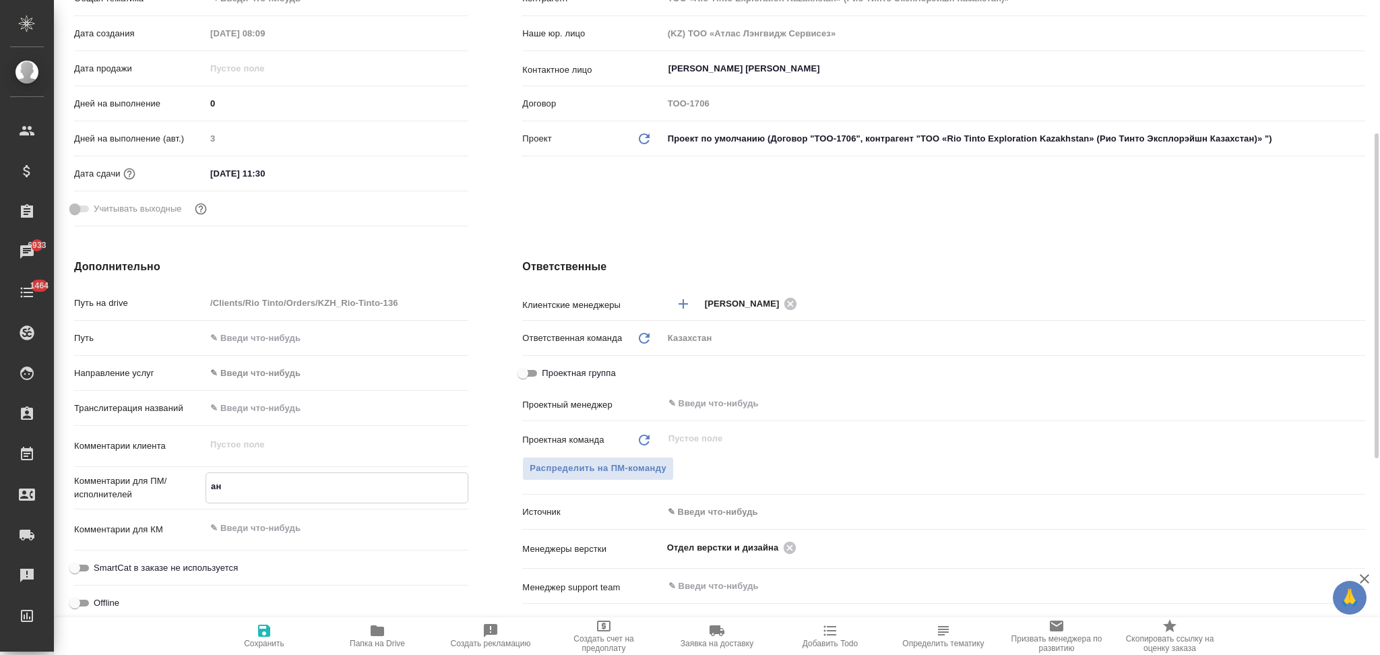
type textarea "x"
type textarea "анг"
type input "ТОО «Rio Tinto Exploration Kazakhstan» (Рио Тинто Эксплорэйшн Казахстан)»"
type textarea "x"
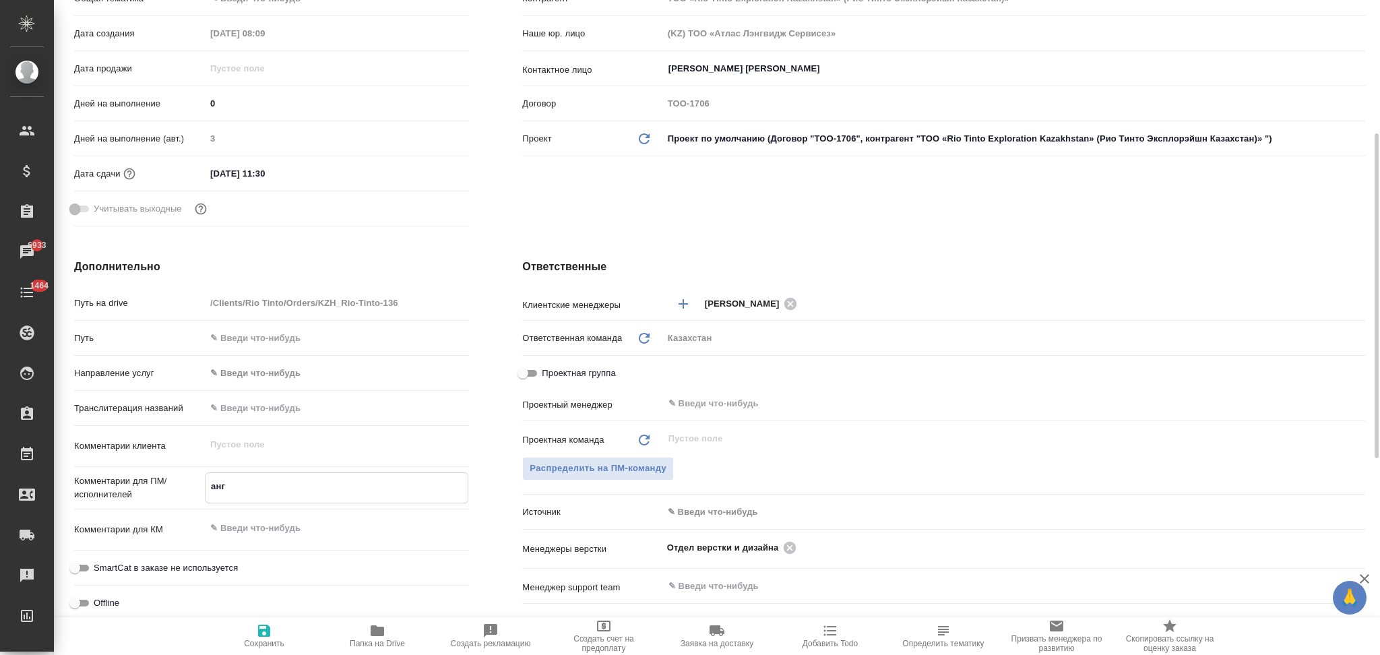
type textarea "x"
type input "ТОО «Rio Tinto Exploration Kazakhstan» (Рио Тинто Эксплорэйшн Казахстан)»"
type textarea "x"
type textarea "англ"
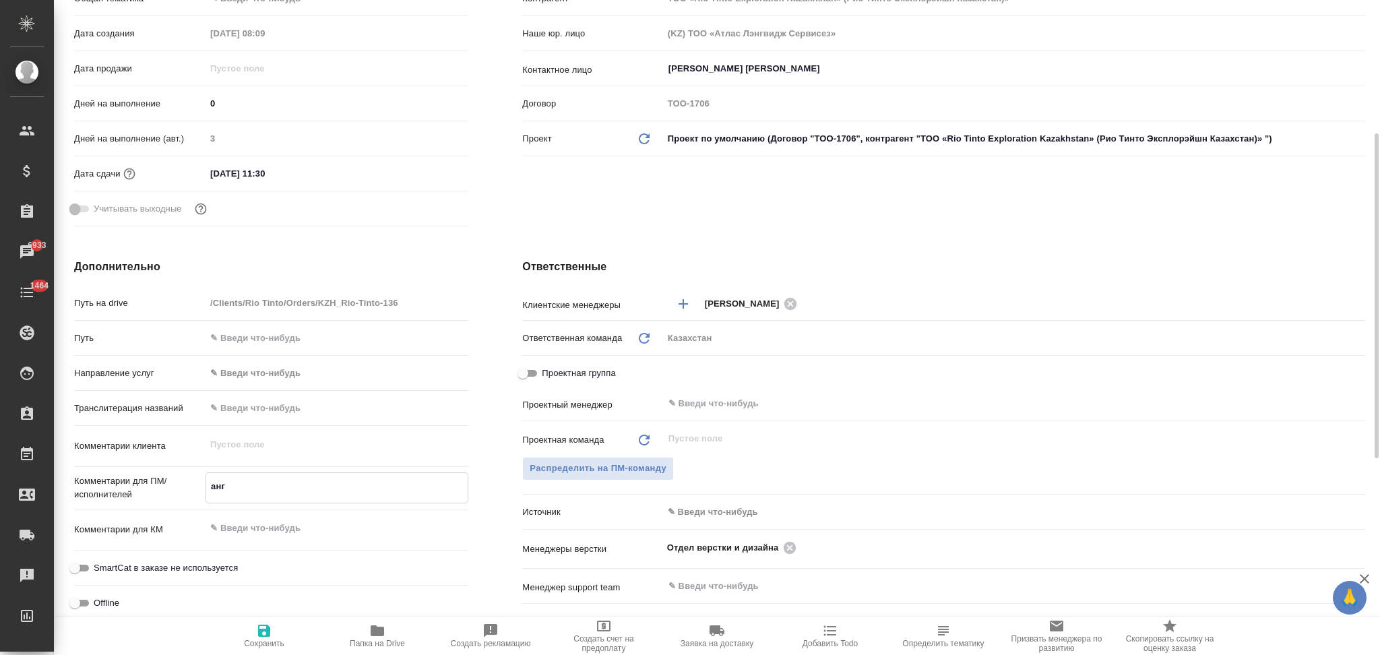
type textarea "x"
type input "ТОО «Rio Tinto Exploration Kazakhstan» (Рио Тинто Эксплорэйшн Казахстан)»"
type textarea "x"
type textarea "англ-"
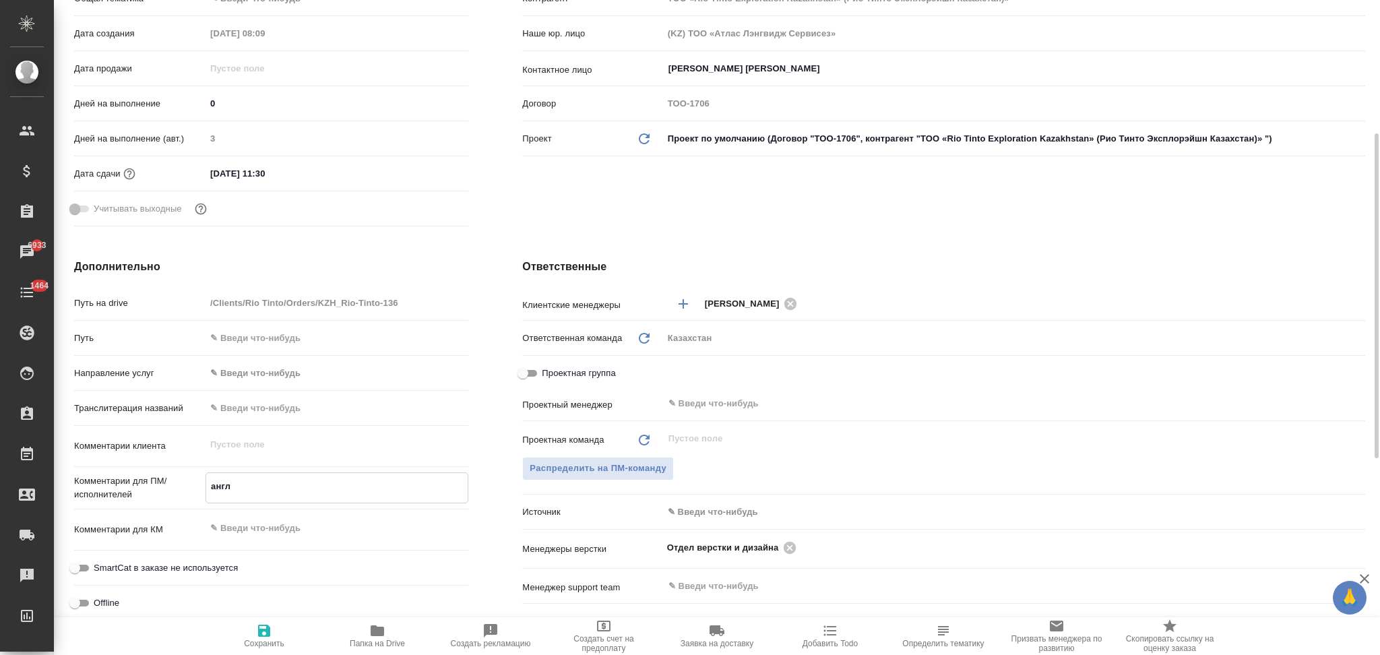
type textarea "x"
type input "ТОО «Rio Tinto Exploration Kazakhstan» (Рио Тинто Эксплорэйшн Казахстан)»"
type textarea "x"
type textarea "англ-р"
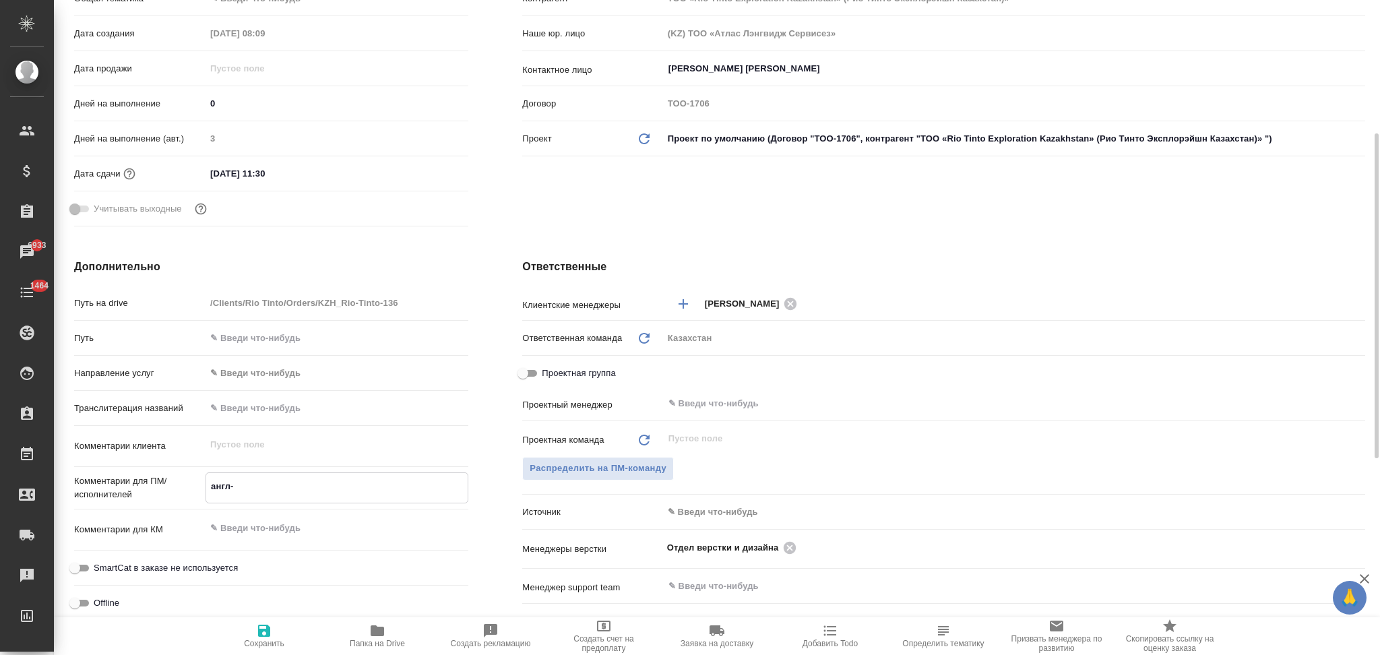
type textarea "x"
type input "ТОО «Rio Tinto Exploration Kazakhstan» (Рио Тинто Эксплорэйшн Казахстан)»"
type textarea "x"
type textarea "англ-ру"
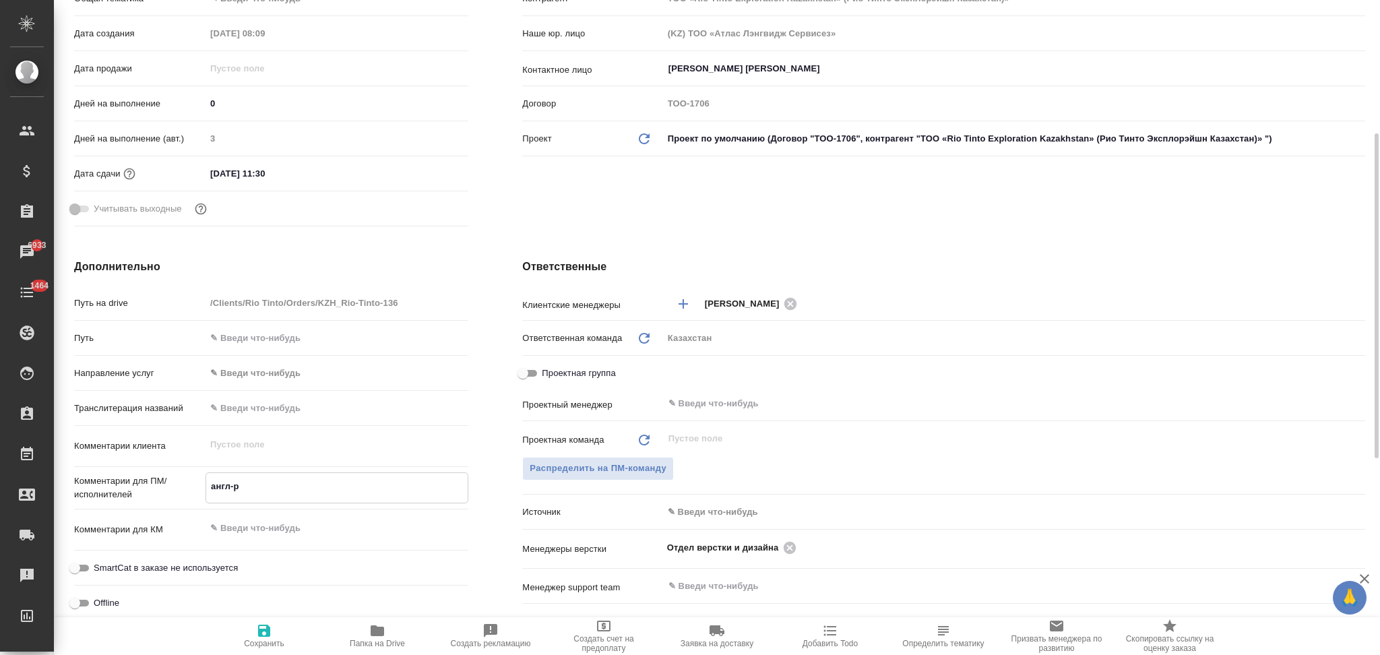
type textarea "x"
type textarea "англ-рус"
type input "ТОО «Rio Tinto Exploration Kazakhstan» (Рио Тинто Эксплорэйшн Казахстан)»"
type textarea "x"
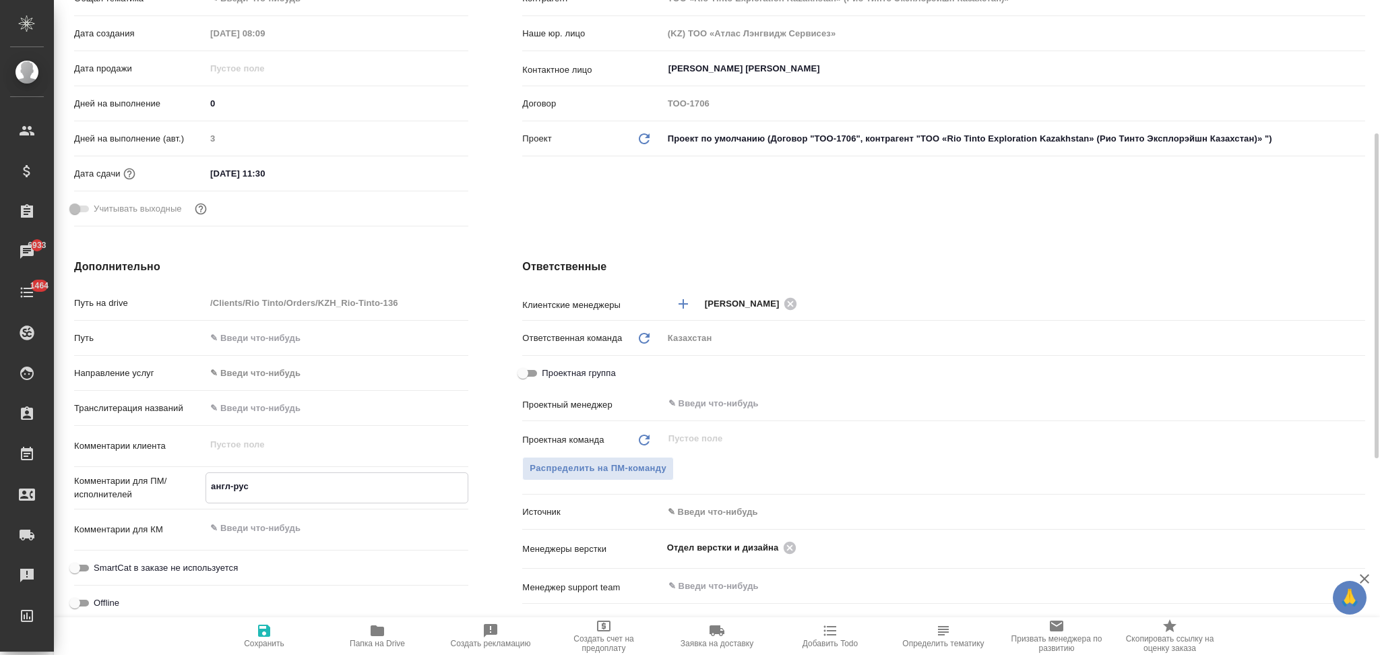
type textarea "x"
type input "ТОО «Rio Tinto Exploration Kazakhstan» (Рио Тинто Эксплорэйшн Казахстан)»"
type textarea "x"
type textarea "англ-ру"
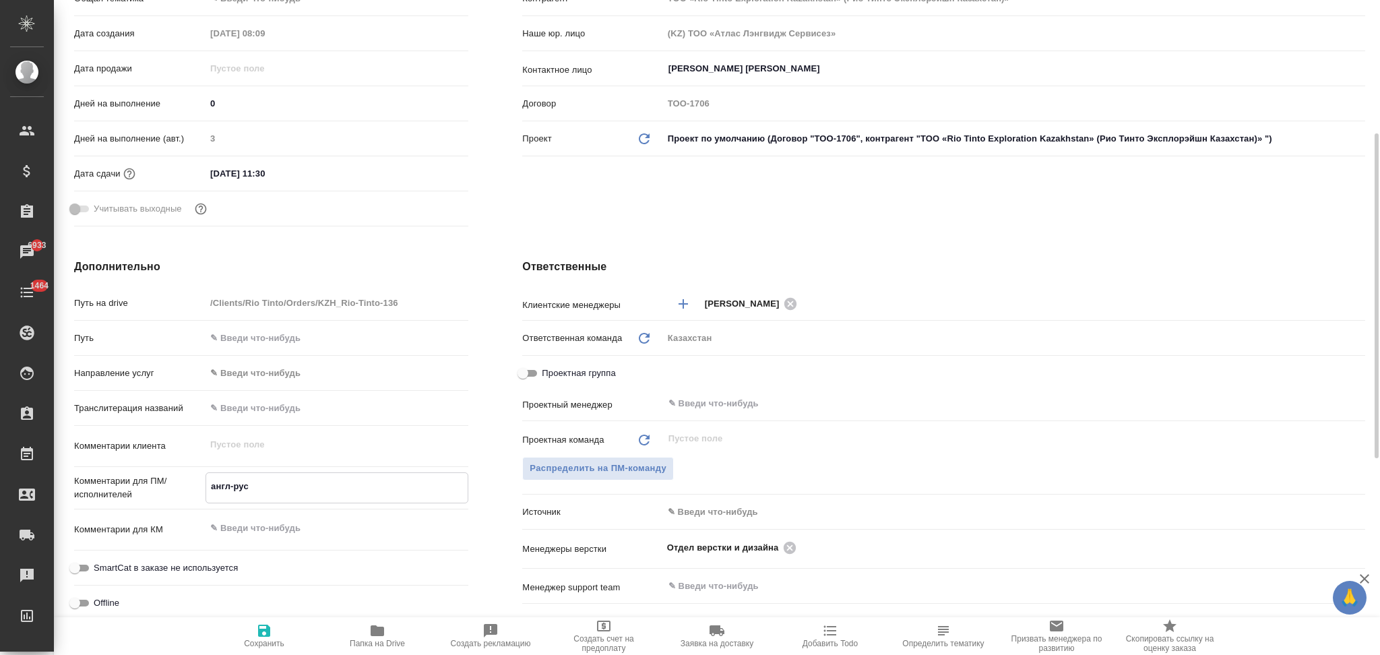
type textarea "x"
type textarea "а"
type input "ТОО «Rio Tinto Exploration Kazakhstan» (Рио Тинто Эксплорэйшн Казахстан)»"
type textarea "x"
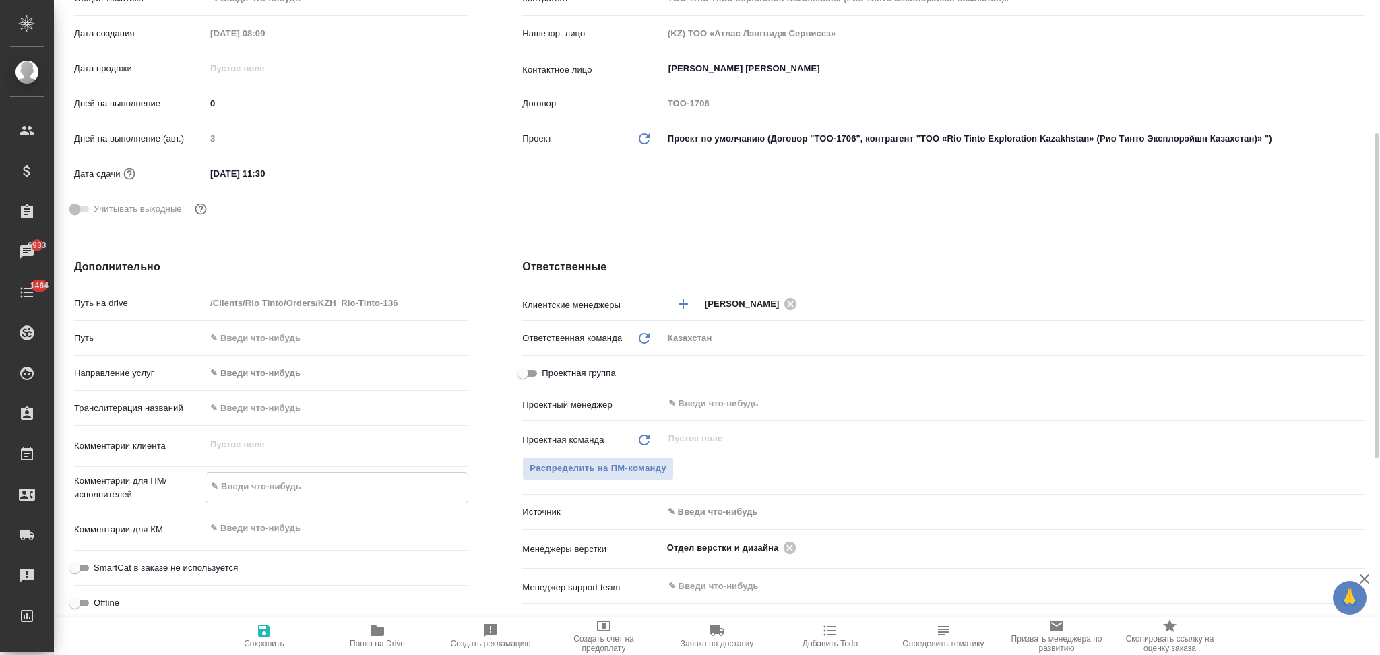
type textarea "x"
type input "ТОО «Rio Tinto Exploration Kazakhstan» (Рио Тинто Эксплорэйшн Казахстан)»"
type textarea "x"
type textarea "н"
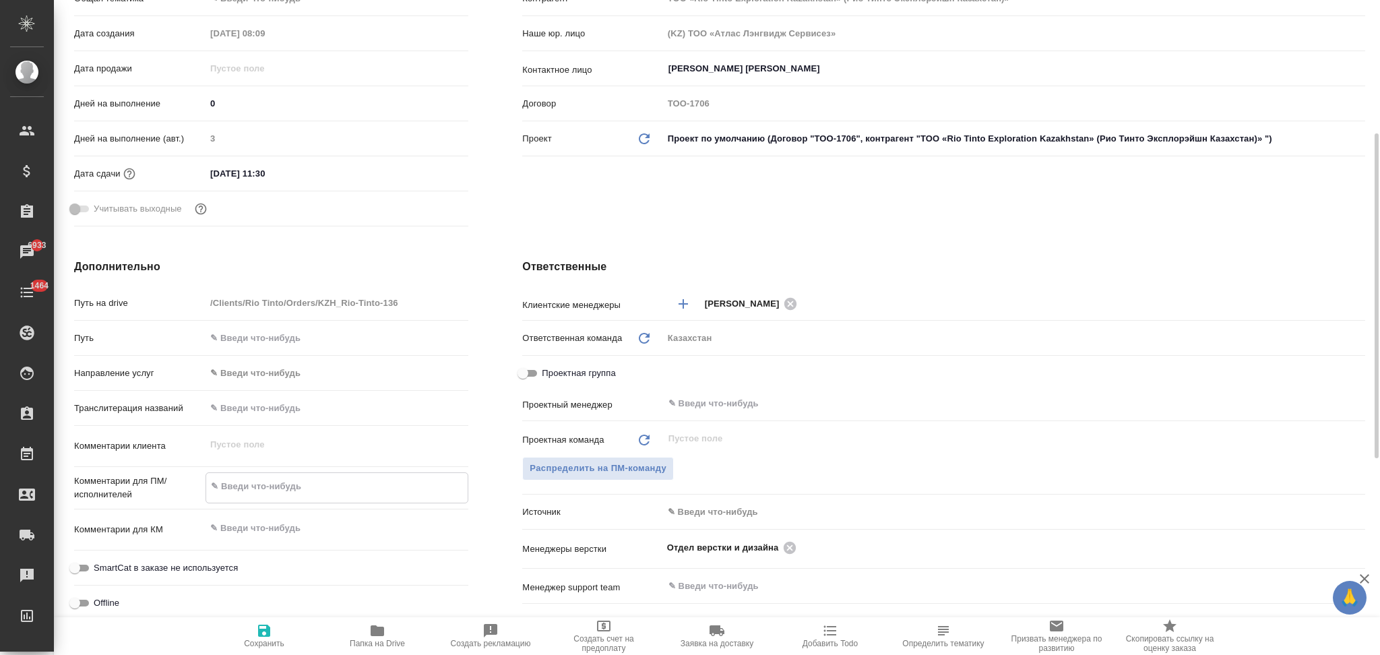
type textarea "x"
type input "ТОО «Rio Tinto Exploration Kazakhstan» (Рио Тинто Эксплорэйшн Казахстан)»"
type textarea "x"
type textarea "на"
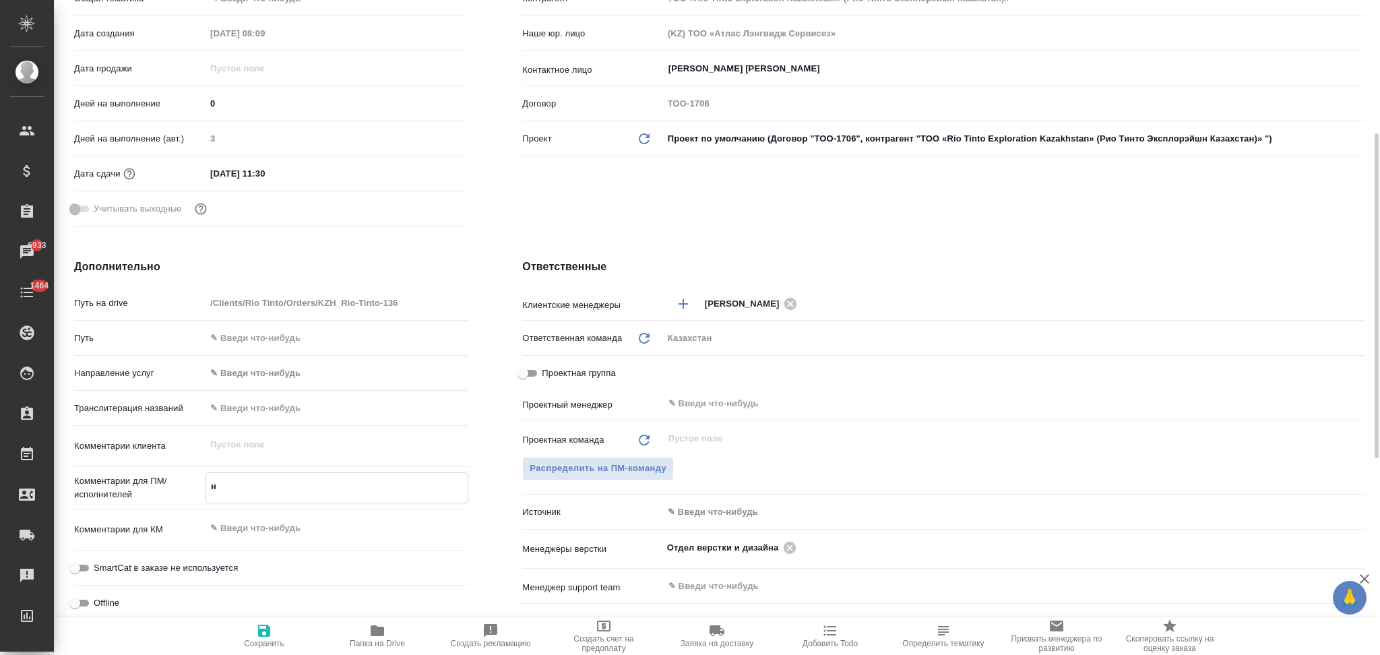
type textarea "x"
type input "ТОО «Rio Tinto Exploration Kazakhstan» (Рио Тинто Эксплорэйшн Казахстан)»"
type textarea "x"
type textarea "на"
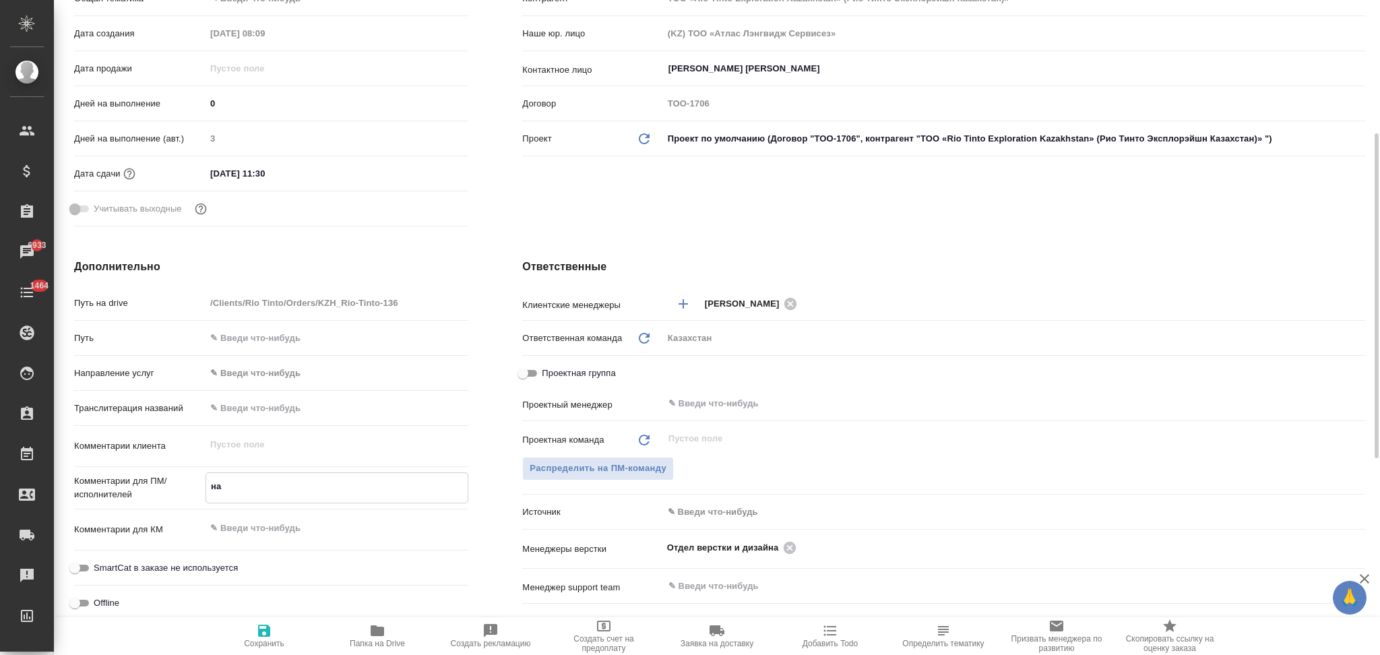
type textarea "x"
type textarea "на ур"
type input "ТОО «Rio Tinto Exploration Kazakhstan» (Рио Тинто Эксплорэйшн Казахстан)»"
type textarea "x"
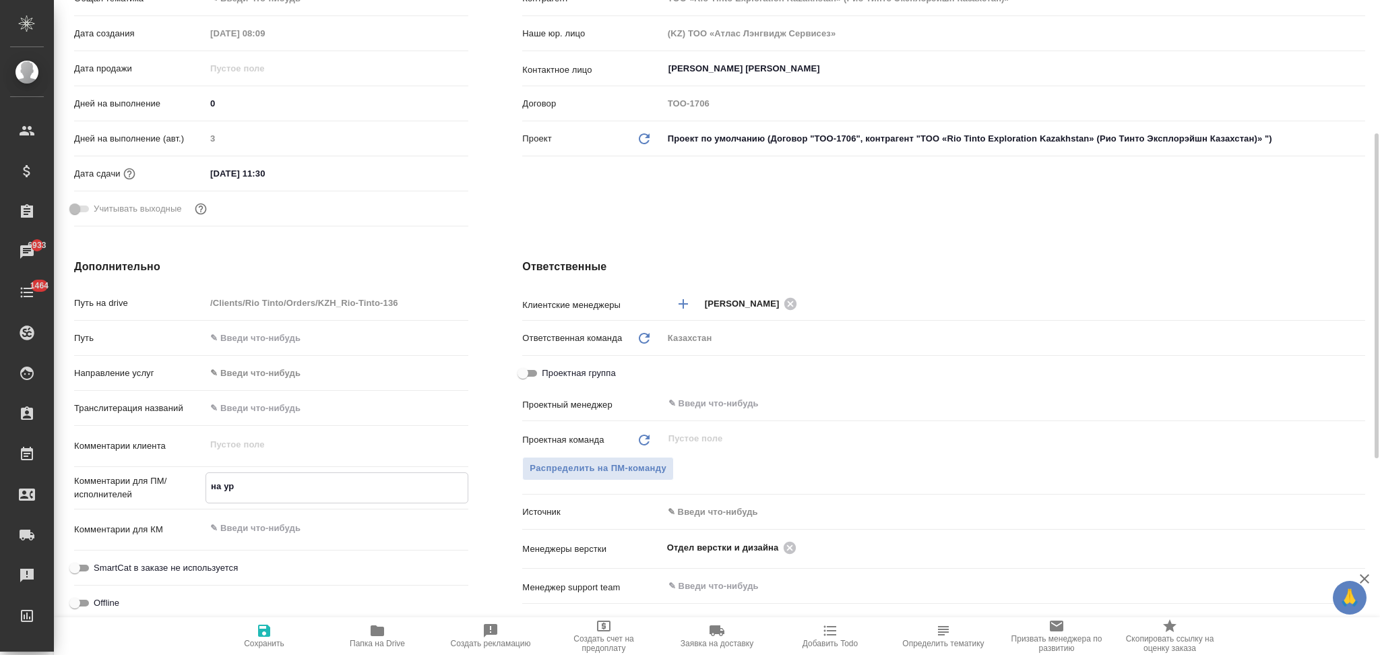
type textarea "x"
type input "ТОО «Rio Tinto Exploration Kazakhstan» (Рио Тинто Эксплорэйшн Казахстан)»"
type textarea "x"
type textarea "на урс"
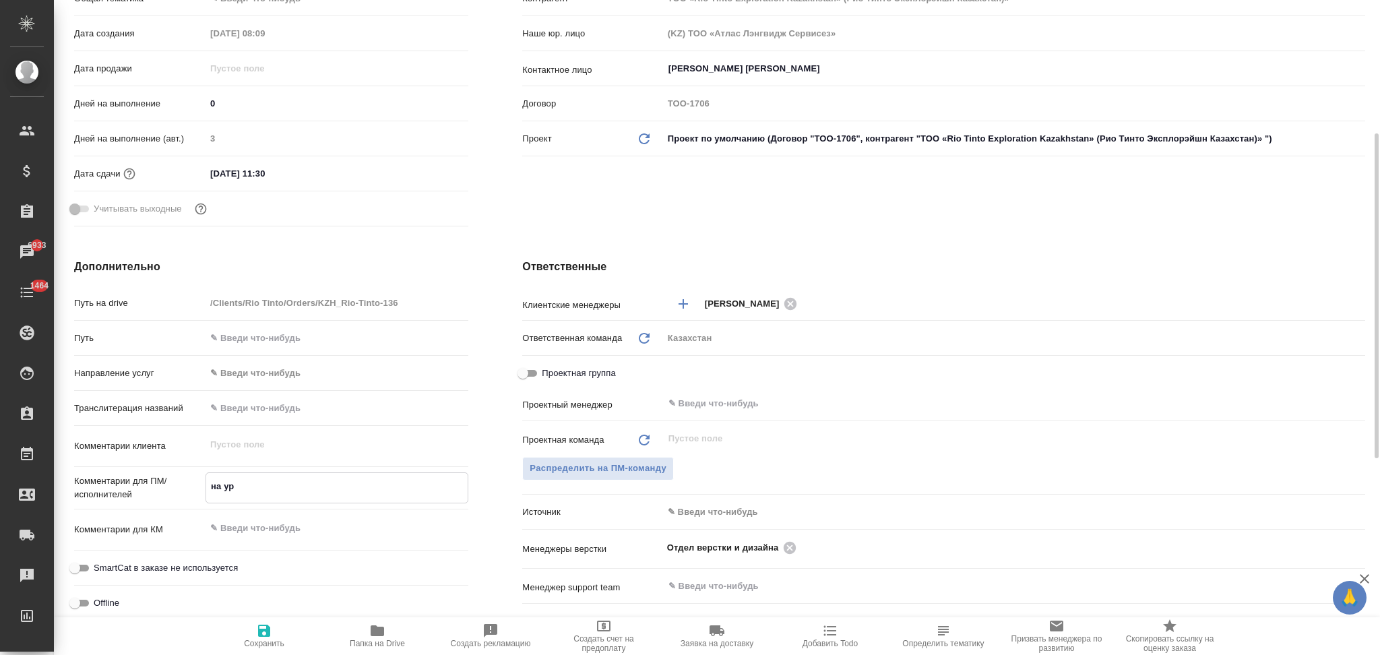
type textarea "x"
type textarea "на урс"
type textarea "x"
click at [266, 626] on icon "button" at bounding box center [264, 631] width 12 height 12
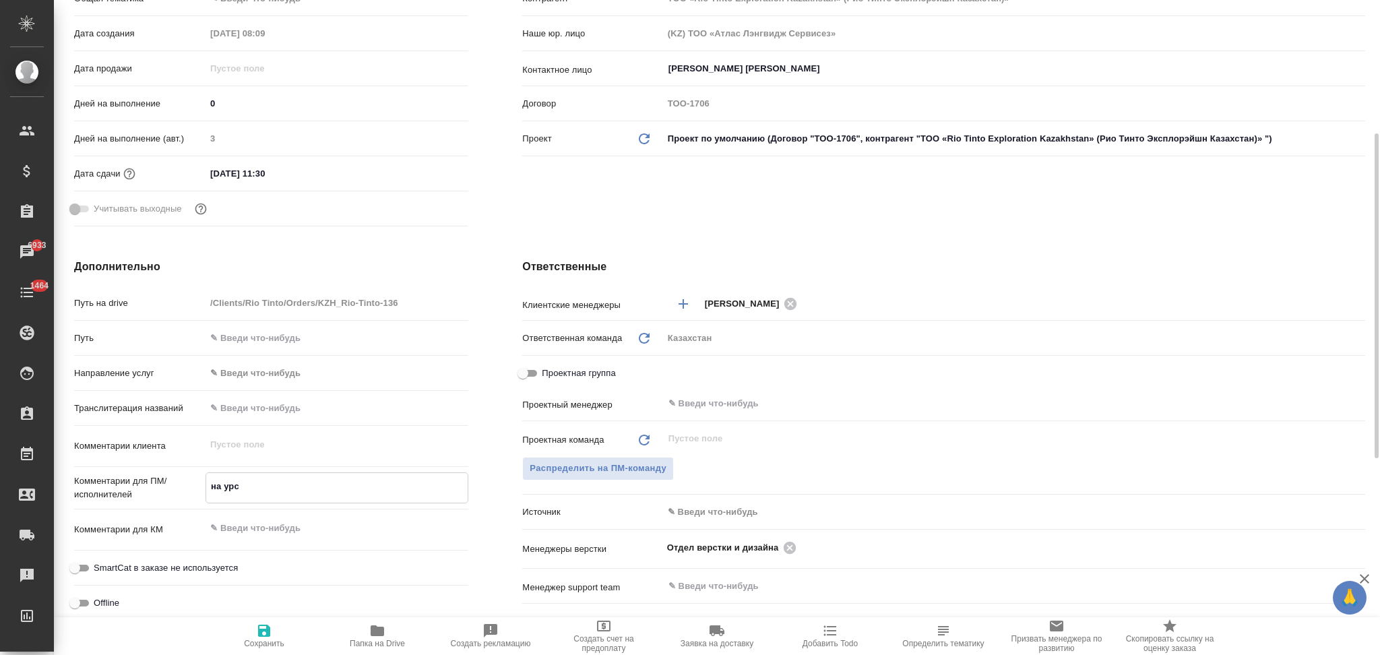
type input "ТОО «Rio Tinto Exploration Kazakhstan» (Рио Тинто Эксплорэйшн Казахстан)»"
type textarea "x"
type input "ТОО «Rio Tinto Exploration Kazakhstan» (Рио Тинто Эксплорэйшн Казахстан)»"
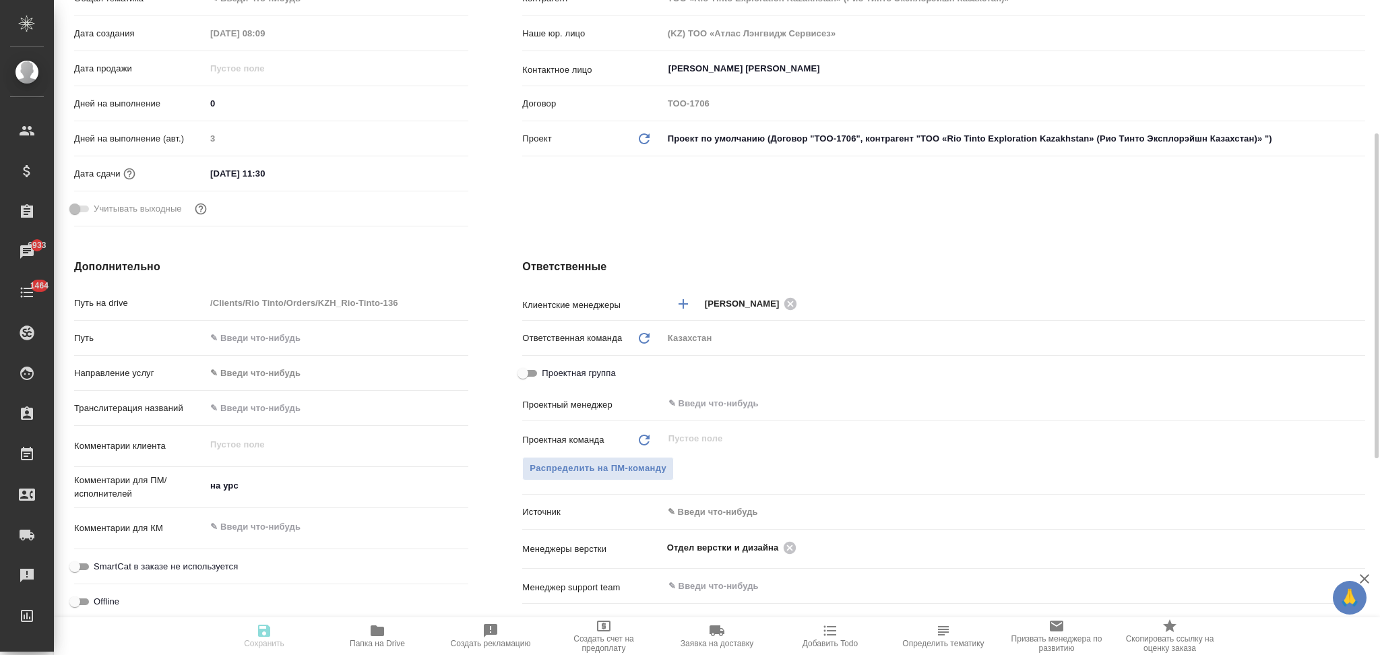
type textarea "x"
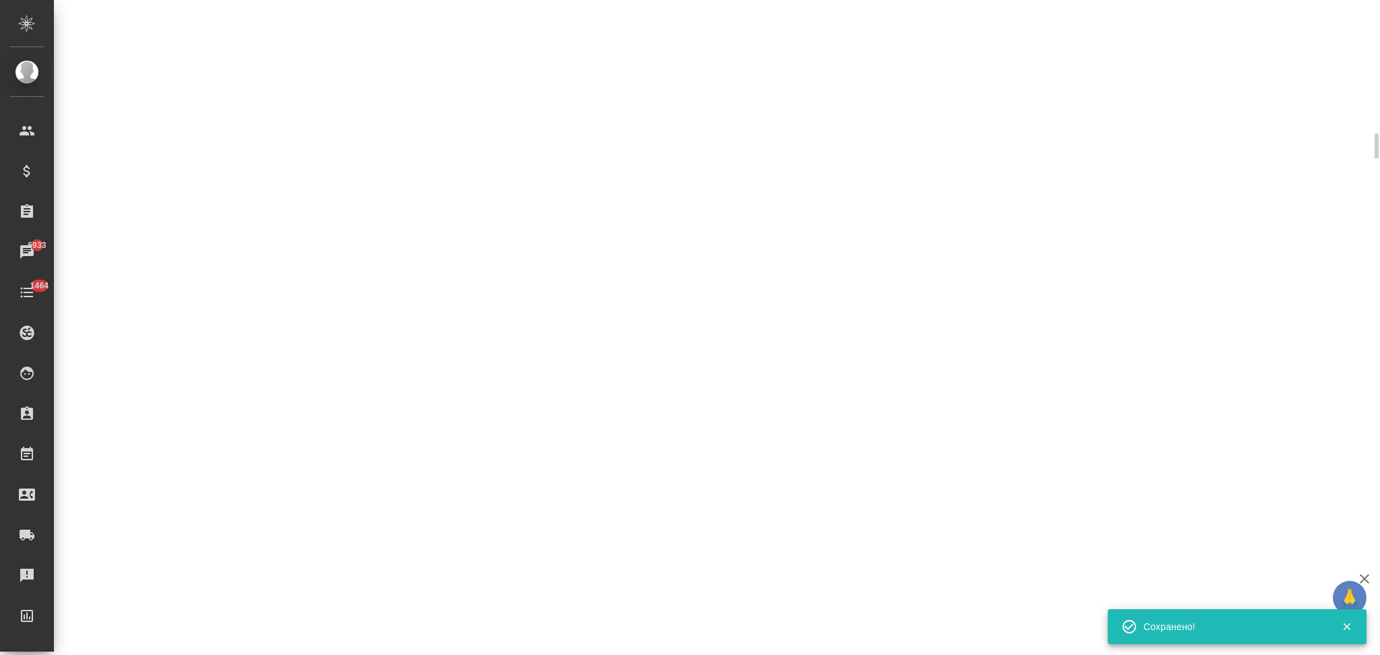
select select "RU"
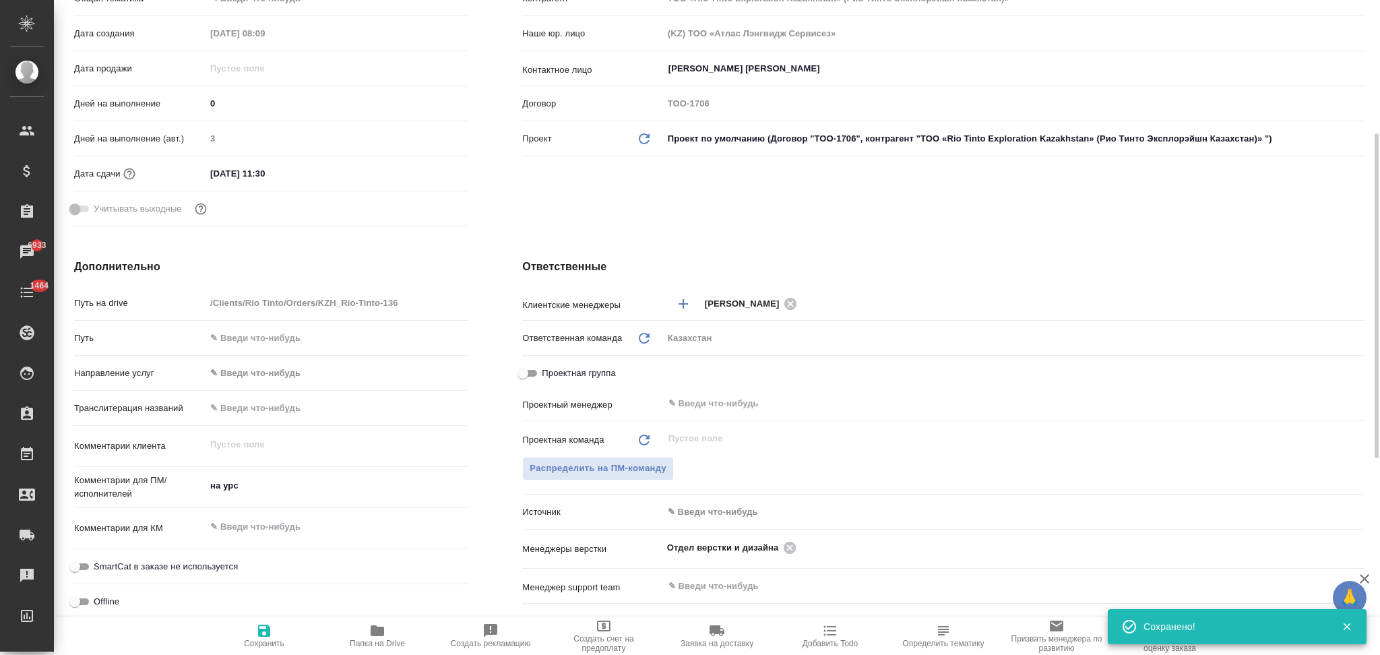
type textarea "x"
drag, startPoint x: 236, startPoint y: 489, endPoint x: 224, endPoint y: 491, distance: 11.5
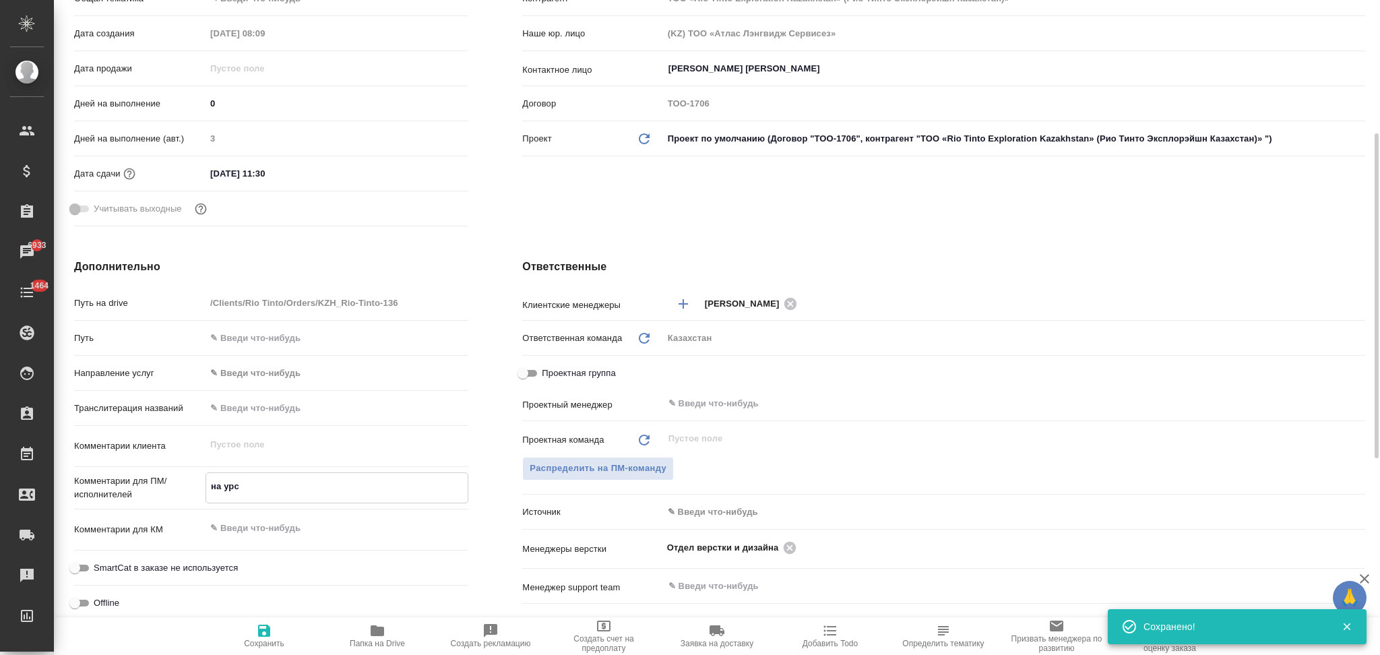
click at [224, 491] on textarea "на урс" at bounding box center [336, 486] width 261 height 23
type input "ТОО «Rio Tinto Exploration Kazakhstan» (Рио Тинто Эксплорэйшн Казахстан)»"
type textarea "x"
type textarea "на рс"
type textarea "x"
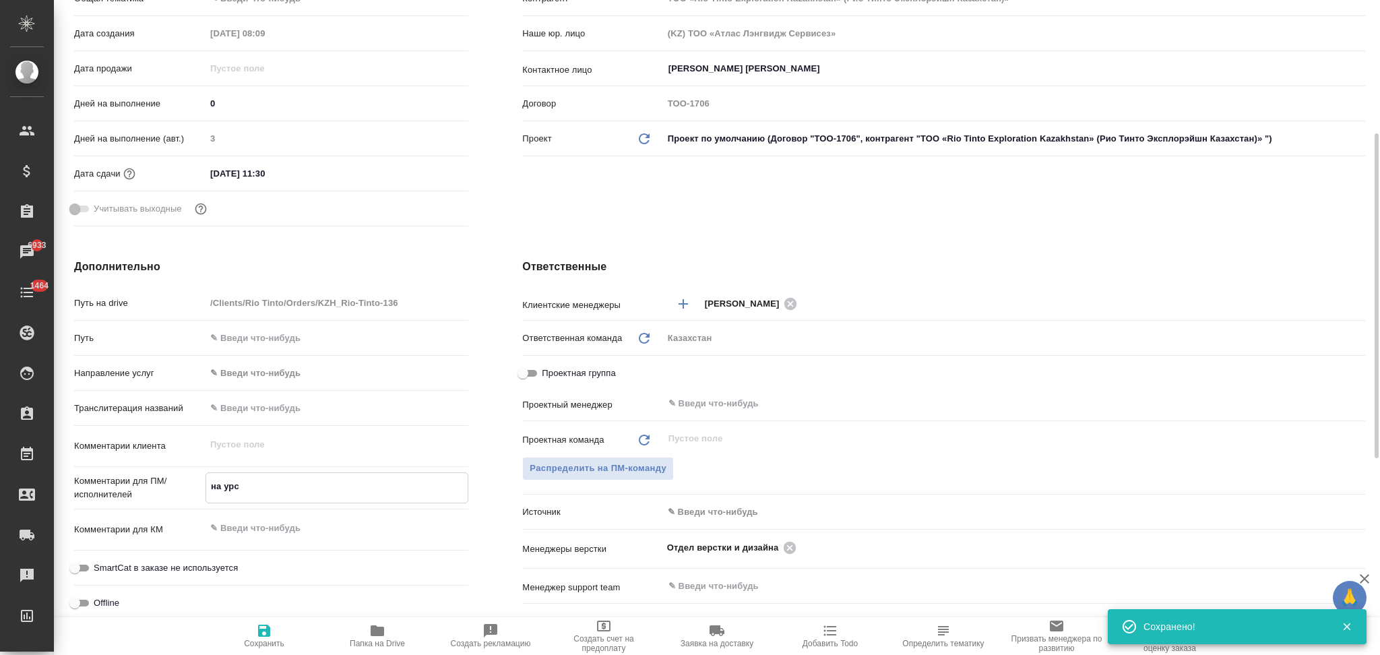
type textarea "x"
type input "ТОО «Rio Tinto Exploration Kazakhstan» (Рио Тинто Эксплорэйшн Казахстан)»"
type textarea "x"
type textarea "на рус"
type textarea "x"
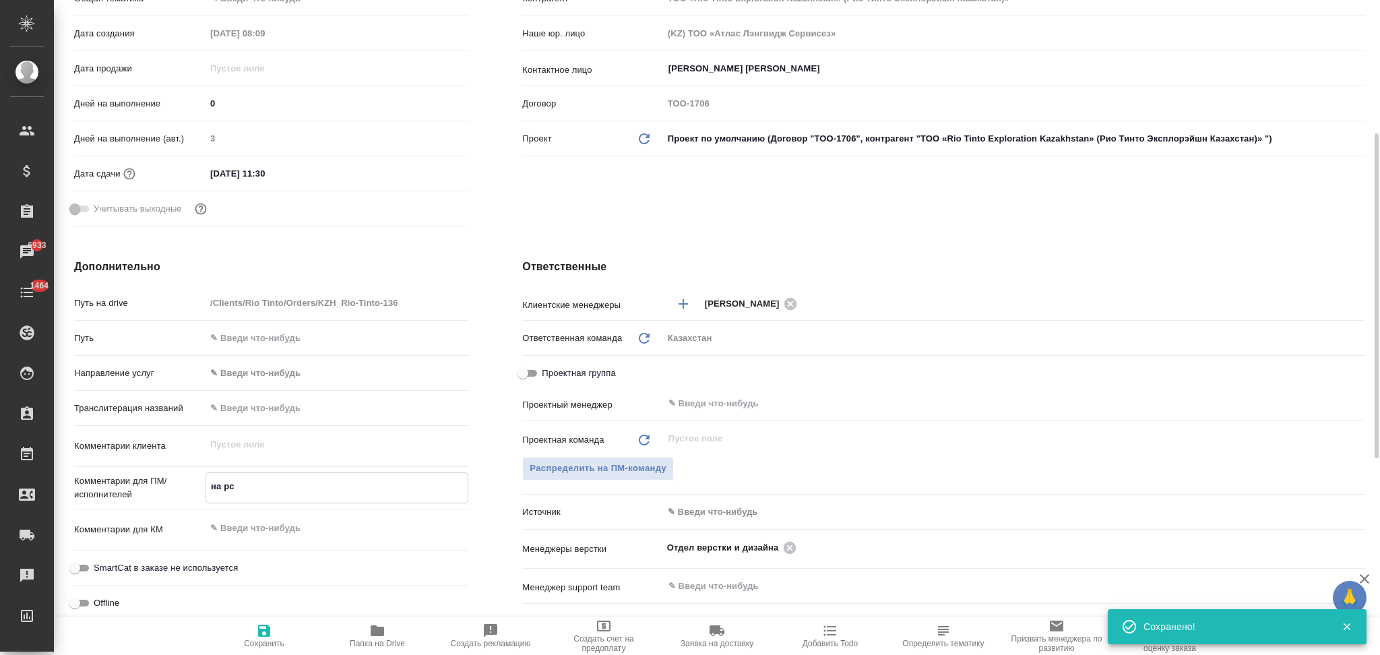
type textarea "x"
type textarea "на русс"
type input "ТОО «Rio Tinto Exploration Kazakhstan» (Рио Тинто Эксплорэйшн Казахстан)»"
type textarea "x"
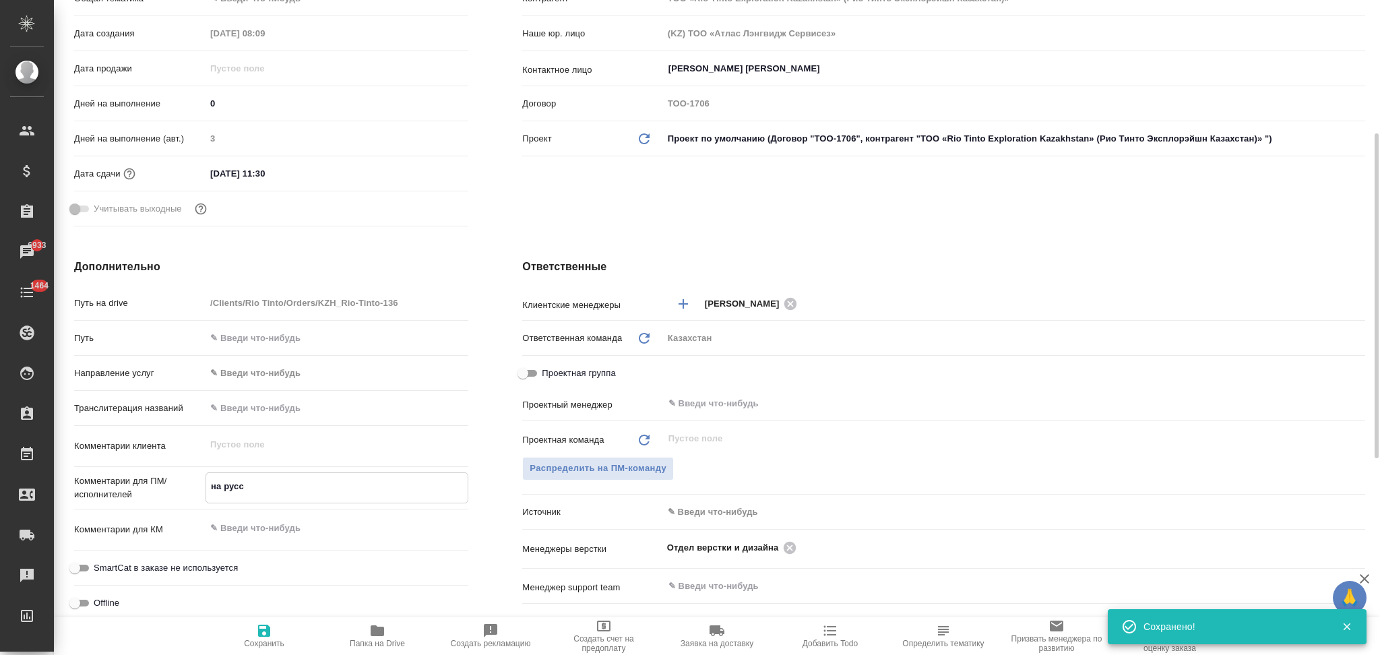
type textarea "x"
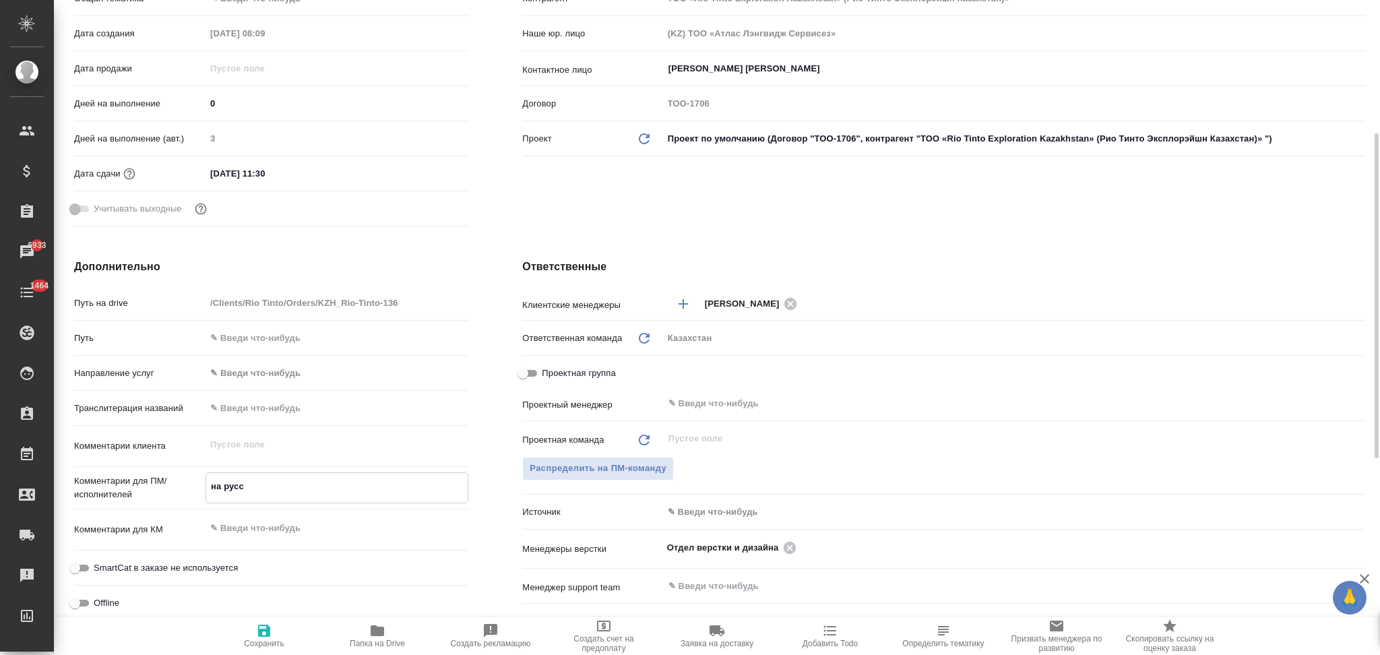
type textarea "на рус"
type input "ТОО «Rio Tinto Exploration Kazakhstan» (Рио Тинто Эксплорэйшн Казахстан)»"
type textarea "x"
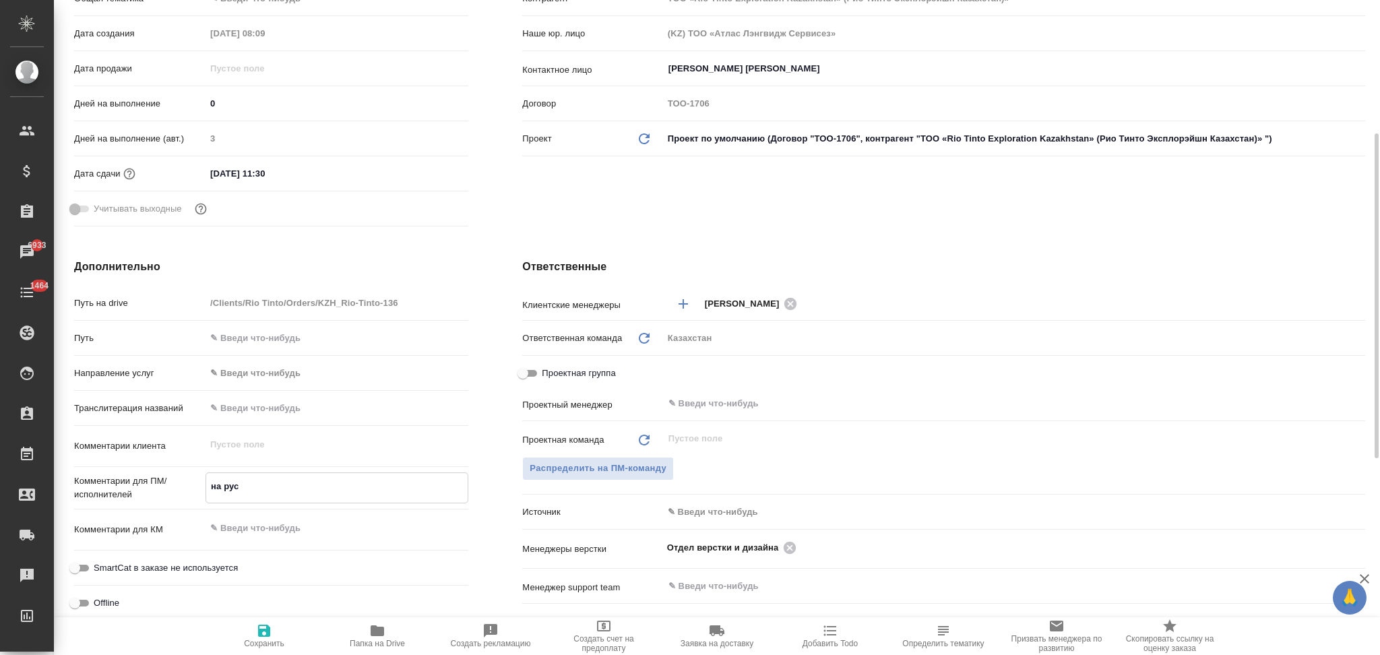
type textarea "на рус"
type textarea "x"
click at [264, 639] on span "Сохранить" at bounding box center [264, 643] width 40 height 9
type input "ТОО «Rio Tinto Exploration Kazakhstan» (Рио Тинто Эксплорэйшн Казахстан)»"
type textarea "x"
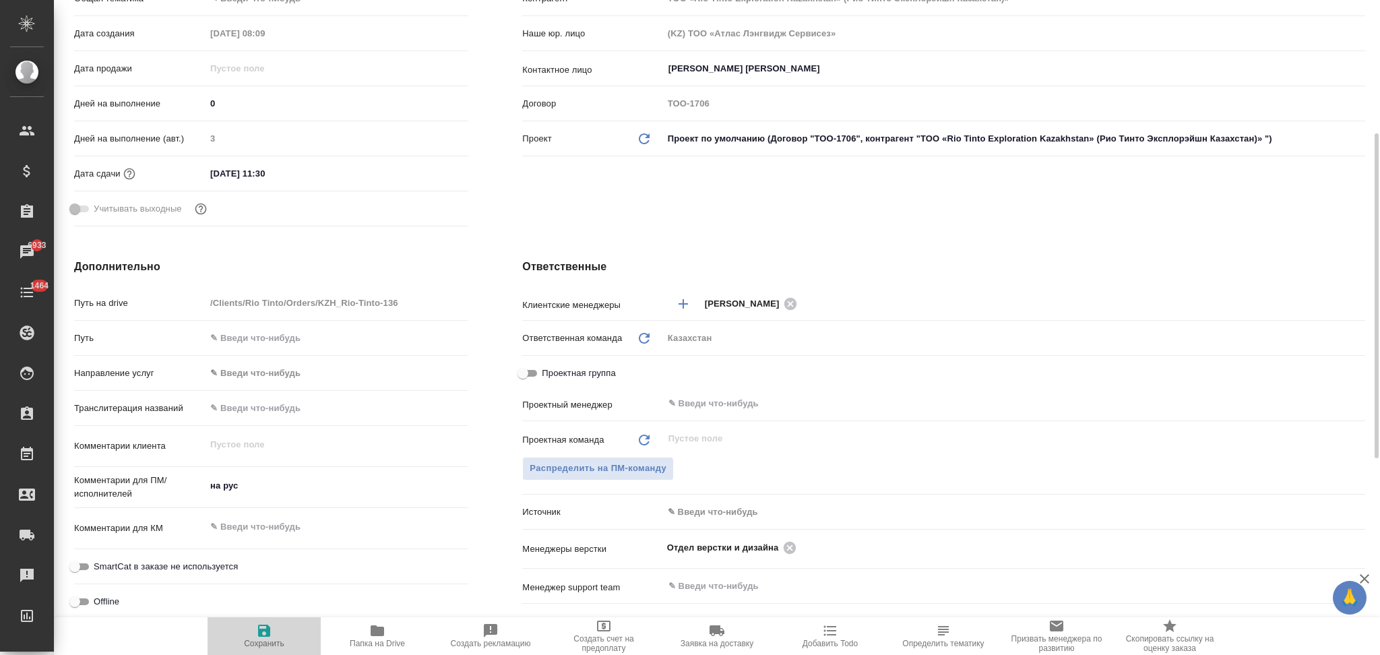
type textarea "x"
click at [245, 485] on textarea "на рус" at bounding box center [336, 486] width 261 height 23
click at [268, 631] on icon "button" at bounding box center [264, 631] width 12 height 12
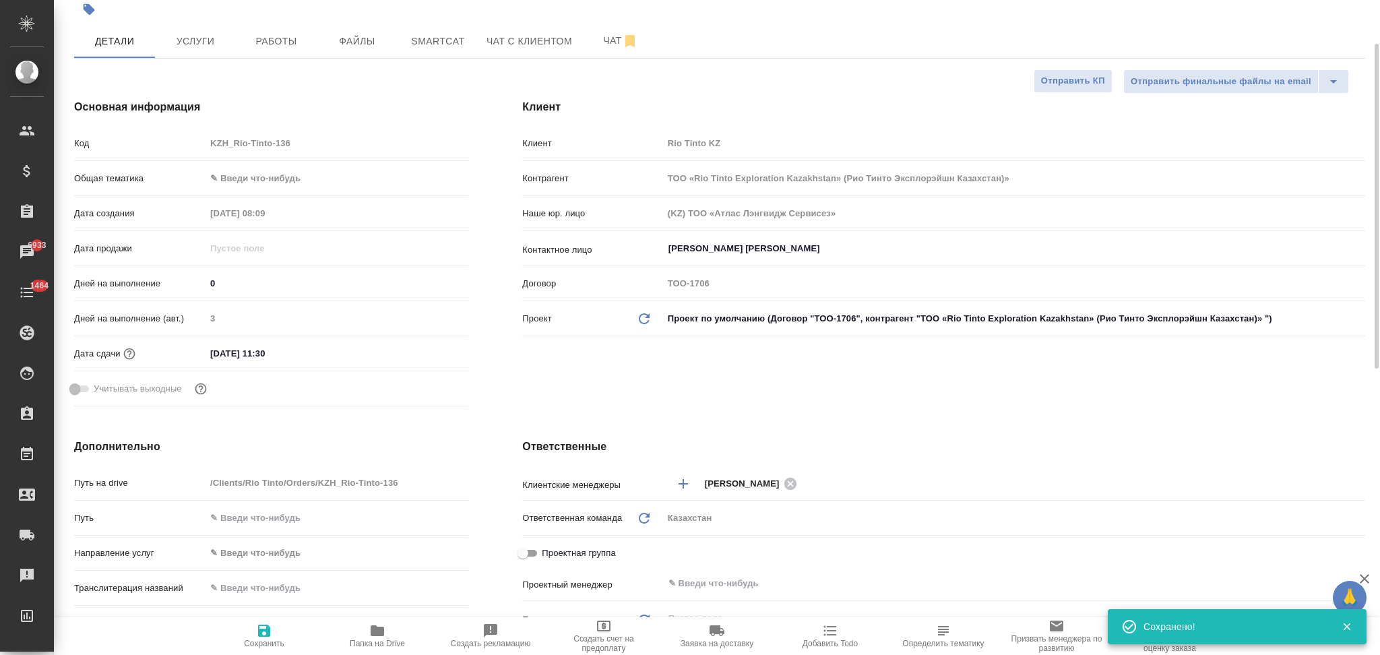
scroll to position [449, 0]
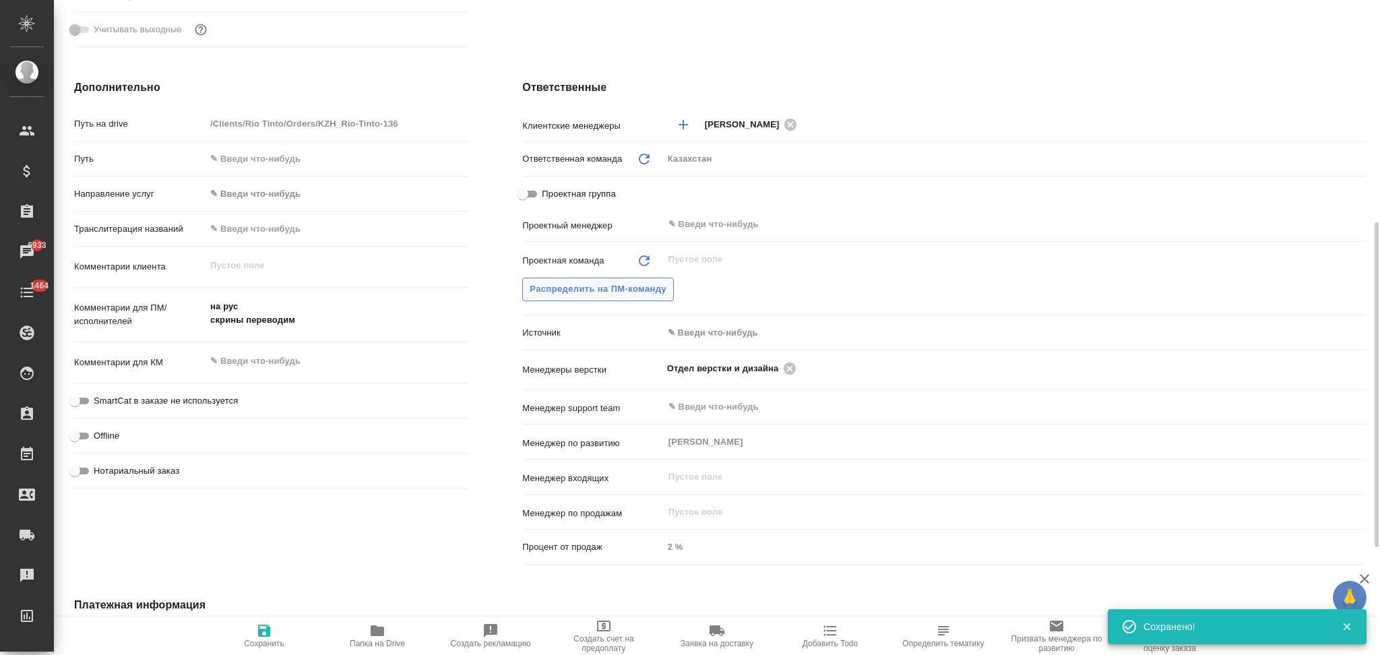
click at [559, 291] on span "Распределить на ПМ-команду" at bounding box center [598, 289] width 137 height 15
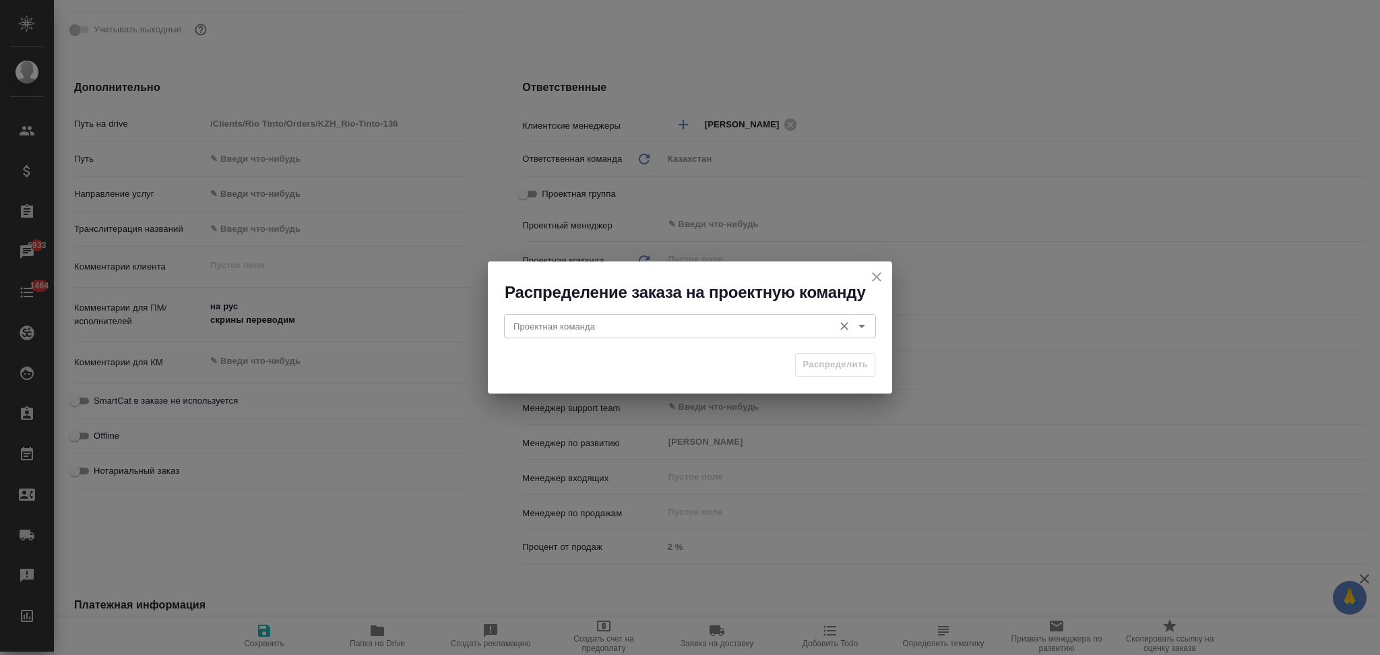
click at [554, 328] on input "Проектная команда" at bounding box center [667, 326] width 319 height 16
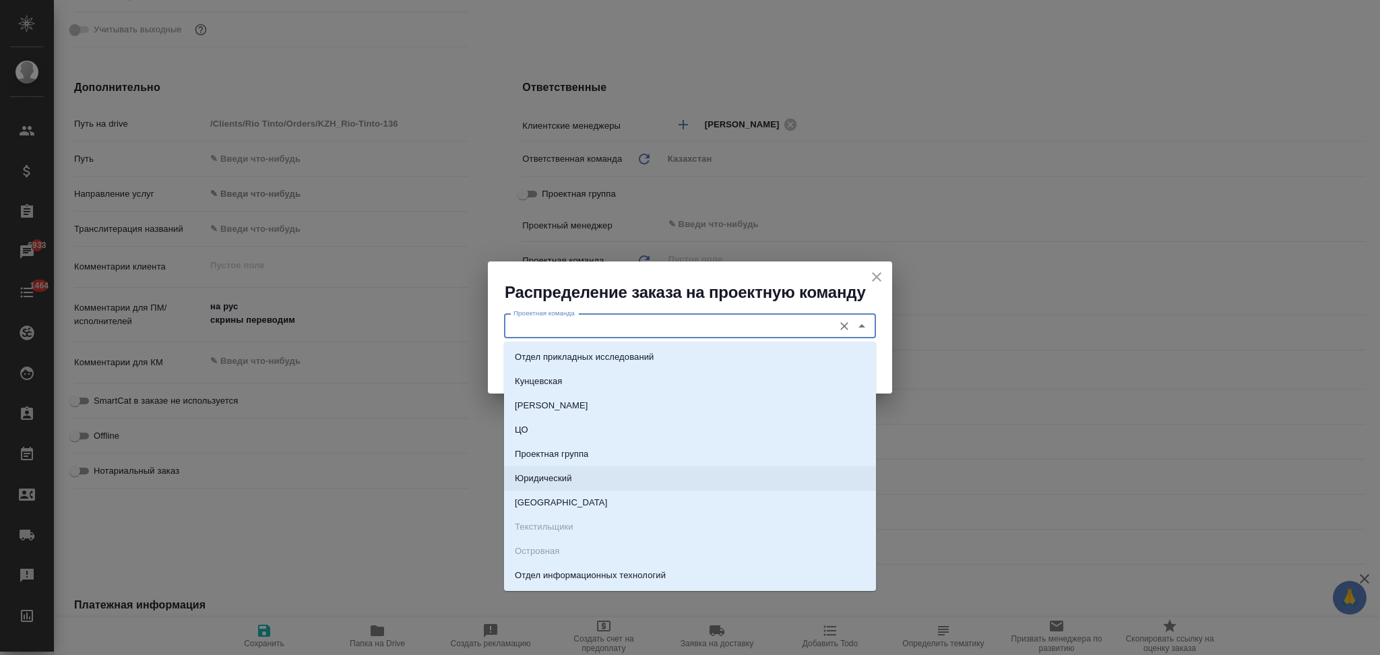
click at [546, 476] on p "Юридический" at bounding box center [543, 478] width 57 height 13
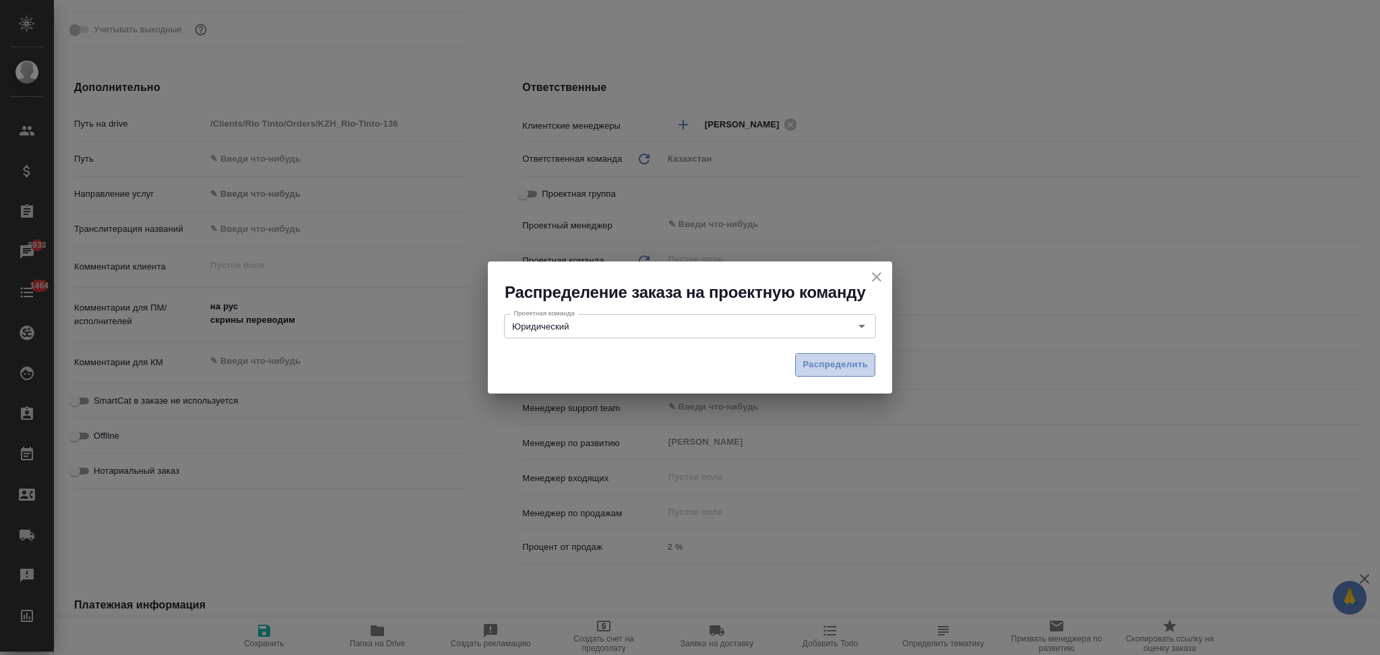
click at [820, 373] on button "Распределить" at bounding box center [835, 365] width 80 height 24
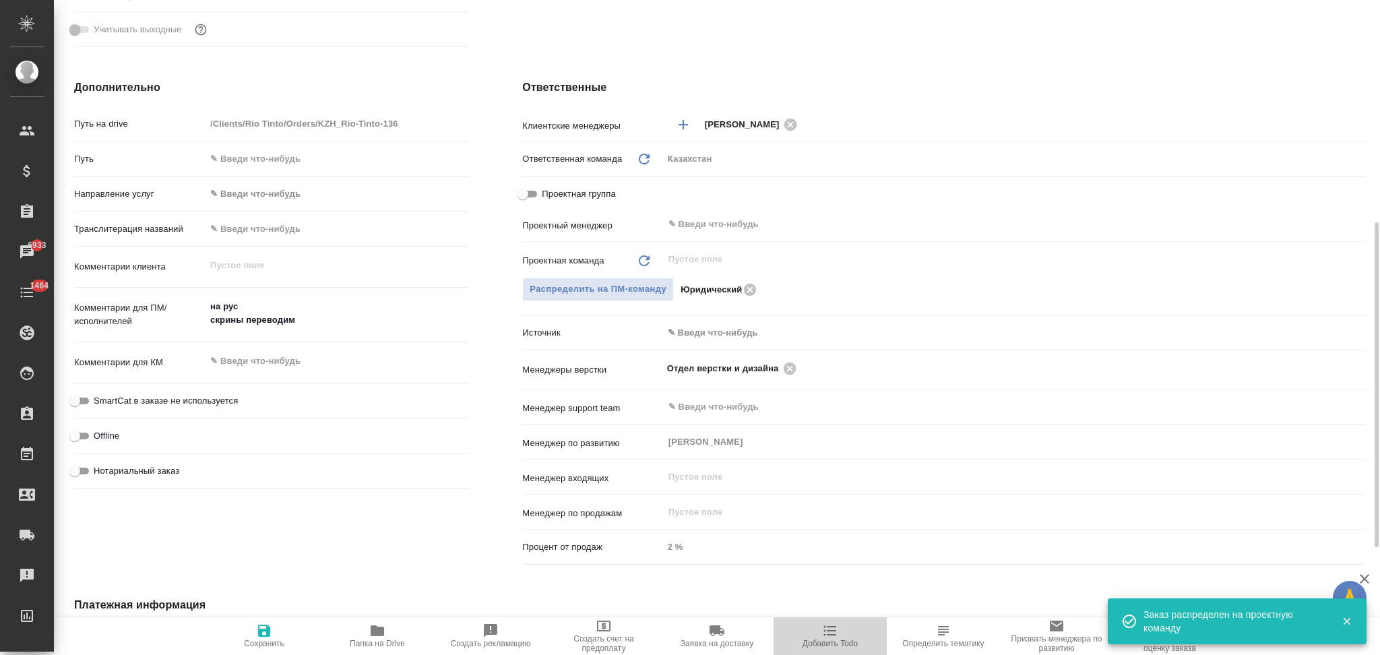
click at [832, 635] on icon "button" at bounding box center [830, 631] width 13 height 10
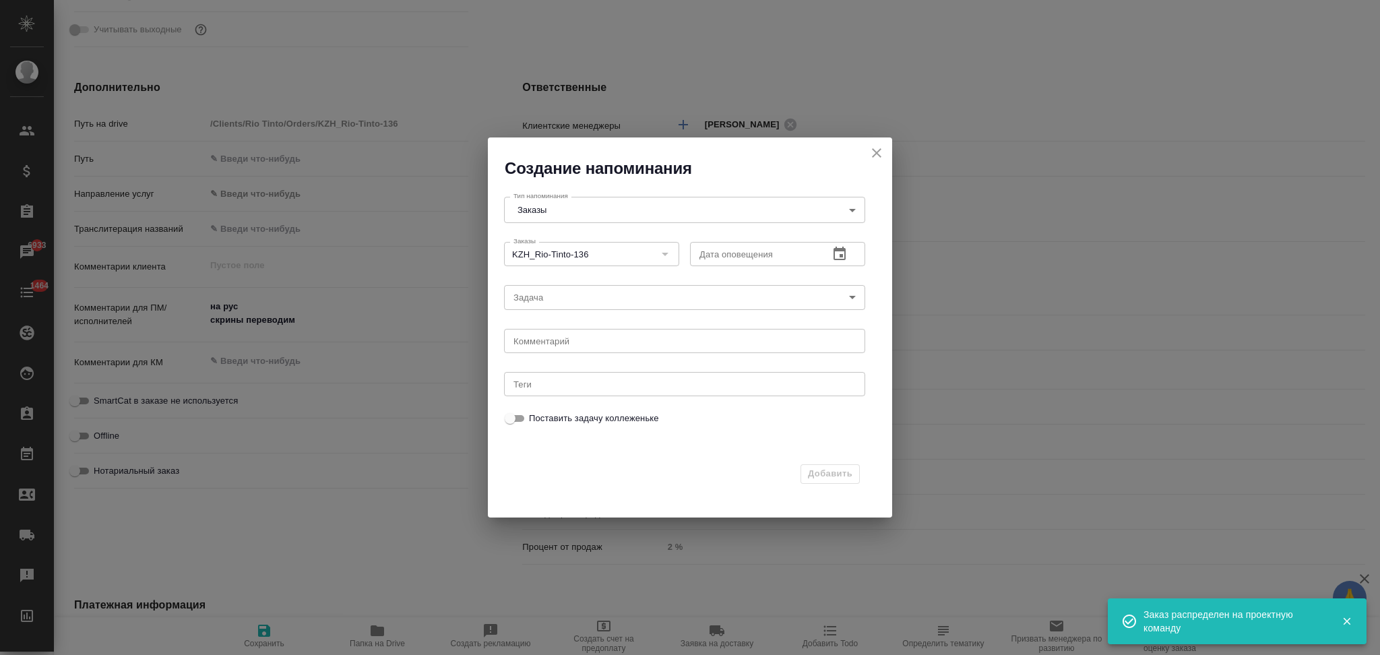
click at [840, 255] on icon "button" at bounding box center [840, 254] width 16 height 16
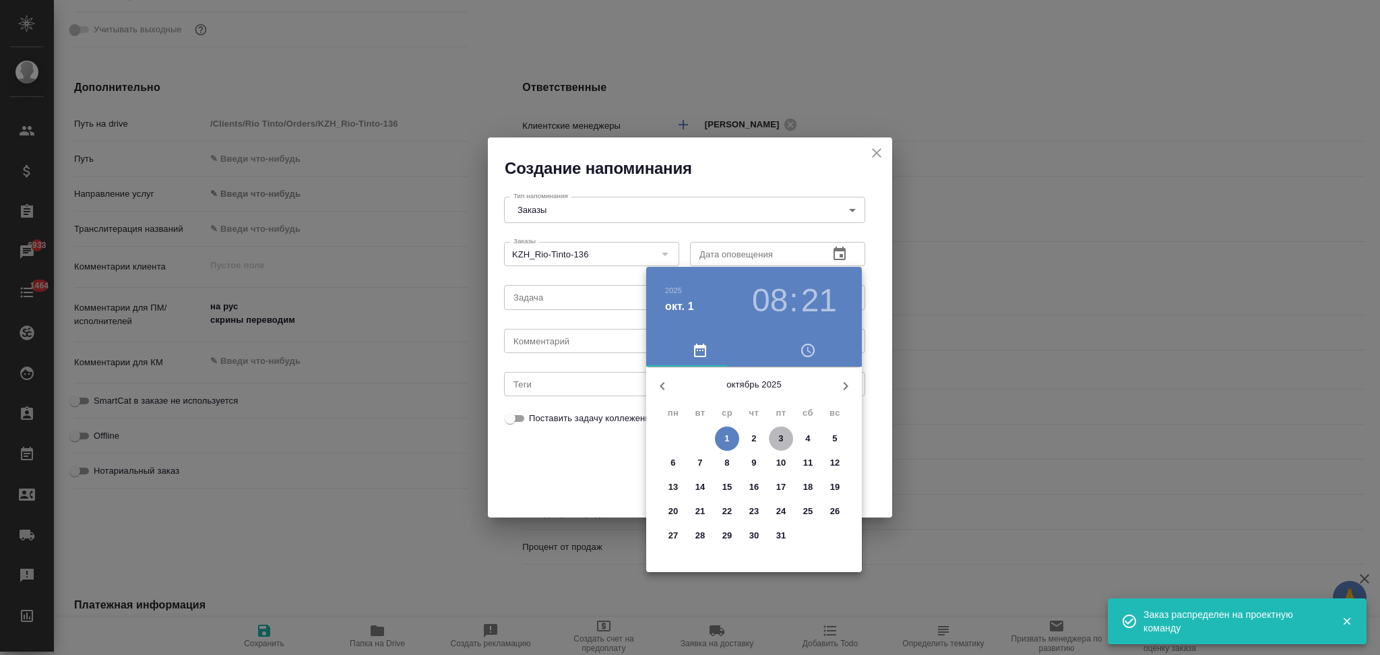
click at [780, 437] on p "3" at bounding box center [780, 438] width 5 height 13
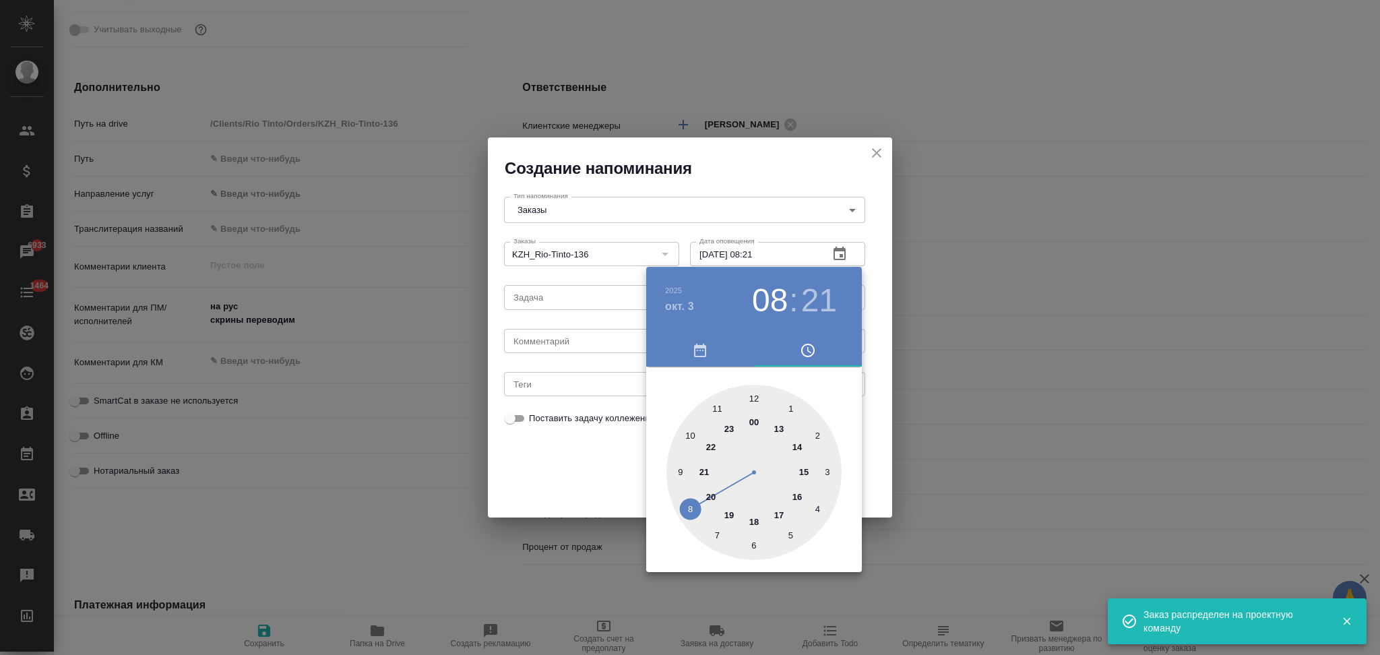
click at [721, 407] on div at bounding box center [753, 472] width 175 height 175
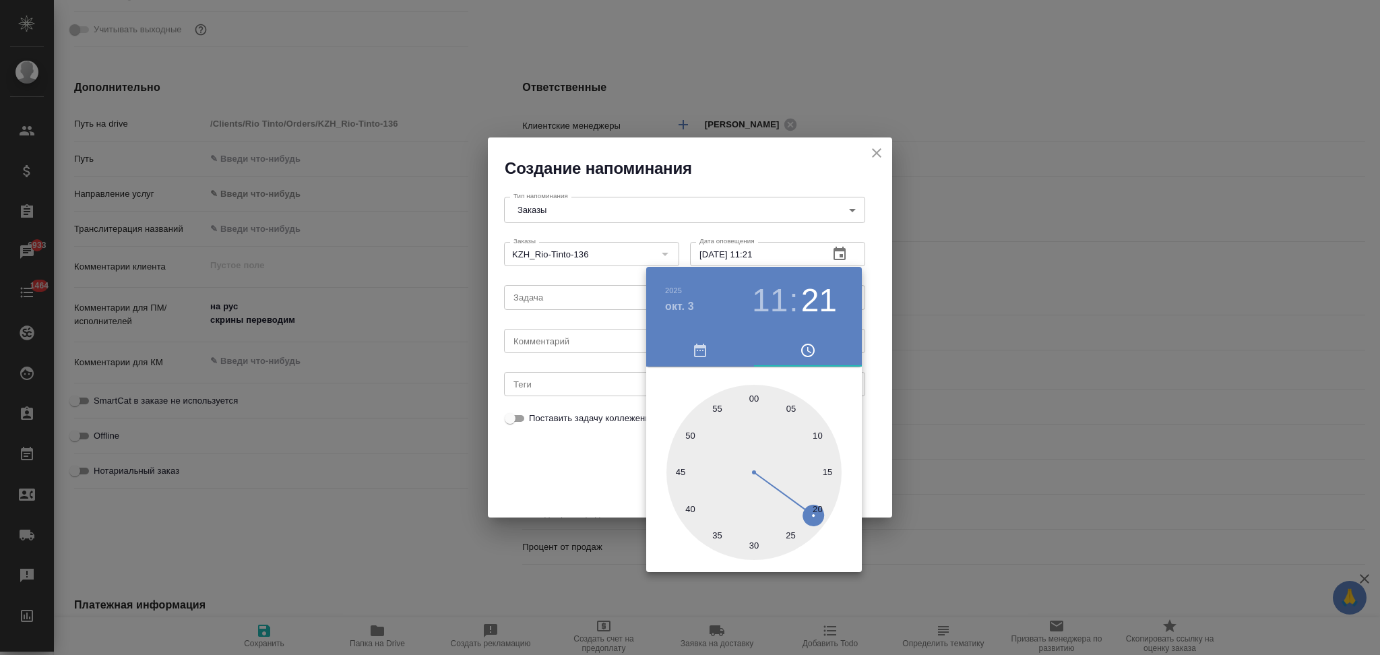
click at [755, 542] on div at bounding box center [753, 472] width 175 height 175
click at [604, 476] on div at bounding box center [690, 327] width 1380 height 655
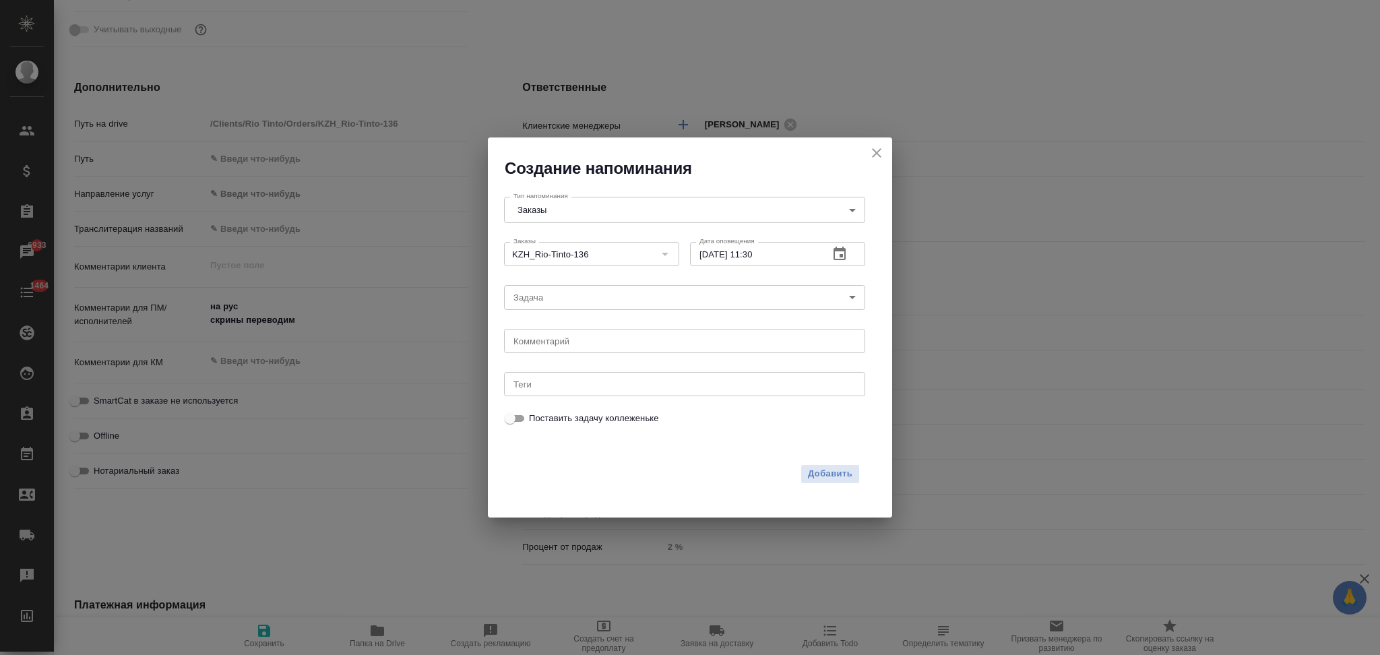
click at [551, 296] on body "🙏 .cls-1 fill:#fff; AWATERA Aslanukova Sati Клиенты Спецификации Заказы 6933 Ча…" at bounding box center [690, 327] width 1380 height 655
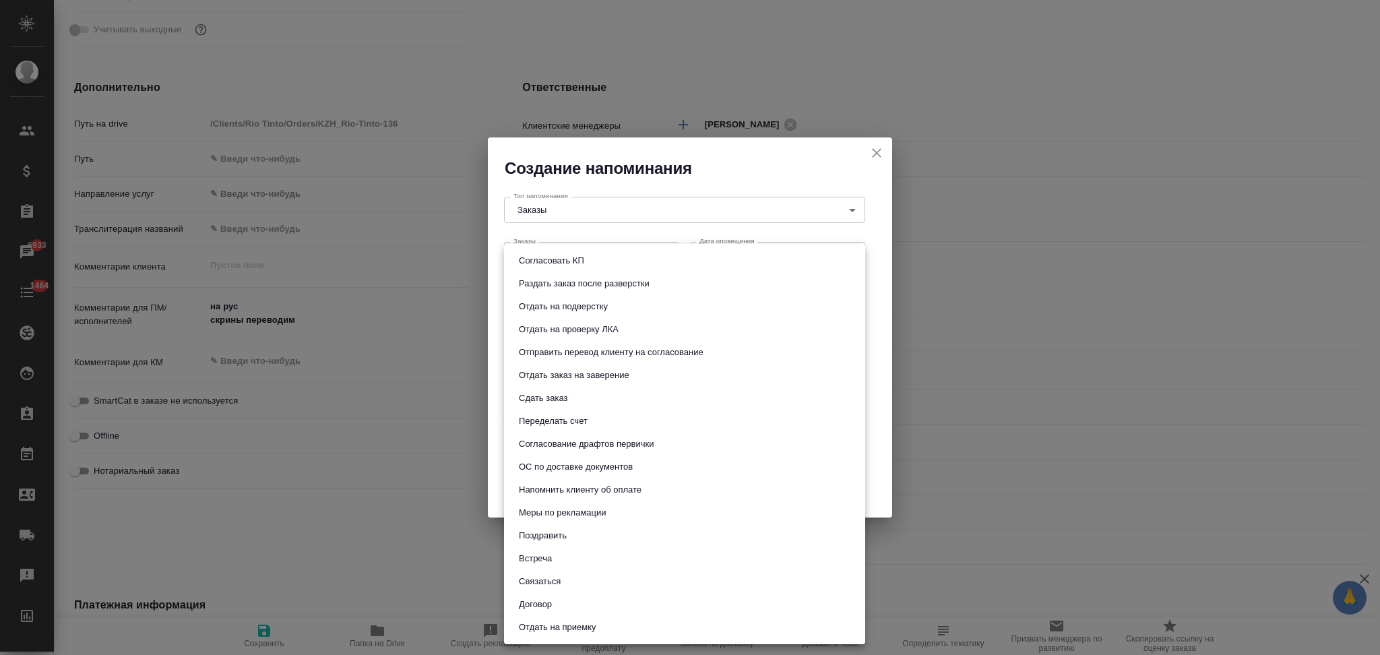
click at [555, 392] on button "Сдать заказ" at bounding box center [543, 398] width 57 height 15
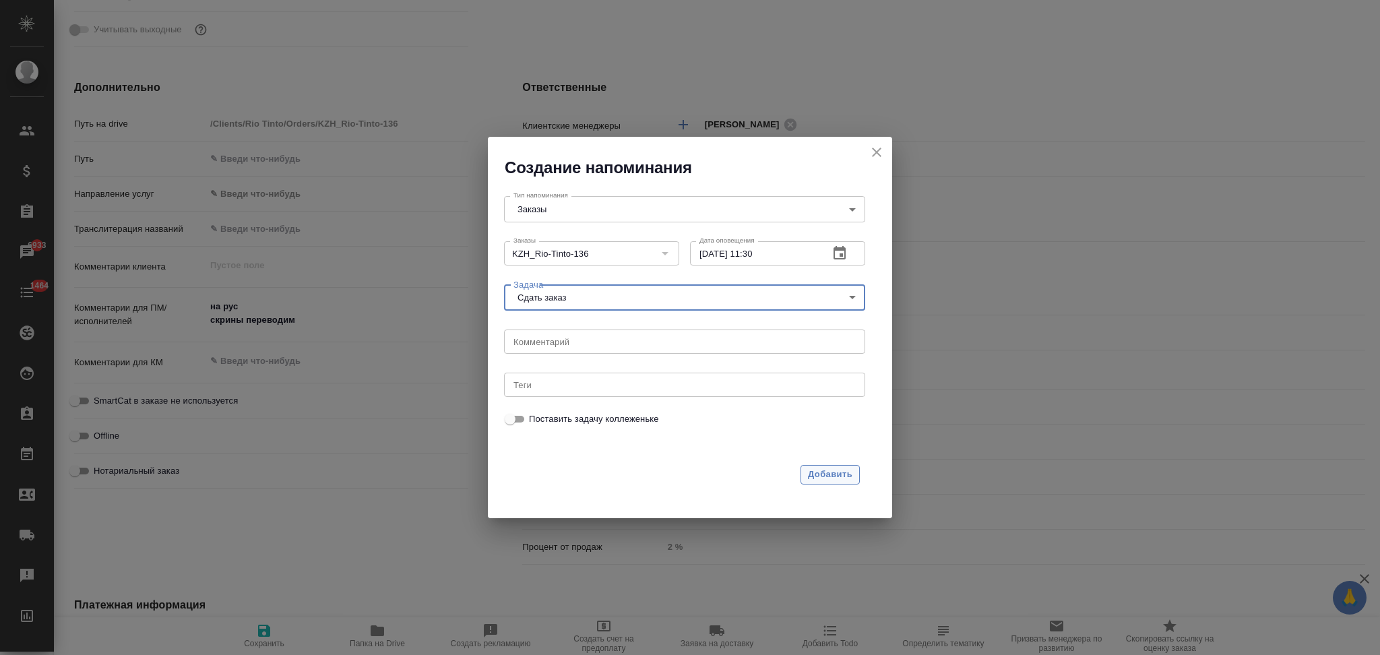
click at [811, 473] on span "Добавить" at bounding box center [830, 474] width 44 height 15
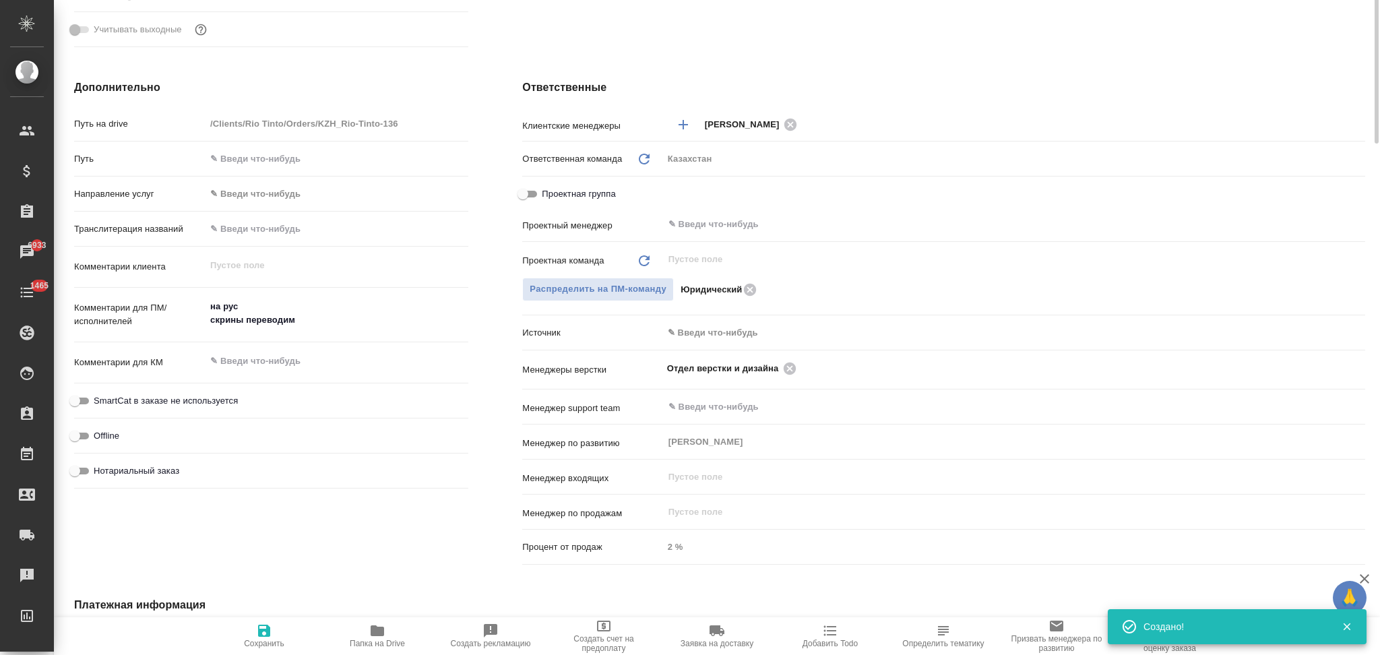
scroll to position [0, 0]
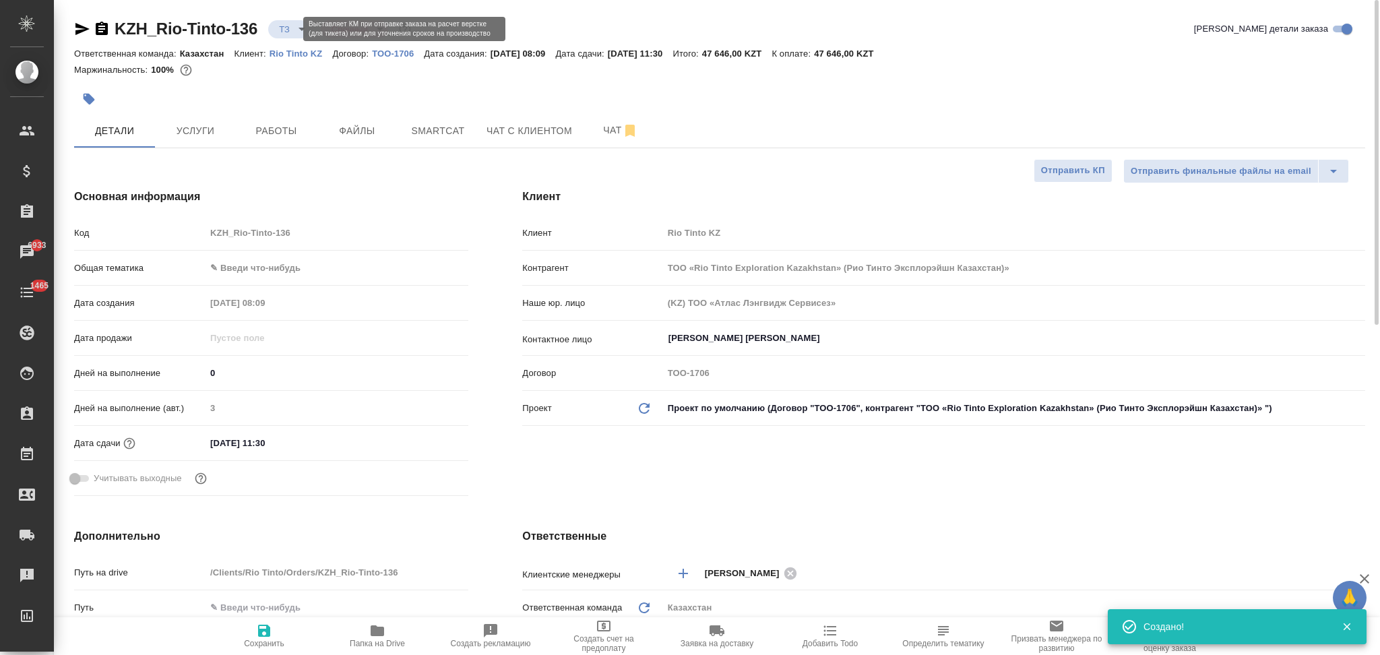
click at [276, 28] on body "🙏 .cls-1 fill:#fff; AWATERA Aslanukova Sati Клиенты Спецификации Заказы 6933 Ча…" at bounding box center [690, 327] width 1380 height 655
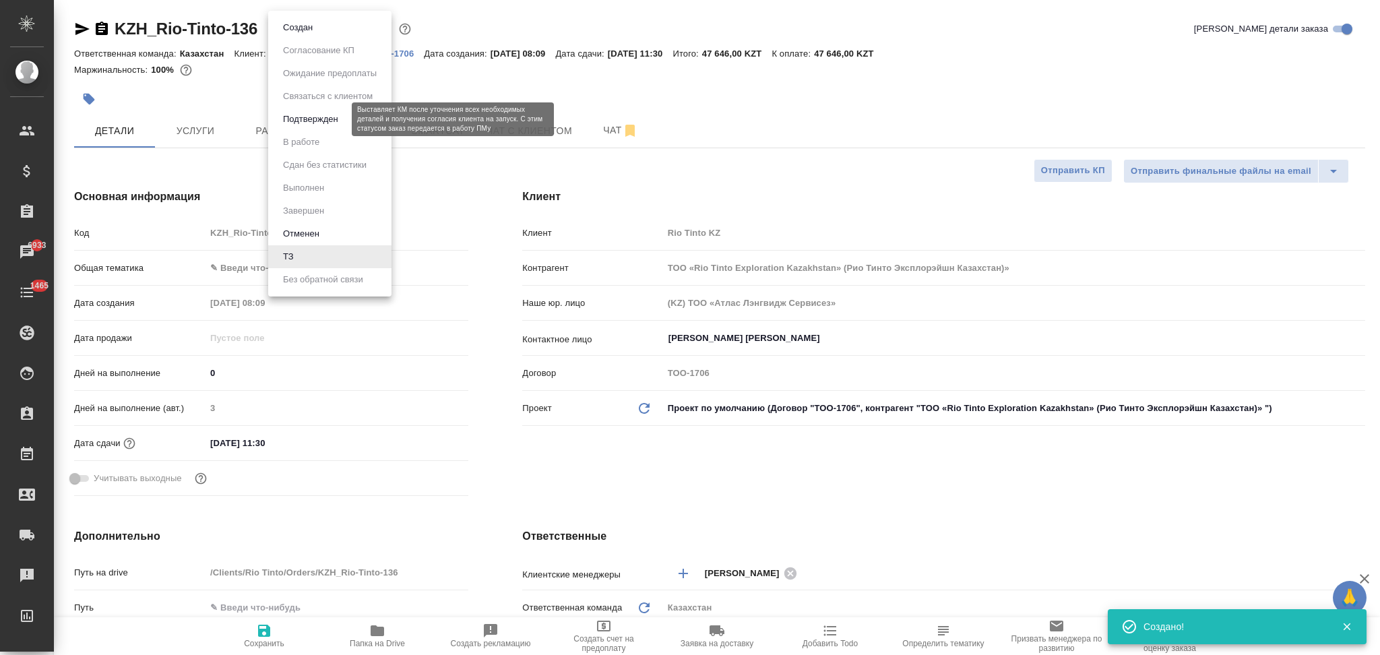
click at [303, 121] on button "Подтвержден" at bounding box center [310, 119] width 63 height 15
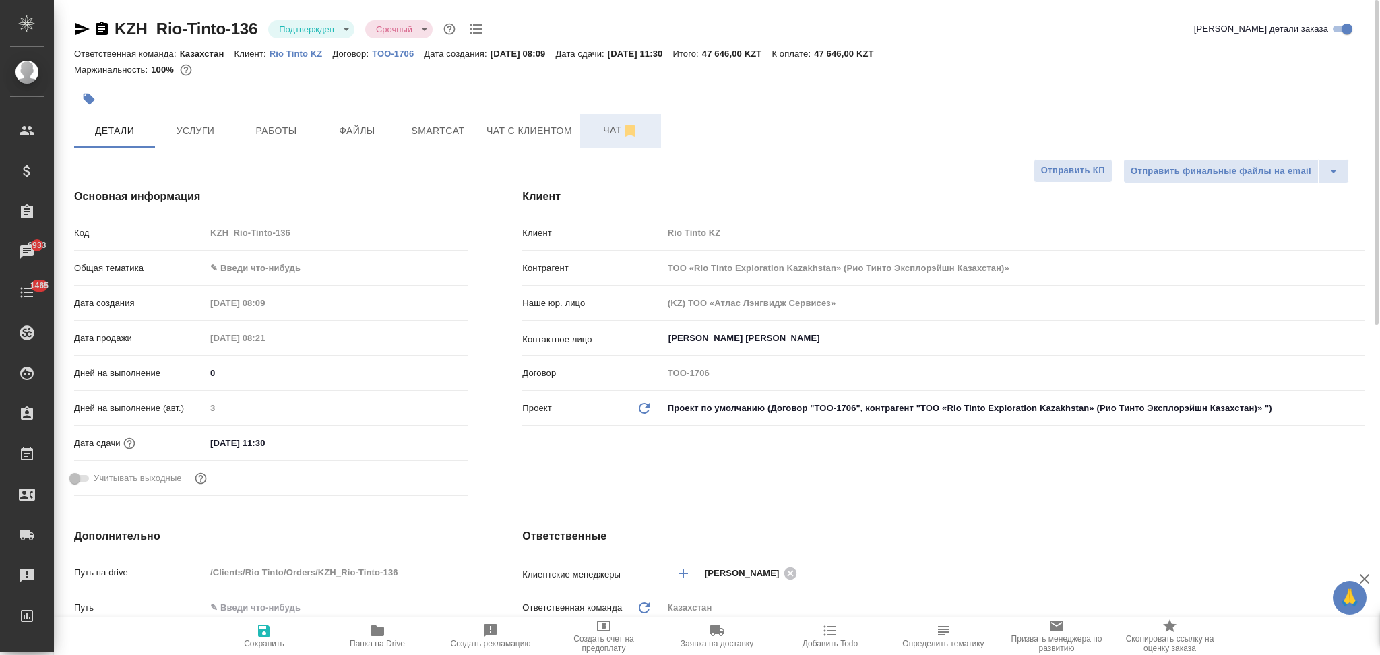
click at [597, 130] on span "Чат" at bounding box center [620, 130] width 65 height 17
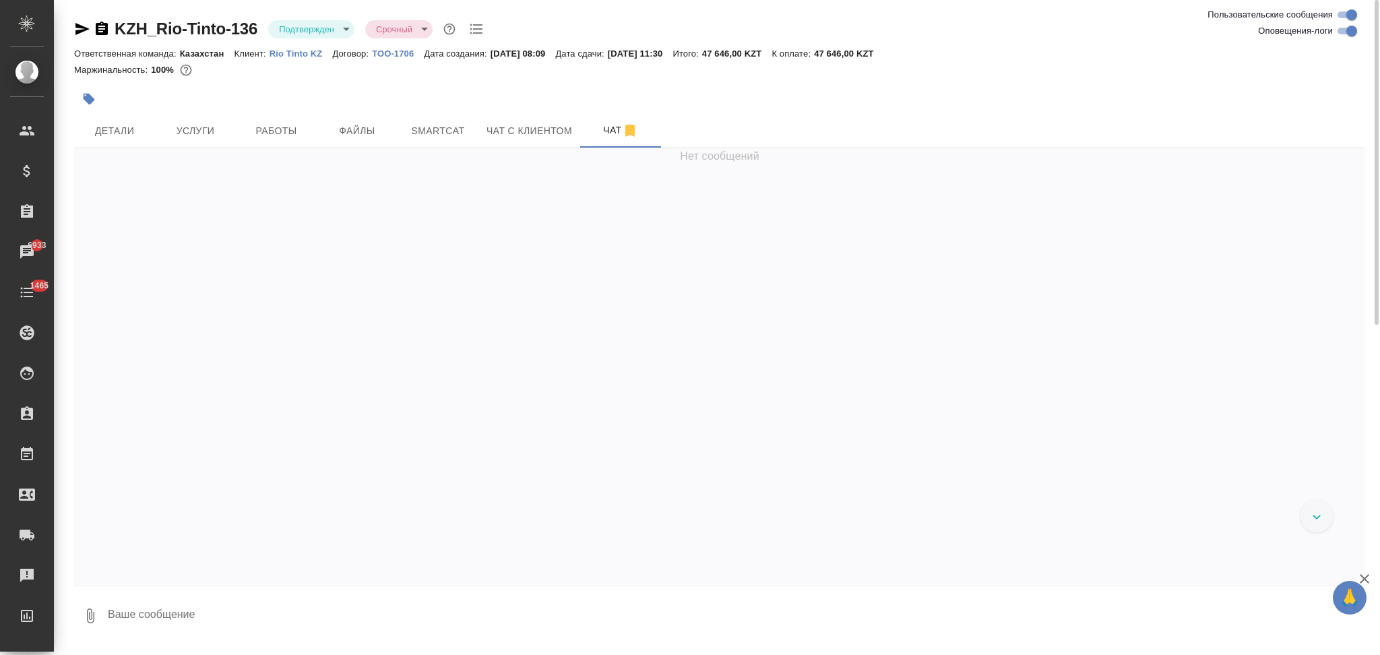
scroll to position [470, 0]
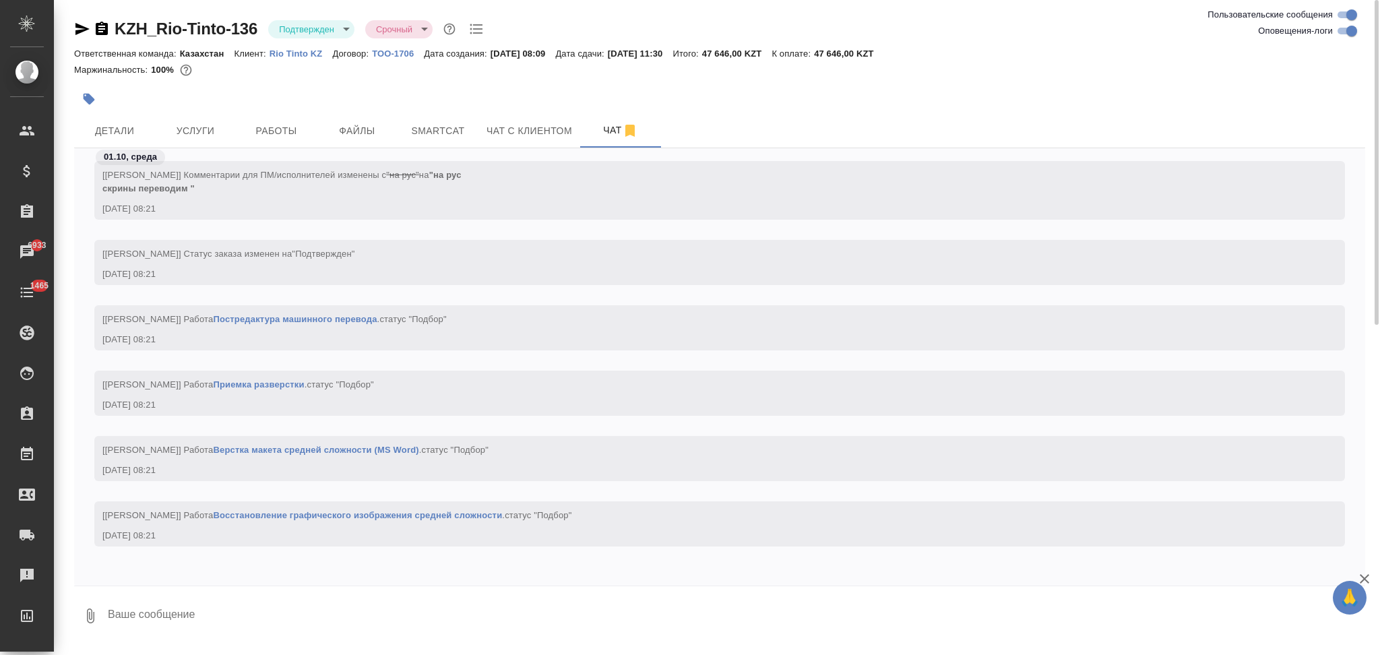
click at [178, 627] on textarea at bounding box center [735, 616] width 1259 height 46
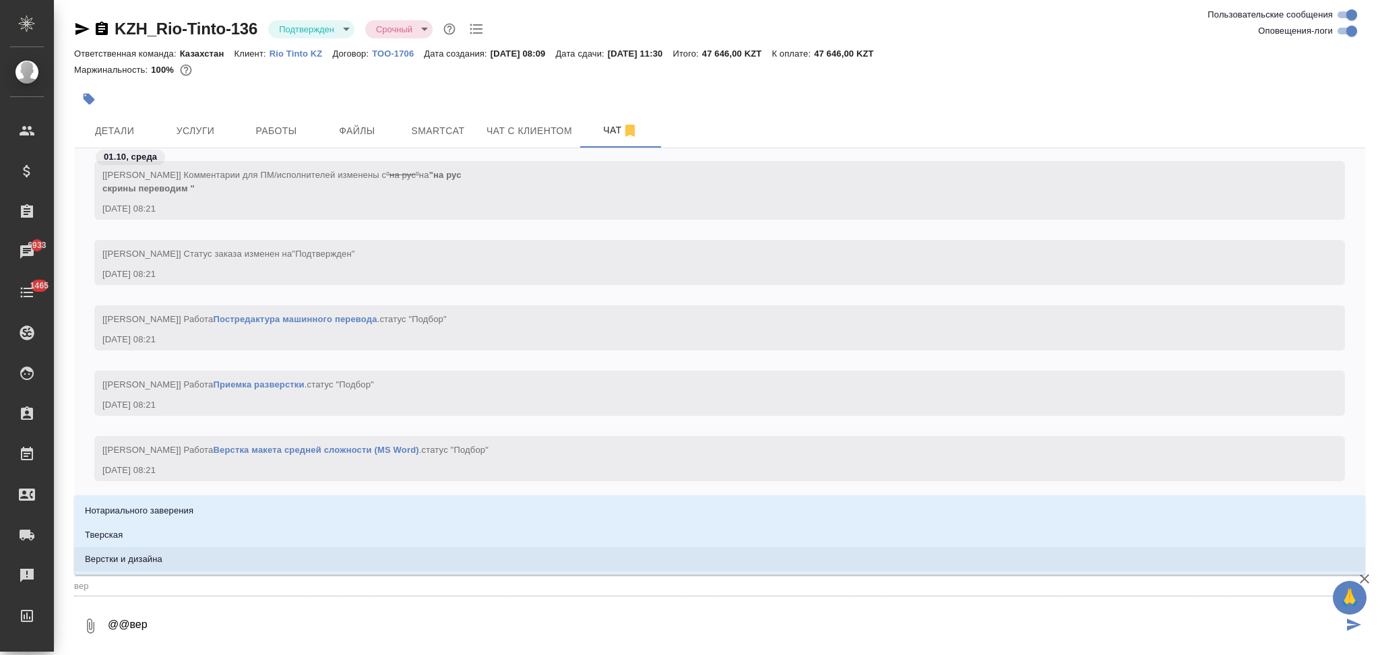
click at [184, 567] on li "Верстки и дизайна" at bounding box center [719, 559] width 1291 height 24
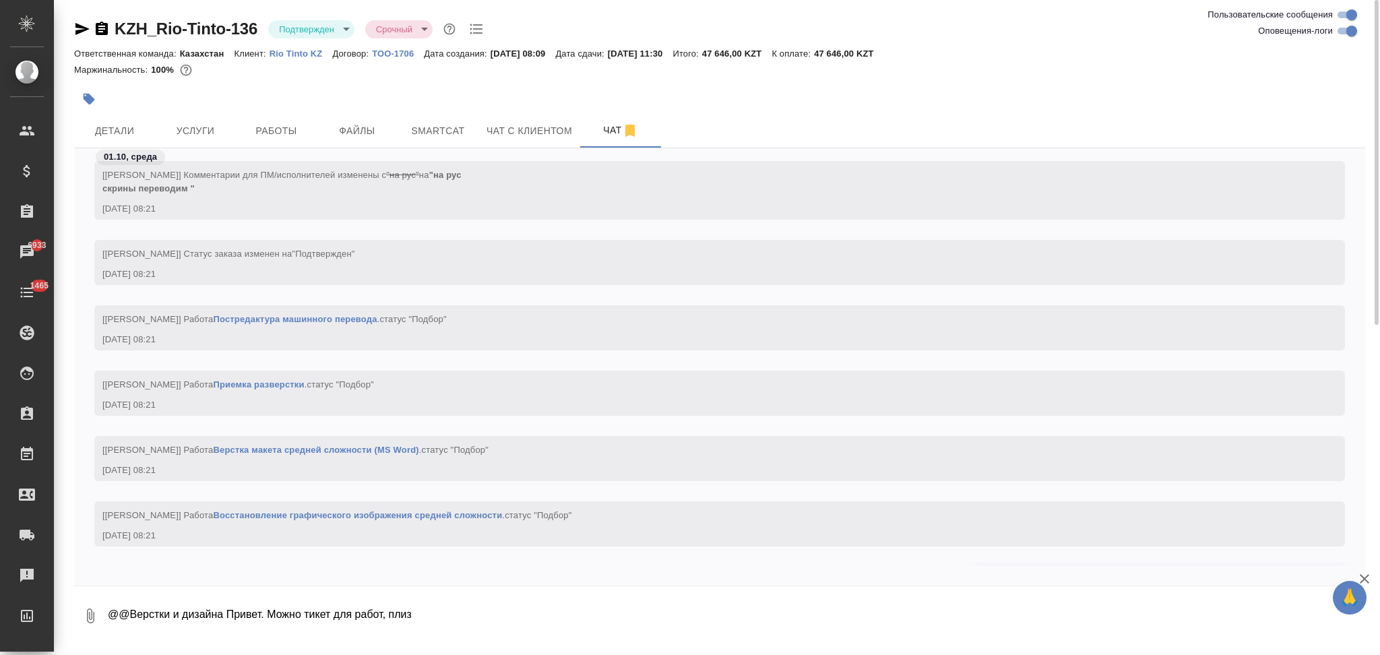
scroll to position [535, 0]
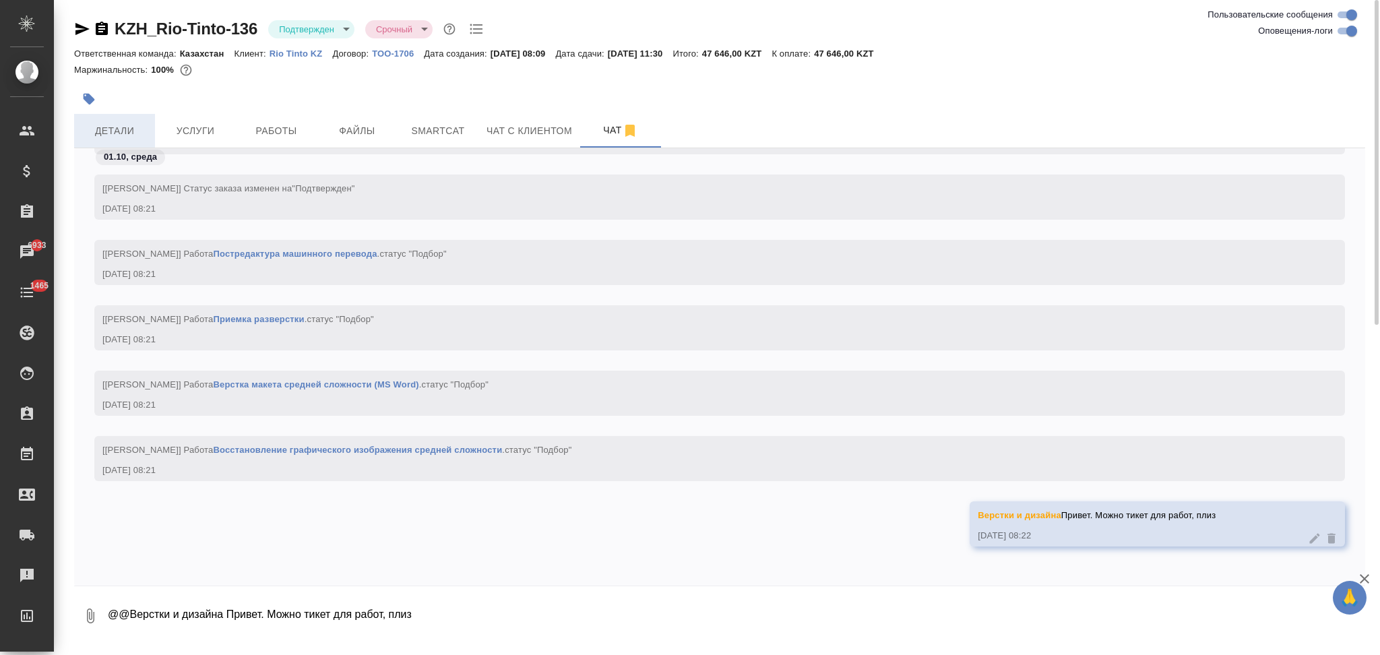
click at [127, 127] on span "Детали" at bounding box center [114, 131] width 65 height 17
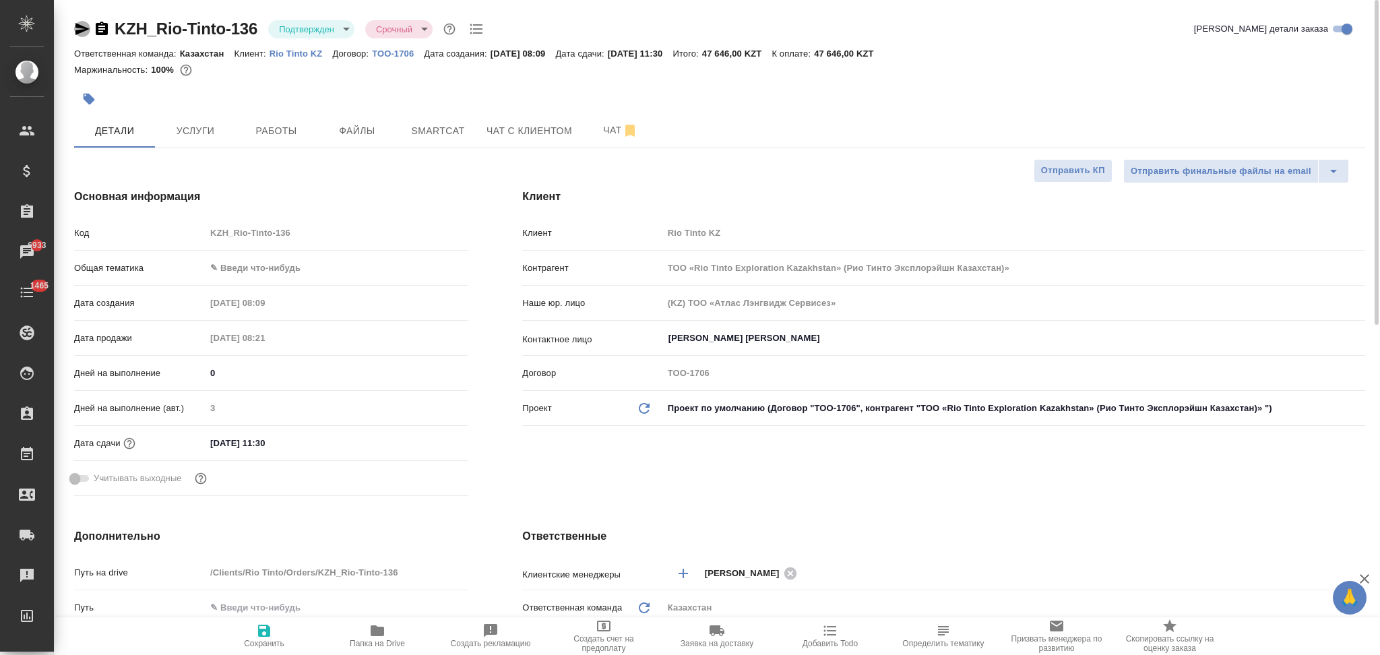
click at [80, 26] on icon "button" at bounding box center [82, 29] width 14 height 12
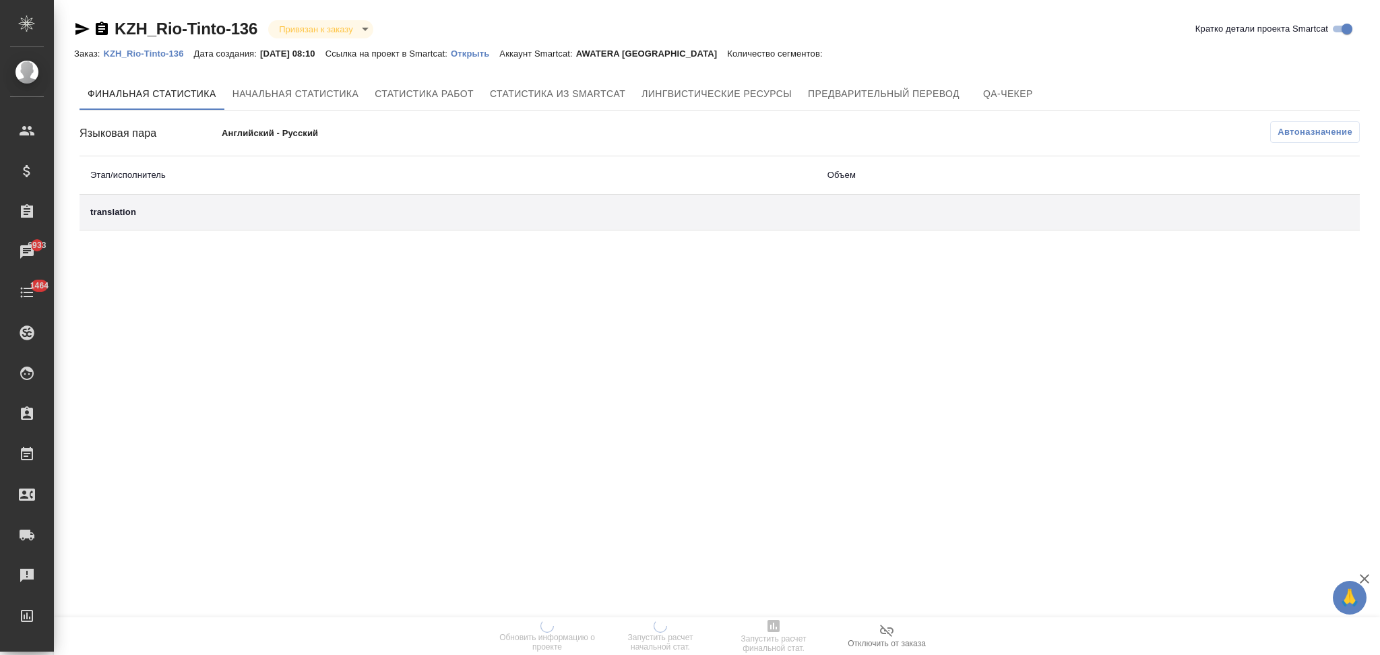
click at [476, 51] on p "Открыть" at bounding box center [475, 54] width 49 height 10
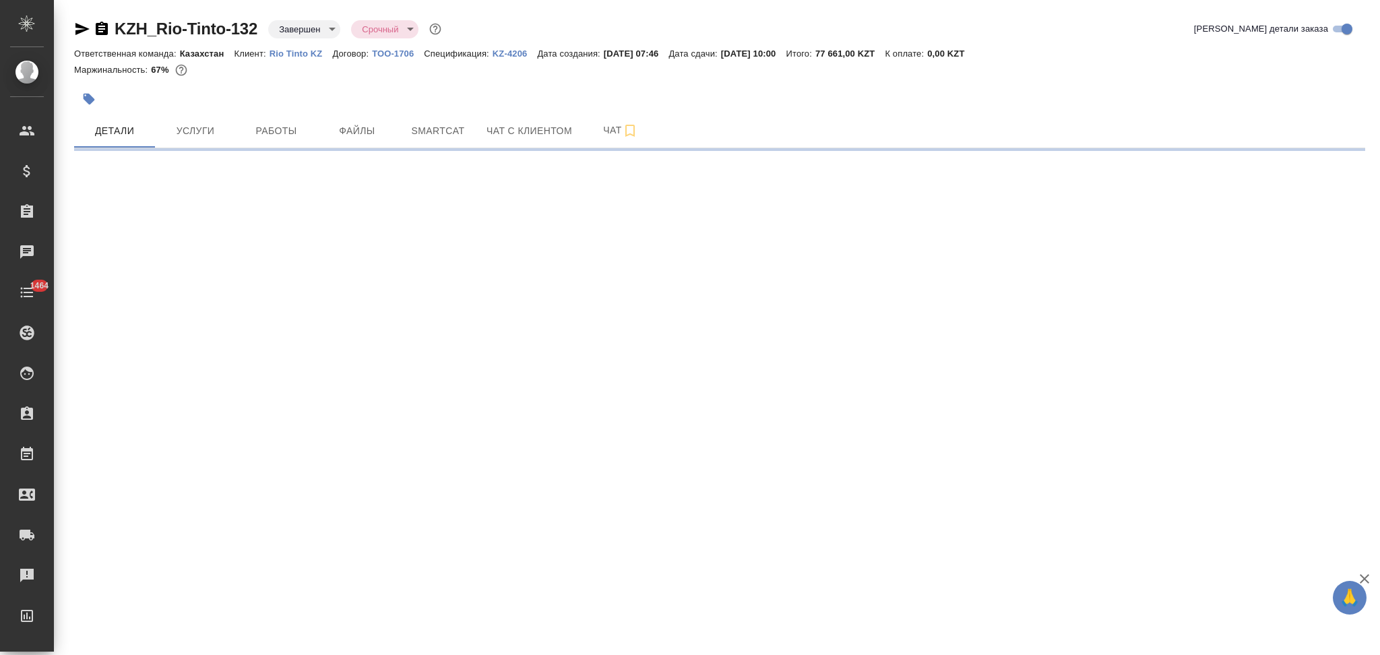
select select "RU"
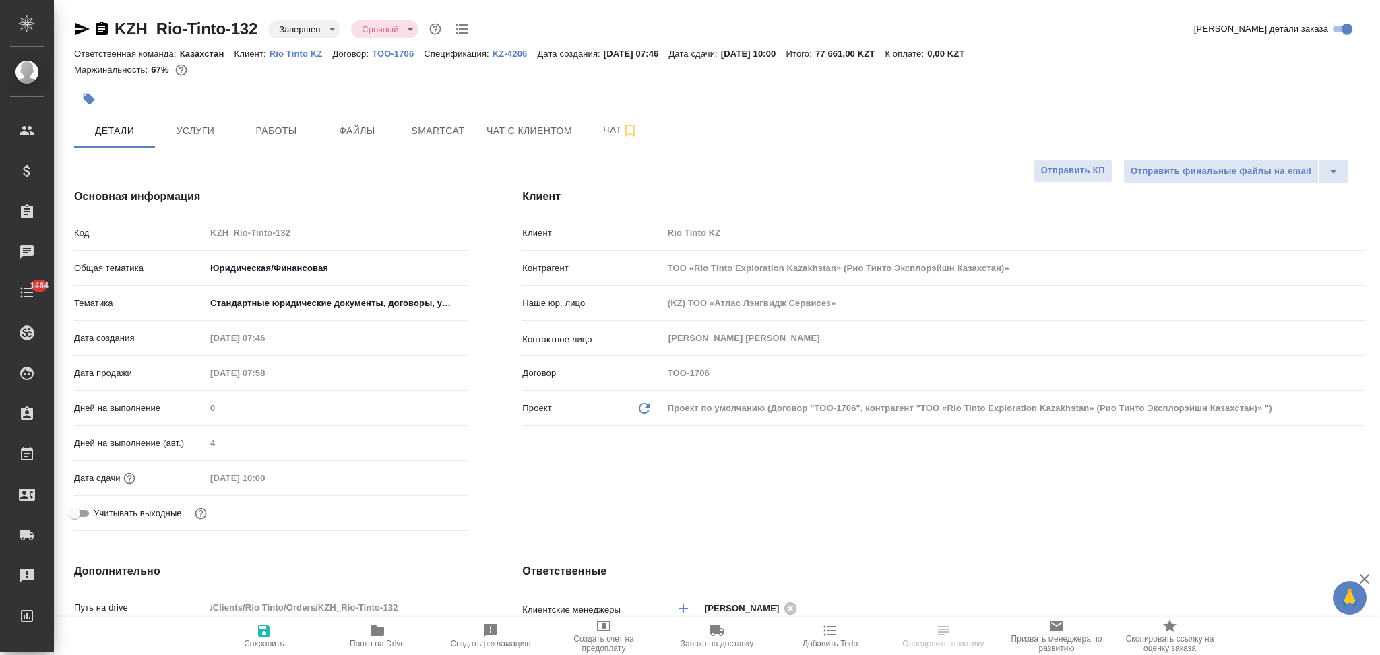
type textarea "x"
type input "ТОО «Rio Tinto Exploration Kazakhstan» (Рио Тинто Эксплорэйшн Казахстан)»"
type textarea "x"
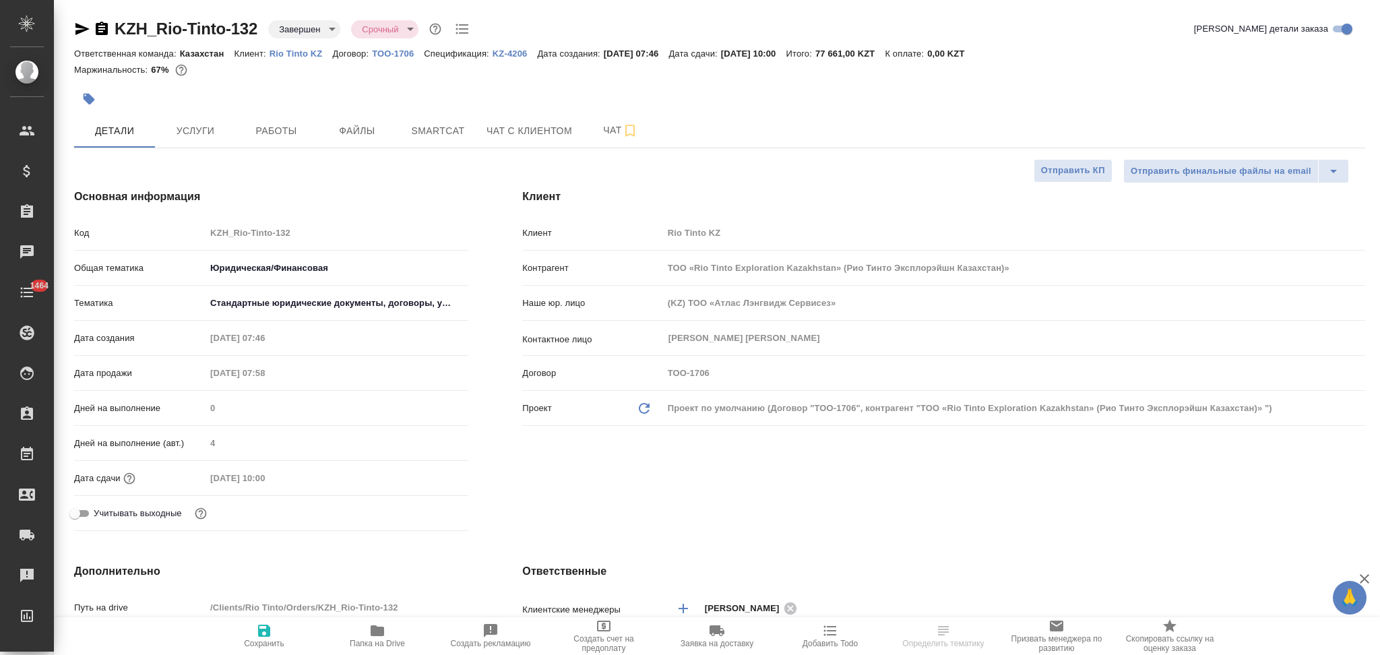
type textarea "x"
type input "ТОО «Rio Tinto Exploration Kazakhstan» (Рио Тинто Эксплорэйшн Казахстан)»"
type textarea "x"
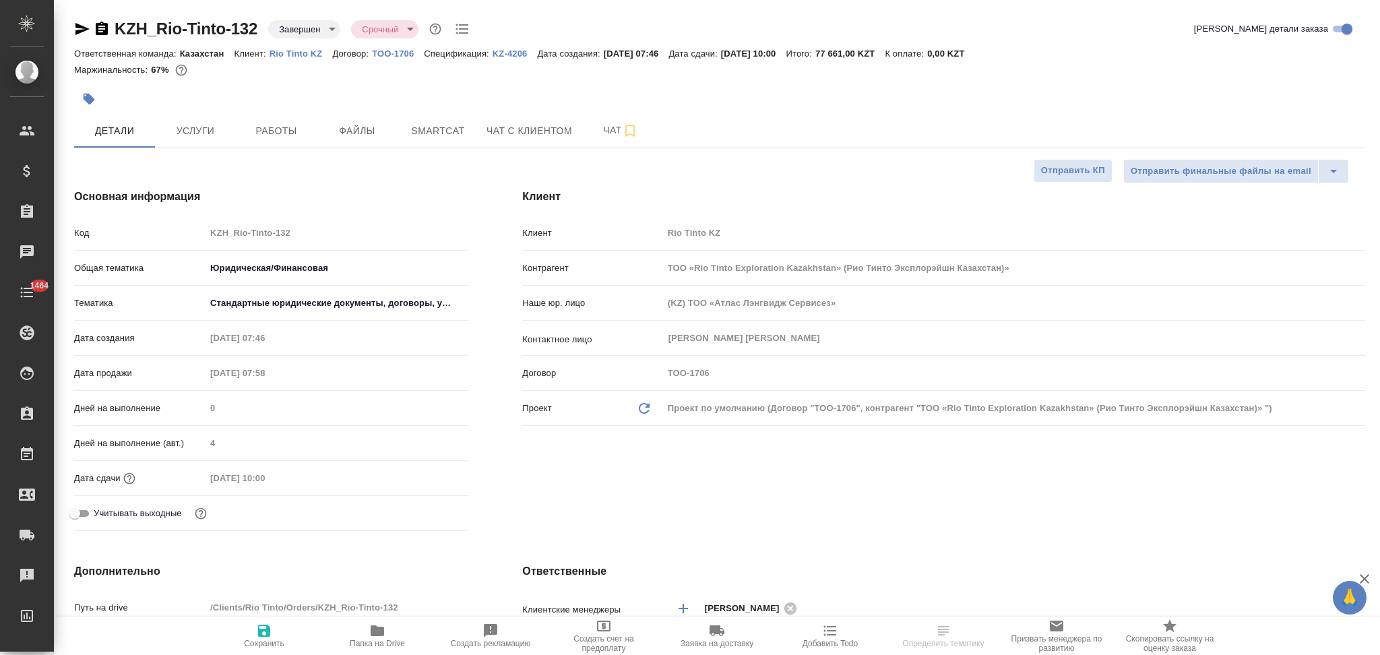
type textarea "x"
click at [180, 121] on button "Услуги" at bounding box center [195, 131] width 81 height 34
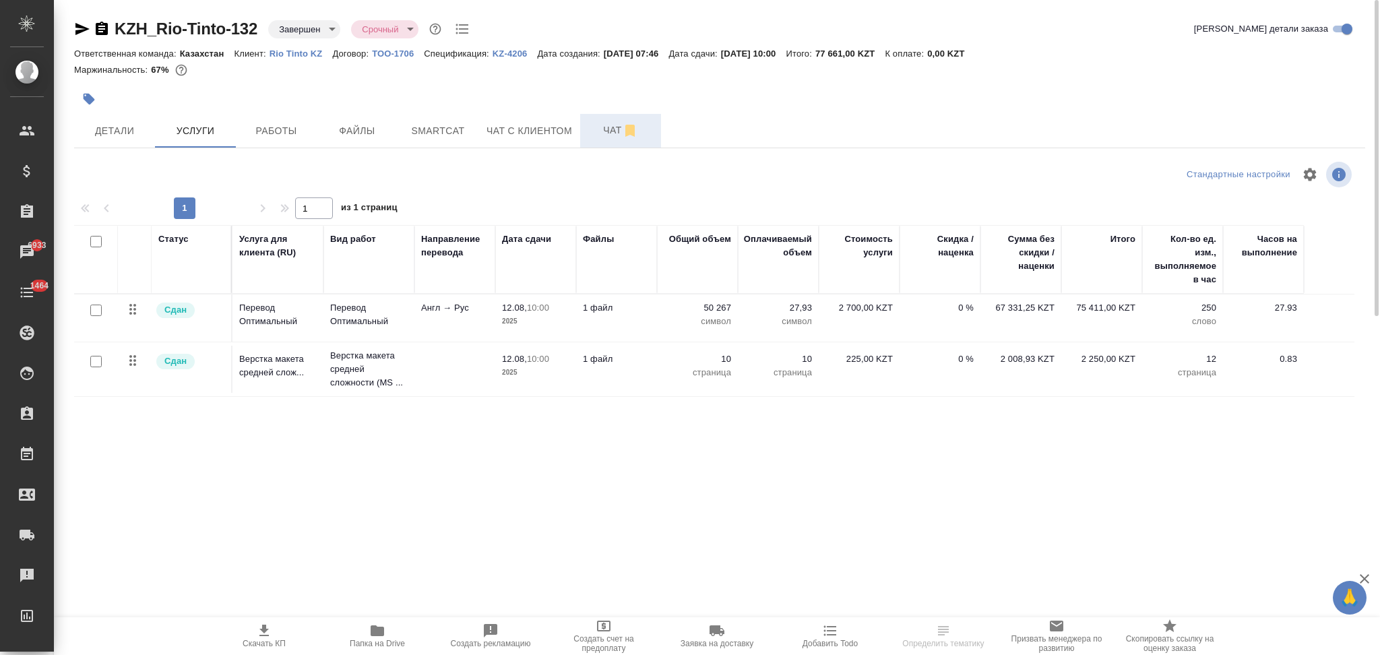
click at [597, 131] on span "Чат" at bounding box center [620, 130] width 65 height 17
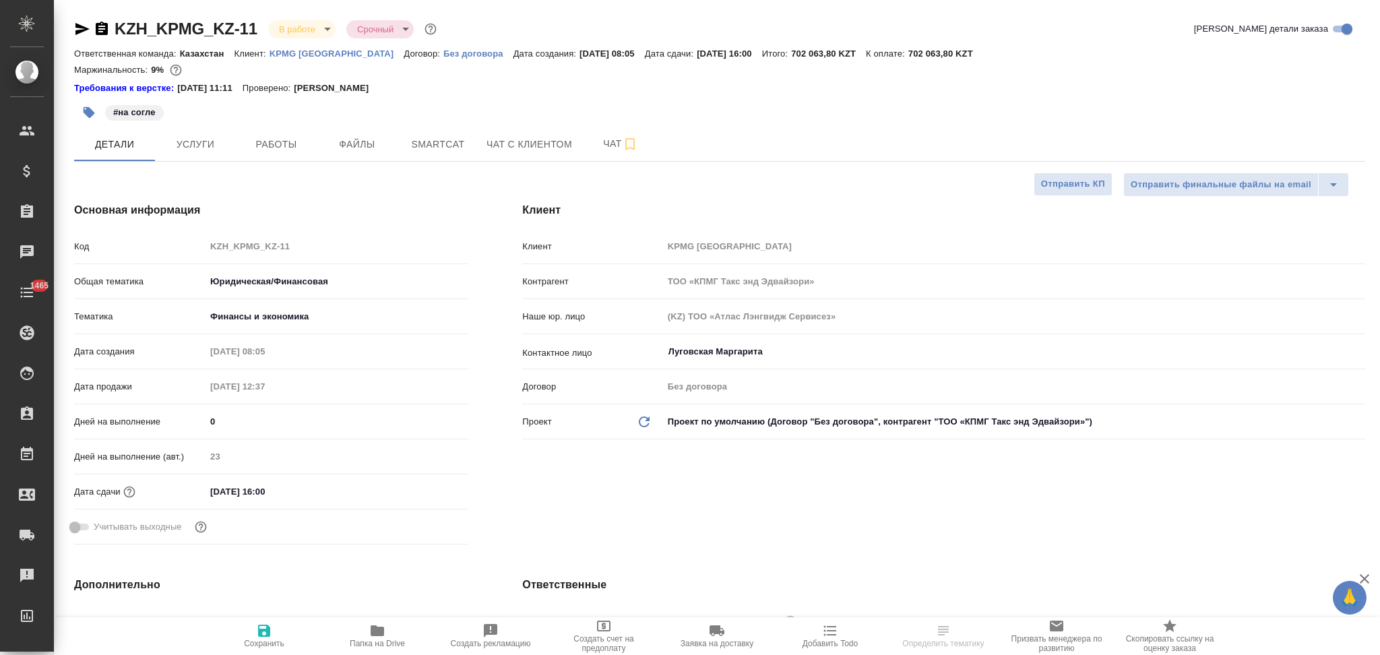
select select "RU"
click at [437, 143] on span "Smartcat" at bounding box center [438, 144] width 65 height 17
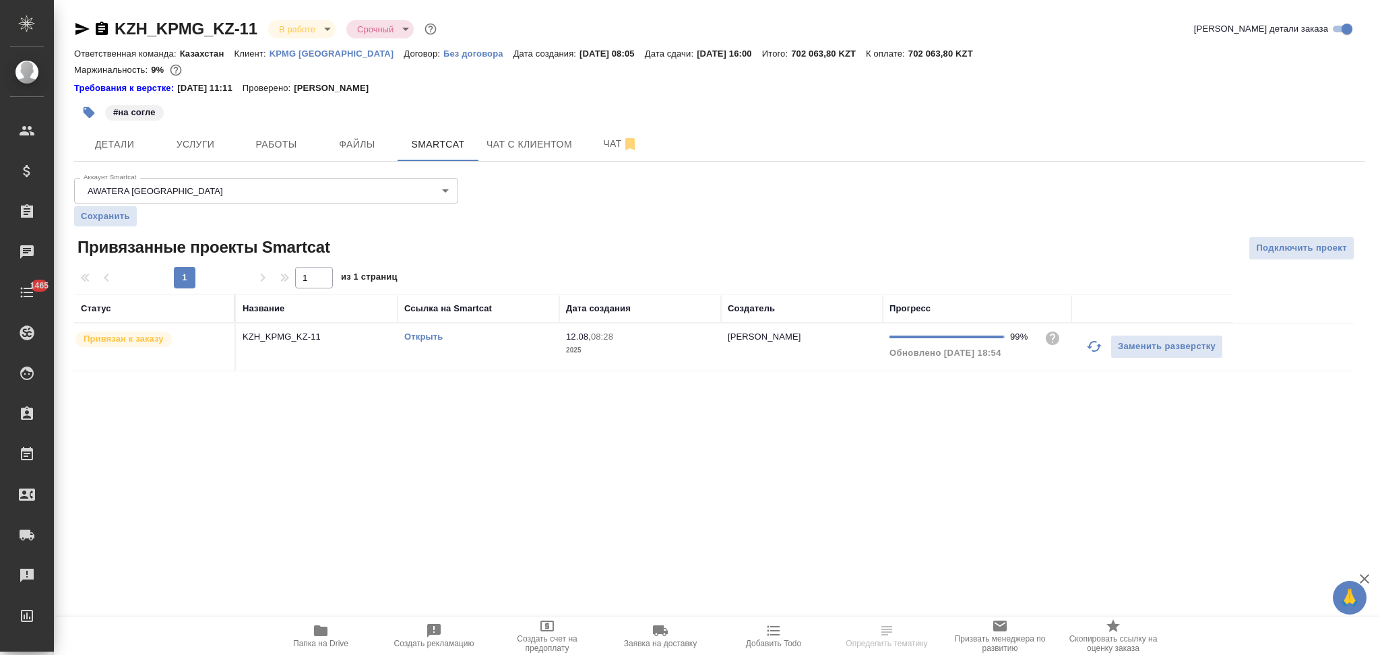
click at [407, 338] on link "Открыть" at bounding box center [423, 337] width 38 height 10
click at [596, 136] on span "Чат" at bounding box center [620, 143] width 65 height 17
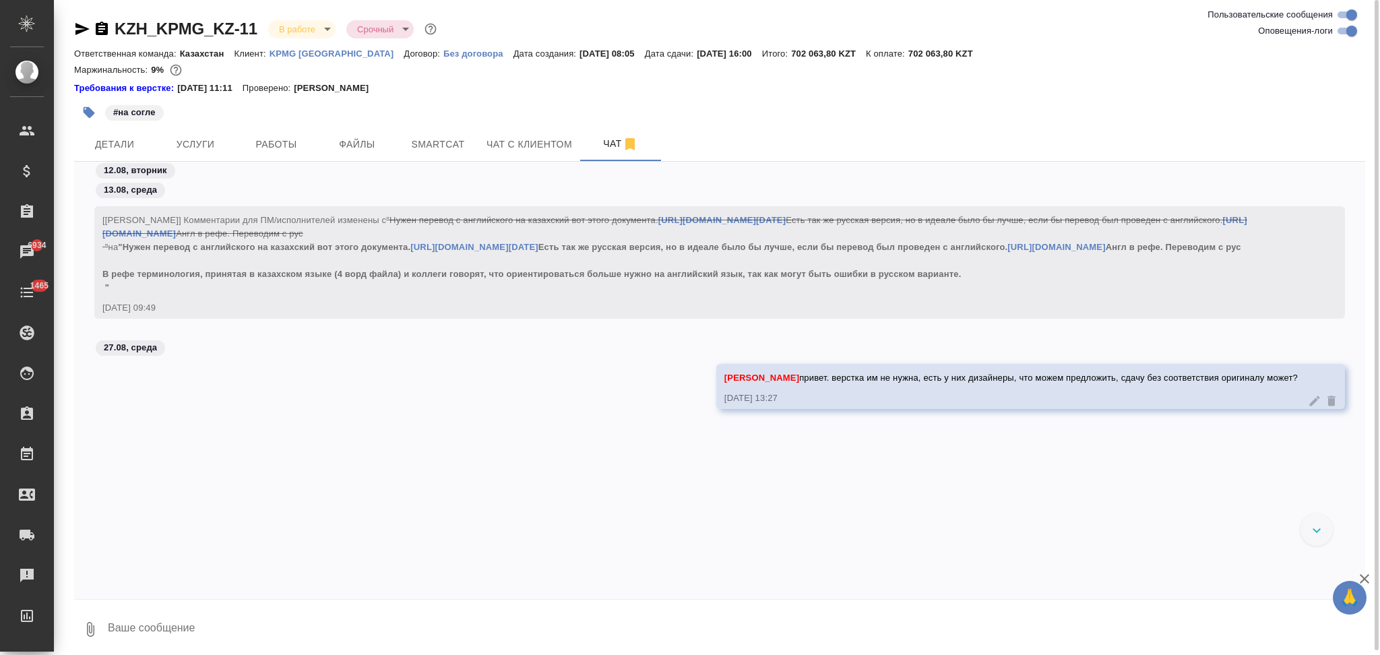
scroll to position [1598, 0]
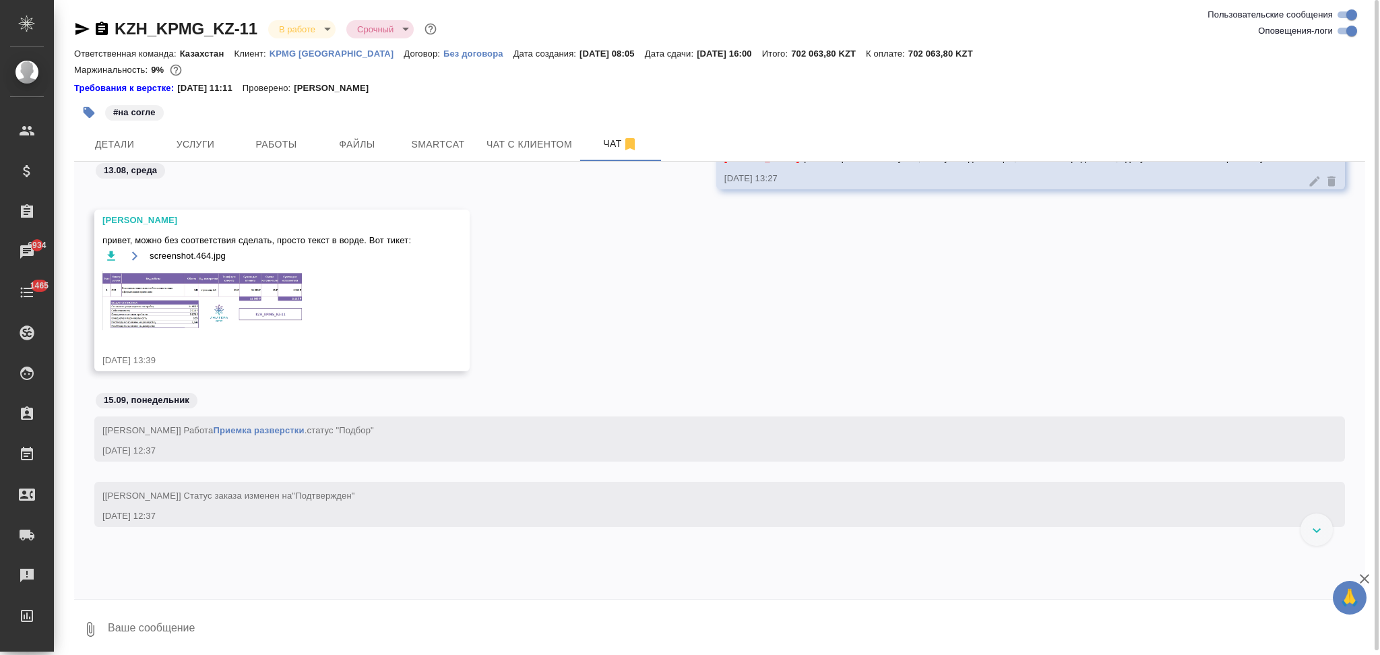
click at [159, 330] on img at bounding box center [203, 300] width 202 height 59
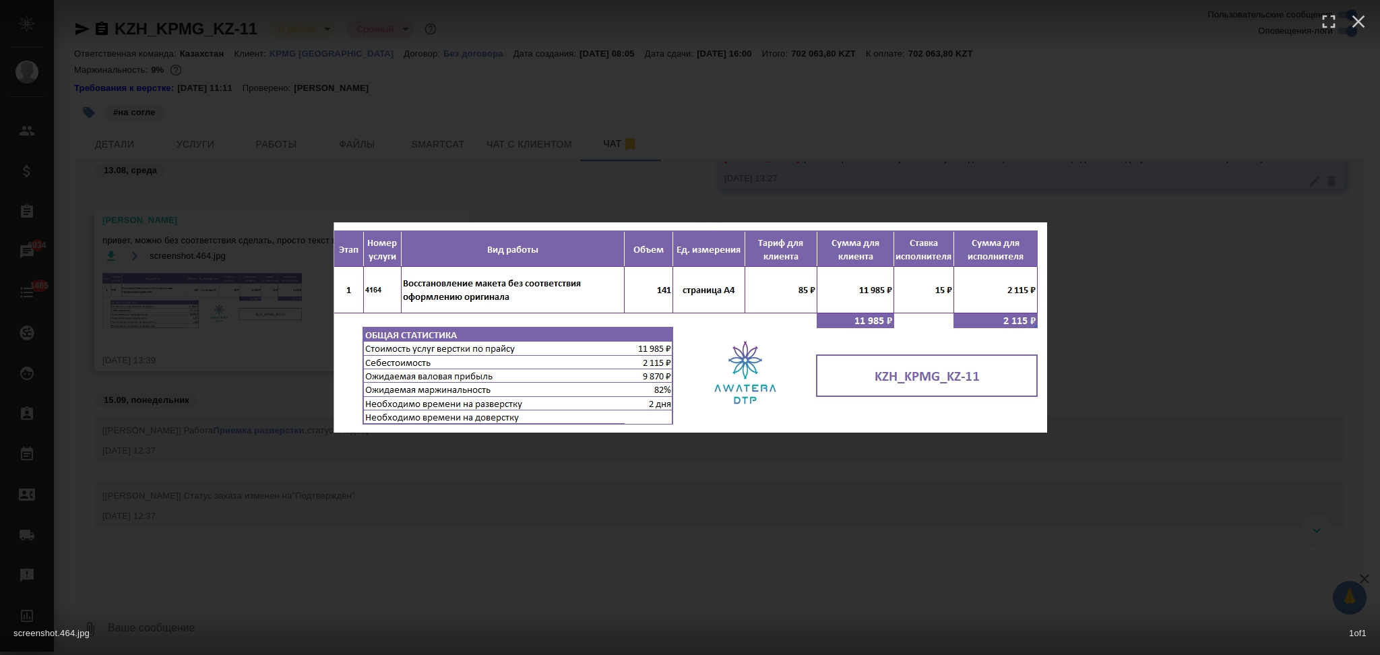
click at [230, 431] on div "screenshot.464.jpg 1 of 1" at bounding box center [690, 327] width 1380 height 655
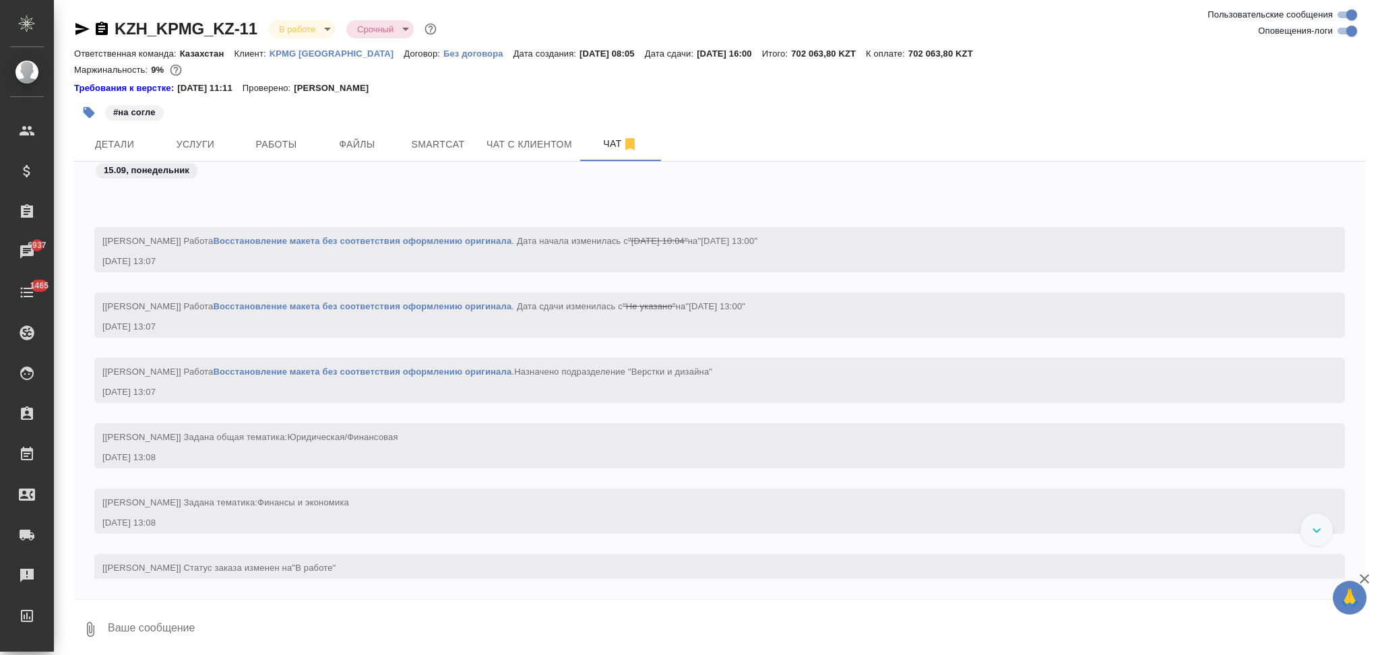
scroll to position [3035, 0]
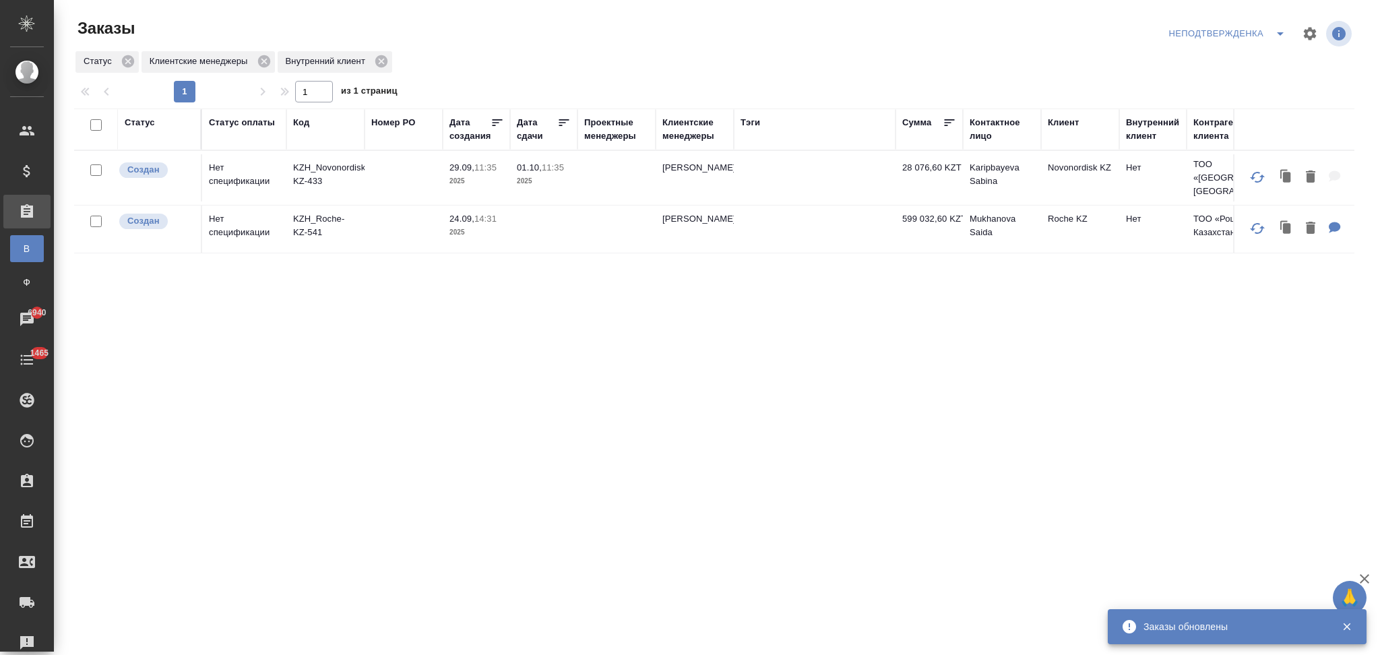
click at [676, 136] on div "Клиентские менеджеры" at bounding box center [694, 129] width 65 height 27
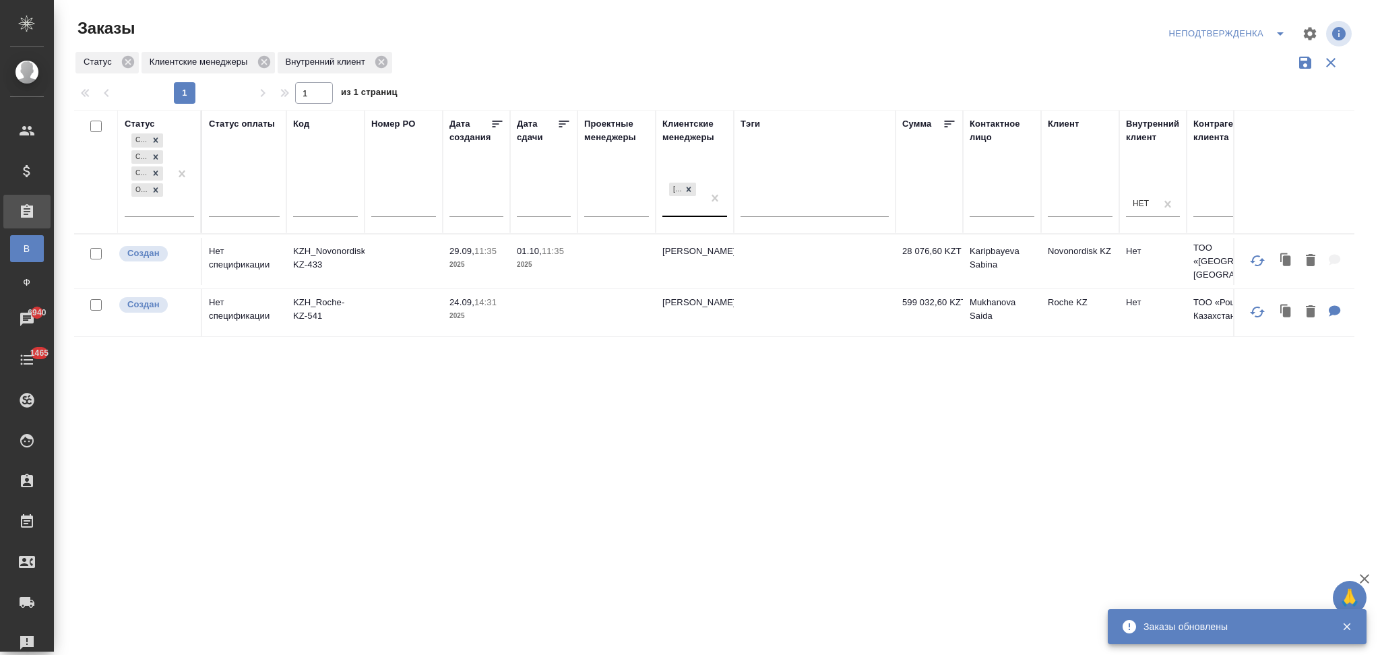
click at [674, 211] on div "[PERSON_NAME]" at bounding box center [682, 198] width 40 height 36
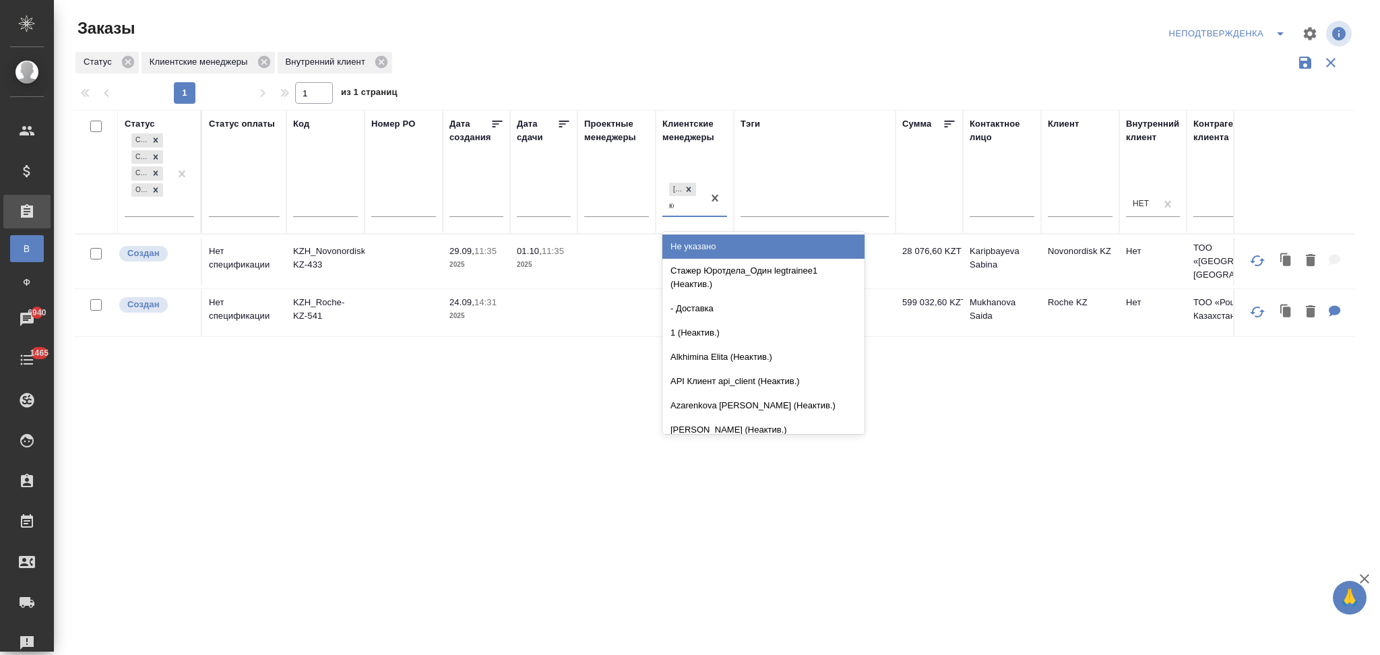
type input "кош"
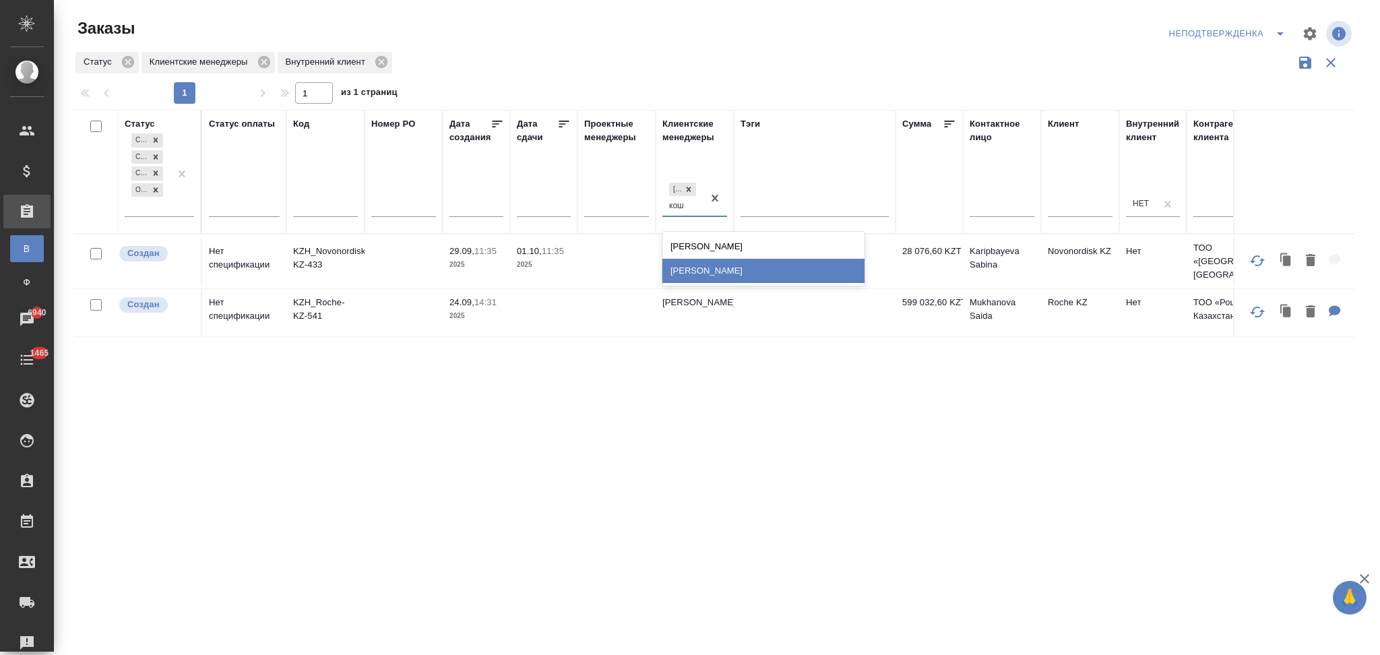
click at [695, 267] on div "Кошербаева Назерке" at bounding box center [763, 271] width 202 height 24
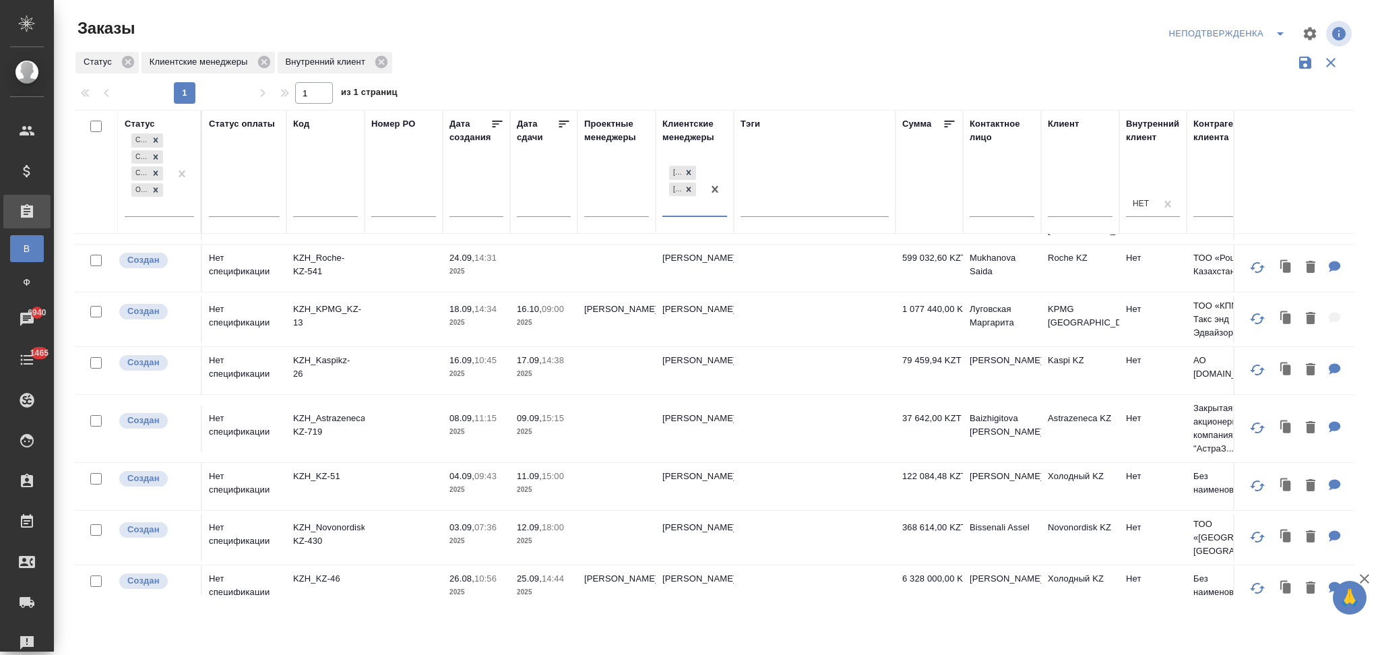
scroll to position [11, 0]
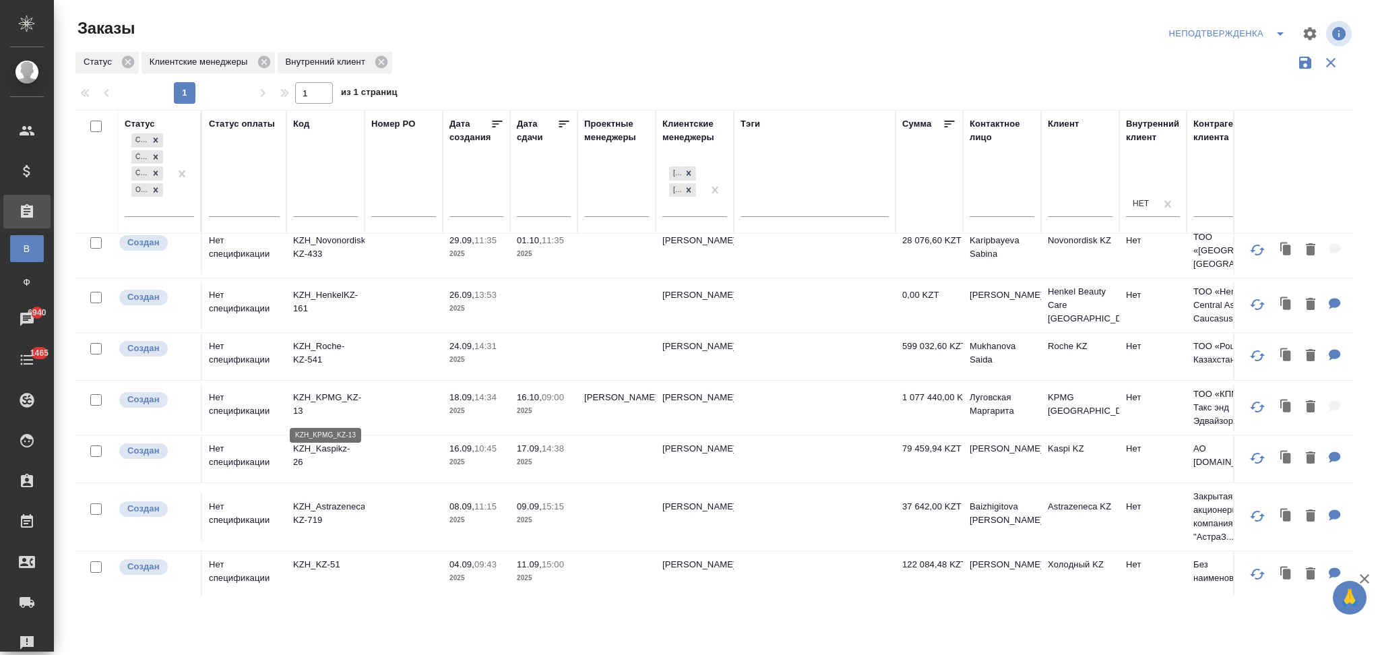
click at [338, 401] on p "KZH_KPMG_KZ-13" at bounding box center [325, 404] width 65 height 27
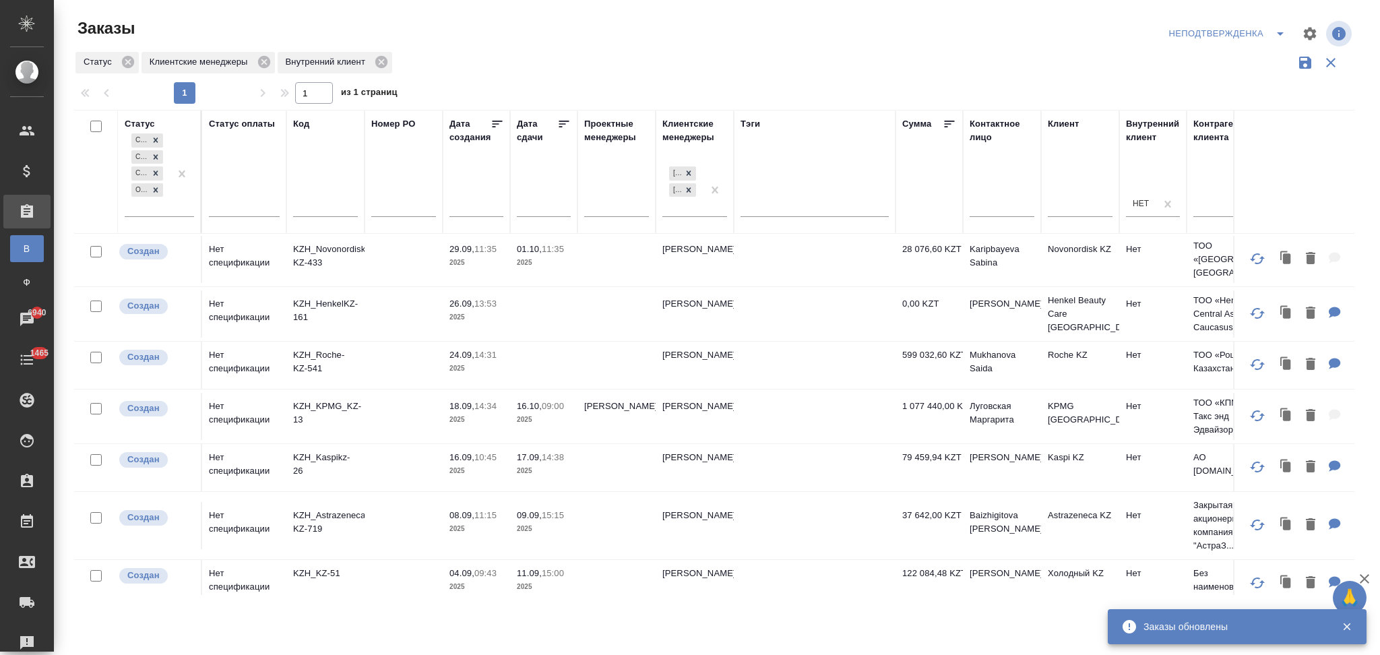
scroll to position [0, 0]
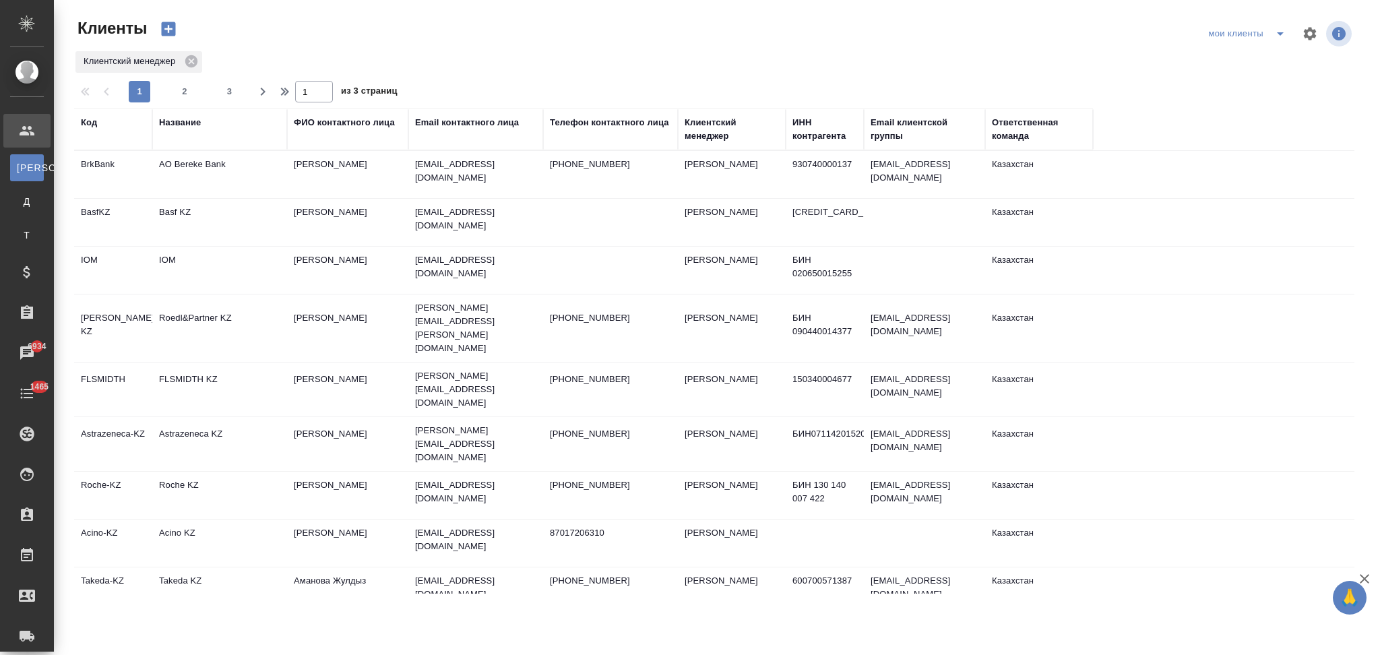
select select "RU"
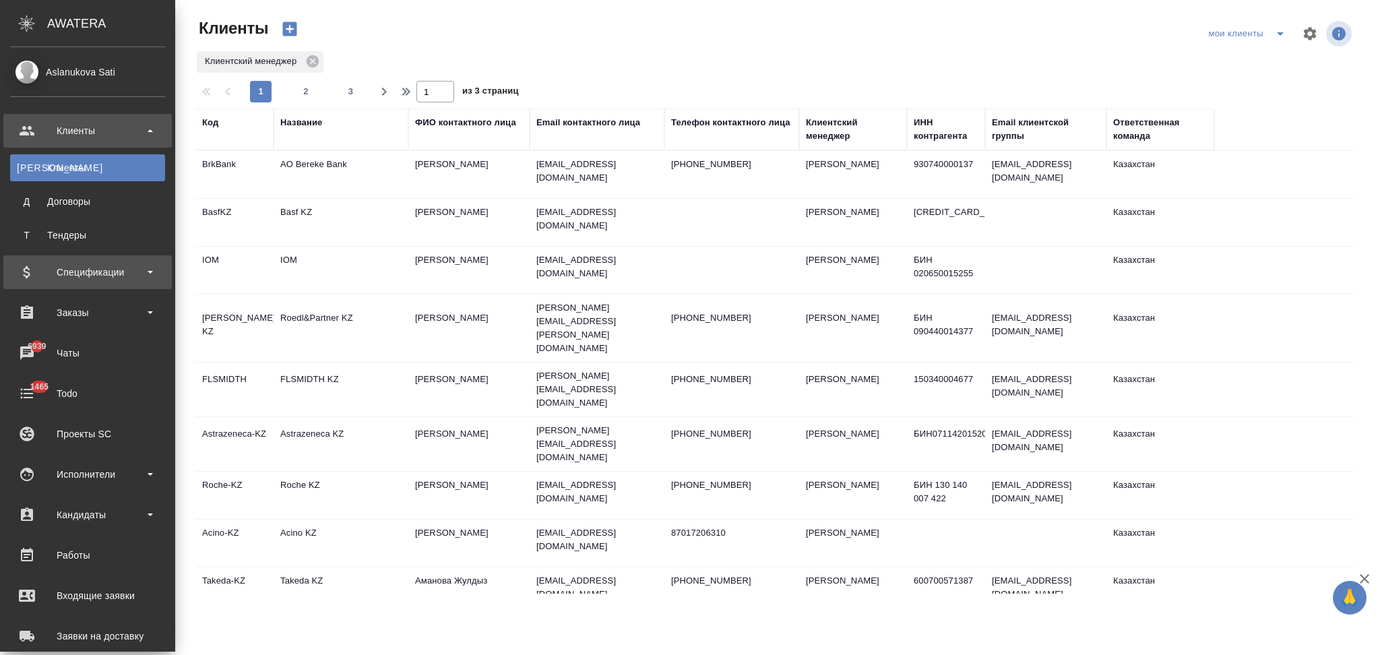
click at [81, 270] on div "Спецификации" at bounding box center [87, 272] width 155 height 20
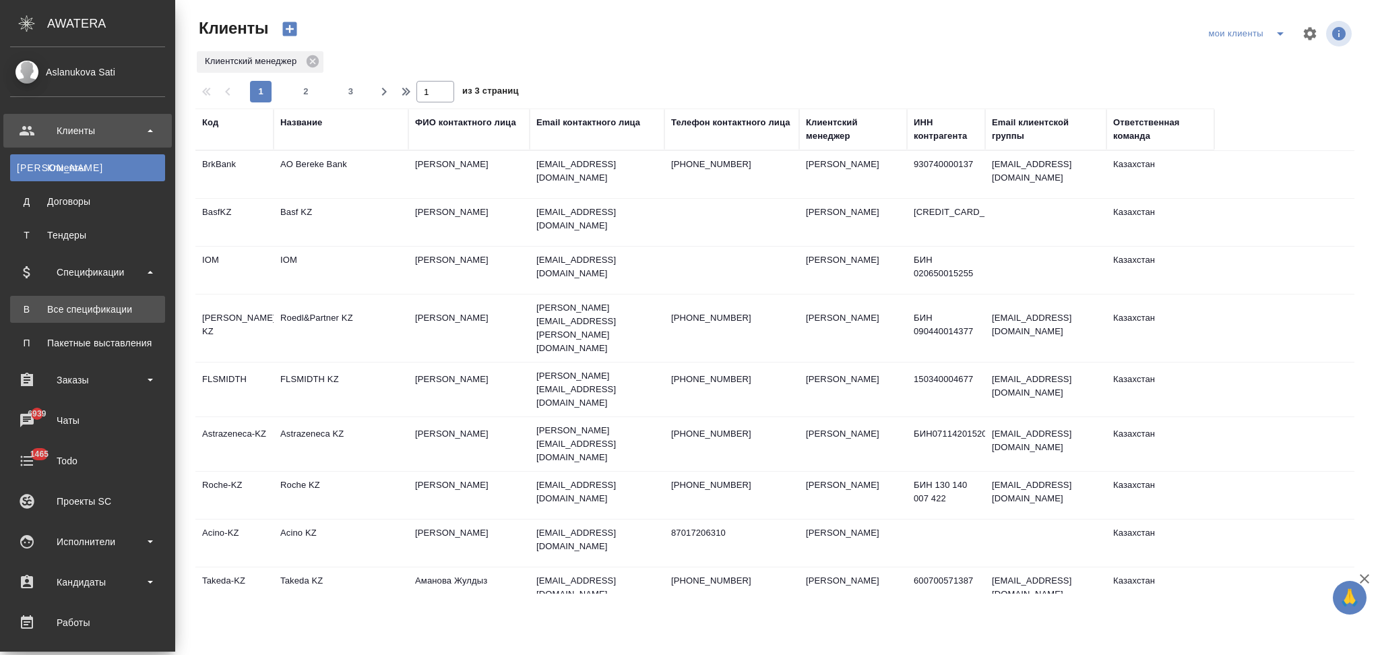
click at [73, 305] on div "Все спецификации" at bounding box center [88, 309] width 142 height 13
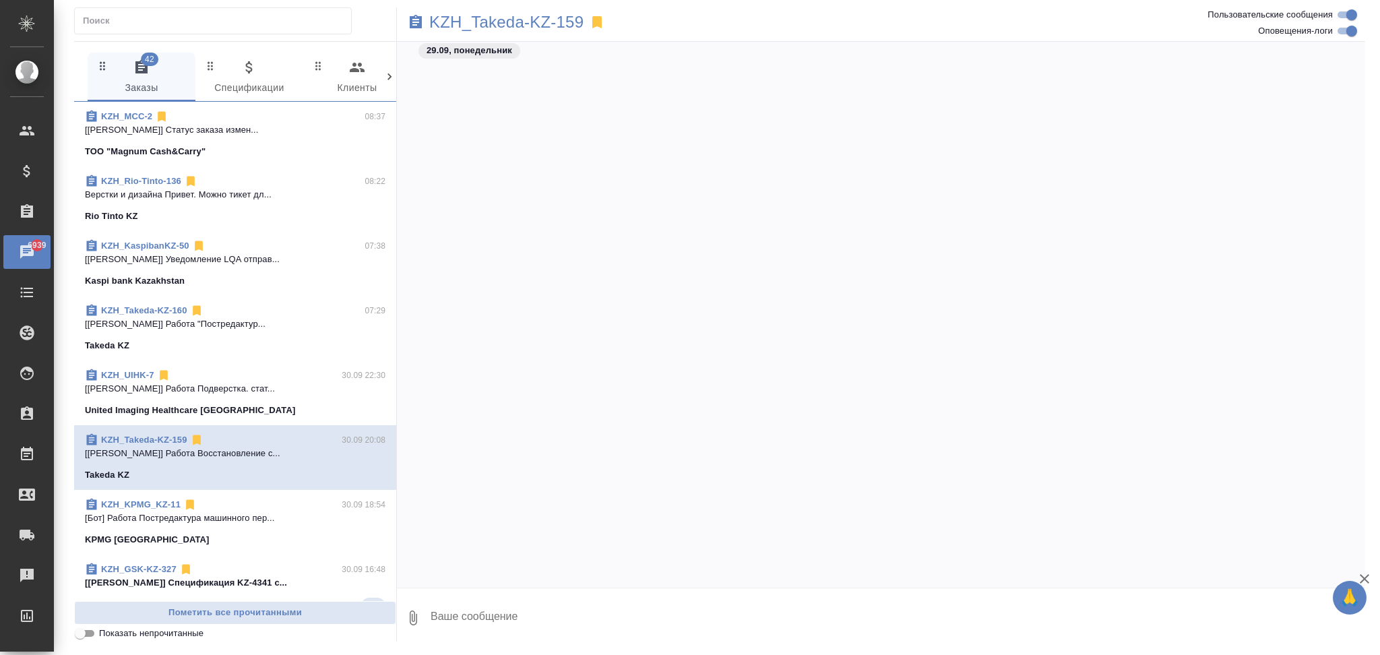
scroll to position [3249, 0]
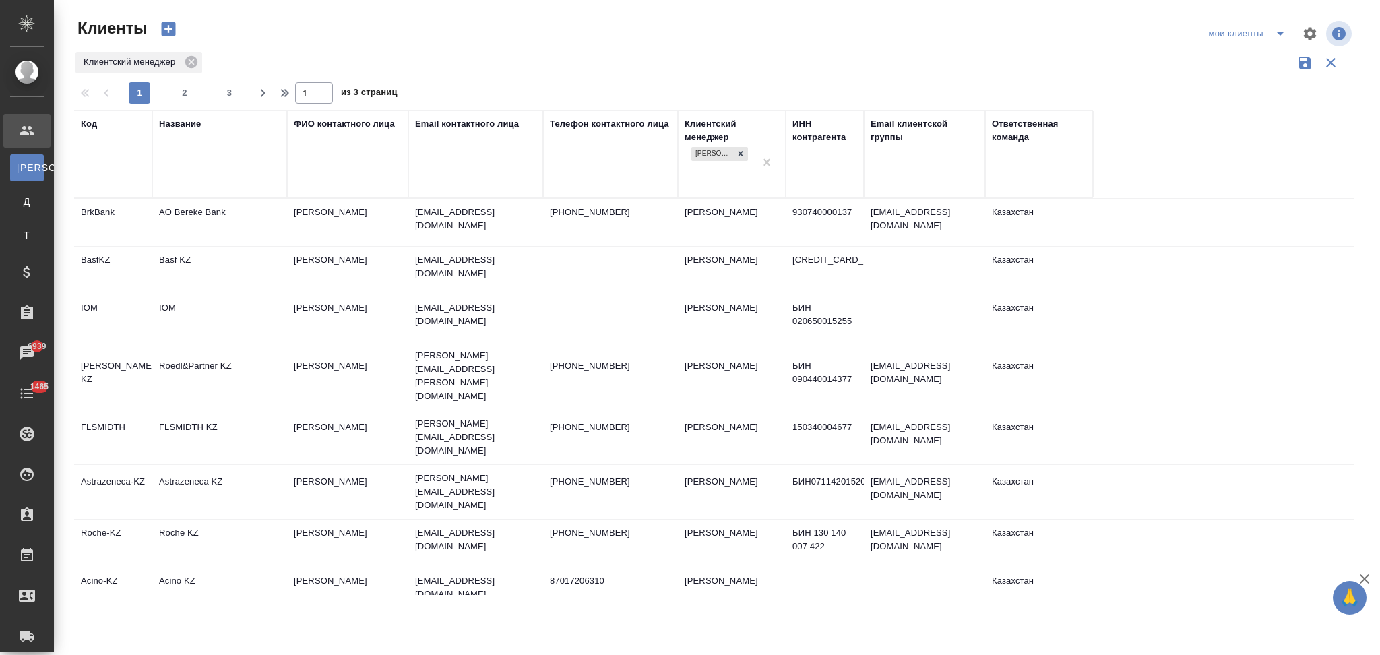
select select "RU"
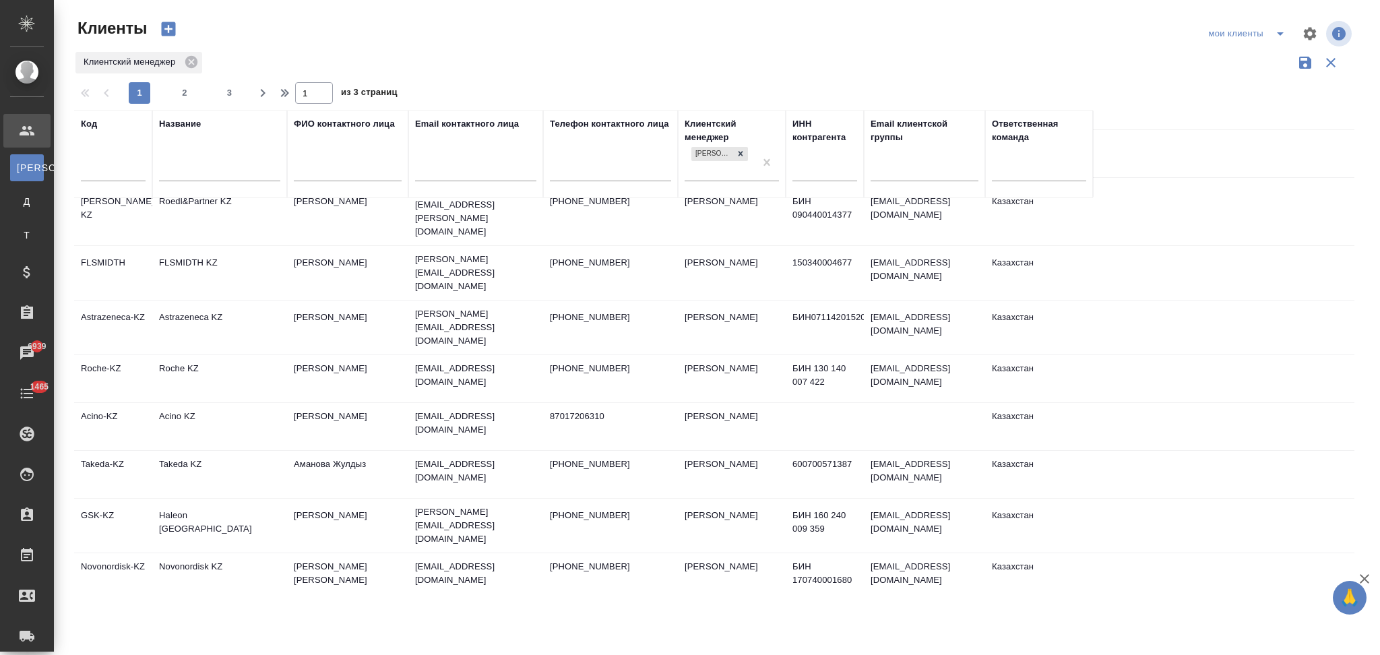
scroll to position [135, 0]
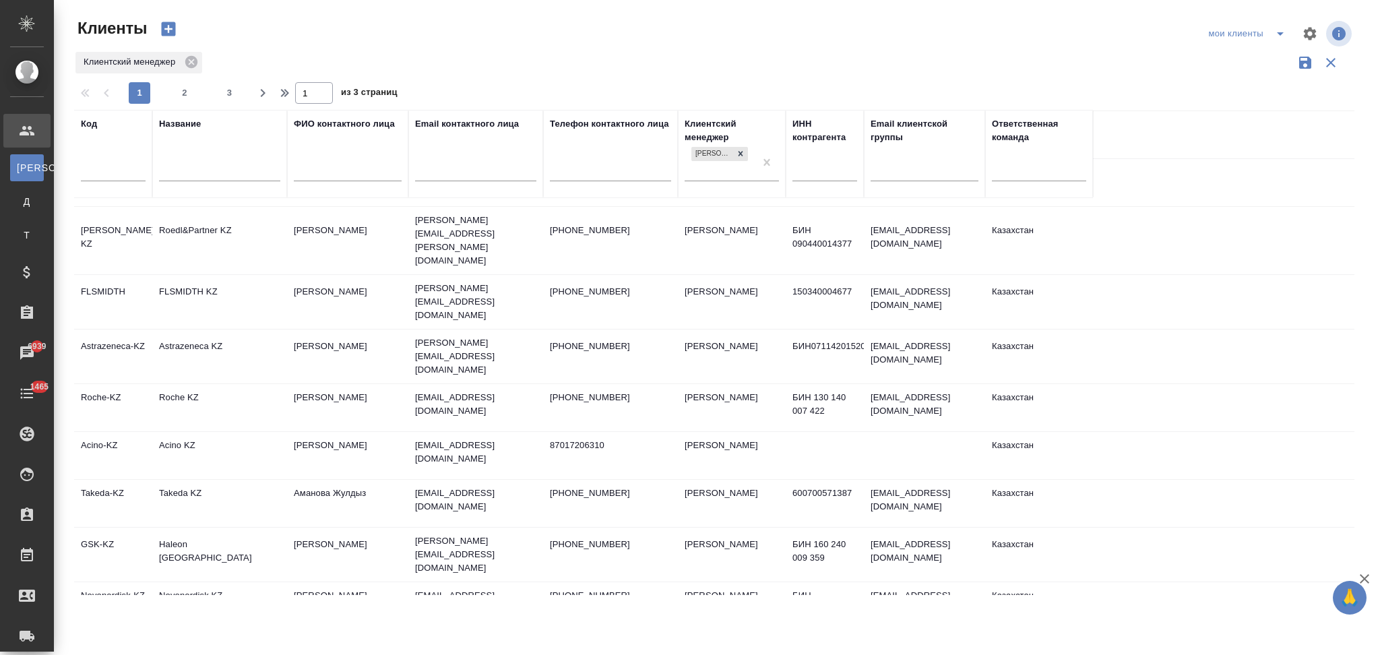
click at [238, 384] on td "Roche KZ" at bounding box center [219, 407] width 135 height 47
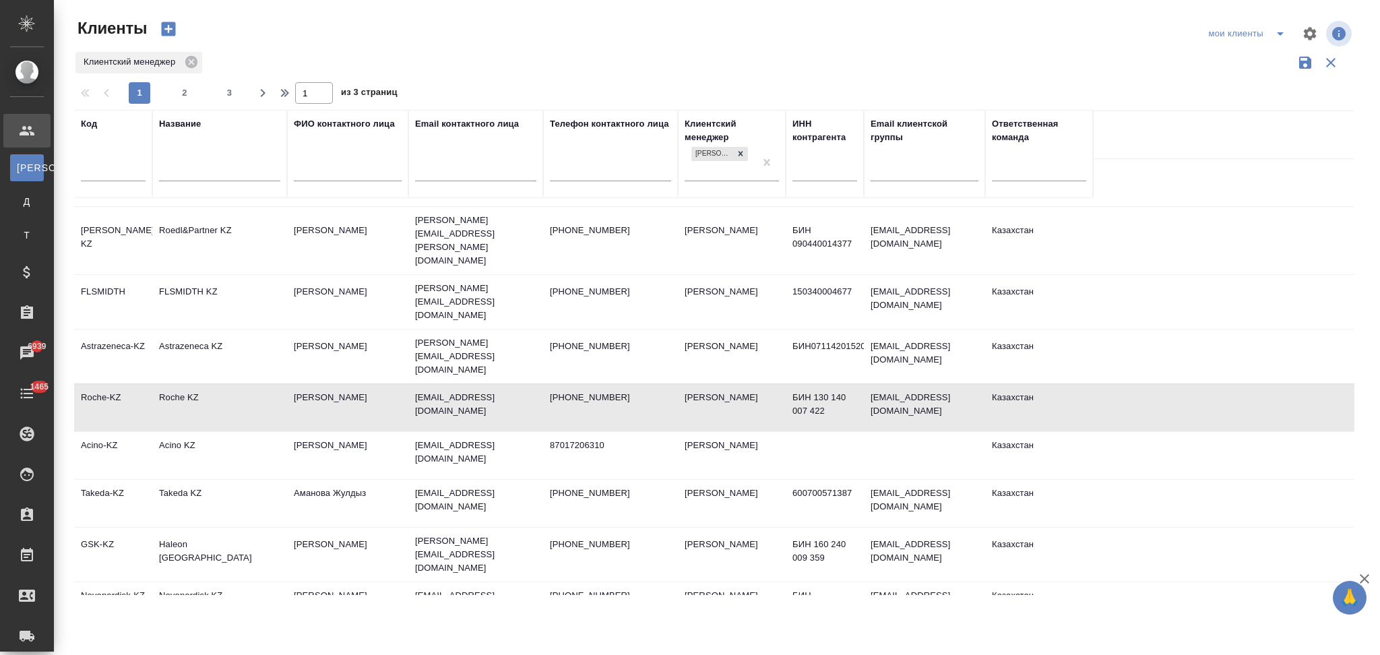
click at [238, 384] on td "Roche KZ" at bounding box center [219, 407] width 135 height 47
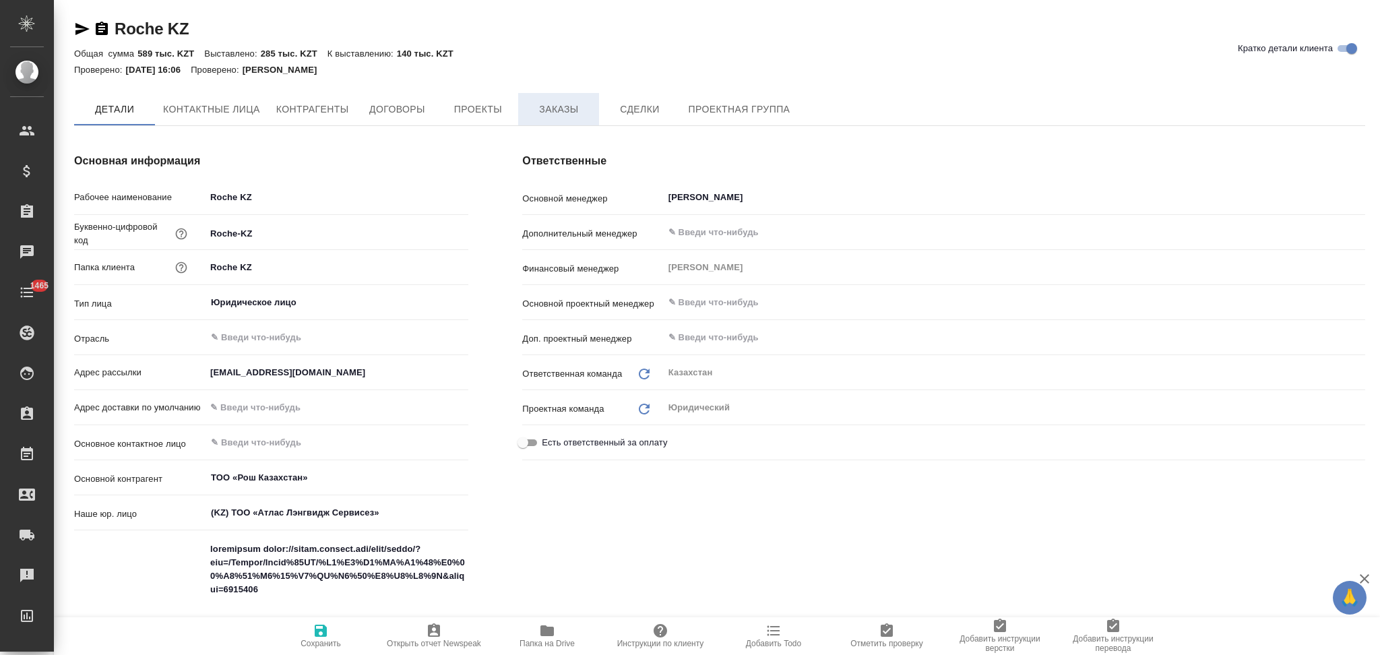
type textarea "x"
click at [567, 109] on span "Заказы" at bounding box center [558, 110] width 65 height 17
type textarea "x"
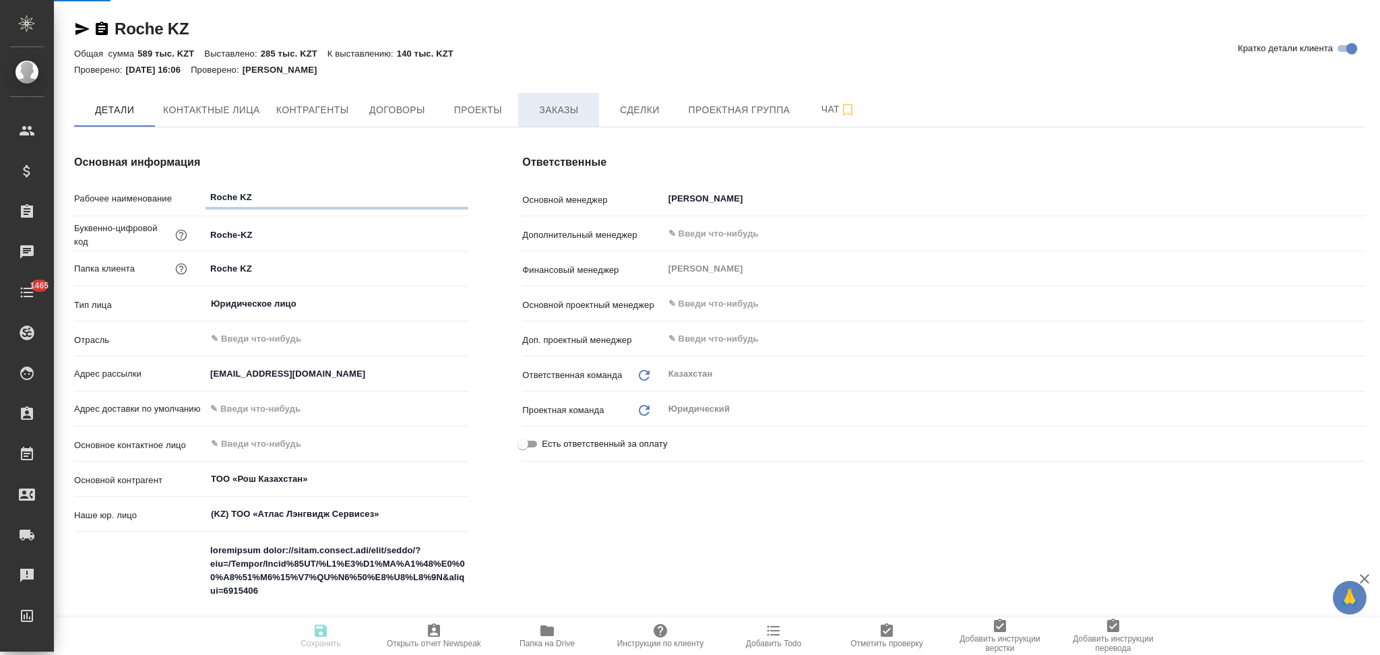
type textarea "x"
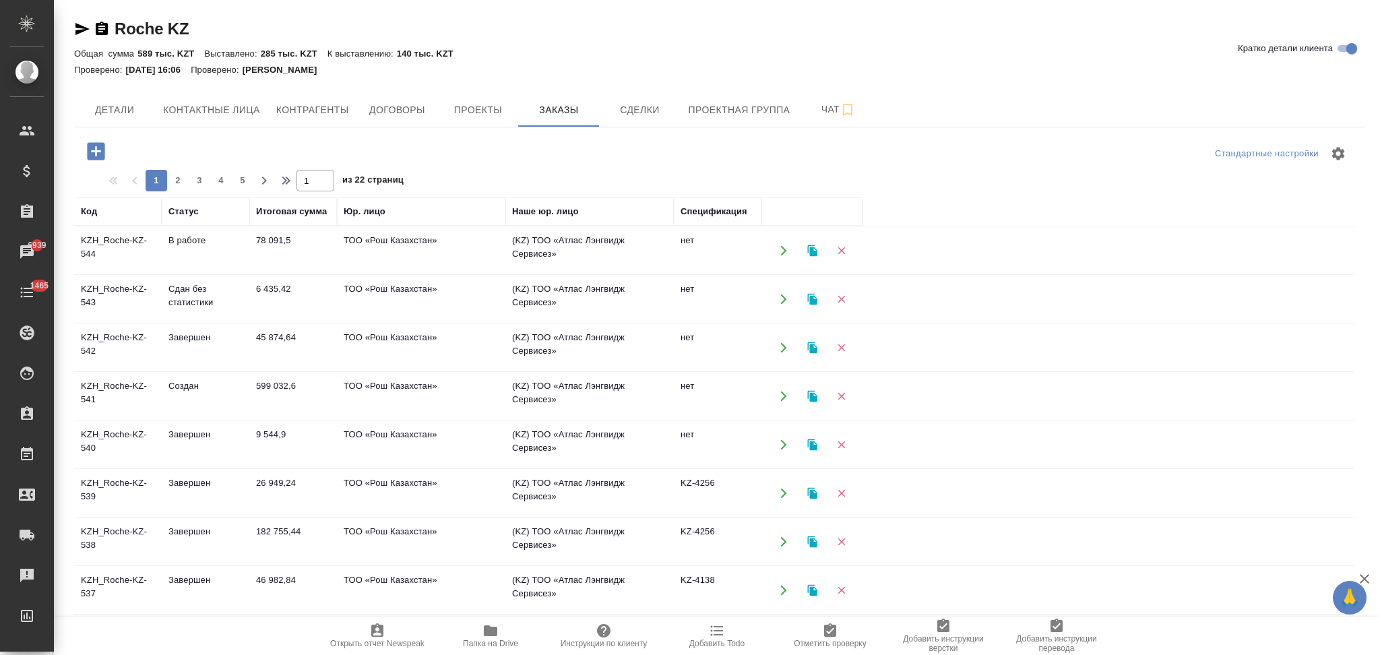
click at [811, 248] on icon "button" at bounding box center [811, 250] width 9 height 11
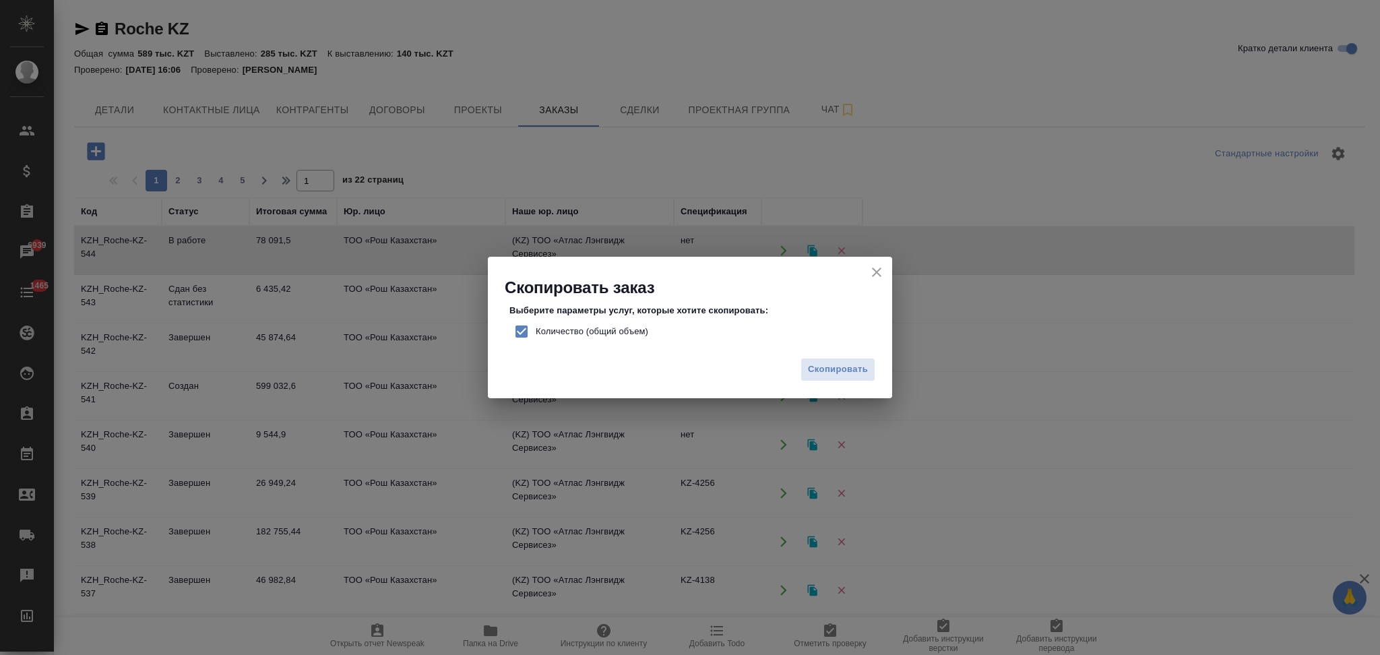
click at [522, 326] on input "Количество (общий объем)" at bounding box center [521, 331] width 28 height 28
checkbox input "false"
click at [805, 365] on button "Скопировать" at bounding box center [838, 370] width 75 height 24
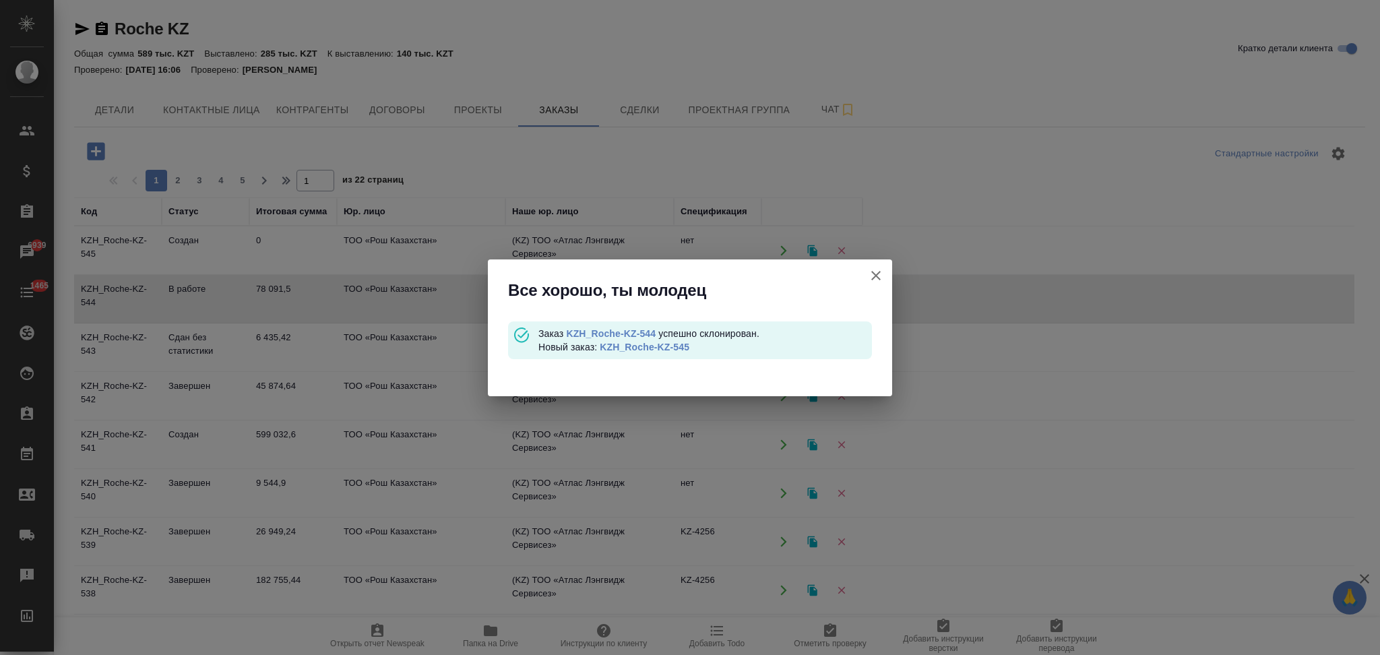
click at [654, 348] on link "KZH_Roche-KZ-545" at bounding box center [645, 347] width 90 height 11
click at [881, 278] on icon "button" at bounding box center [876, 276] width 16 height 16
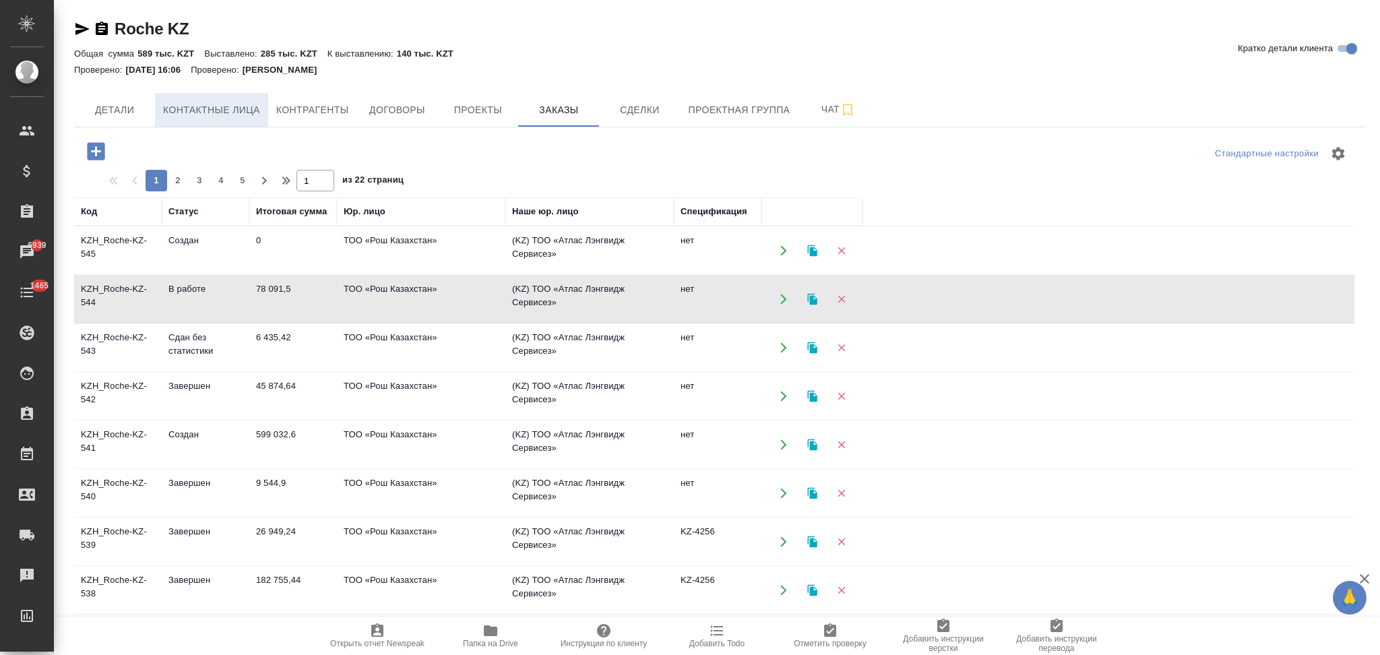
click at [249, 117] on span "Контактные лица" at bounding box center [211, 110] width 97 height 17
select select "RU"
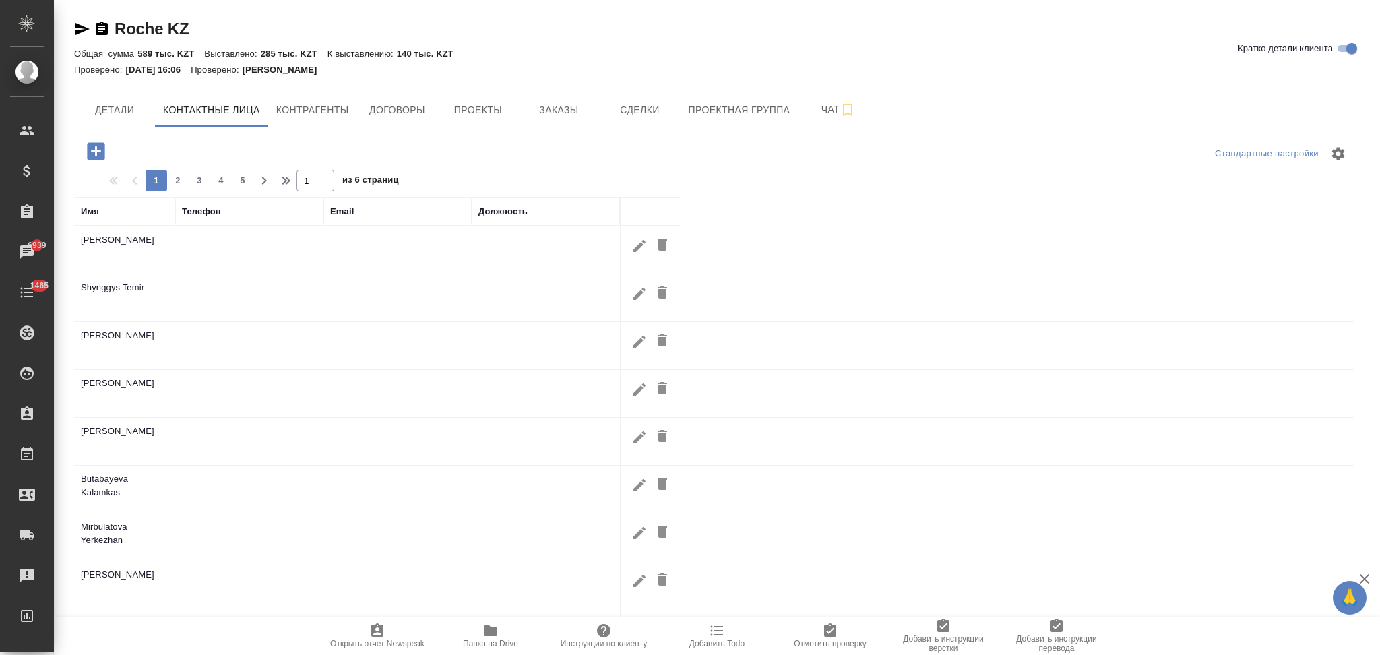
click at [94, 158] on icon "button" at bounding box center [96, 151] width 18 height 18
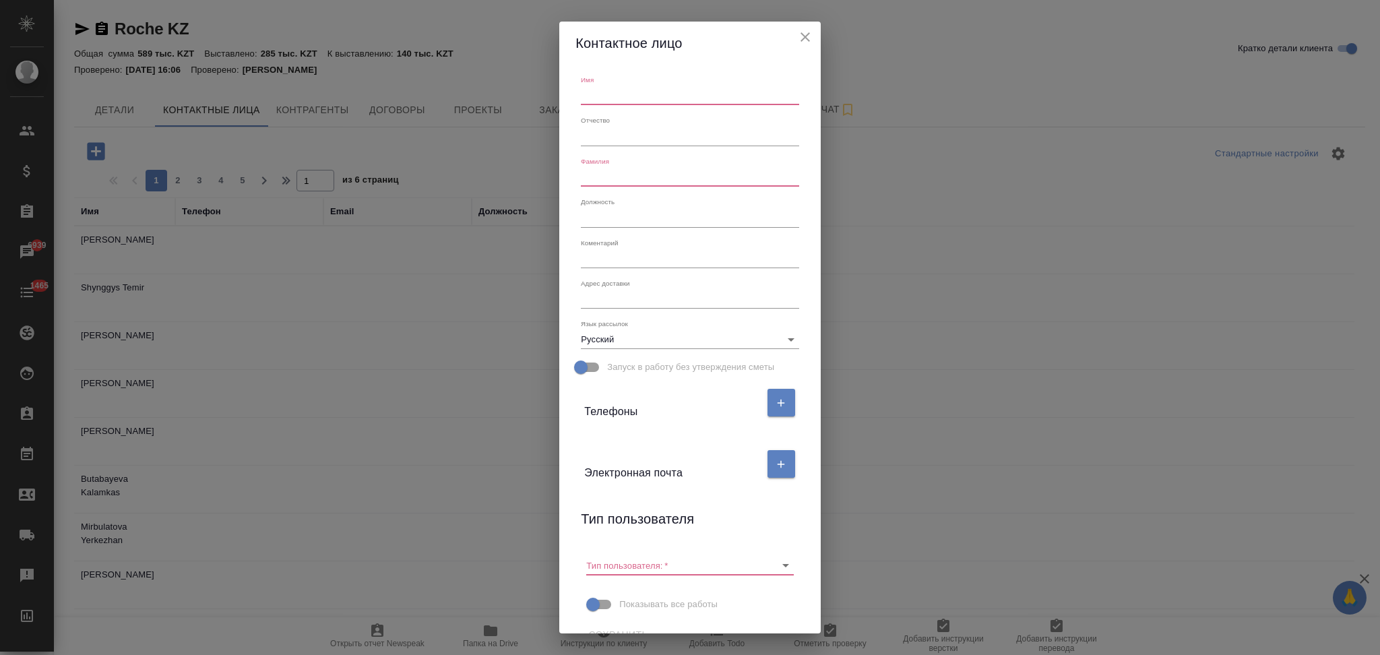
click at [598, 94] on input "text" at bounding box center [690, 95] width 218 height 19
paste input "Sharip, Abylay"
drag, startPoint x: 605, startPoint y: 94, endPoint x: 551, endPoint y: 88, distance: 55.0
click at [551, 88] on div "Контактное лицо Имя [PERSON_NAME], Abylay Отчество Фамилия Должность Коментарий…" at bounding box center [690, 327] width 1380 height 655
type input "Abylay"
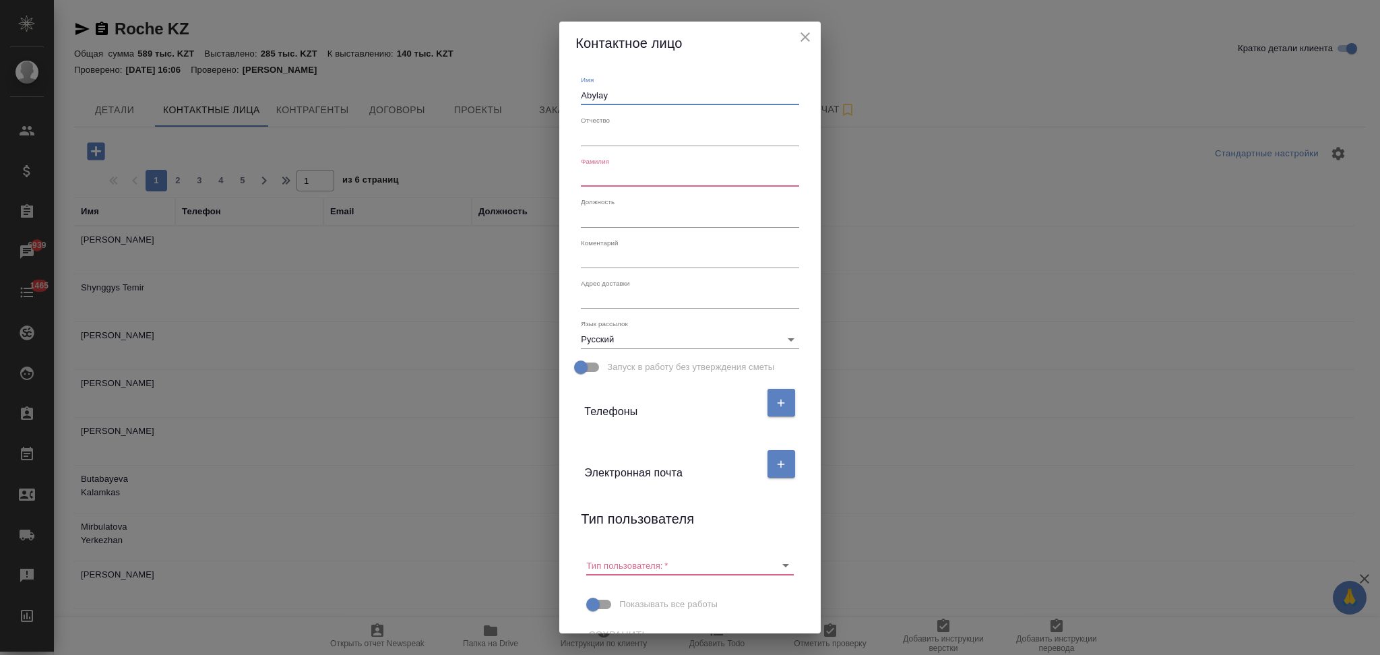
click at [608, 175] on input "text" at bounding box center [690, 177] width 218 height 19
paste input "Sharip,"
type input "Sharip"
click at [768, 463] on button "button" at bounding box center [782, 464] width 28 height 28
click at [621, 523] on input "text" at bounding box center [640, 516] width 113 height 19
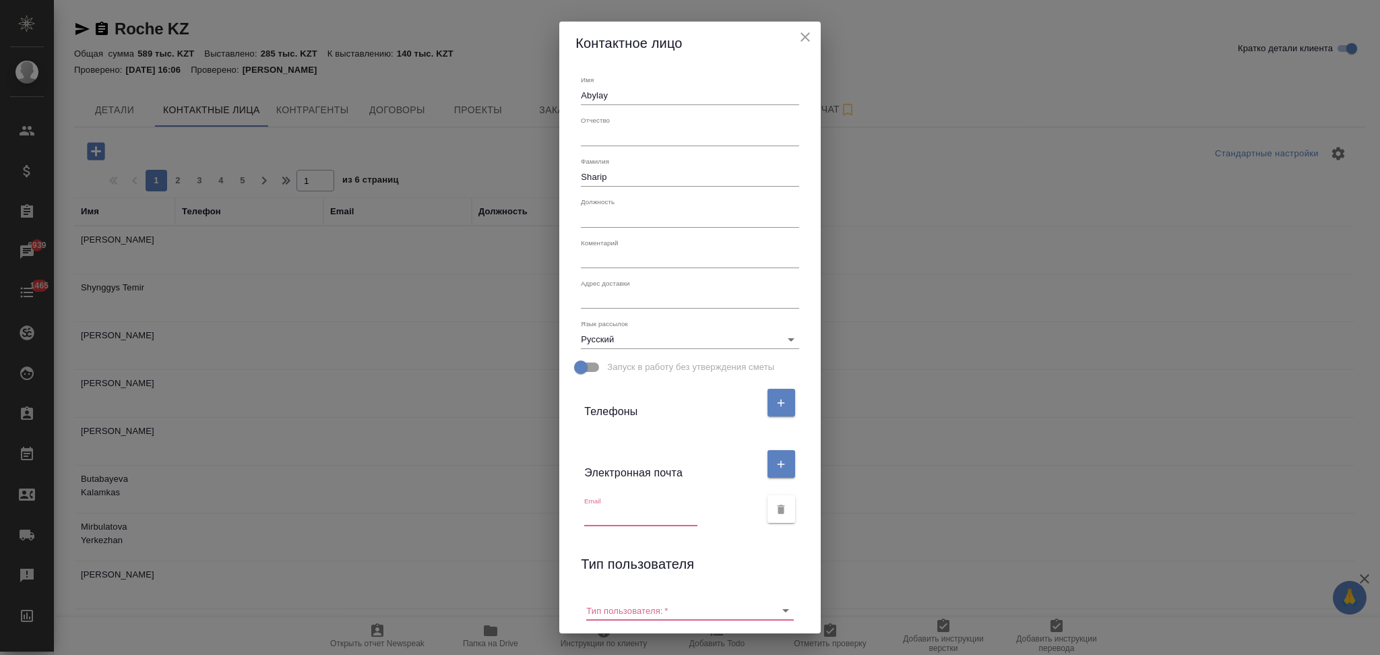
paste input "[EMAIL_ADDRESS][DOMAIN_NAME]"
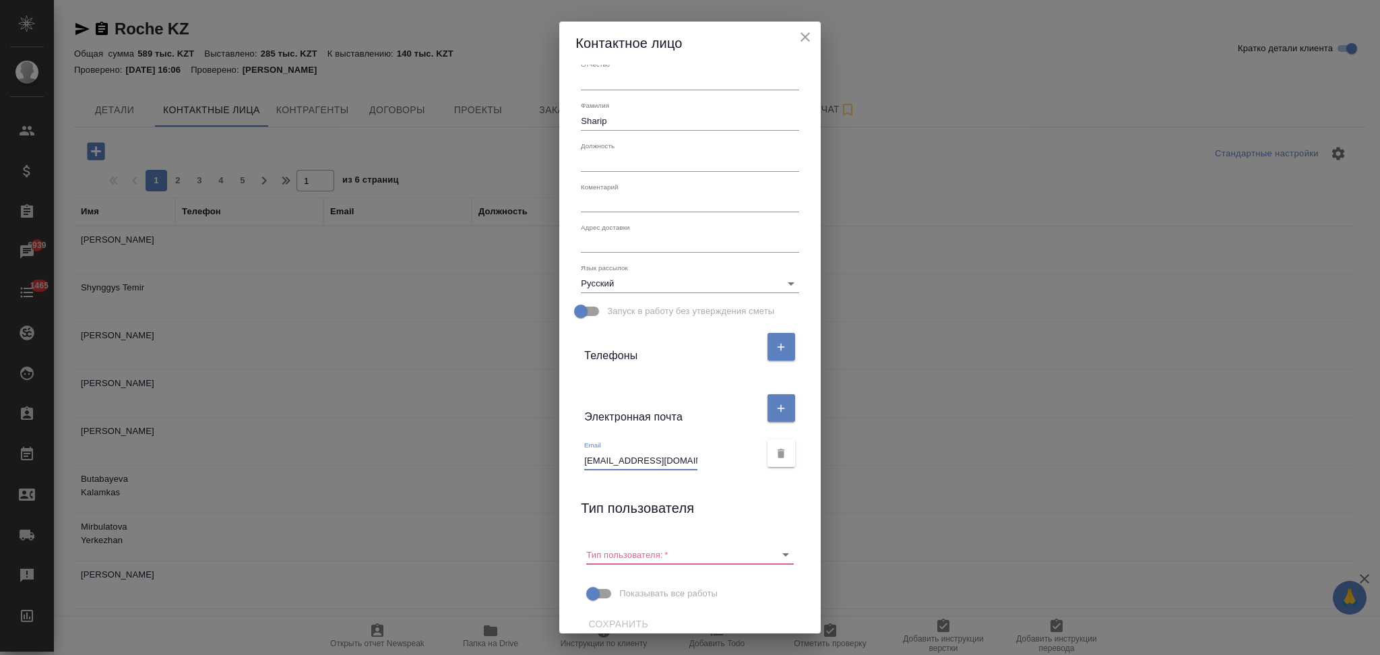
scroll to position [69, 0]
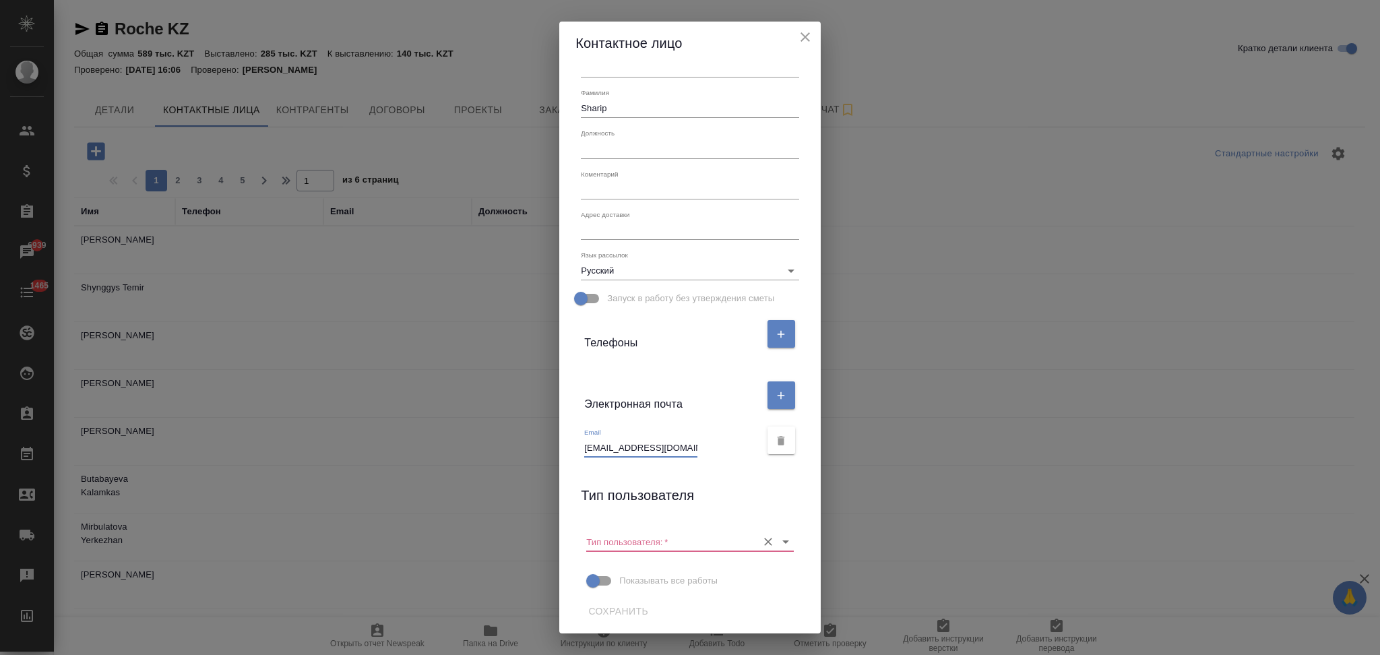
click at [762, 542] on icon "Очистить" at bounding box center [767, 541] width 13 height 13
type input "[EMAIL_ADDRESS][DOMAIN_NAME]"
click at [619, 604] on span "Сохранить" at bounding box center [618, 611] width 60 height 17
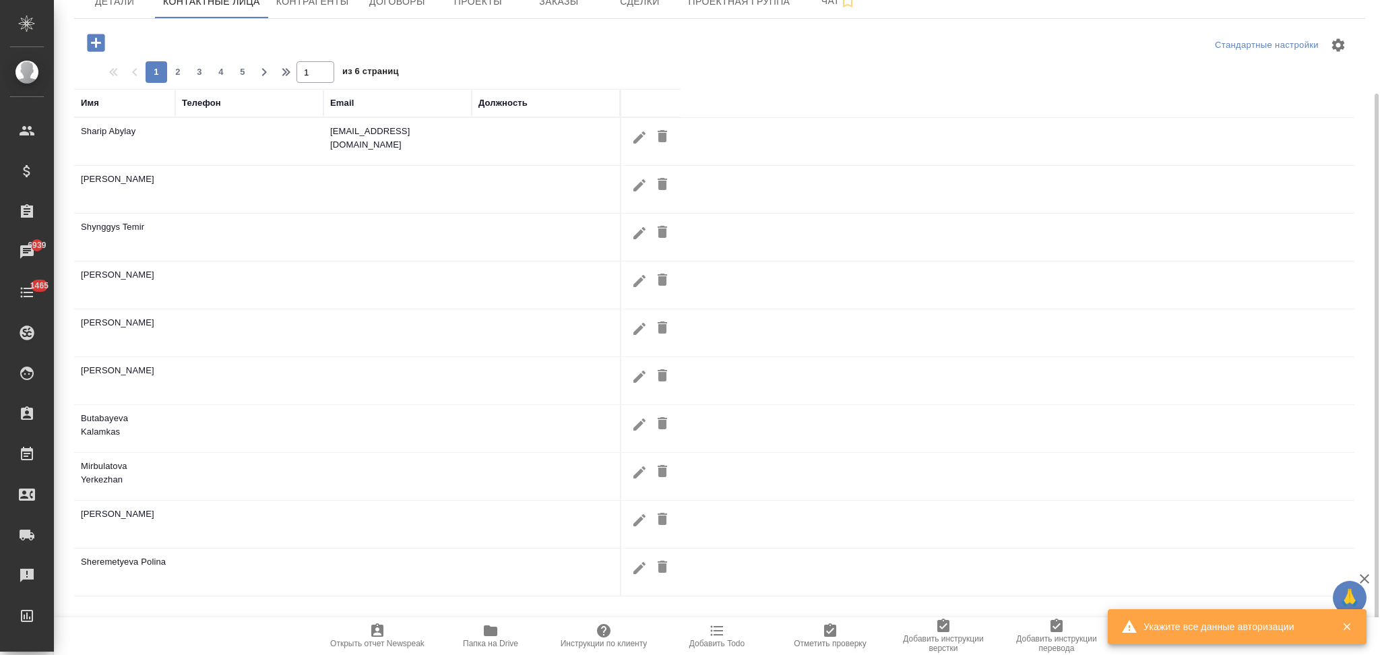
scroll to position [0, 0]
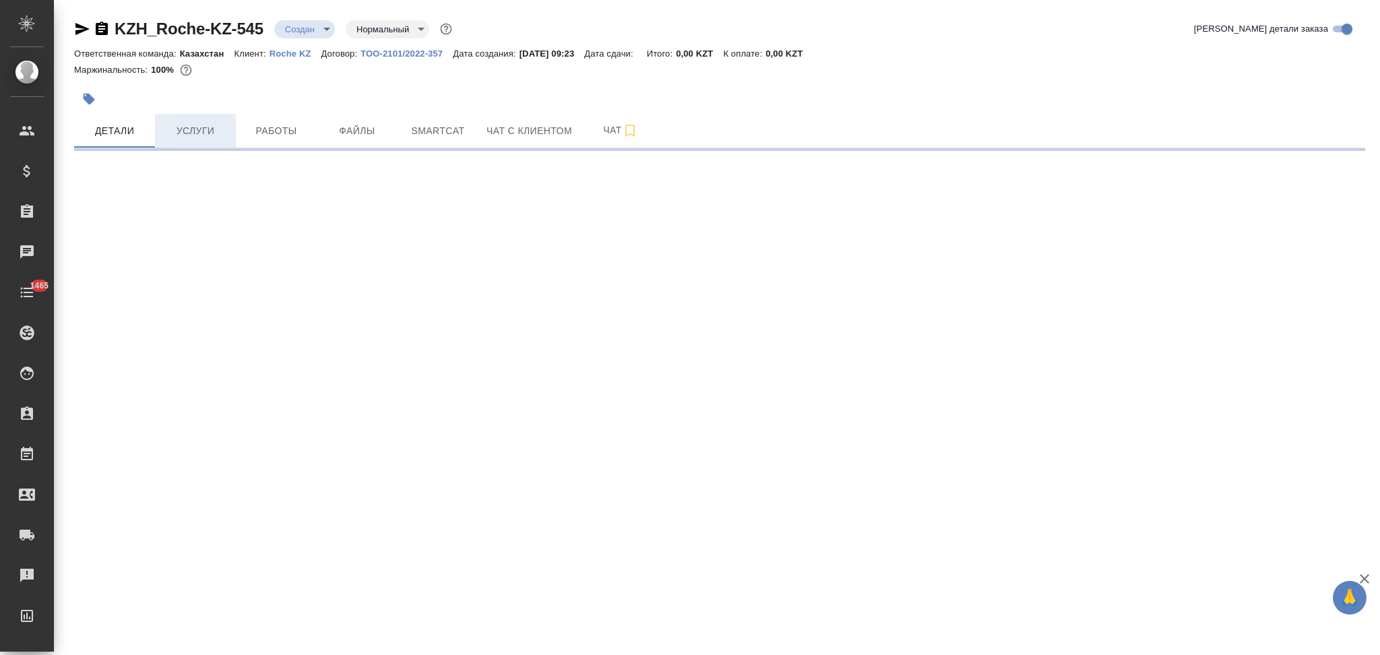
select select "RU"
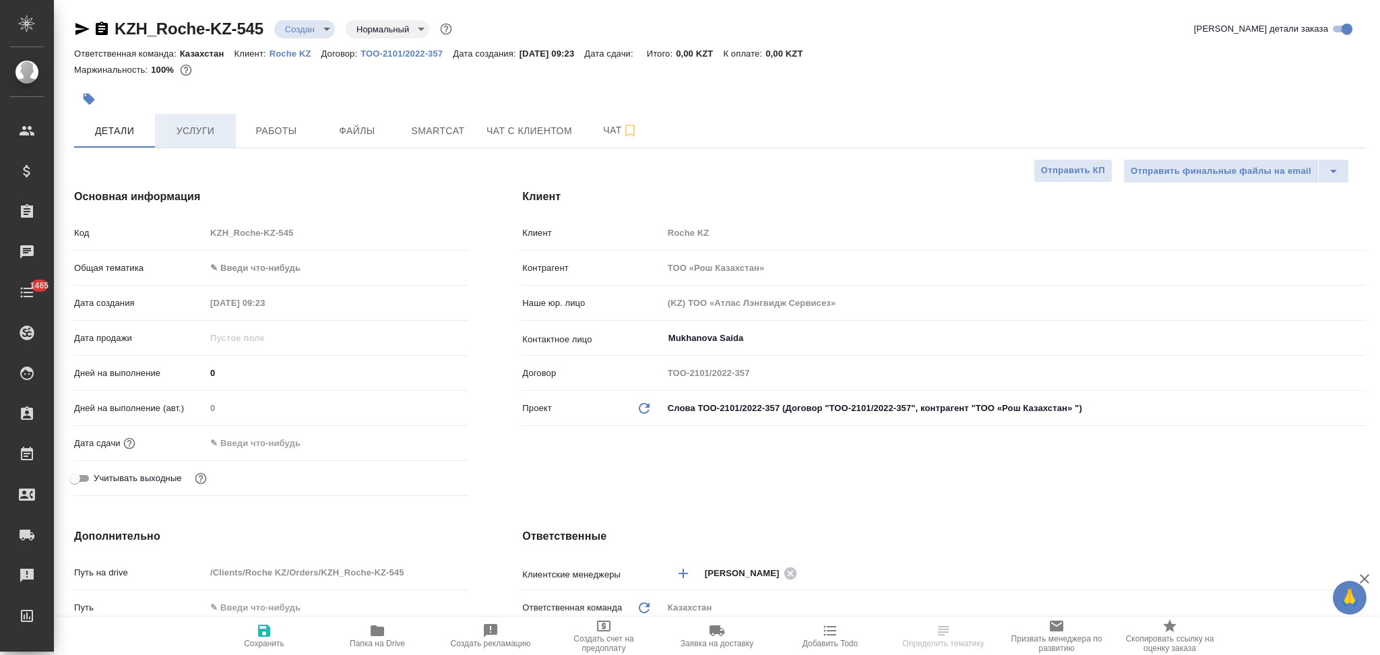
type textarea "x"
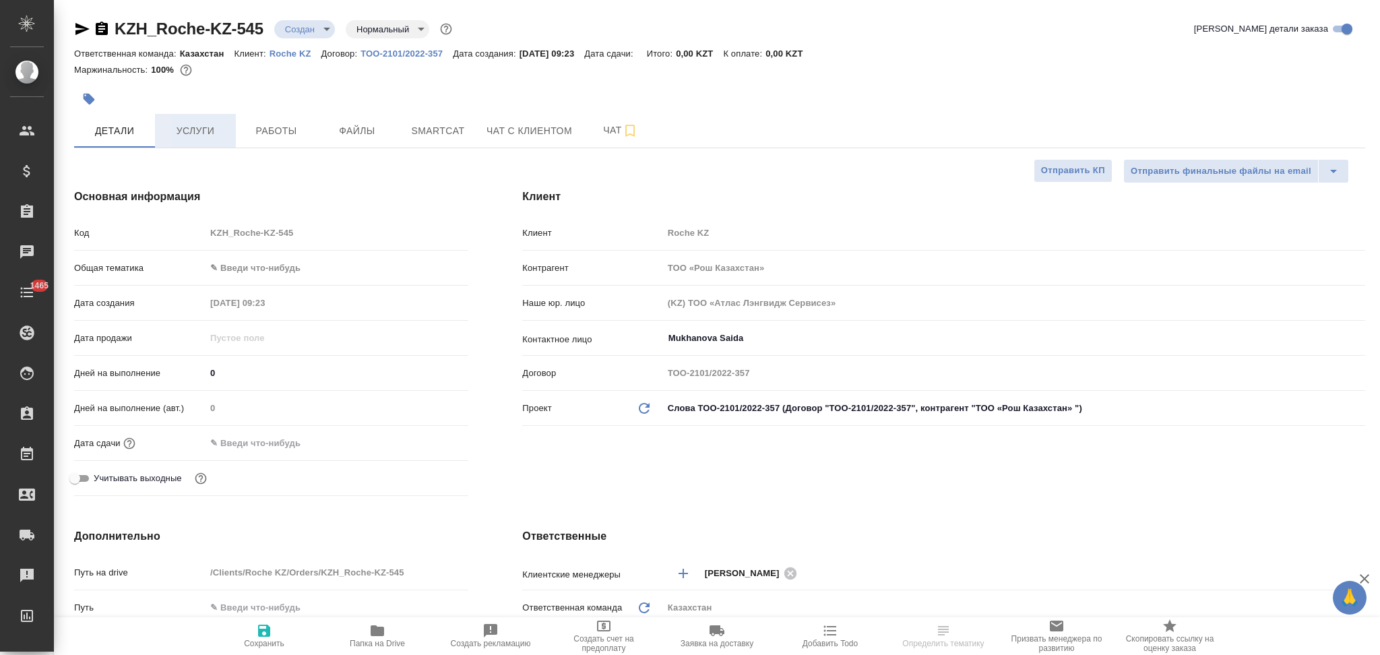
type textarea "x"
click at [193, 131] on span "Услуги" at bounding box center [195, 131] width 65 height 17
type textarea "x"
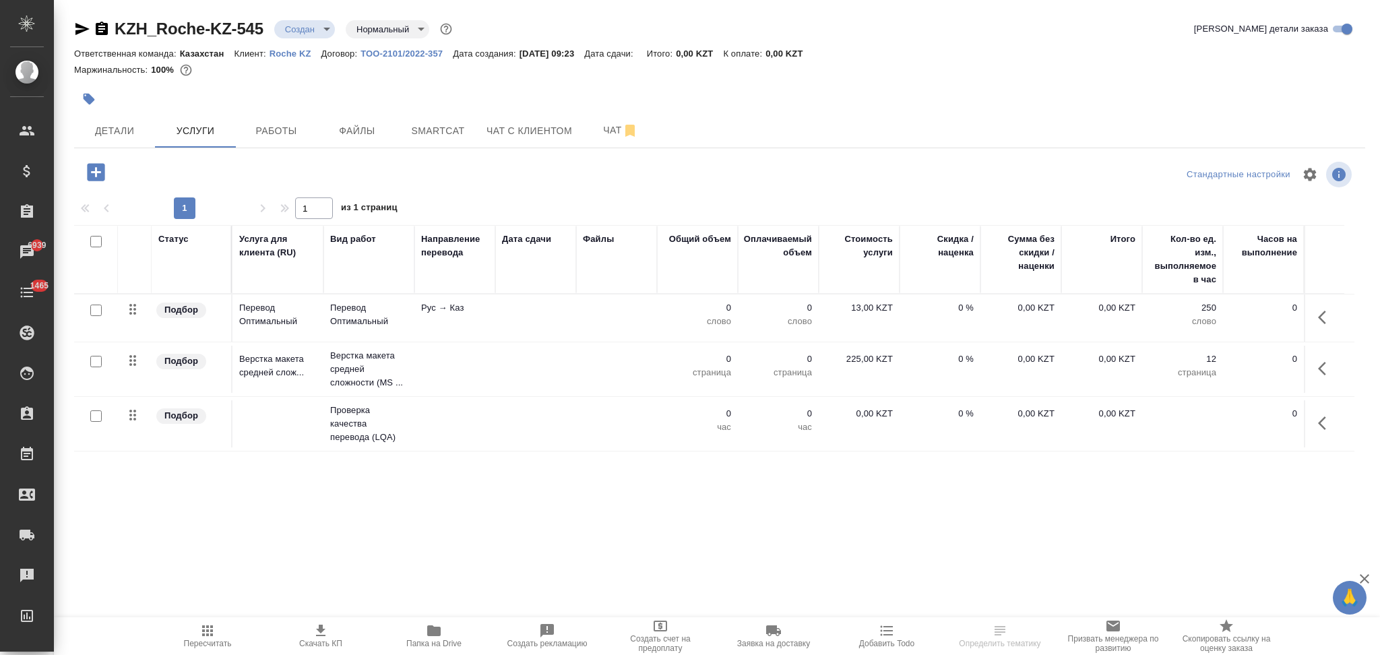
click at [1324, 319] on icon "button" at bounding box center [1326, 317] width 16 height 16
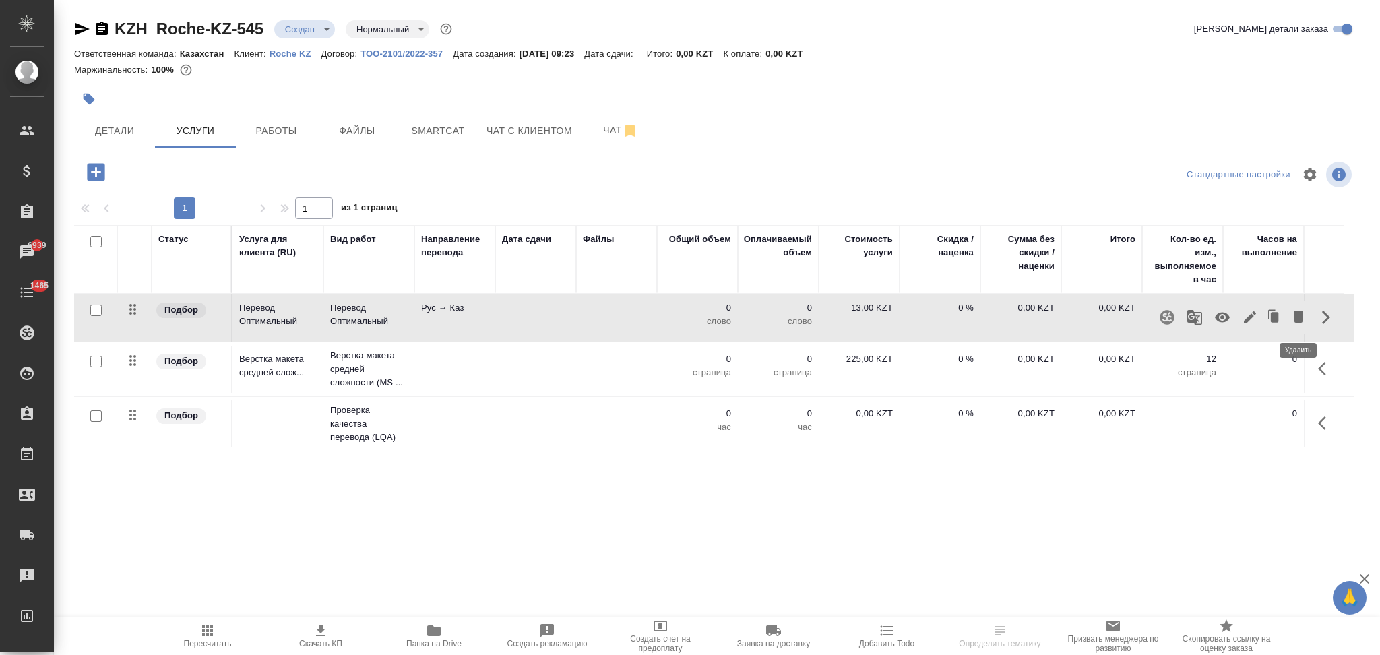
click at [1296, 317] on icon "button" at bounding box center [1298, 317] width 9 height 12
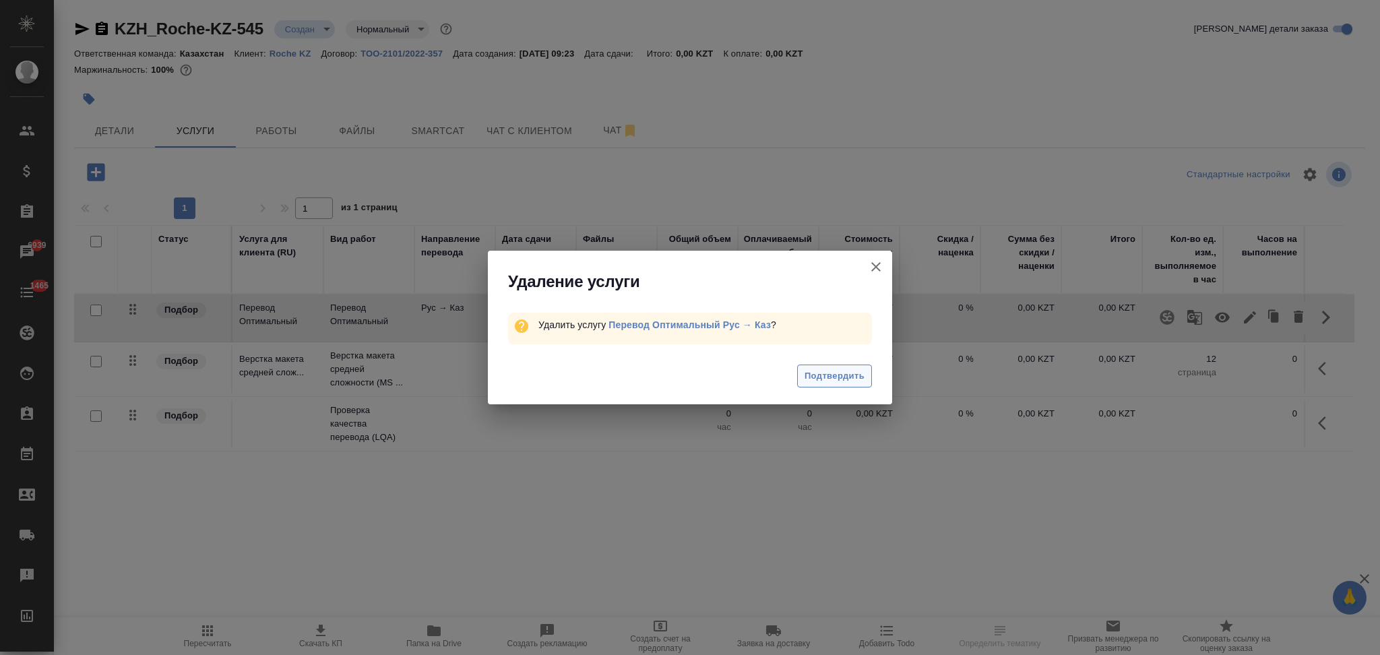
click at [811, 377] on span "Подтвердить" at bounding box center [835, 376] width 60 height 15
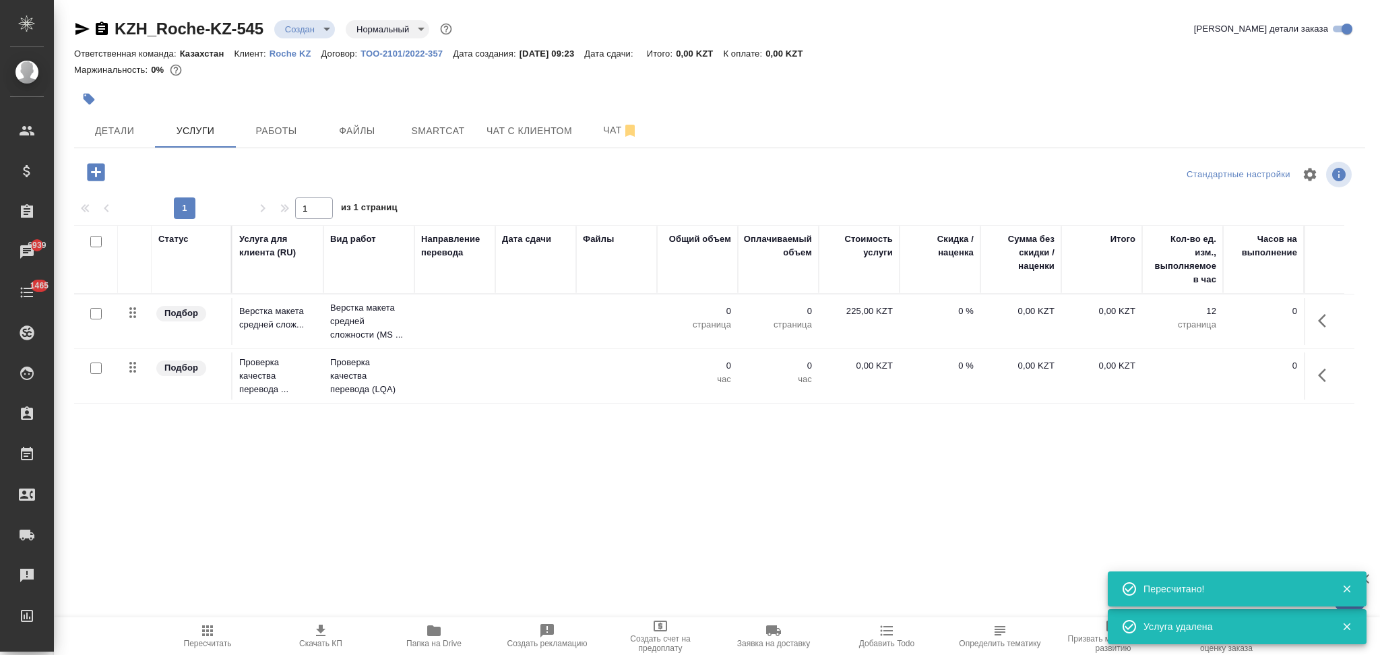
click at [96, 182] on icon "button" at bounding box center [96, 172] width 24 height 24
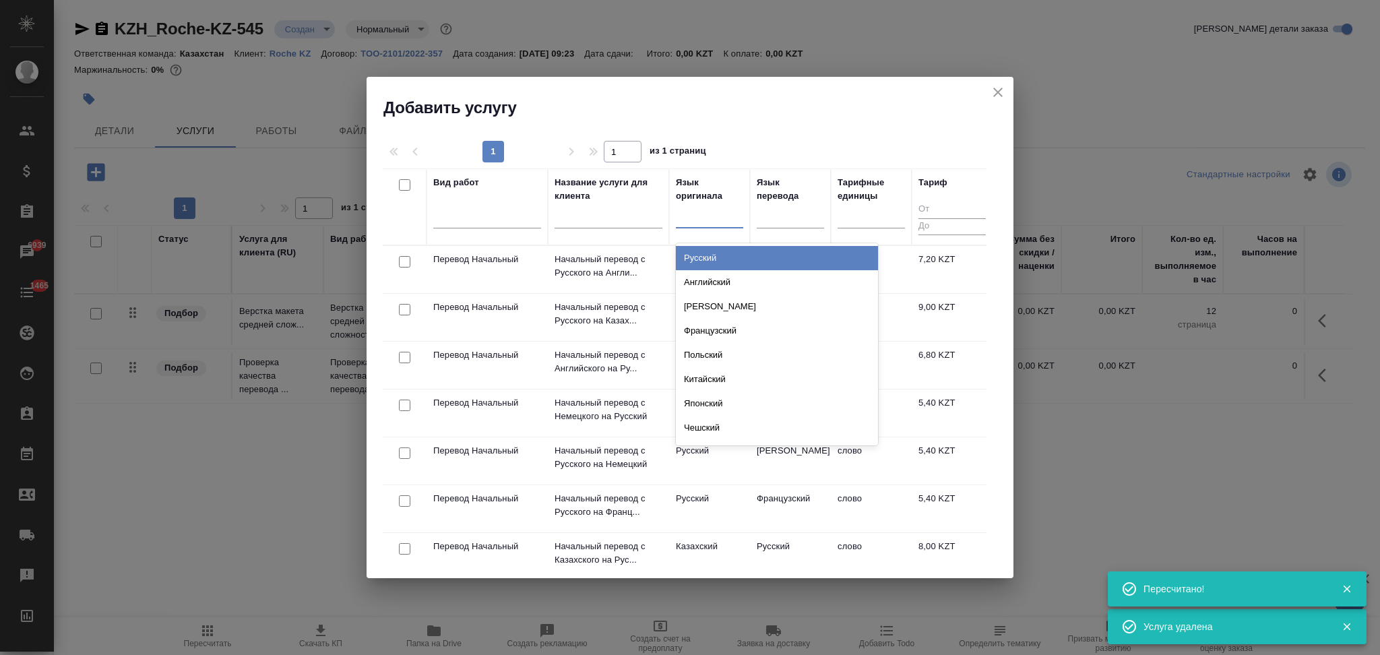
click at [689, 219] on div at bounding box center [709, 215] width 67 height 20
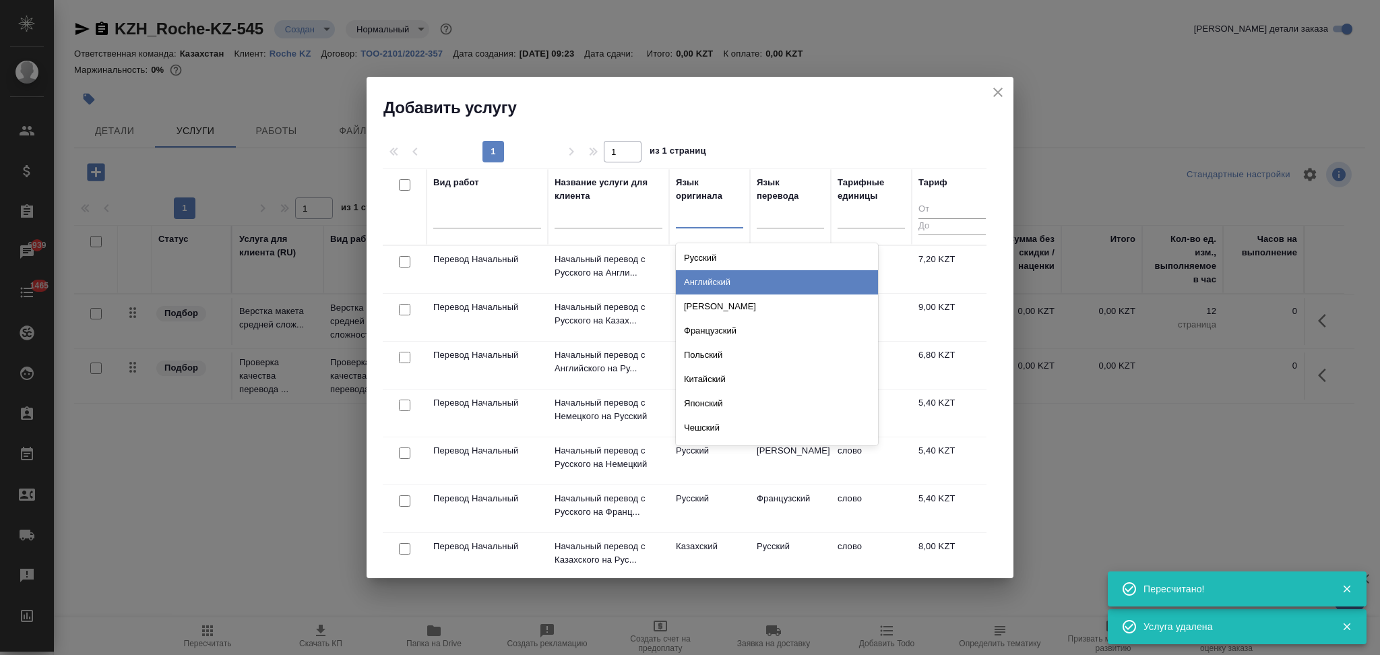
click at [697, 280] on div "Английский" at bounding box center [777, 282] width 202 height 24
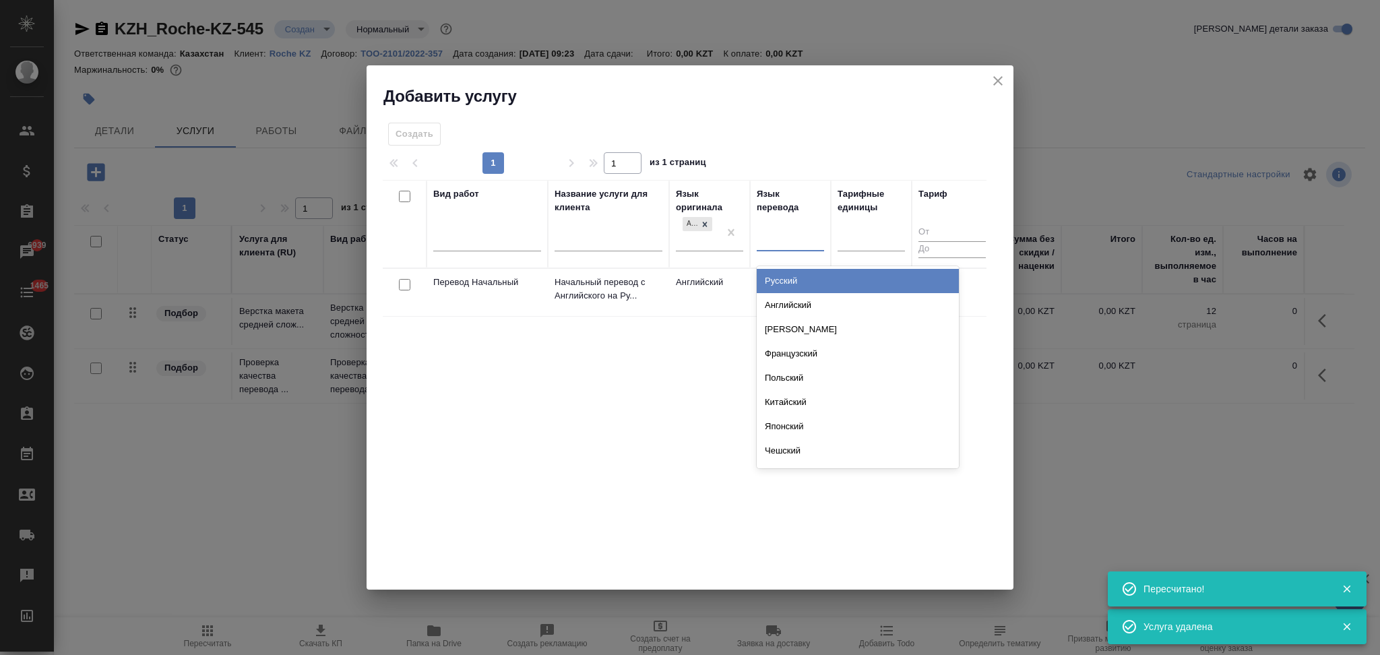
click at [778, 239] on div at bounding box center [790, 238] width 67 height 20
click at [775, 276] on div "Русский" at bounding box center [858, 281] width 202 height 24
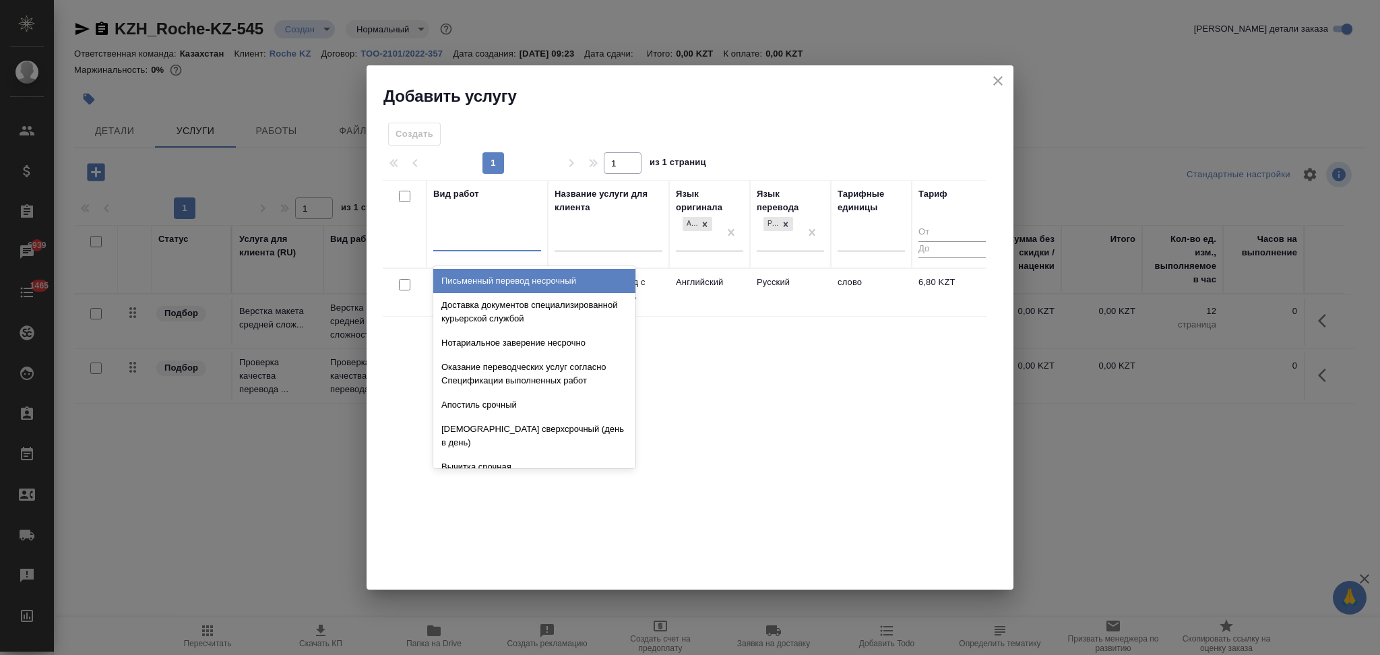
click at [457, 240] on div at bounding box center [487, 238] width 108 height 20
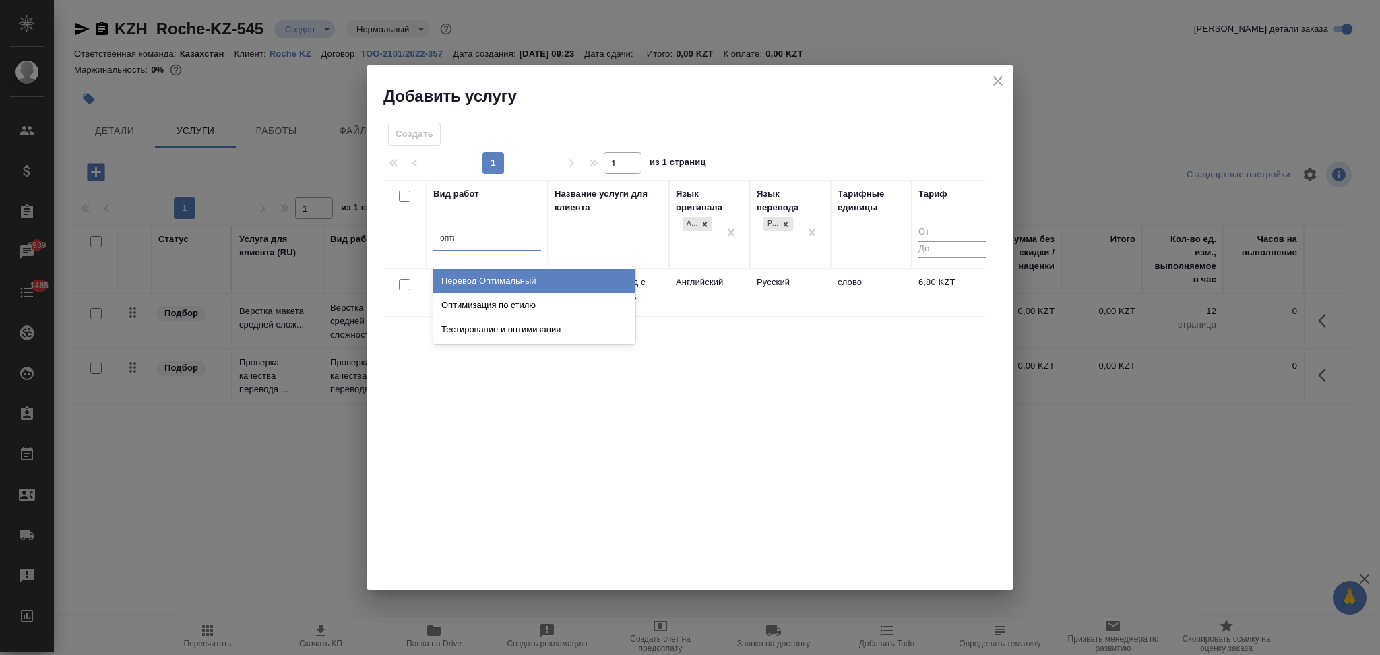
type input "оптим"
click at [526, 282] on div "Перевод Оптимальный" at bounding box center [534, 281] width 202 height 24
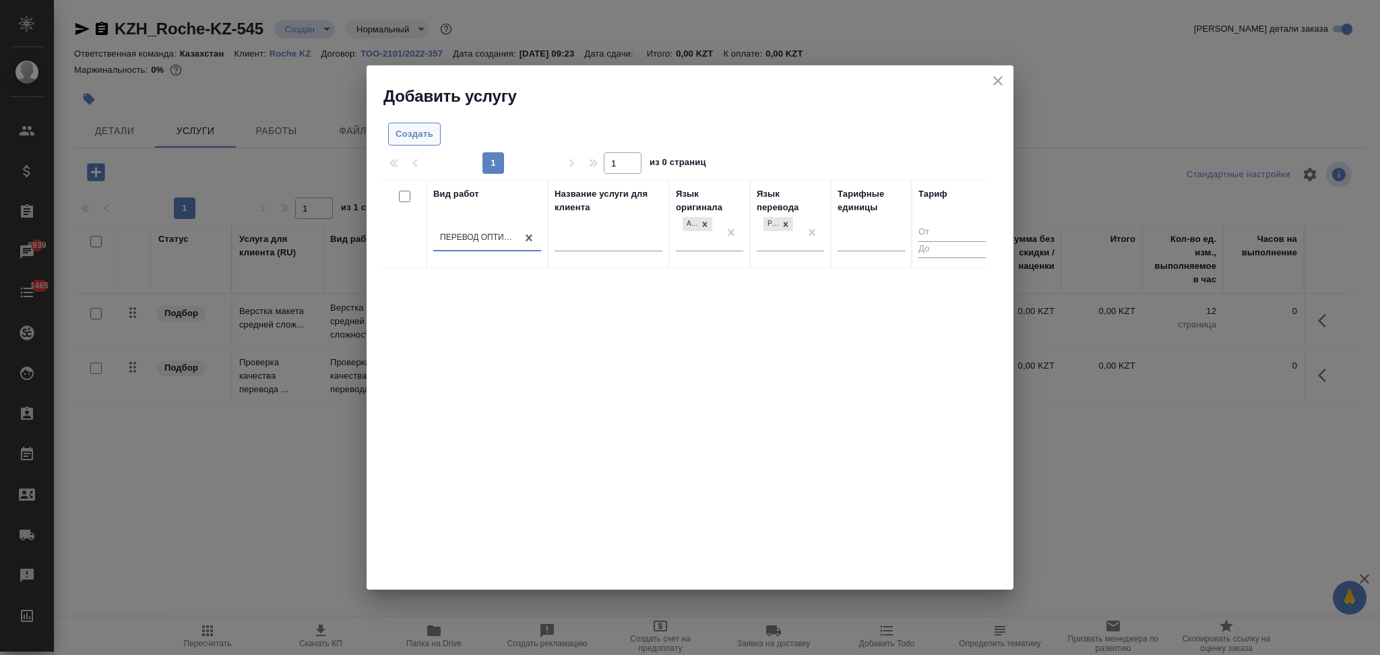
click at [410, 132] on span "Создать" at bounding box center [415, 134] width 38 height 15
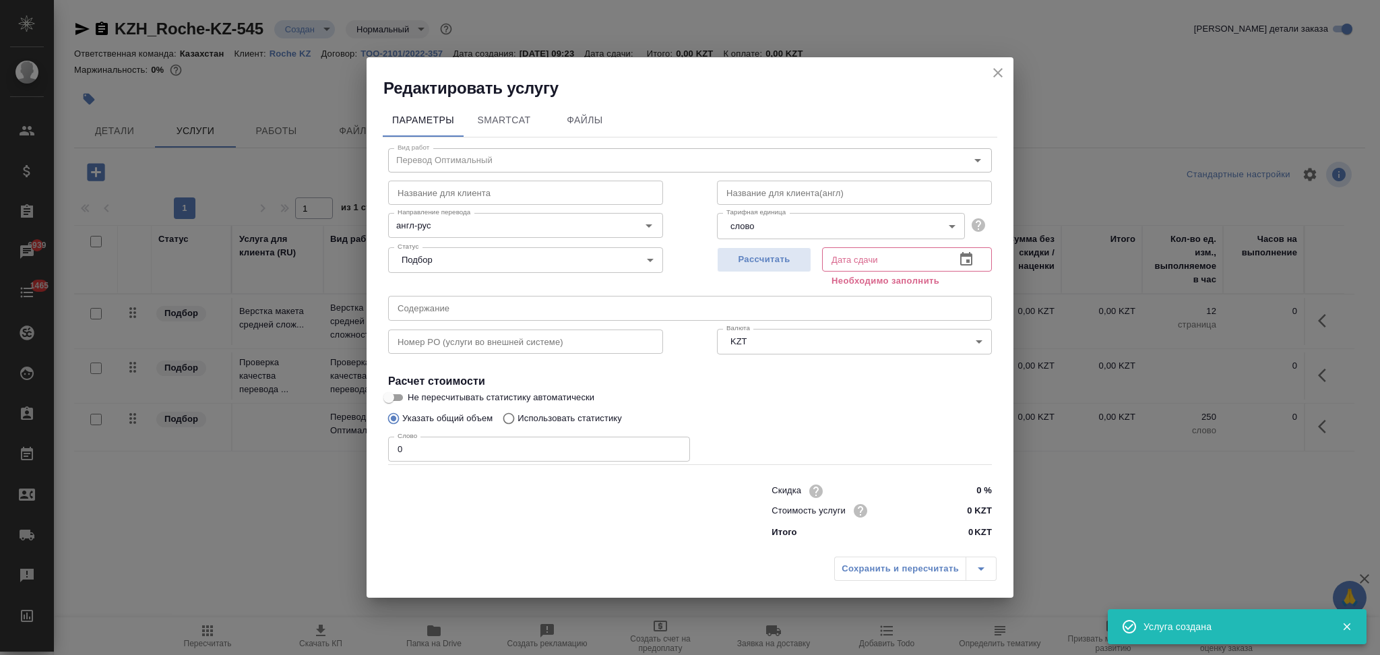
click at [991, 73] on icon "close" at bounding box center [998, 73] width 16 height 16
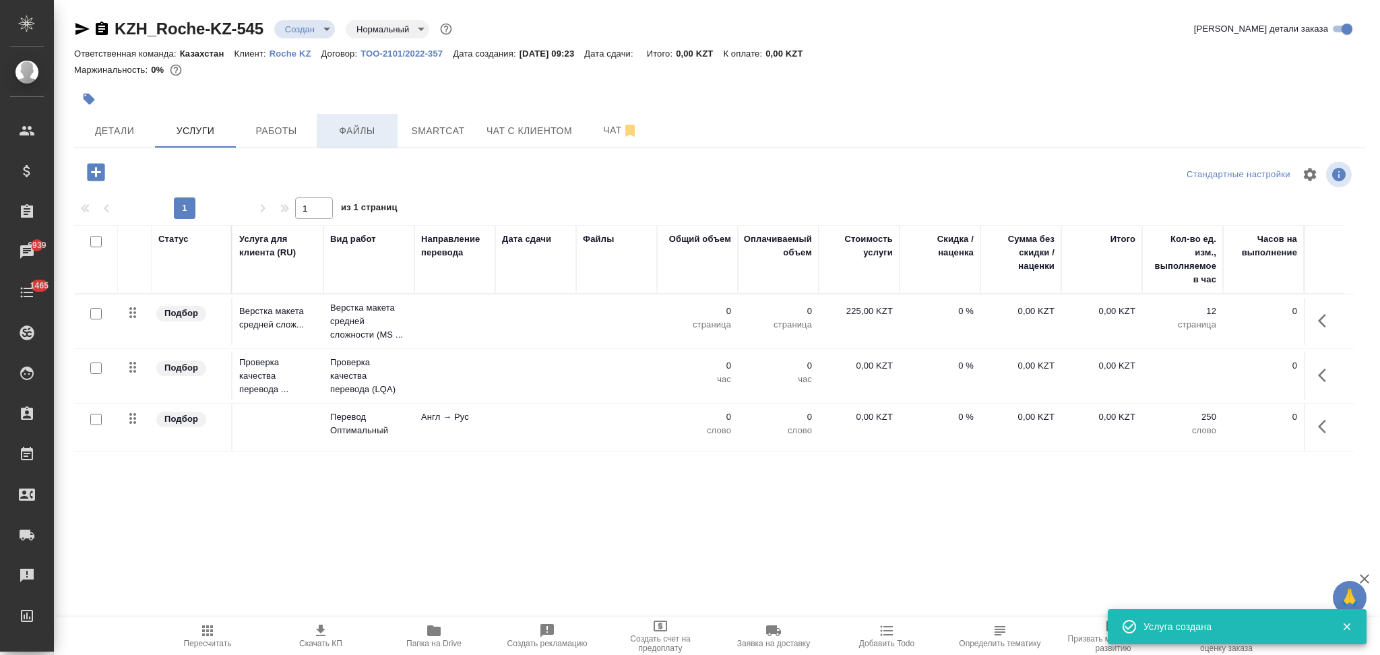
click at [360, 134] on span "Файлы" at bounding box center [357, 131] width 65 height 17
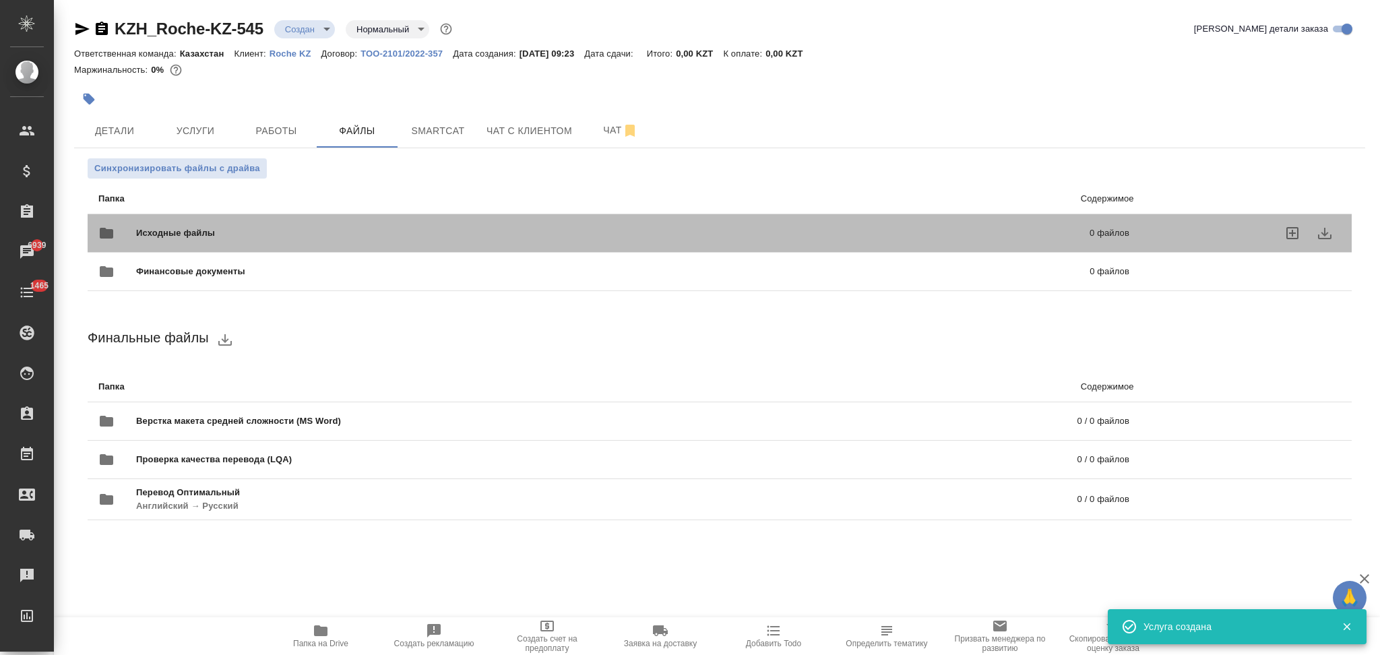
click at [278, 230] on span "Исходные файлы" at bounding box center [394, 232] width 516 height 13
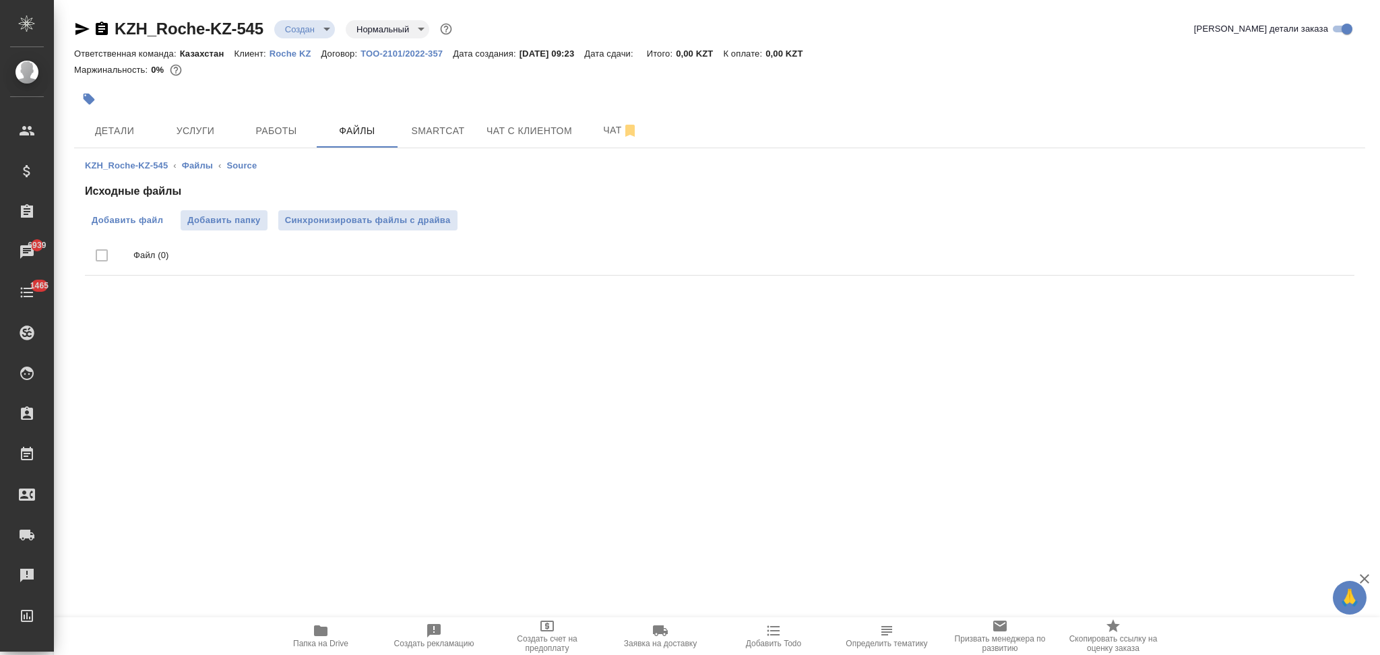
click at [123, 210] on label "Добавить файл" at bounding box center [127, 220] width 85 height 20
click at [0, 0] on input "Добавить файл" at bounding box center [0, 0] width 0 height 0
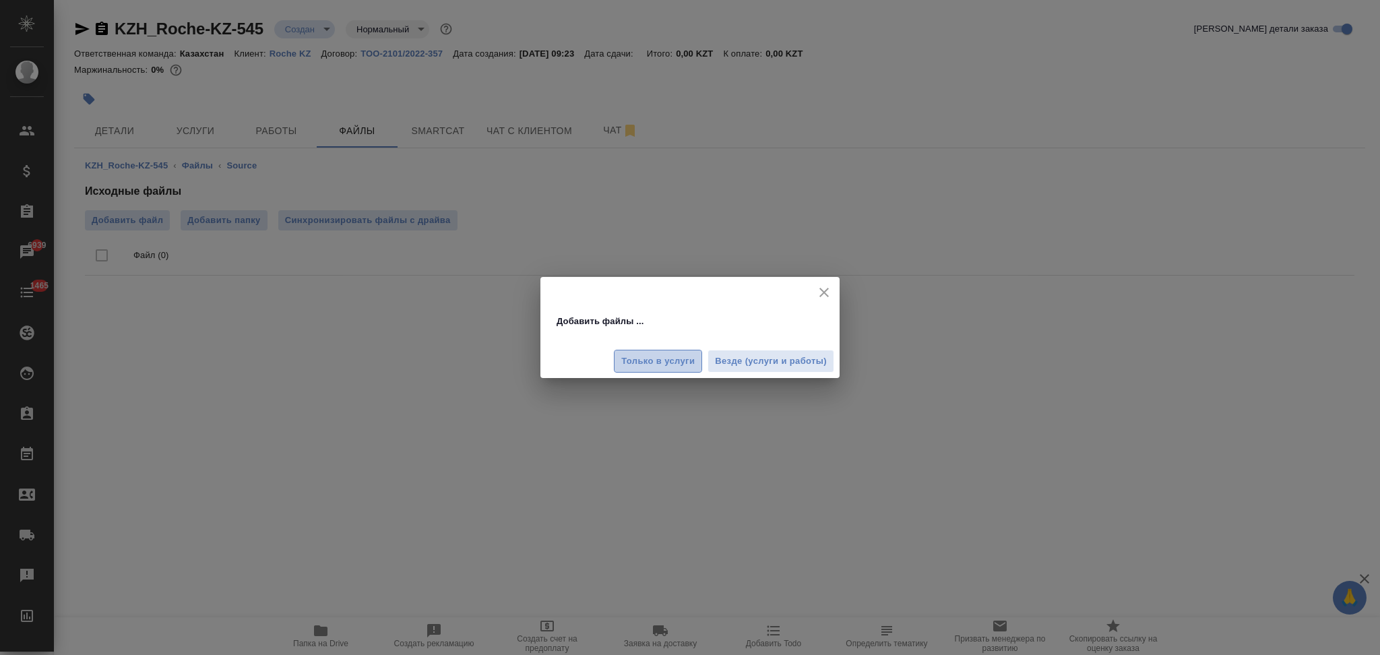
click at [644, 369] on span "Только в услуги" at bounding box center [657, 361] width 73 height 15
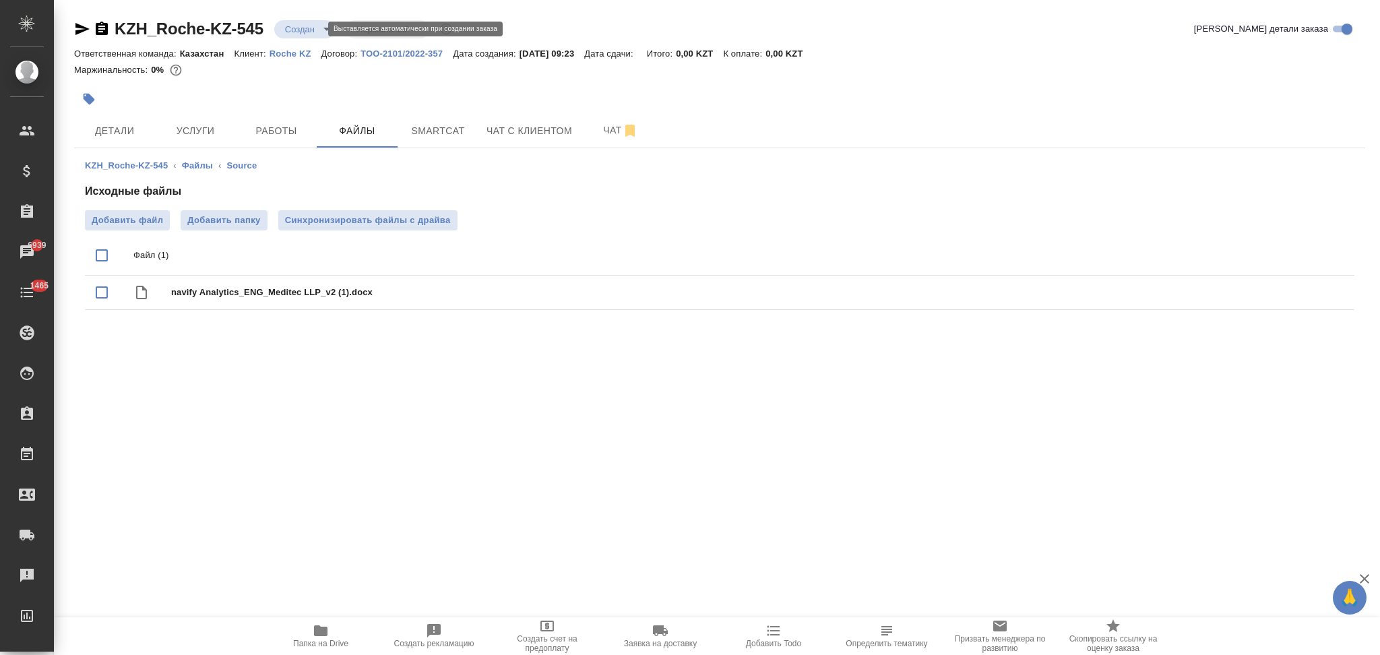
click at [284, 25] on body "🙏 .cls-1 fill:#fff; AWATERA Aslanukova Sati Клиенты Спецификации Заказы 6939 Ча…" at bounding box center [690, 327] width 1380 height 655
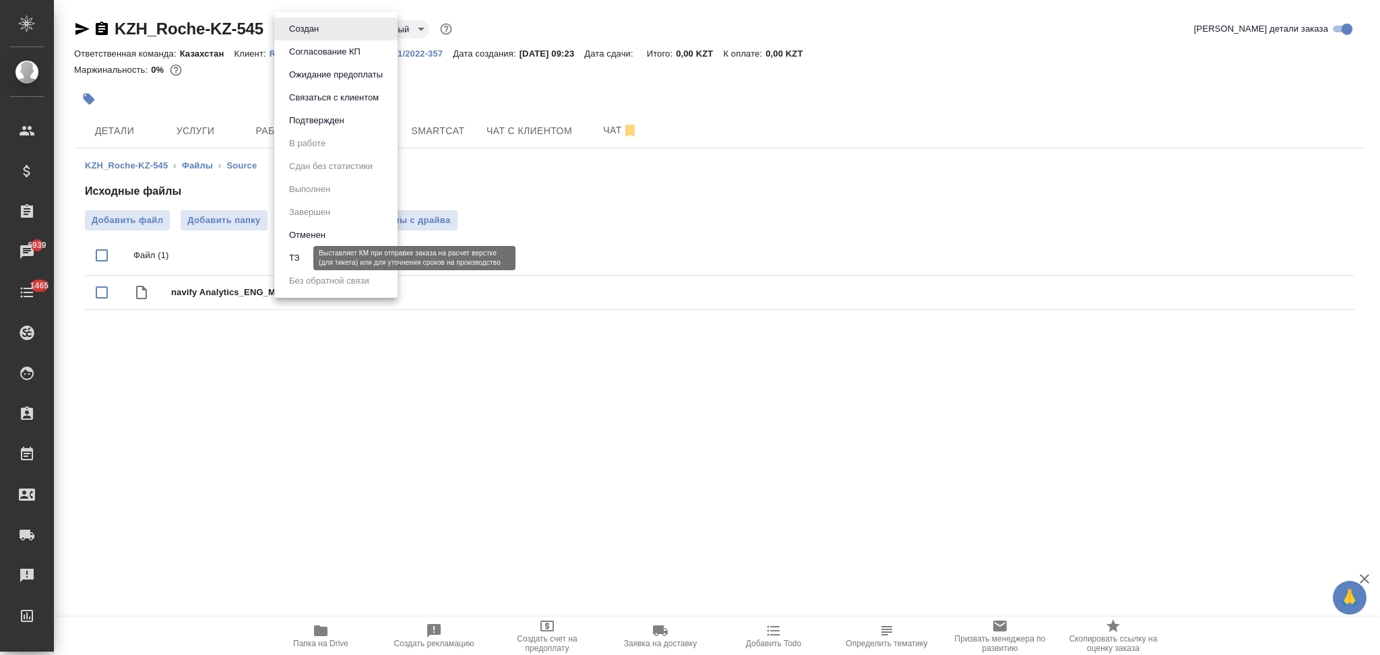
click at [294, 257] on button "ТЗ" at bounding box center [294, 258] width 19 height 15
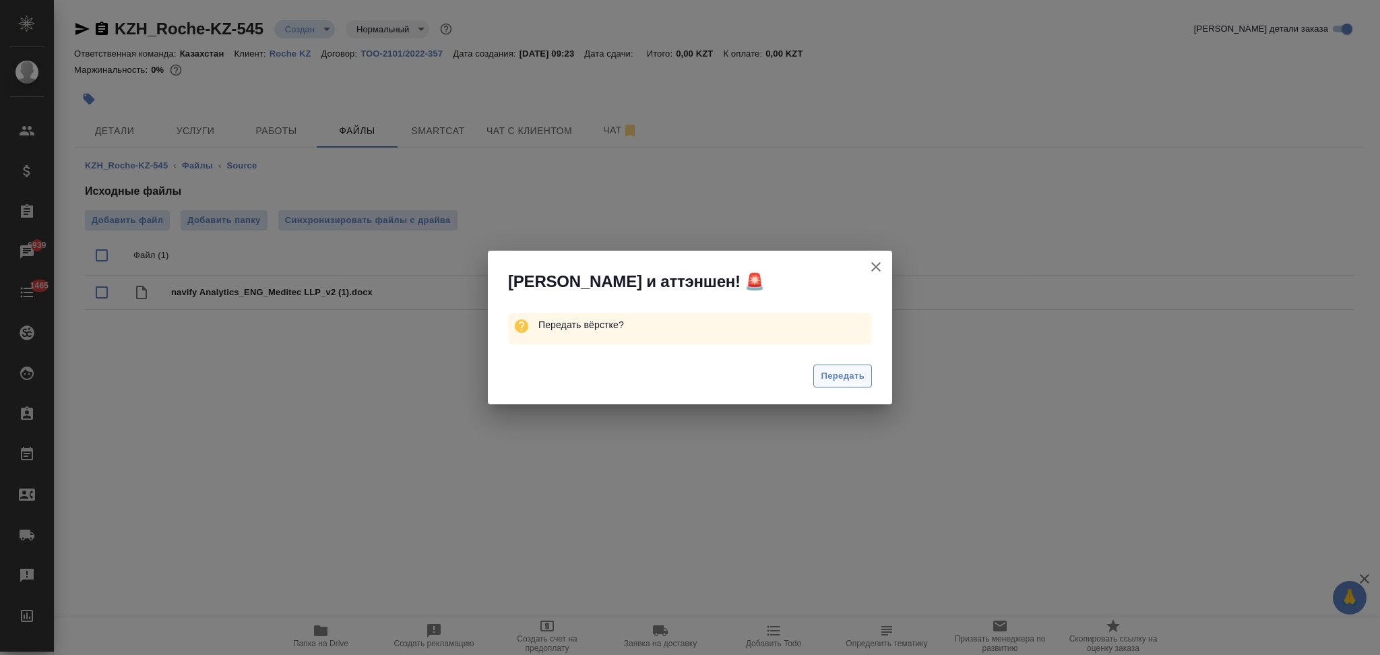
click at [825, 373] on span "Передать" at bounding box center [843, 376] width 44 height 15
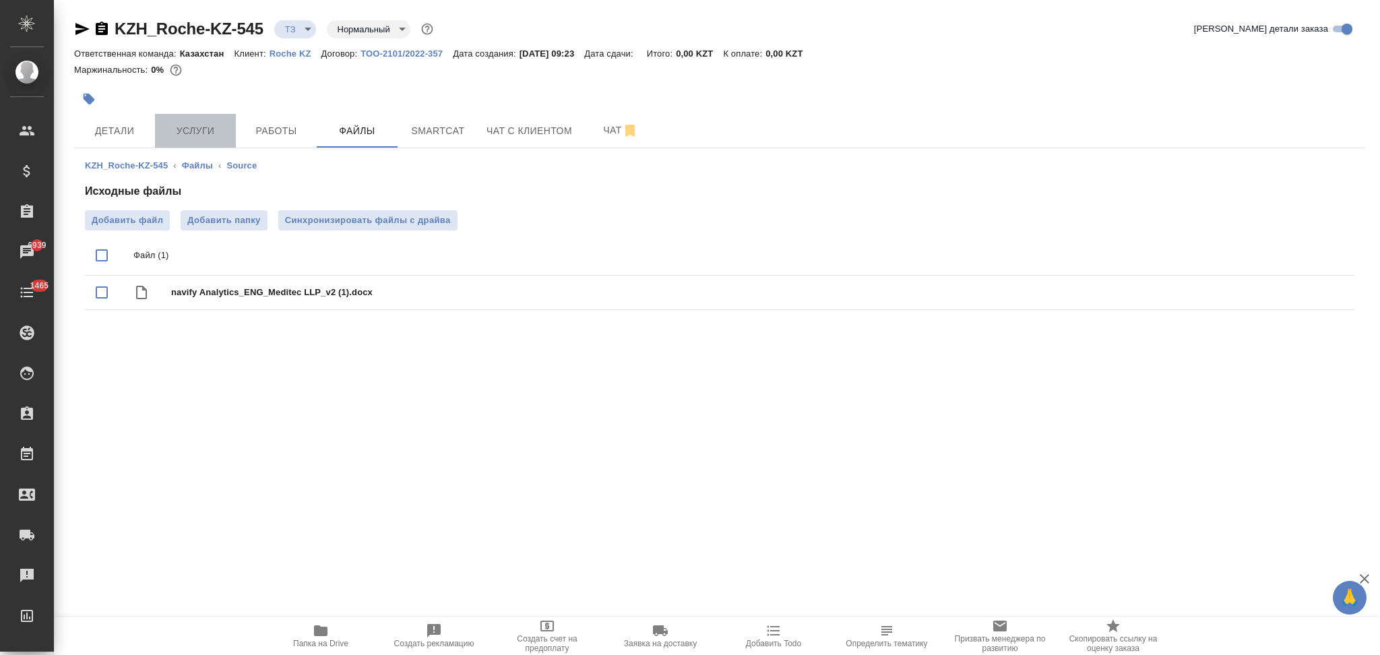
click at [207, 129] on span "Услуги" at bounding box center [195, 131] width 65 height 17
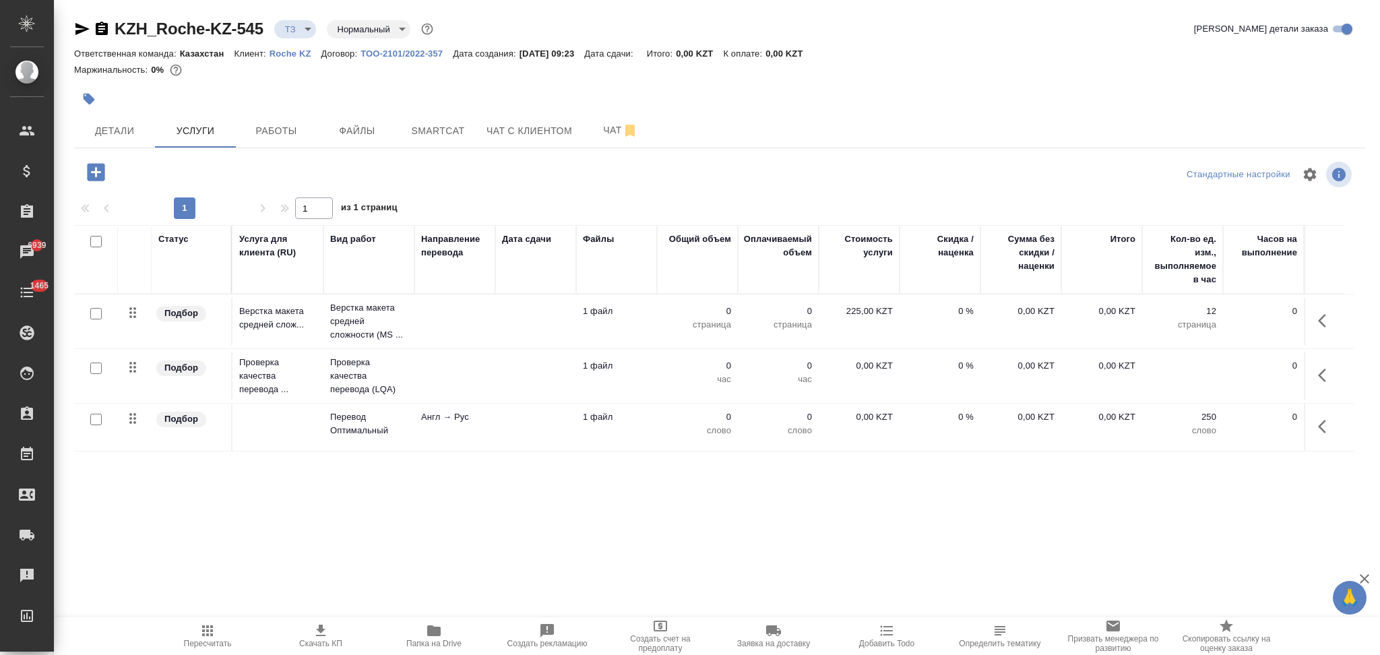
click at [96, 420] on input "checkbox" at bounding box center [95, 419] width 11 height 11
checkbox input "true"
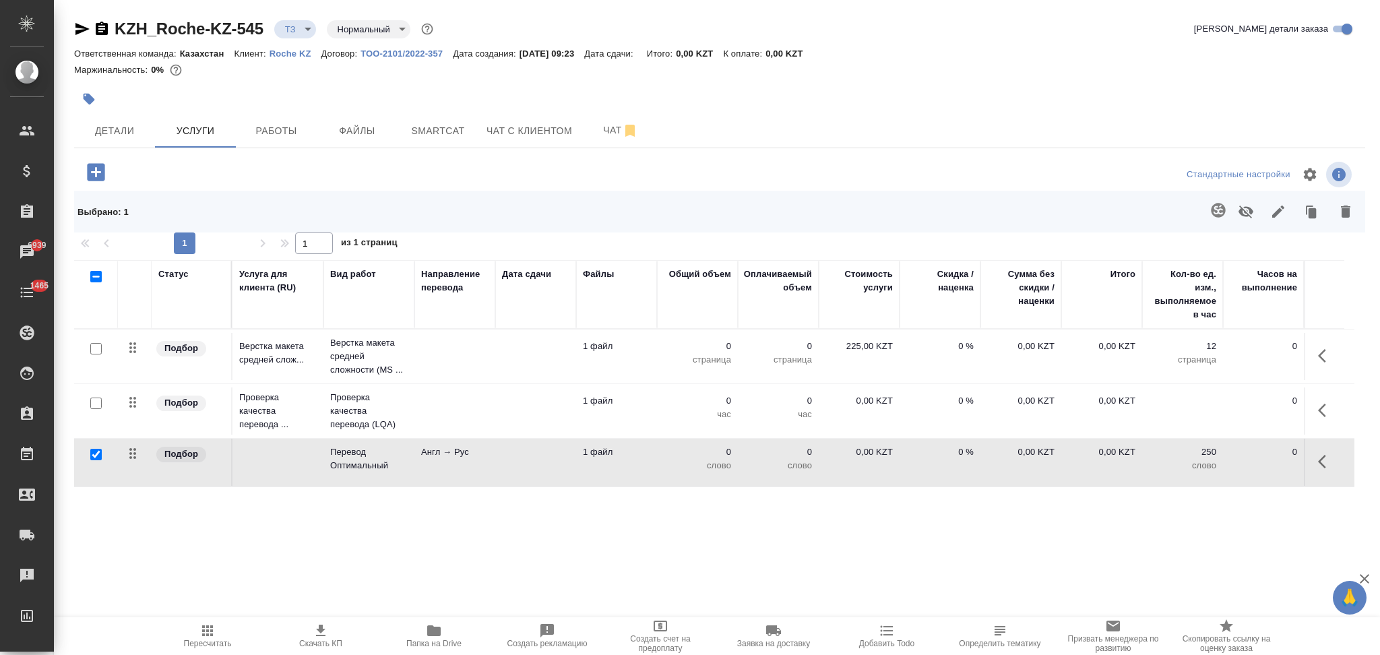
click at [1195, 217] on div at bounding box center [848, 211] width 1028 height 35
click at [1222, 203] on icon "button" at bounding box center [1218, 210] width 16 height 16
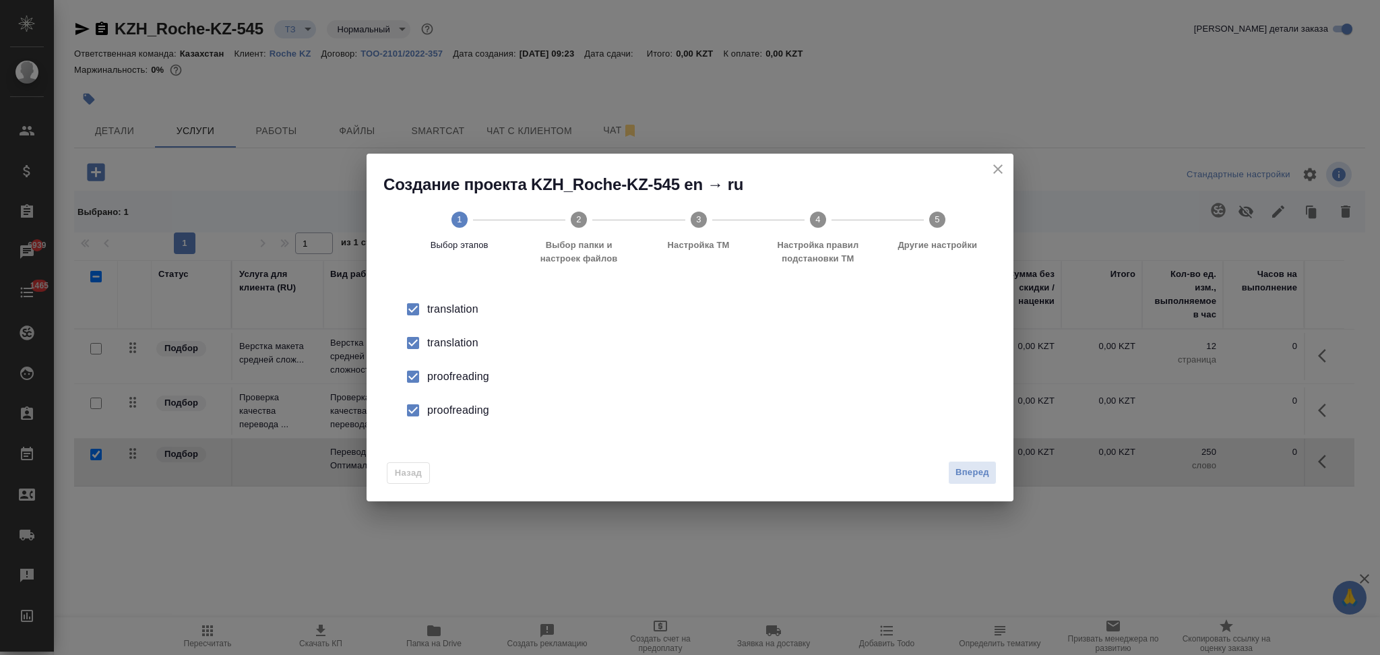
click at [464, 346] on div "translation" at bounding box center [704, 343] width 554 height 16
click at [462, 383] on div "proofreading" at bounding box center [704, 377] width 554 height 16
drag, startPoint x: 462, startPoint y: 383, endPoint x: 460, endPoint y: 414, distance: 31.8
click at [460, 414] on div "proofreading" at bounding box center [704, 410] width 554 height 16
click at [956, 468] on span "Вперед" at bounding box center [973, 472] width 34 height 15
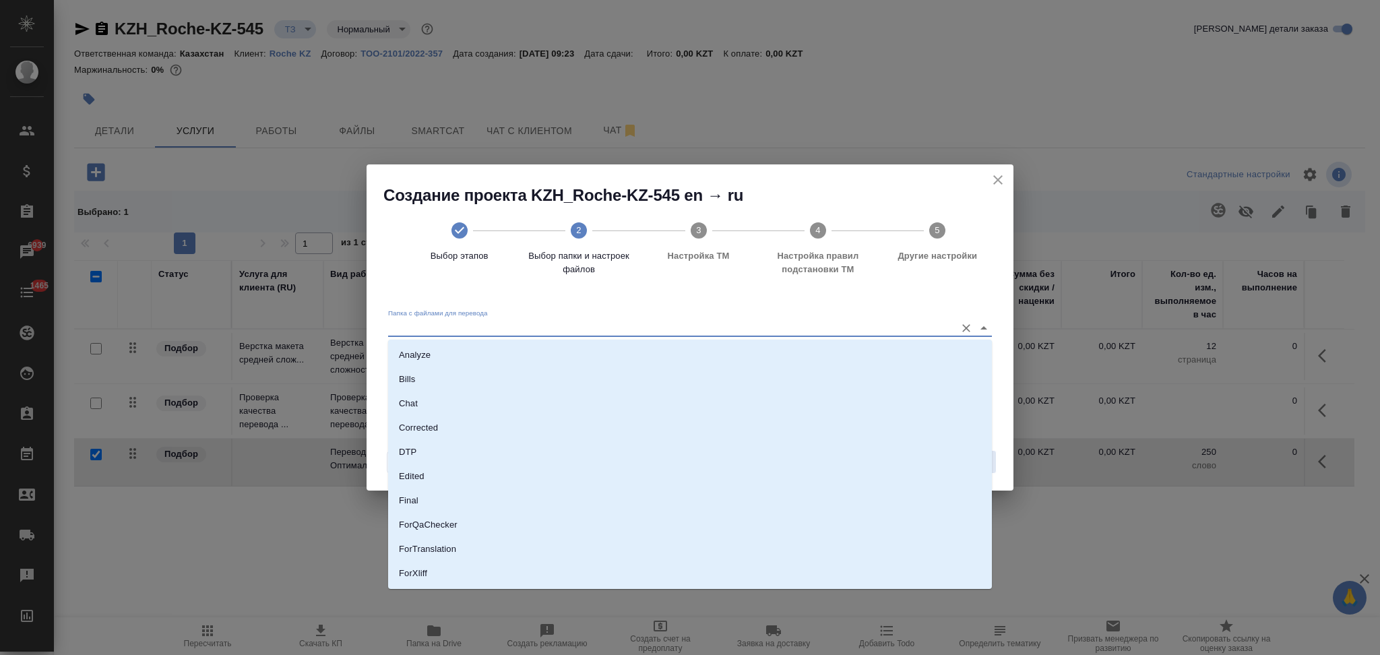
click at [497, 327] on input "Папка с файлами для перевода" at bounding box center [668, 327] width 561 height 16
click at [437, 524] on li "Source" at bounding box center [690, 527] width 604 height 24
type input "Source"
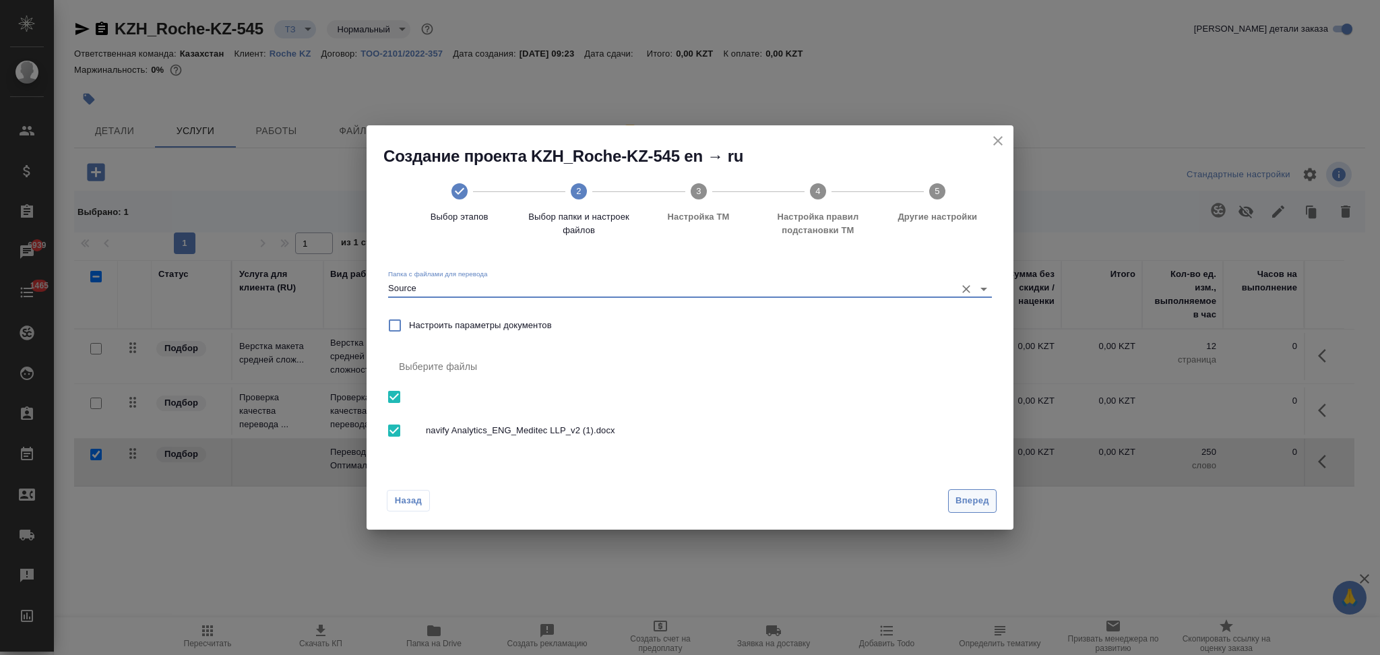
click at [961, 502] on span "Вперед" at bounding box center [973, 500] width 34 height 15
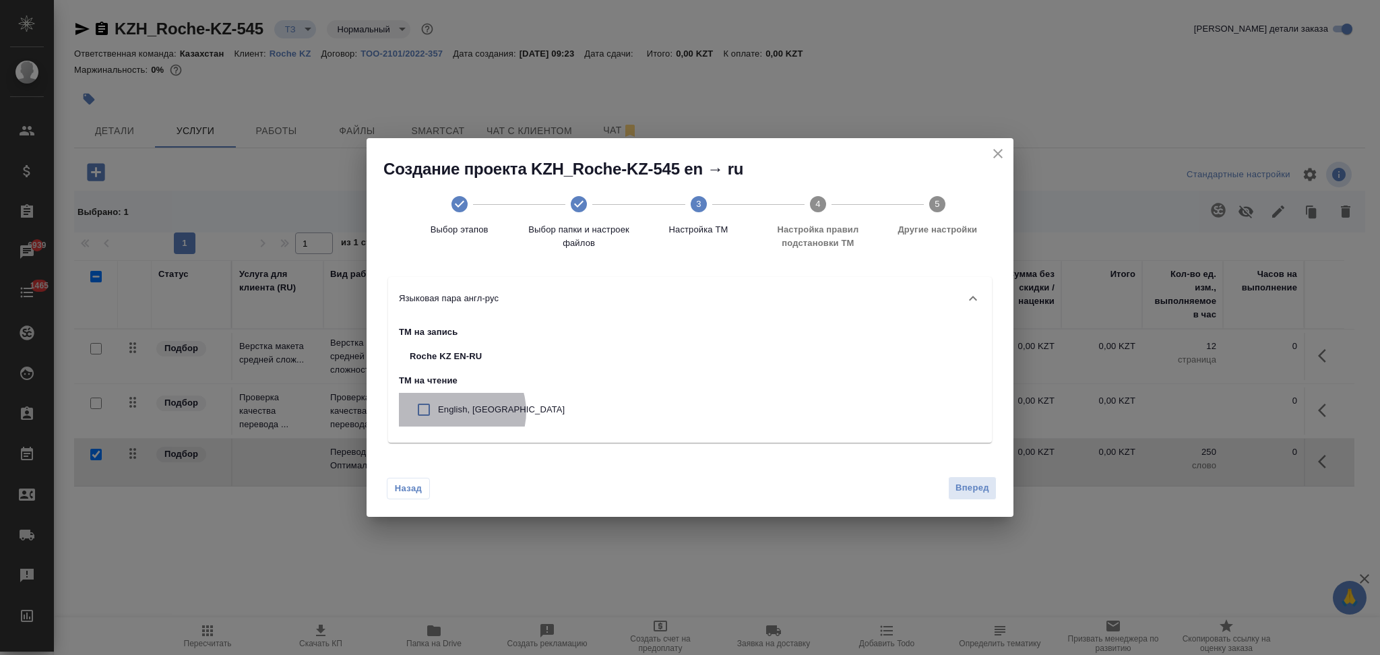
click at [454, 412] on p "English, Roche KZ" at bounding box center [501, 409] width 127 height 13
checkbox input "true"
click at [960, 495] on span "Вперед" at bounding box center [973, 487] width 34 height 15
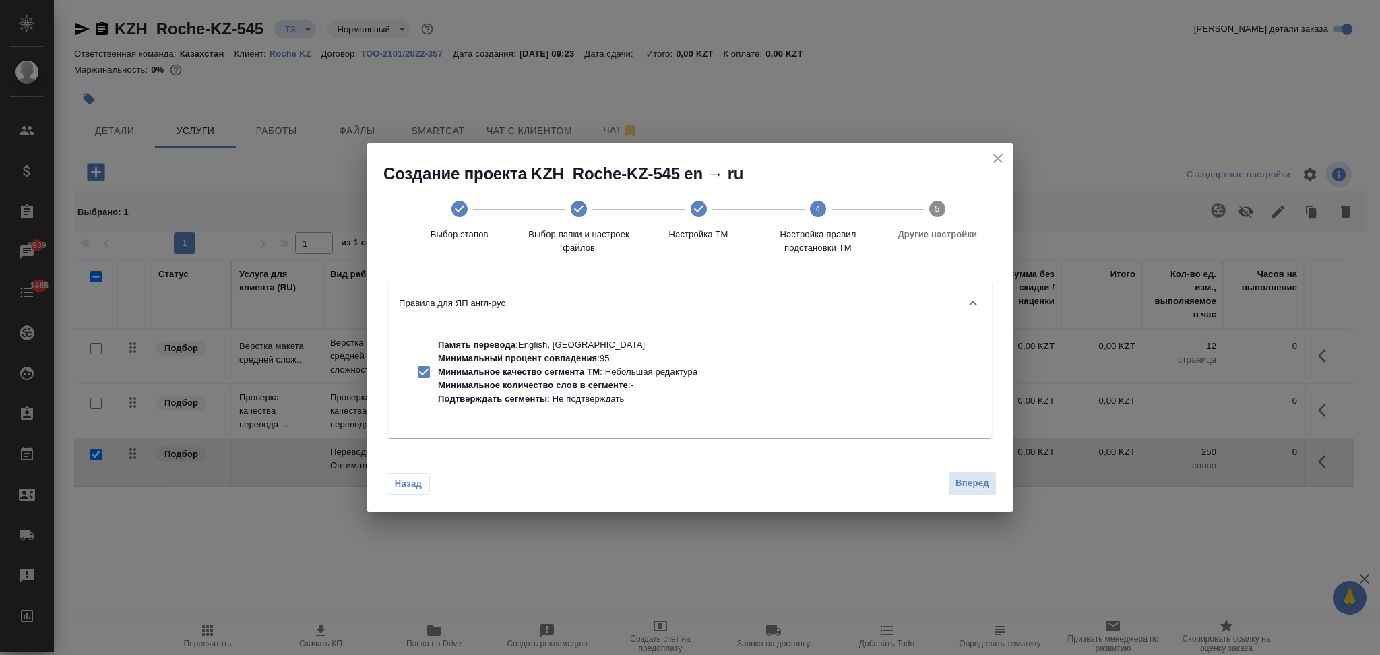
click at [596, 383] on p "Минимальное количество слов в сегменте" at bounding box center [533, 385] width 190 height 10
checkbox input "false"
drag, startPoint x: 982, startPoint y: 484, endPoint x: 927, endPoint y: 465, distance: 57.7
click at [980, 484] on span "Вперед" at bounding box center [973, 483] width 34 height 15
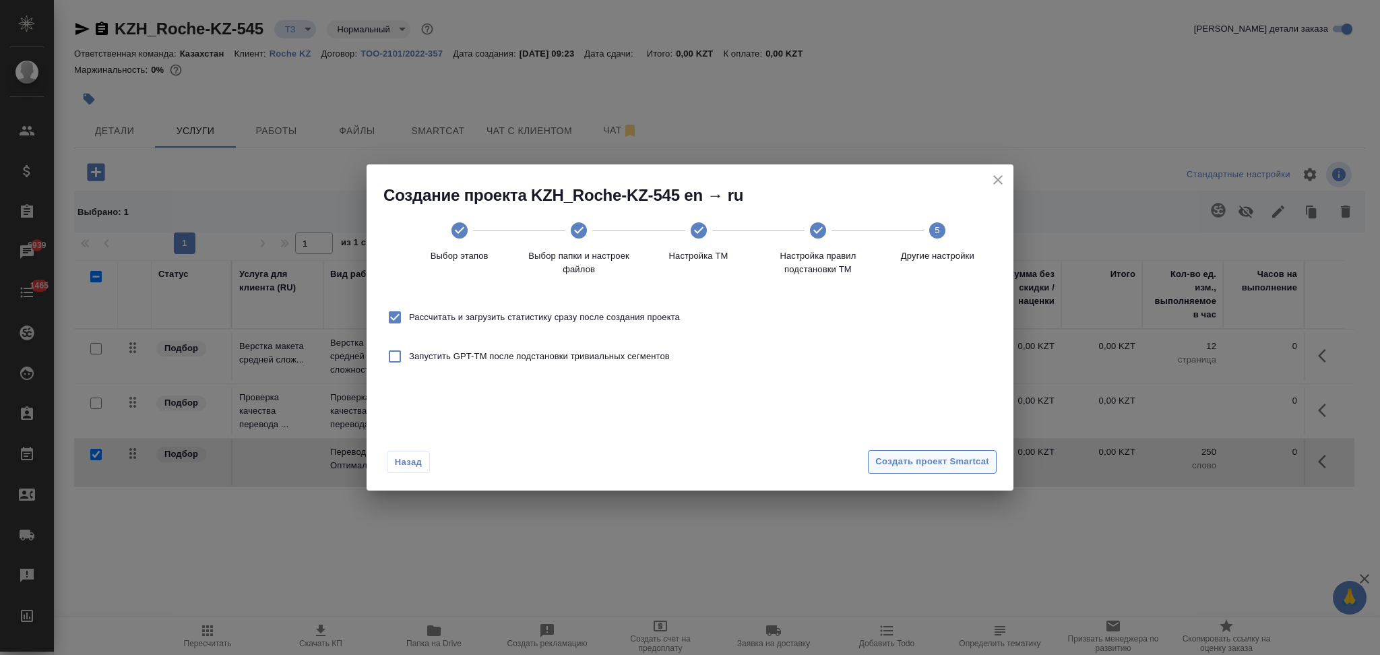
click at [876, 470] on button "Создать проект Smartcat" at bounding box center [932, 462] width 129 height 24
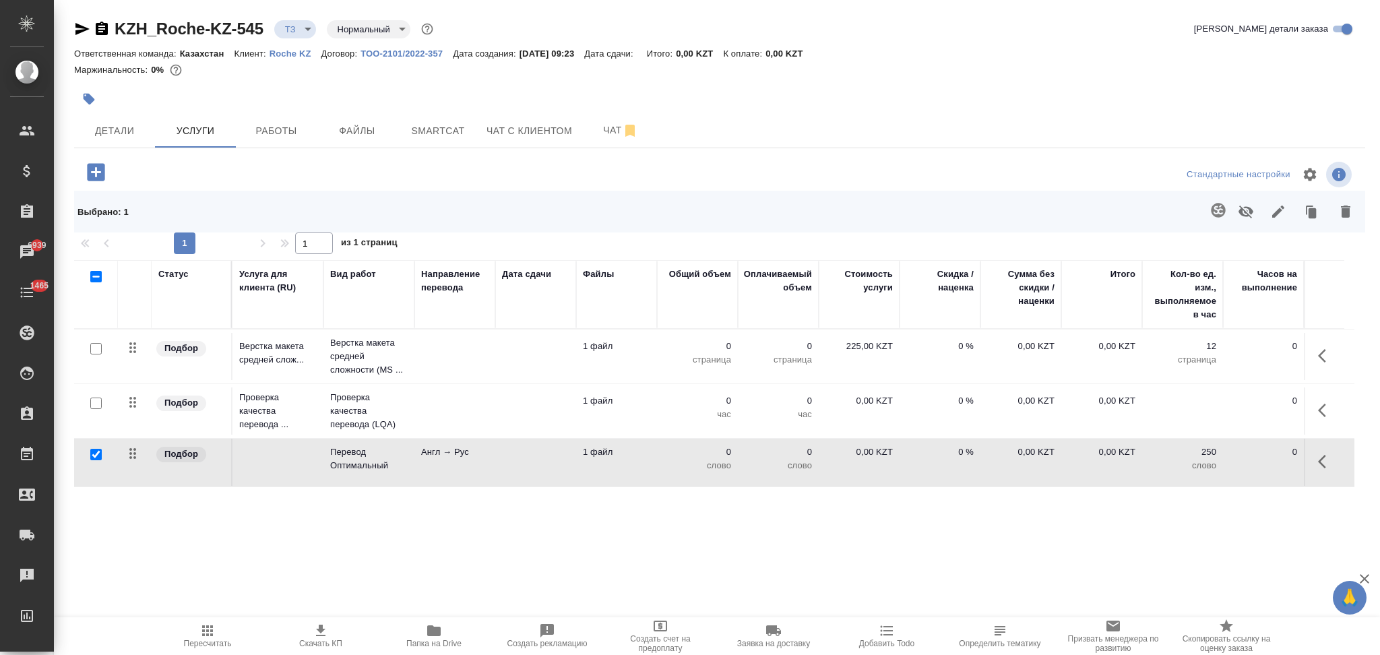
click at [551, 469] on td at bounding box center [535, 462] width 81 height 47
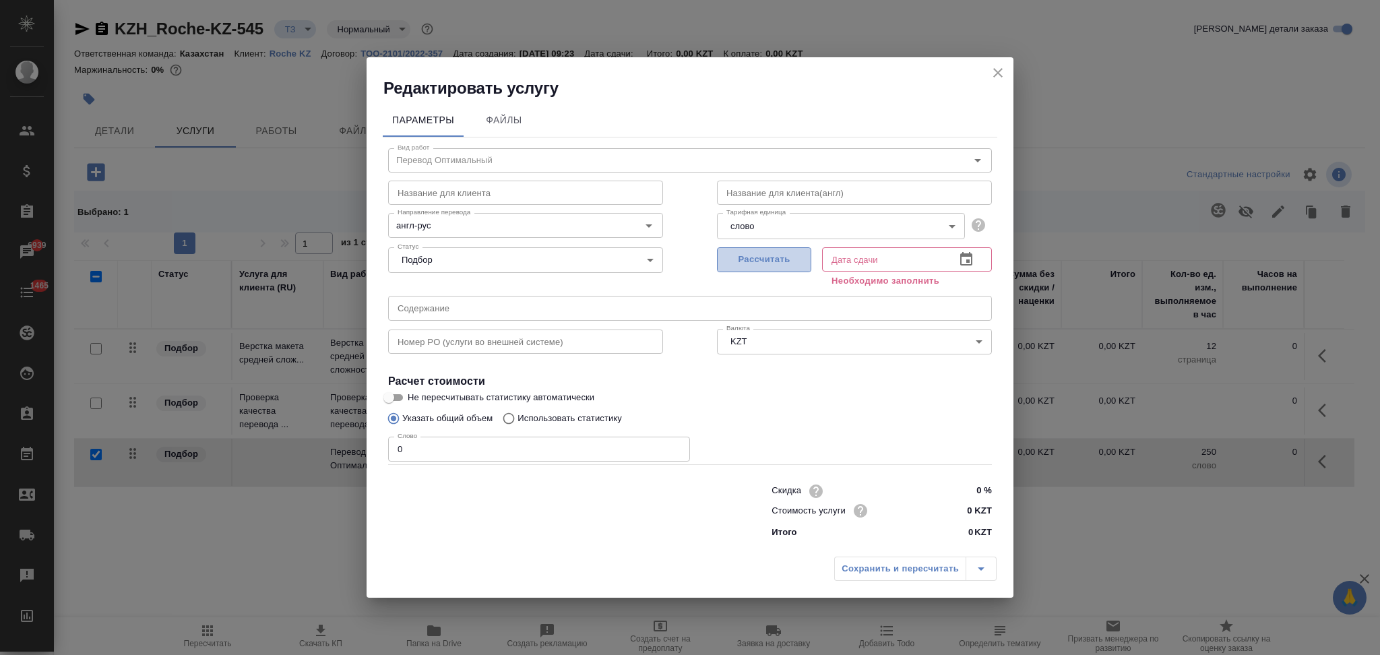
click at [744, 257] on span "Рассчитать" at bounding box center [764, 259] width 80 height 15
type input "01.10.2025 09:25"
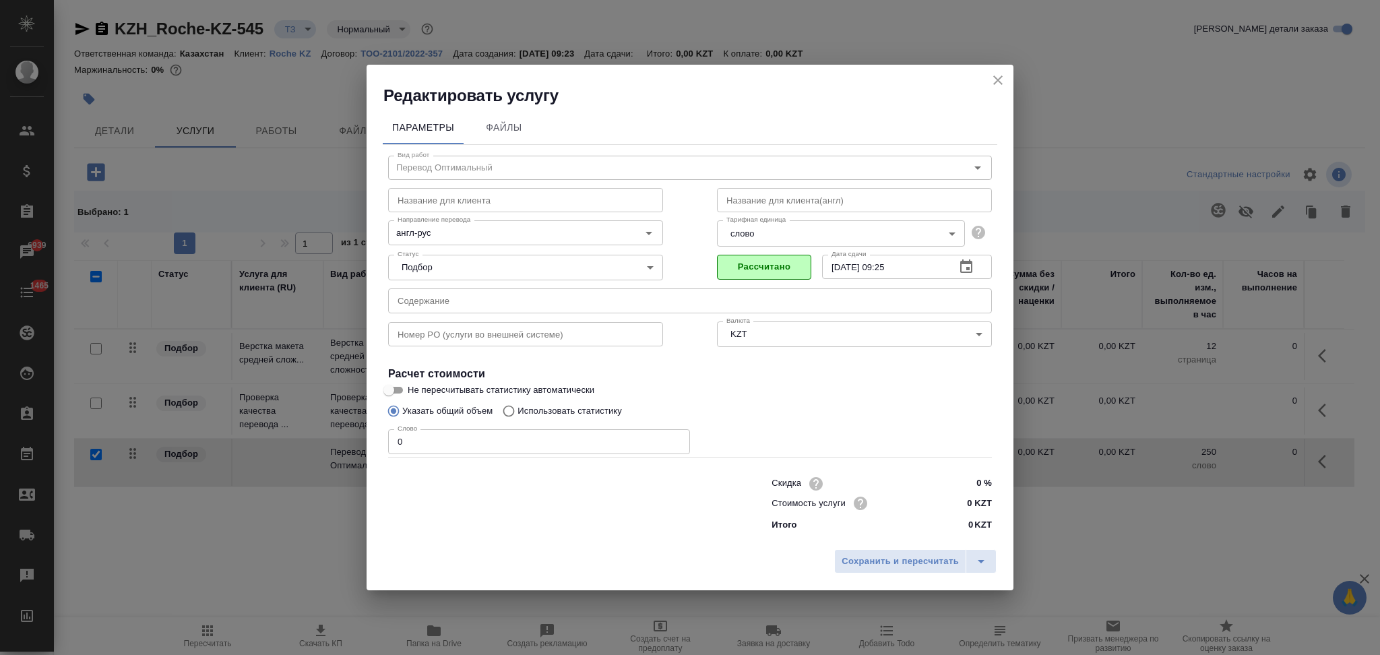
click at [509, 410] on input "Использовать статистику" at bounding box center [507, 411] width 22 height 26
radio input "true"
radio input "false"
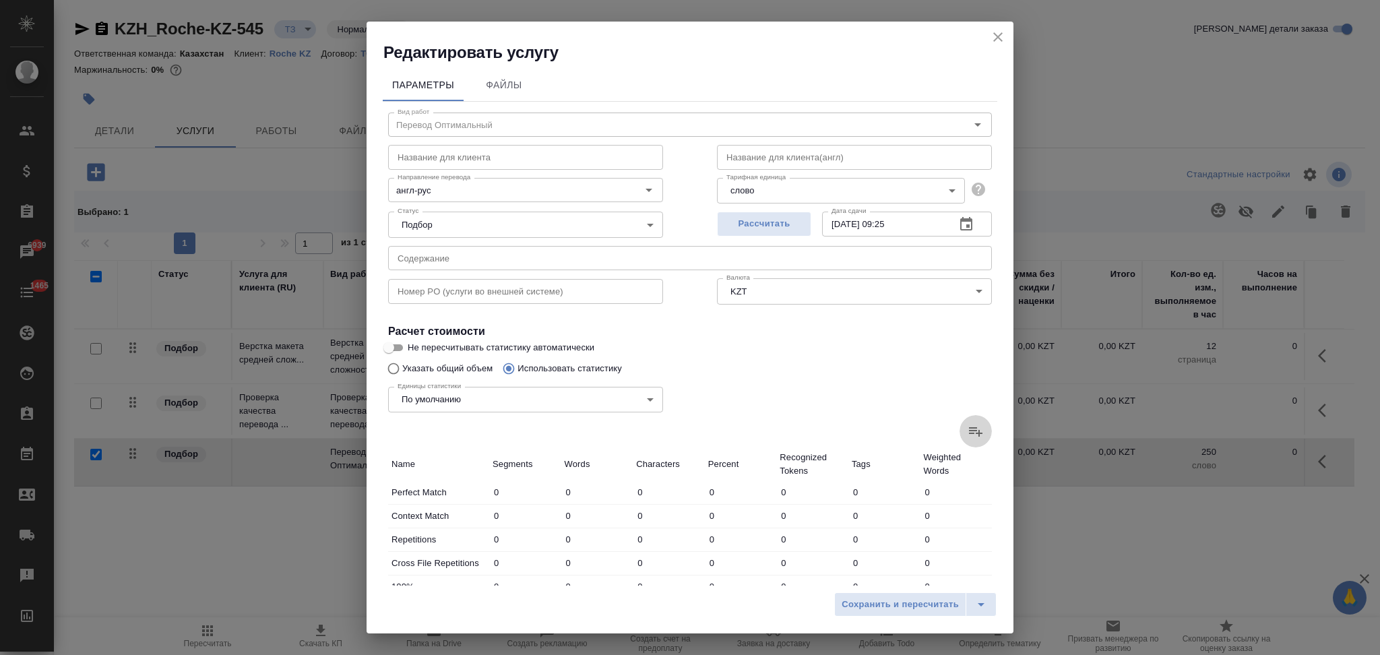
click at [968, 431] on icon at bounding box center [976, 431] width 16 height 16
click at [0, 0] on input "file" at bounding box center [0, 0] width 0 height 0
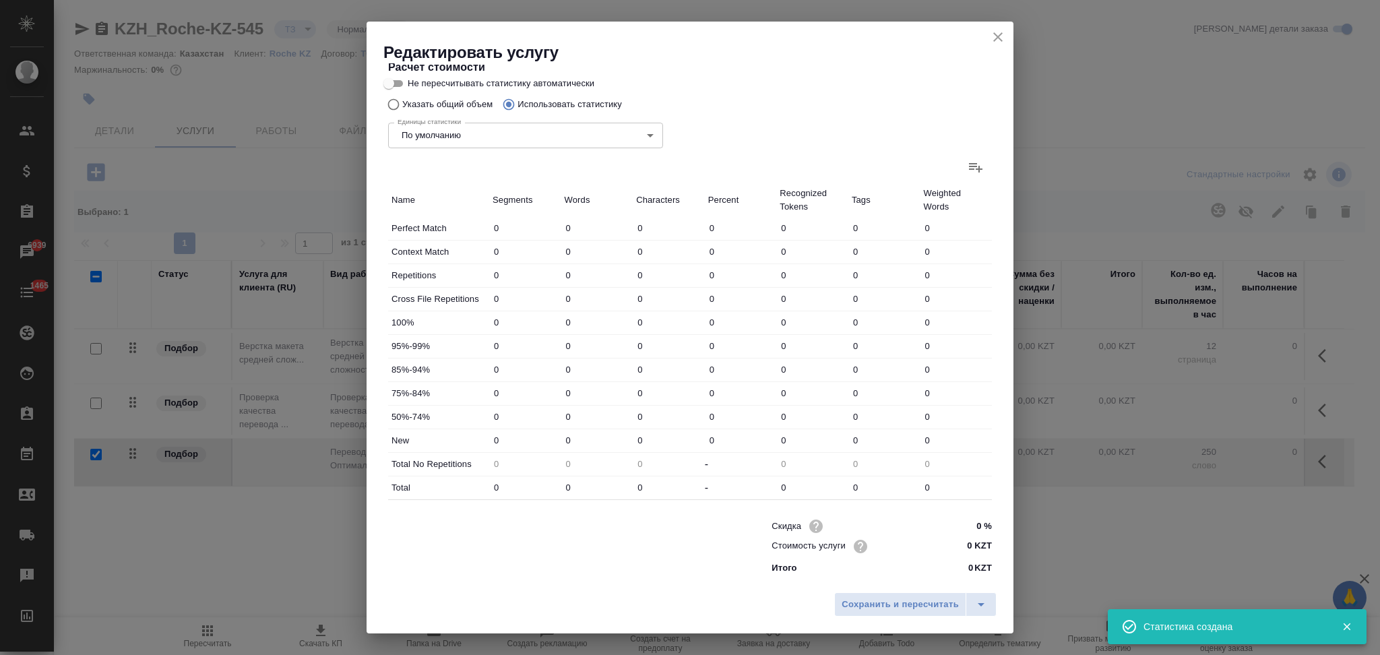
type input "12"
type input "27"
type input "302"
type input "40"
type input "47"
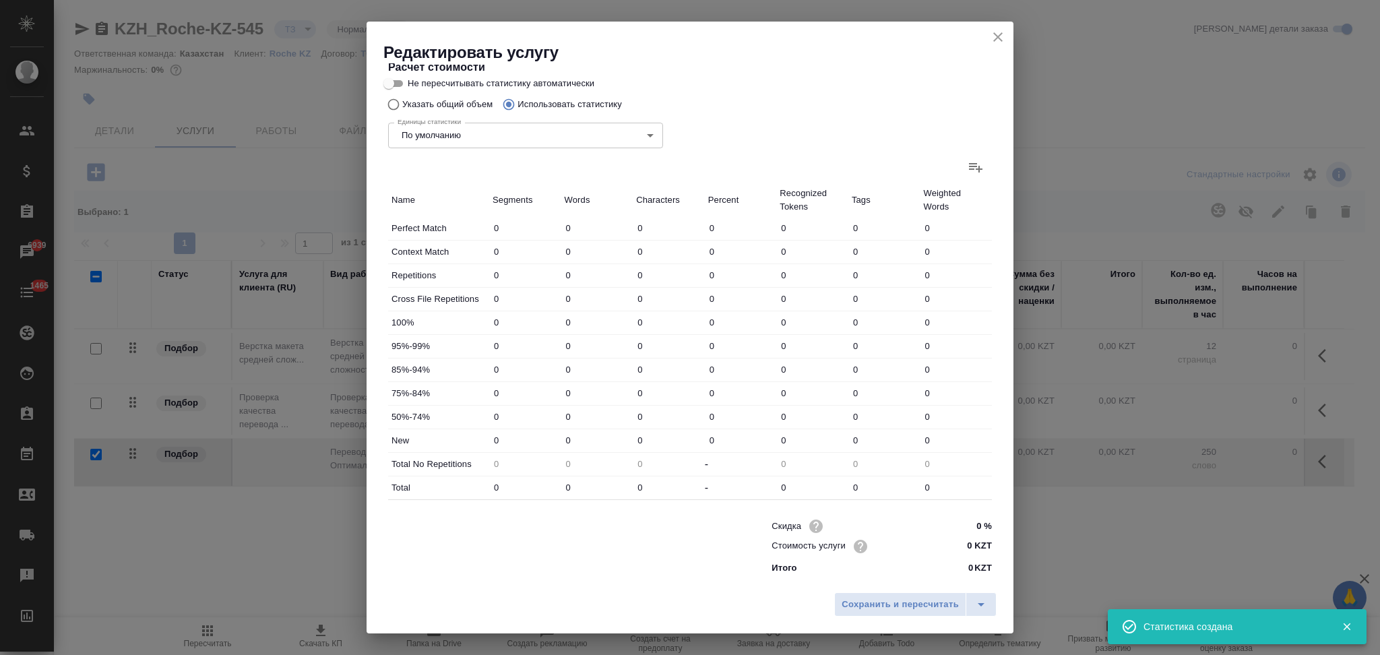
type input "287"
type input "8"
type input "16"
type input "190"
type input "3"
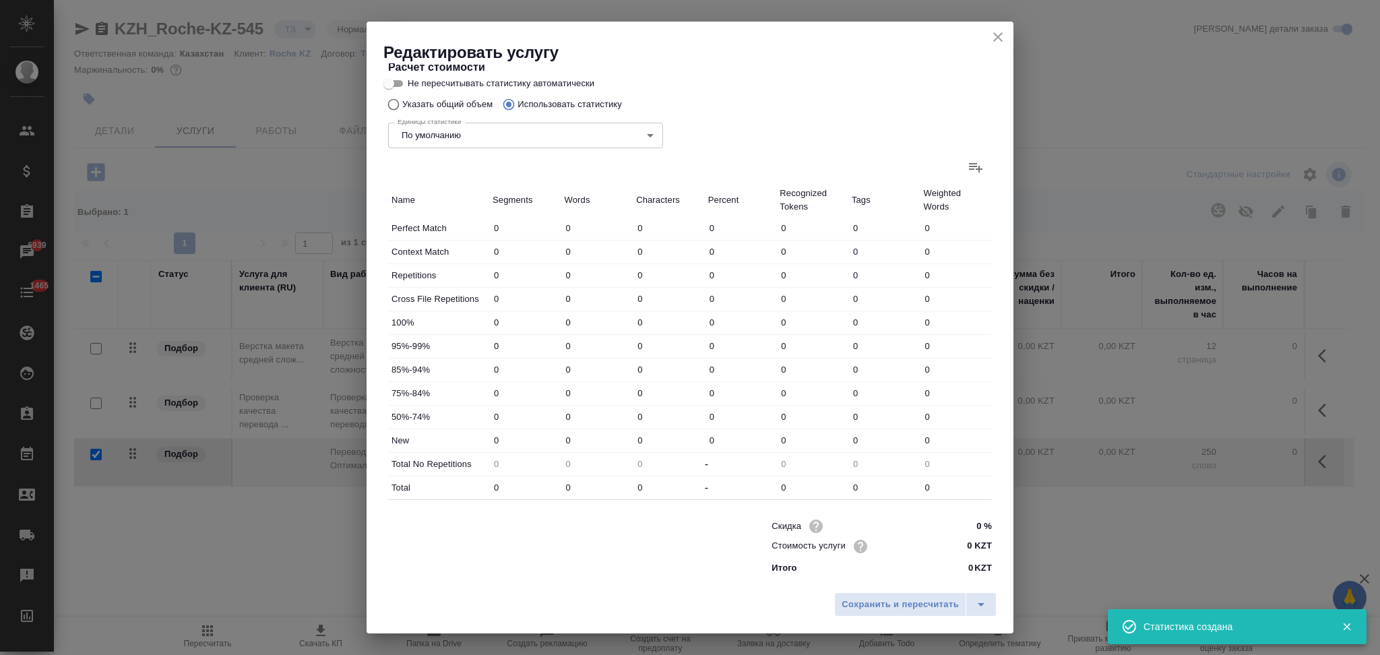
type input "10"
type input "74"
type input "8"
type input "19"
type input "127"
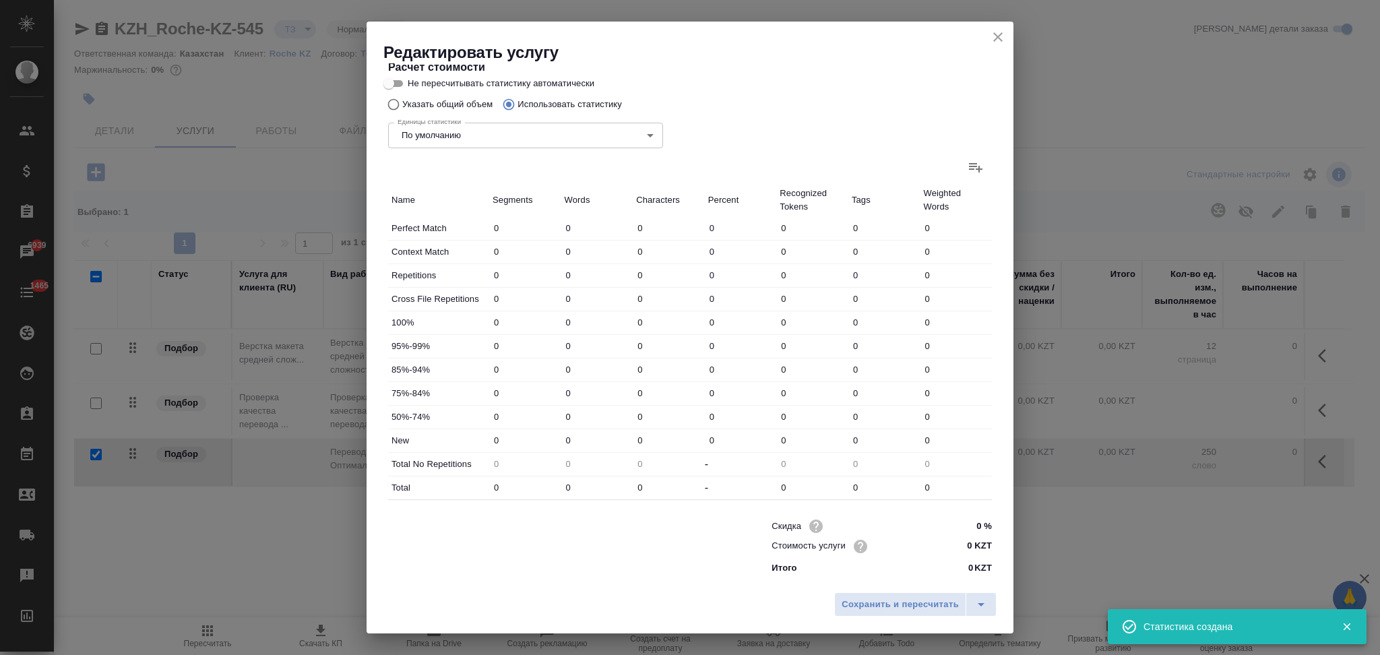
type input "490"
type input "7504"
type input "49835"
type input "549"
type input "7596"
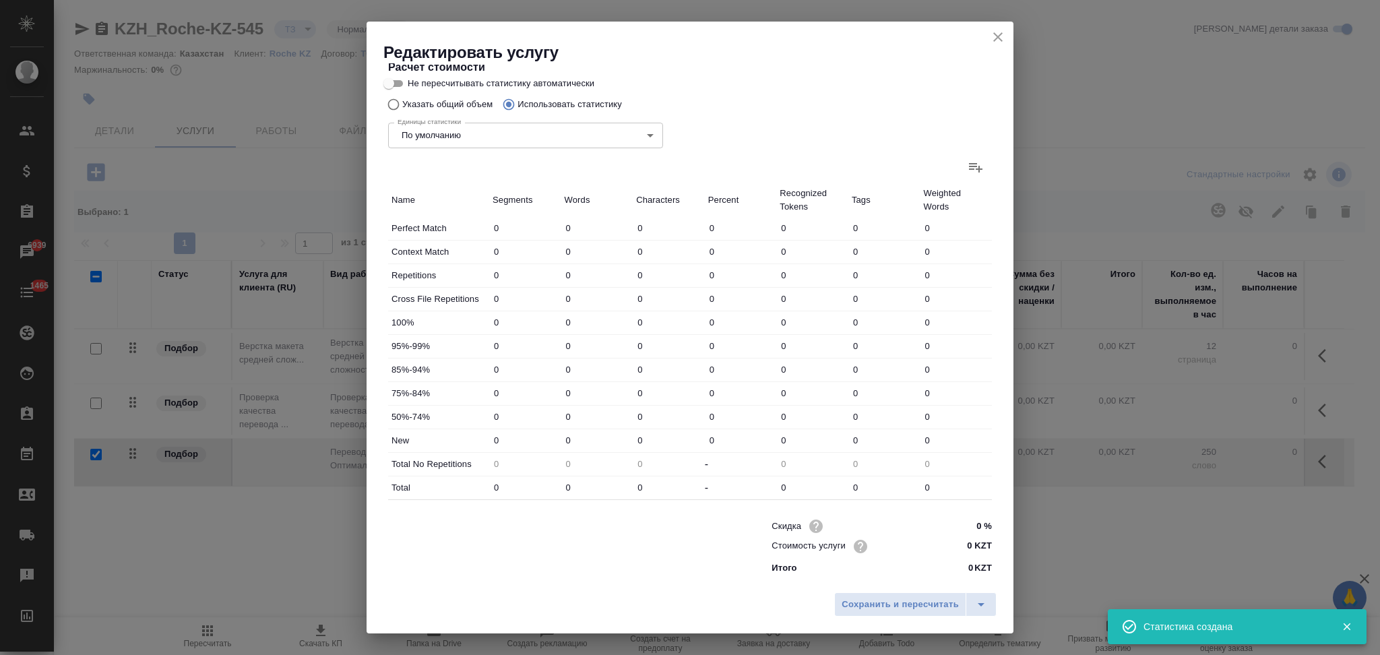
type input "50513"
type input "561"
type input "7623"
type input "50815"
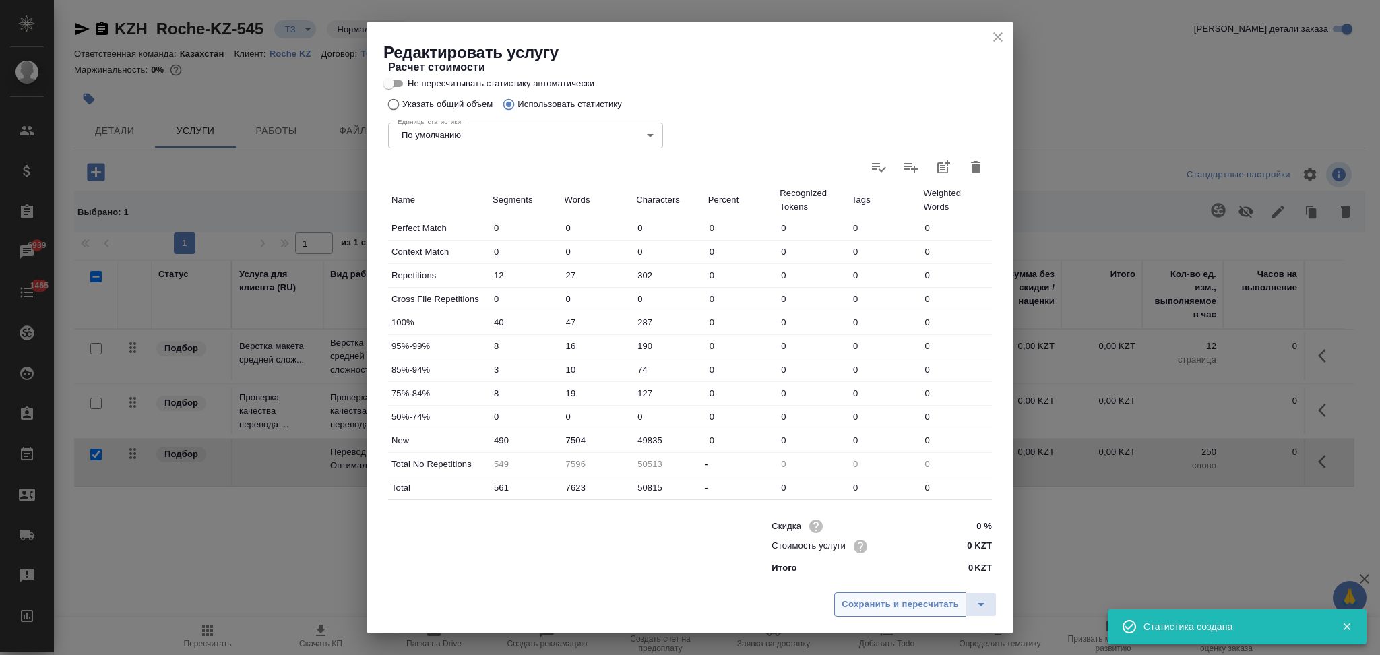
click at [889, 598] on span "Сохранить и пересчитать" at bounding box center [900, 604] width 117 height 15
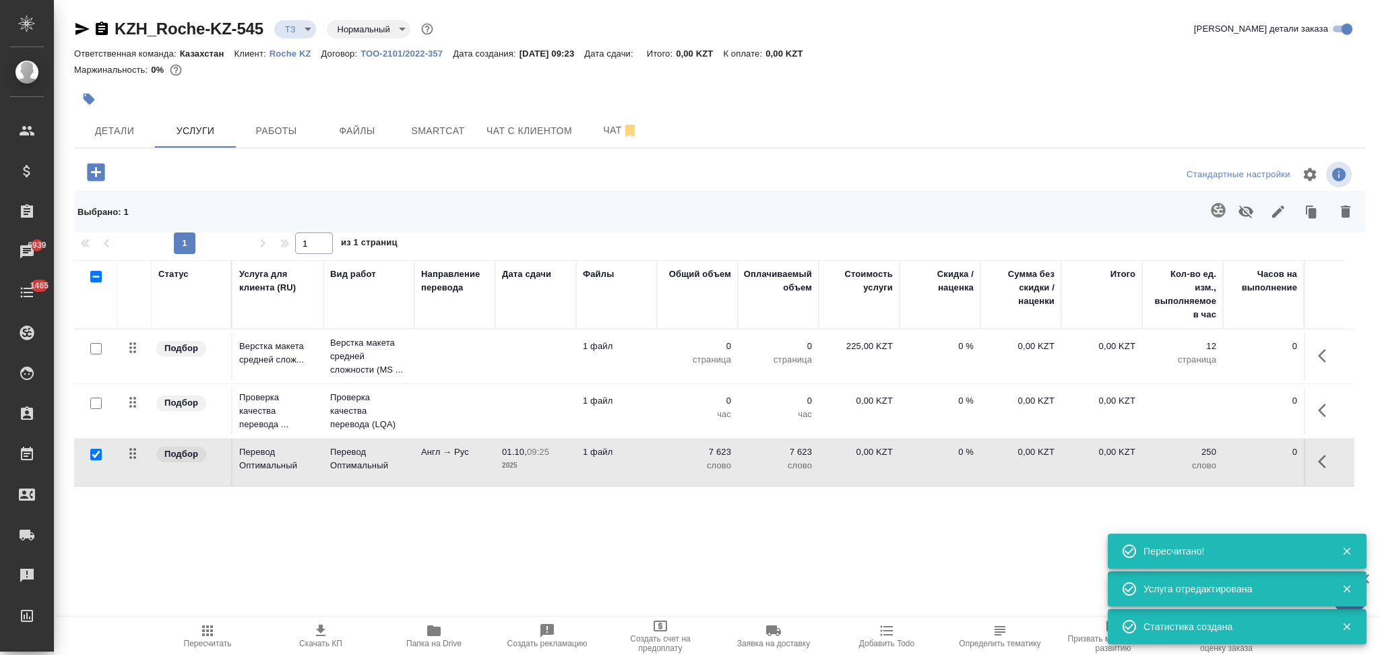
click at [1322, 410] on icon "button" at bounding box center [1326, 410] width 16 height 16
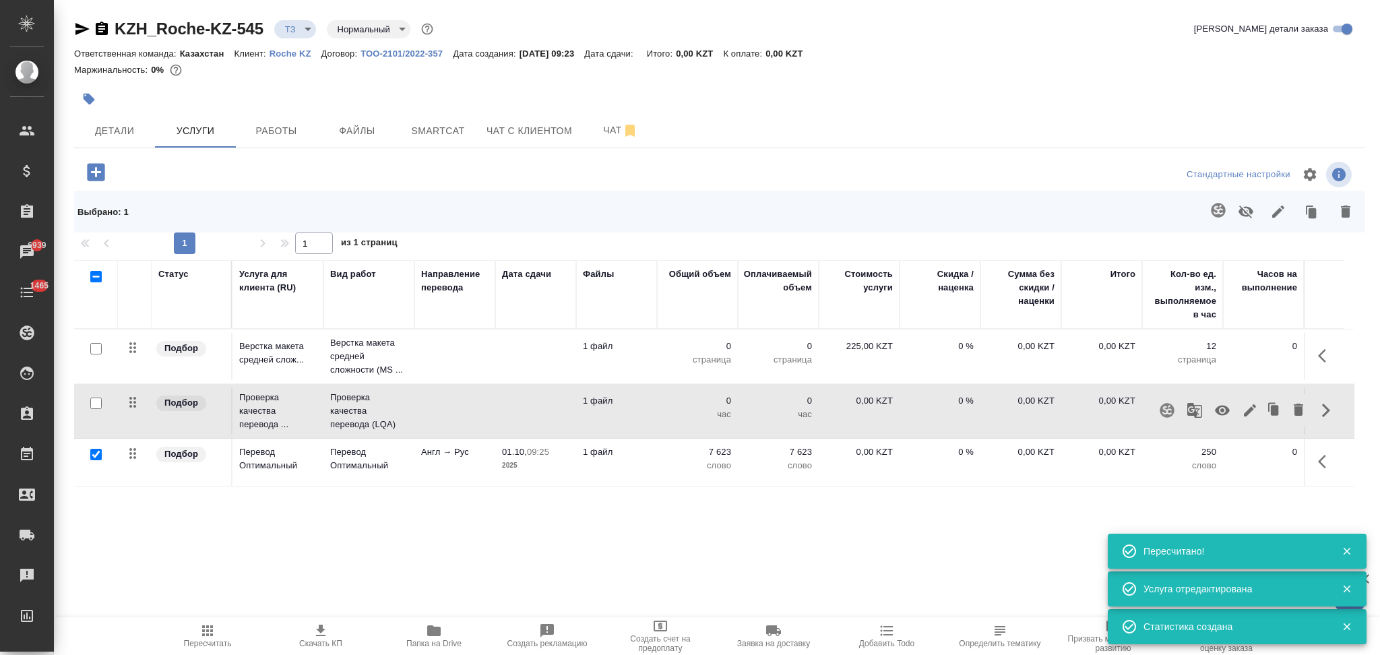
click at [1224, 407] on icon "button" at bounding box center [1222, 411] width 15 height 10
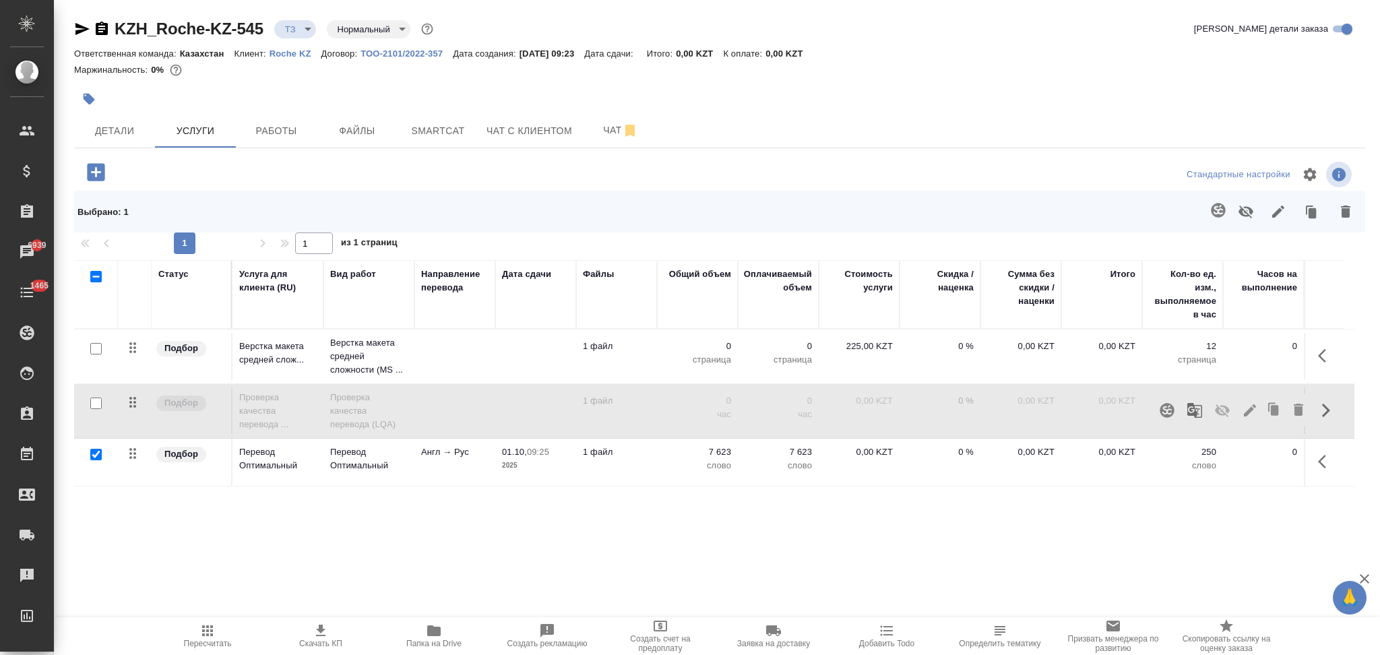
click at [81, 34] on icon "button" at bounding box center [82, 29] width 16 height 16
click at [479, 347] on td at bounding box center [454, 356] width 81 height 47
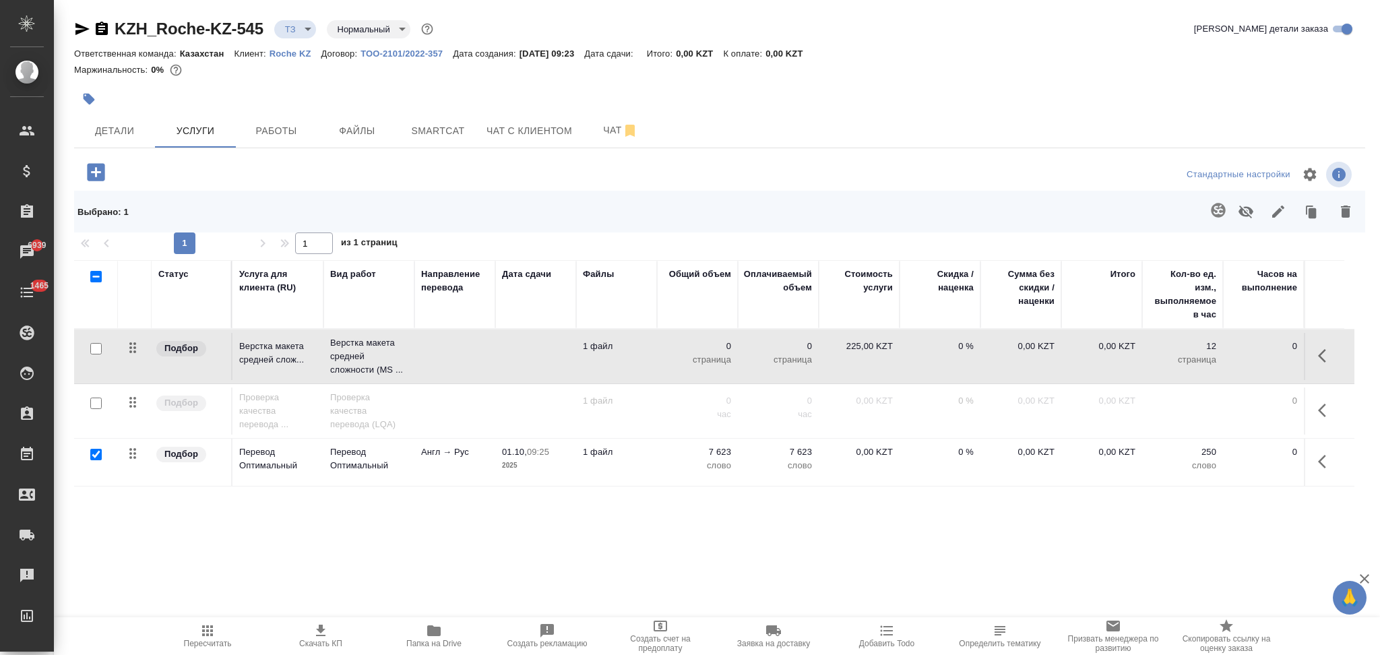
click at [479, 347] on td at bounding box center [454, 356] width 81 height 47
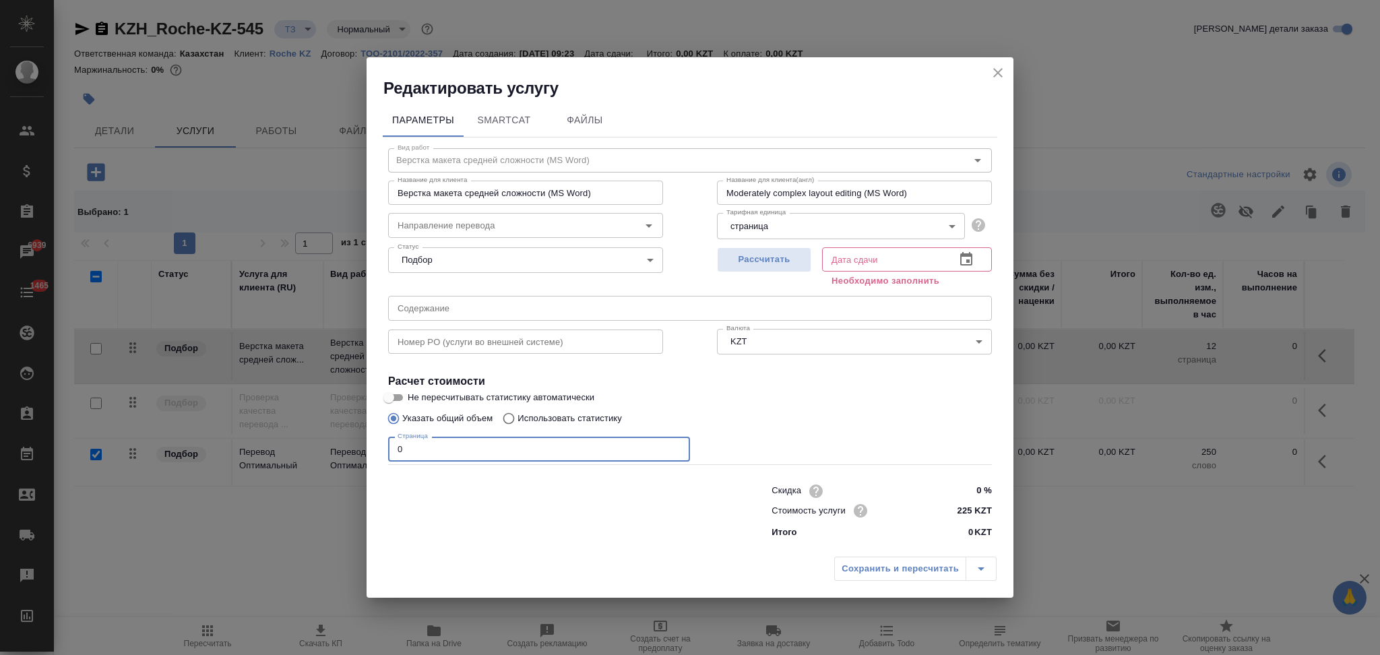
drag, startPoint x: 435, startPoint y: 453, endPoint x: 371, endPoint y: 442, distance: 65.0
click at [371, 442] on div "Параметры SmartCat Файлы Вид работ Верстка макета средней сложности (MS Word) В…" at bounding box center [690, 324] width 647 height 451
type input "18"
click at [748, 258] on span "Рассчитать" at bounding box center [764, 259] width 80 height 15
type input "01.10.2025 11:30"
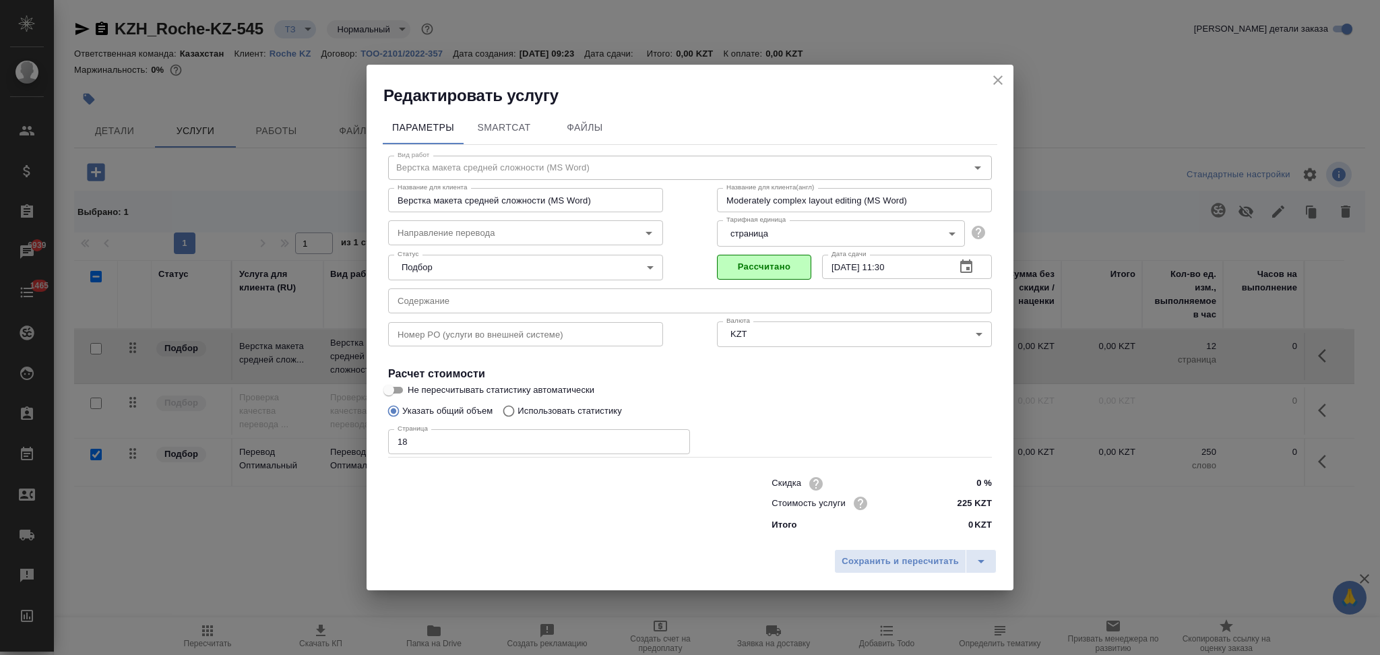
click at [852, 571] on button "Сохранить и пересчитать" at bounding box center [900, 561] width 132 height 24
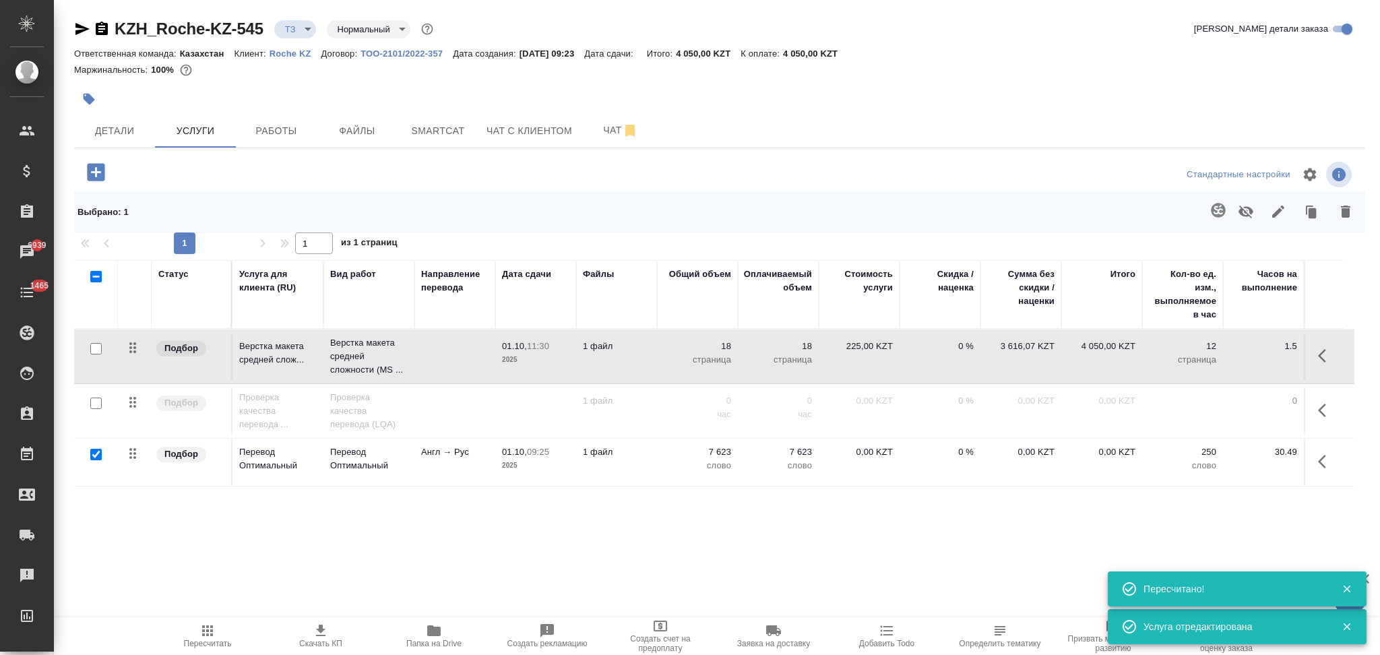
click at [645, 466] on td "1 файл" at bounding box center [616, 462] width 81 height 47
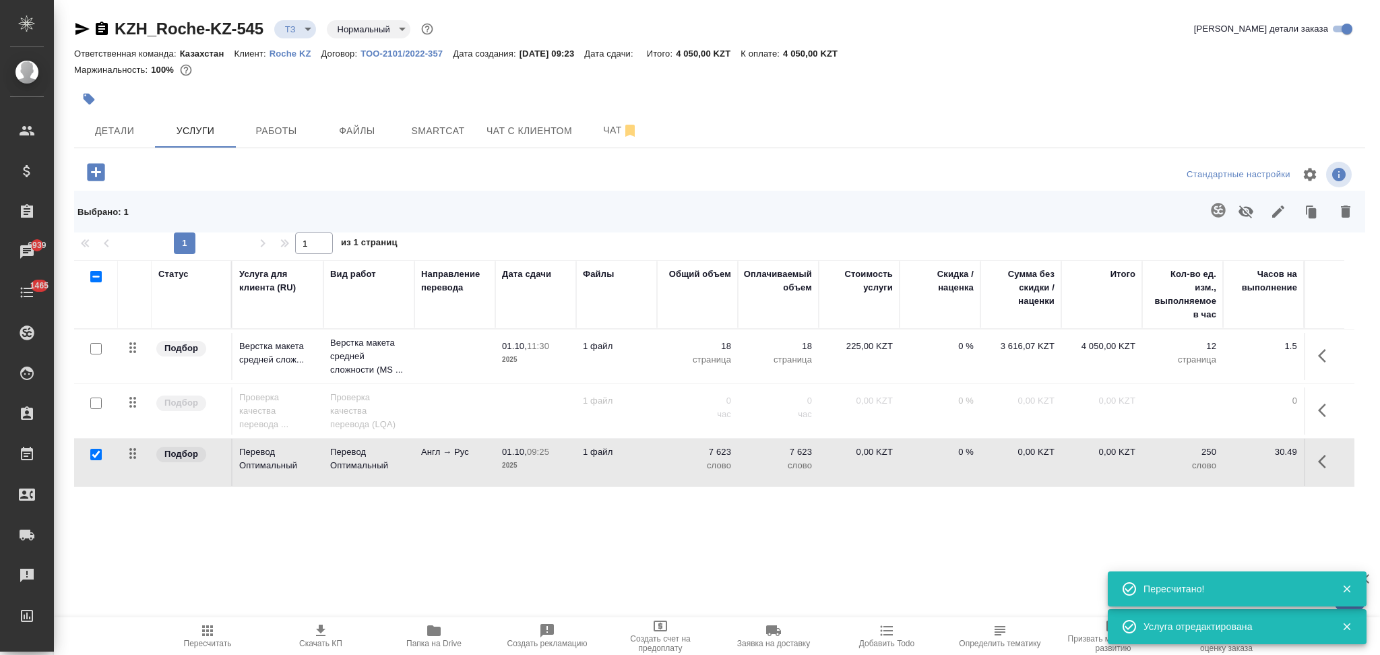
click at [645, 466] on td "1 файл" at bounding box center [616, 462] width 81 height 47
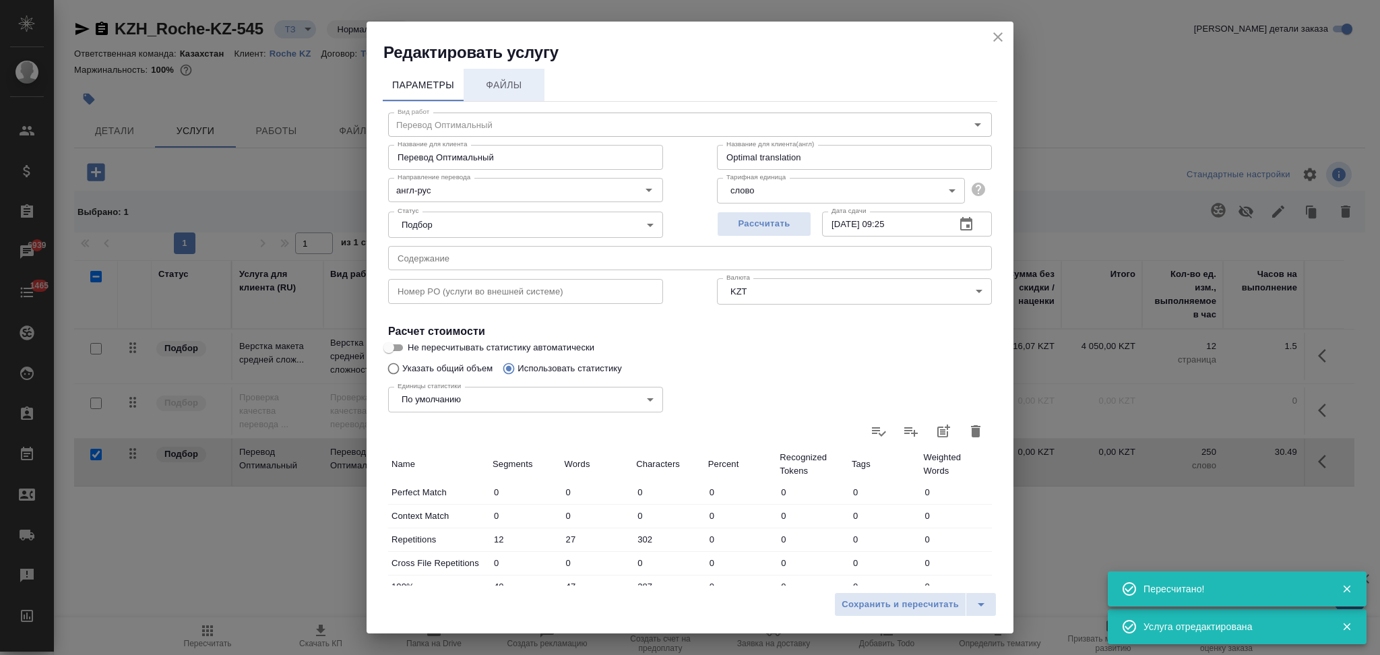
click at [519, 82] on span "Файлы" at bounding box center [504, 85] width 65 height 17
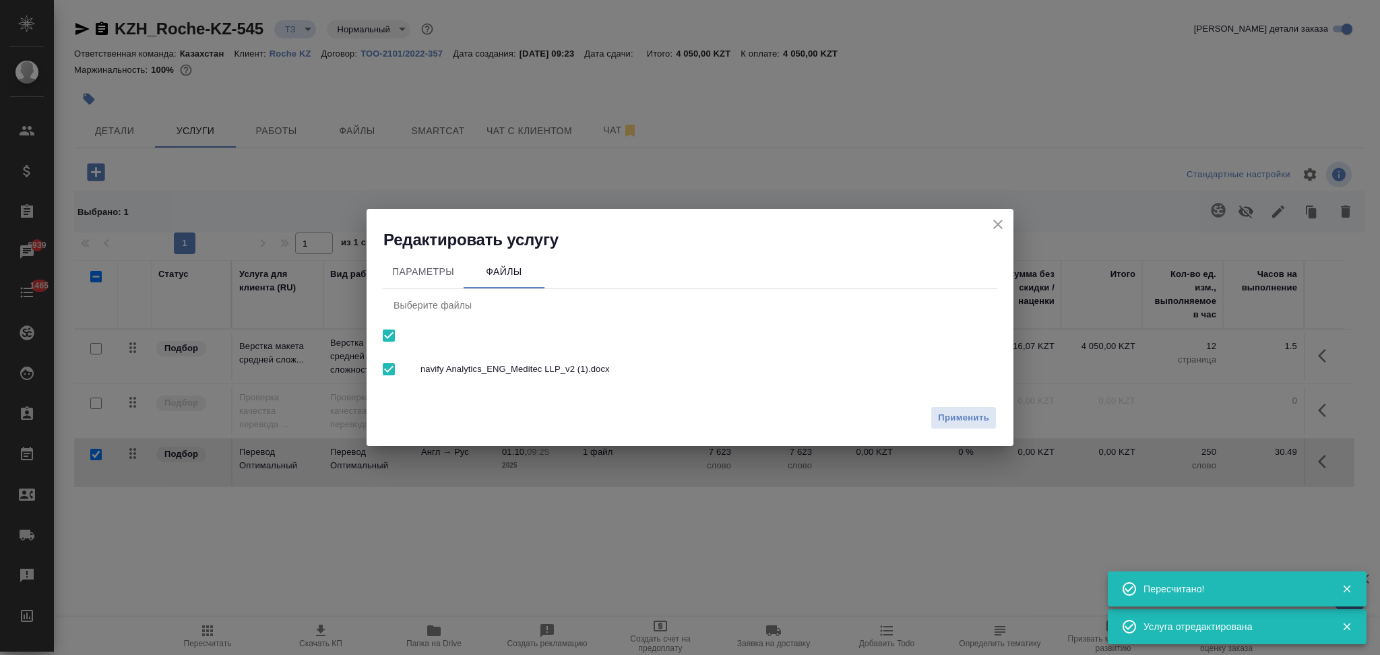
click at [391, 340] on input "checkbox" at bounding box center [389, 335] width 28 height 28
checkbox input "false"
click at [952, 427] on button "Применить" at bounding box center [964, 418] width 66 height 24
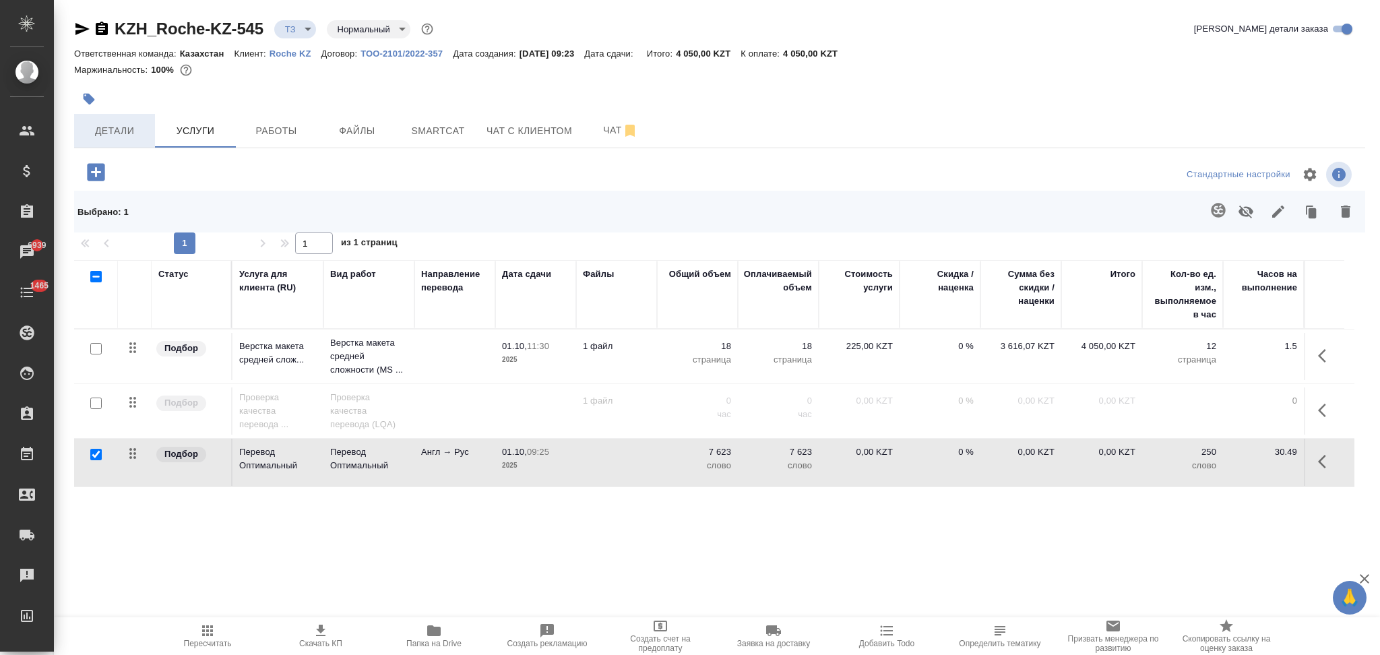
click at [137, 135] on span "Детали" at bounding box center [114, 131] width 65 height 17
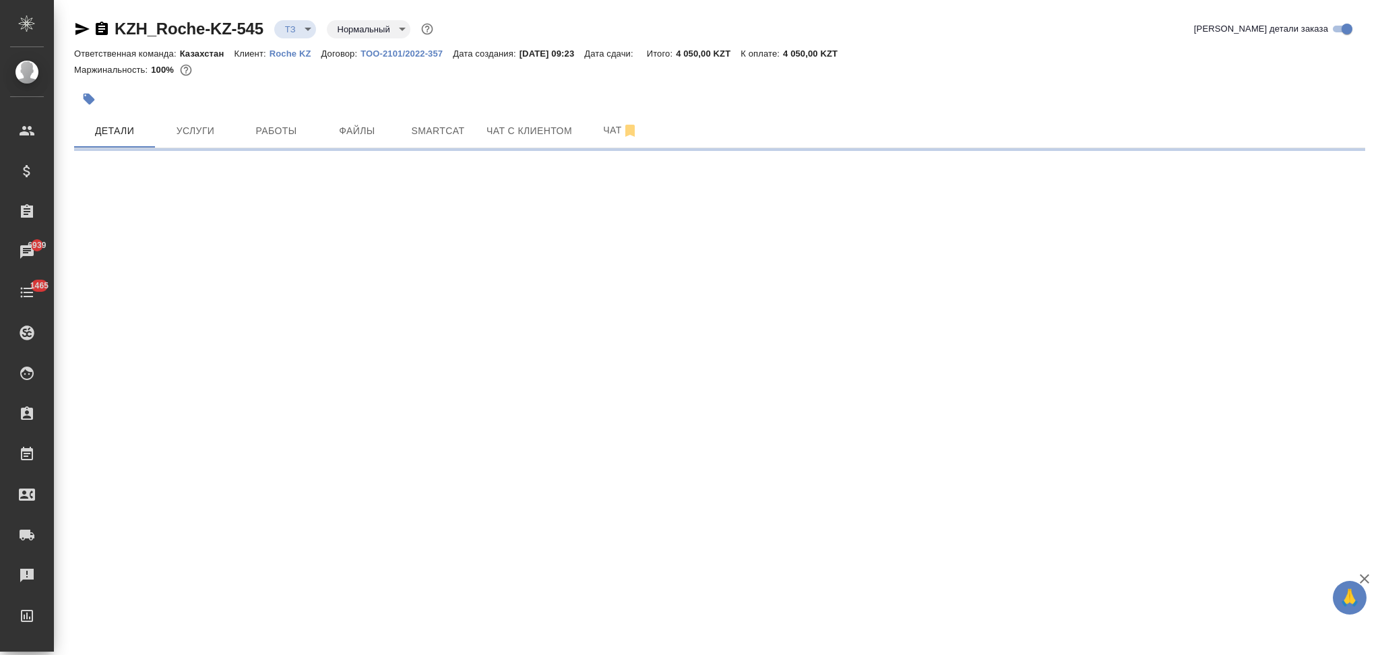
select select "RU"
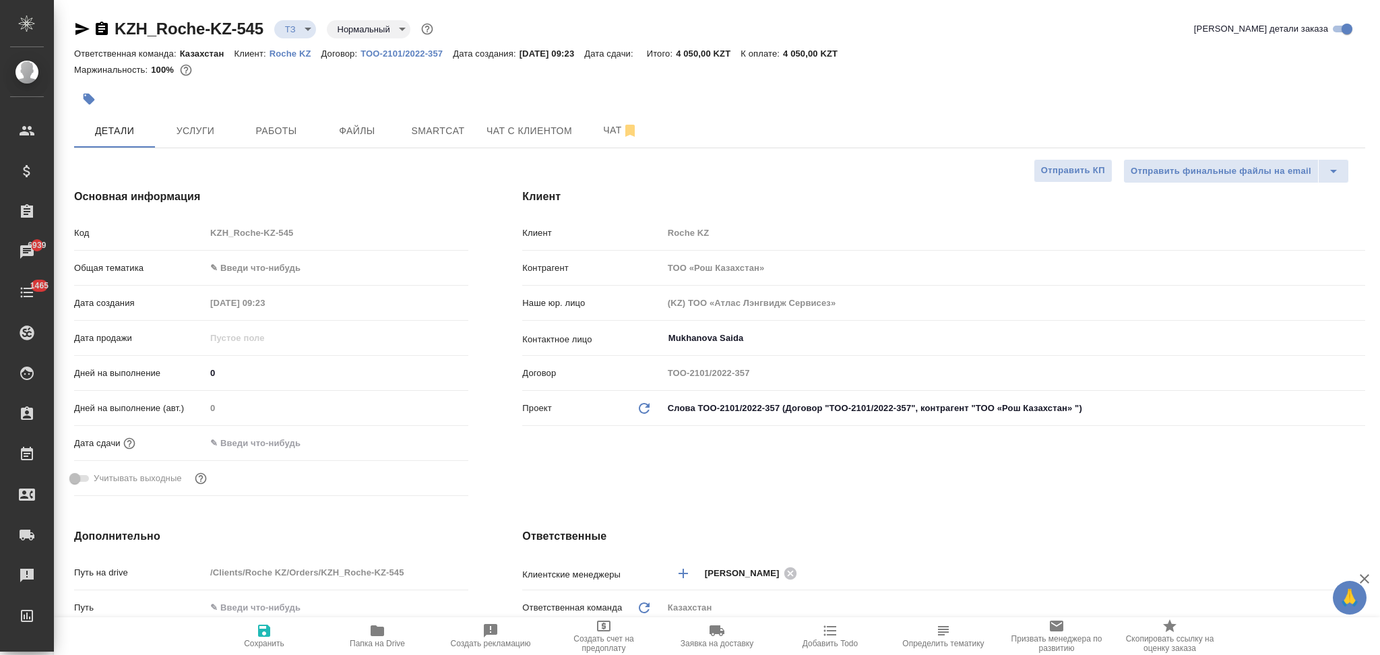
type textarea "x"
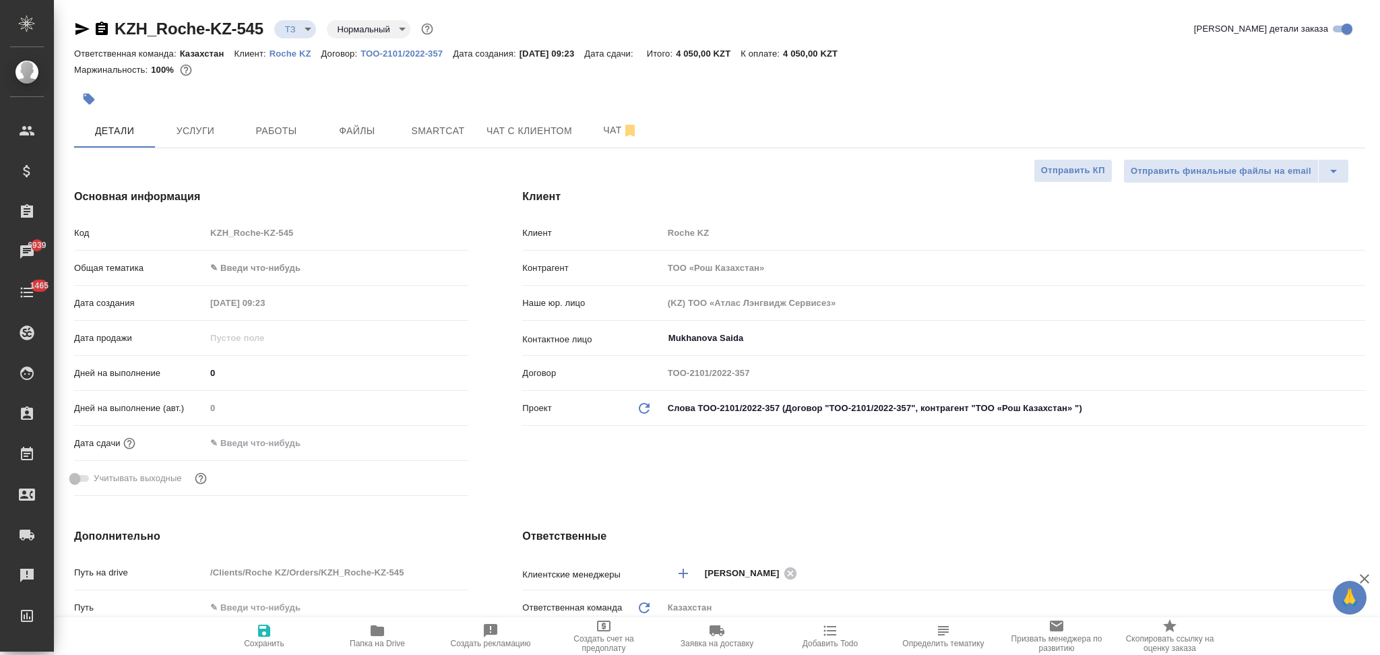
type textarea "x"
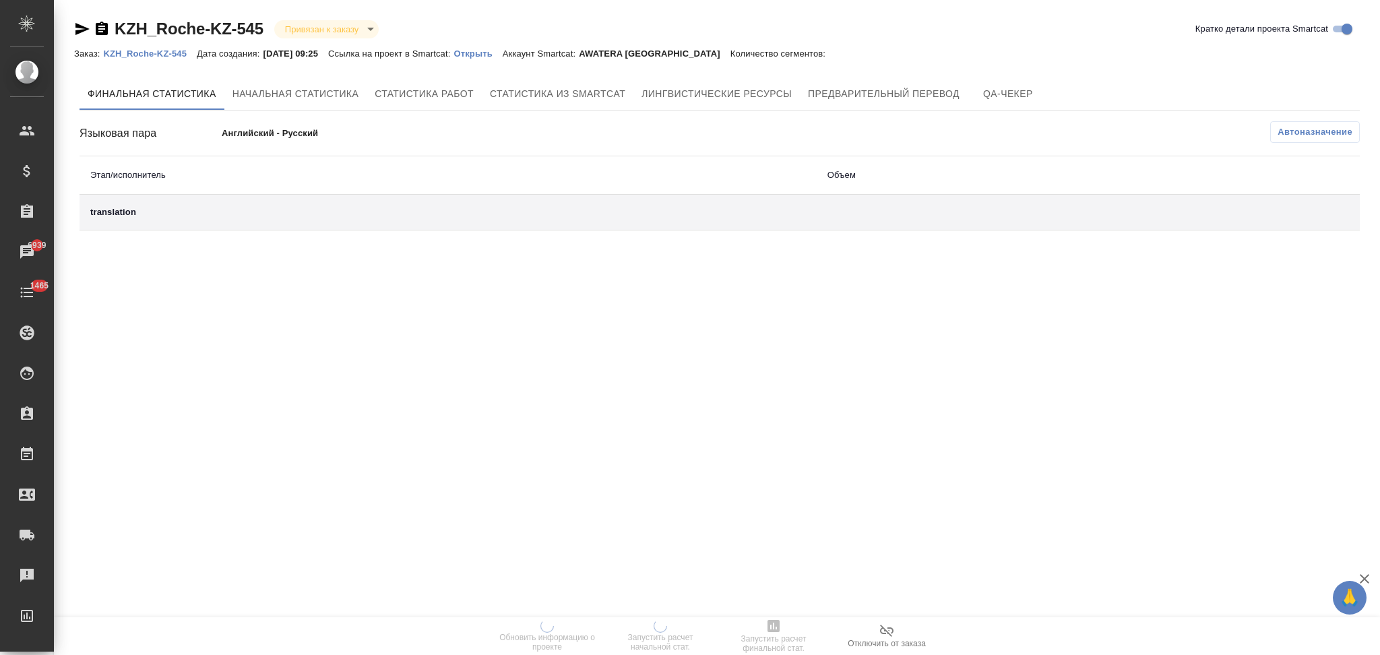
click at [480, 54] on p "Открыть" at bounding box center [477, 54] width 49 height 10
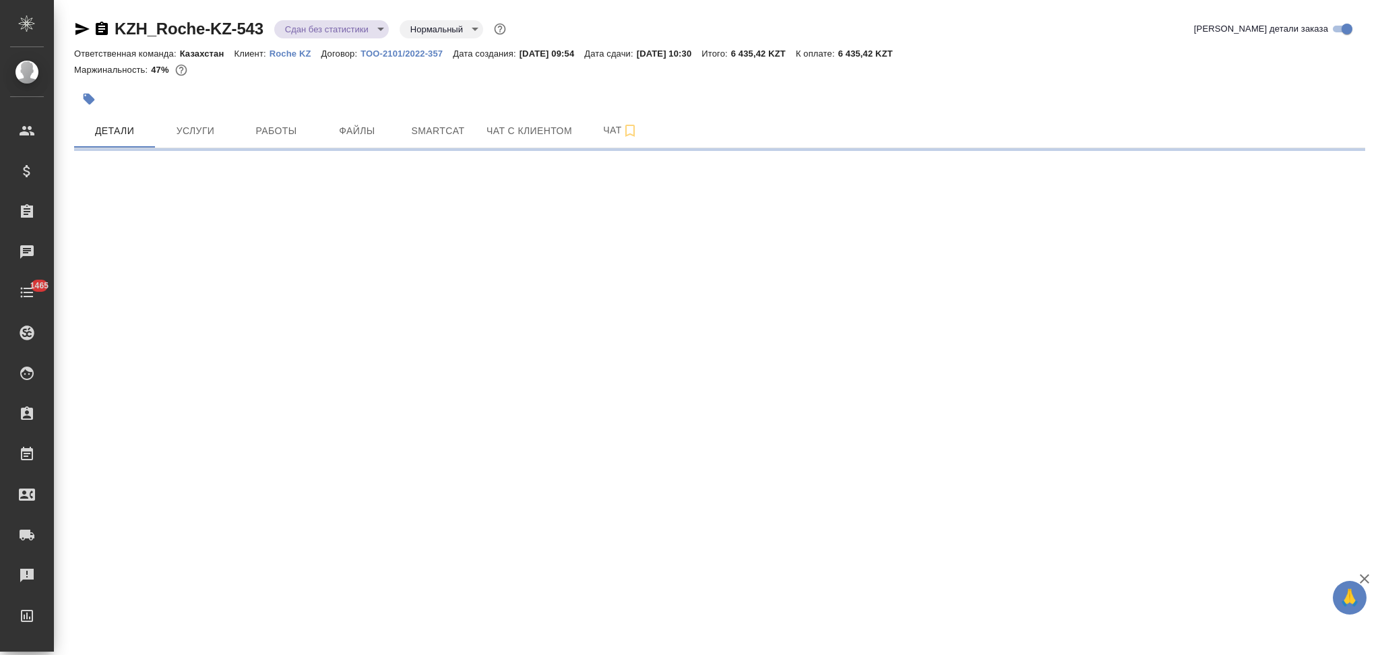
select select "RU"
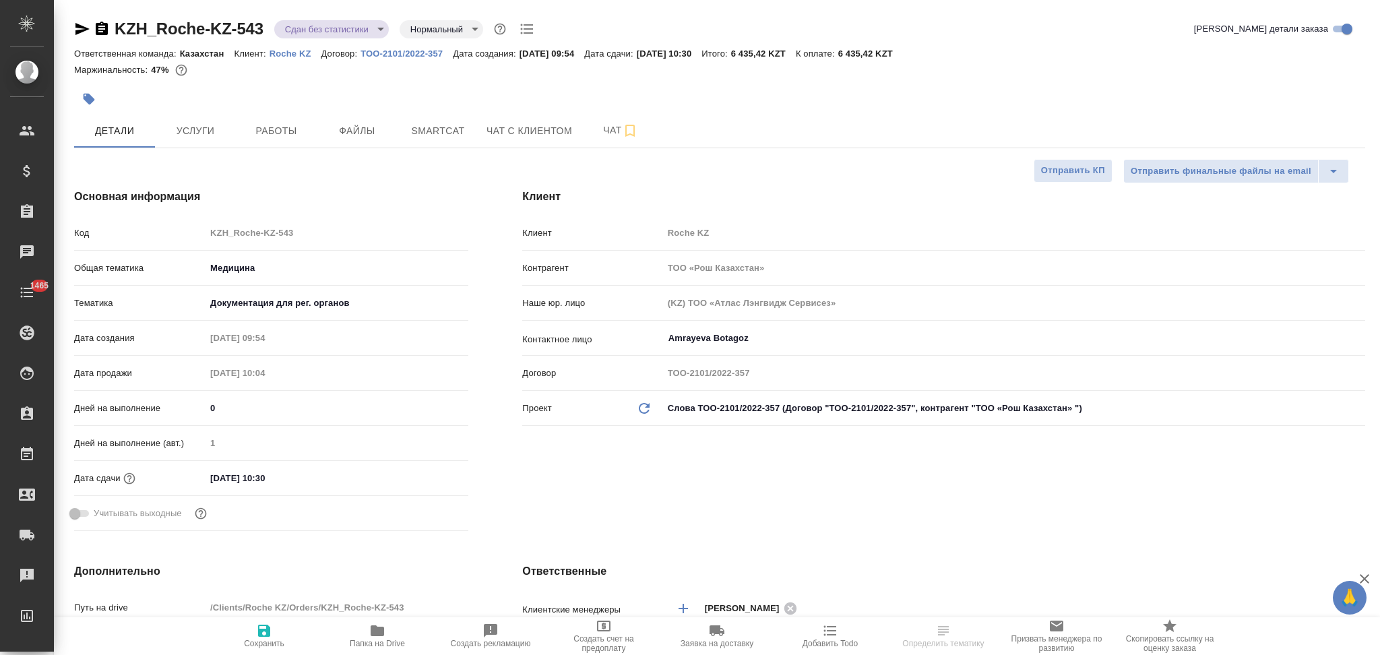
type textarea "x"
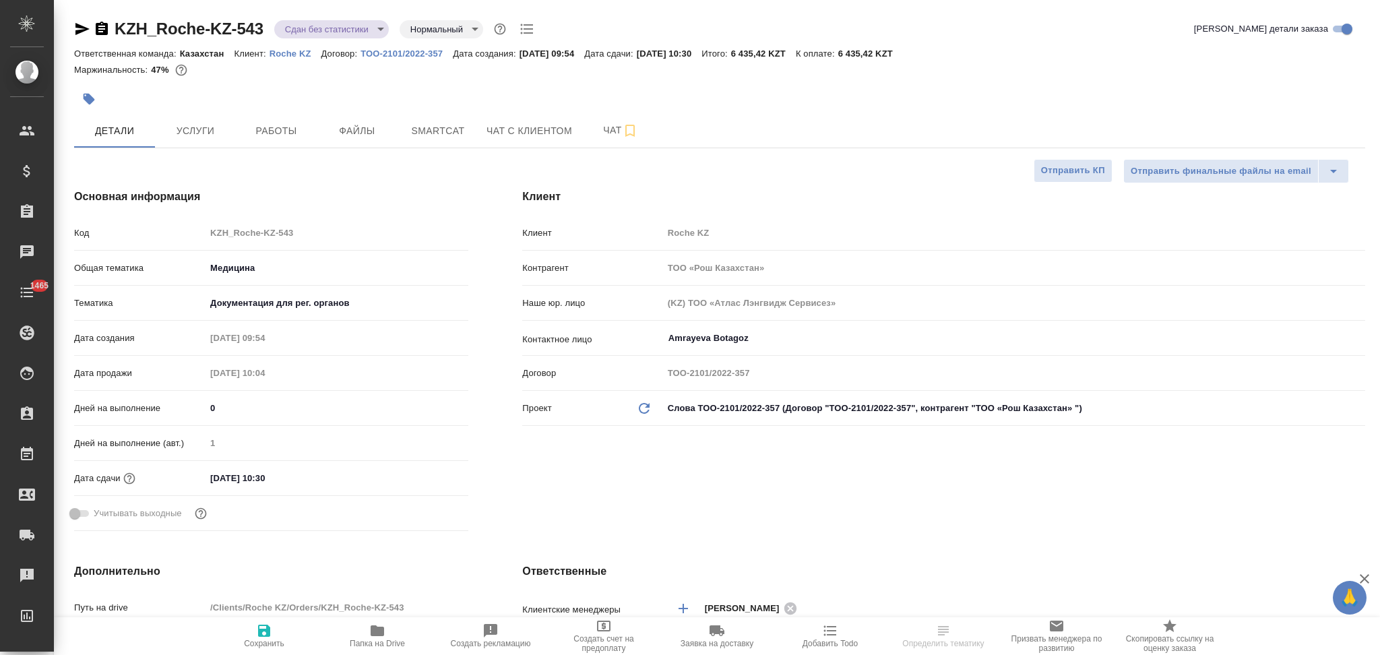
type textarea "x"
click at [128, 241] on div "Код KZH_Roche-KZ-543" at bounding box center [271, 233] width 394 height 24
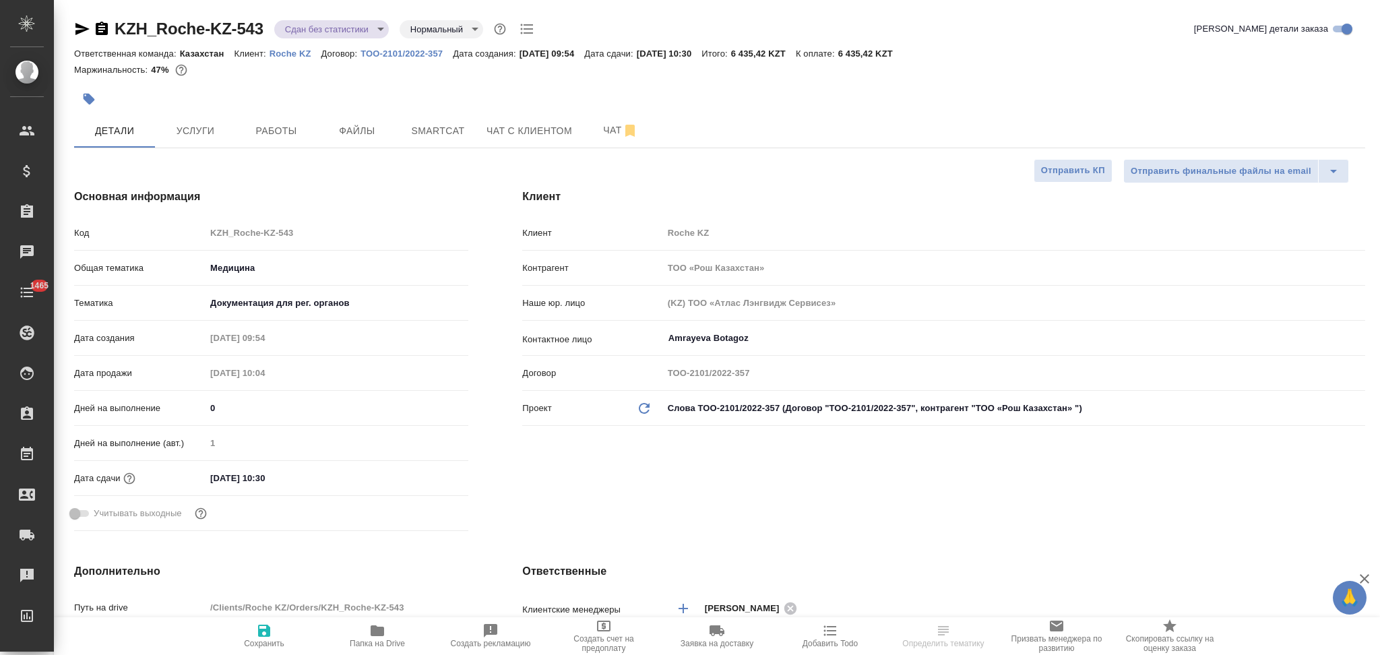
type textarea "x"
select select "RU"
type textarea "x"
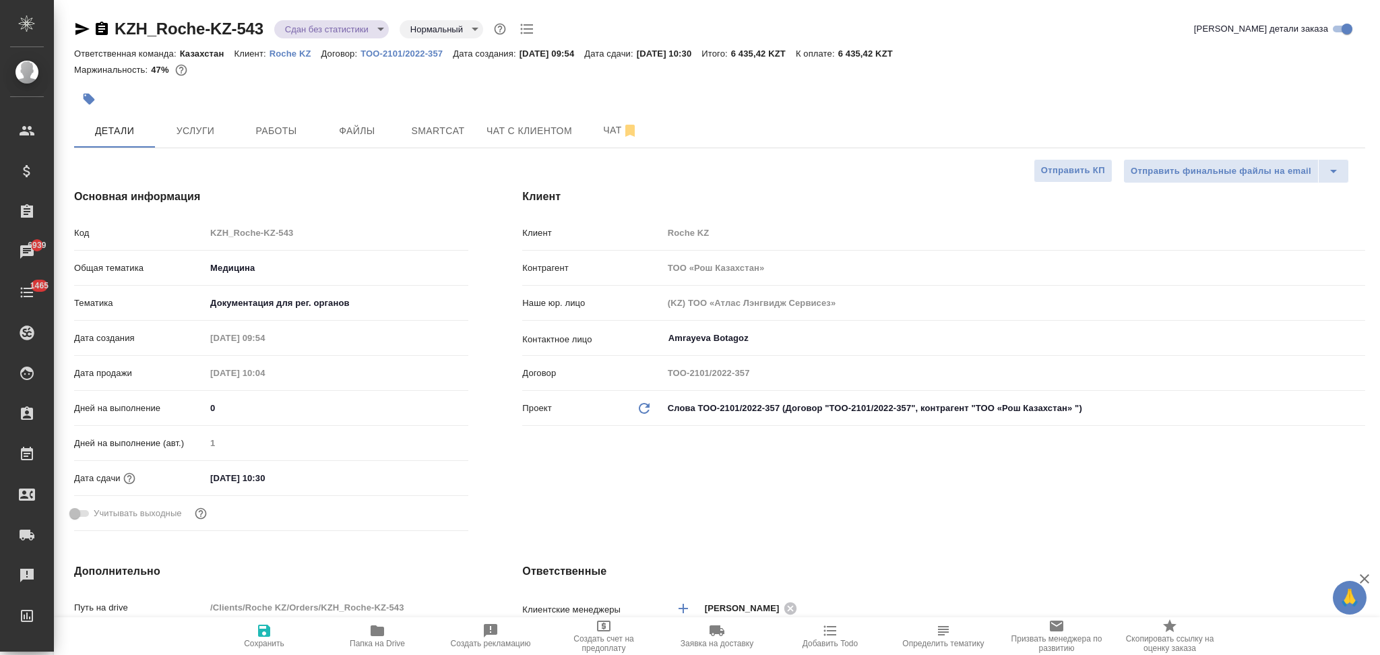
type textarea "x"
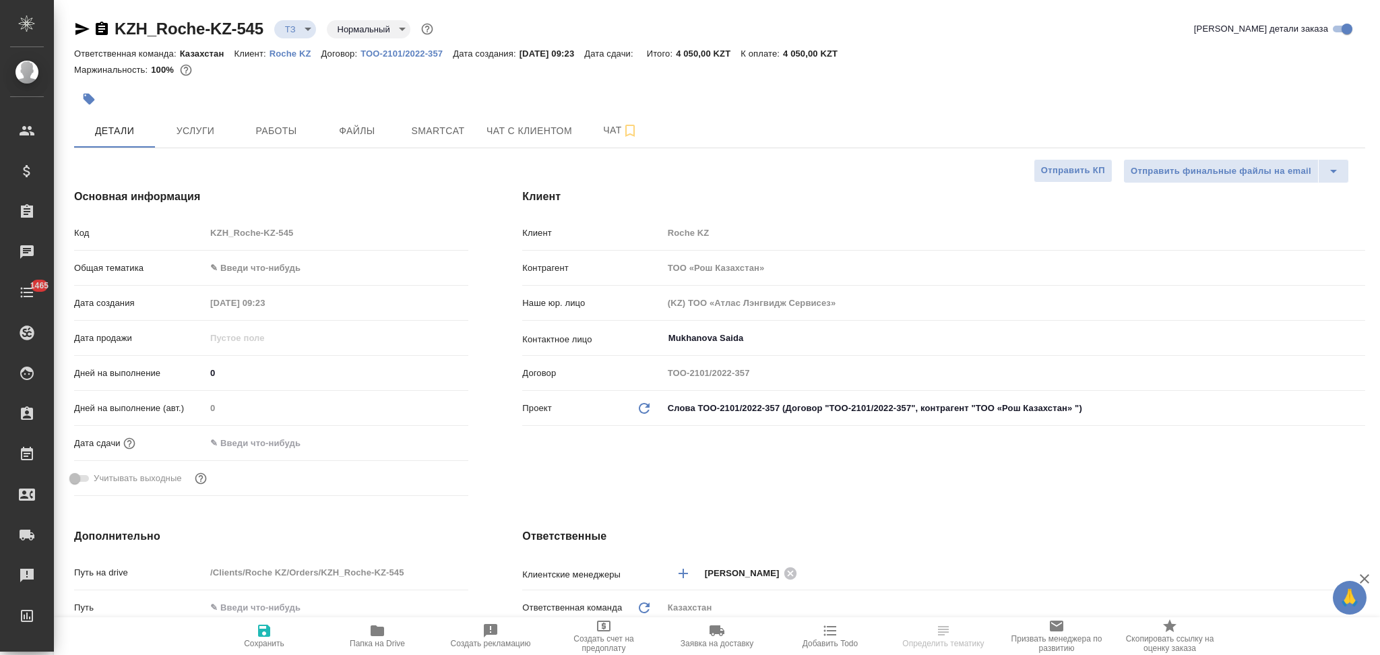
select select "RU"
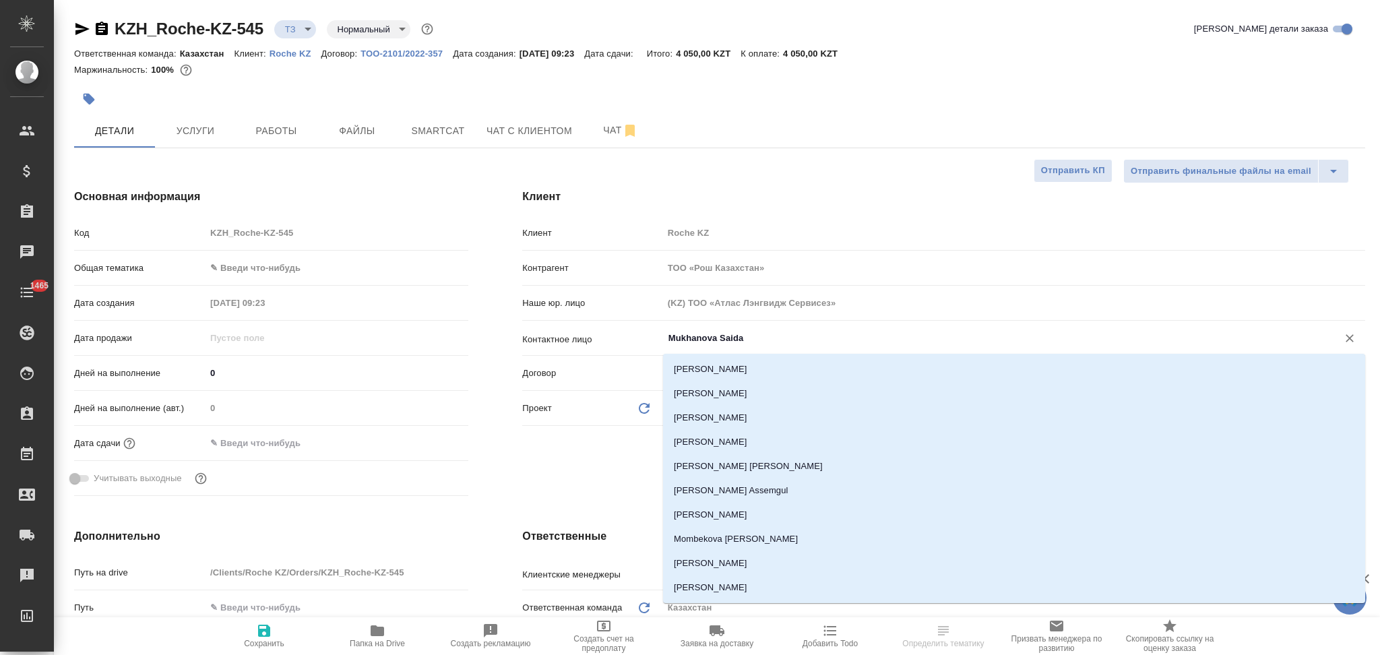
click at [771, 343] on input "Mukhanova Saida" at bounding box center [991, 338] width 649 height 16
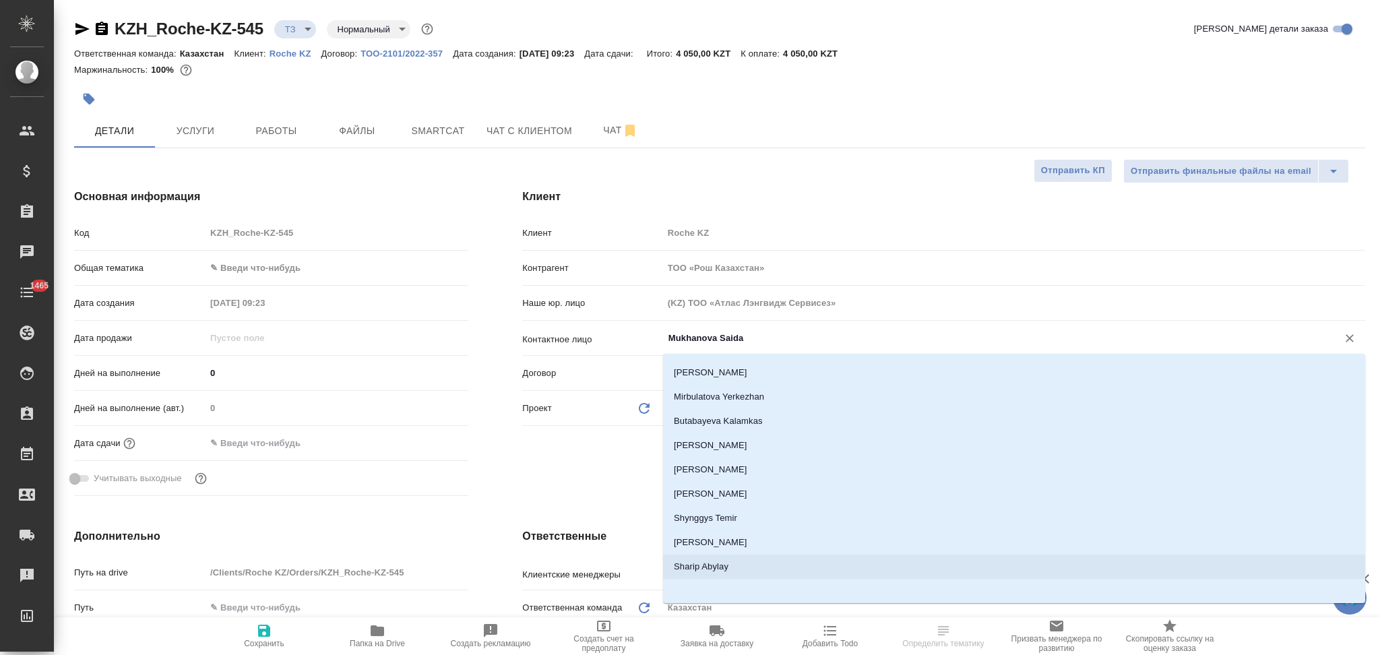
click at [744, 558] on li "Sharip Abylay" at bounding box center [1014, 567] width 702 height 24
type input "Sharip Abylay"
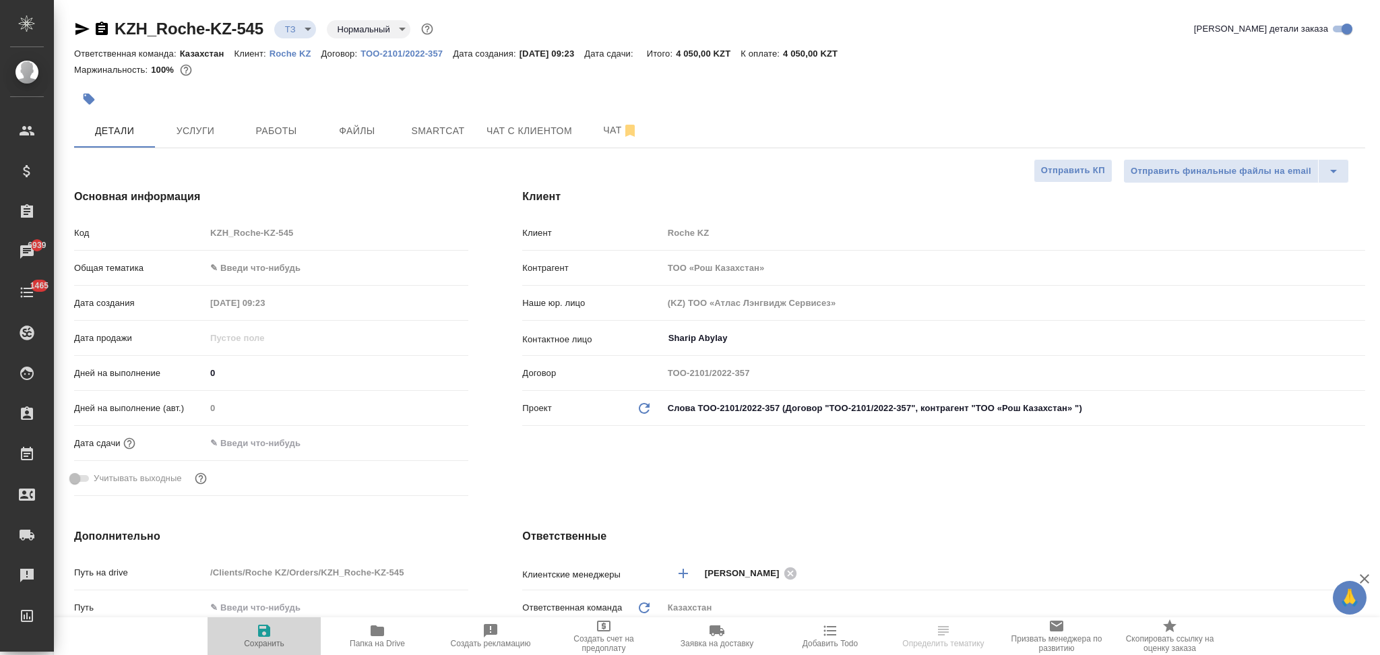
click at [263, 635] on icon "button" at bounding box center [264, 631] width 16 height 16
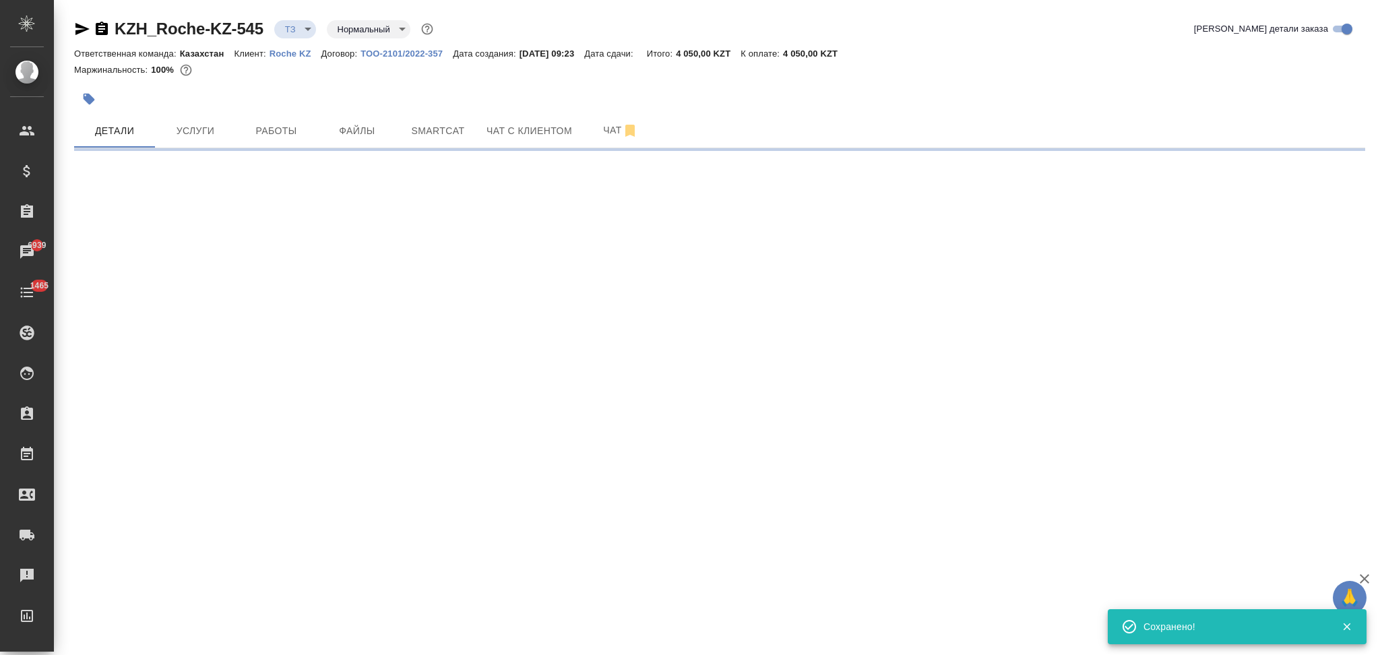
type input "holyTrinity"
select select "RU"
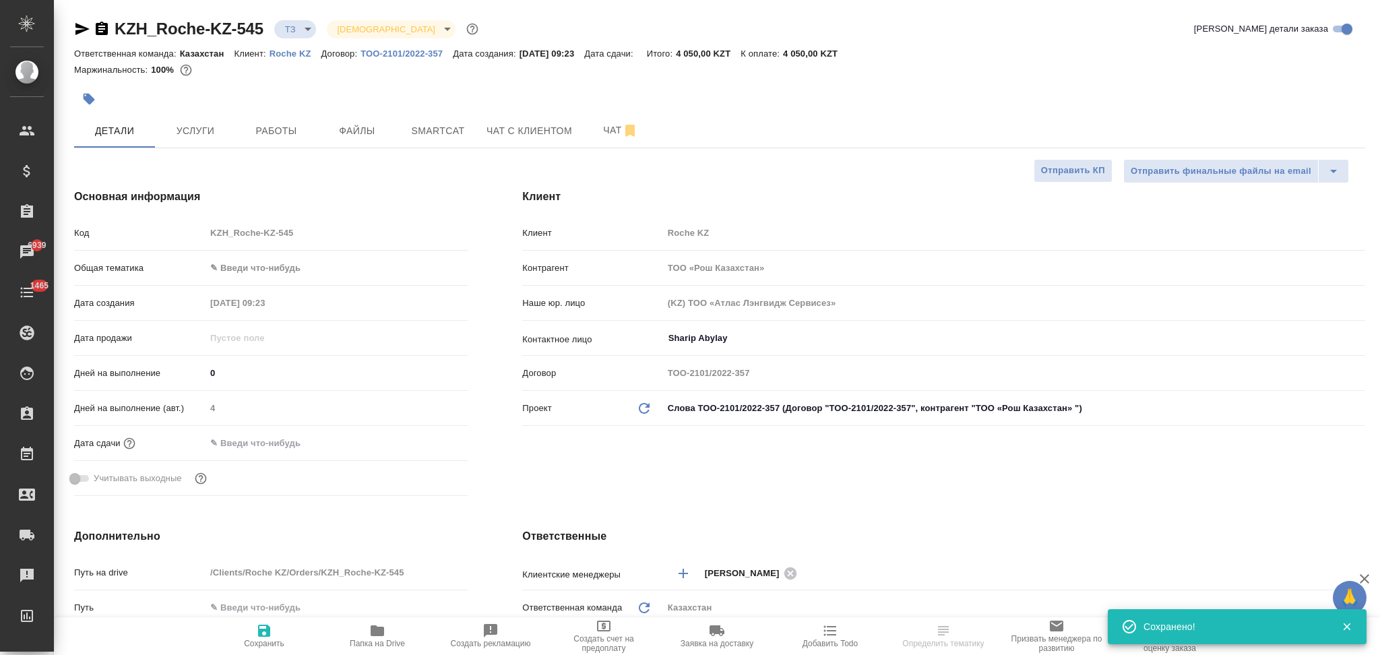
type textarea "x"
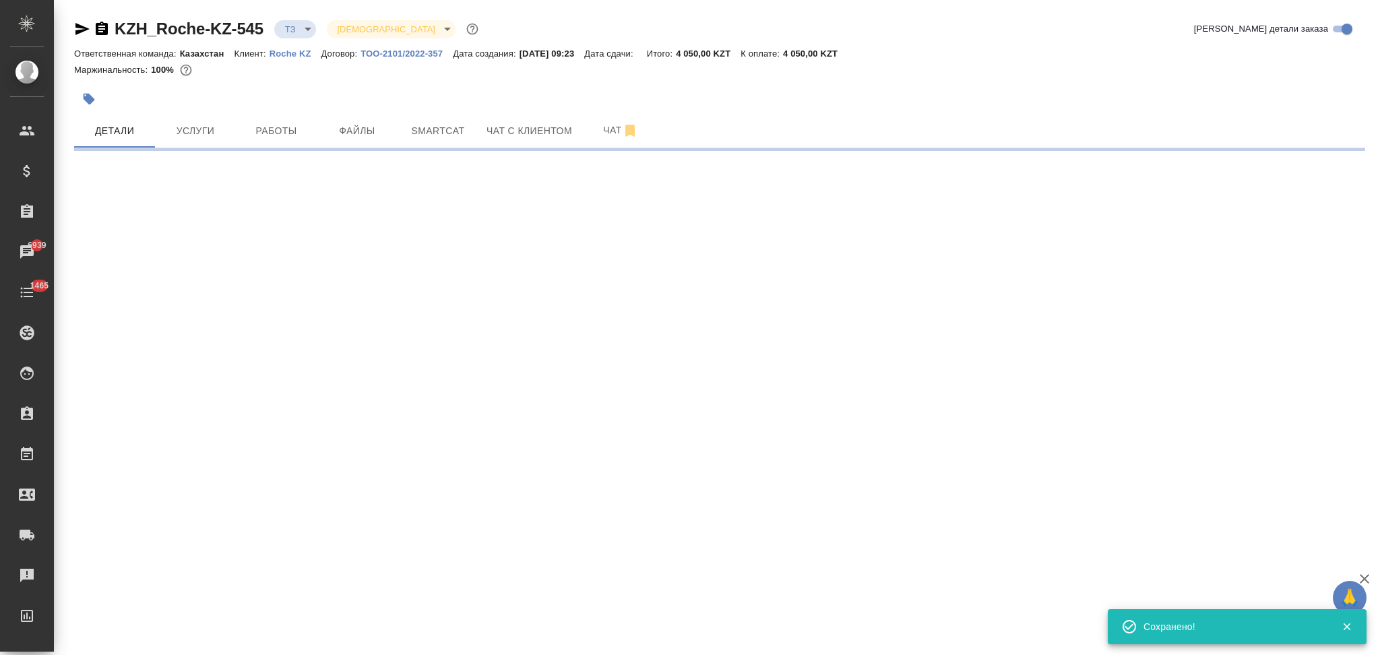
select select "RU"
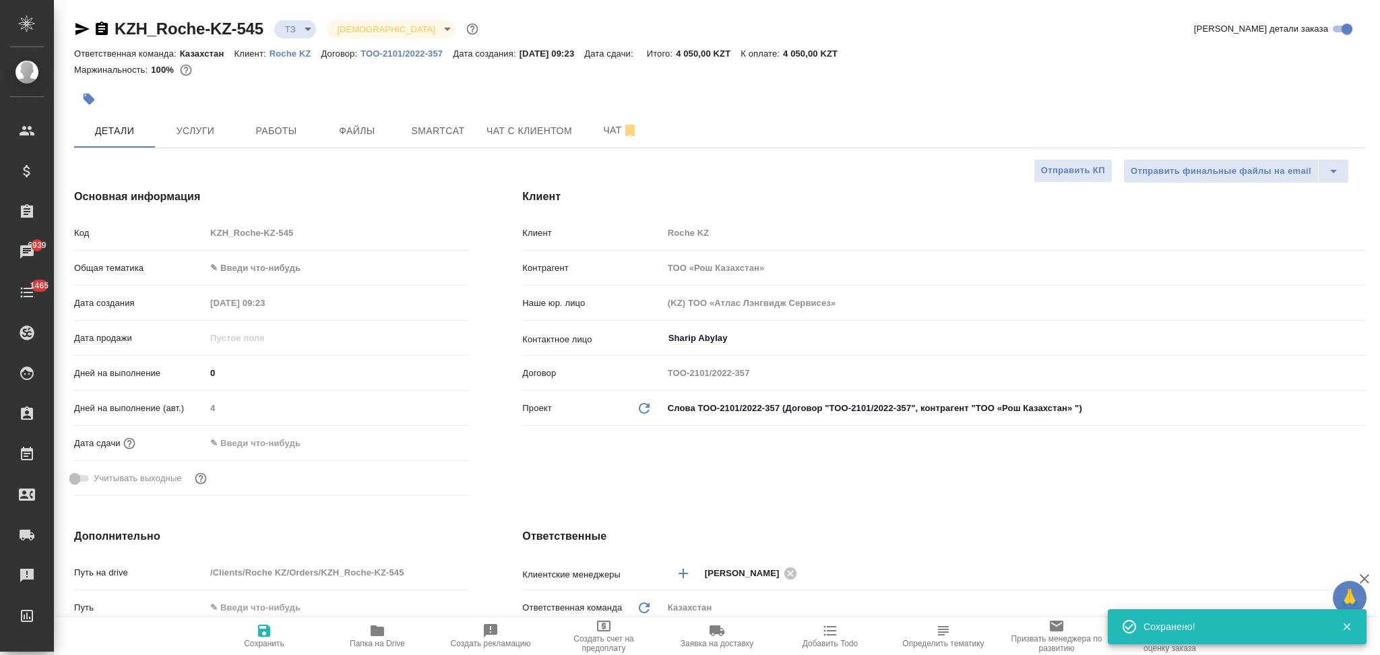
type textarea "x"
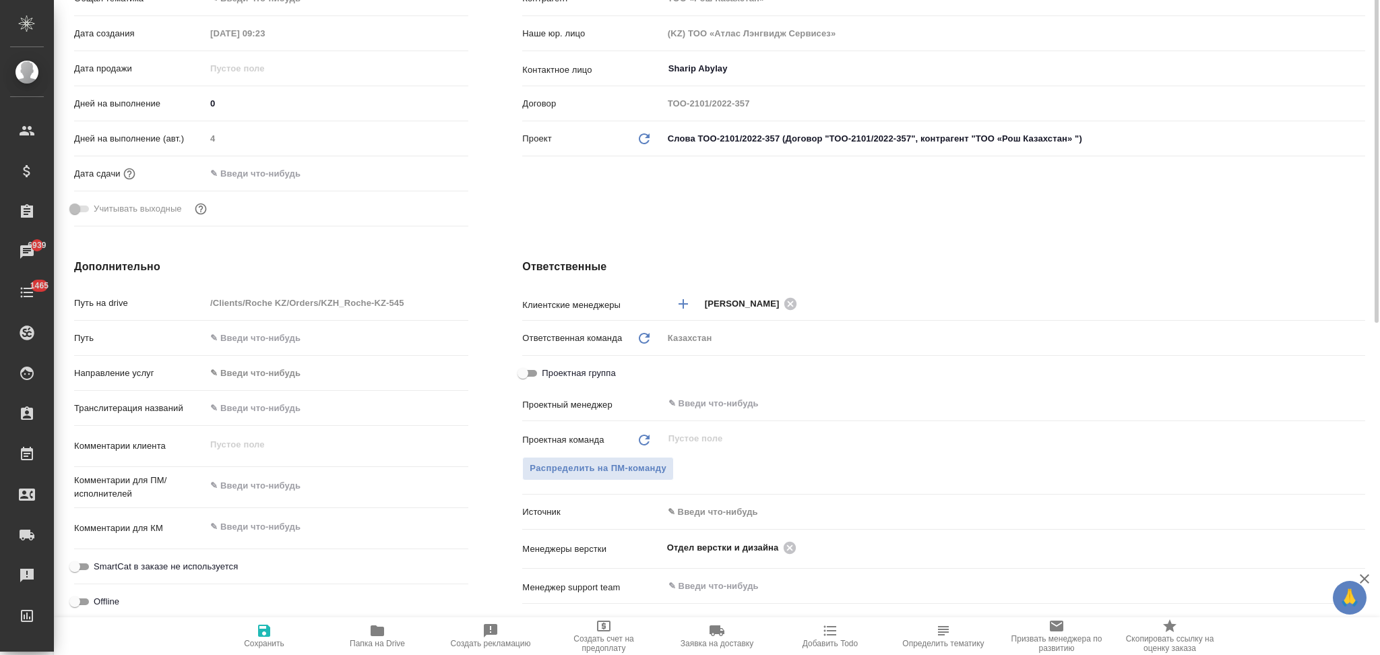
scroll to position [0, 0]
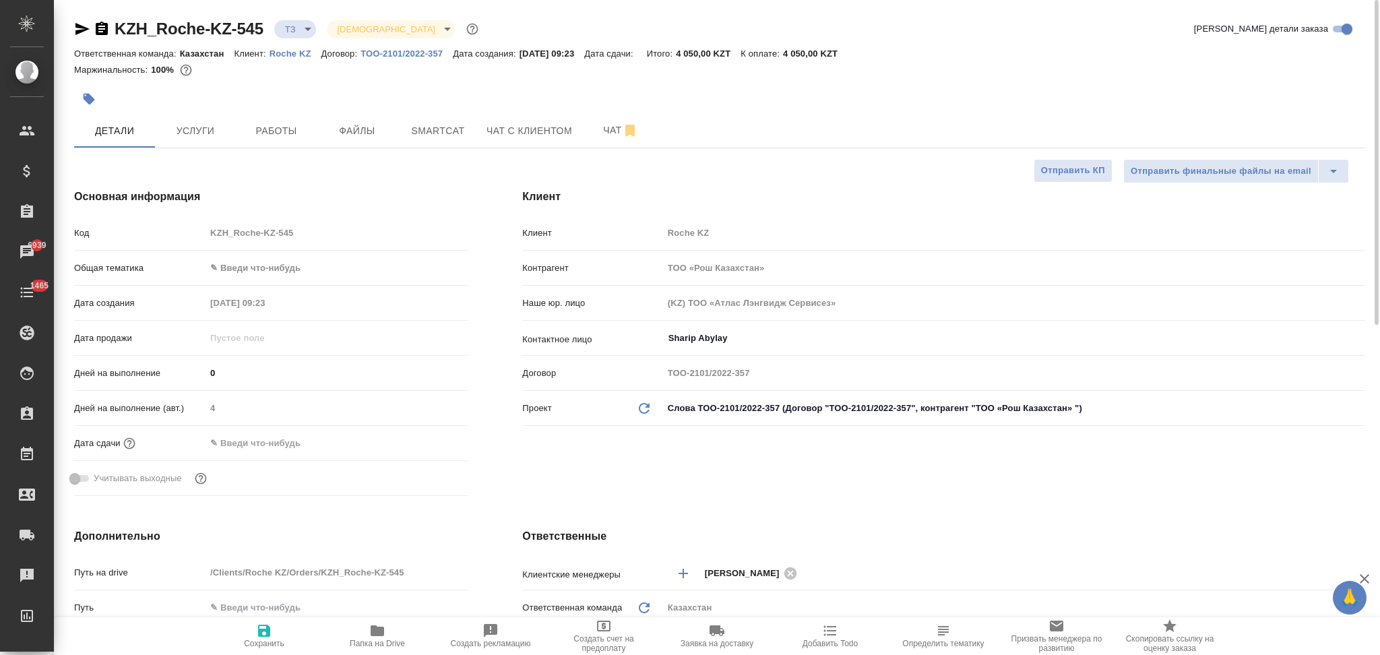
drag, startPoint x: 297, startPoint y: 445, endPoint x: 313, endPoint y: 445, distance: 16.2
click at [299, 445] on input "text" at bounding box center [265, 443] width 118 height 20
click at [433, 441] on icon "button" at bounding box center [429, 442] width 16 height 16
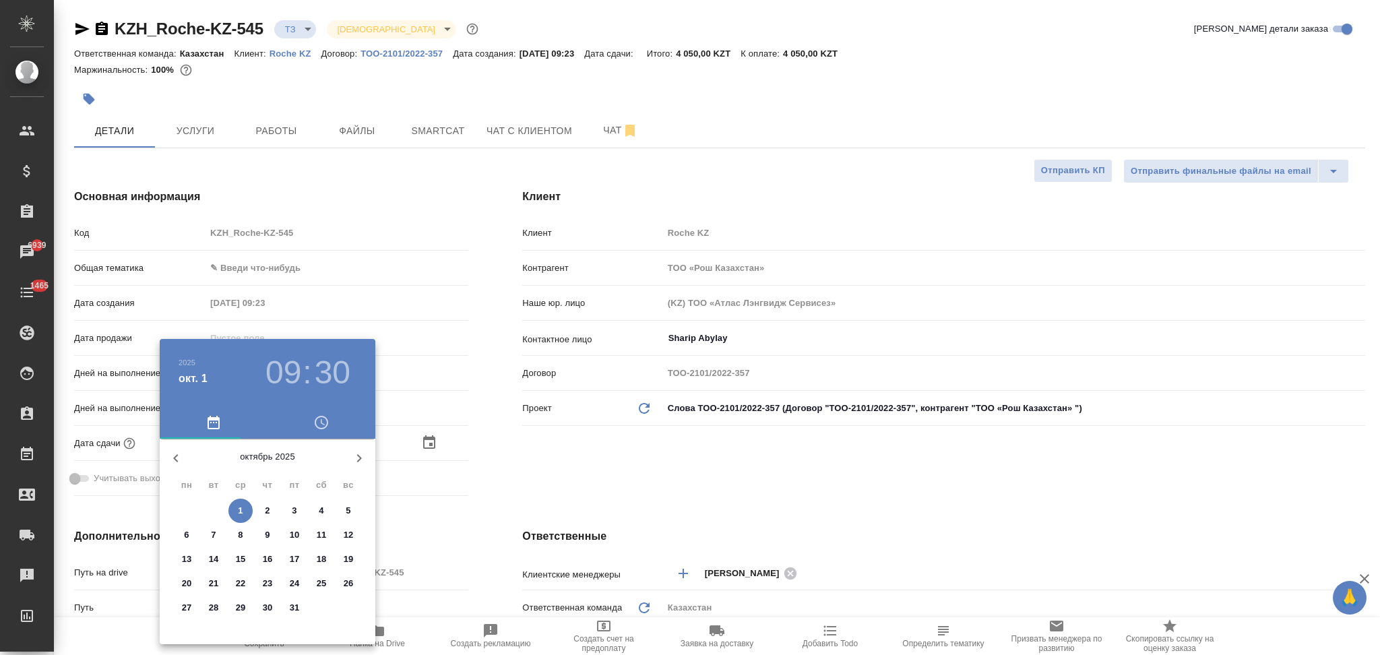
click at [184, 532] on p "6" at bounding box center [186, 534] width 5 height 13
type input "06.10.2025 09:30"
type textarea "x"
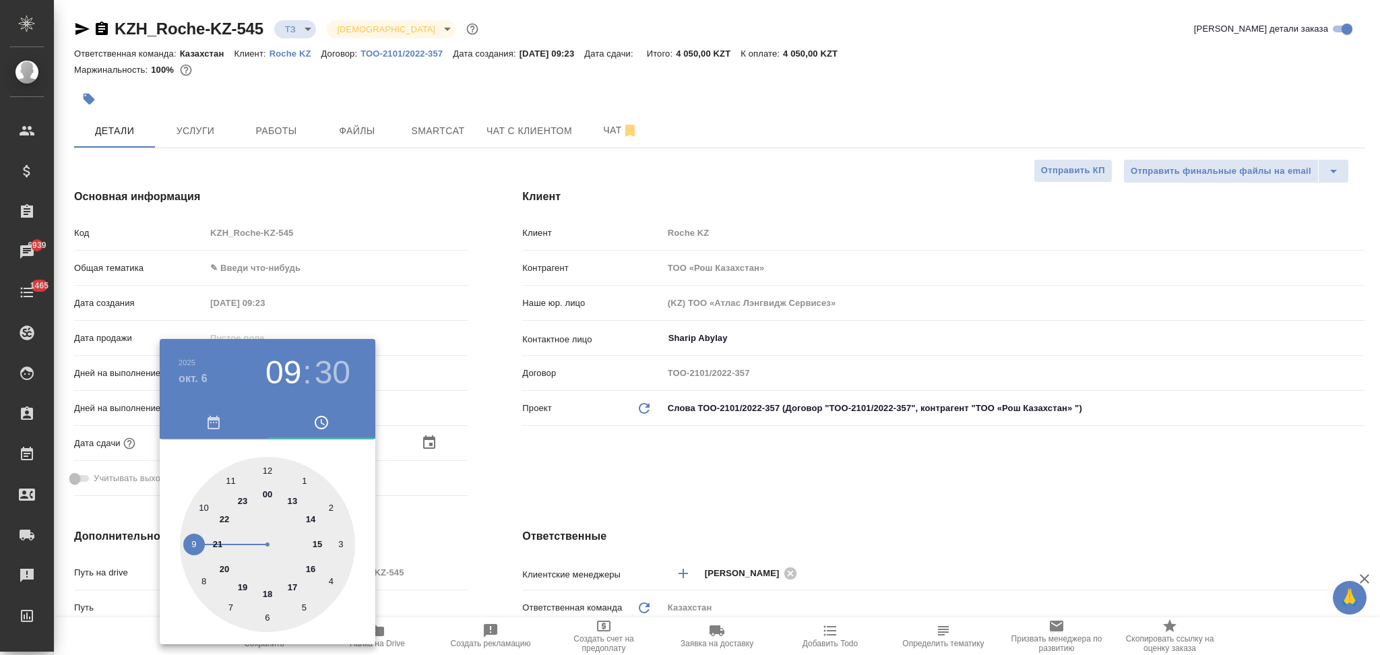
click at [265, 467] on div at bounding box center [267, 544] width 175 height 175
type input "06.10.2025 12:30"
type textarea "x"
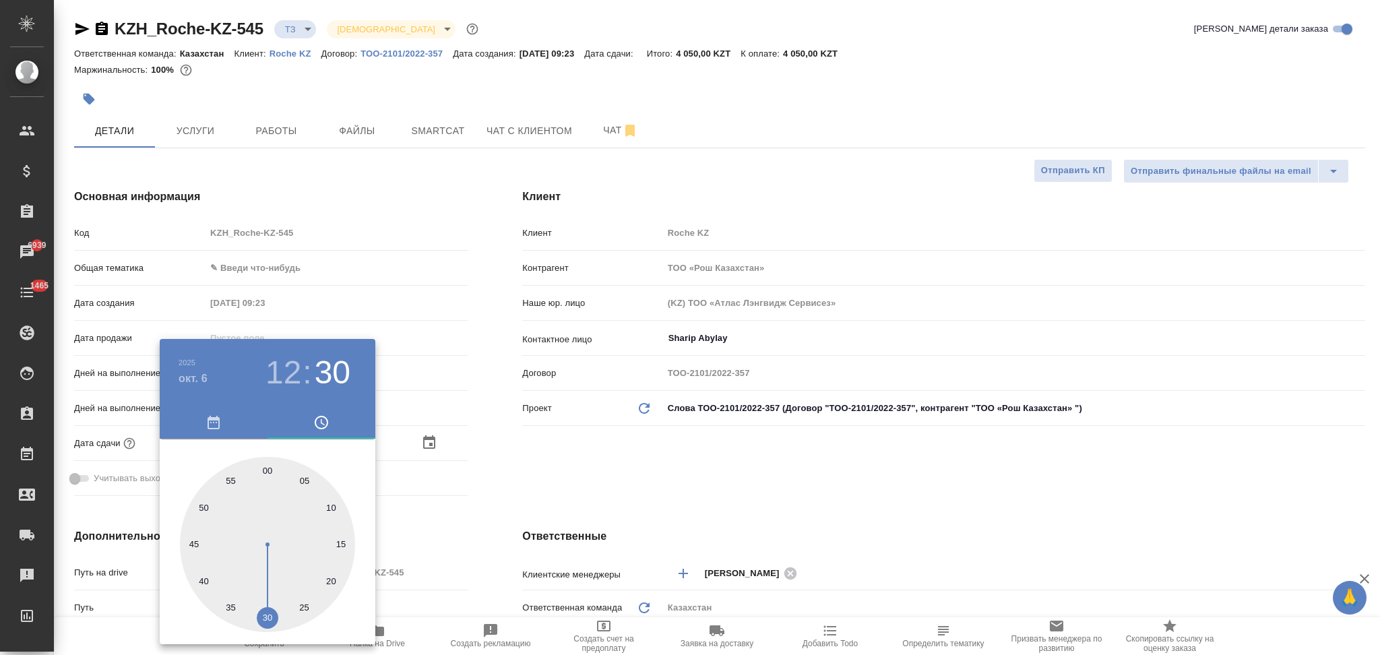
type input "06.10.2025 12:00"
type textarea "x"
click at [267, 467] on div at bounding box center [267, 544] width 175 height 175
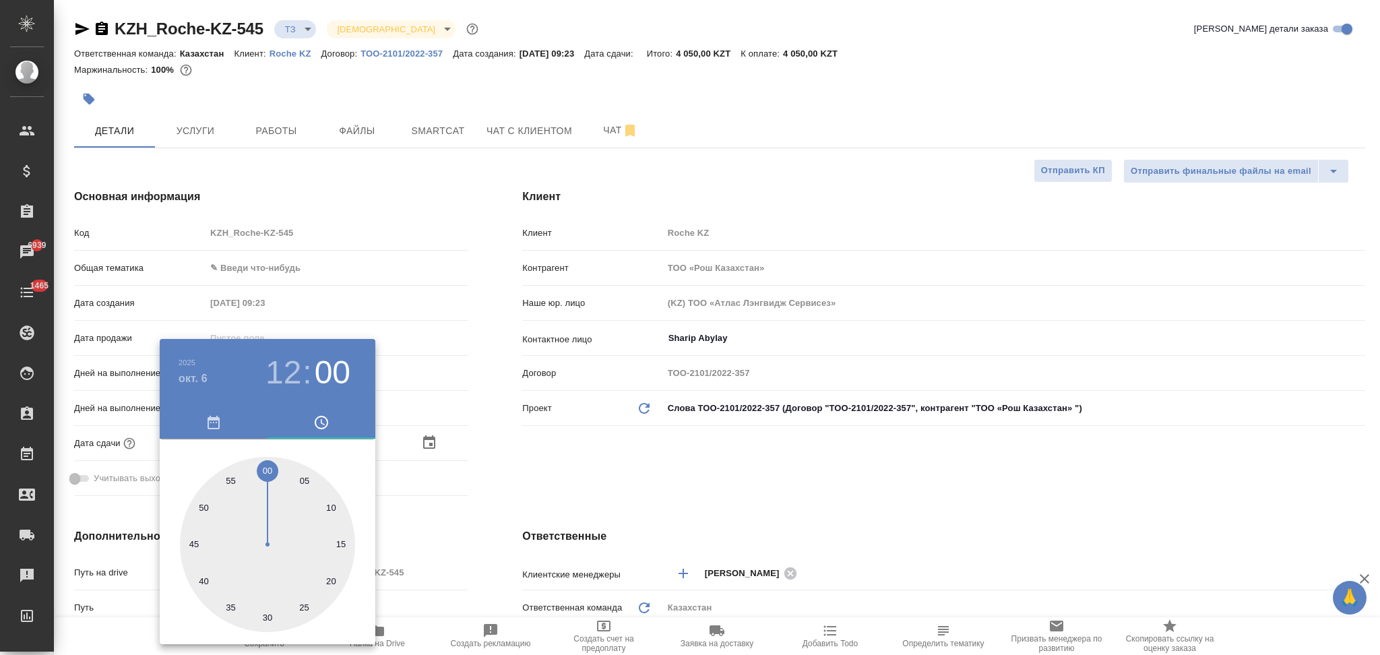
type textarea "x"
click at [470, 505] on div at bounding box center [690, 327] width 1380 height 655
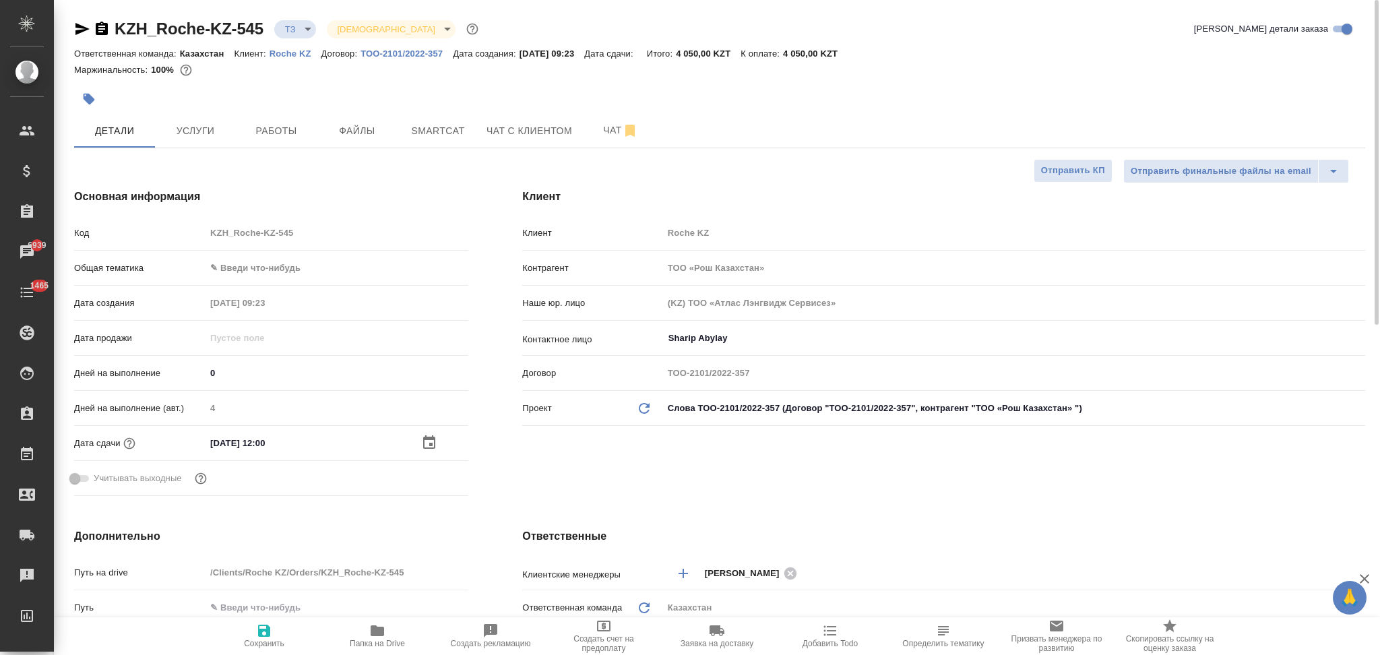
click at [262, 627] on icon "button" at bounding box center [264, 631] width 16 height 16
type textarea "x"
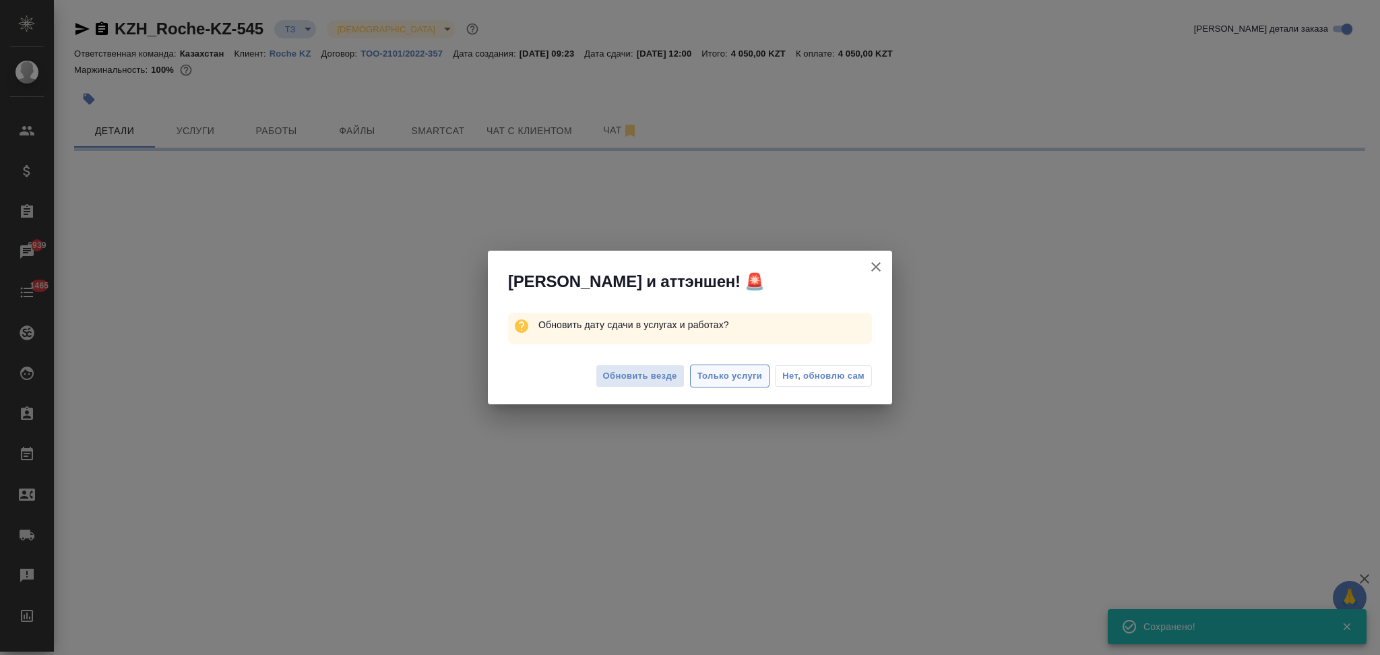
select select "RU"
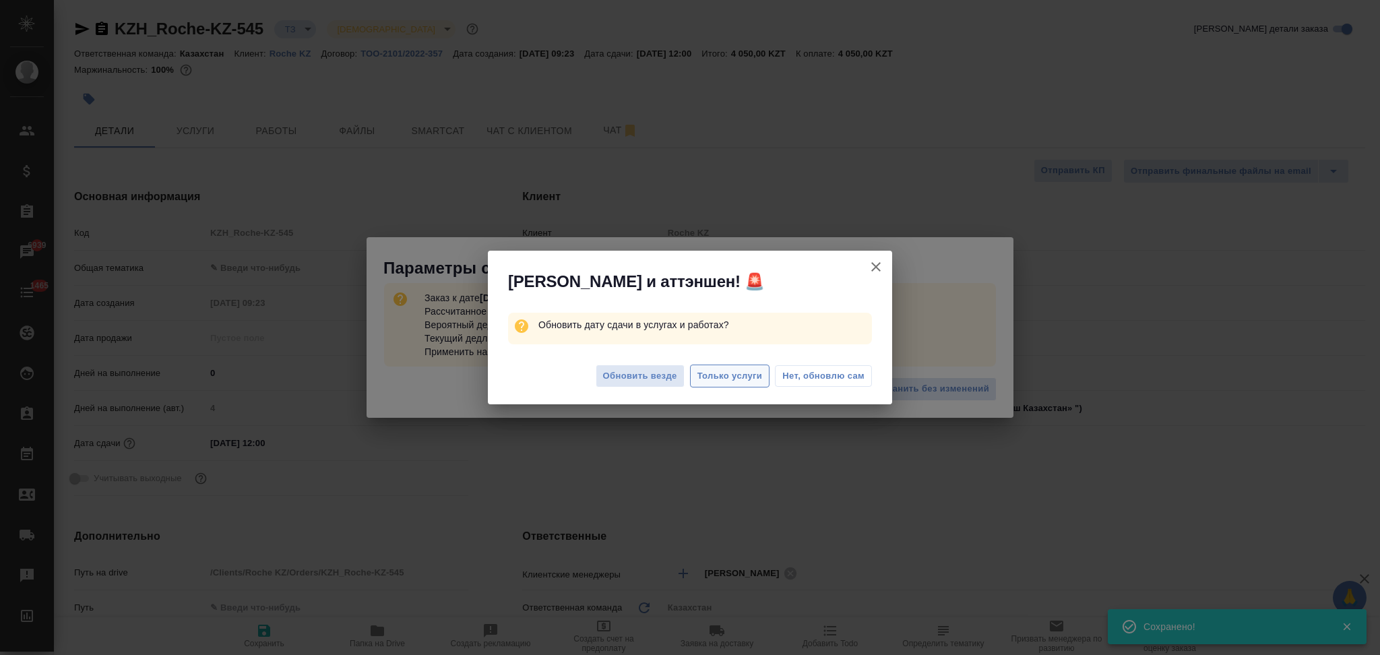
type textarea "x"
click at [877, 262] on icon "button" at bounding box center [876, 267] width 16 height 16
type textarea "x"
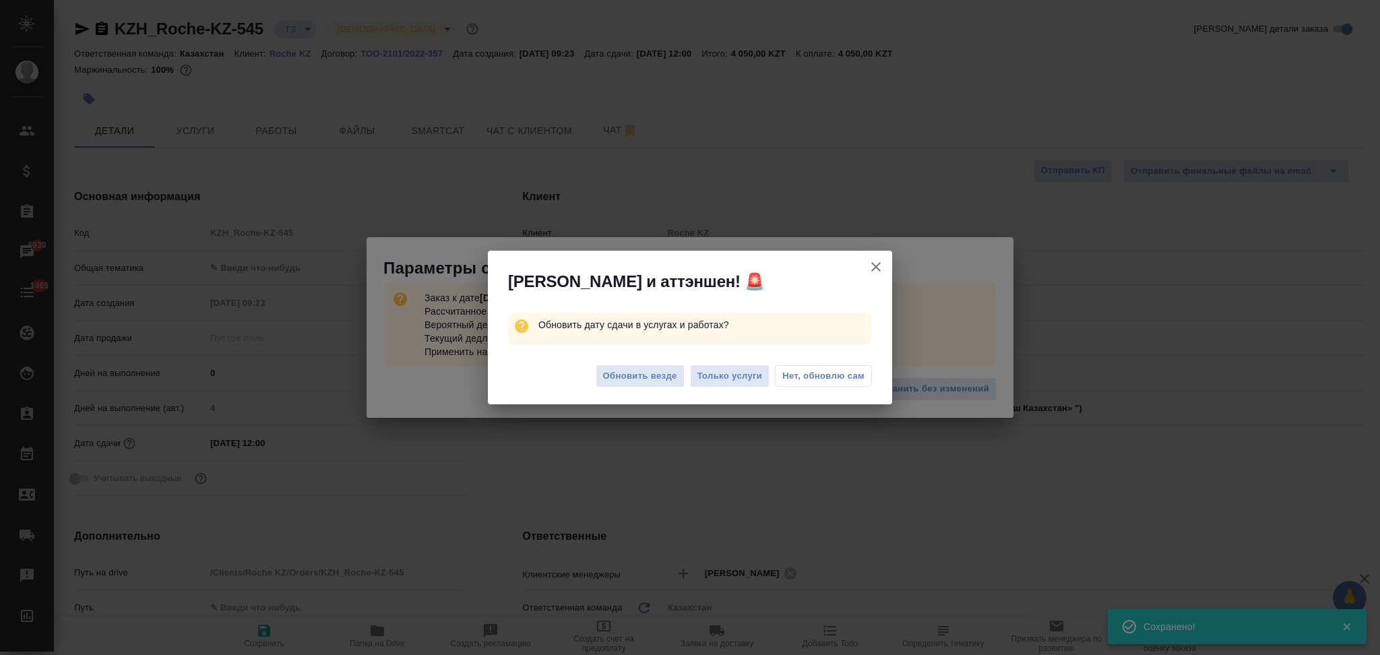
type textarea "x"
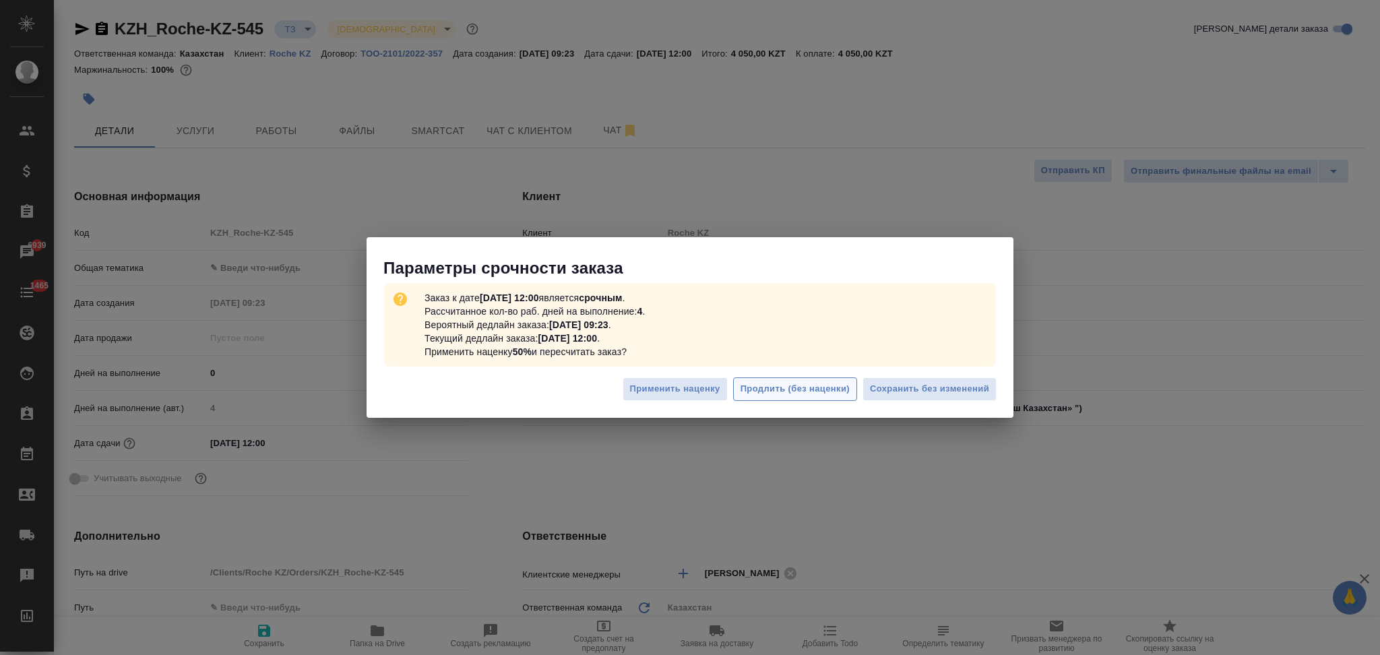
click at [767, 393] on span "Продлить (без наценки)" at bounding box center [795, 388] width 109 height 15
type textarea "x"
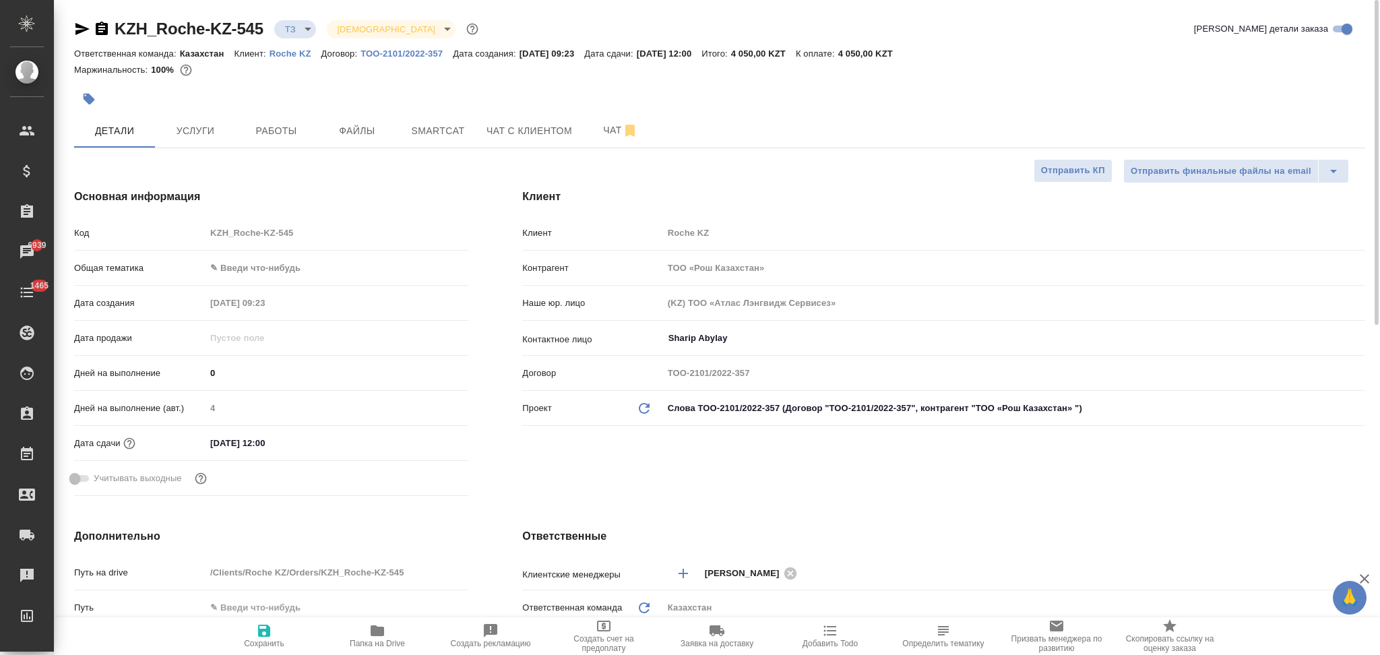
type textarea "x"
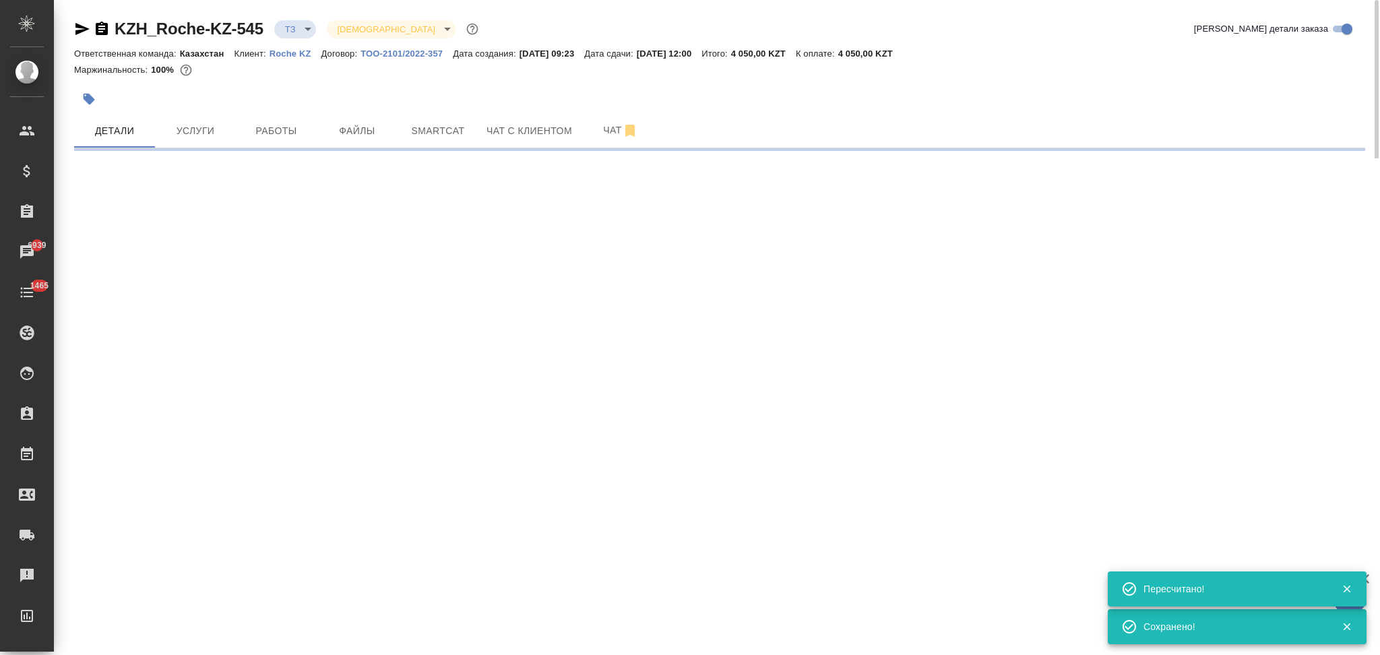
select select "RU"
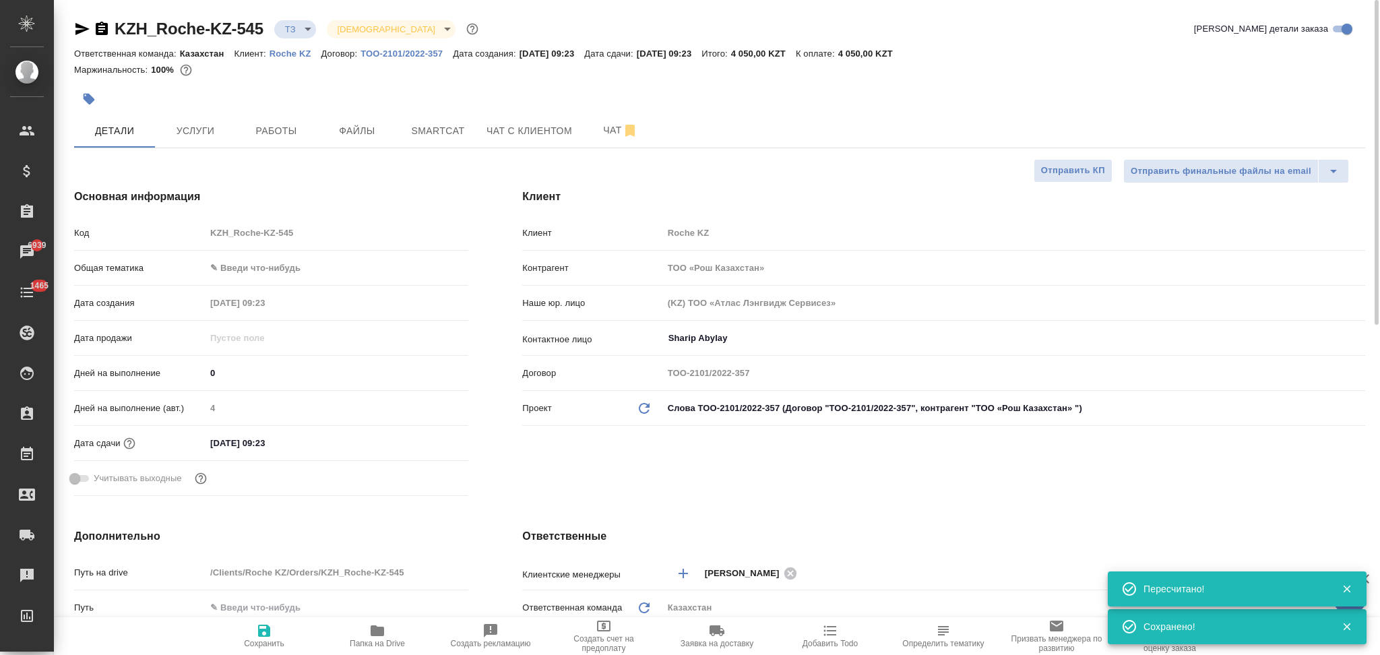
type textarea "x"
click at [184, 127] on span "Услуги" at bounding box center [195, 131] width 65 height 17
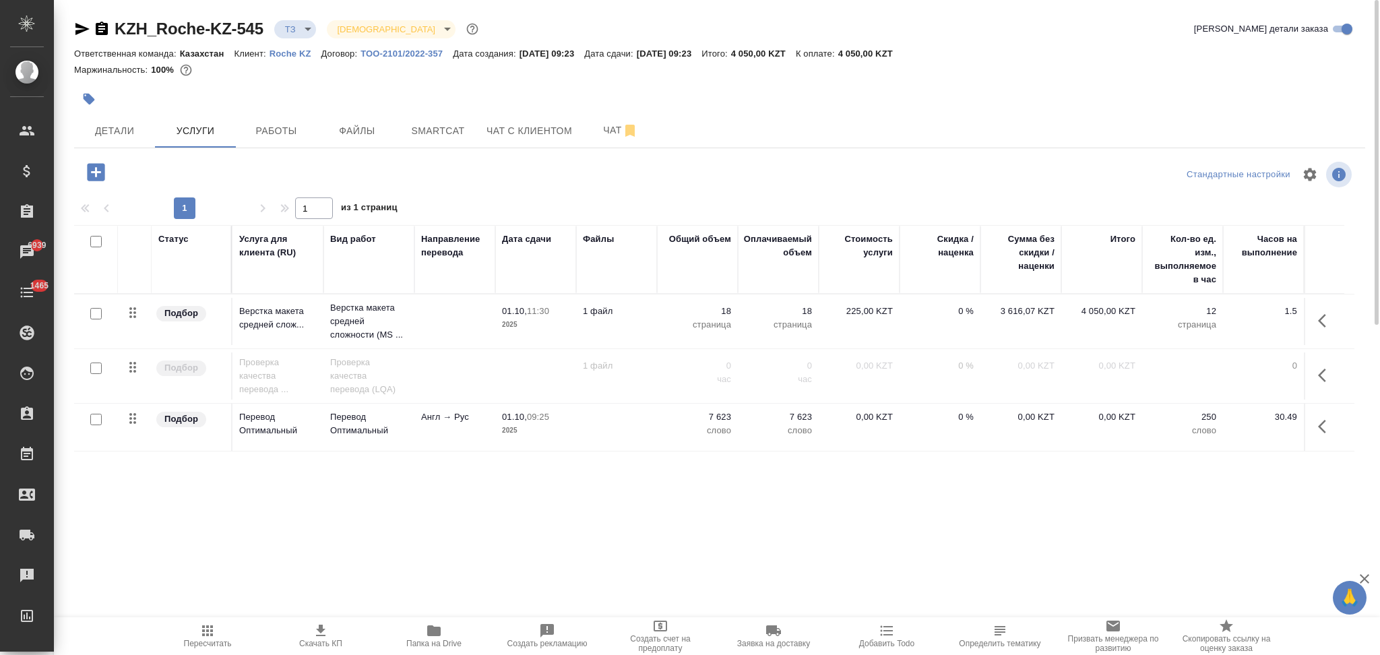
click at [331, 628] on span "Скачать КП" at bounding box center [320, 636] width 97 height 26
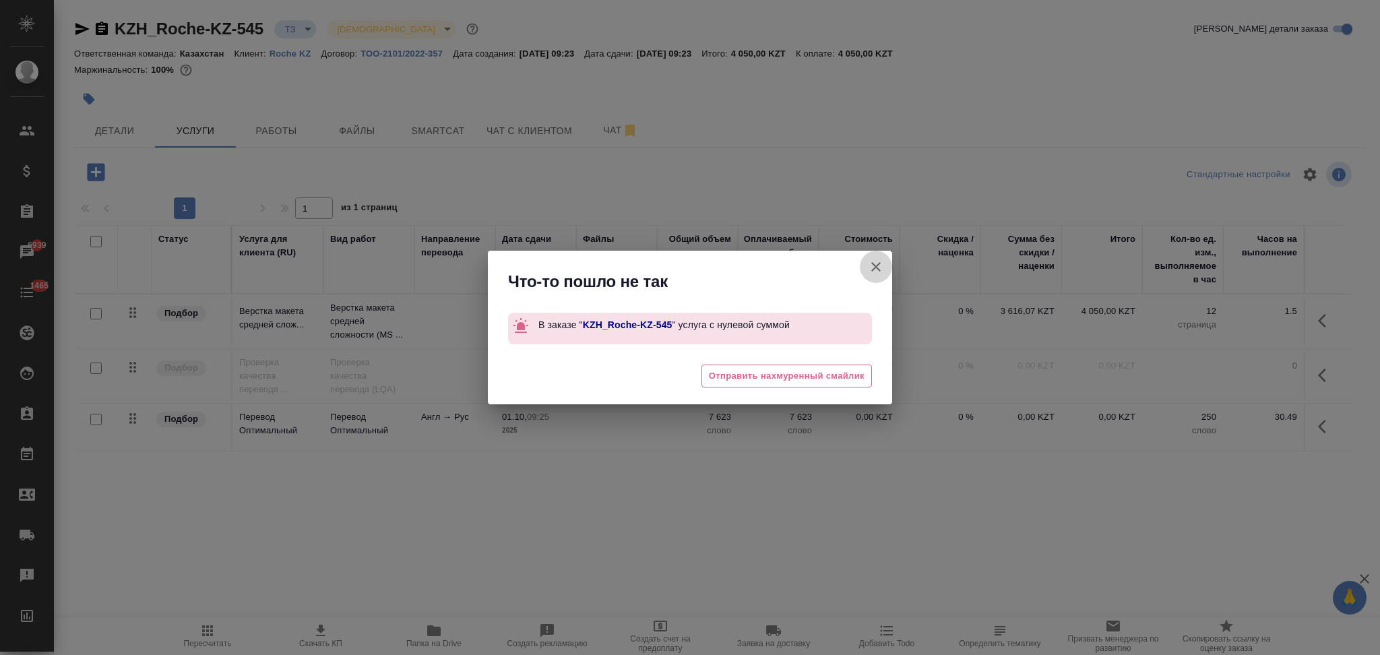
click at [878, 271] on icon "button" at bounding box center [876, 267] width 16 height 16
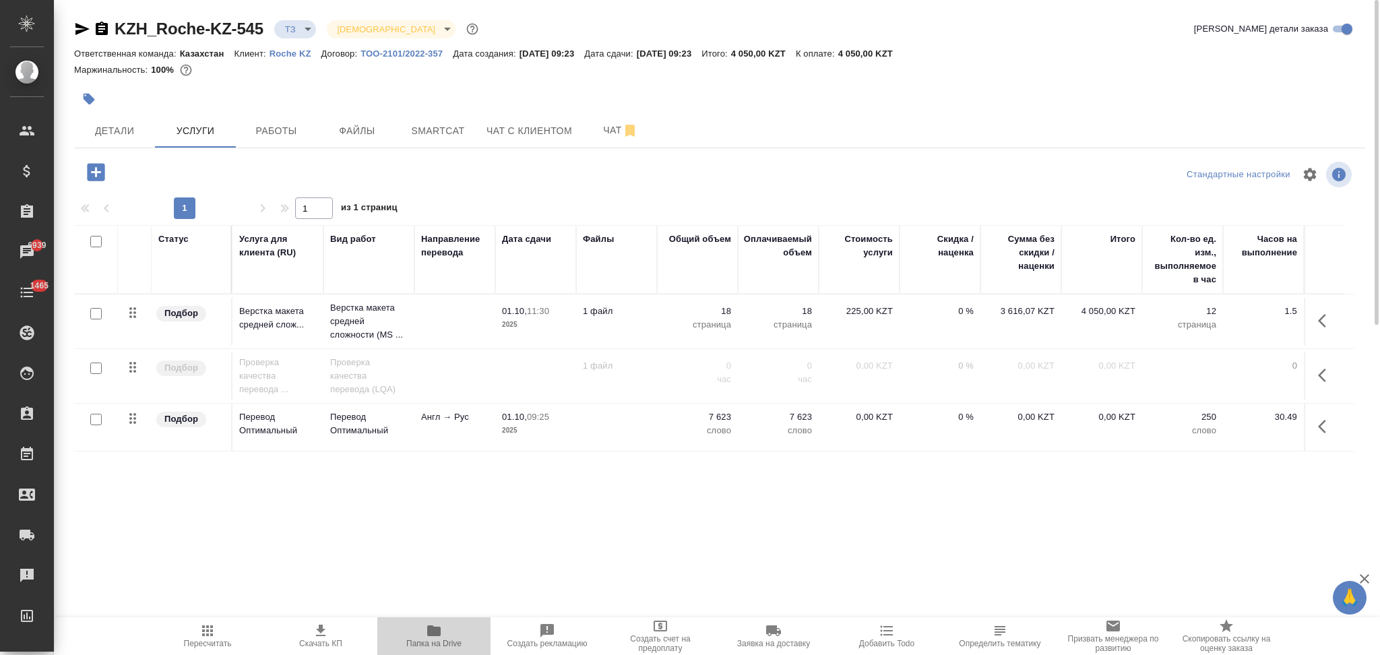
click at [435, 638] on icon "button" at bounding box center [434, 631] width 16 height 16
click at [630, 325] on td "1 файл" at bounding box center [616, 321] width 81 height 47
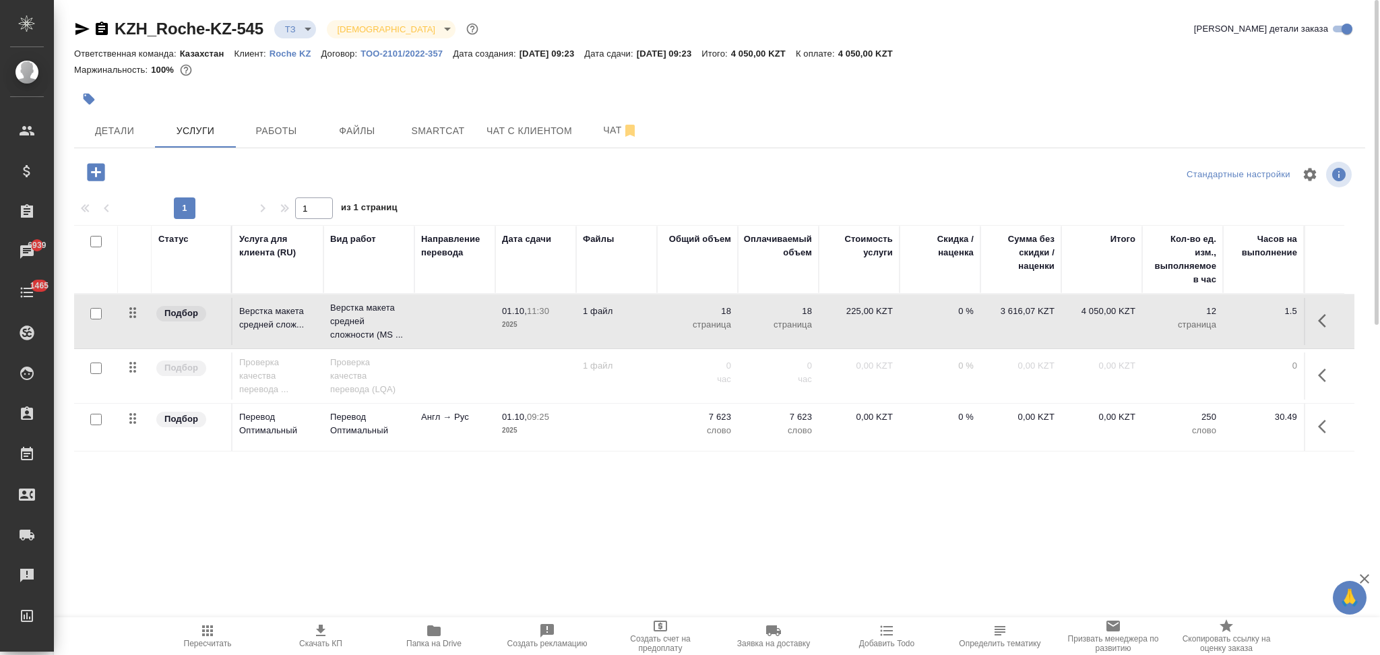
click at [629, 325] on td "1 файл" at bounding box center [616, 321] width 81 height 47
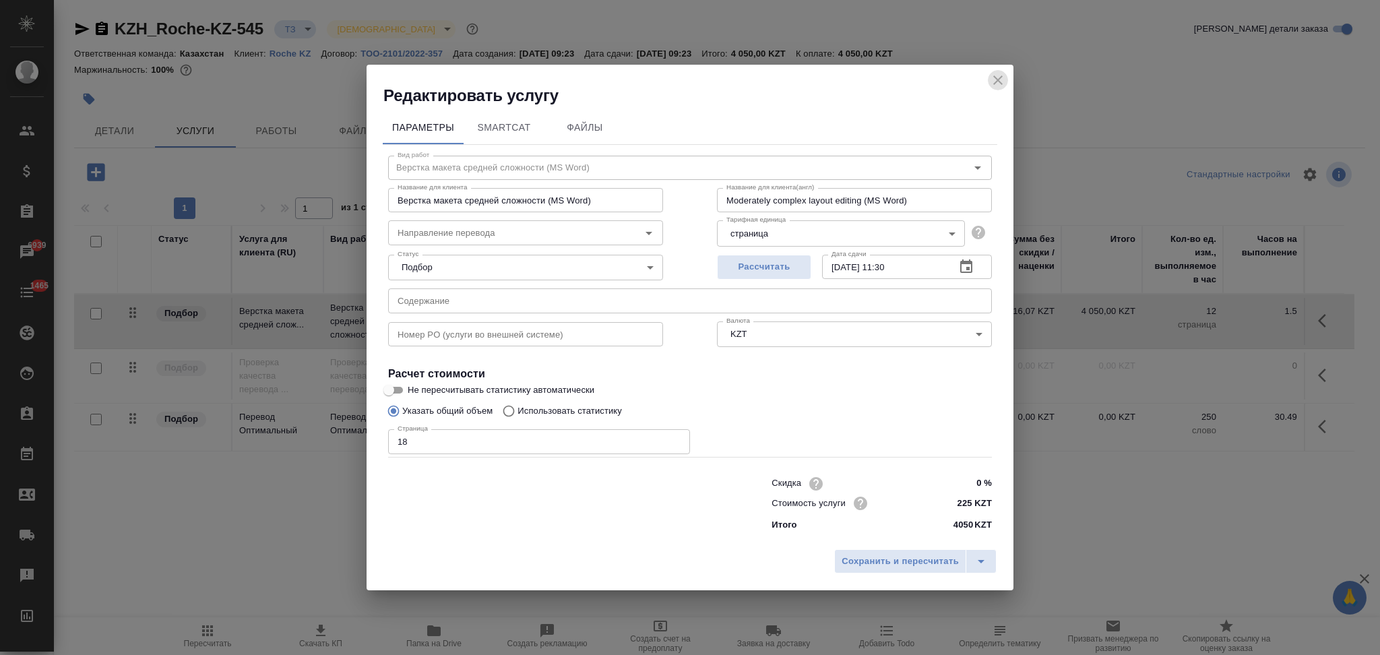
click at [995, 84] on icon "close" at bounding box center [998, 80] width 16 height 16
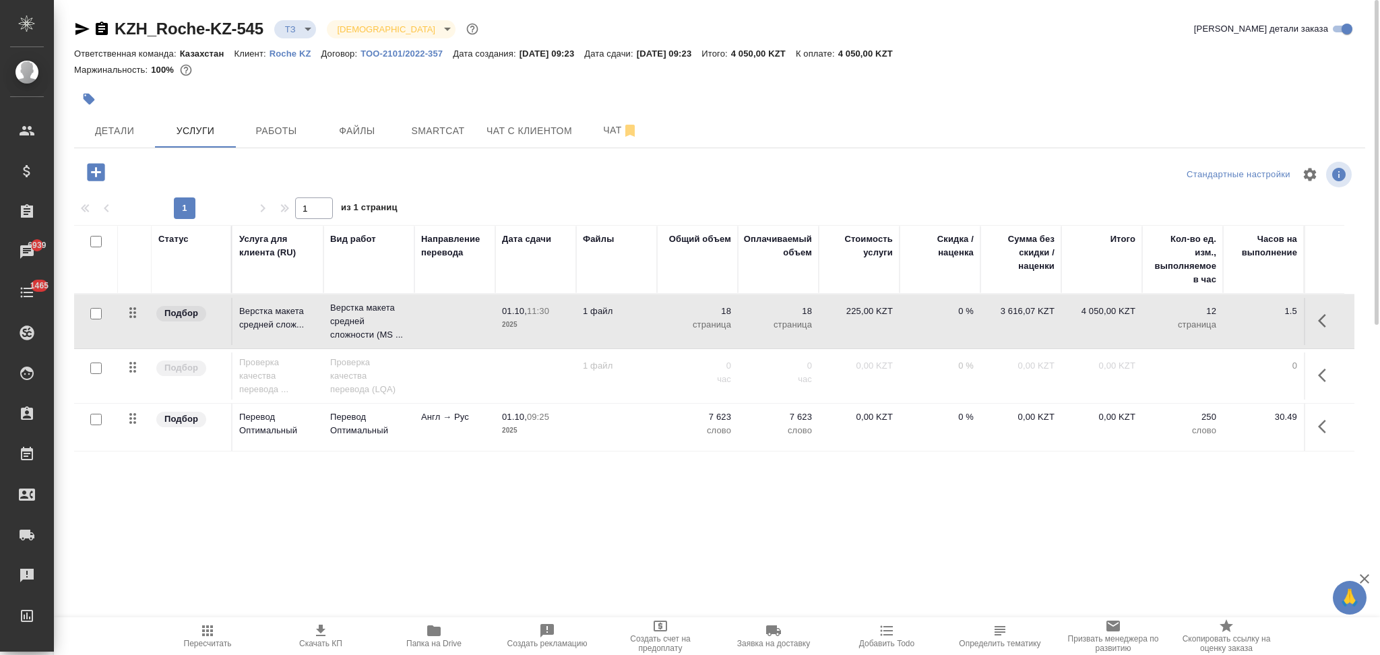
click at [671, 425] on p "слово" at bounding box center [697, 430] width 67 height 13
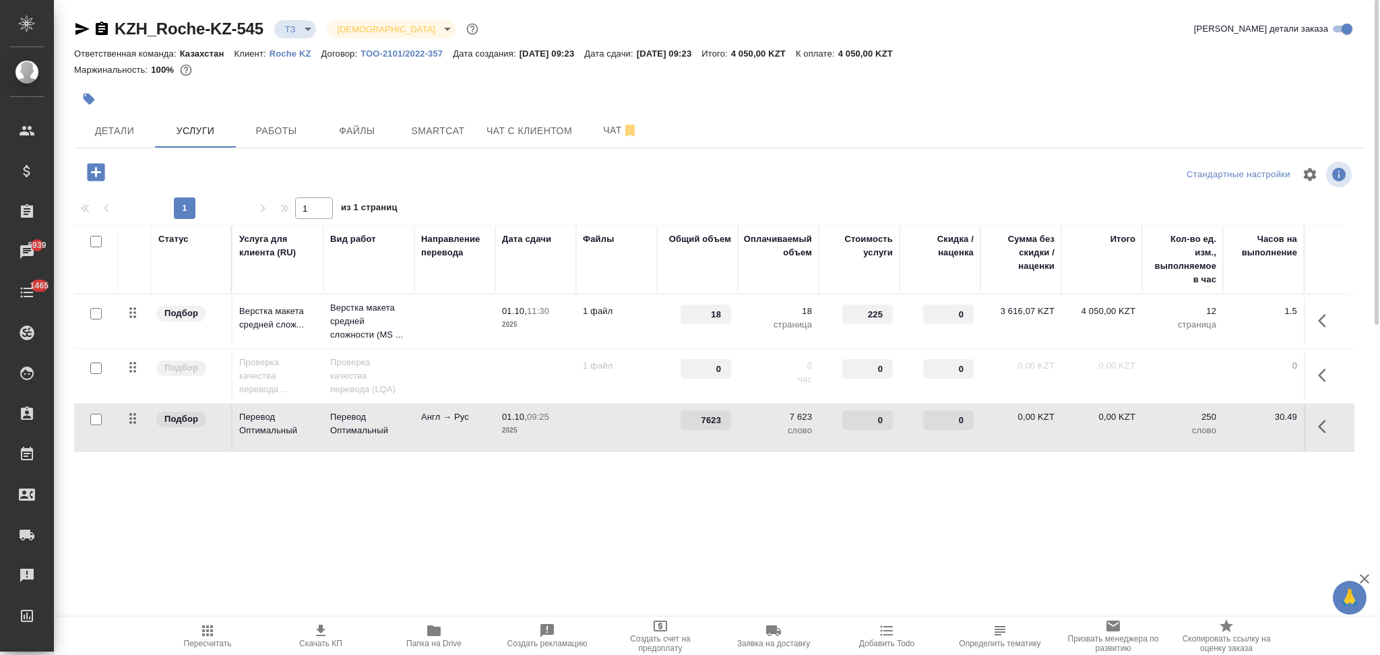
click at [669, 425] on div "7623" at bounding box center [697, 420] width 67 height 20
click at [635, 427] on td at bounding box center [616, 427] width 81 height 47
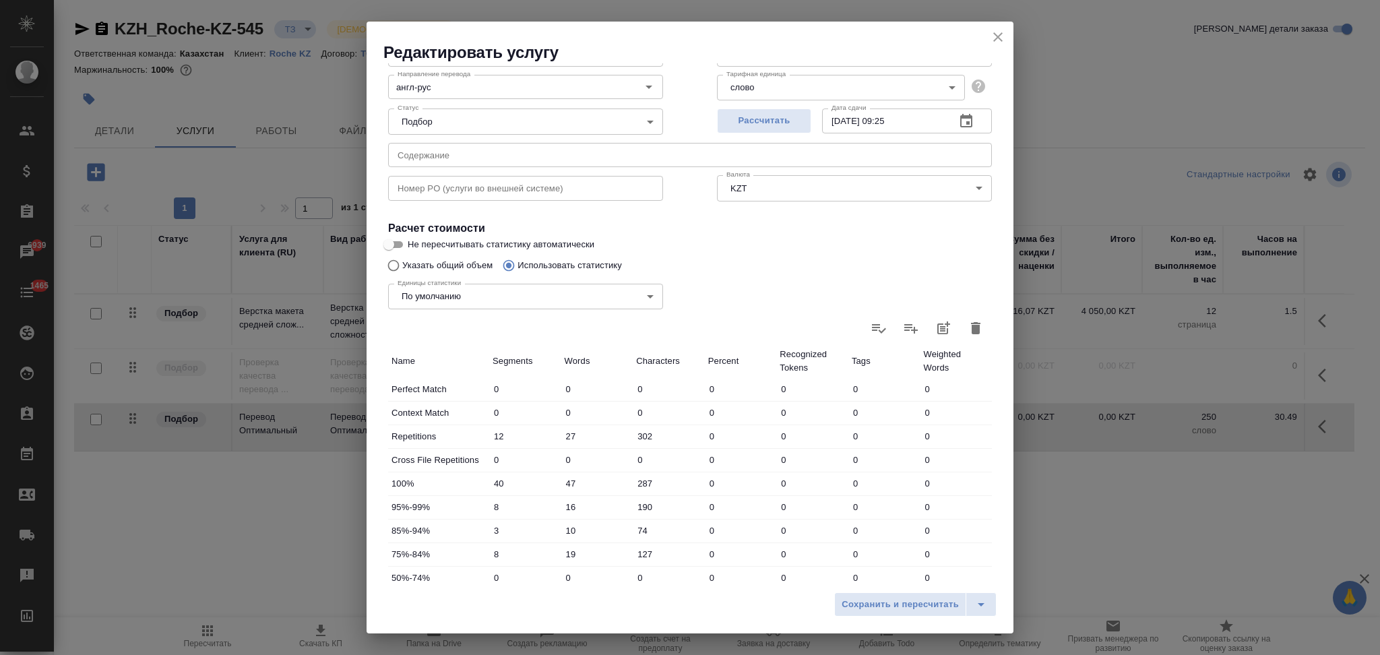
scroll to position [264, 0]
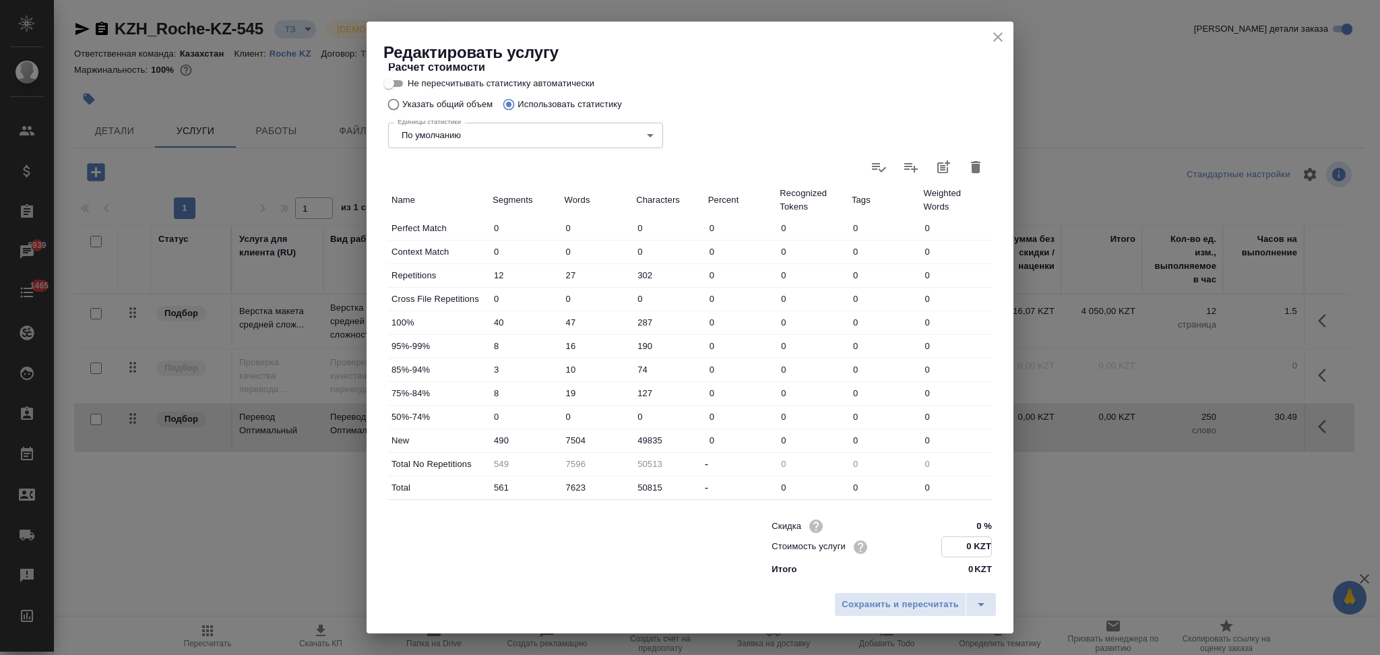
click at [953, 543] on input "0 KZT" at bounding box center [966, 547] width 49 height 20
type input "10.8 KZT"
click at [910, 602] on span "Сохранить и пересчитать" at bounding box center [900, 604] width 117 height 15
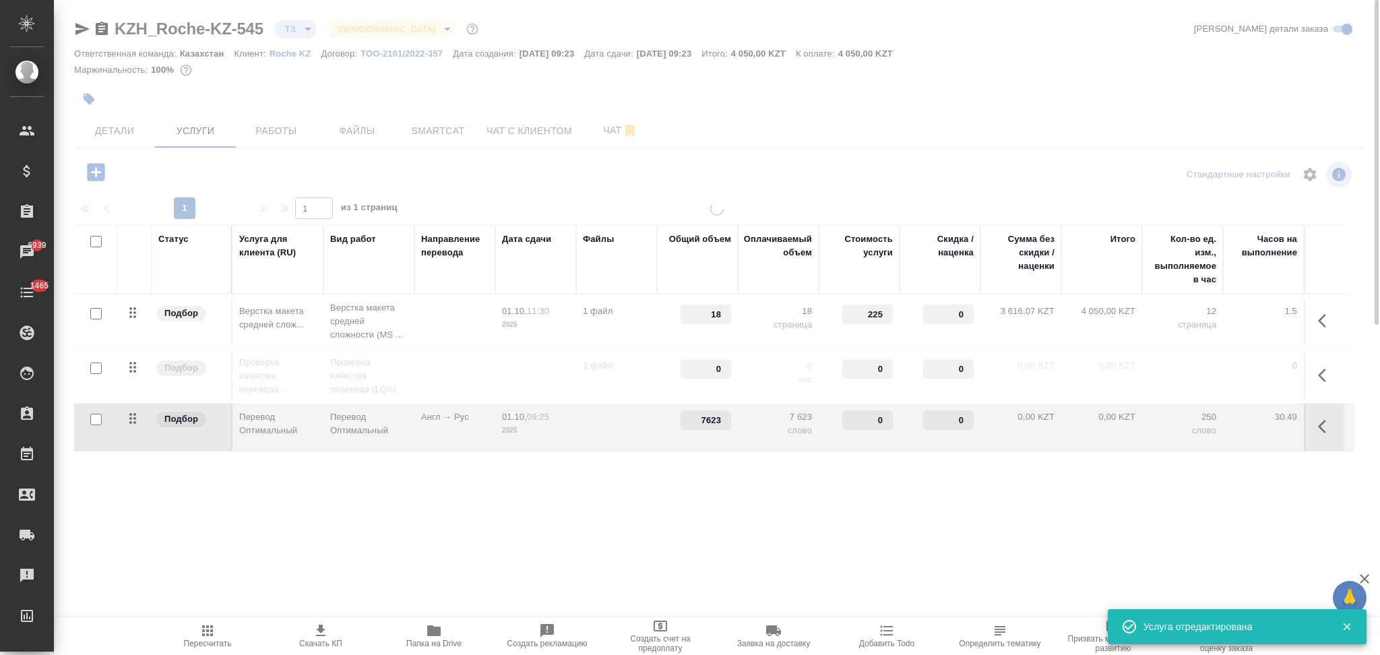
type input "10.8"
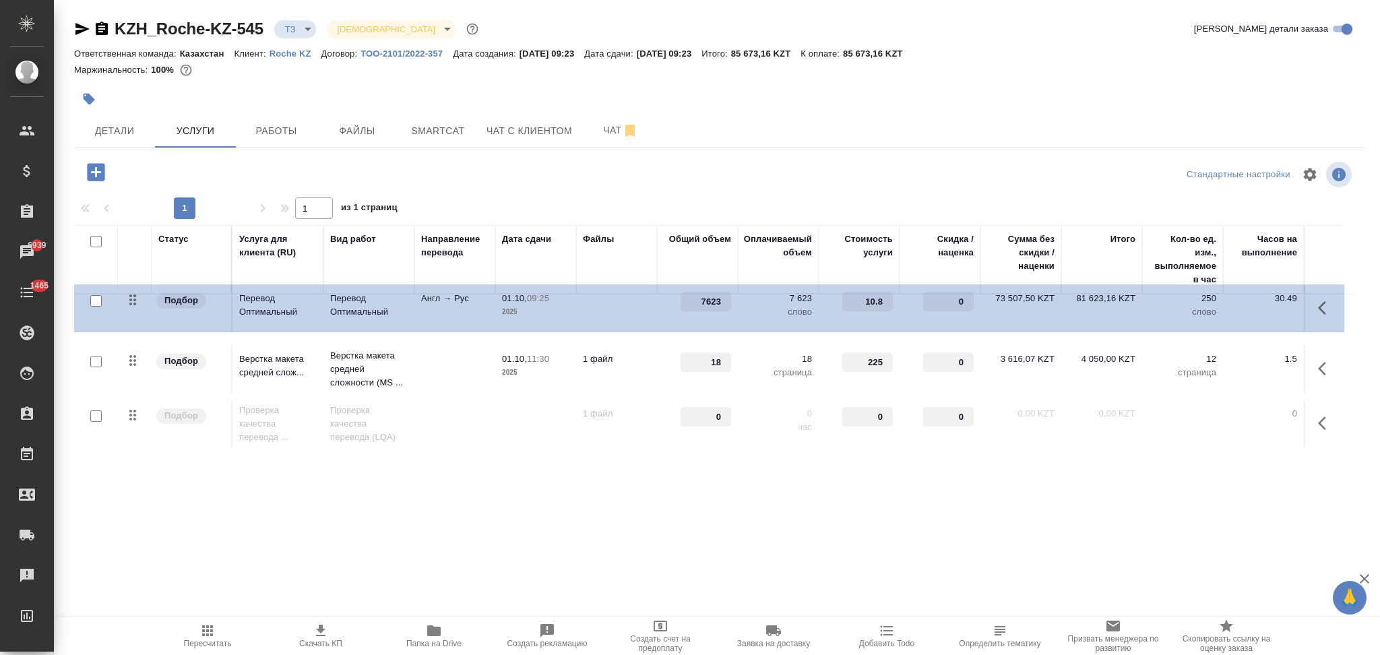
drag, startPoint x: 139, startPoint y: 421, endPoint x: 139, endPoint y: 296, distance: 124.7
click at [139, 296] on table "Статус Услуга для клиента (RU) Вид работ Направление перевода Дата сдачи Файлы …" at bounding box center [714, 338] width 1280 height 226
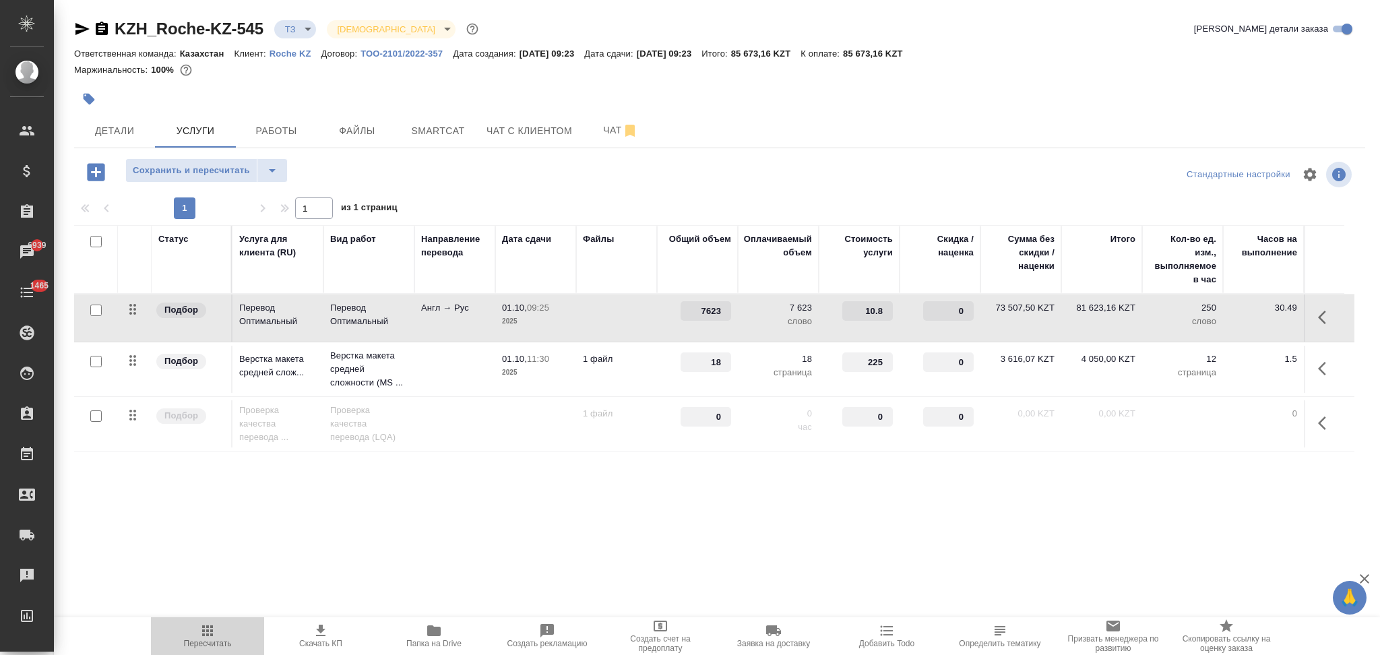
click at [213, 637] on icon "button" at bounding box center [207, 631] width 16 height 16
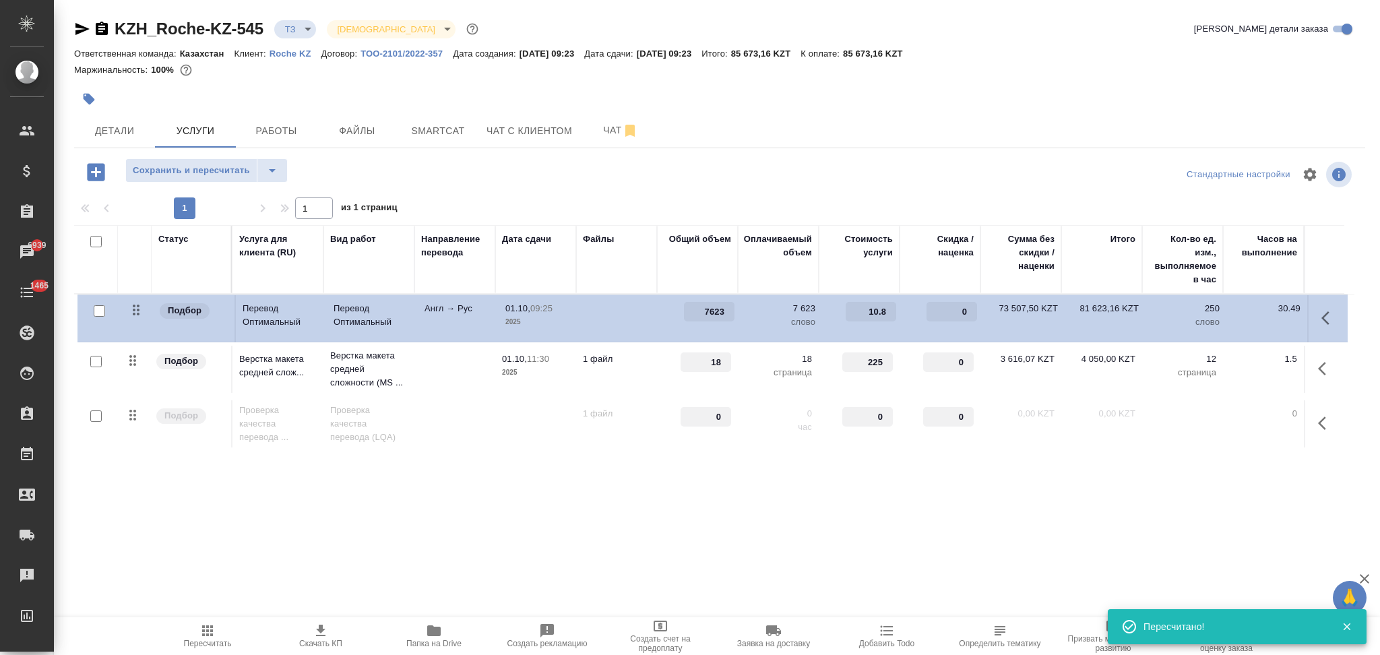
drag, startPoint x: 135, startPoint y: 426, endPoint x: 142, endPoint y: 314, distance: 112.1
click at [142, 314] on table "Статус Услуга для клиента (RU) Вид работ Направление перевода Дата сдачи Файлы …" at bounding box center [714, 338] width 1280 height 226
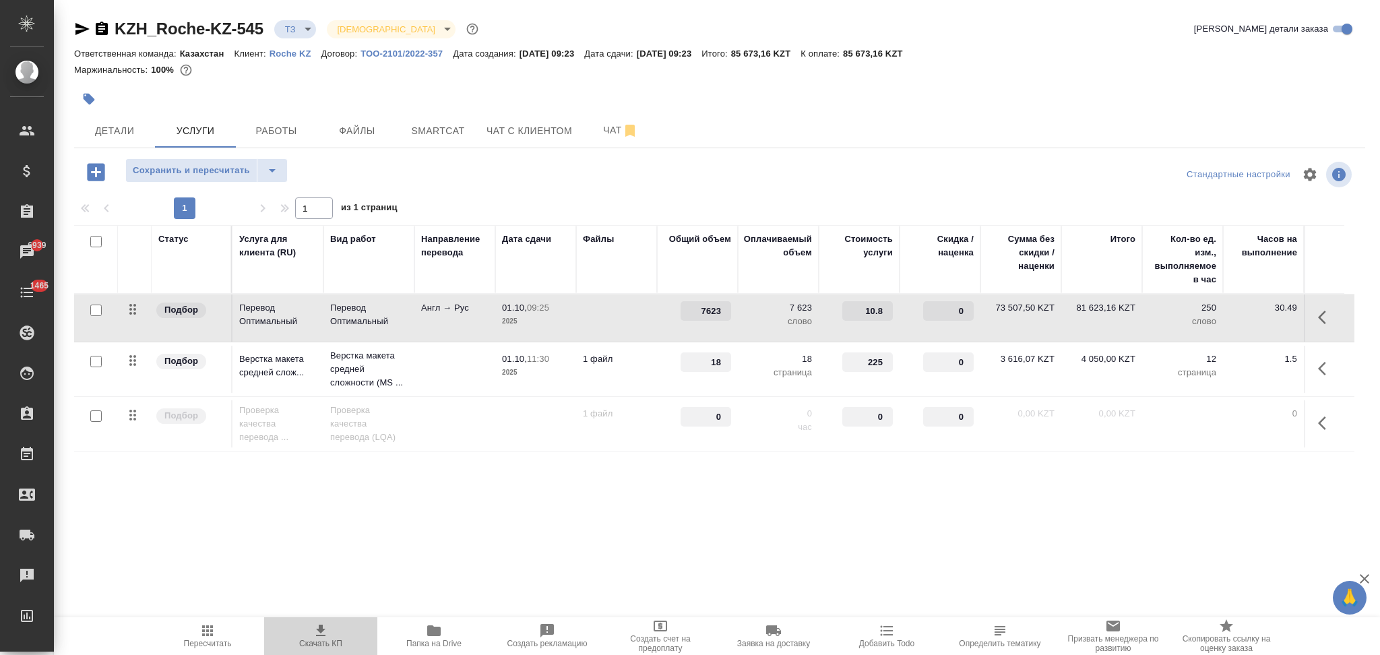
click at [320, 631] on icon "button" at bounding box center [320, 630] width 9 height 11
click at [590, 128] on span "Чат" at bounding box center [620, 130] width 65 height 17
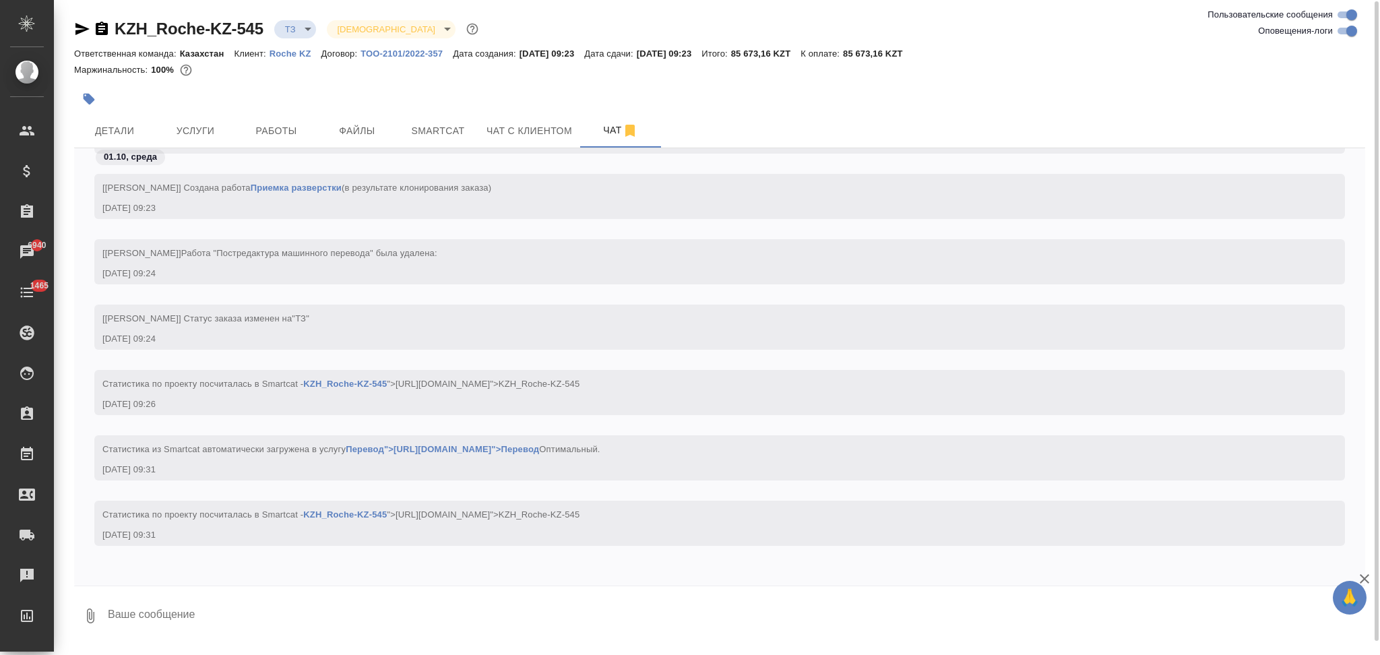
scroll to position [1, 0]
click at [113, 123] on span "Детали" at bounding box center [114, 130] width 65 height 17
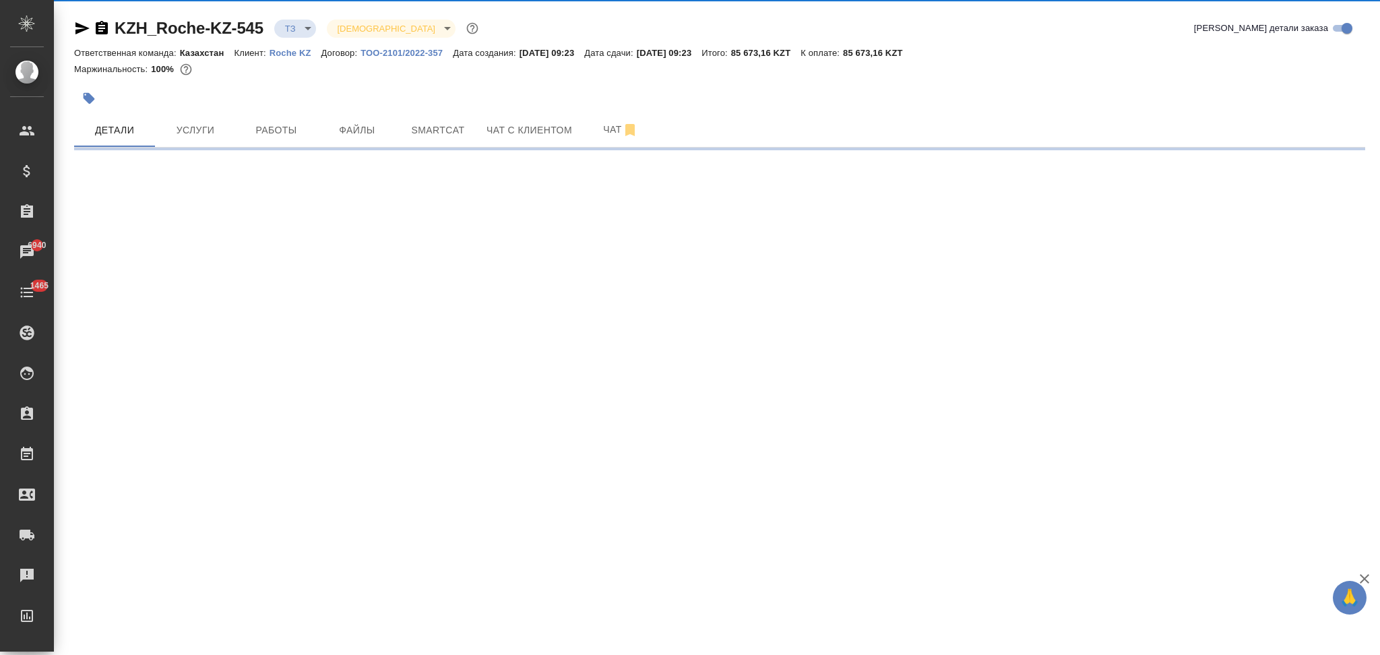
select select "RU"
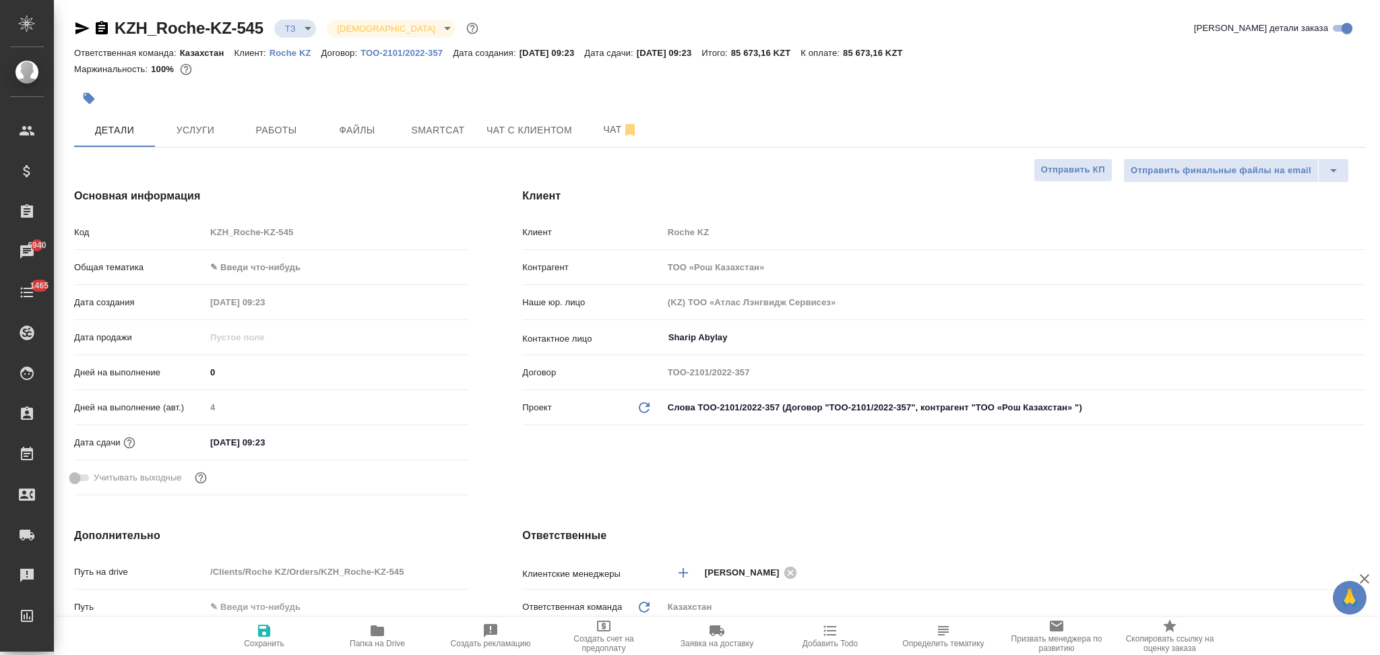
type textarea "x"
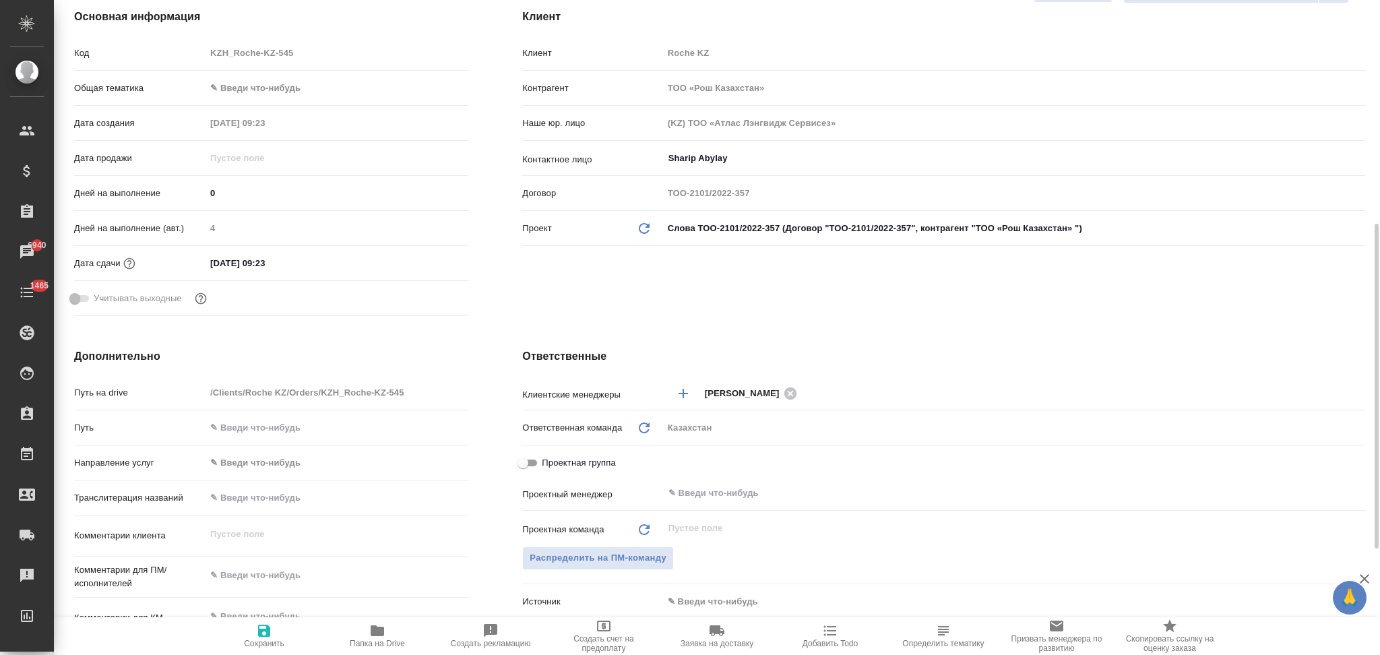
scroll to position [360, 0]
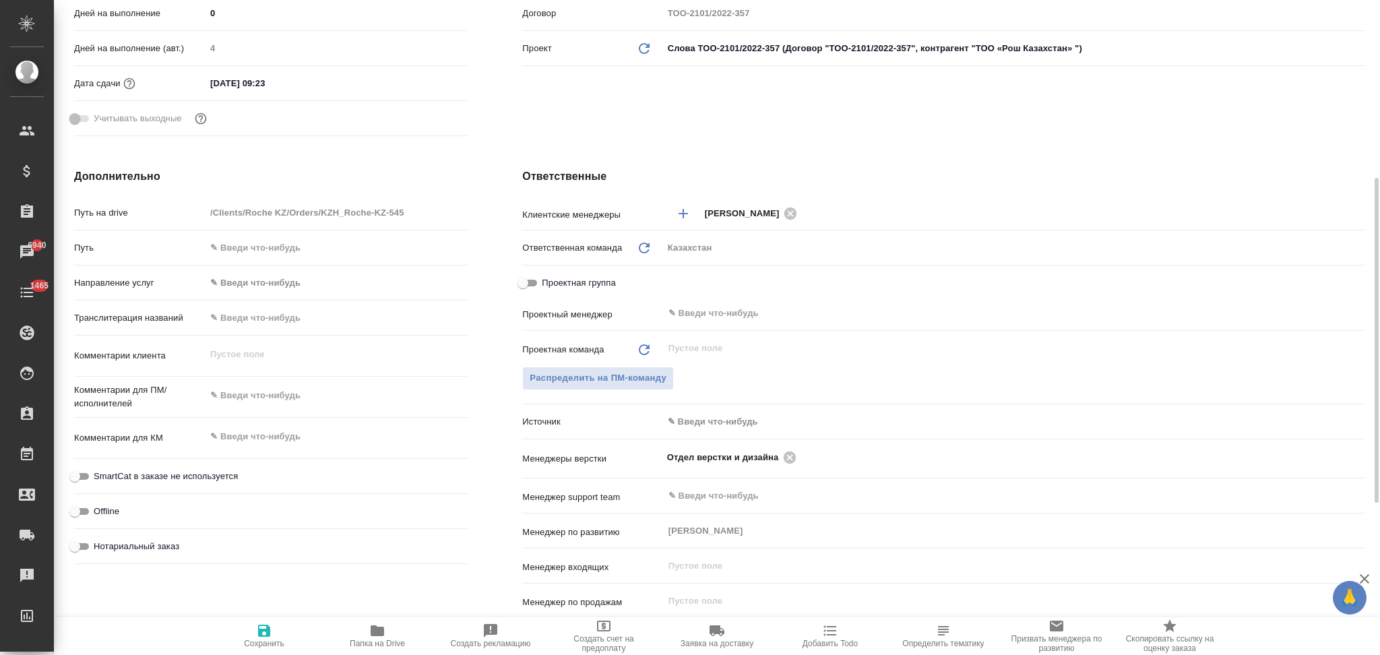
type textarea "x"
click at [295, 394] on textarea at bounding box center [336, 396] width 261 height 23
type textarea "н"
type textarea "x"
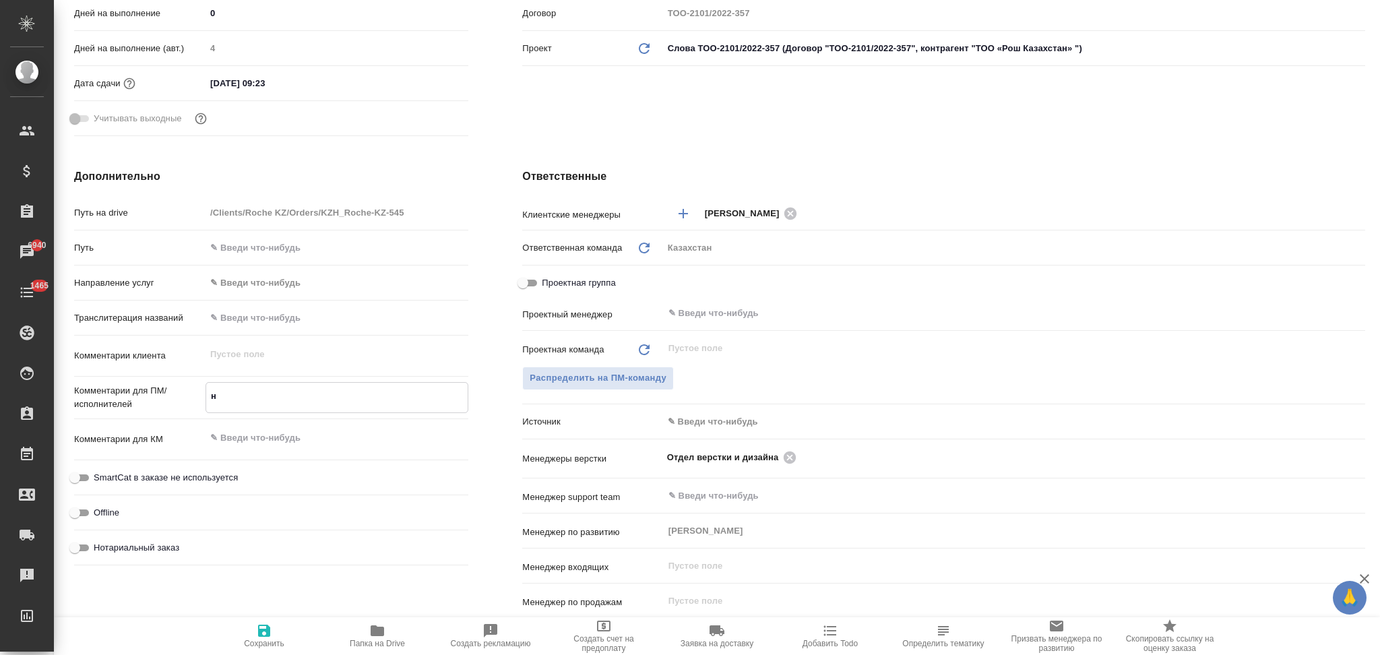
type textarea "x"
type textarea "на"
type textarea "x"
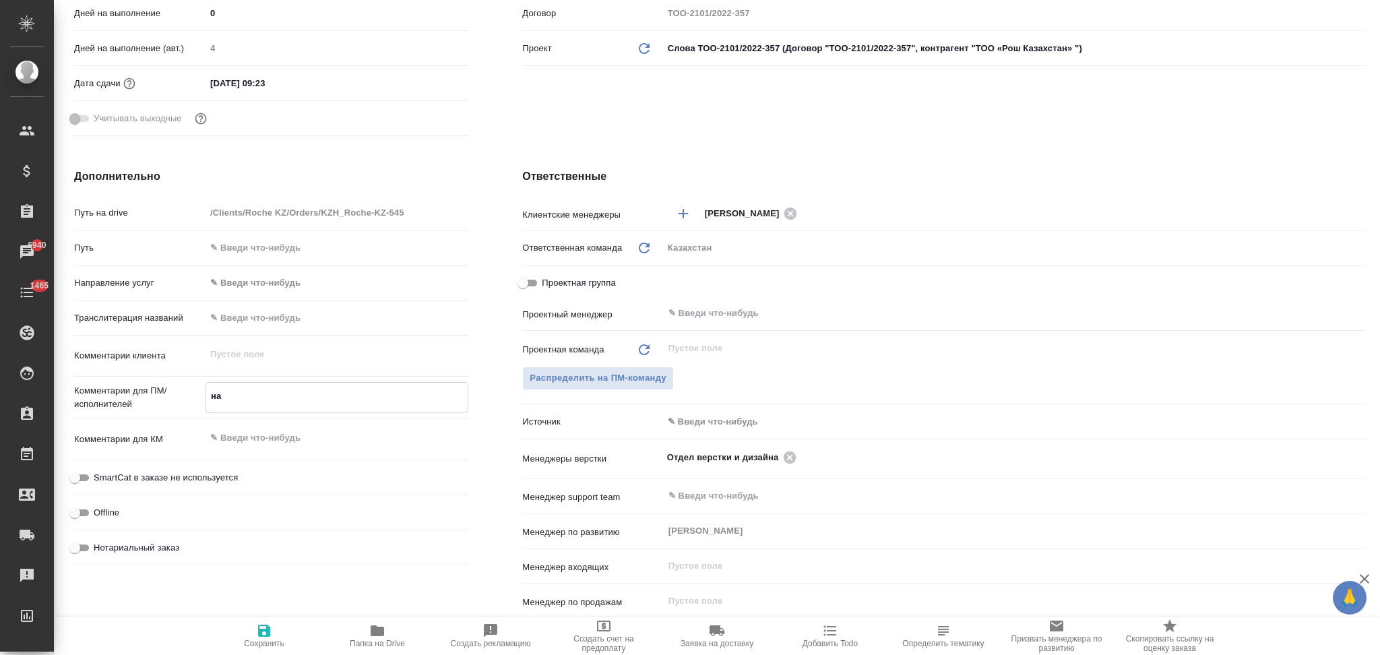
type textarea "x"
type textarea "на"
type textarea "x"
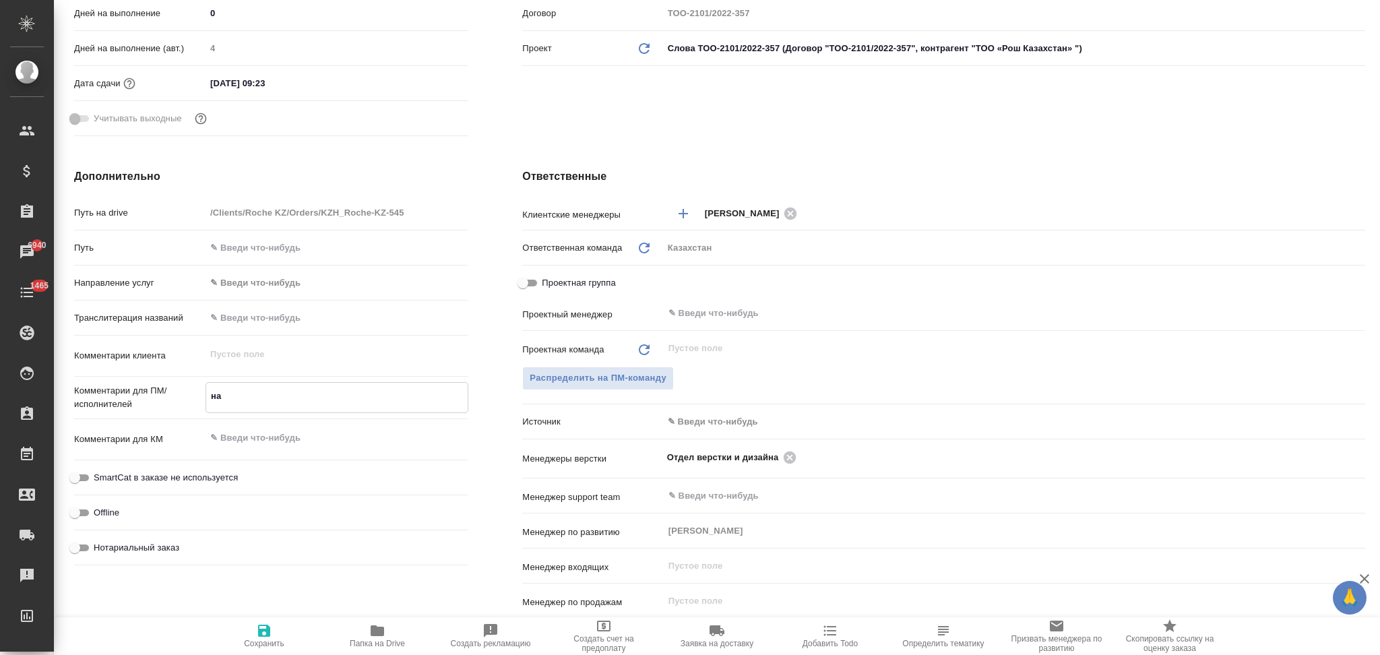
type textarea "на р"
type textarea "x"
type textarea "на ру"
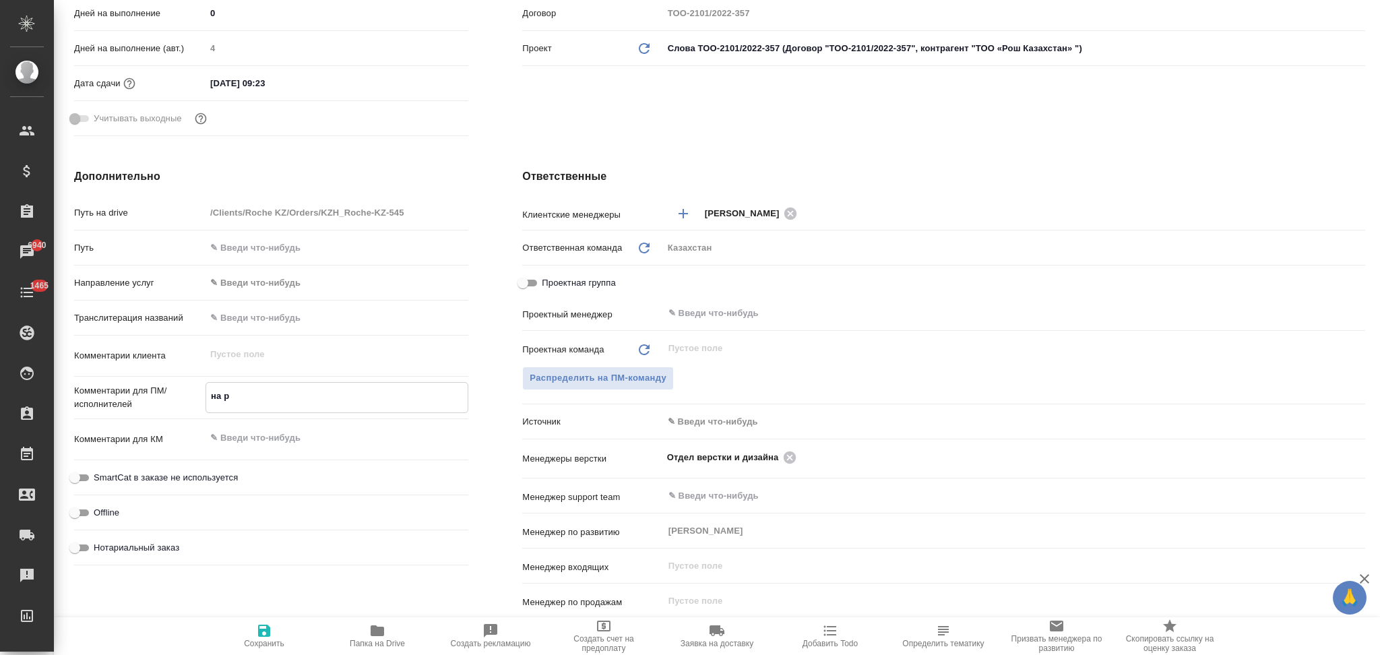
type textarea "x"
type textarea "на рус"
type textarea "x"
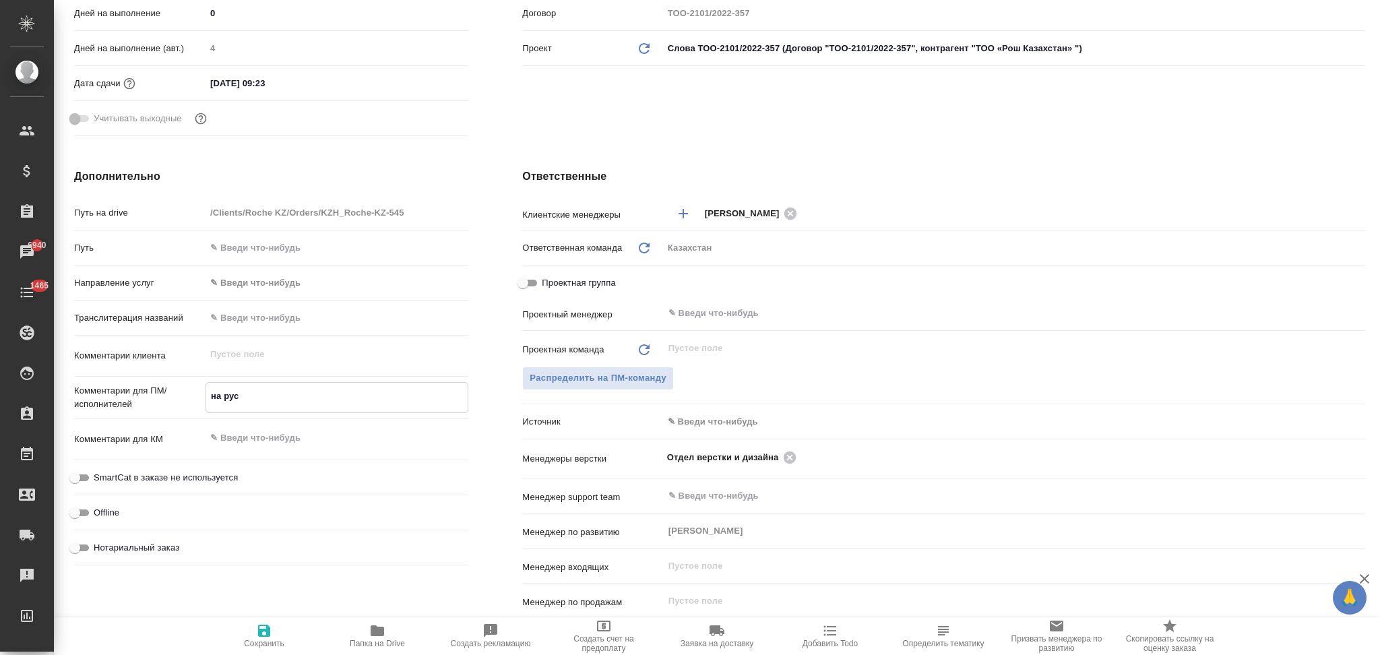
type textarea "x"
type textarea "на рус"
type textarea "x"
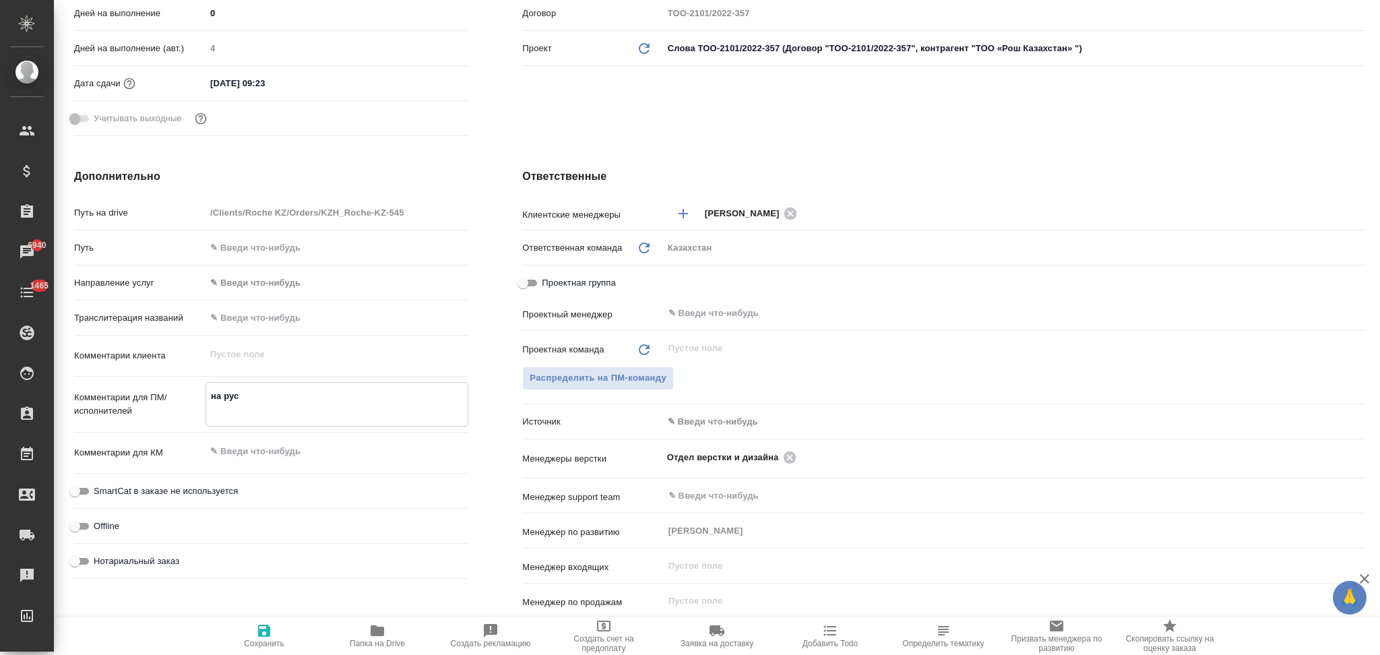
type textarea "x"
type textarea "на рус н"
type textarea "x"
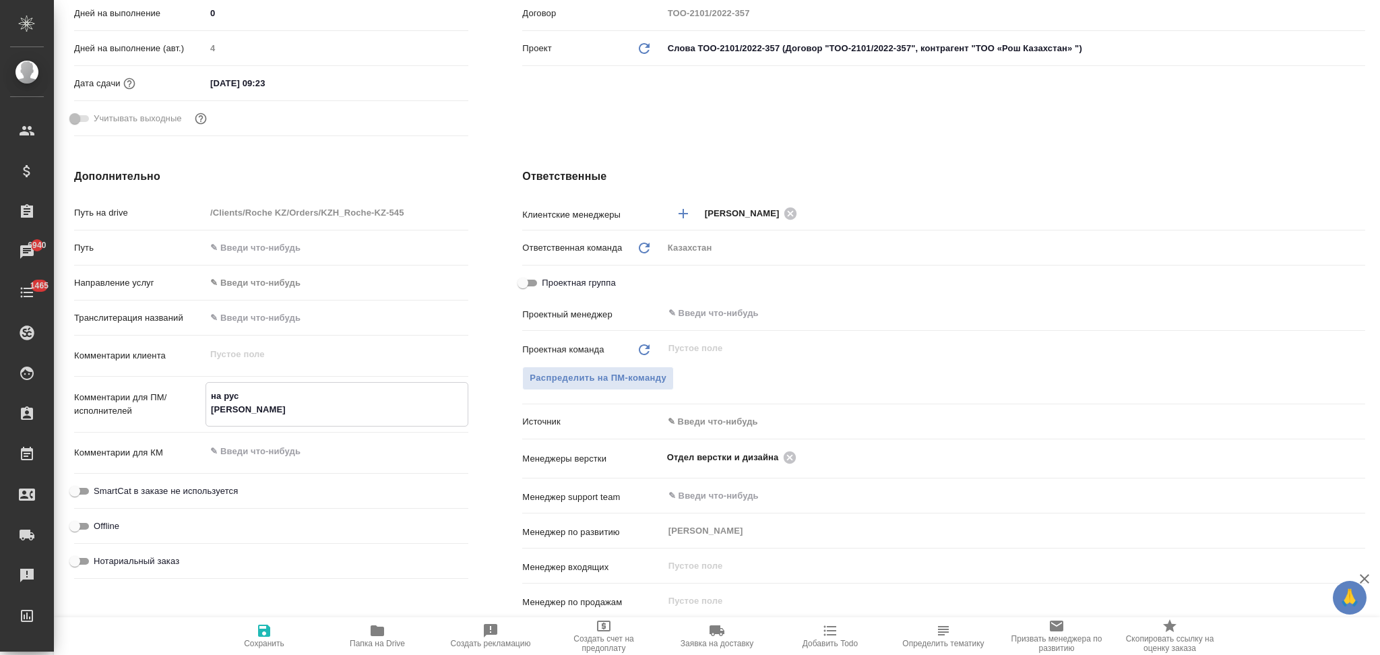
type textarea "на рус на"
type textarea "x"
type textarea "на рус на"
type textarea "x"
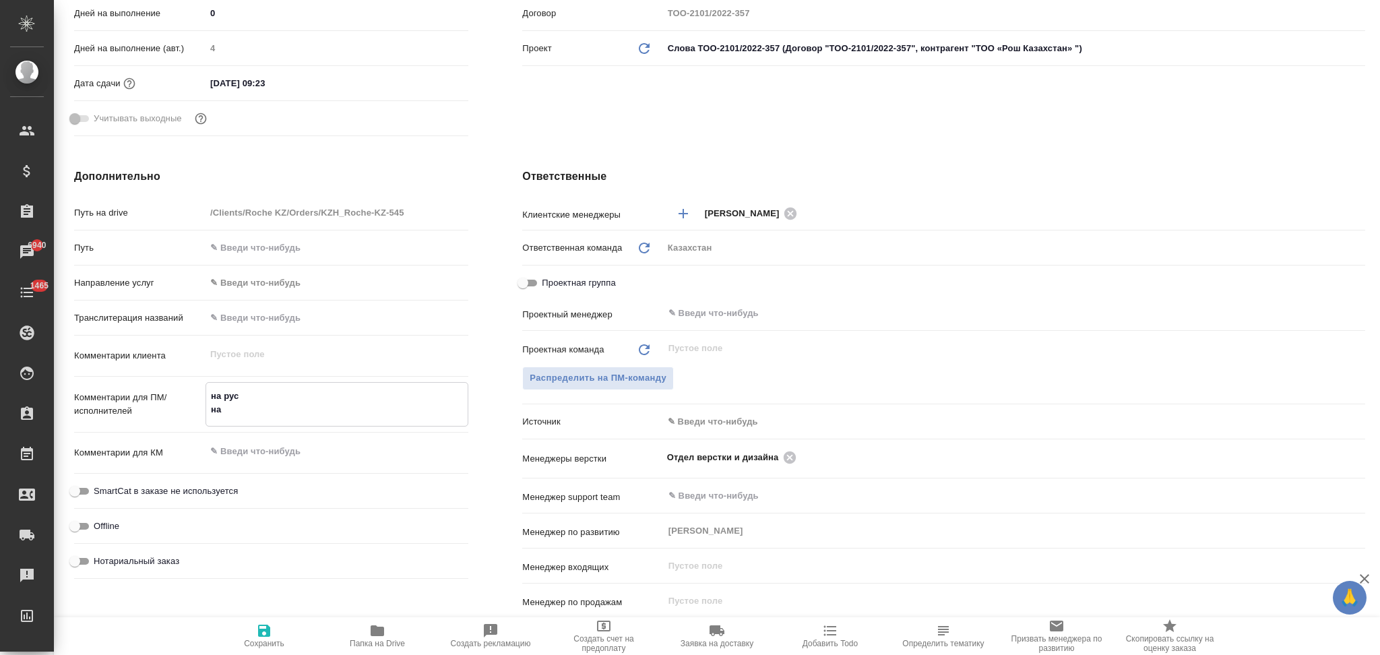
type textarea "x"
type textarea "на рус на в"
type textarea "x"
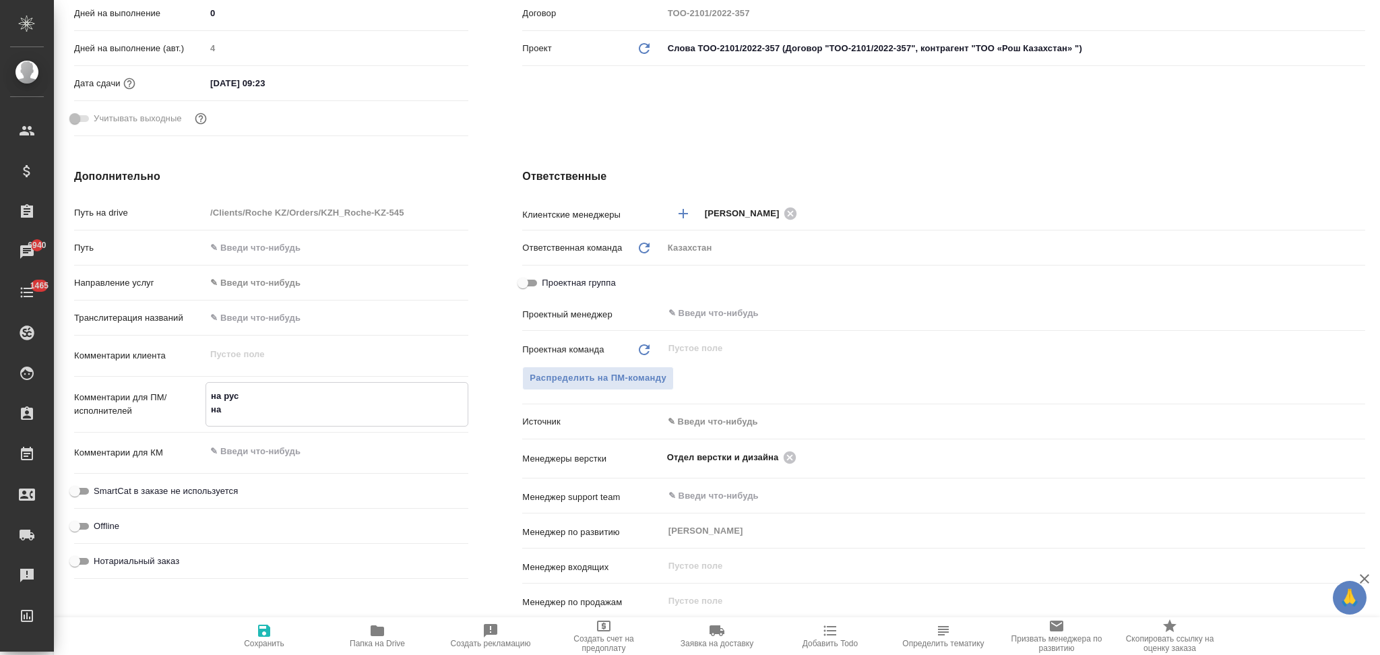
type textarea "x"
type textarea "на рус на вы"
type textarea "x"
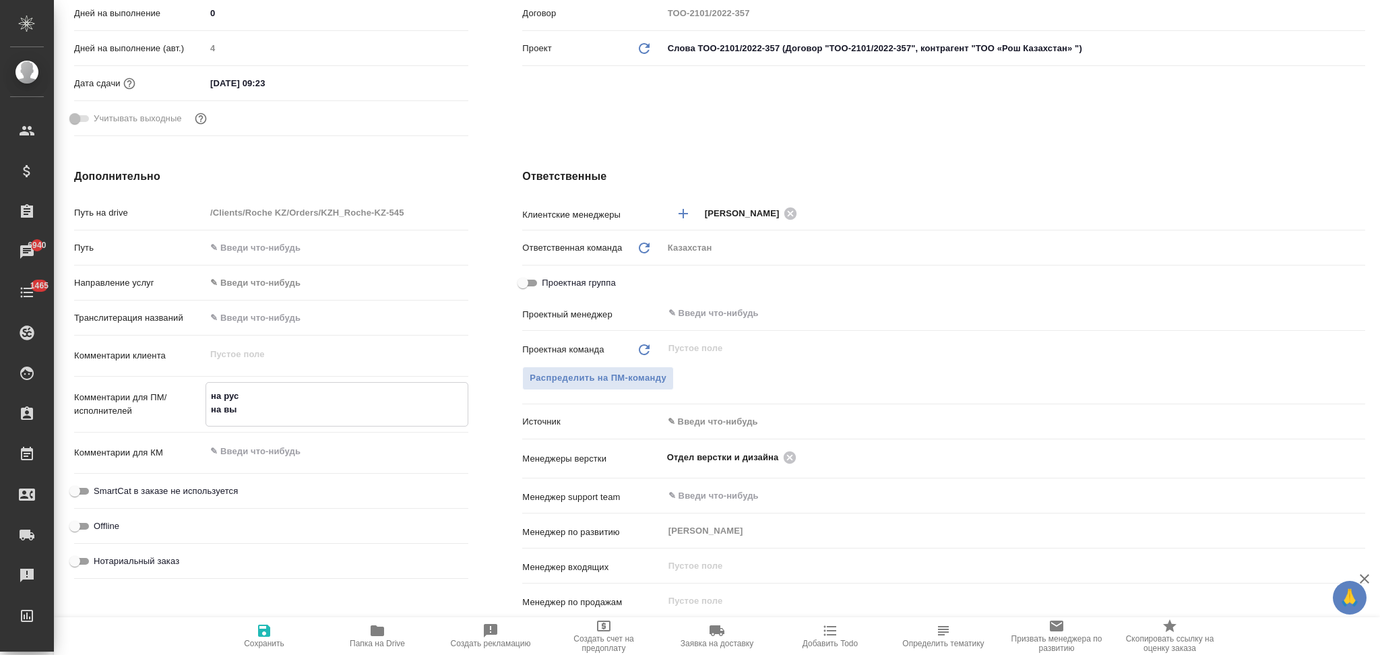
type textarea "на рус на вых"
type textarea "x"
type textarea "на рус на выхо"
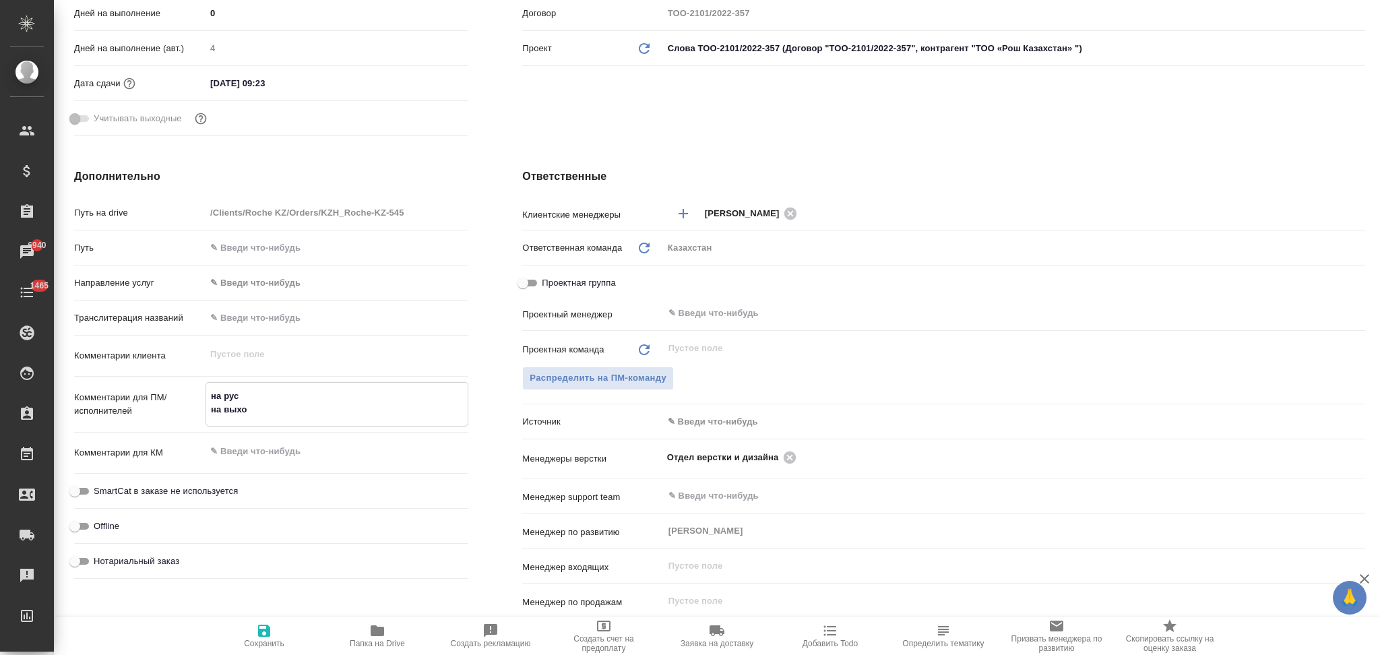
type textarea "x"
type textarea "на рус на выход"
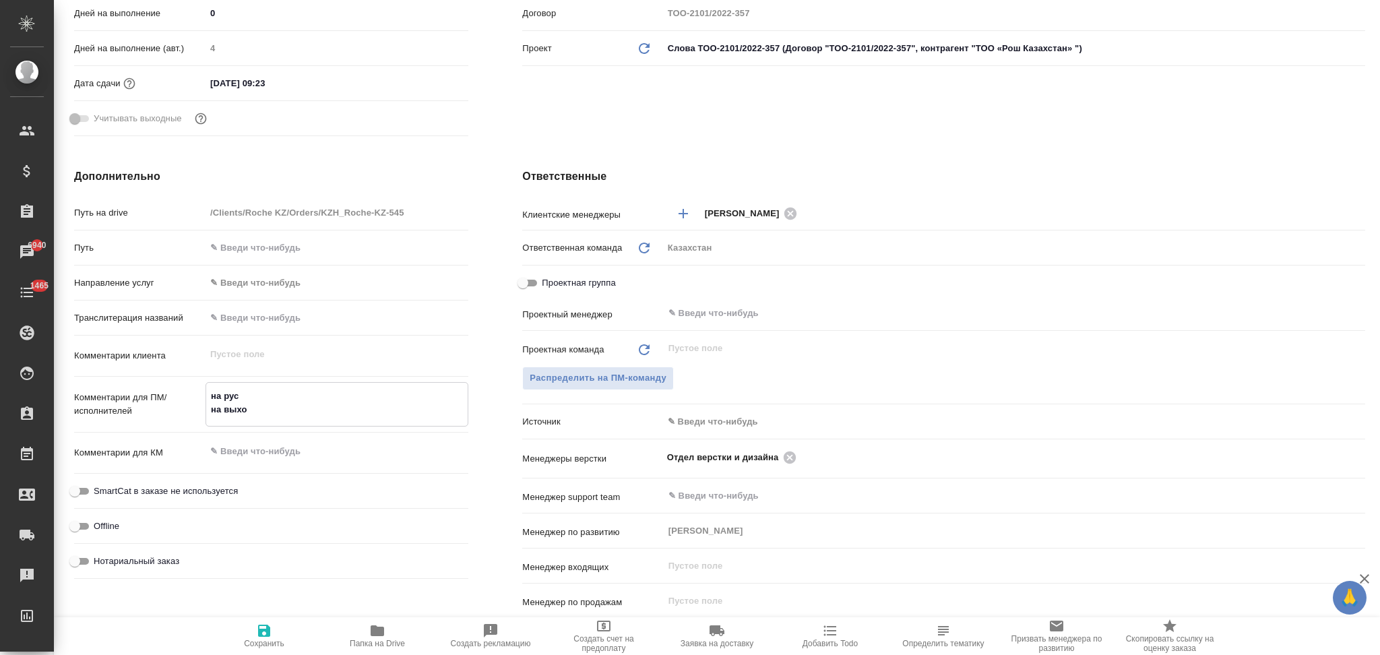
type textarea "x"
type textarea "на рус на выходе"
type textarea "x"
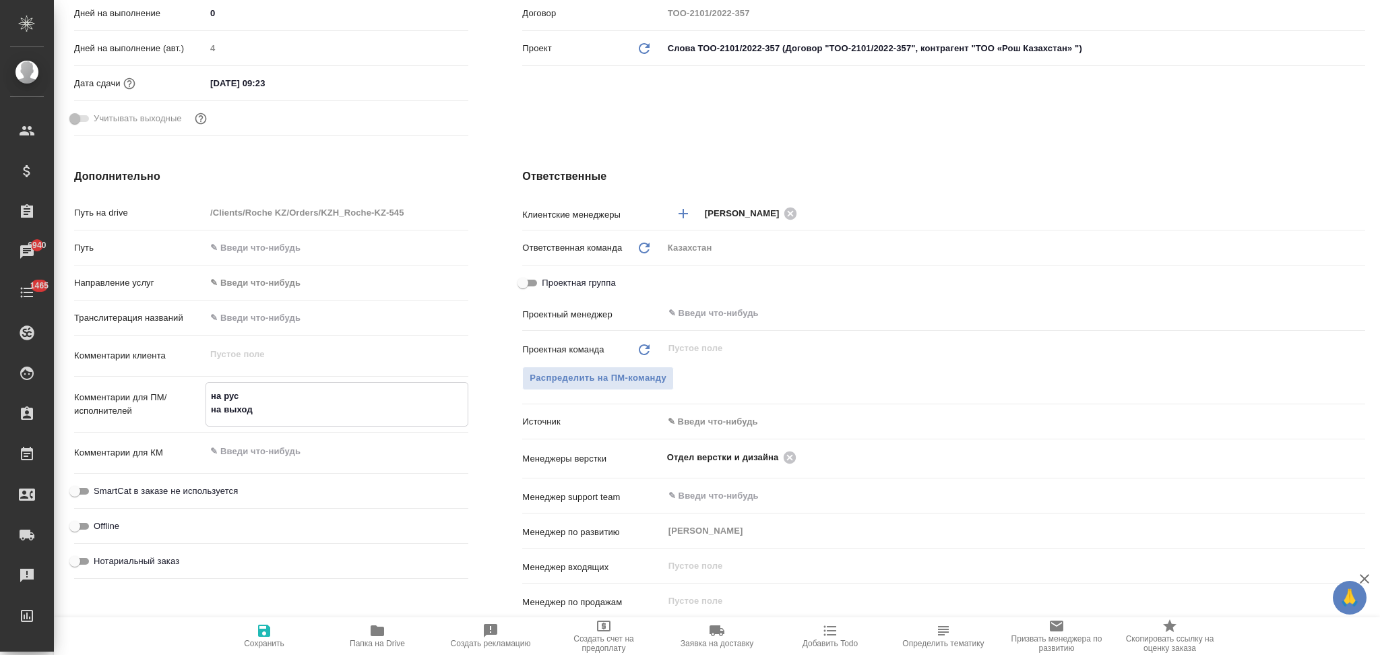
type textarea "x"
type textarea "на рус на выходе"
type textarea "x"
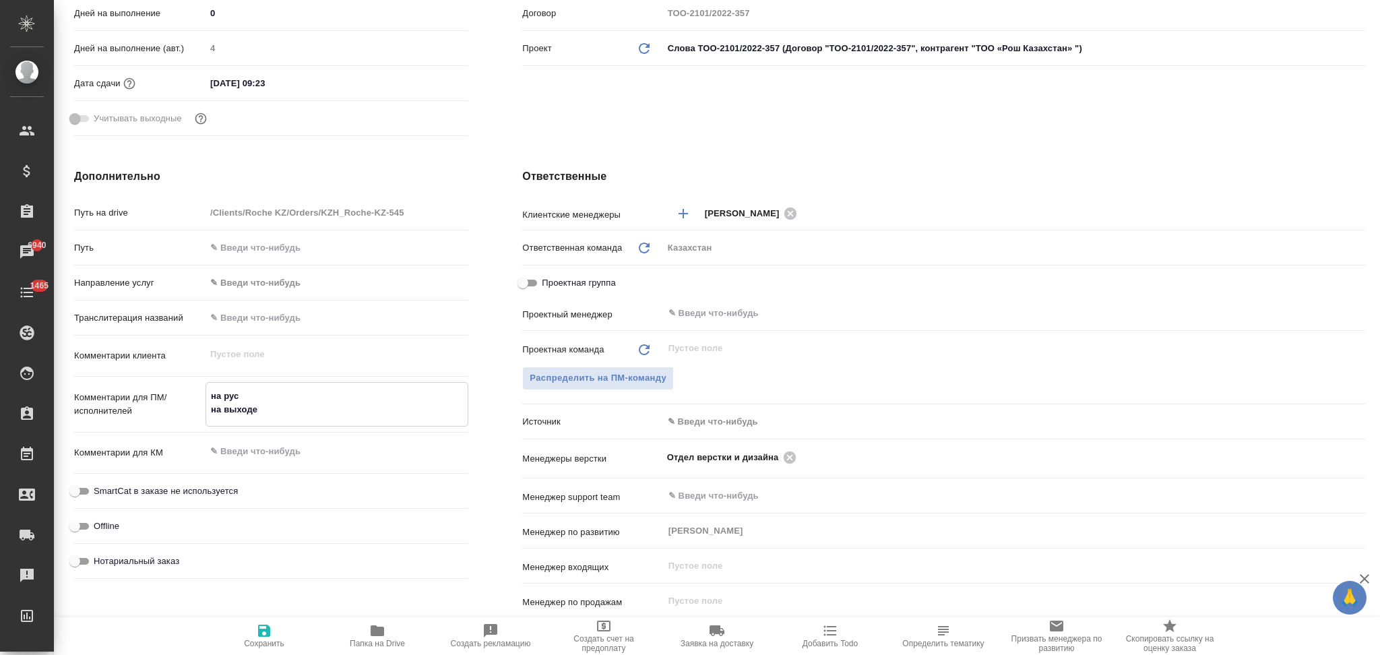
type textarea "x"
type textarea "на рус на выходе о"
type textarea "x"
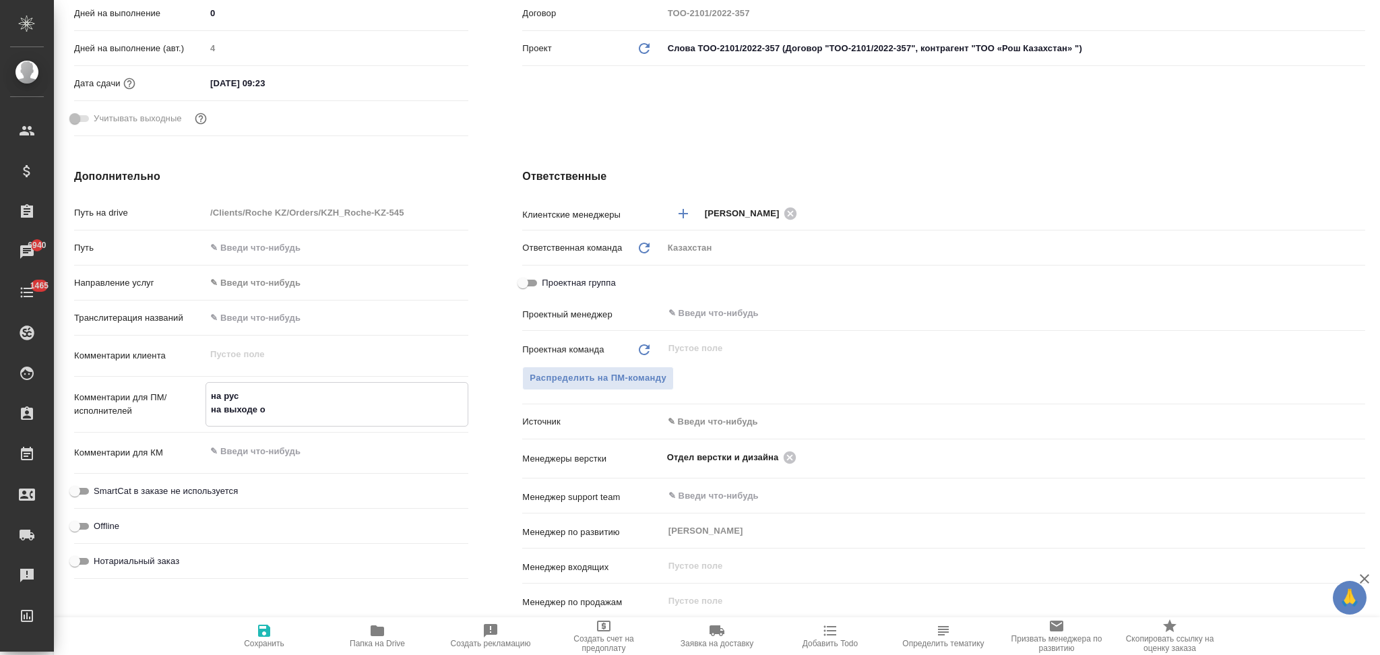
type textarea "на рус на выходе од"
type textarea "x"
type textarea "на рус на выходе одн"
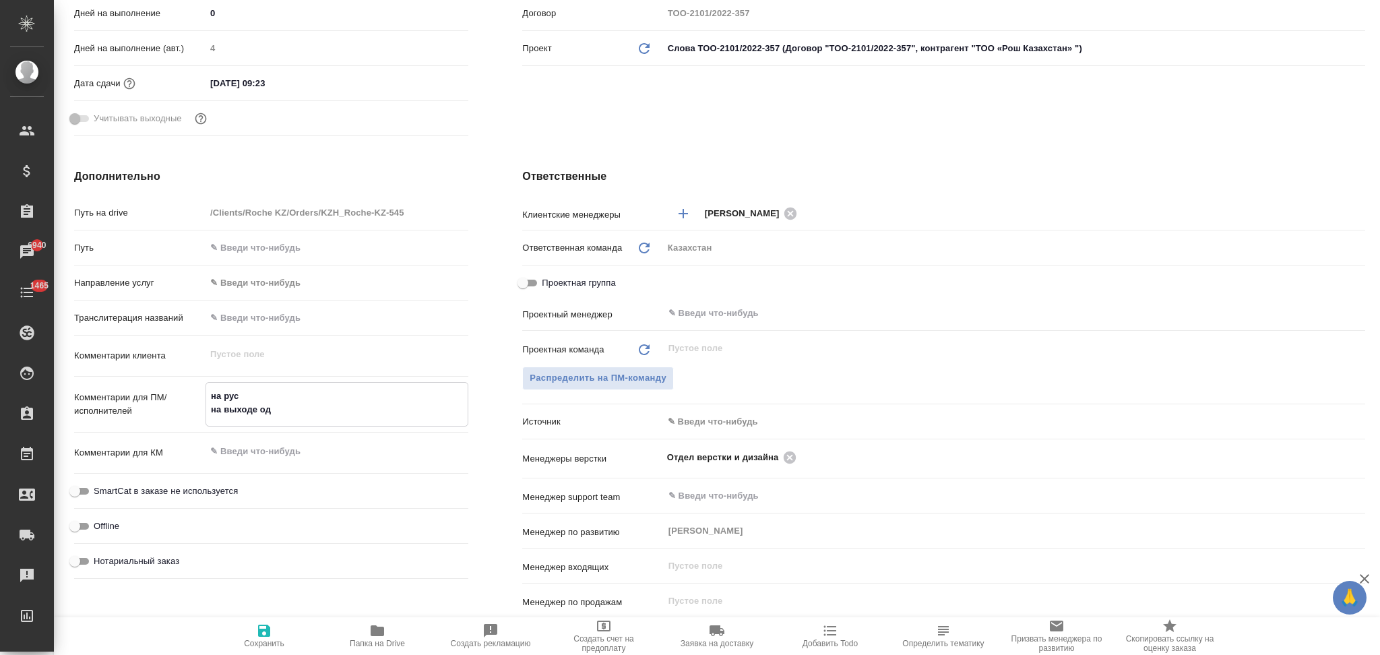
type textarea "x"
type textarea "на рус на выходе одно"
type textarea "x"
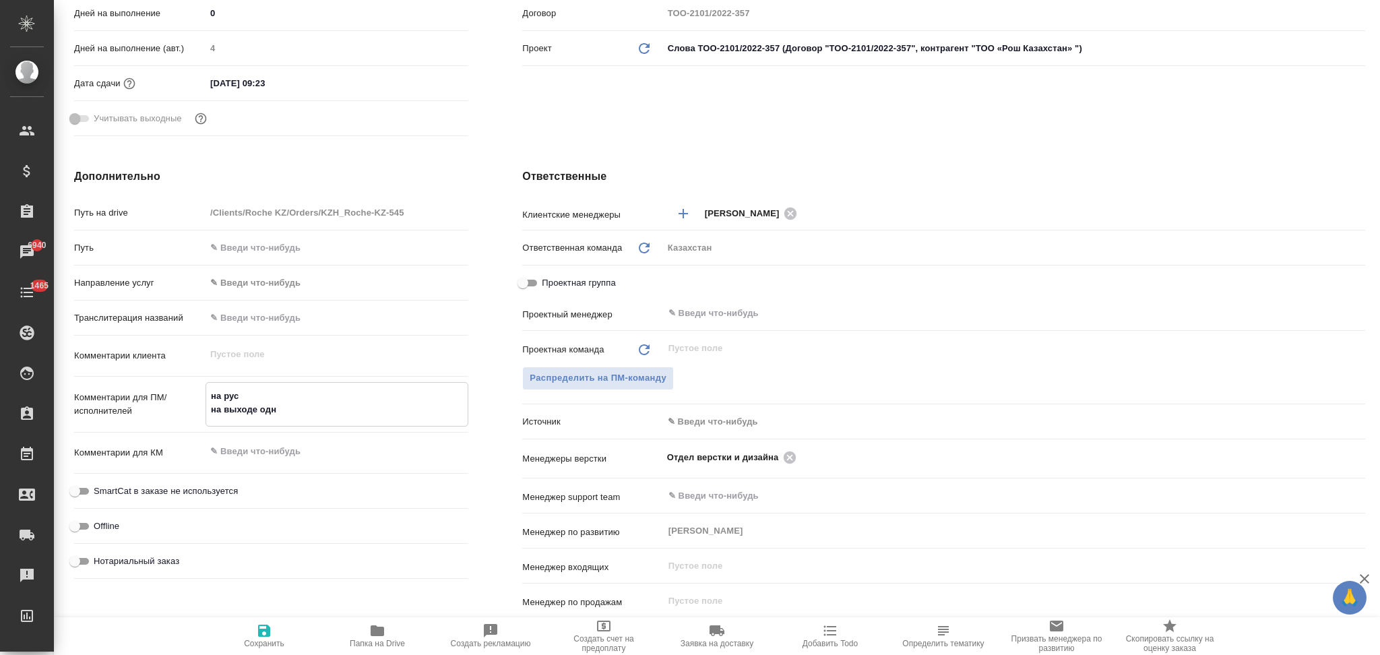
type textarea "x"
type textarea "на рус на выходе одноя"
type textarea "x"
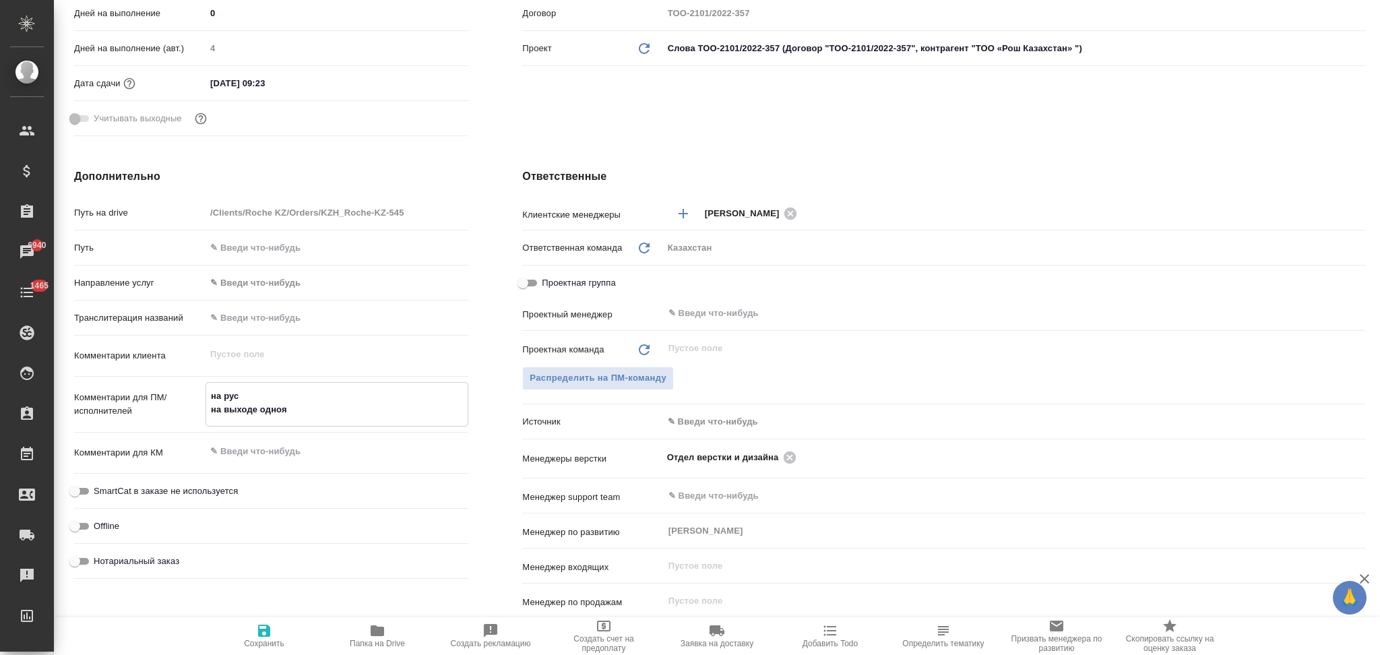
type textarea "x"
type textarea "на рус на выходе однояз"
type textarea "x"
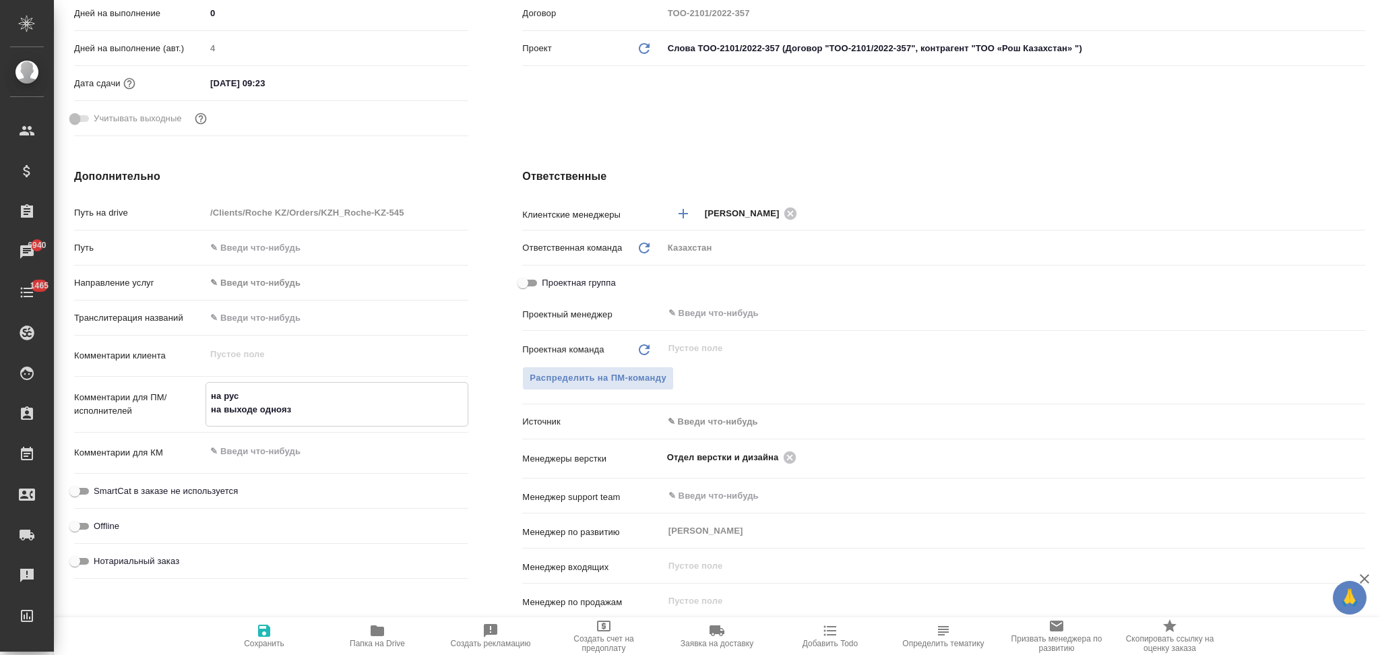
type textarea "на рус на выходе однояз."
type textarea "x"
type textarea "на рус на выходе однояз."
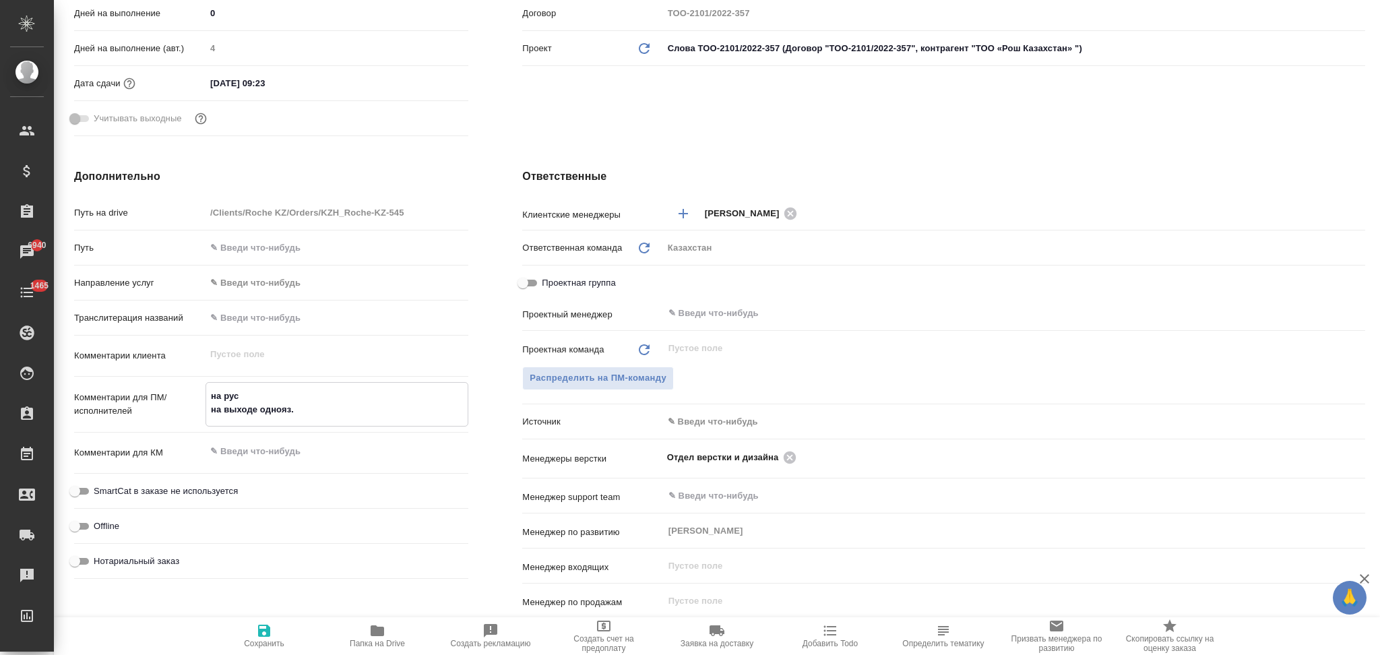
type textarea "x"
type textarea "на рус на выходе однояз. Е"
type textarea "x"
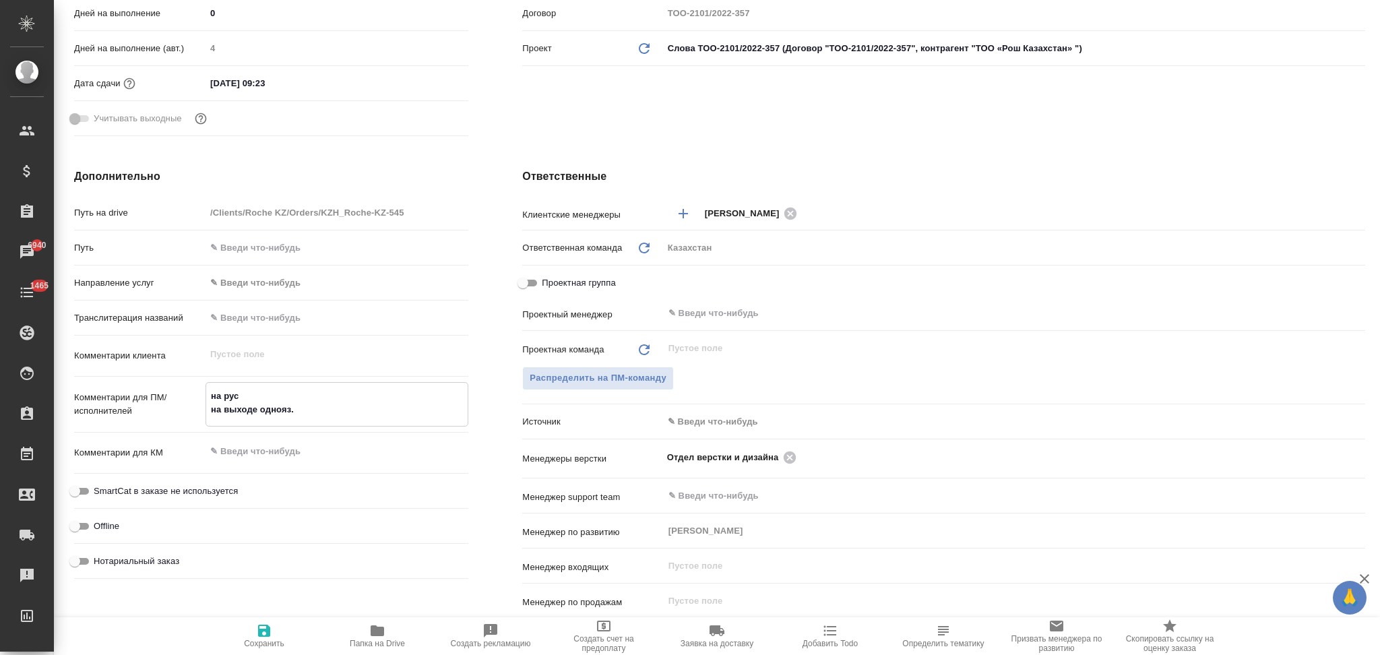
type textarea "x"
type textarea "на рус на выходе однояз. Ес"
type textarea "x"
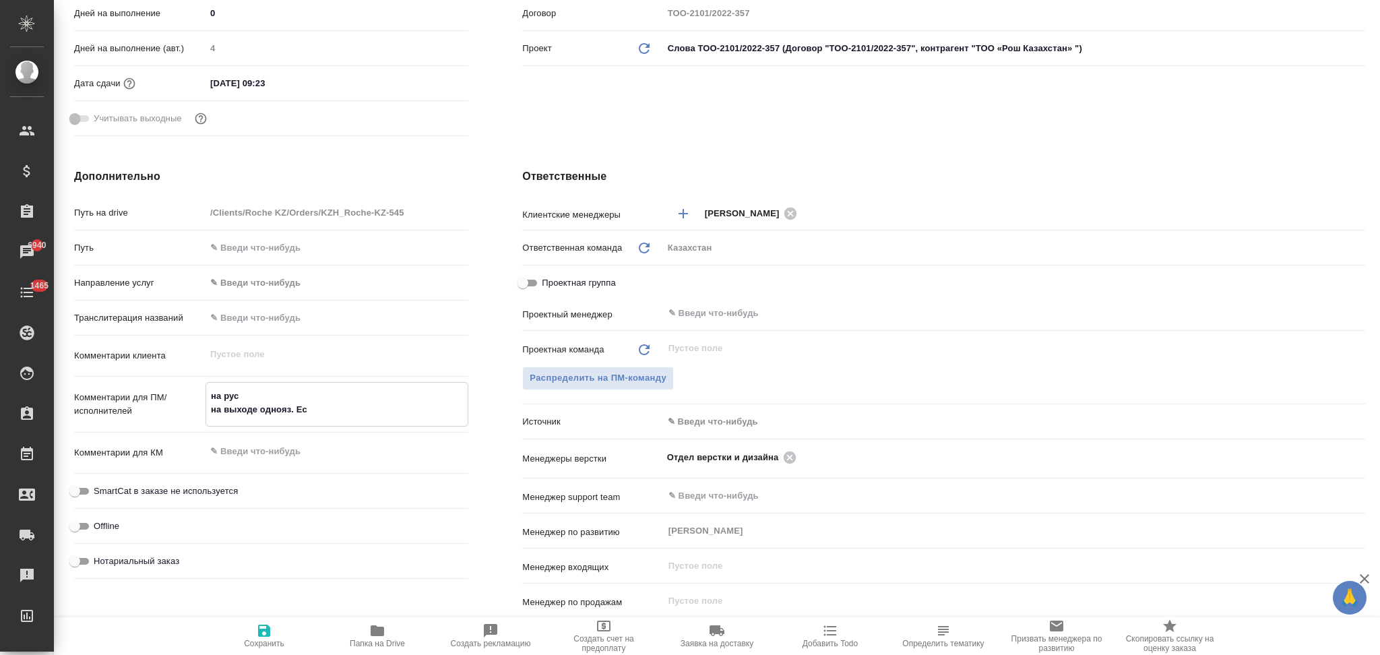
type textarea "x"
type textarea "на рус на выходе однояз. Есл"
type textarea "x"
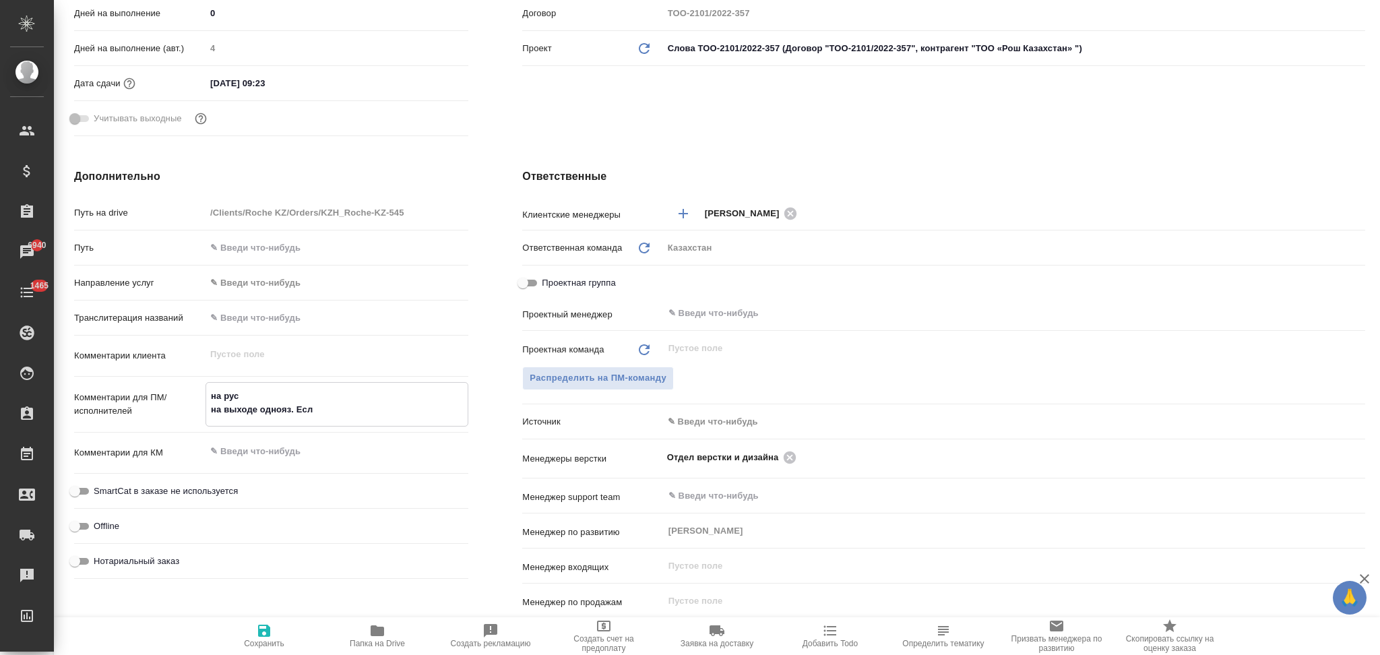
type textarea "на рус на выходе однояз. Если"
type textarea "x"
type textarea "на рус на выходе однояз. Если"
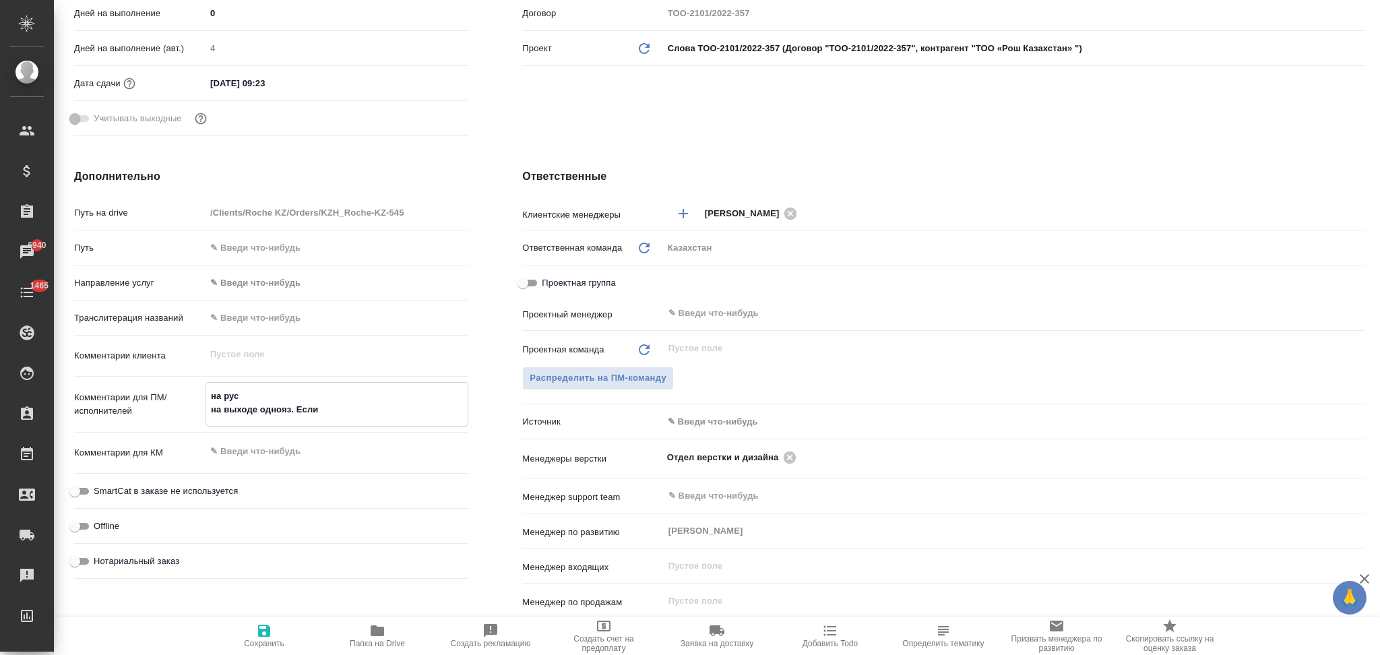
type textarea "x"
type textarea "на рус на выходе однояз. Если э"
type textarea "x"
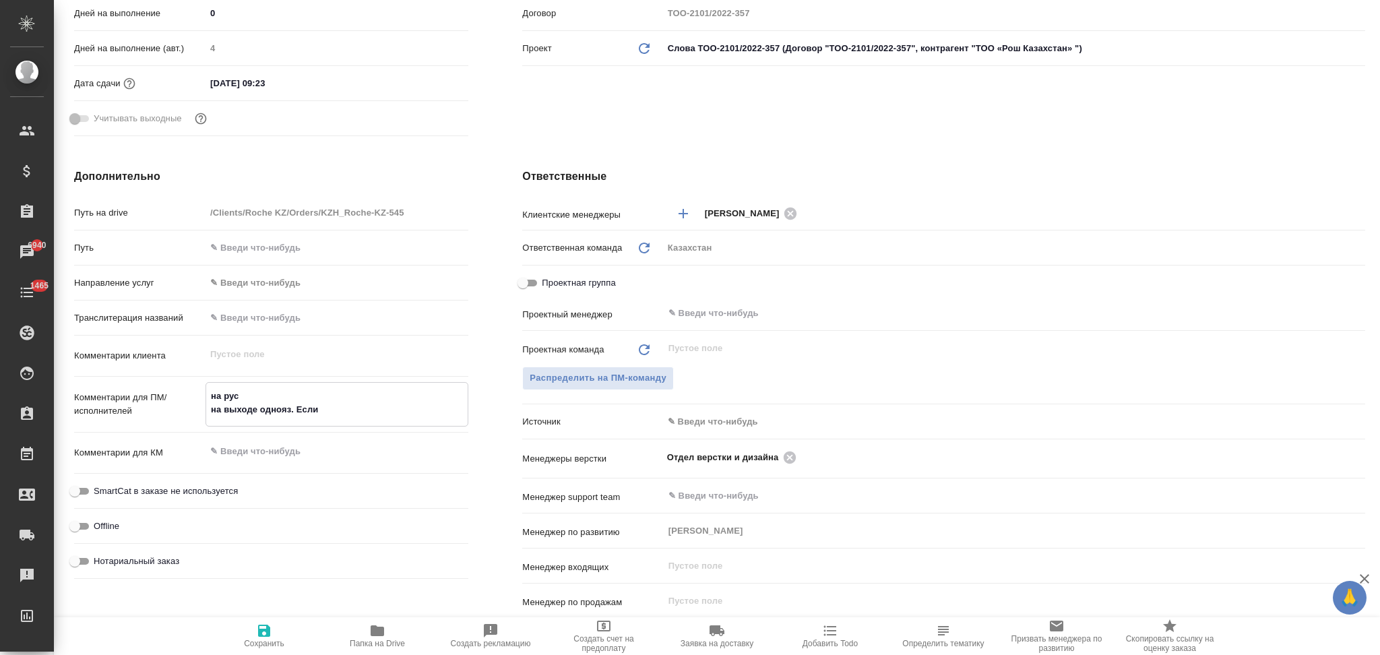
type textarea "x"
type textarea "на рус на выходе однояз. Если эт"
type textarea "x"
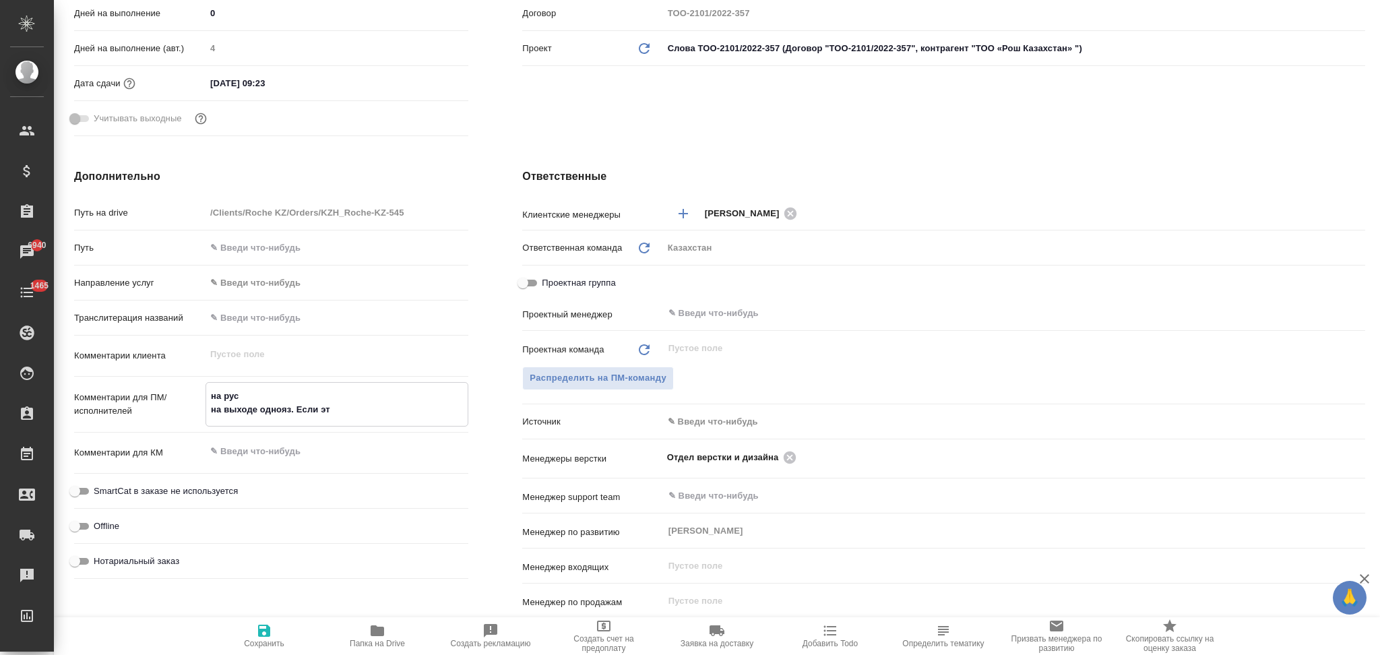
type textarea "x"
type textarea "на рус на выходе однояз. Если это"
type textarea "x"
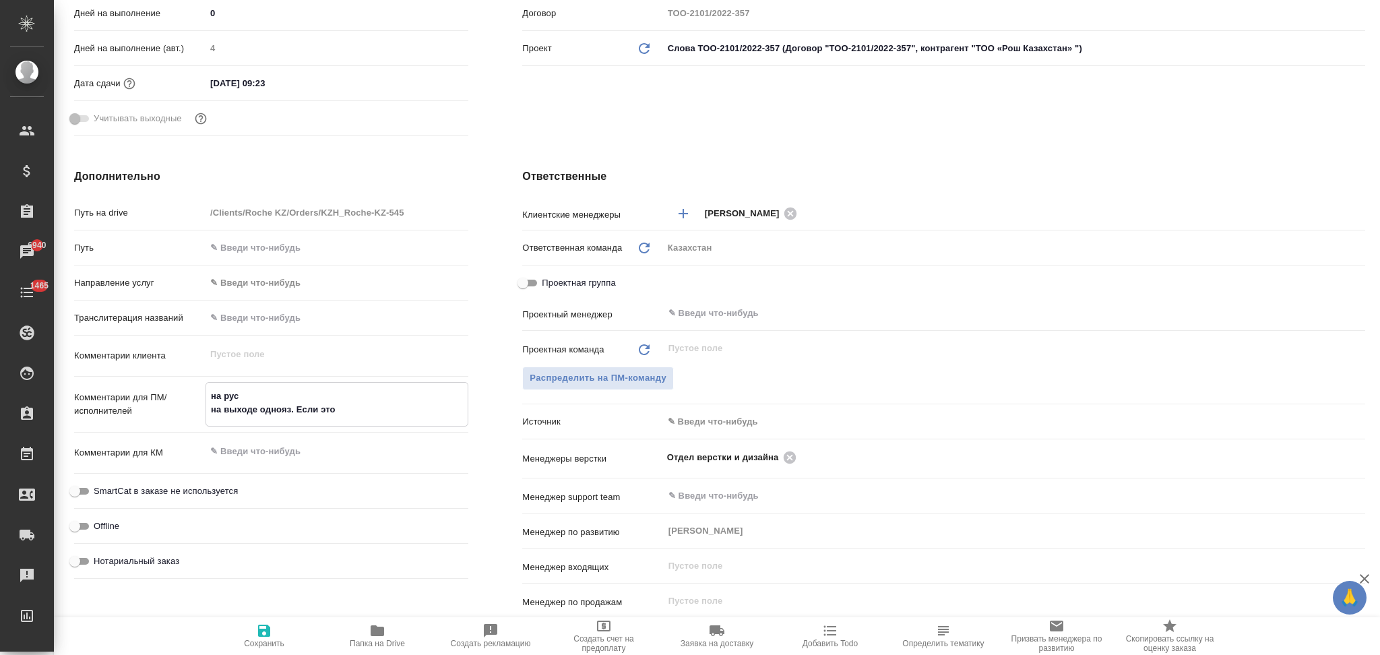
type textarea "на рус на выходе однояз. Если это"
type textarea "x"
type textarea "на рус на выходе однояз. Если это н"
type textarea "x"
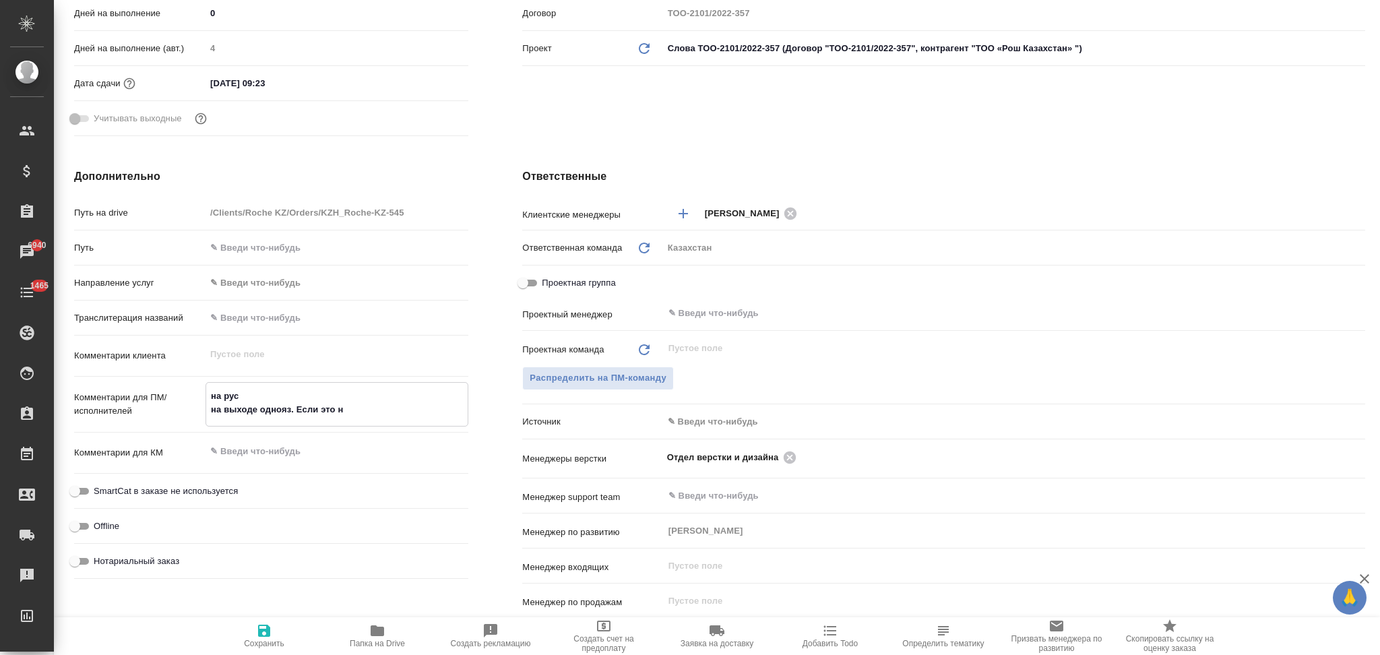
type textarea "x"
type textarea "на рус на выходе однояз. Если это не"
type textarea "x"
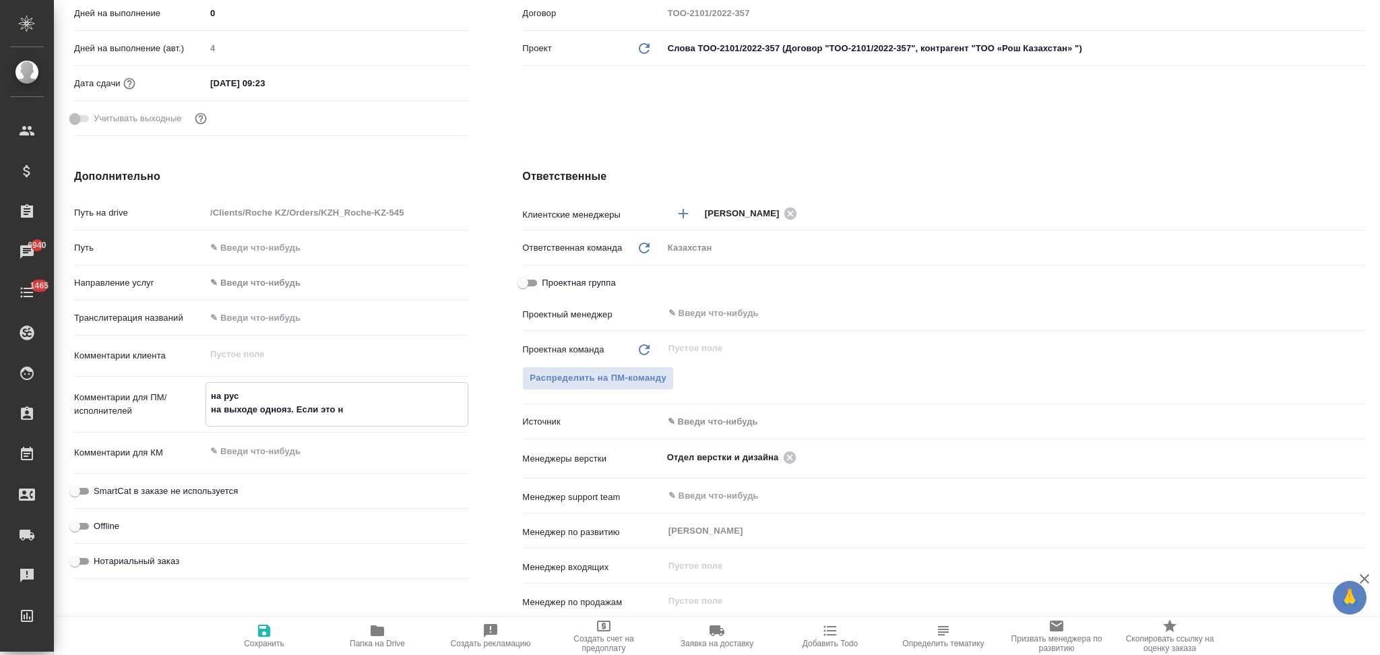
type textarea "x"
type textarea "на рус на выходе однояз. Если это не"
type textarea "x"
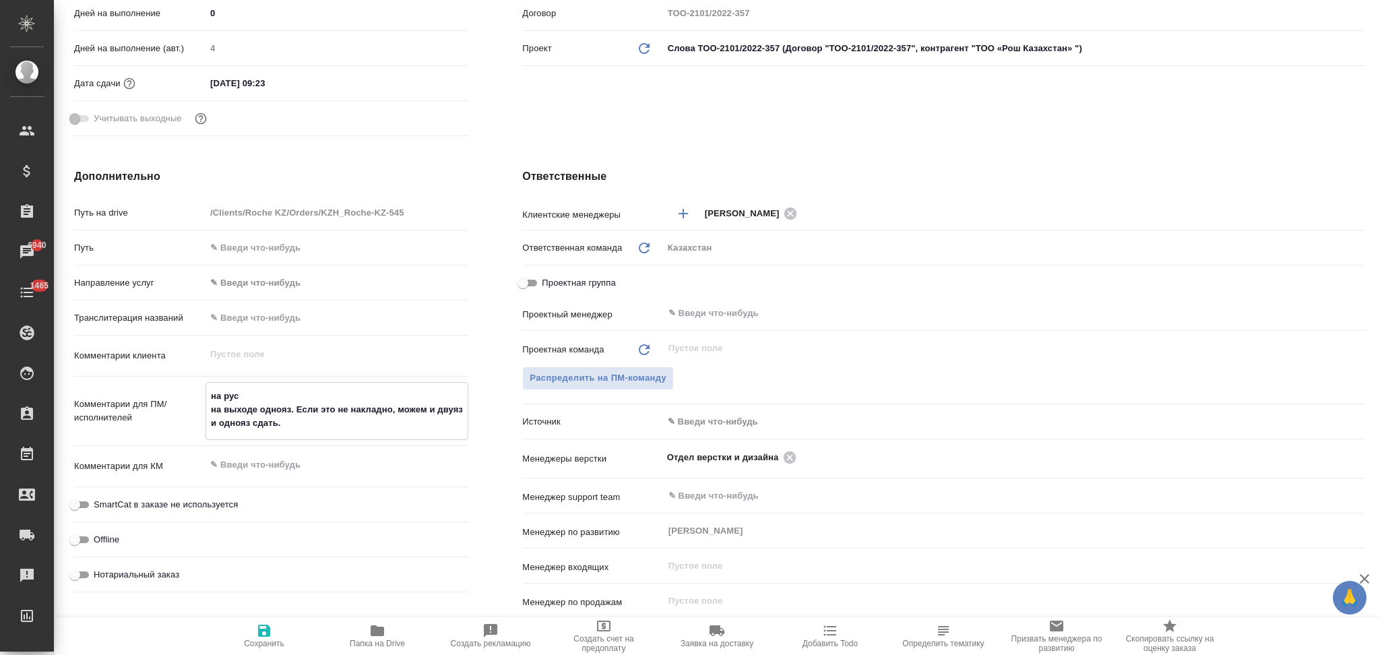
click at [265, 627] on icon "button" at bounding box center [264, 631] width 16 height 16
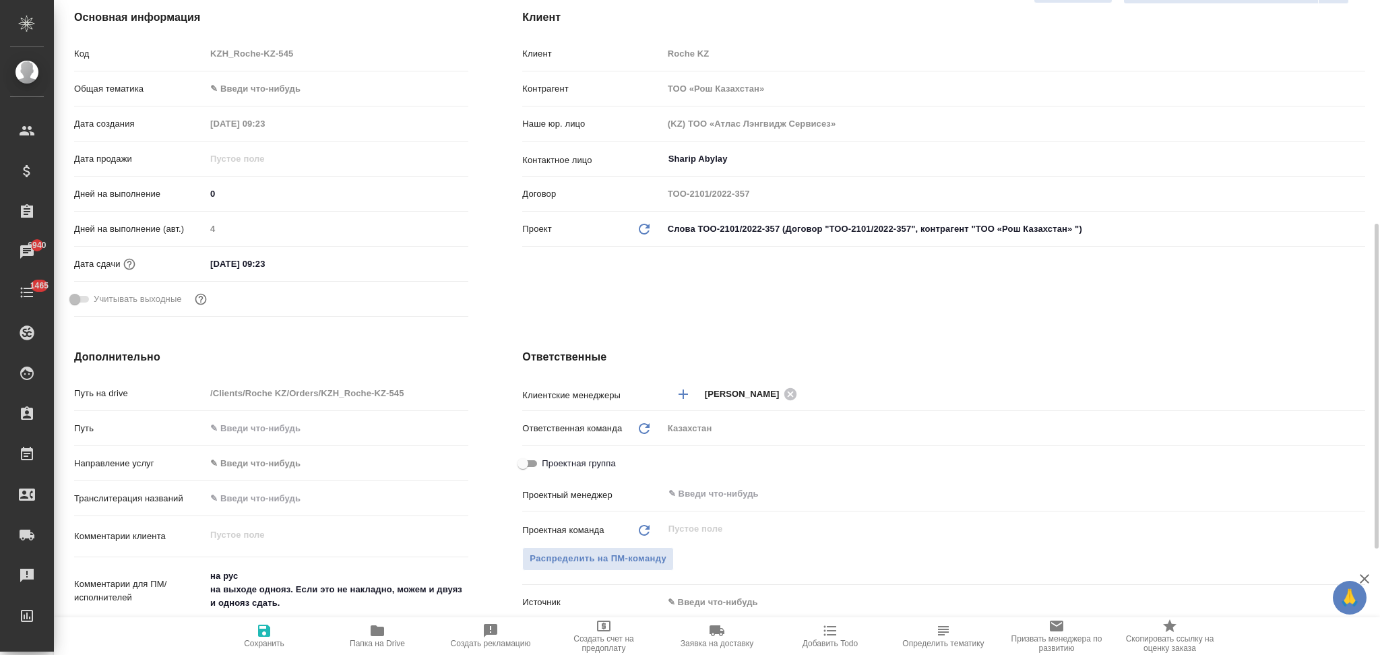
scroll to position [90, 0]
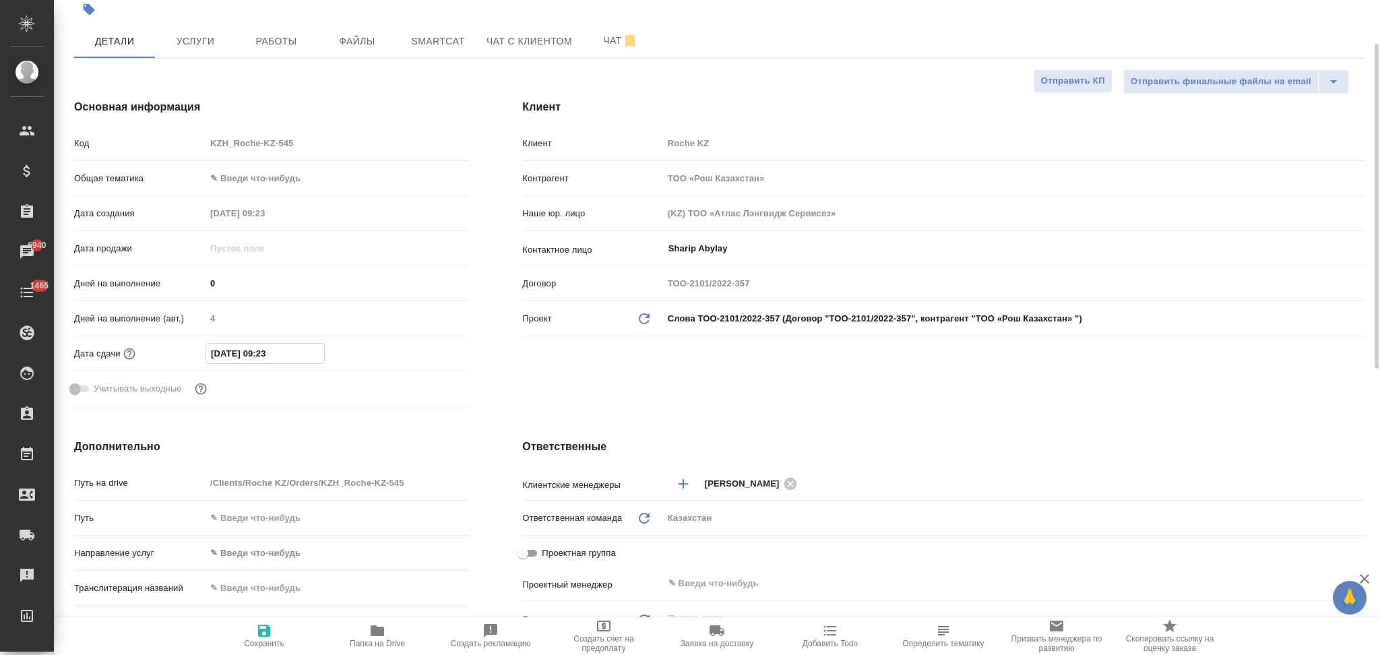
click at [297, 353] on input "07.10.2025 09:23" at bounding box center [265, 354] width 118 height 20
click at [421, 351] on icon "button" at bounding box center [429, 352] width 16 height 16
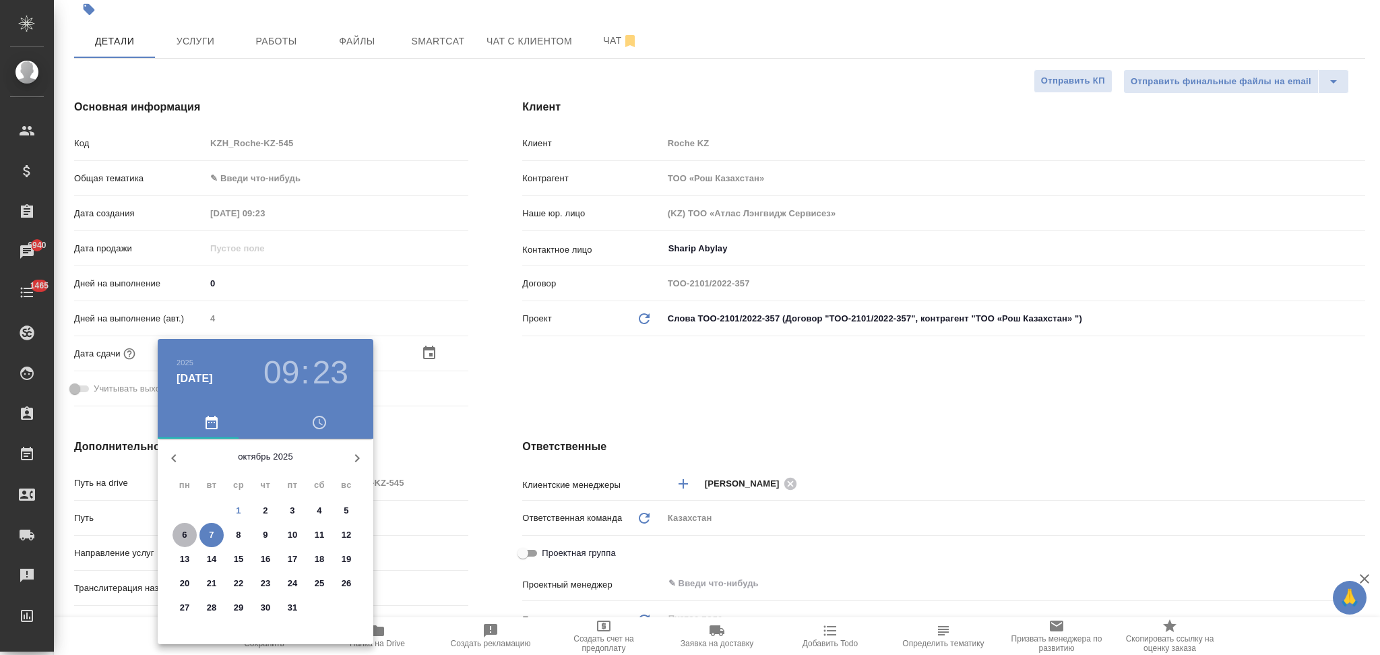
click at [189, 535] on span "6" at bounding box center [185, 534] width 24 height 13
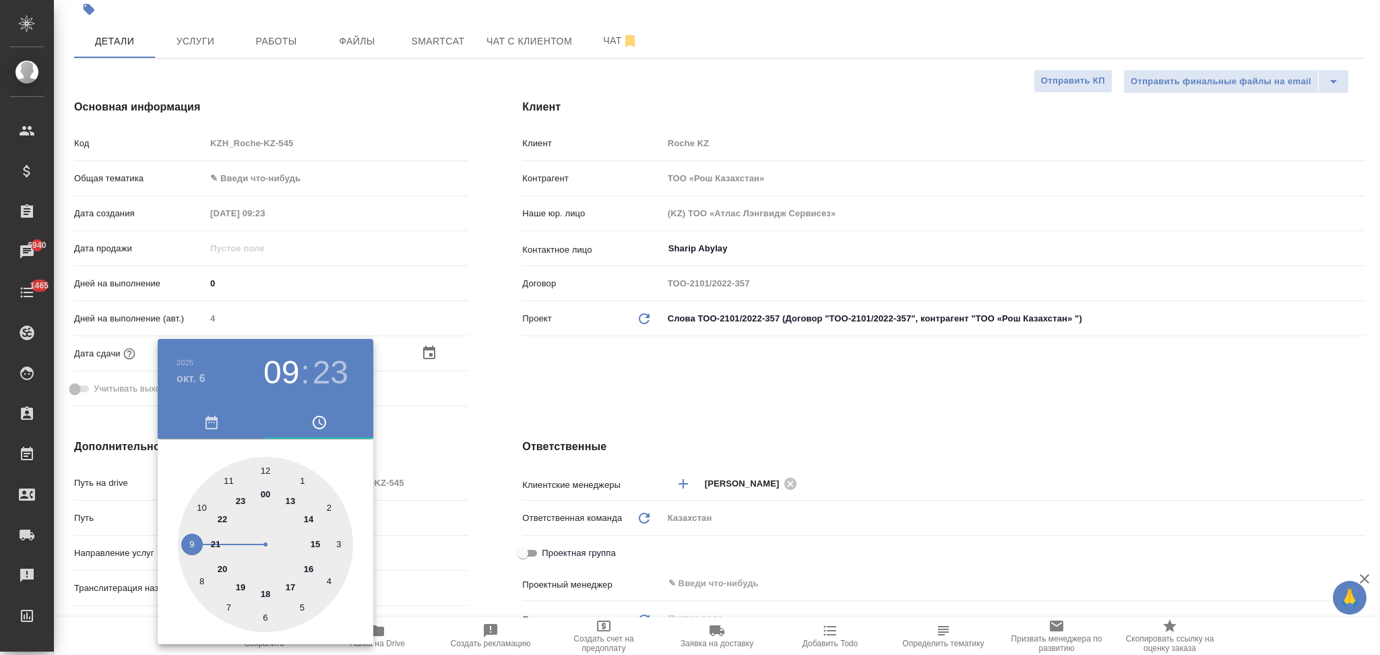
click at [266, 470] on div at bounding box center [265, 544] width 175 height 175
click at [266, 469] on div at bounding box center [265, 544] width 175 height 175
click at [496, 524] on div at bounding box center [690, 327] width 1380 height 655
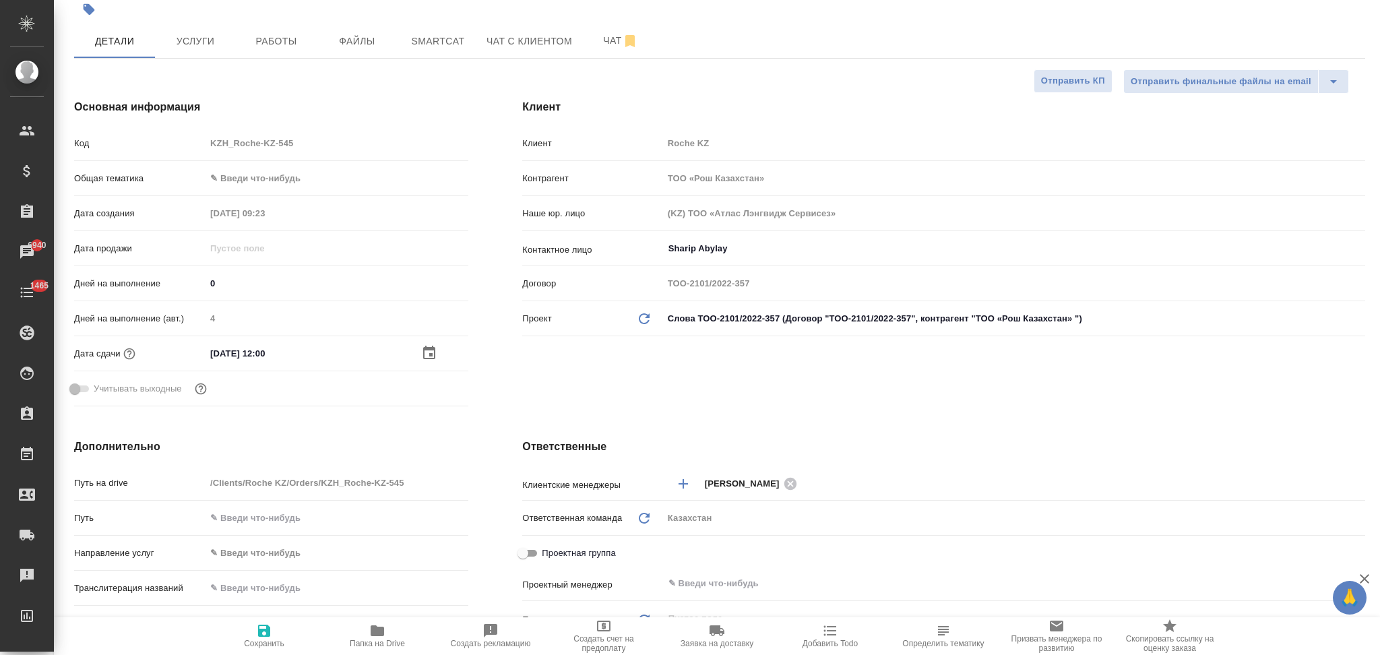
click at [259, 635] on icon "button" at bounding box center [264, 631] width 12 height 12
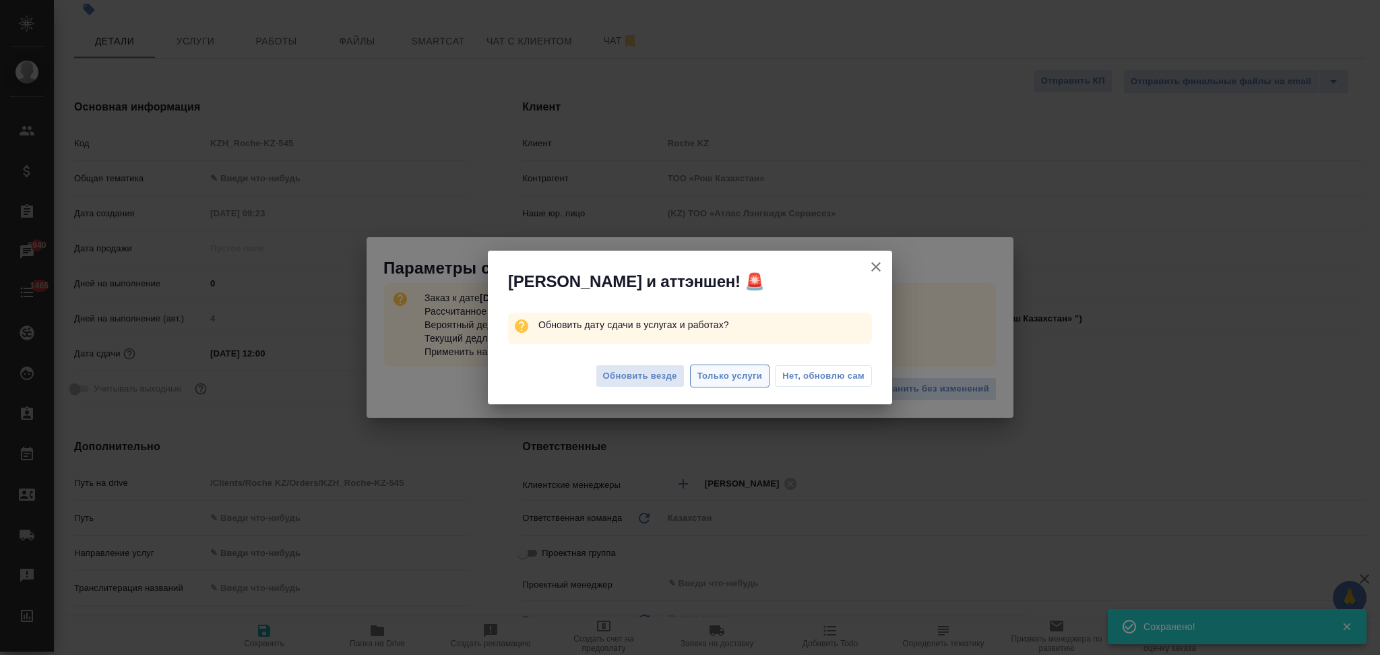
click at [710, 375] on span "Только услуги" at bounding box center [729, 376] width 65 height 15
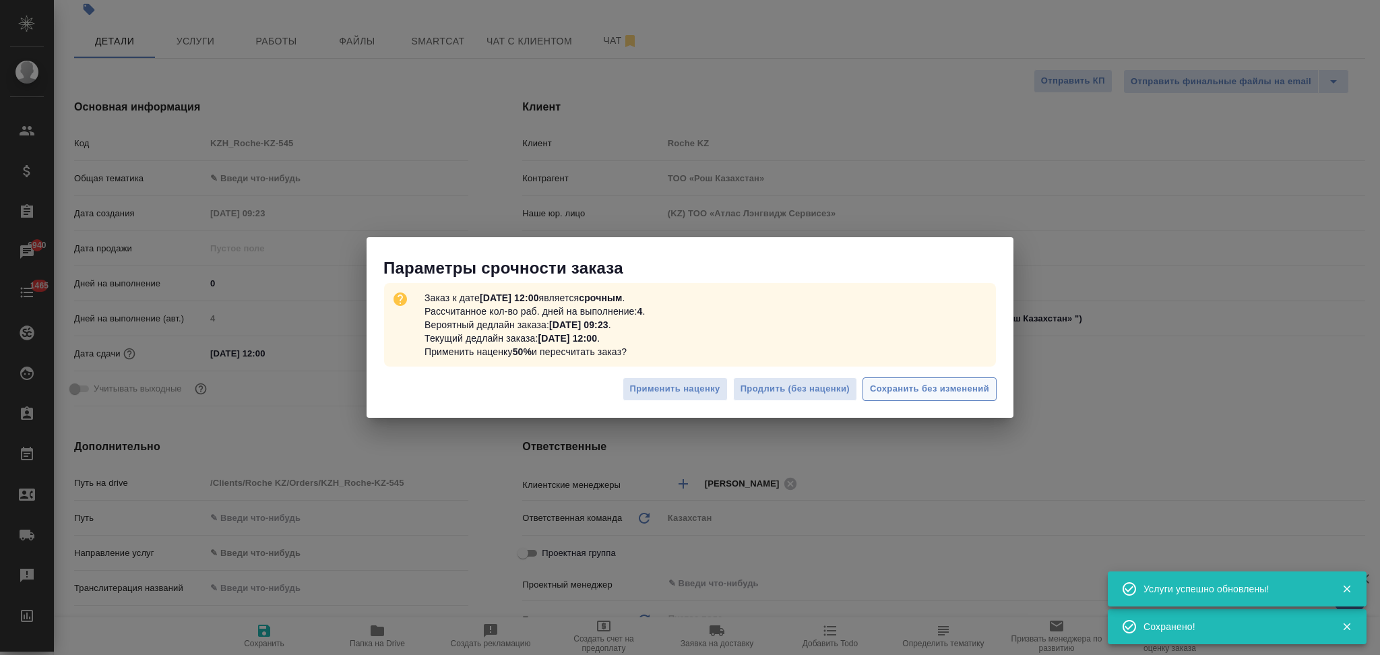
click at [887, 392] on span "Сохранить без изменений" at bounding box center [929, 388] width 119 height 15
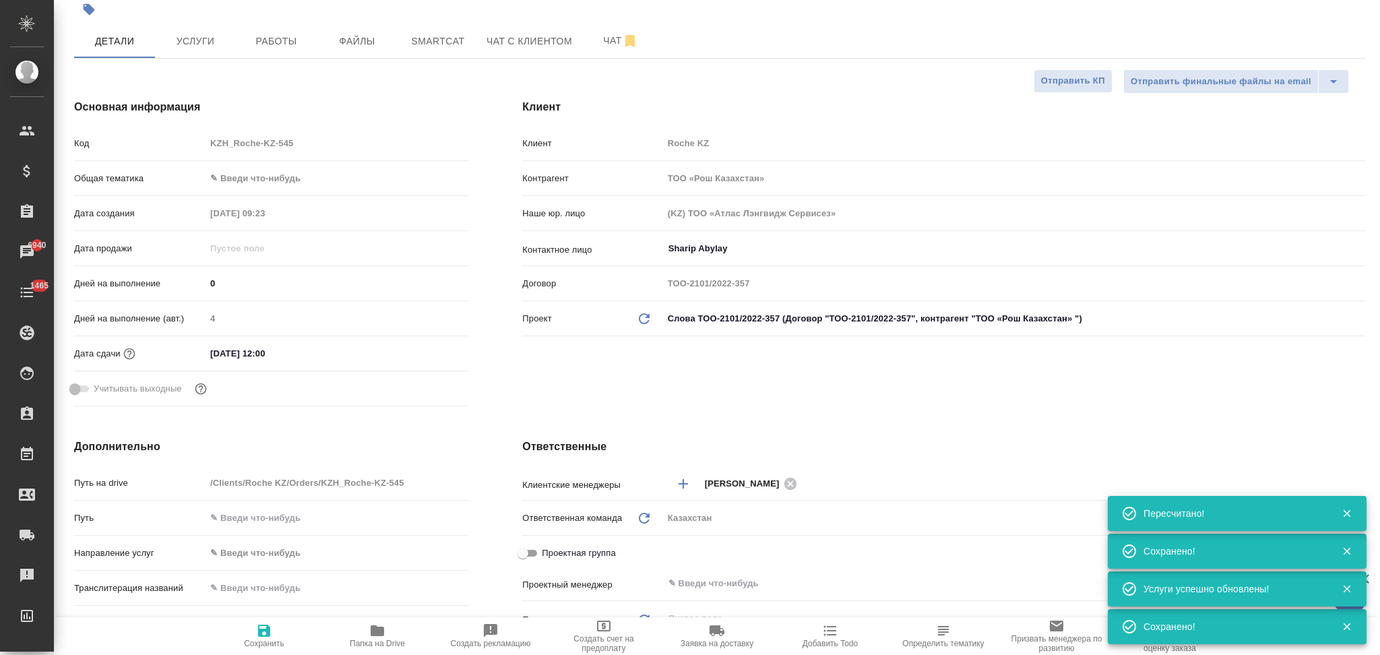
scroll to position [359, 0]
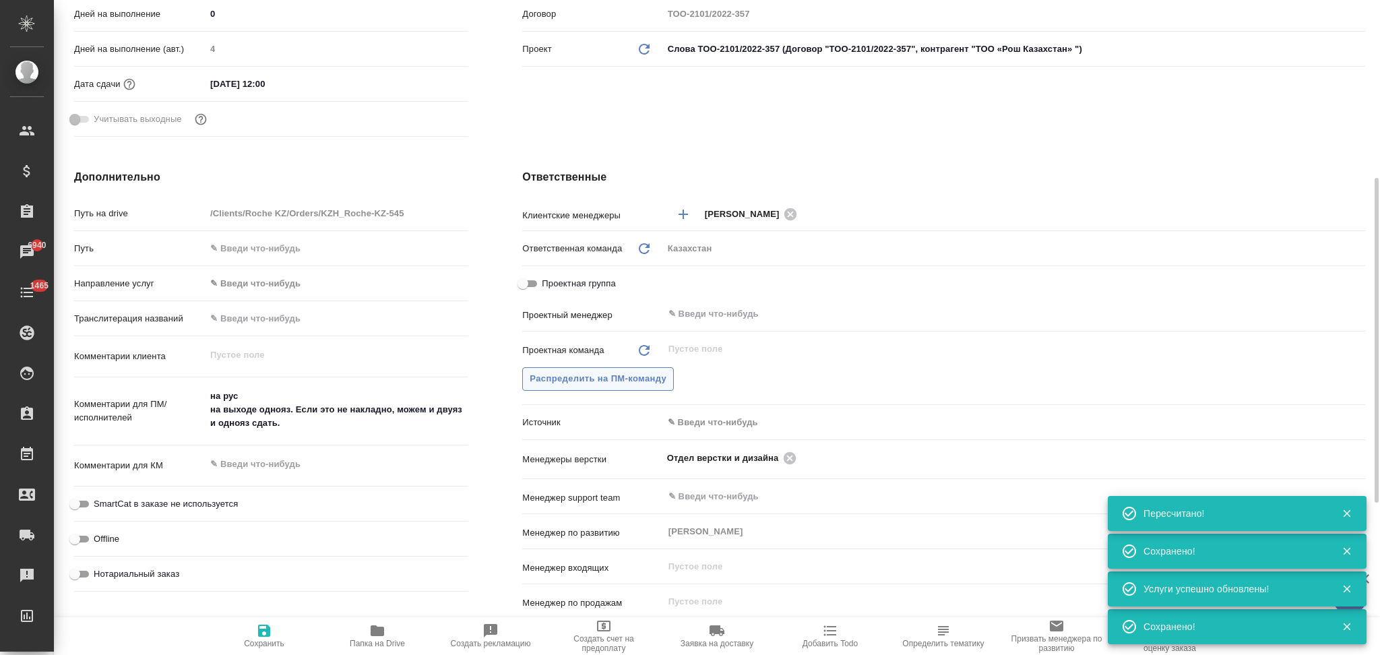
click at [588, 386] on span "Распределить на ПМ-команду" at bounding box center [598, 378] width 137 height 15
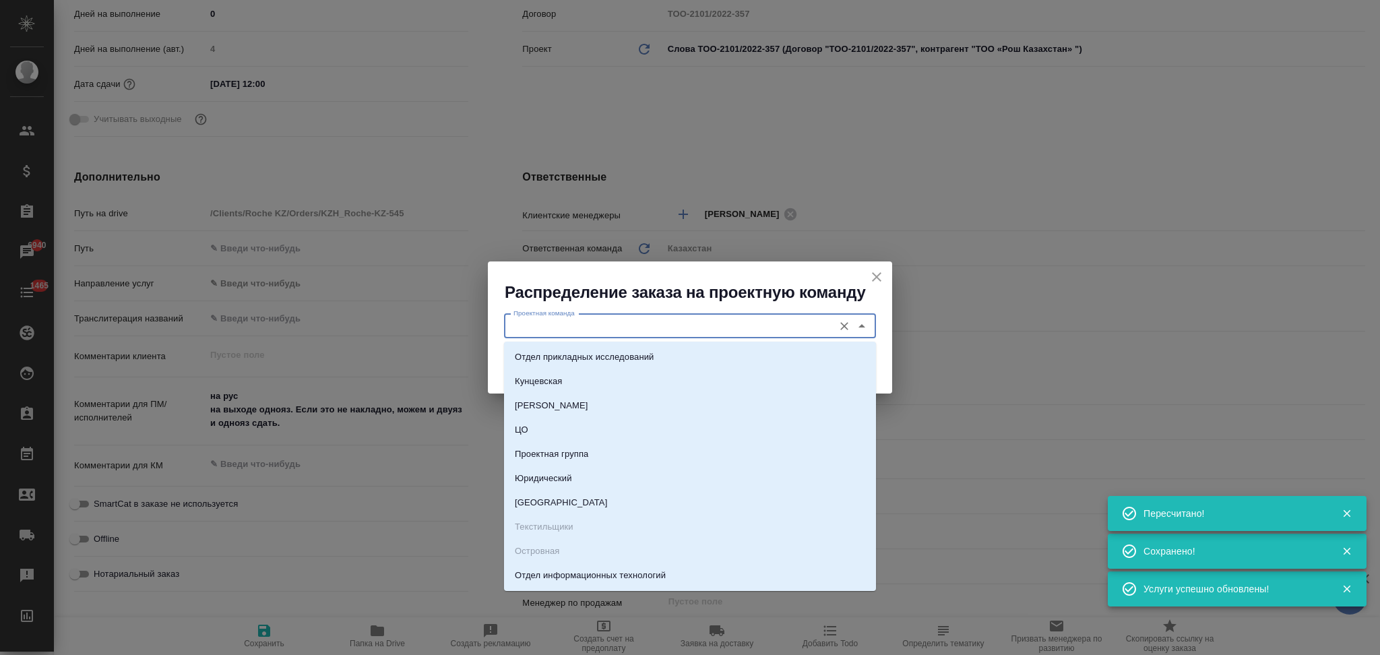
click at [587, 325] on input "Проектная команда" at bounding box center [667, 326] width 319 height 16
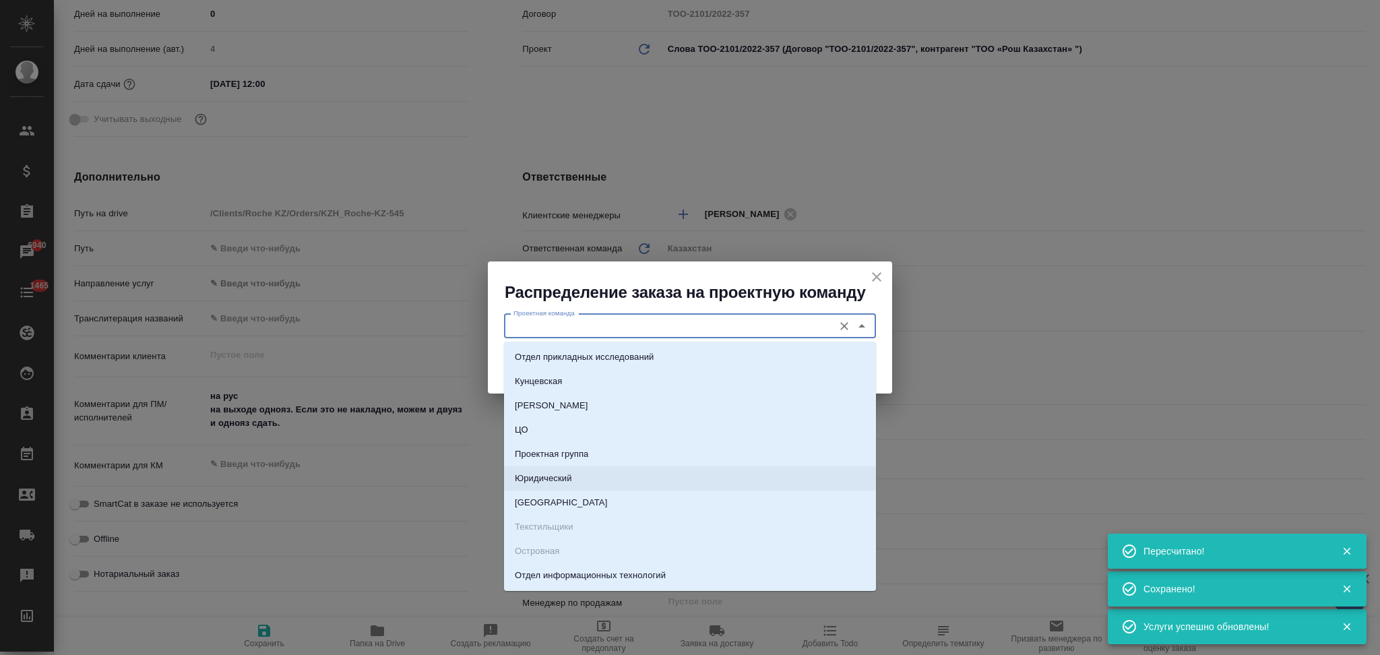
click at [547, 477] on p "Юридический" at bounding box center [543, 478] width 57 height 13
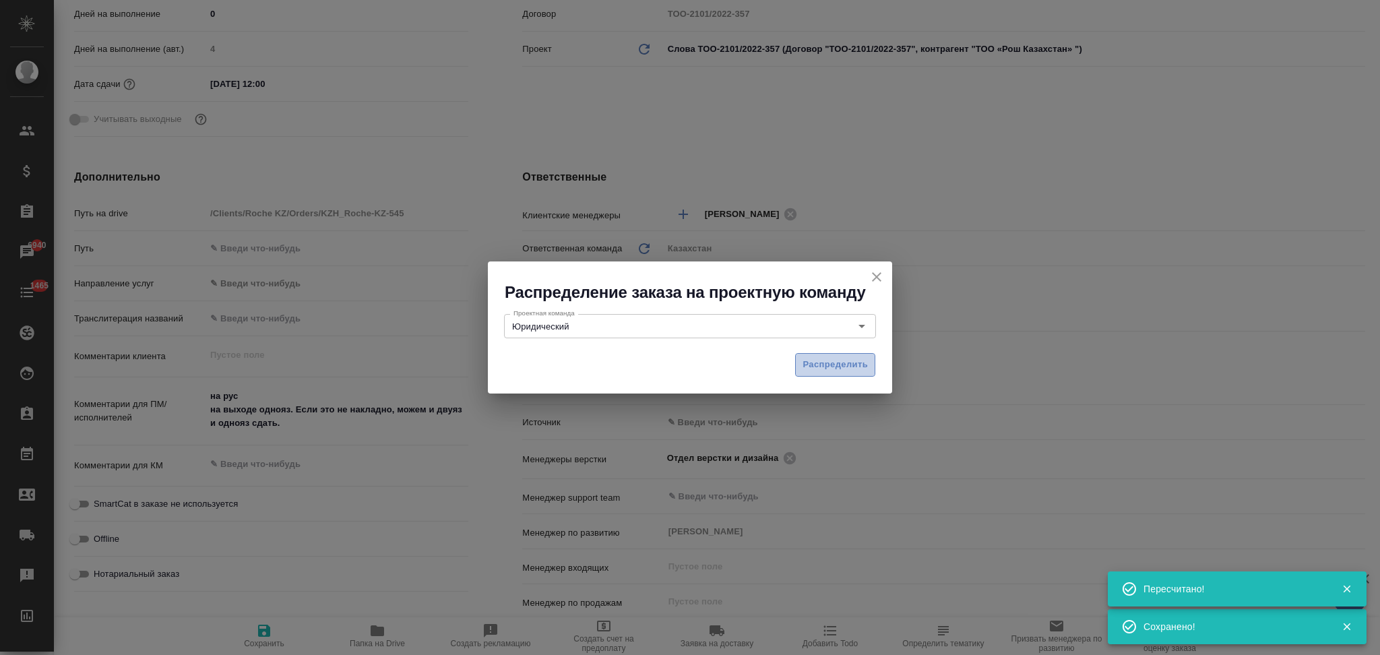
click at [812, 372] on span "Распределить" at bounding box center [835, 364] width 65 height 15
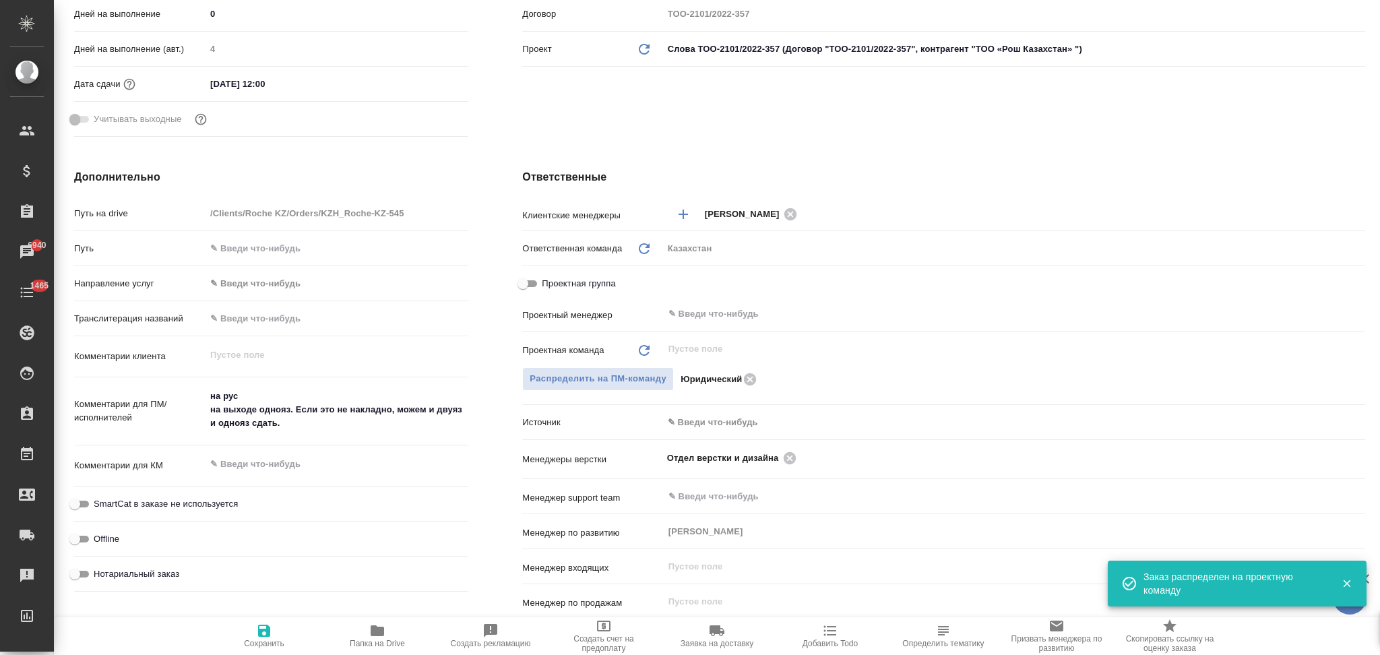
scroll to position [0, 0]
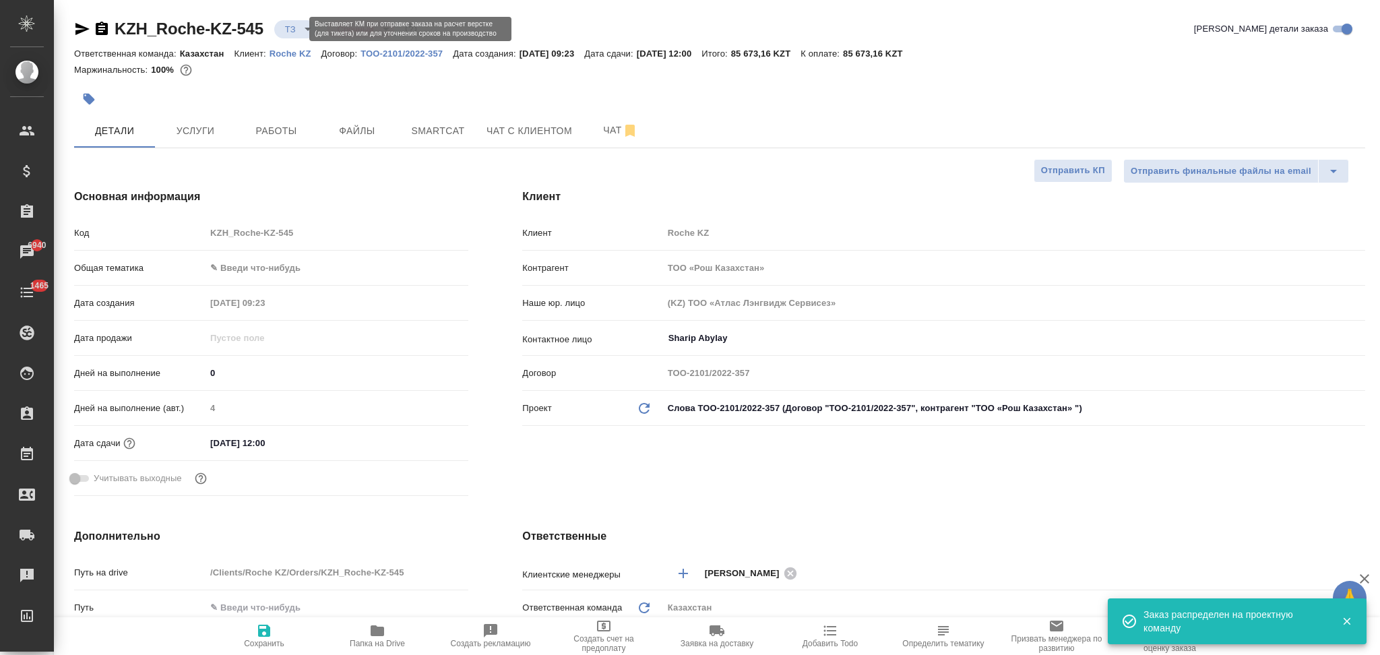
click at [284, 34] on body "🙏 .cls-1 fill:#fff; AWATERA Aslanukova Sati Клиенты Спецификации Заказы 6940 Ча…" at bounding box center [690, 327] width 1380 height 655
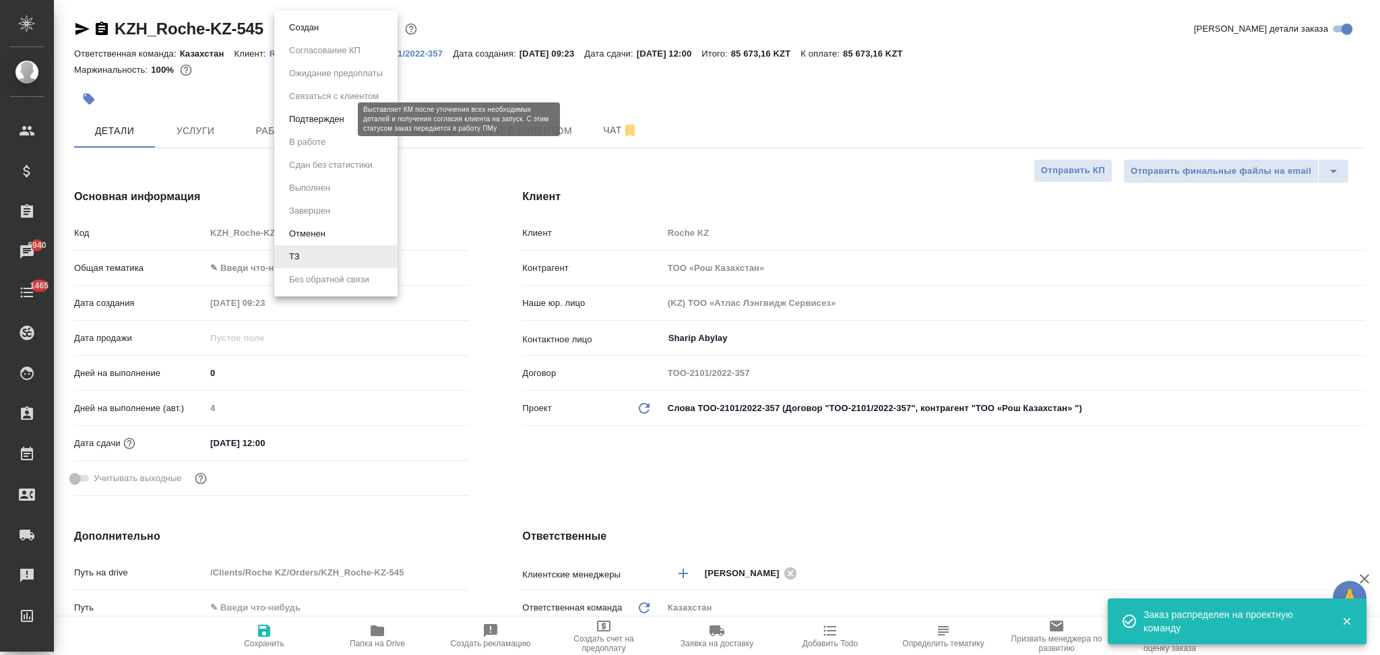
click at [309, 114] on button "Подтвержден" at bounding box center [316, 119] width 63 height 15
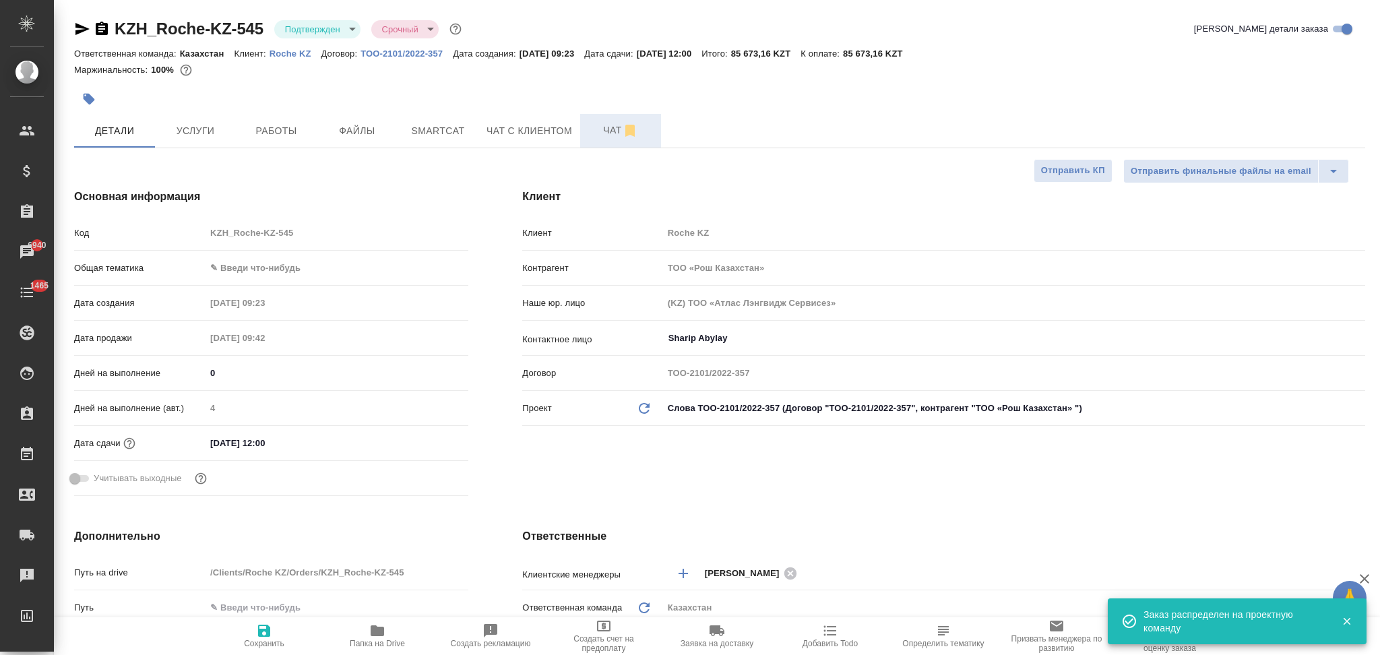
click at [607, 128] on span "Чат" at bounding box center [620, 130] width 65 height 17
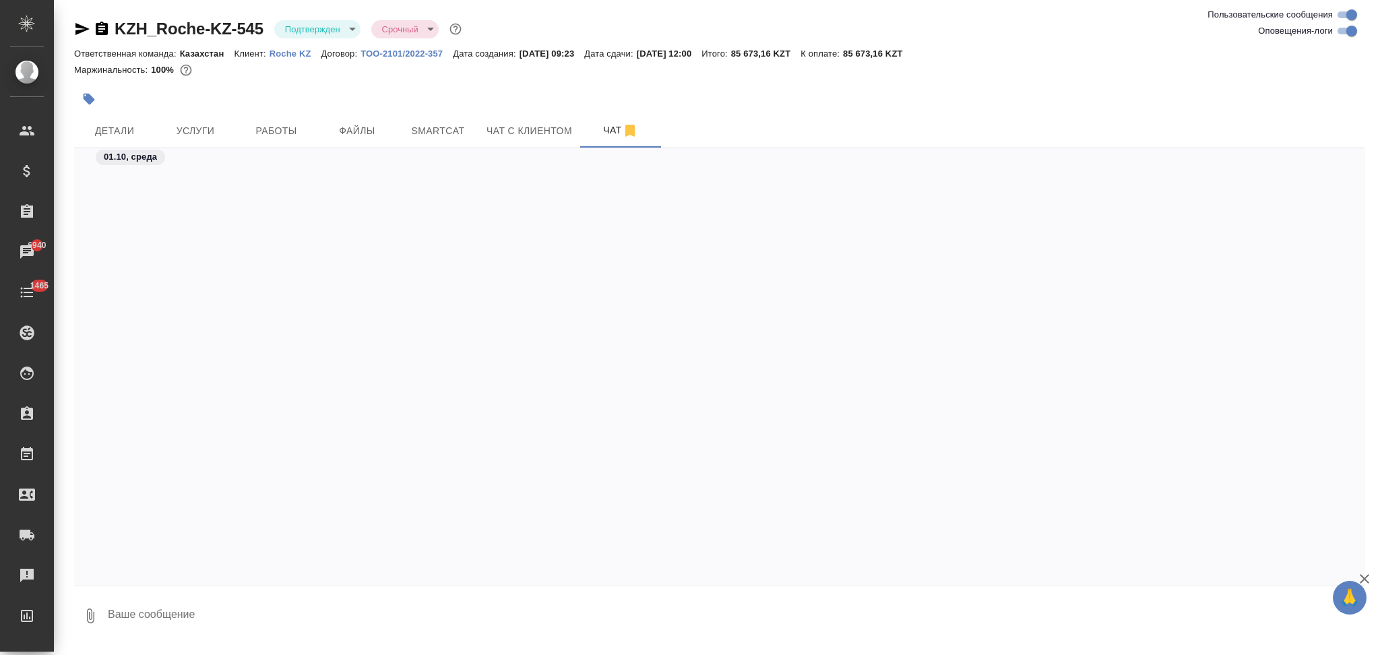
scroll to position [783, 0]
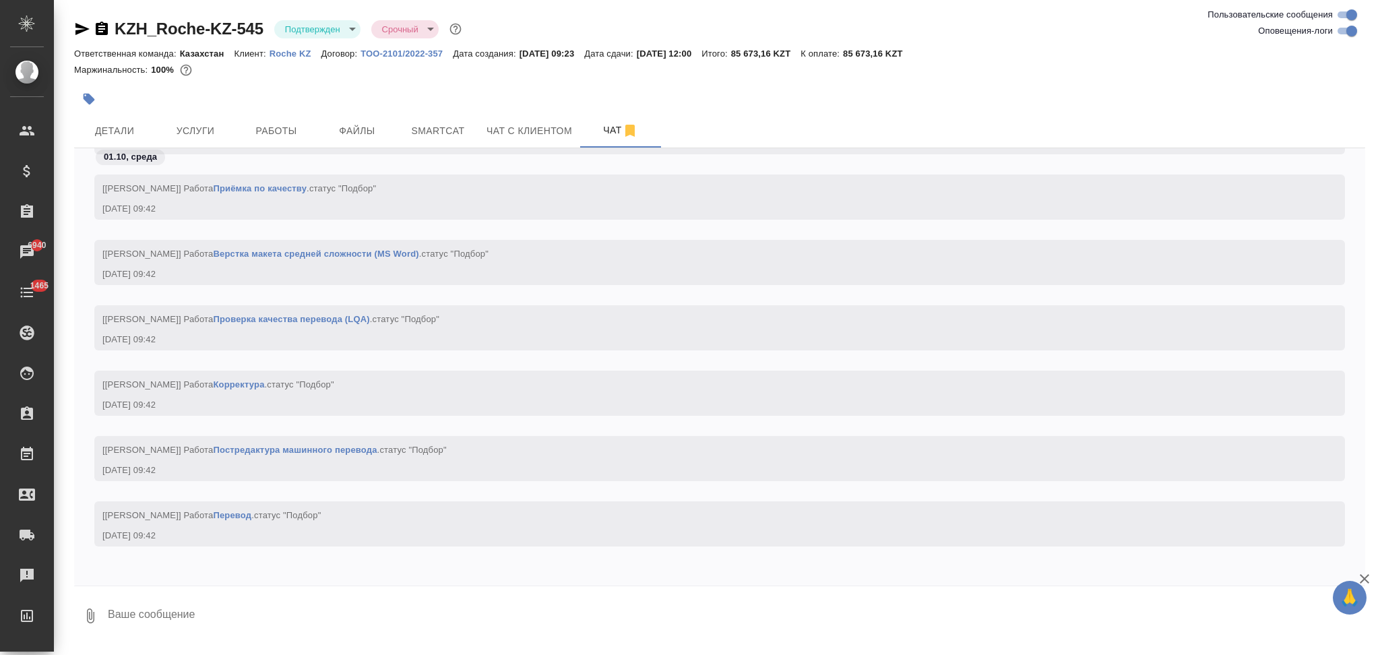
click at [201, 619] on textarea at bounding box center [735, 616] width 1259 height 46
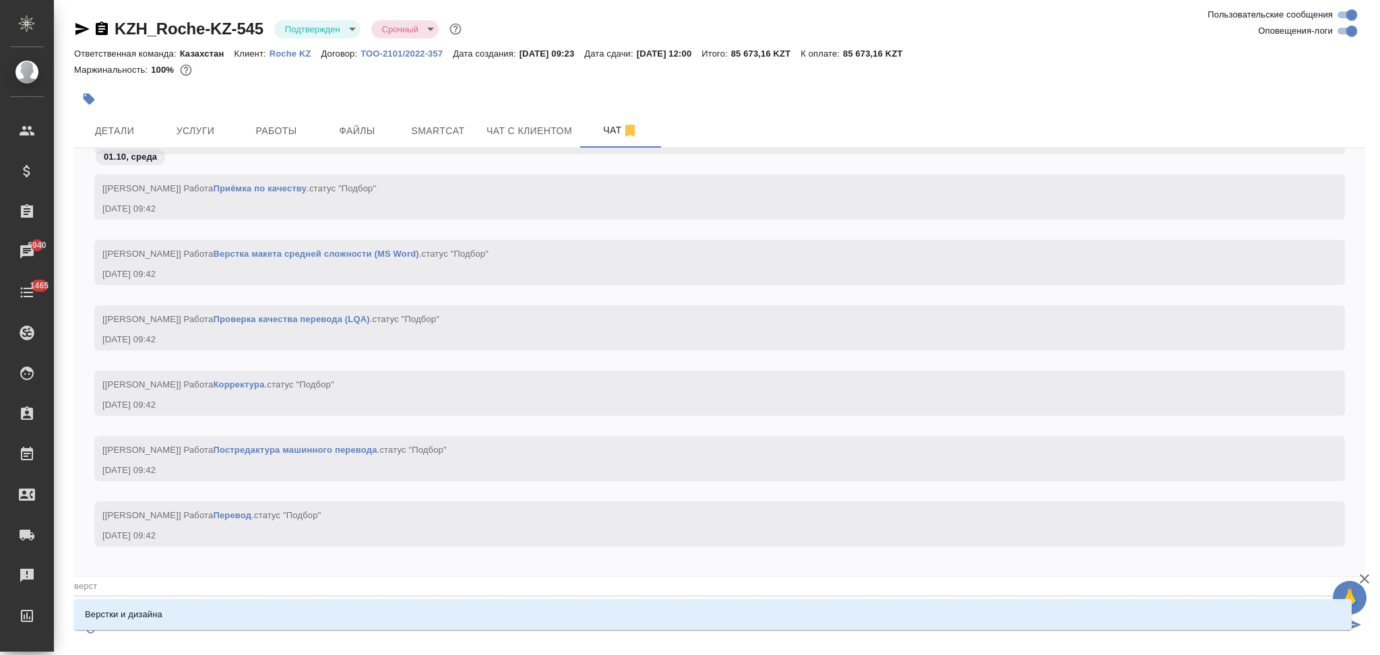
click at [201, 619] on li "Верстки и дизайна" at bounding box center [713, 614] width 1278 height 24
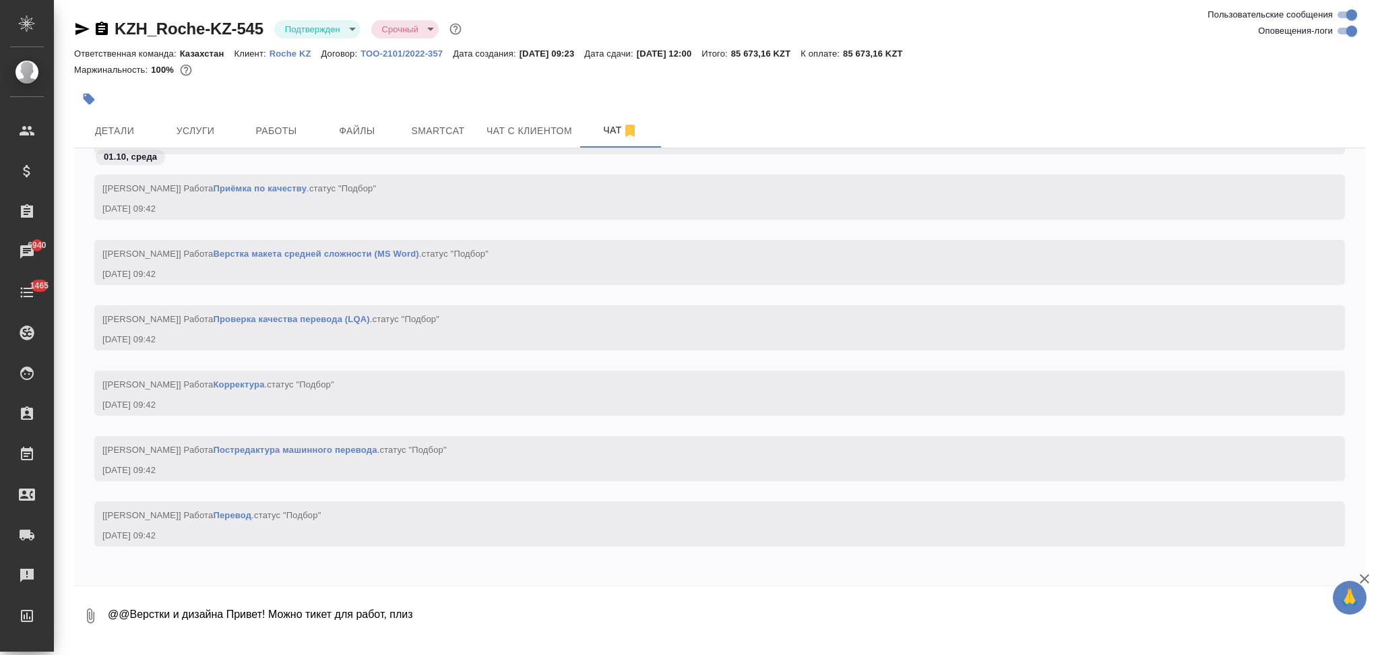
scroll to position [848, 0]
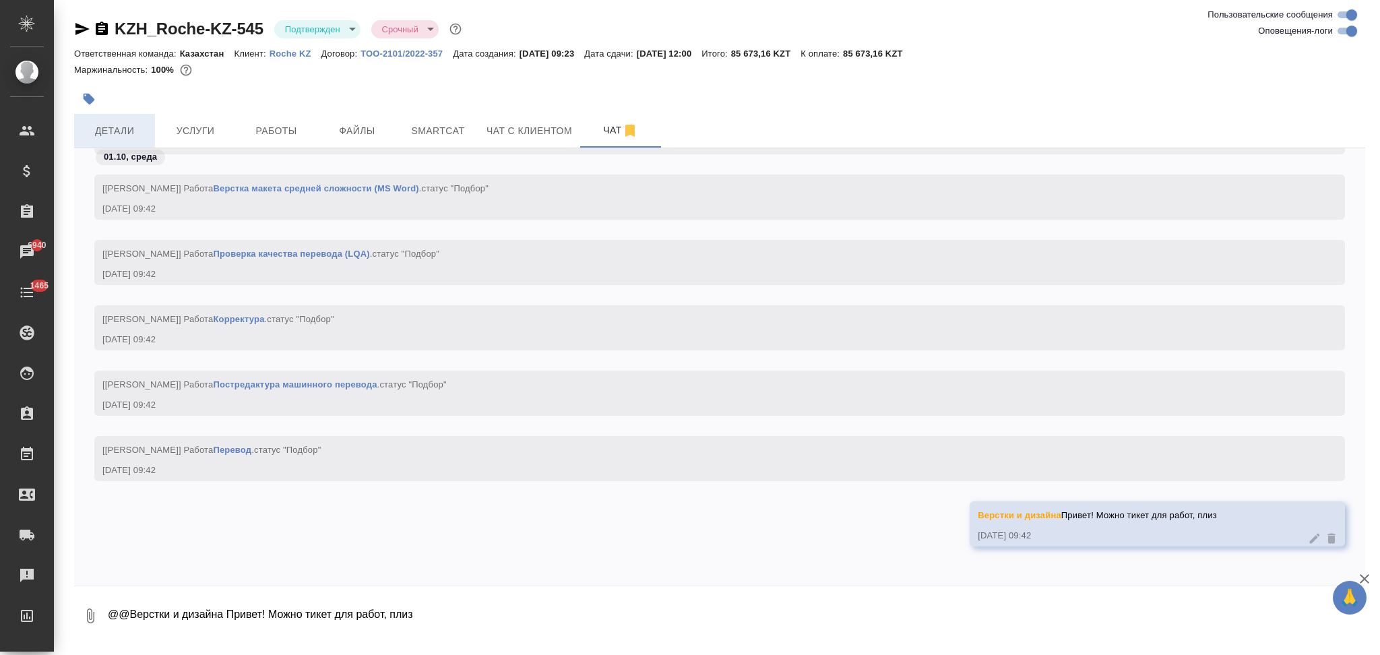
click at [131, 115] on button "Детали" at bounding box center [114, 131] width 81 height 34
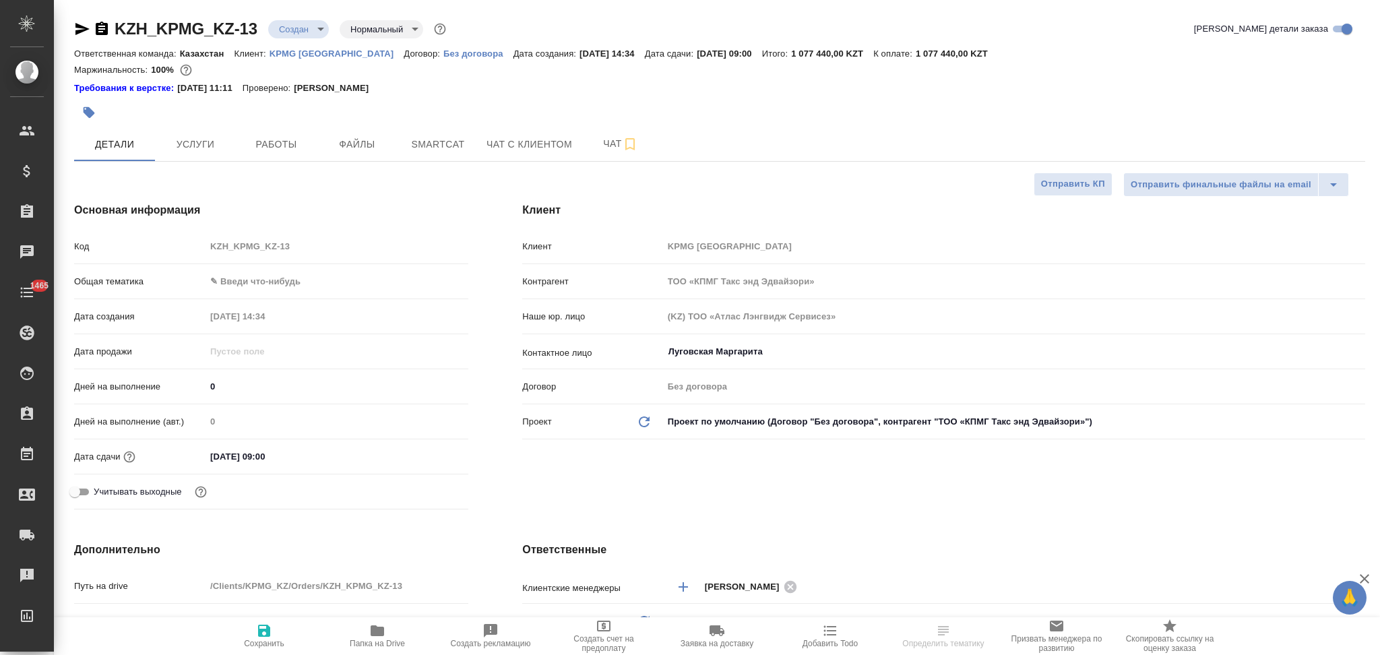
select select "RU"
click at [82, 34] on icon "button" at bounding box center [82, 29] width 16 height 16
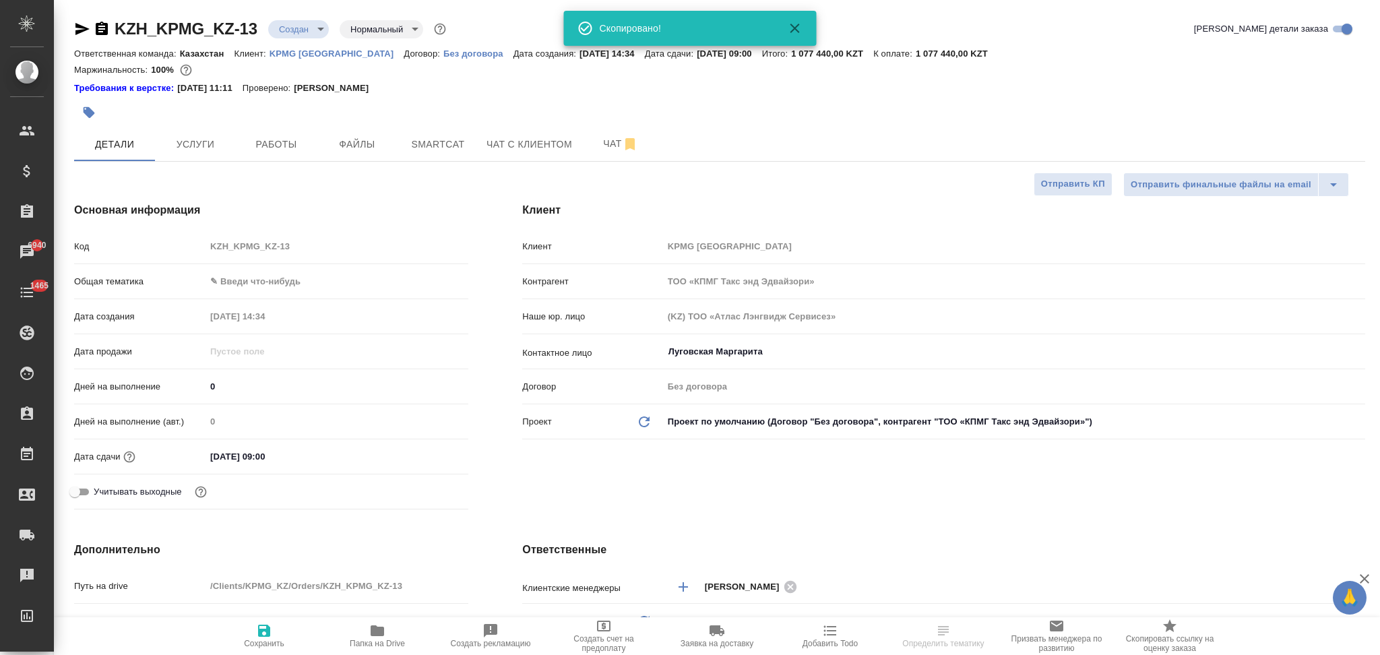
select select "RU"
type textarea "x"
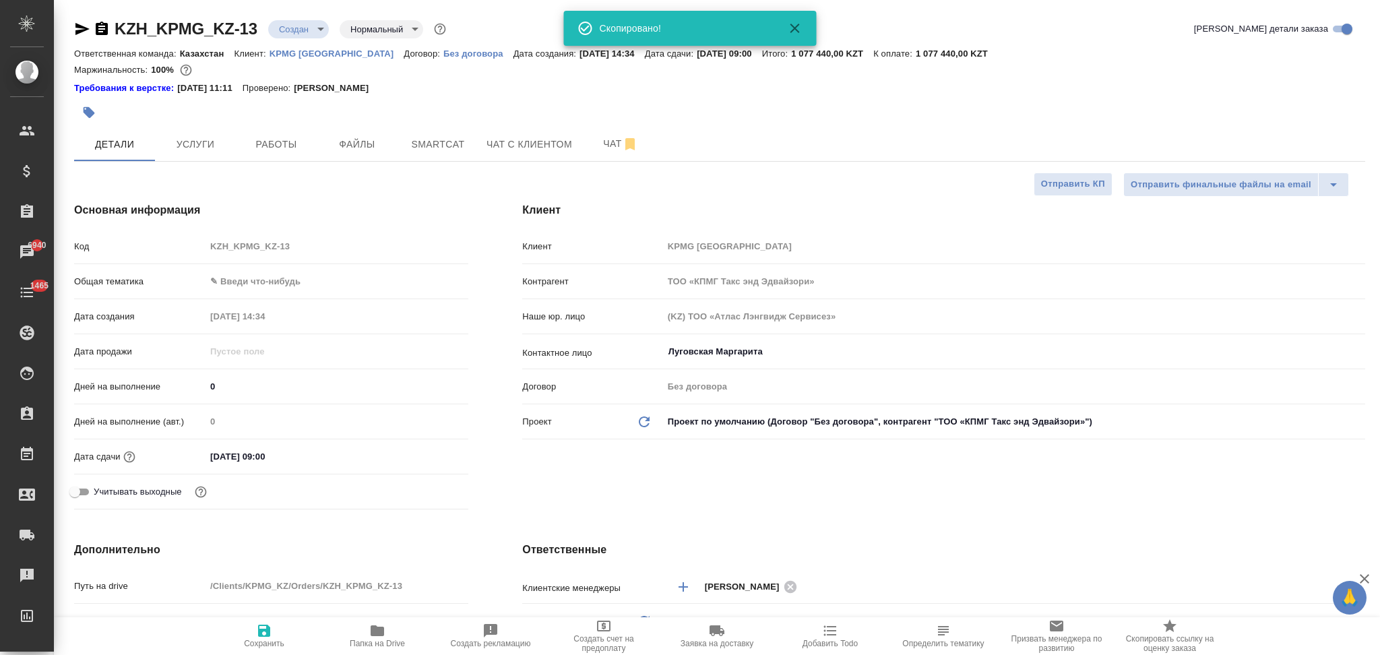
type textarea "x"
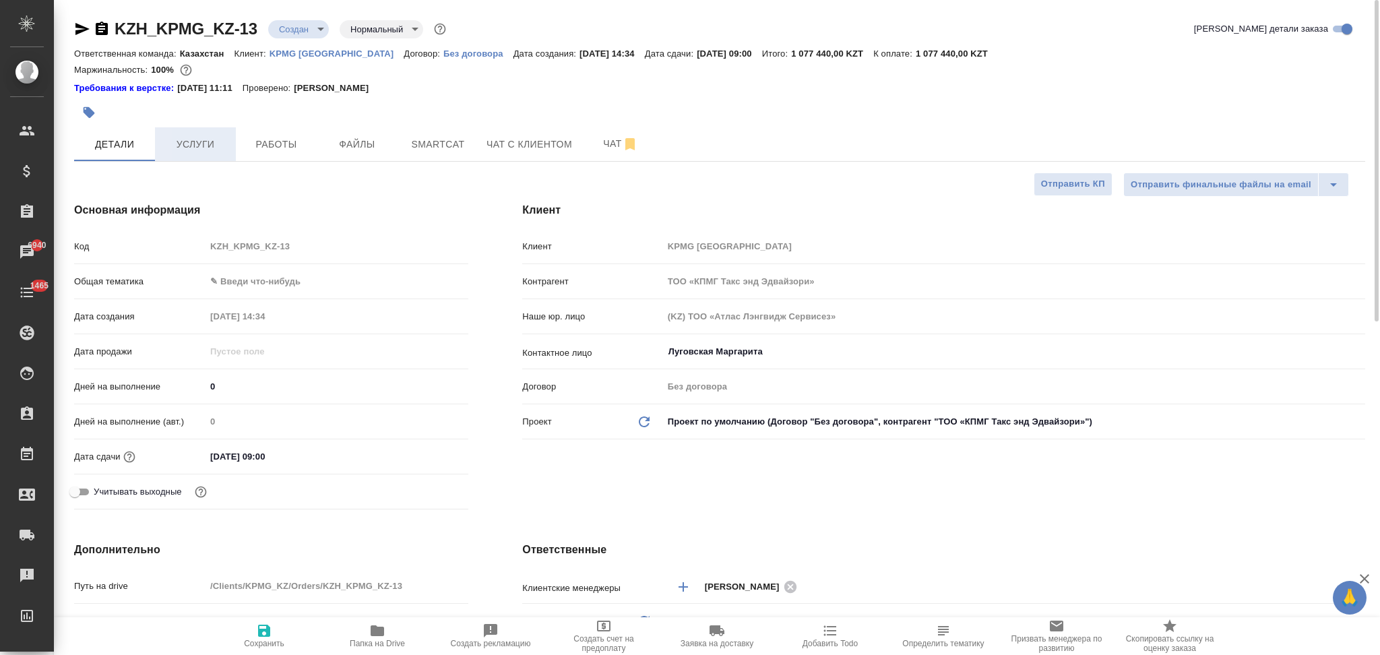
click at [198, 133] on button "Услуги" at bounding box center [195, 144] width 81 height 34
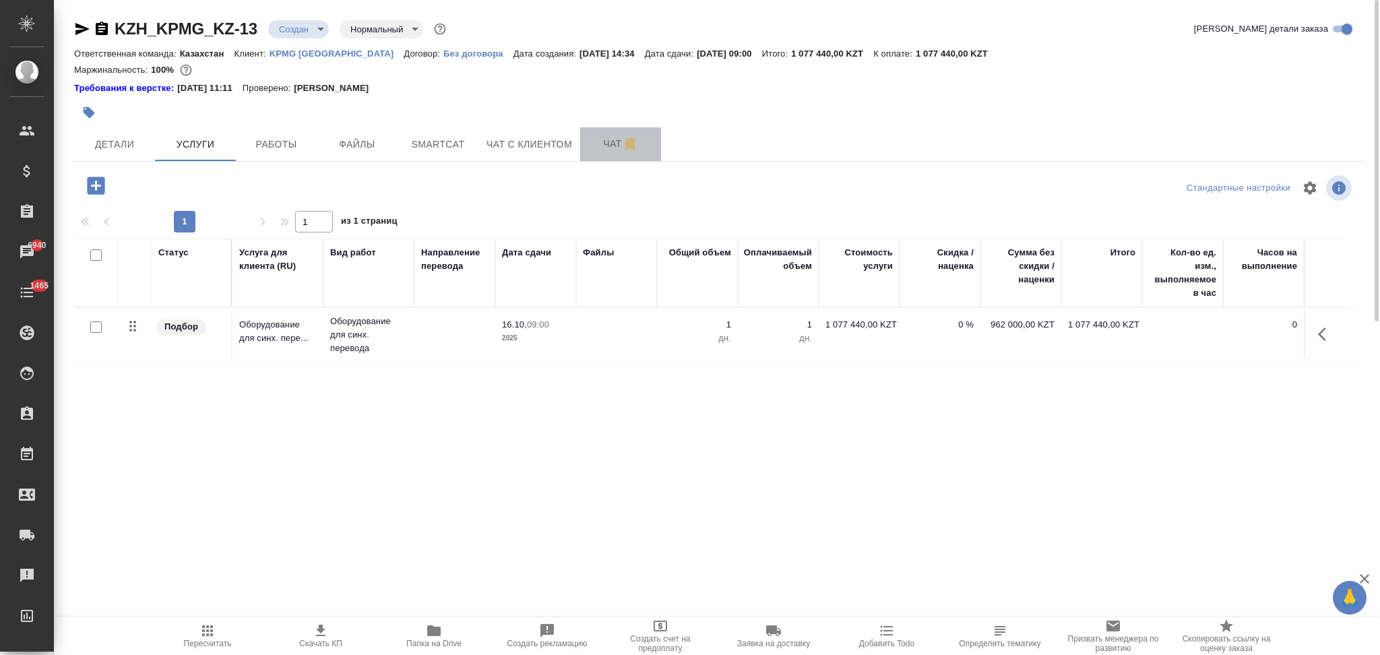
click at [595, 147] on span "Чат" at bounding box center [620, 143] width 65 height 17
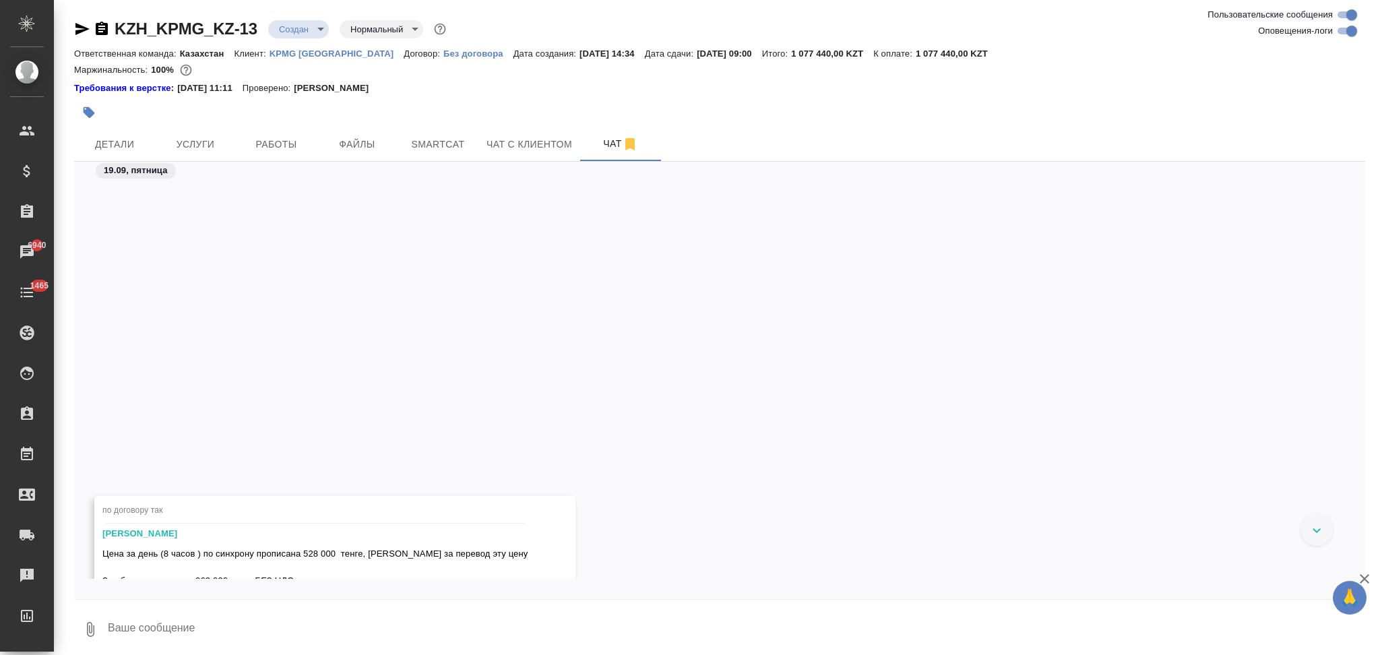
scroll to position [4126, 0]
